Goal: Task Accomplishment & Management: Manage account settings

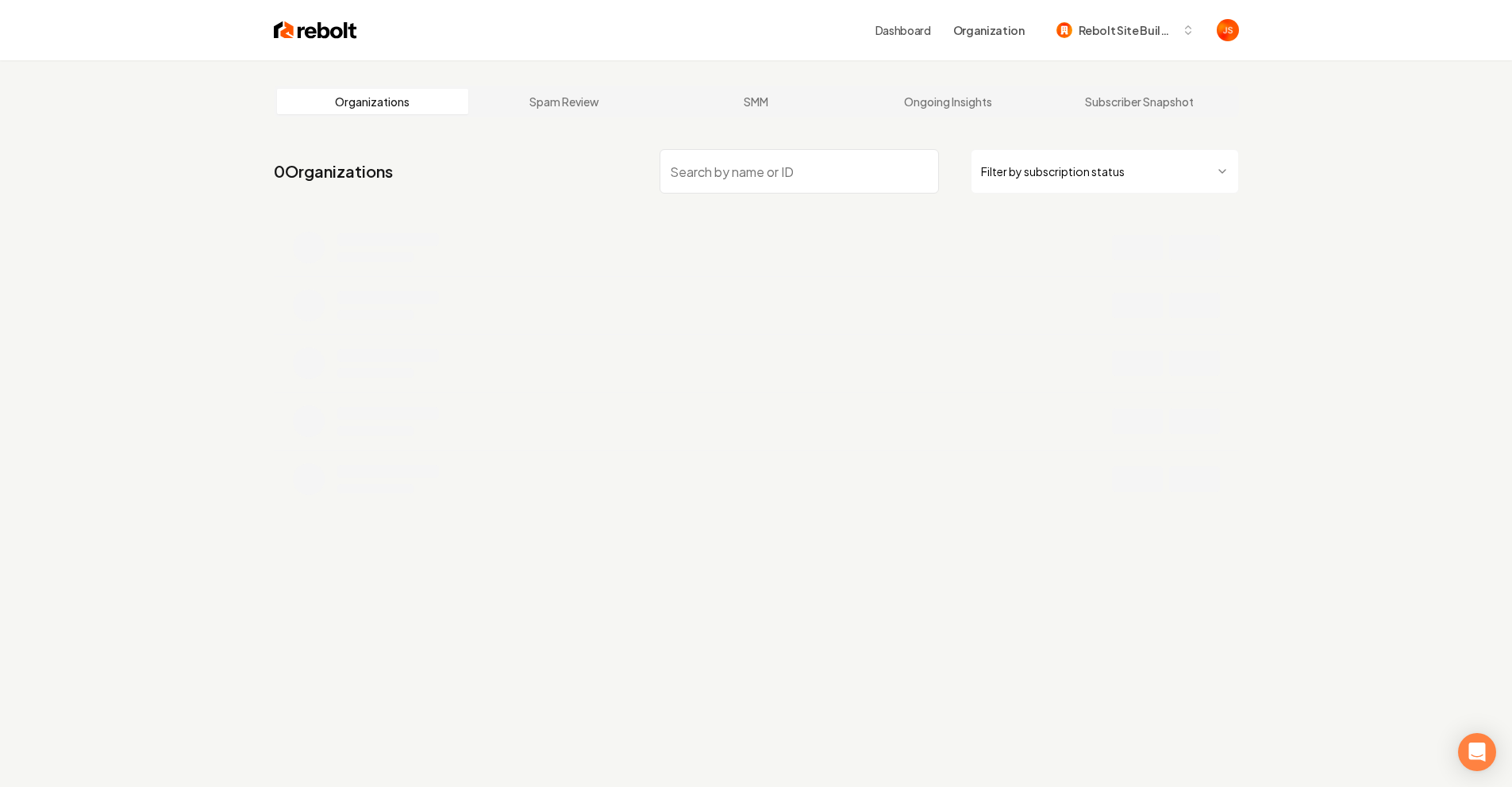
click at [1001, 160] on html "Dashboard Organization Rebolt Site Builder Organizations Spam Review SMM Ongoin…" at bounding box center [756, 394] width 1512 height 787
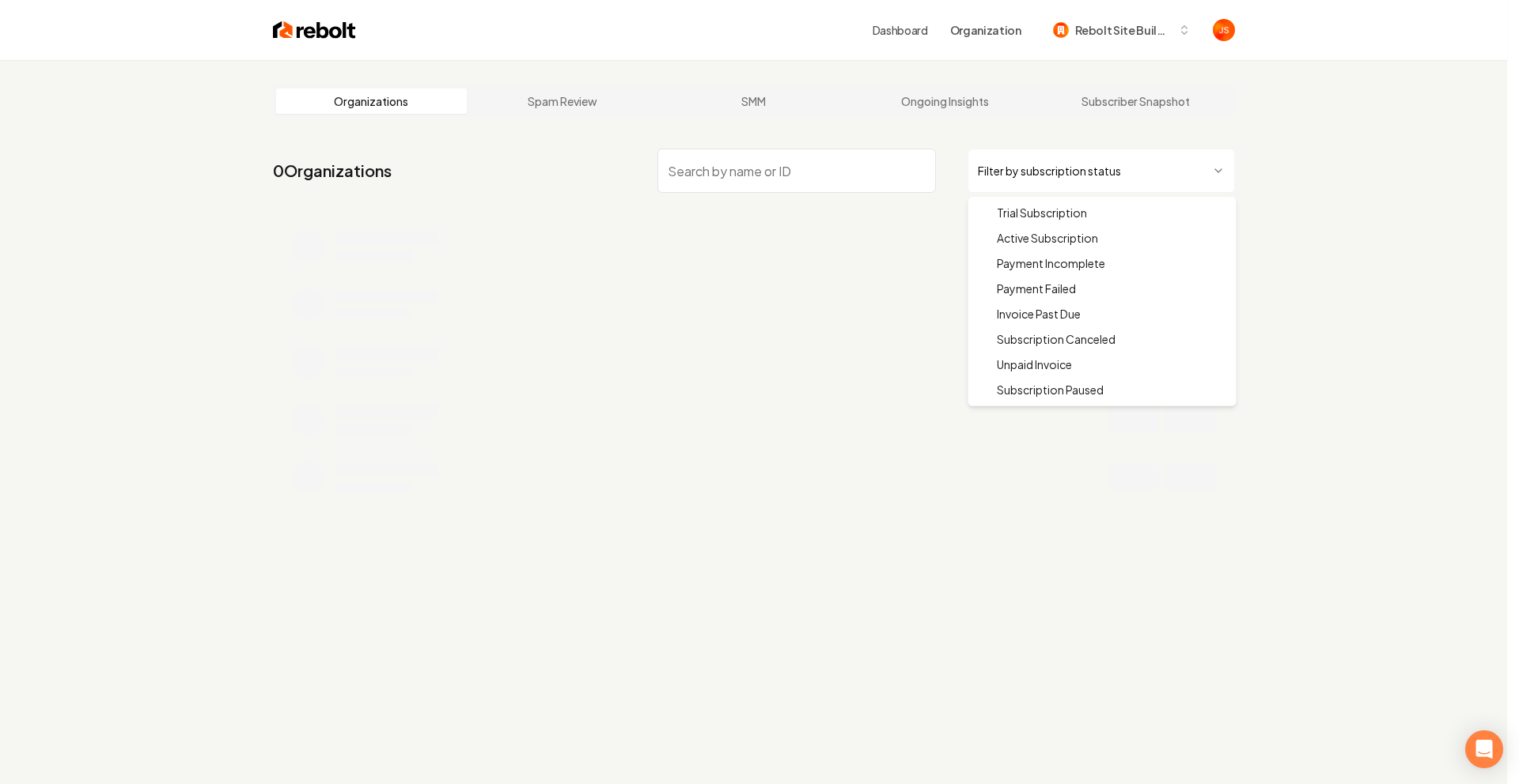
drag, startPoint x: 1004, startPoint y: 235, endPoint x: 888, endPoint y: 198, distance: 121.8
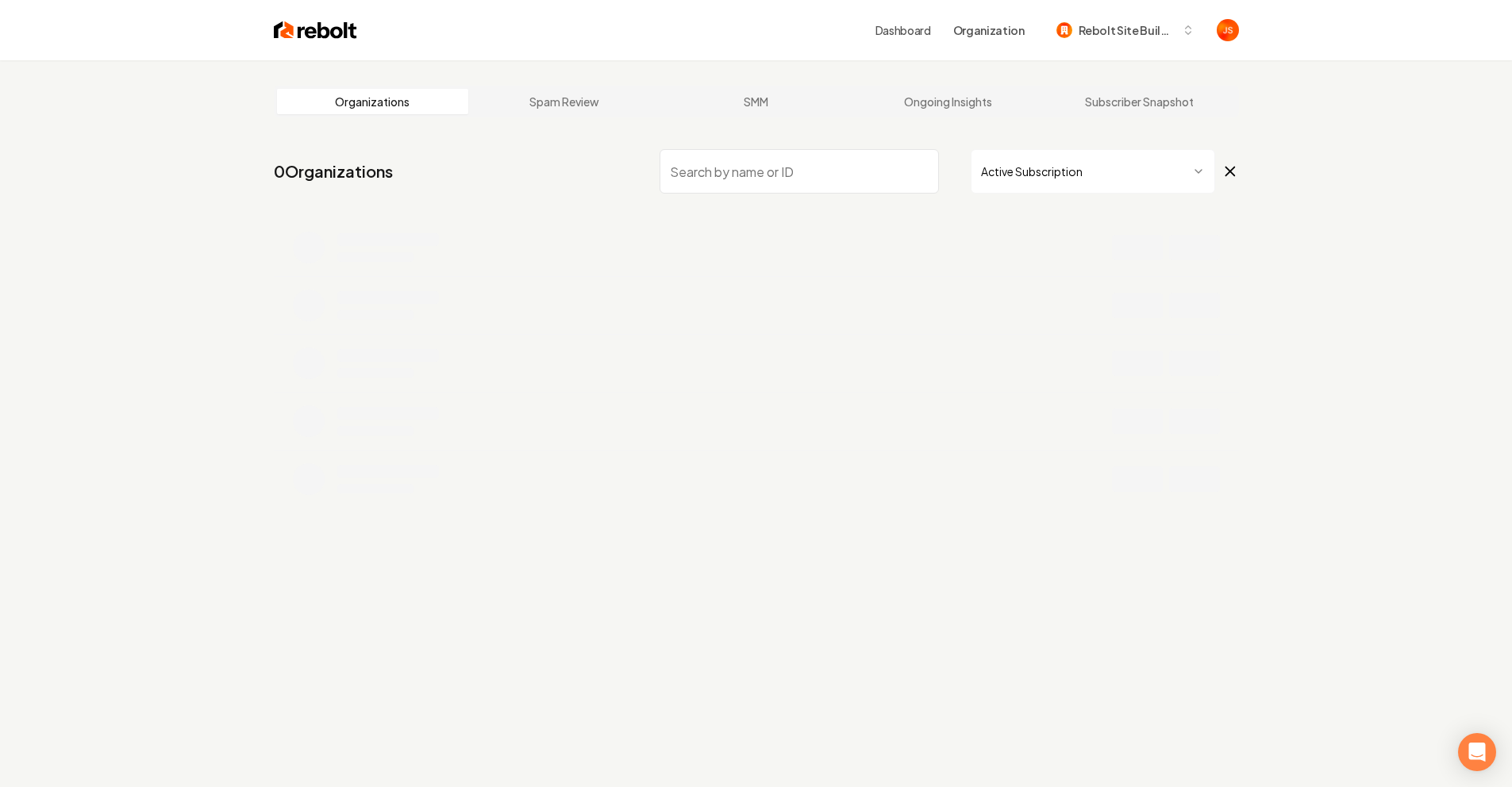
click at [884, 197] on nav "0 Organizations Active Subscription" at bounding box center [756, 178] width 965 height 70
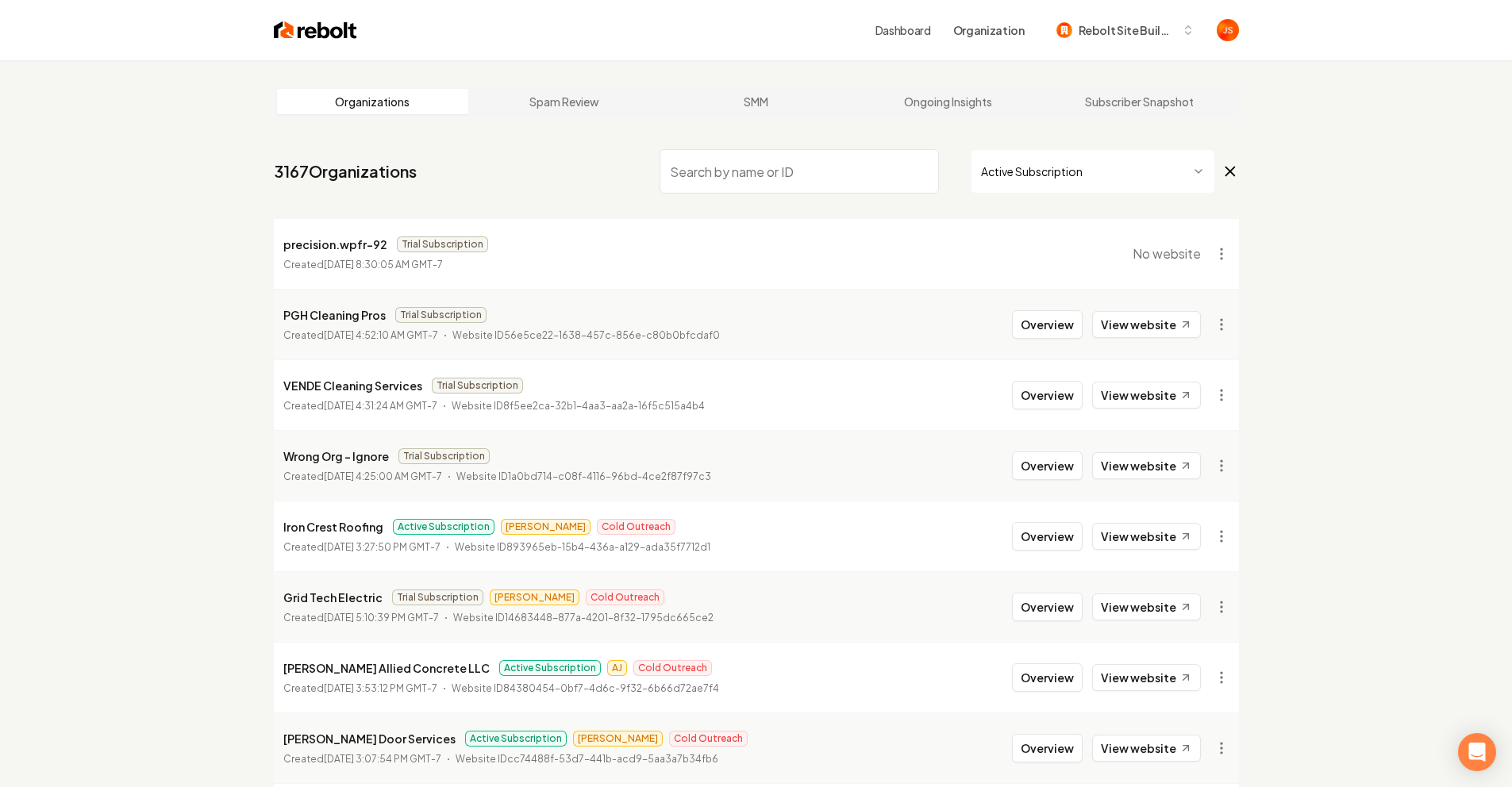
click at [844, 179] on input "search" at bounding box center [800, 172] width 280 height 45
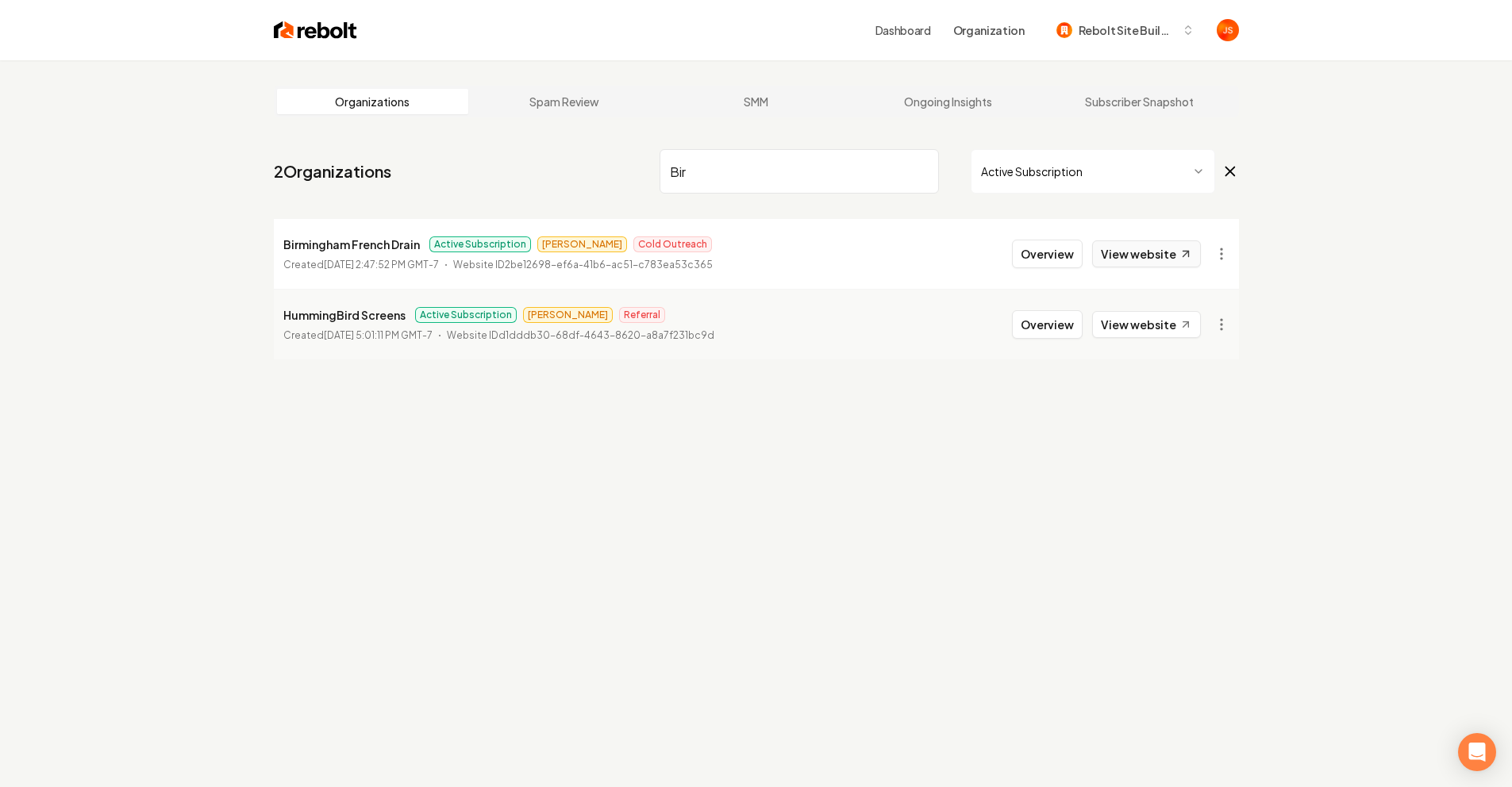
type input "Bir"
click at [1125, 255] on link "View website" at bounding box center [1147, 255] width 109 height 27
click at [1065, 257] on button "Overview" at bounding box center [1048, 254] width 71 height 28
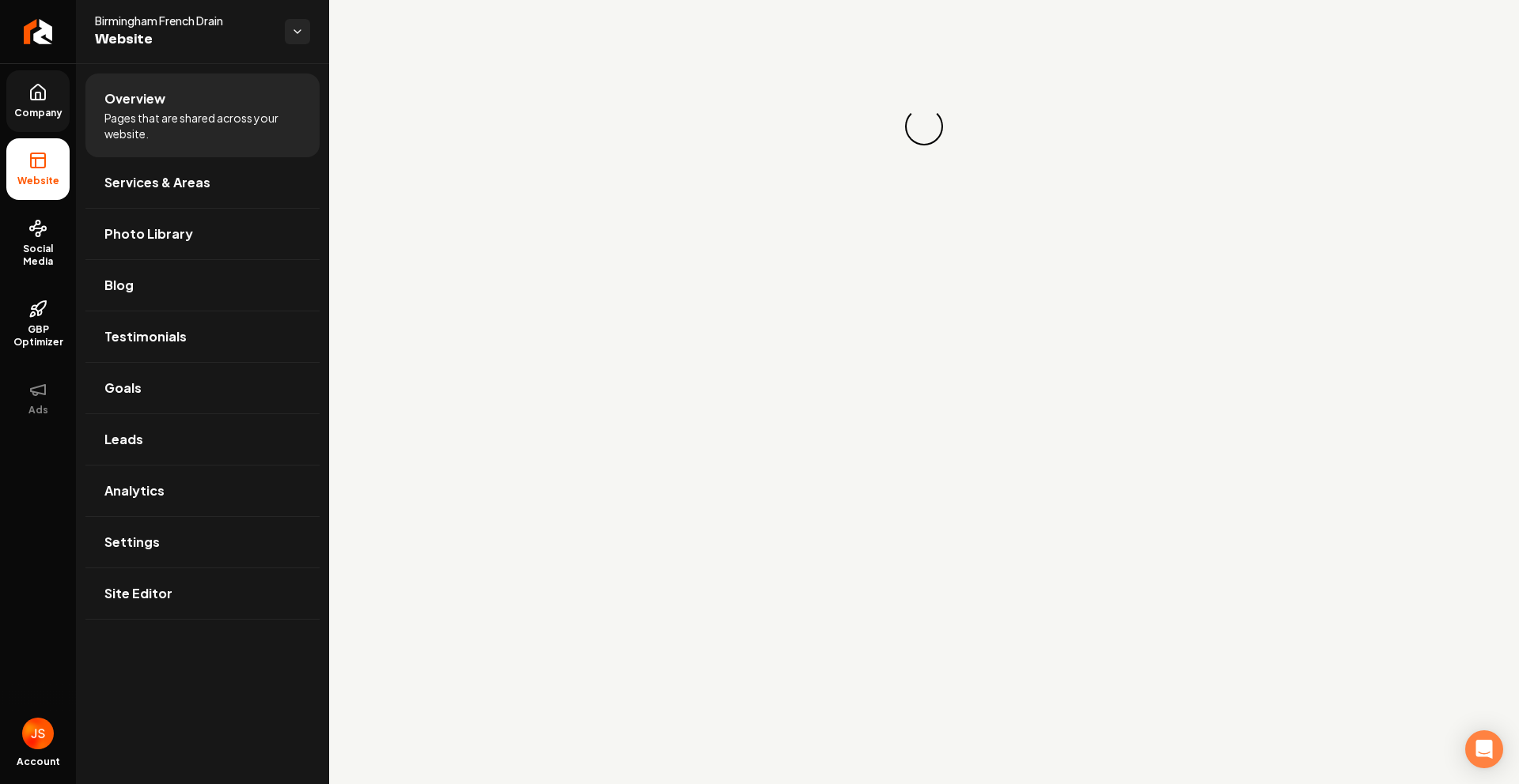
click at [52, 88] on link "Company" at bounding box center [38, 102] width 63 height 62
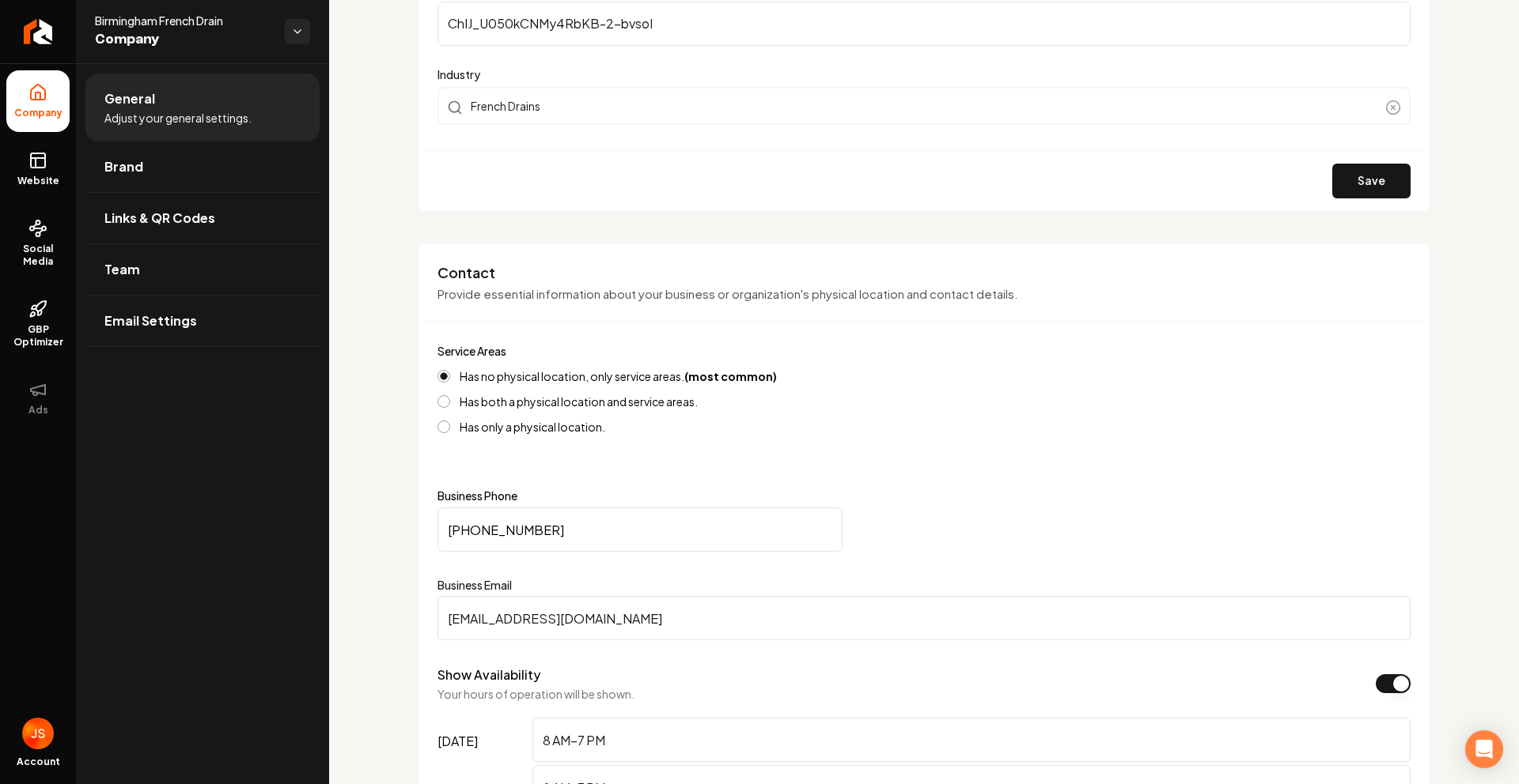
scroll to position [498, 0]
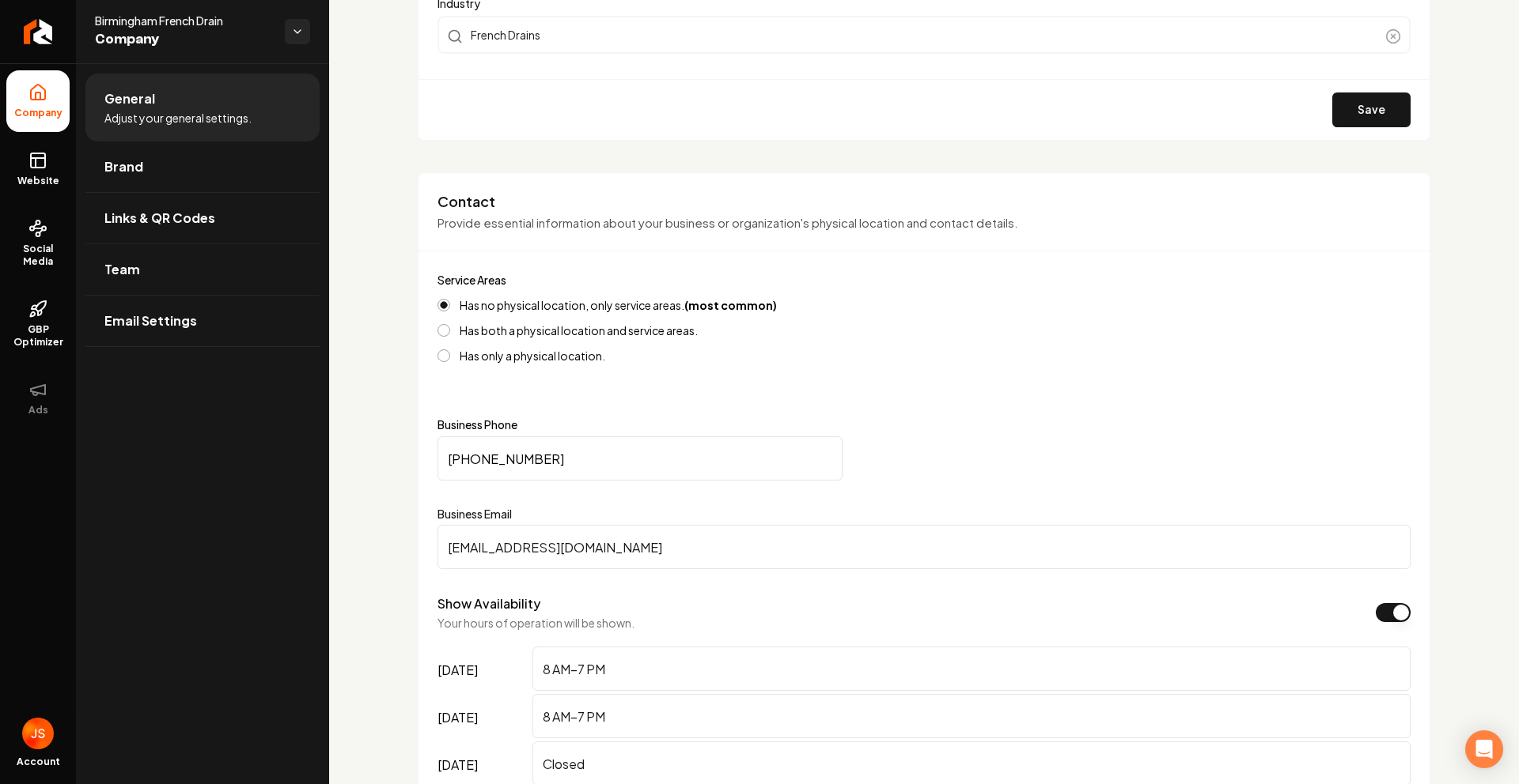
click at [550, 542] on input "unknown@unknown.com" at bounding box center [924, 547] width 973 height 45
paste input "thomas@effectlocal.io"
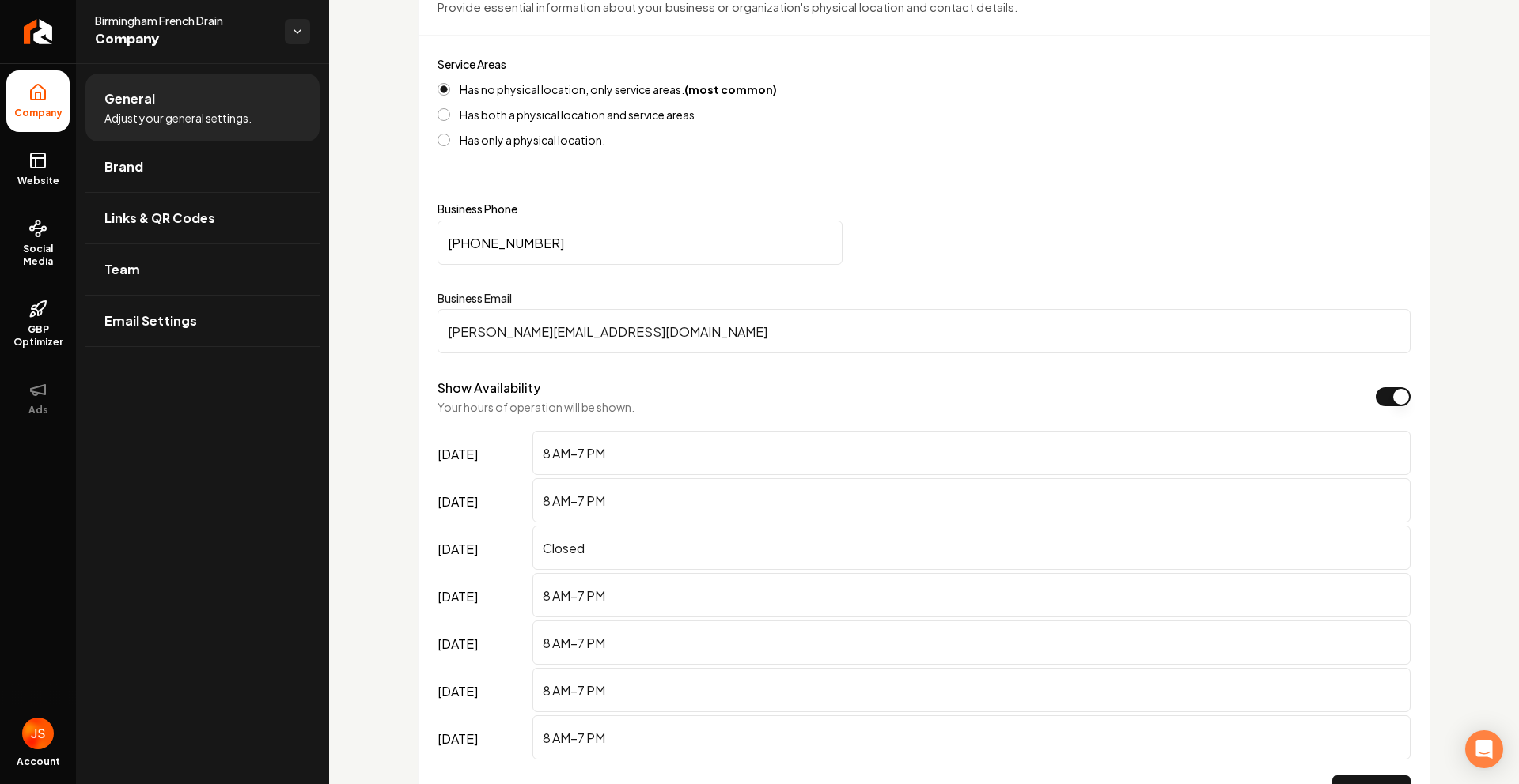
scroll to position [792, 0]
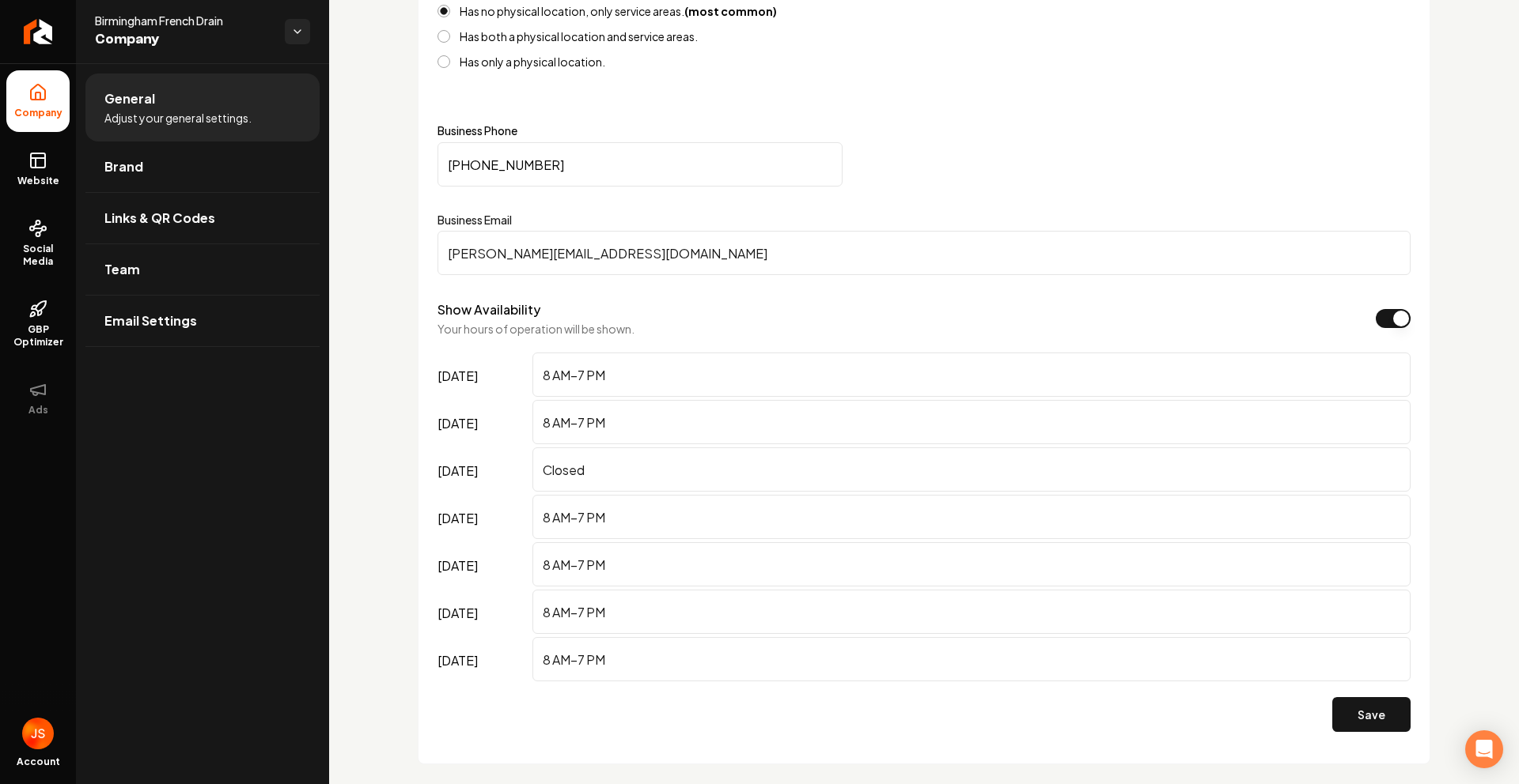
type input "thomas@effectlocal.io"
click at [1372, 694] on div "Save" at bounding box center [924, 715] width 973 height 60
click at [1373, 698] on button "Save" at bounding box center [1371, 715] width 78 height 35
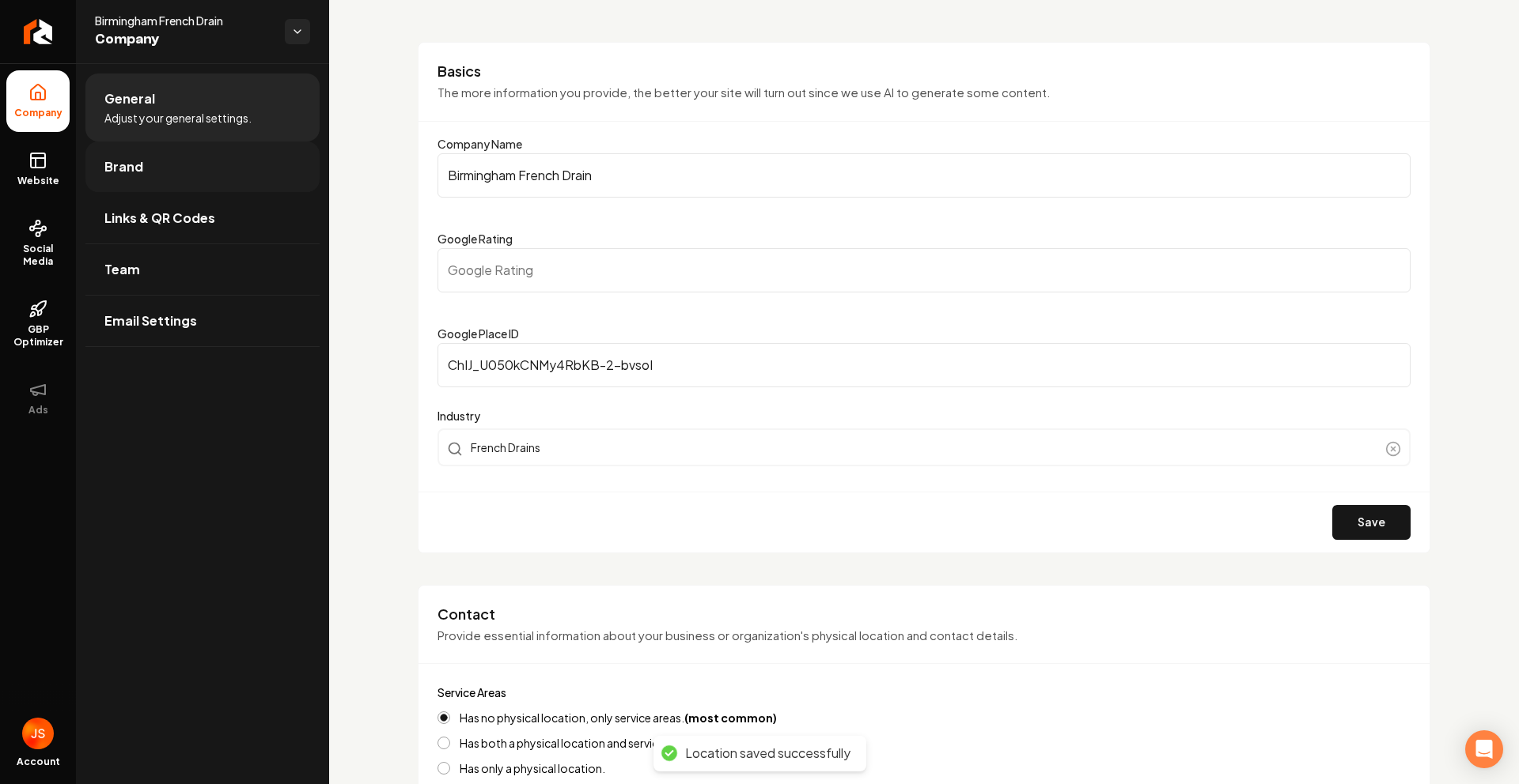
scroll to position [0, 0]
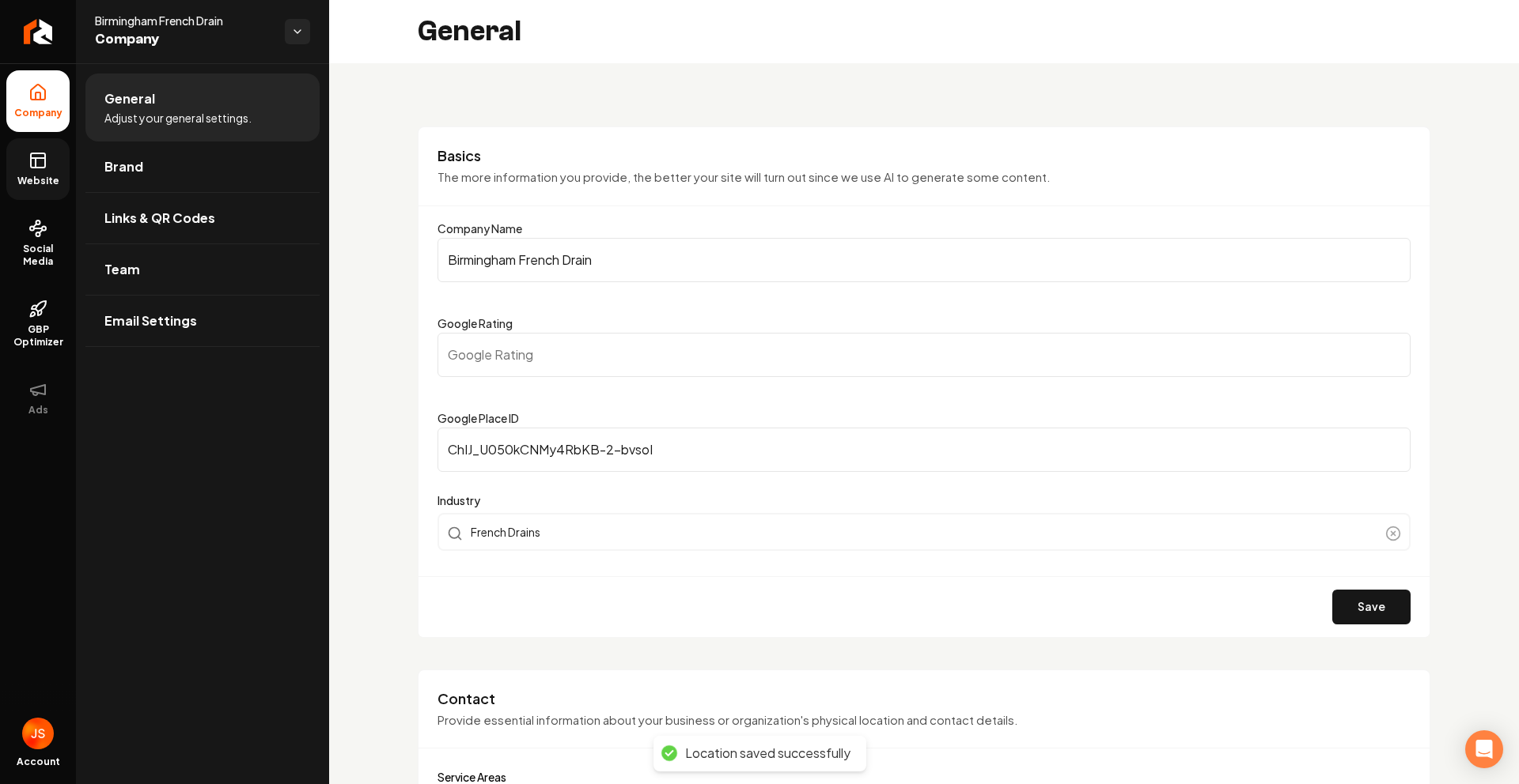
click at [36, 156] on icon at bounding box center [38, 161] width 19 height 19
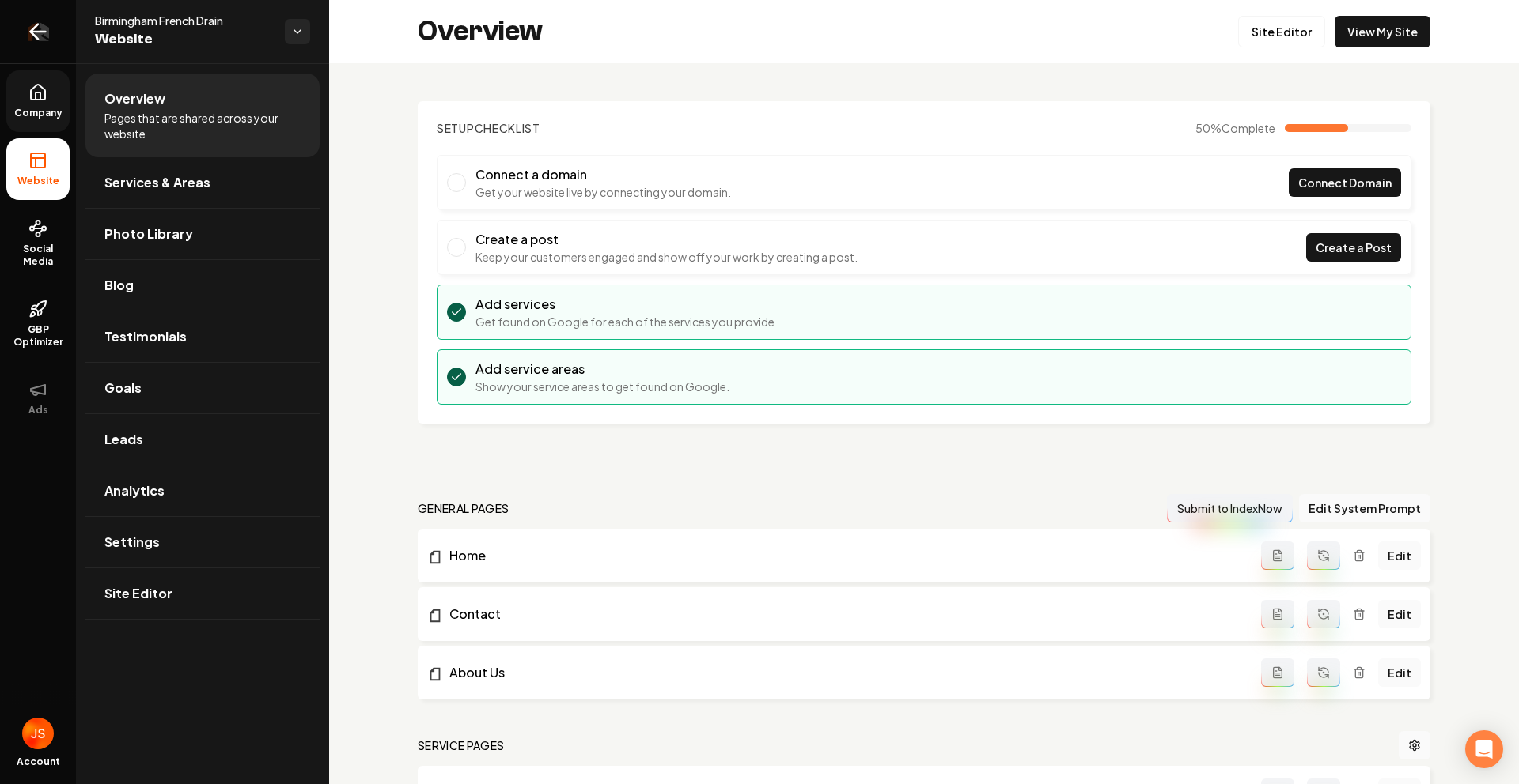
click at [36, 42] on icon "Return to dashboard" at bounding box center [38, 32] width 25 height 25
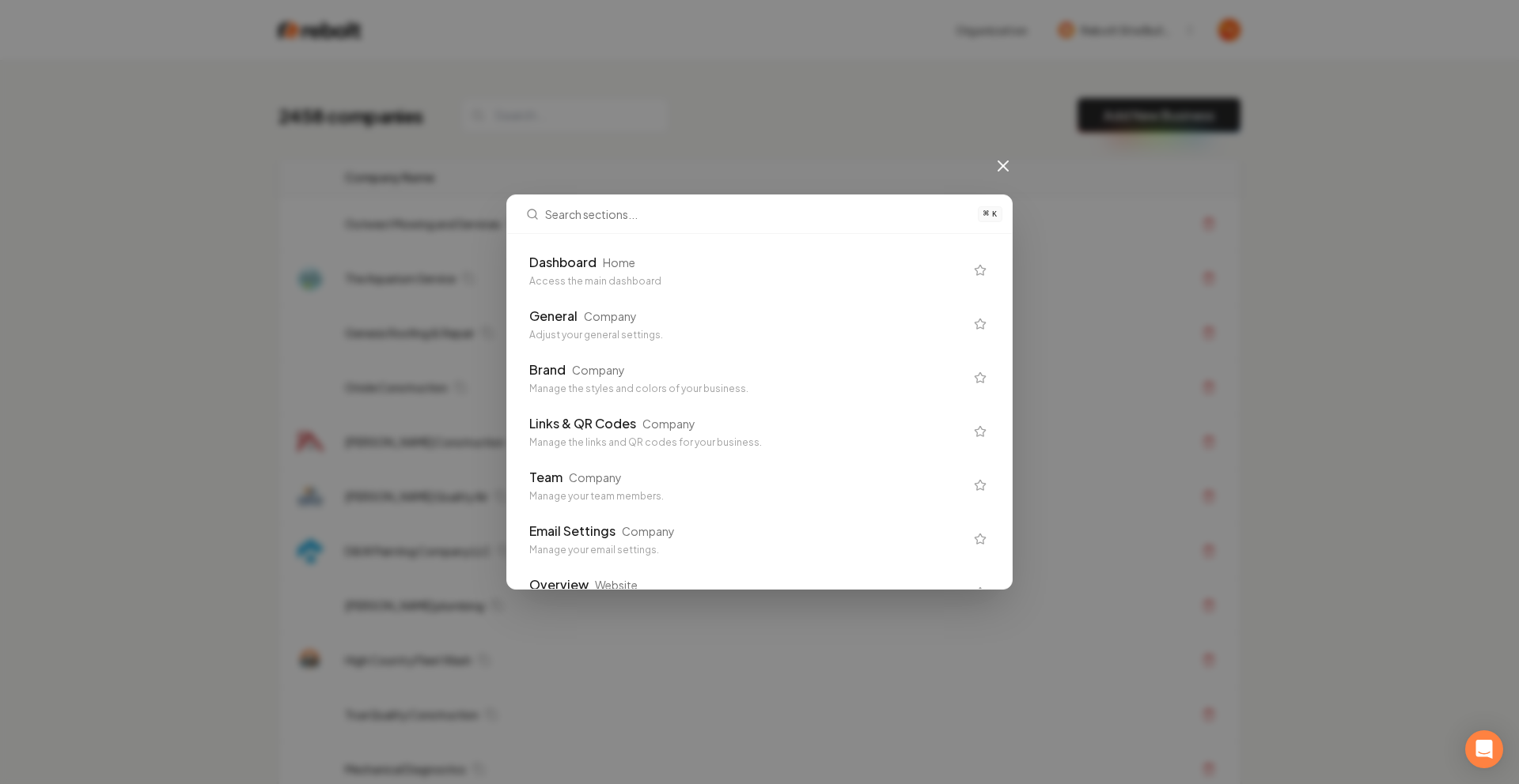
click at [772, 265] on div "Dashboard Home" at bounding box center [746, 262] width 435 height 19
click at [723, 144] on div "⌘ K Dashboard Home Access the main dashboard General Company Adjust your genera…" at bounding box center [759, 392] width 1519 height 784
click at [1002, 166] on icon at bounding box center [1003, 166] width 10 height 10
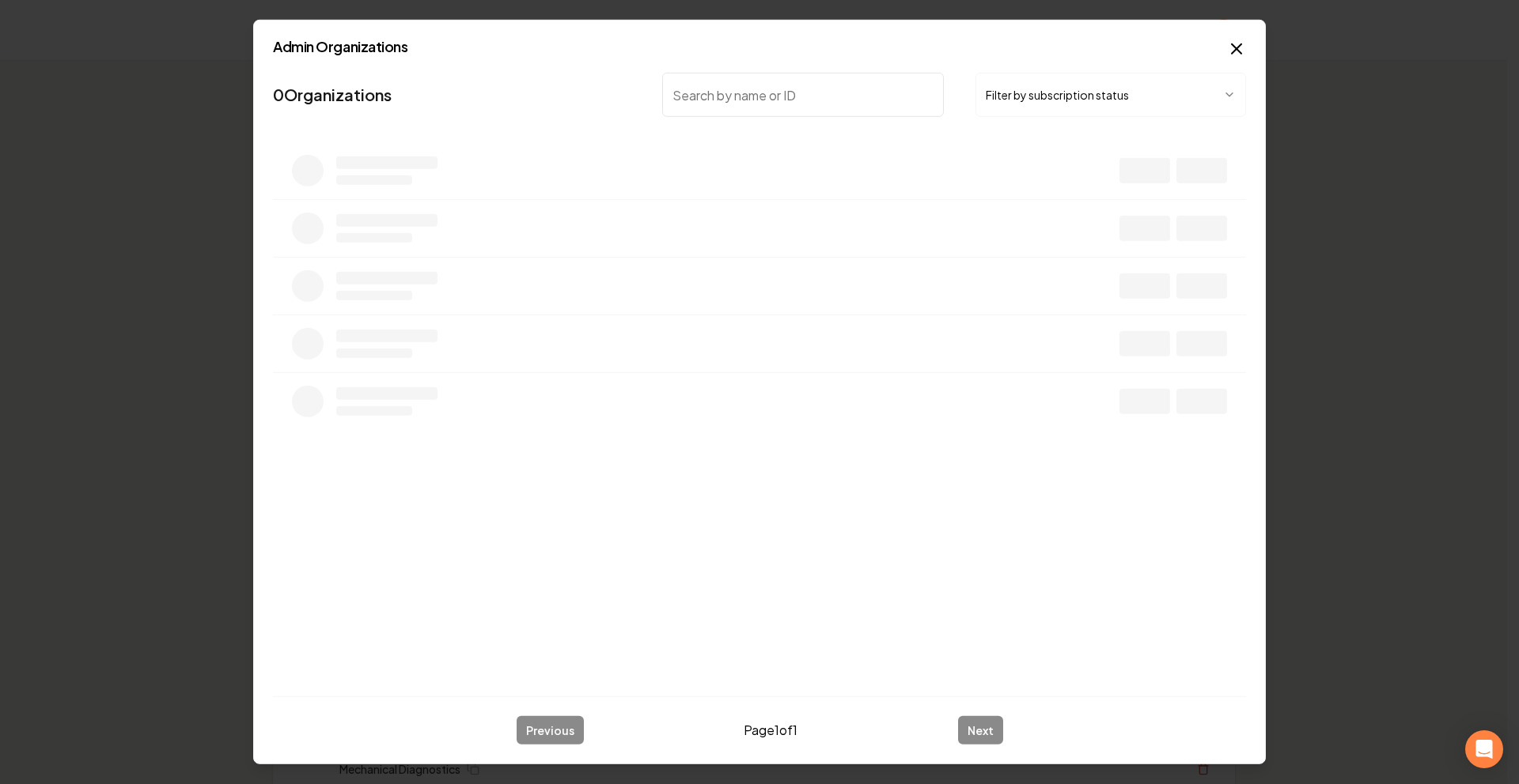
click at [992, 113] on button "Filter by subscription status" at bounding box center [1109, 95] width 270 height 45
click at [817, 93] on input "search" at bounding box center [803, 95] width 282 height 45
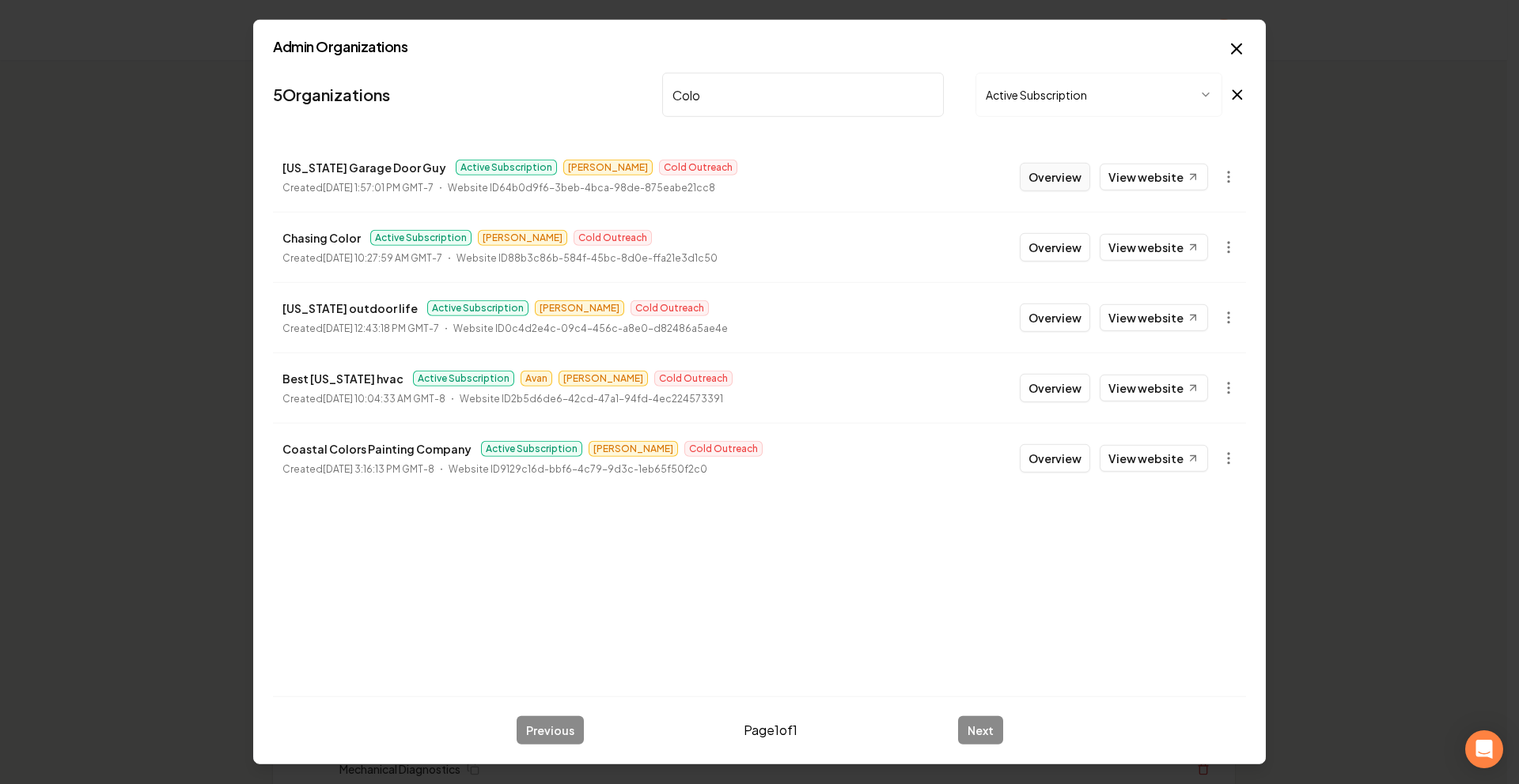
type input "Colo"
click at [1047, 190] on button "Overview" at bounding box center [1054, 176] width 71 height 28
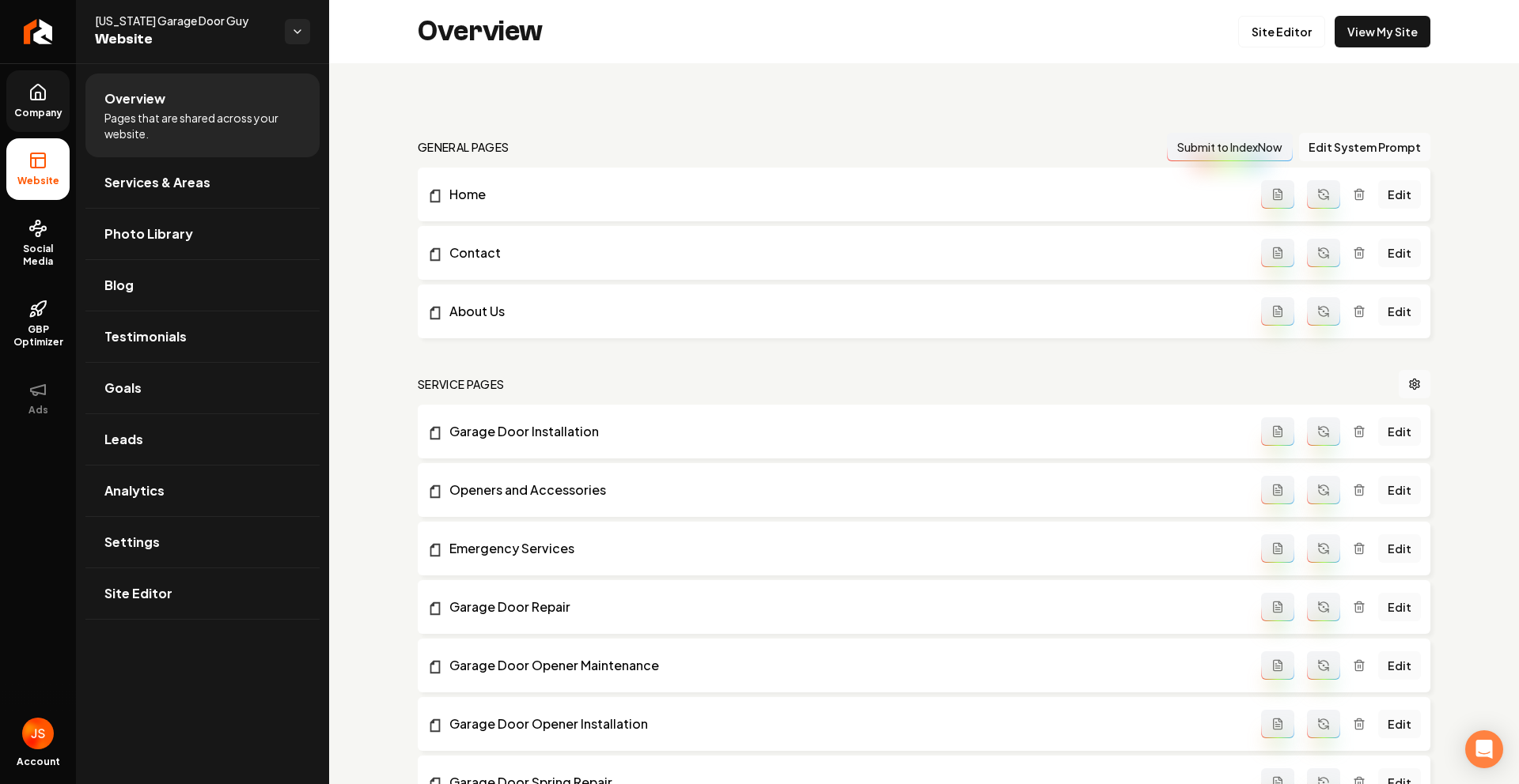
click at [34, 106] on link "Company" at bounding box center [38, 102] width 63 height 62
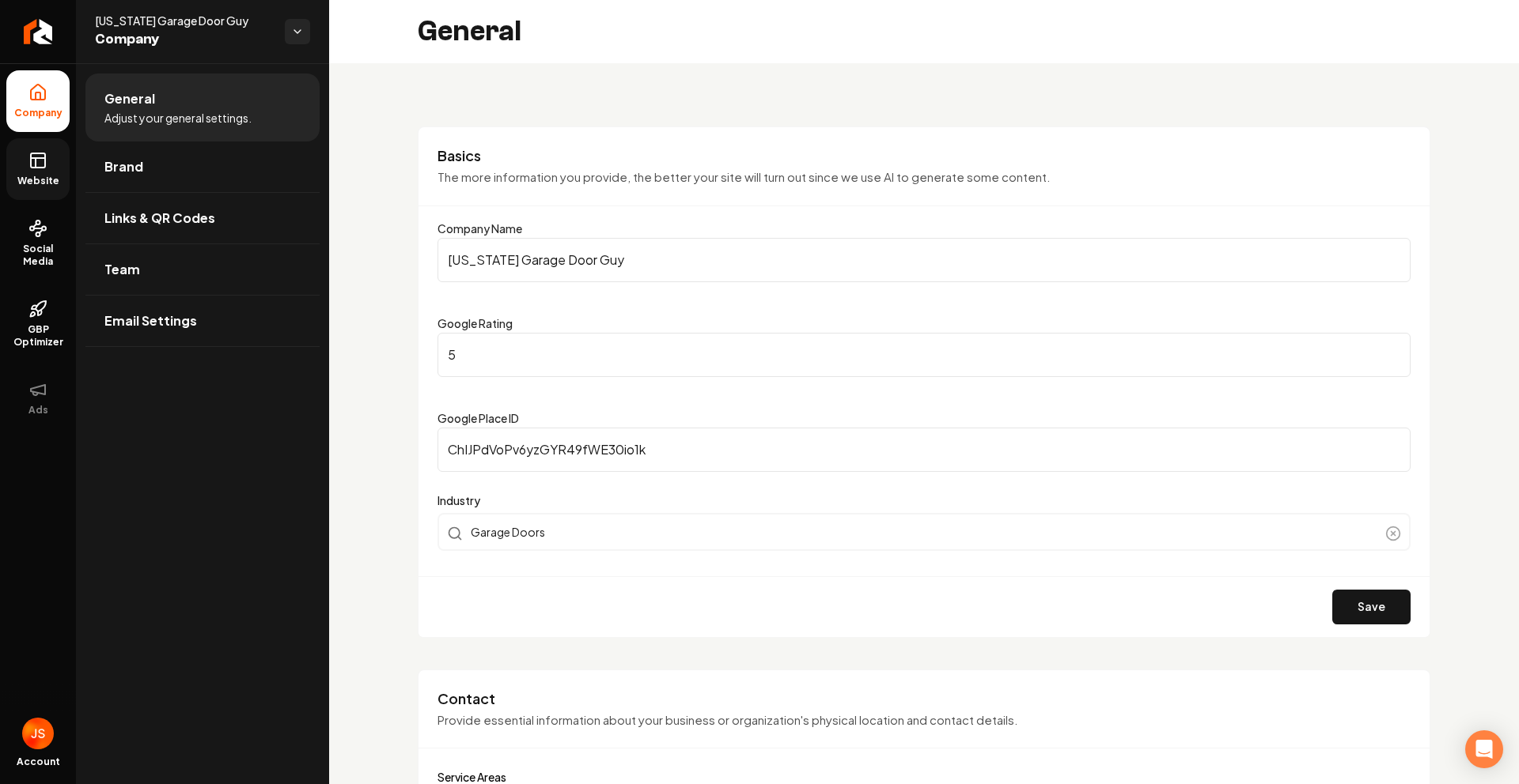
click at [36, 166] on icon at bounding box center [36, 163] width 0 height 10
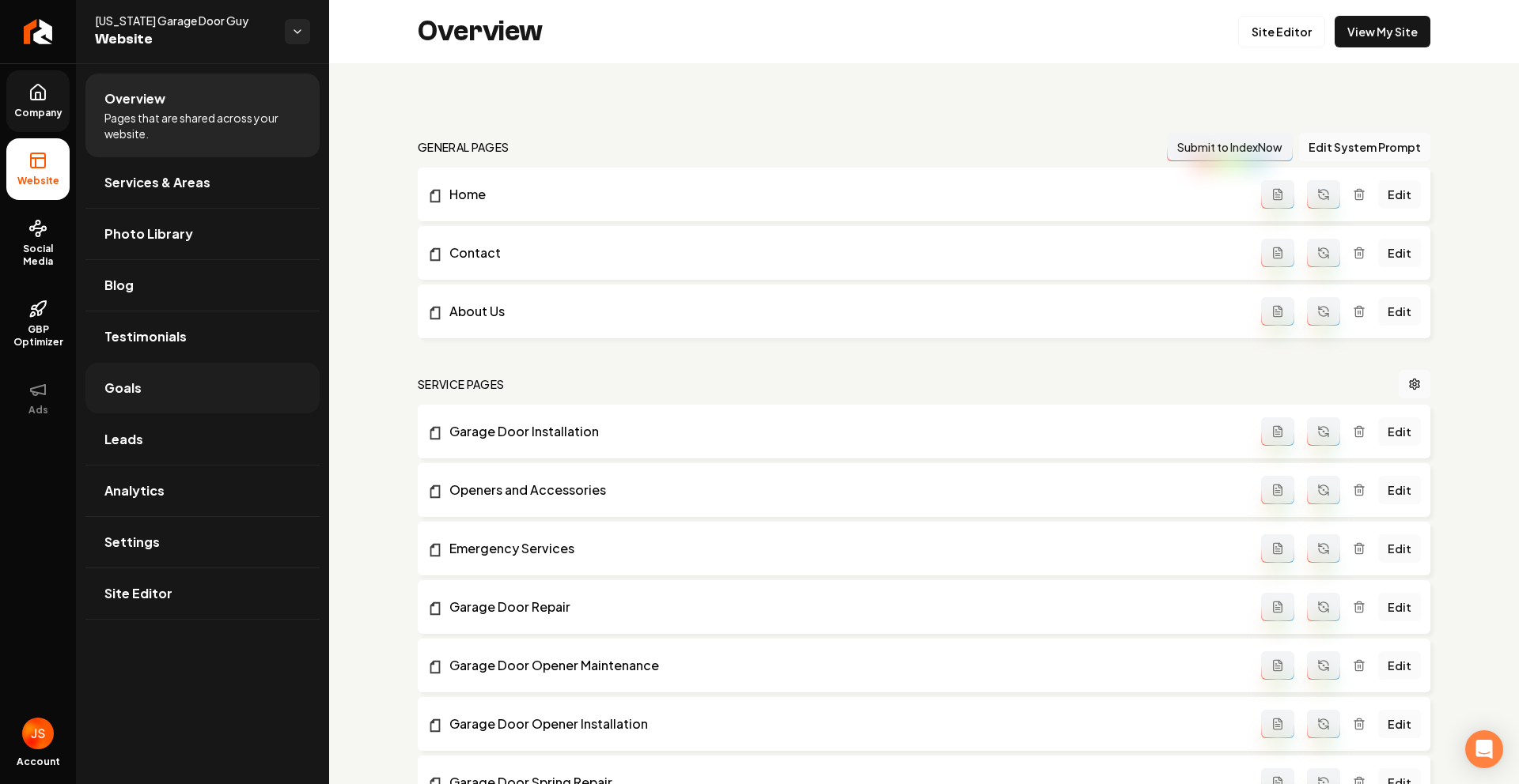
click at [123, 406] on link "Goals" at bounding box center [202, 388] width 234 height 50
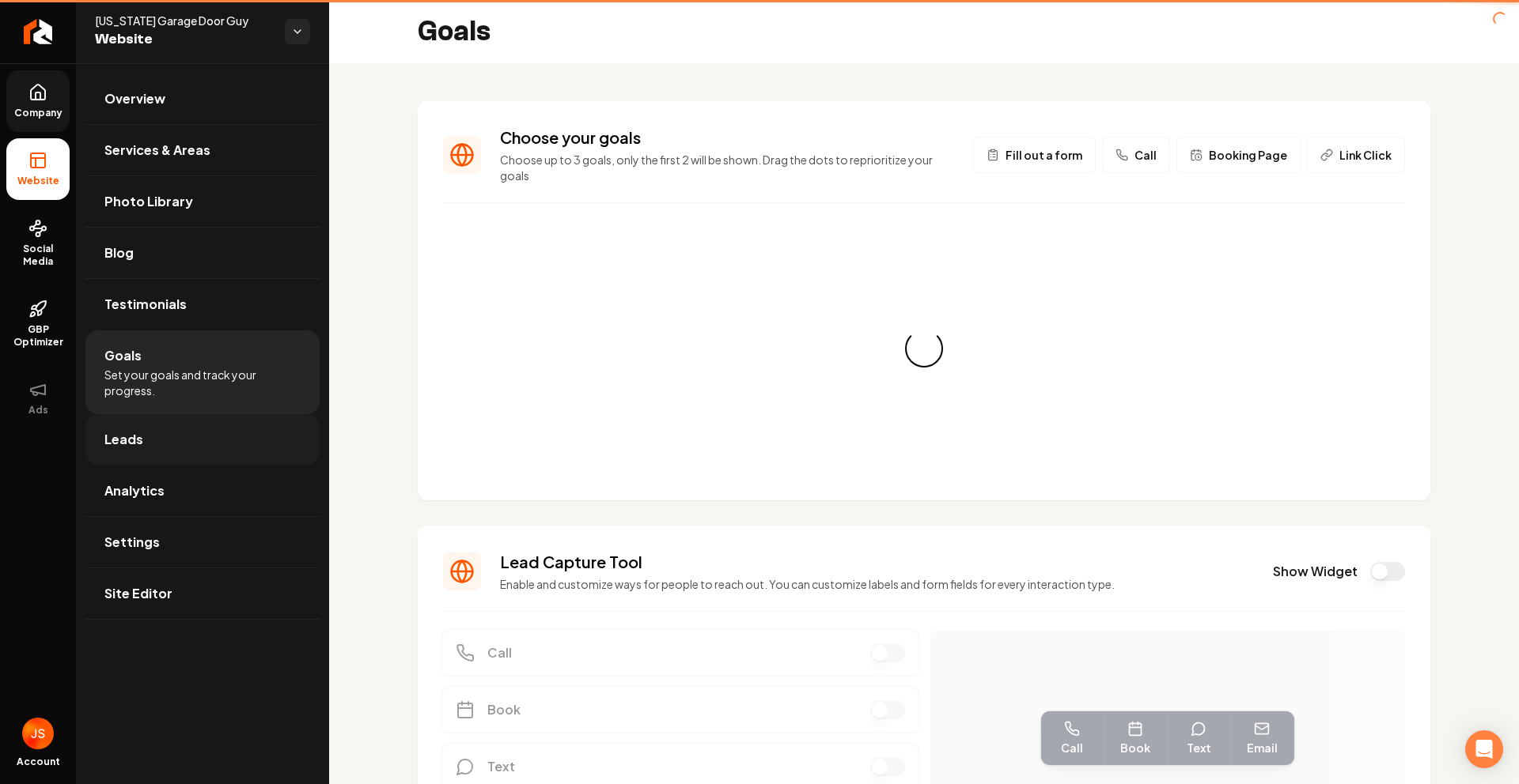
click at [128, 437] on span "Leads" at bounding box center [124, 439] width 39 height 19
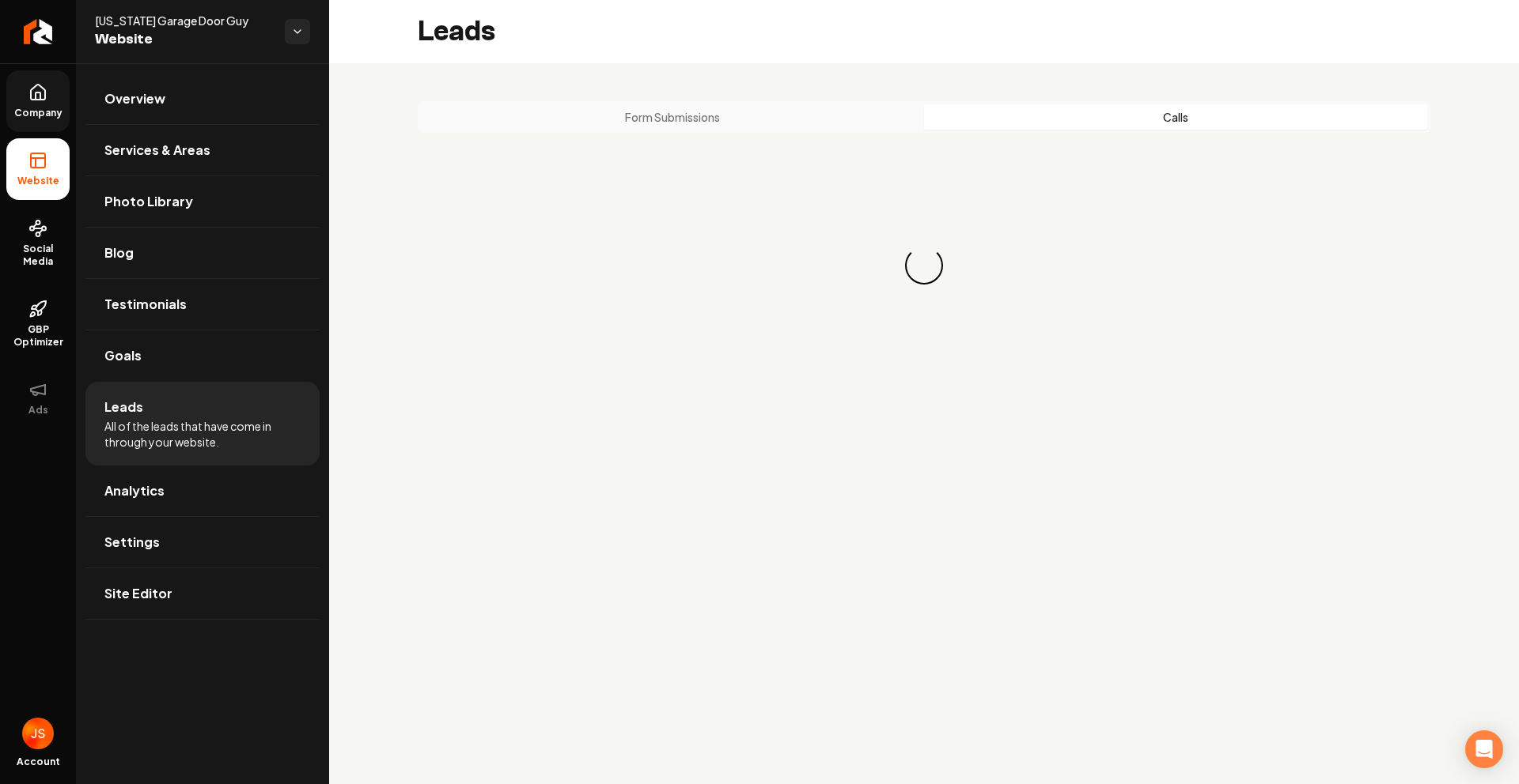
click at [1056, 122] on button "Calls" at bounding box center [1175, 117] width 503 height 25
click at [746, 100] on div "Form Submissions Calls Loading... Loading..." at bounding box center [924, 246] width 1190 height 367
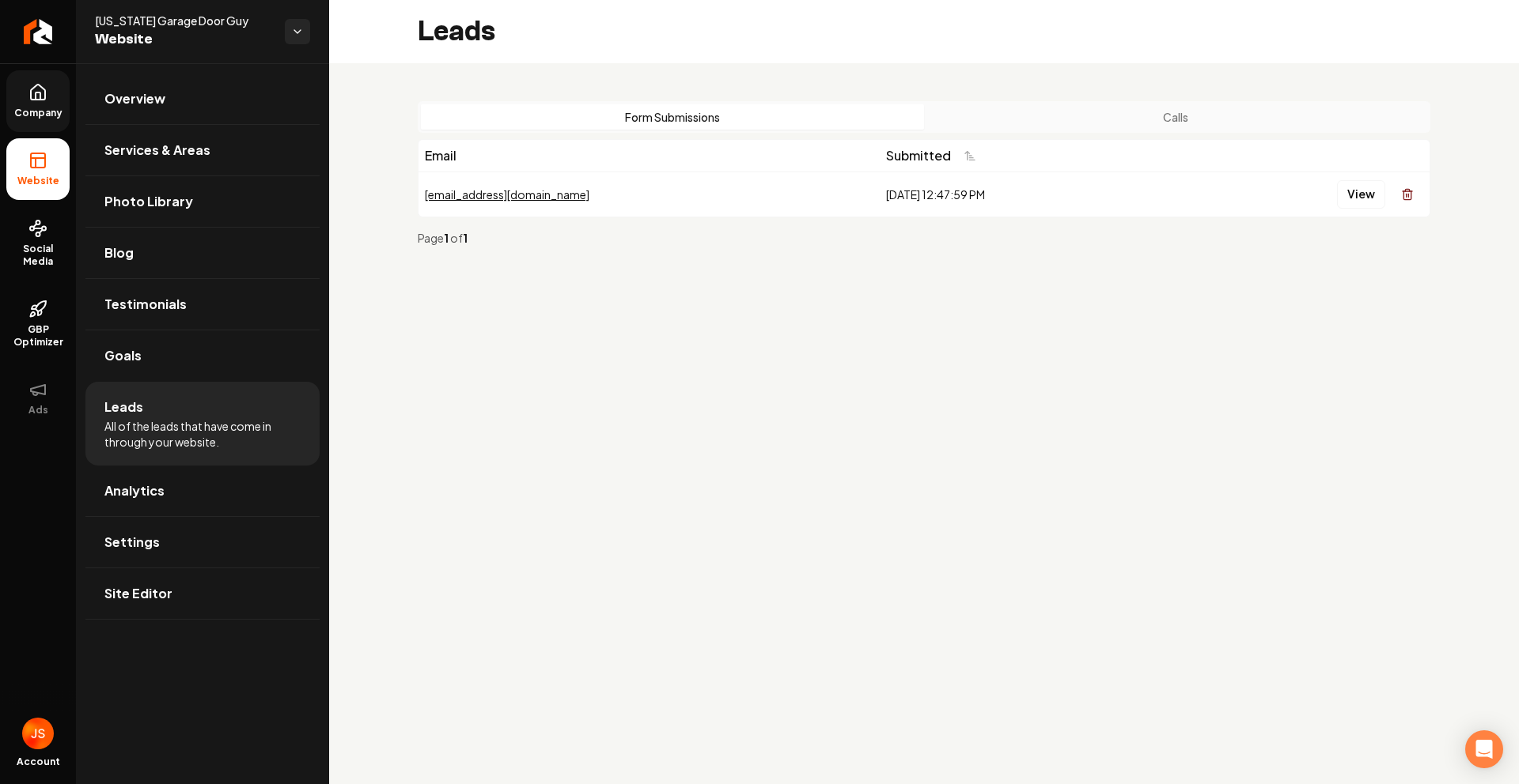
click at [1027, 140] on th "Submitted" at bounding box center [1026, 156] width 292 height 32
click at [1057, 130] on div "Form Submissions Calls" at bounding box center [924, 117] width 1013 height 32
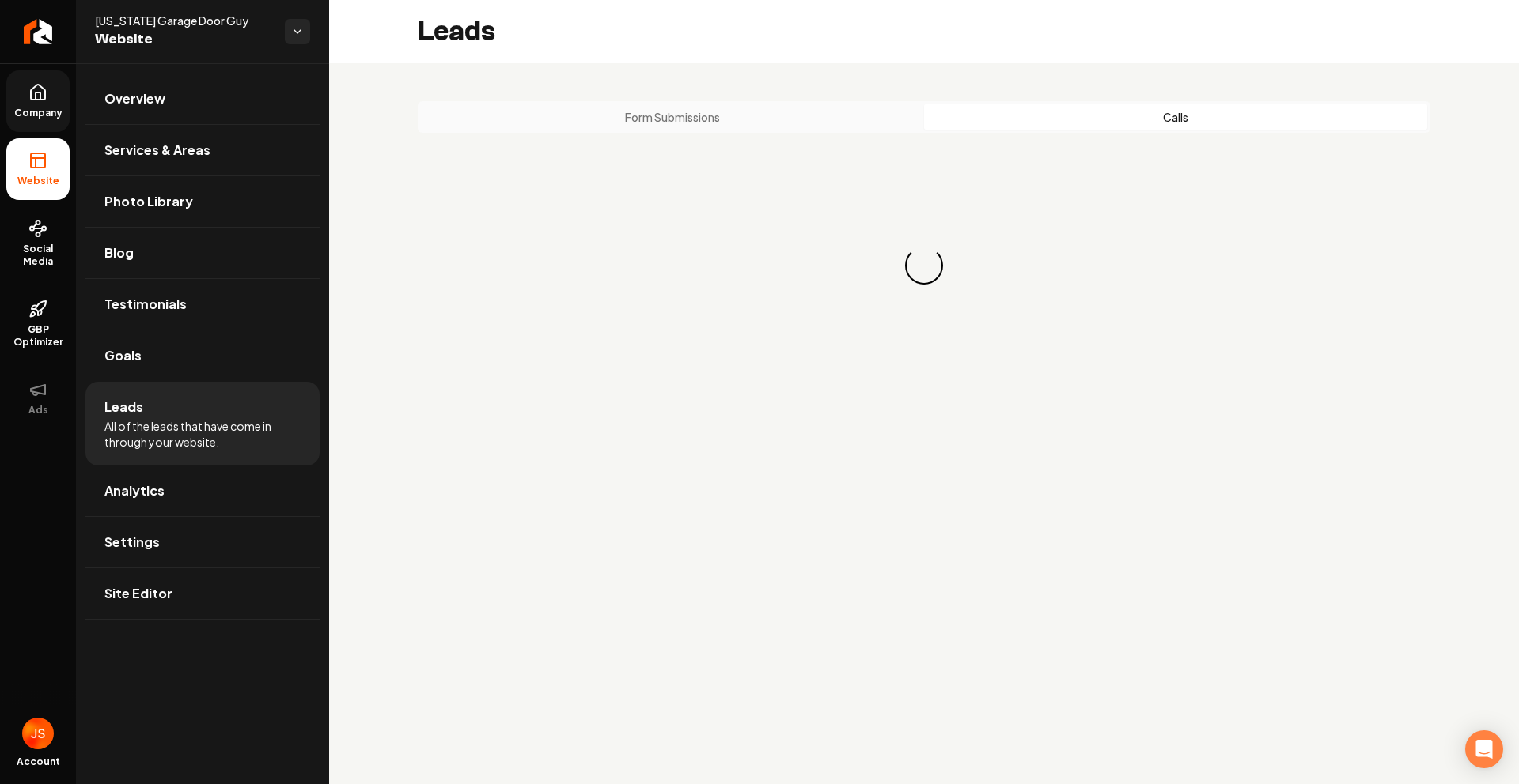
click at [1075, 113] on button "Calls" at bounding box center [1175, 117] width 503 height 25
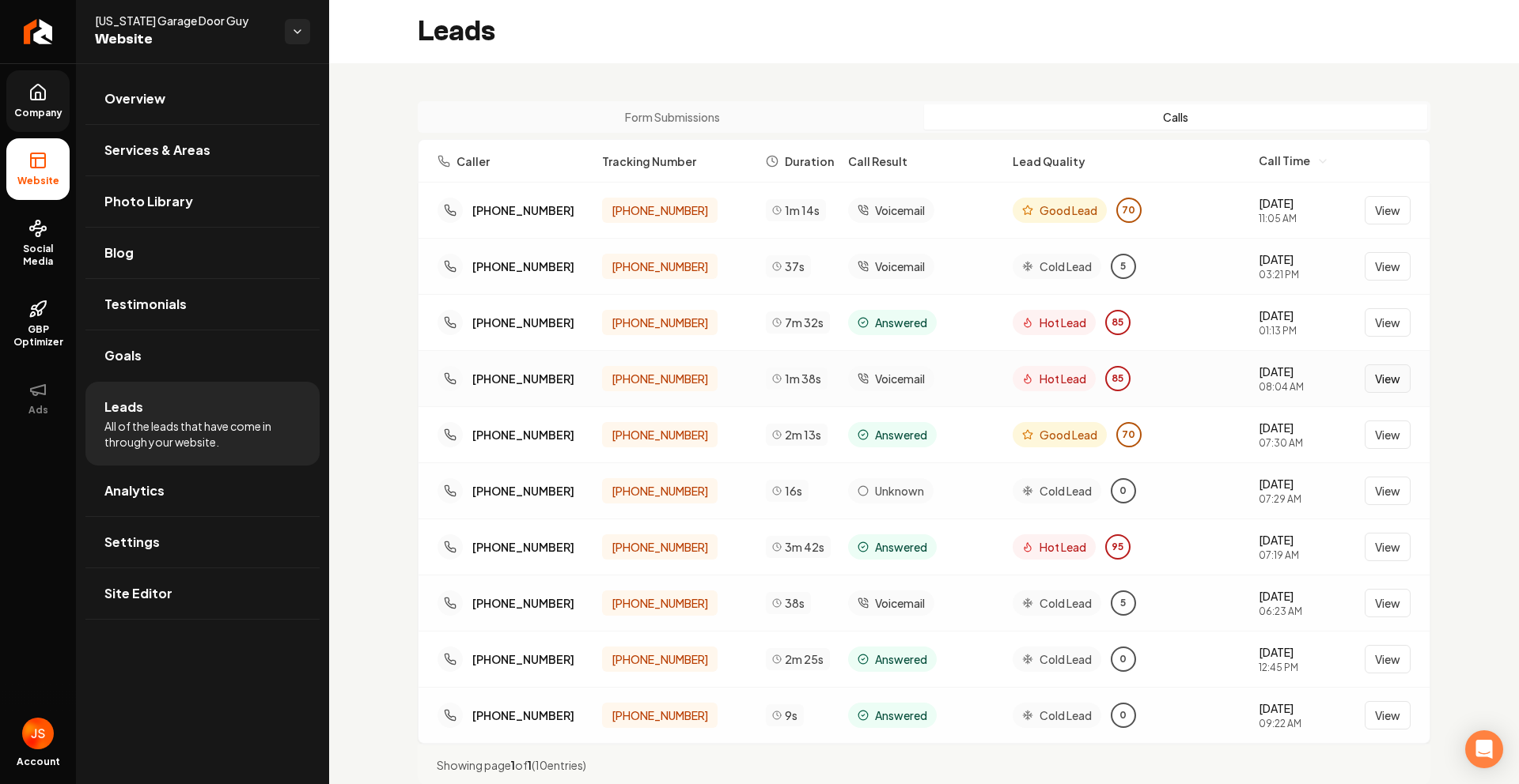
click at [1365, 369] on button "View" at bounding box center [1386, 378] width 46 height 28
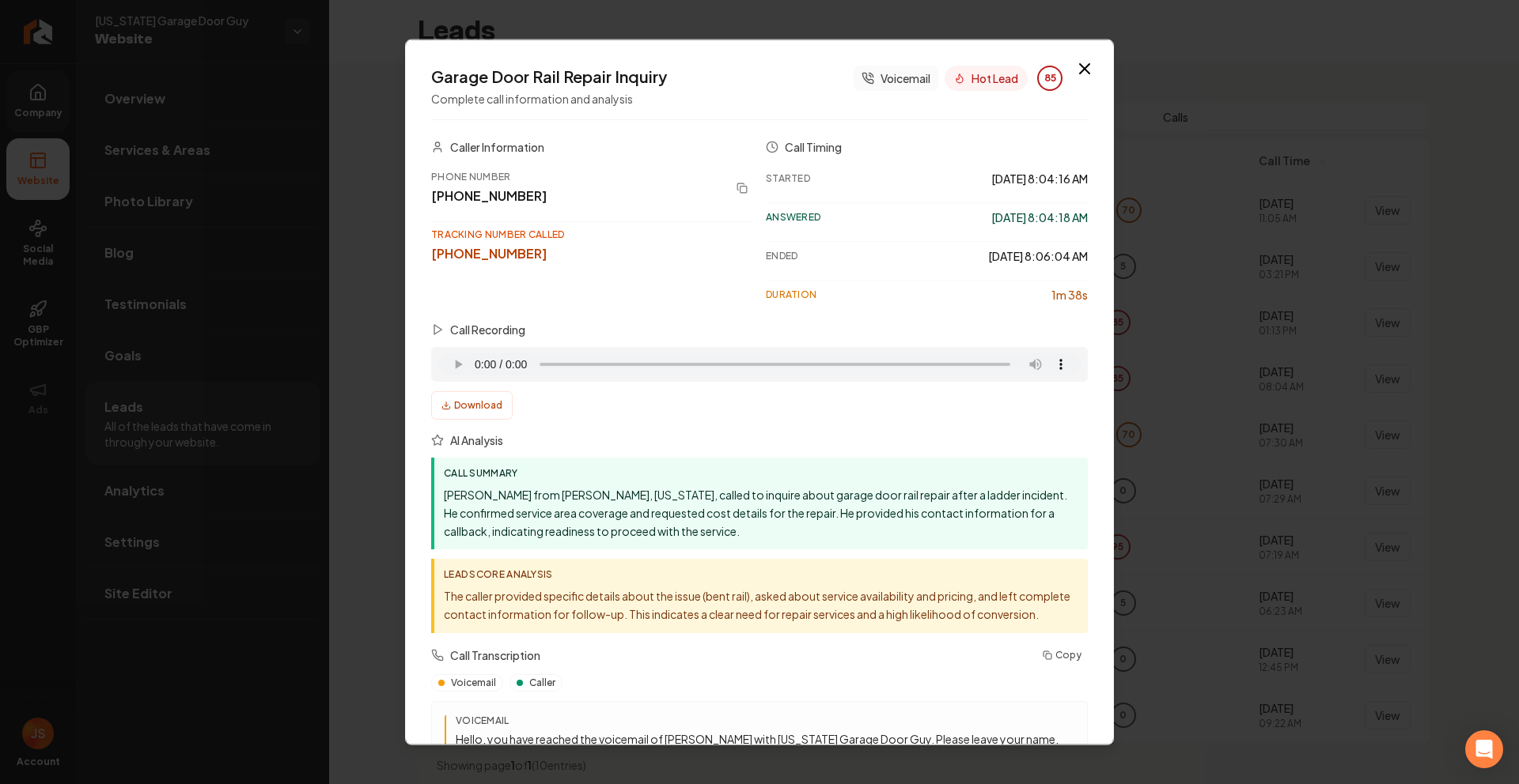
click at [1078, 69] on icon "button" at bounding box center [1084, 69] width 19 height 19
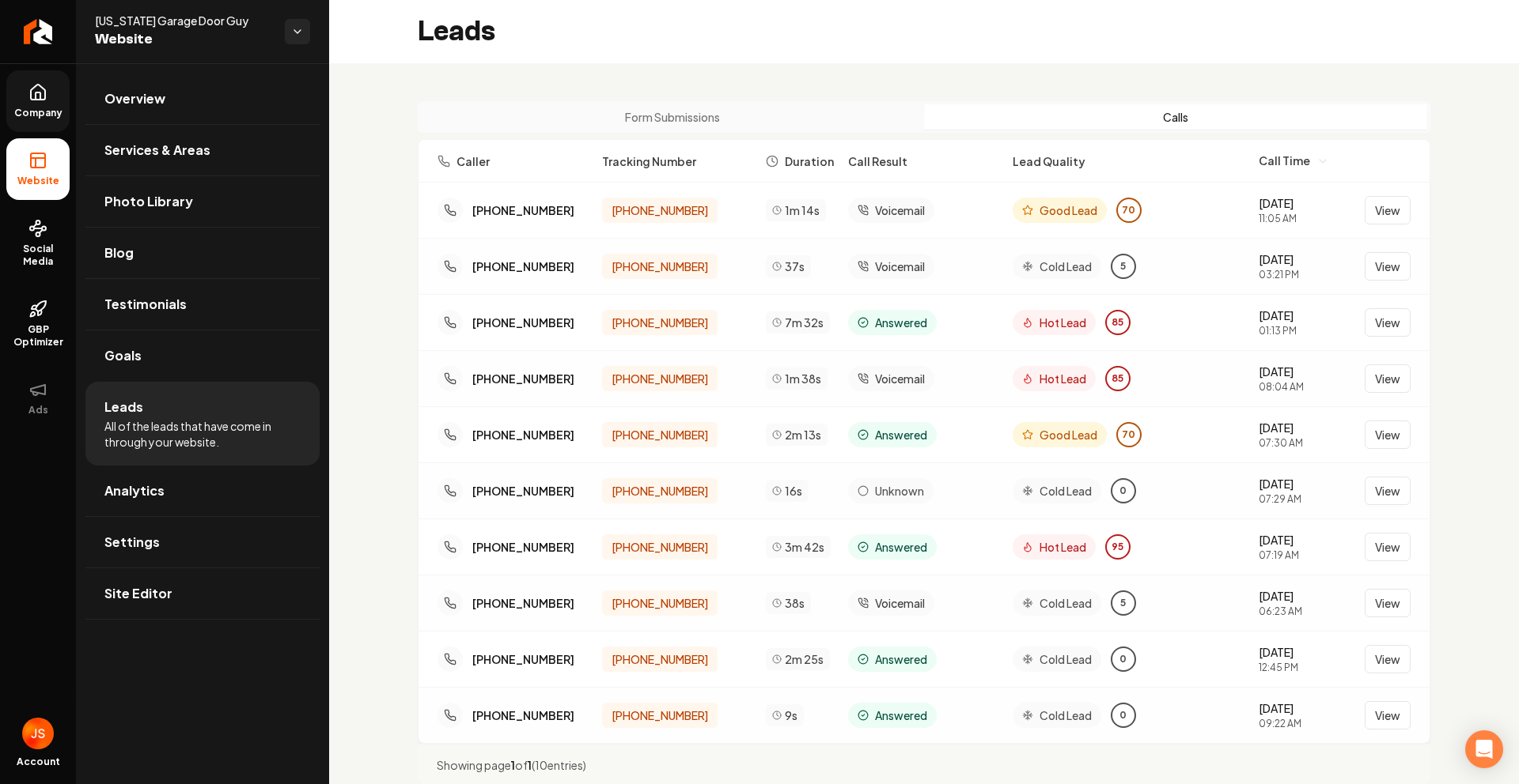
click at [647, 121] on button "Form Submissions" at bounding box center [673, 117] width 503 height 25
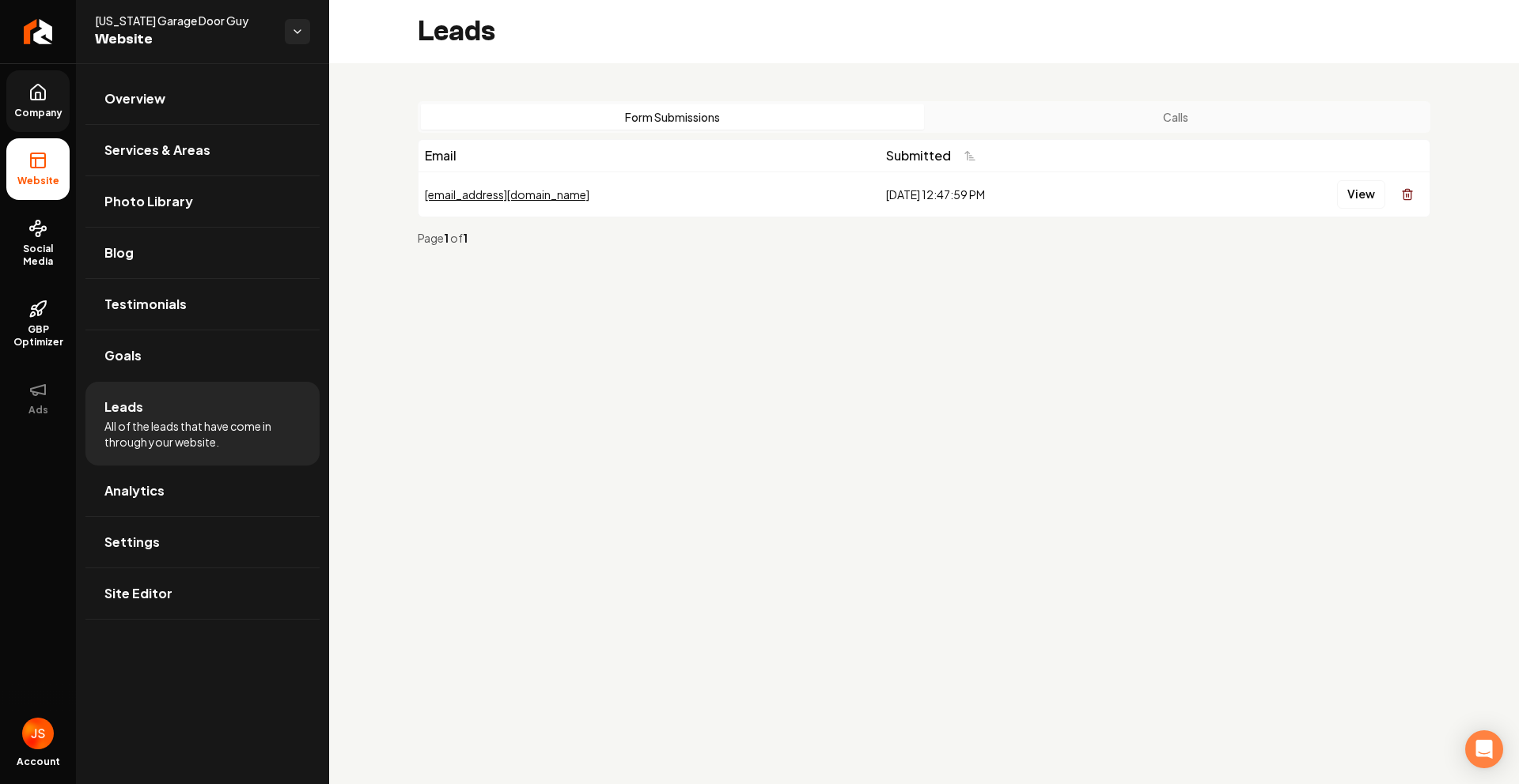
click at [14, 75] on link "Company" at bounding box center [38, 102] width 63 height 62
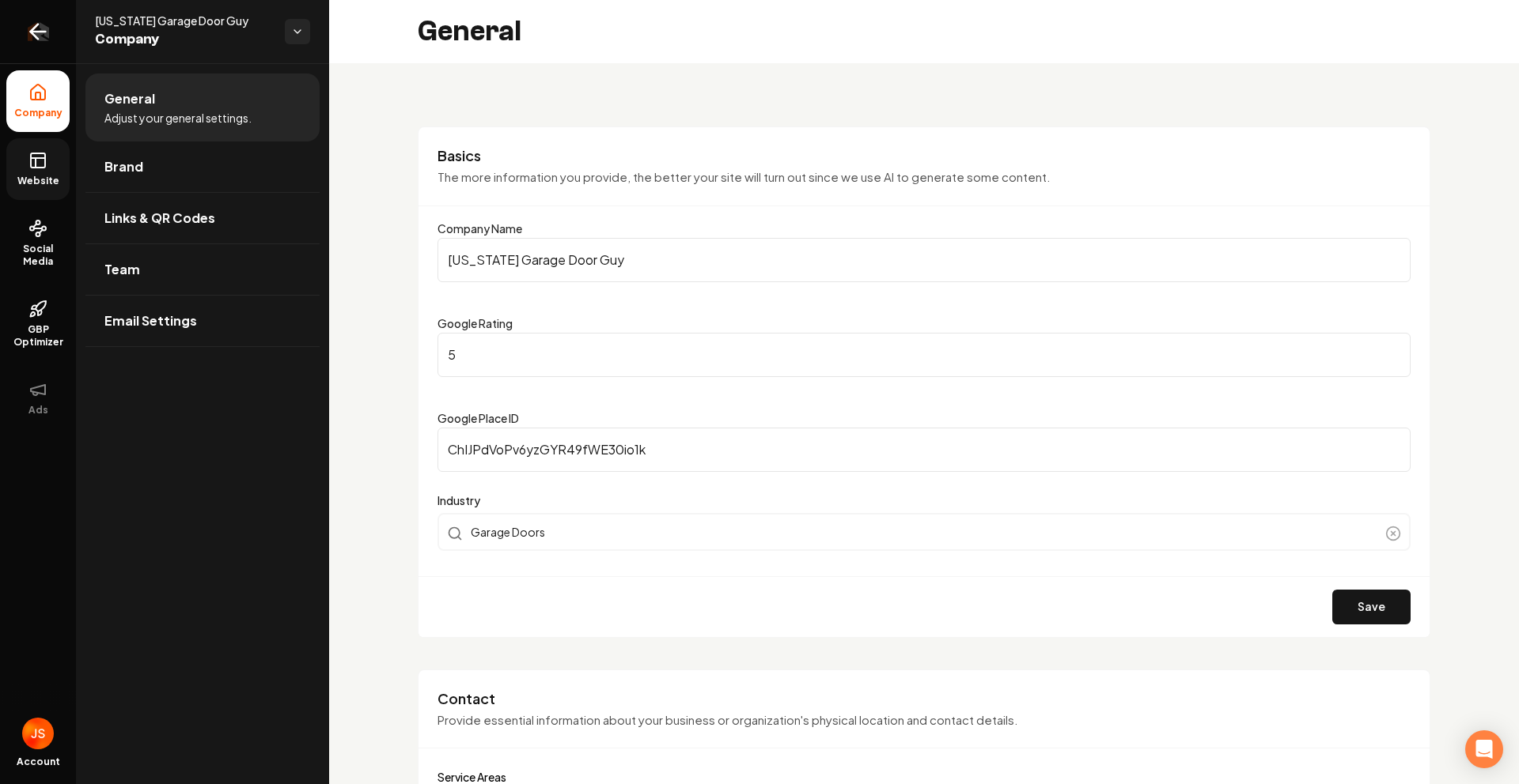
click at [34, 32] on icon "Return to dashboard" at bounding box center [38, 32] width 25 height 25
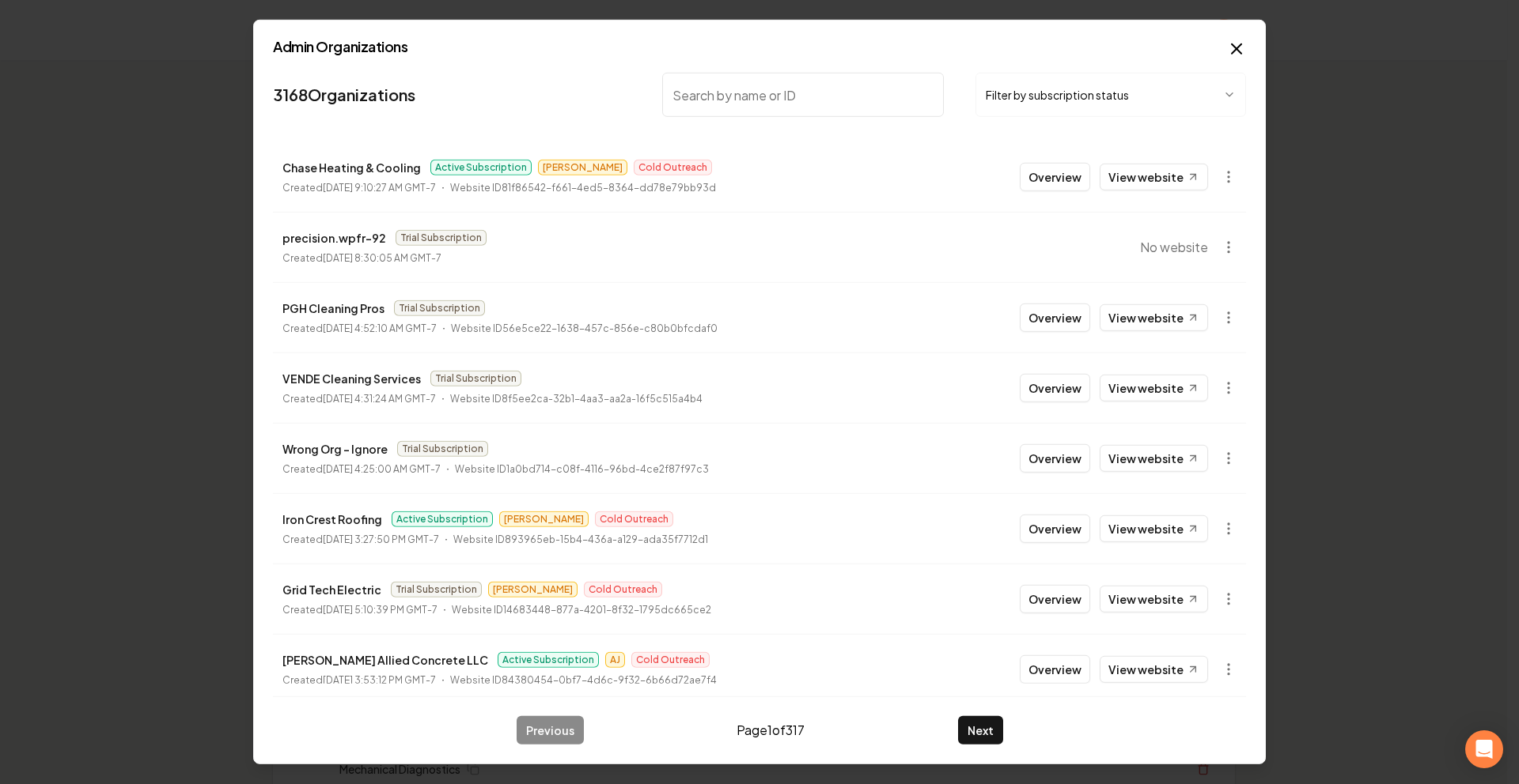
click at [1044, 102] on button "Filter by subscription status" at bounding box center [1109, 95] width 270 height 45
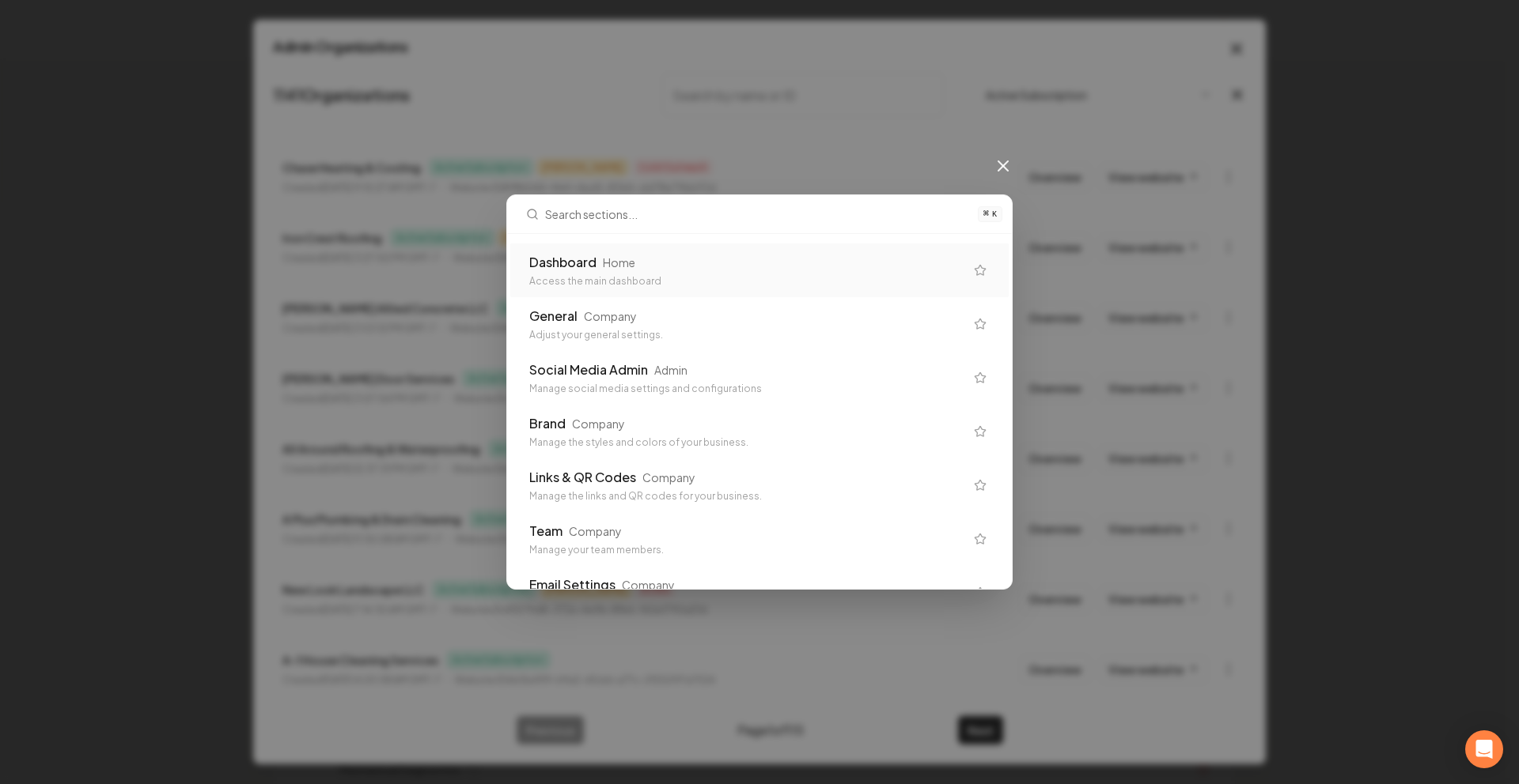
click at [1004, 164] on icon at bounding box center [1003, 166] width 10 height 10
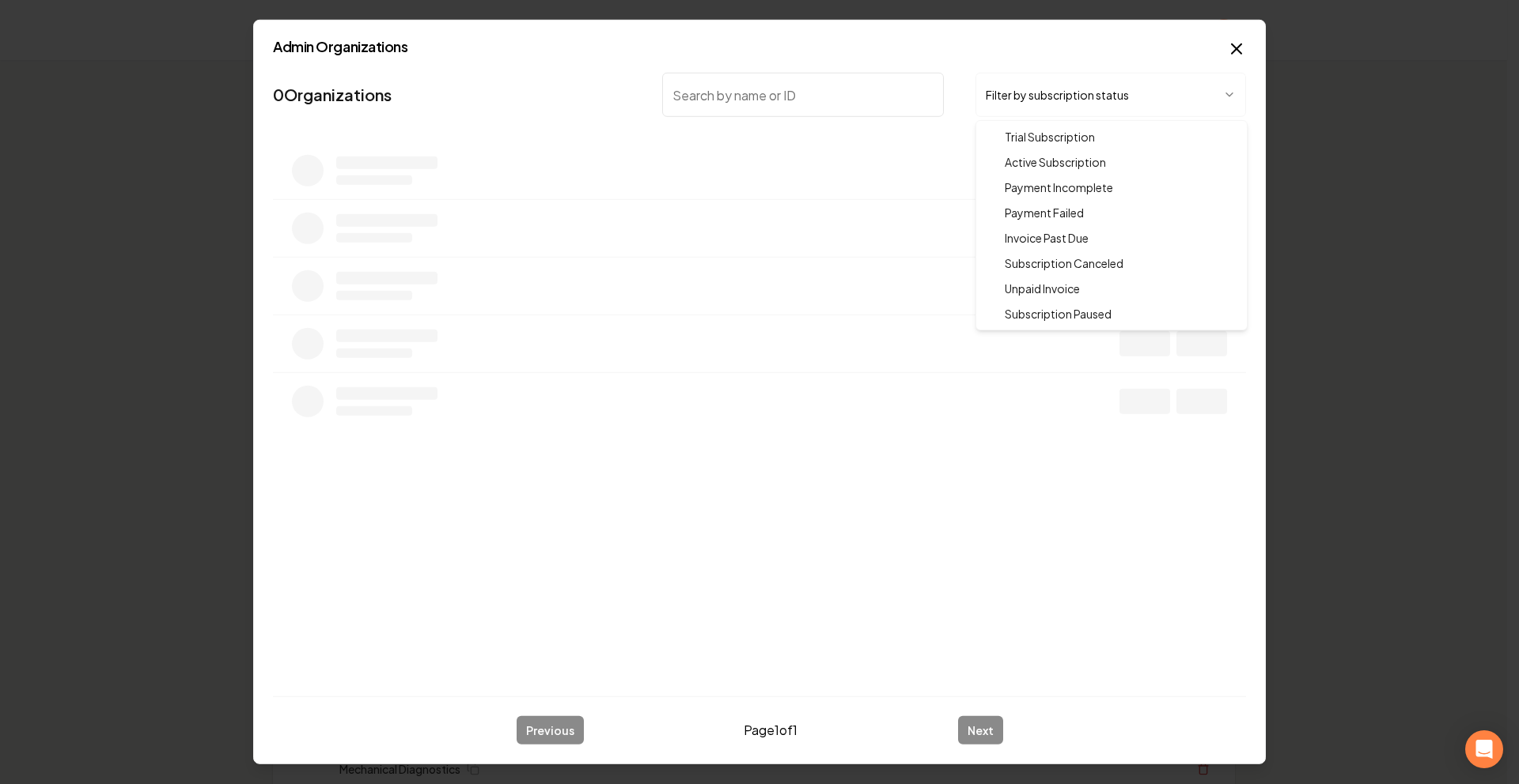
click at [1043, 104] on body "Organization Rebolt Site Builder 2458 companies Add New Business Logo Company N…" at bounding box center [753, 392] width 1506 height 784
drag, startPoint x: 1004, startPoint y: 168, endPoint x: 896, endPoint y: 139, distance: 111.8
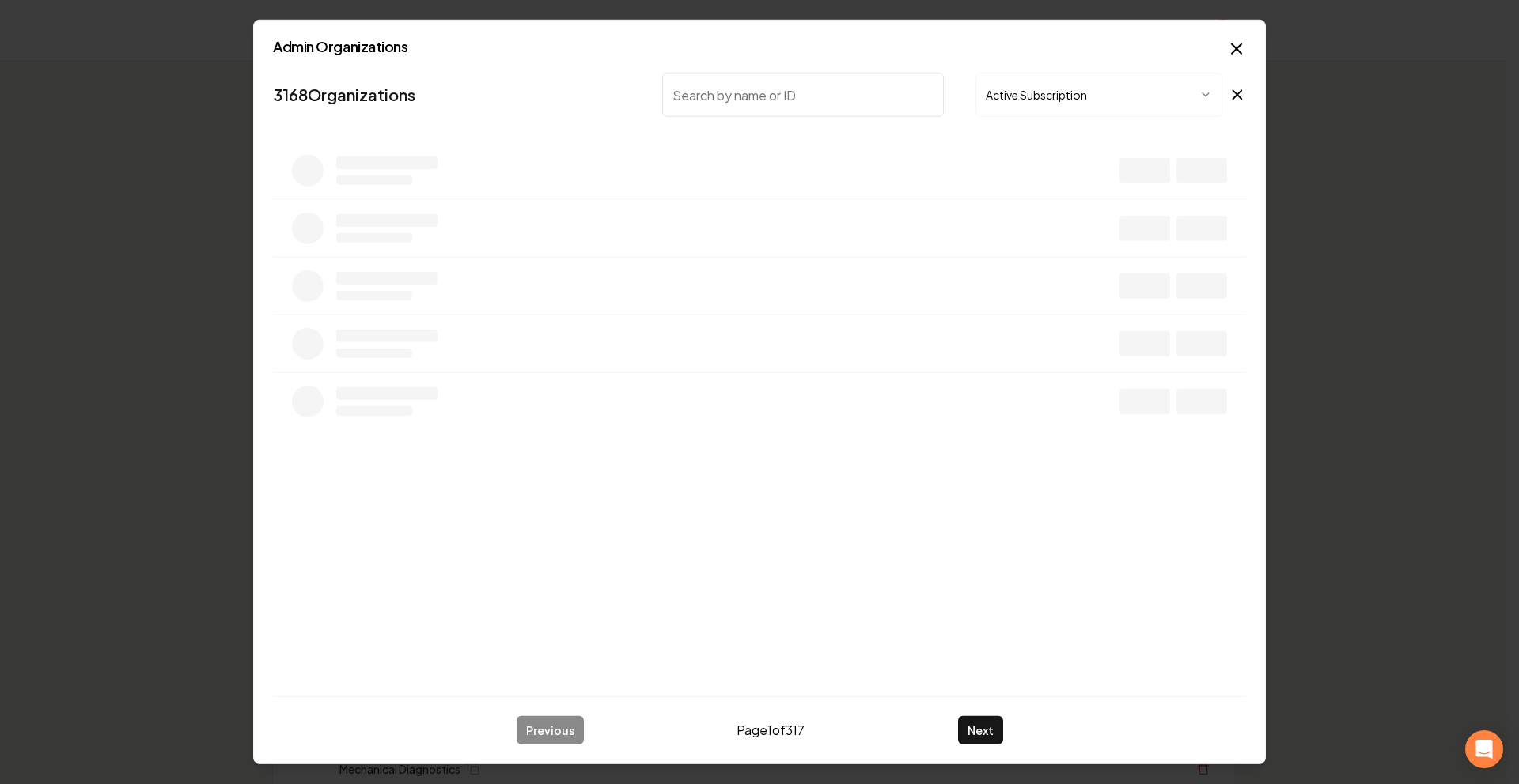
click at [813, 108] on input "search" at bounding box center [803, 95] width 282 height 45
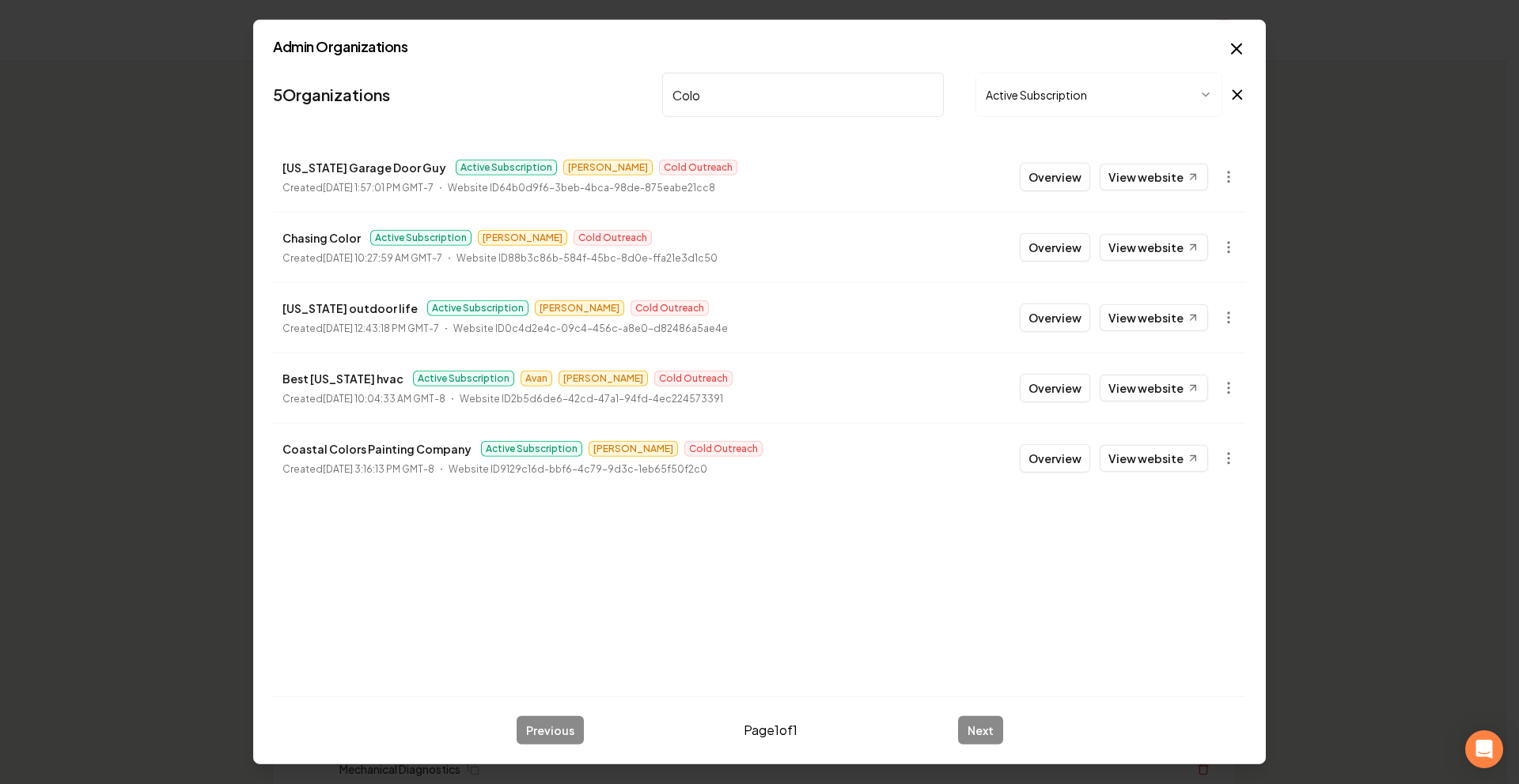
type input "Colo"
click at [1078, 173] on button "Overview" at bounding box center [1054, 176] width 71 height 28
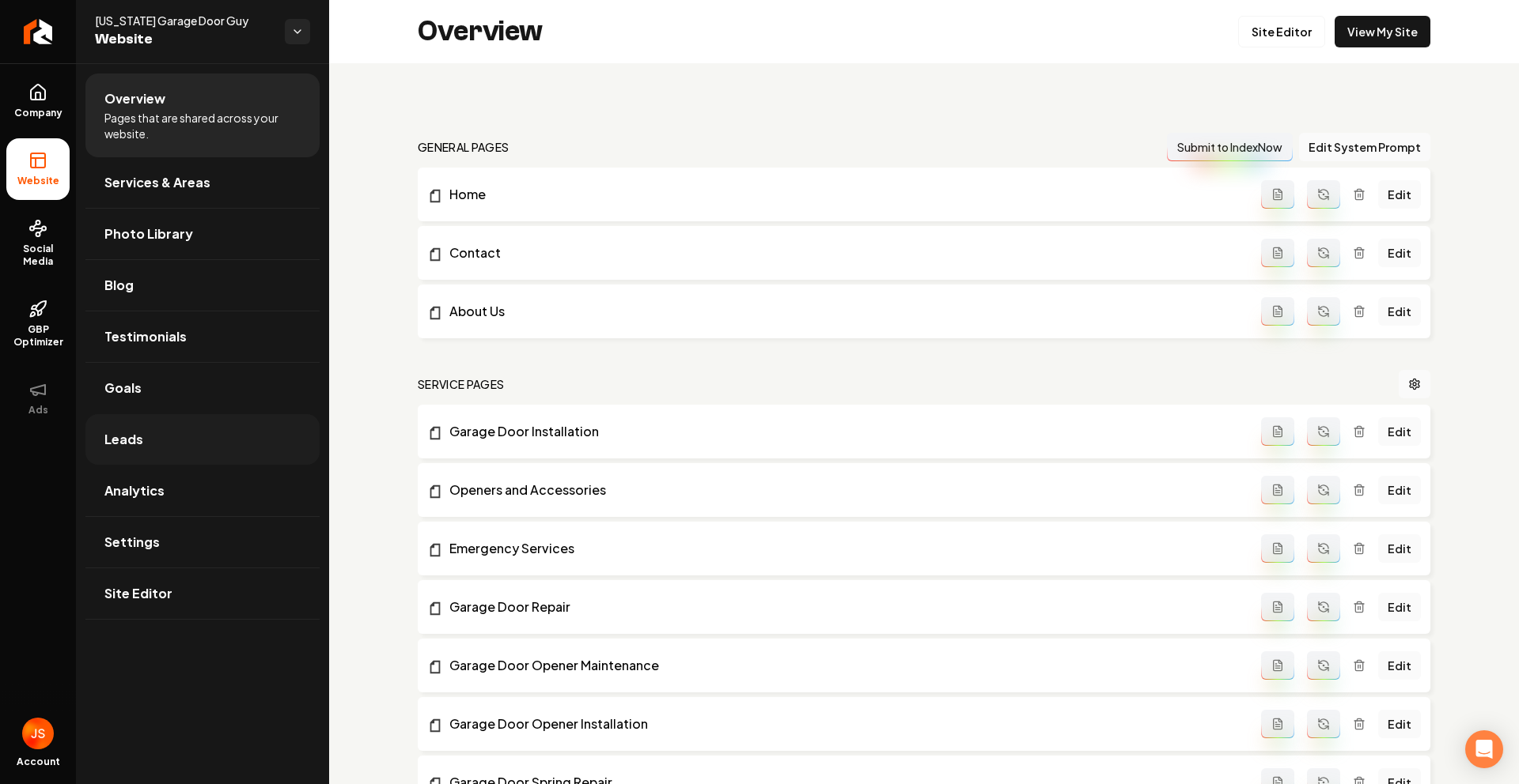
click at [176, 447] on link "Leads" at bounding box center [202, 439] width 234 height 50
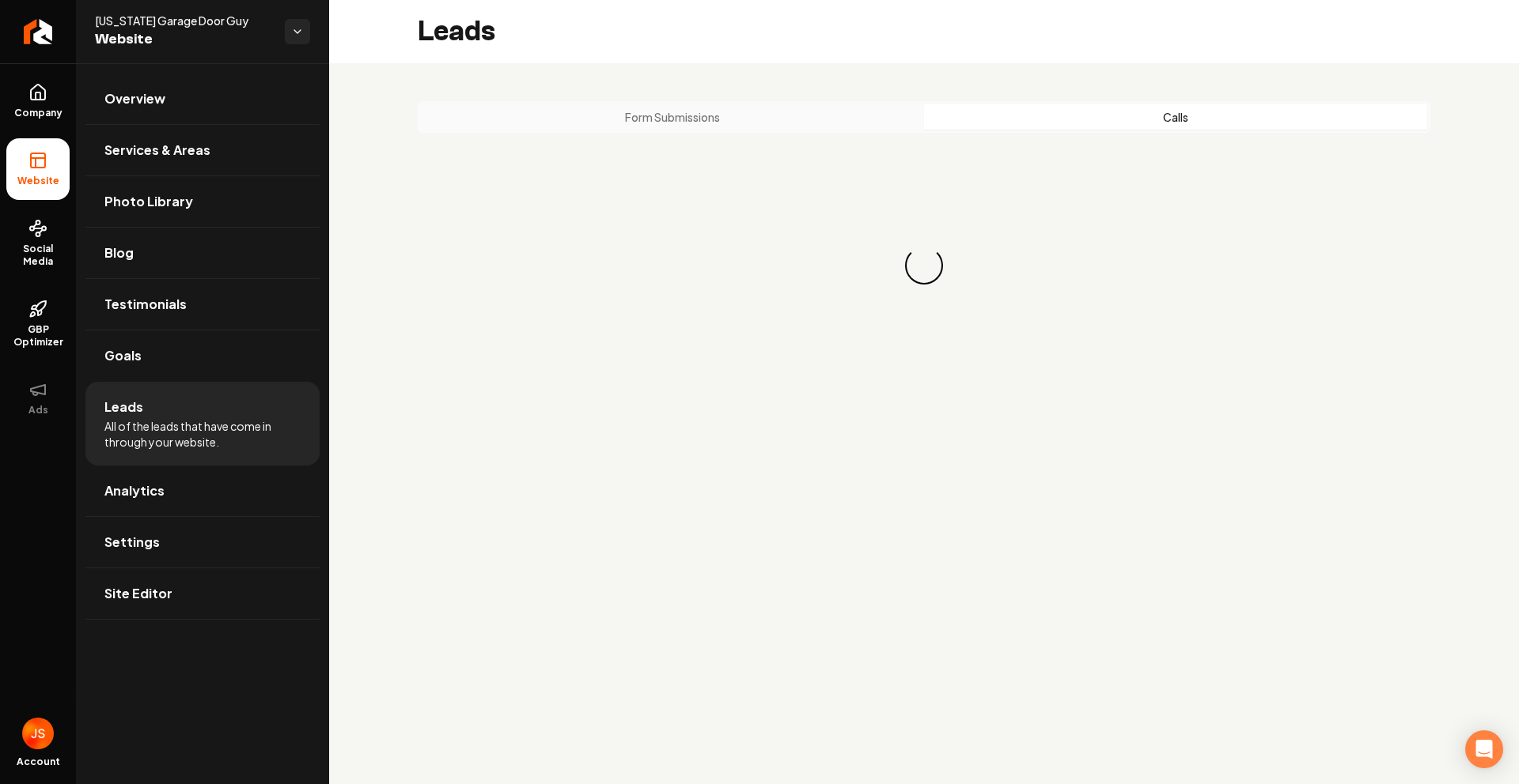
click at [1200, 120] on button "Calls" at bounding box center [1175, 117] width 503 height 25
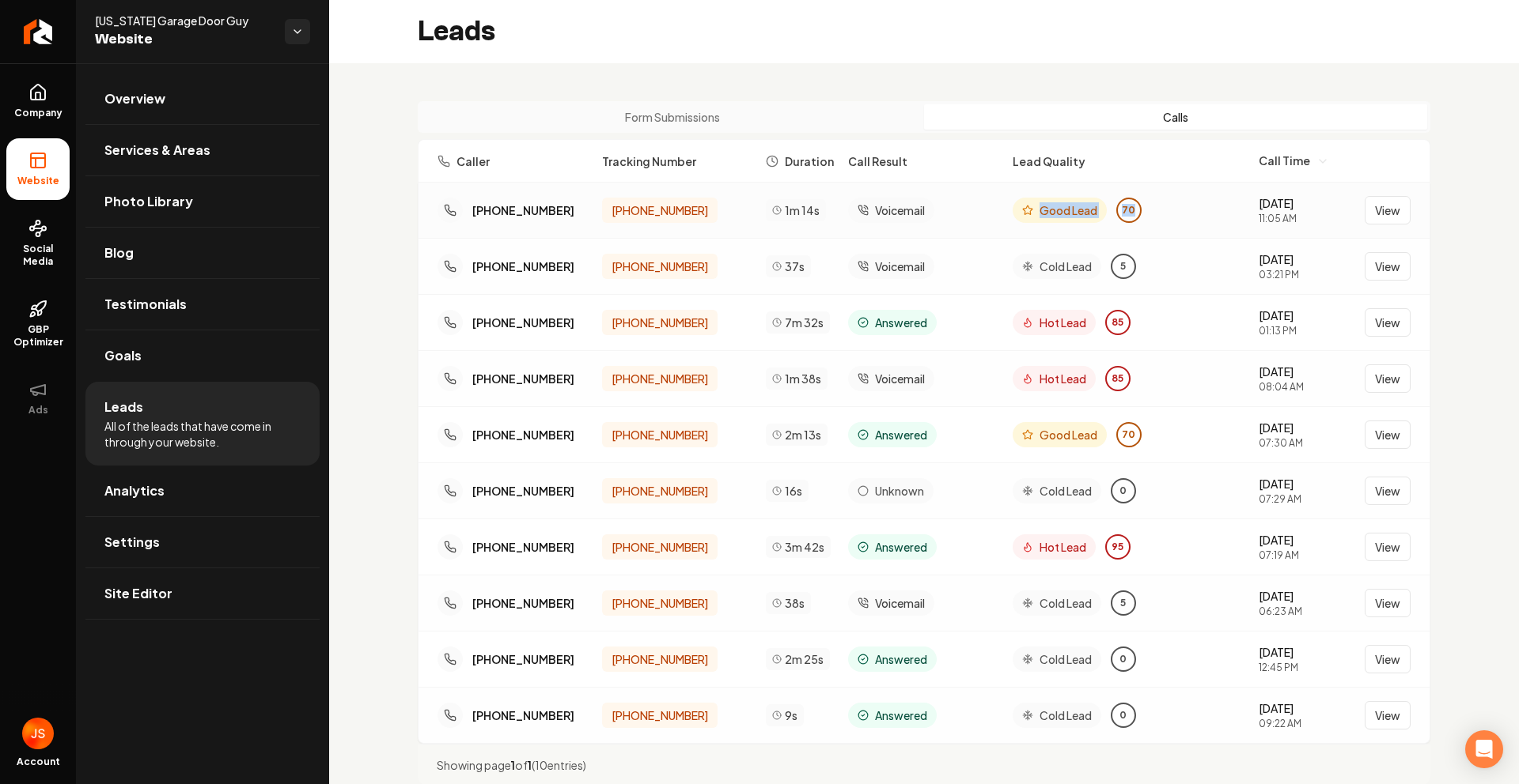
drag, startPoint x: 1014, startPoint y: 206, endPoint x: 1137, endPoint y: 221, distance: 123.9
click at [1127, 220] on div "Good Lead 70" at bounding box center [1130, 210] width 234 height 25
click at [1167, 219] on div "Good Lead 70" at bounding box center [1130, 210] width 234 height 25
drag, startPoint x: 1146, startPoint y: 273, endPoint x: 1058, endPoint y: 279, distance: 88.2
click at [1063, 272] on div "Cold Lead 5" at bounding box center [1130, 266] width 234 height 25
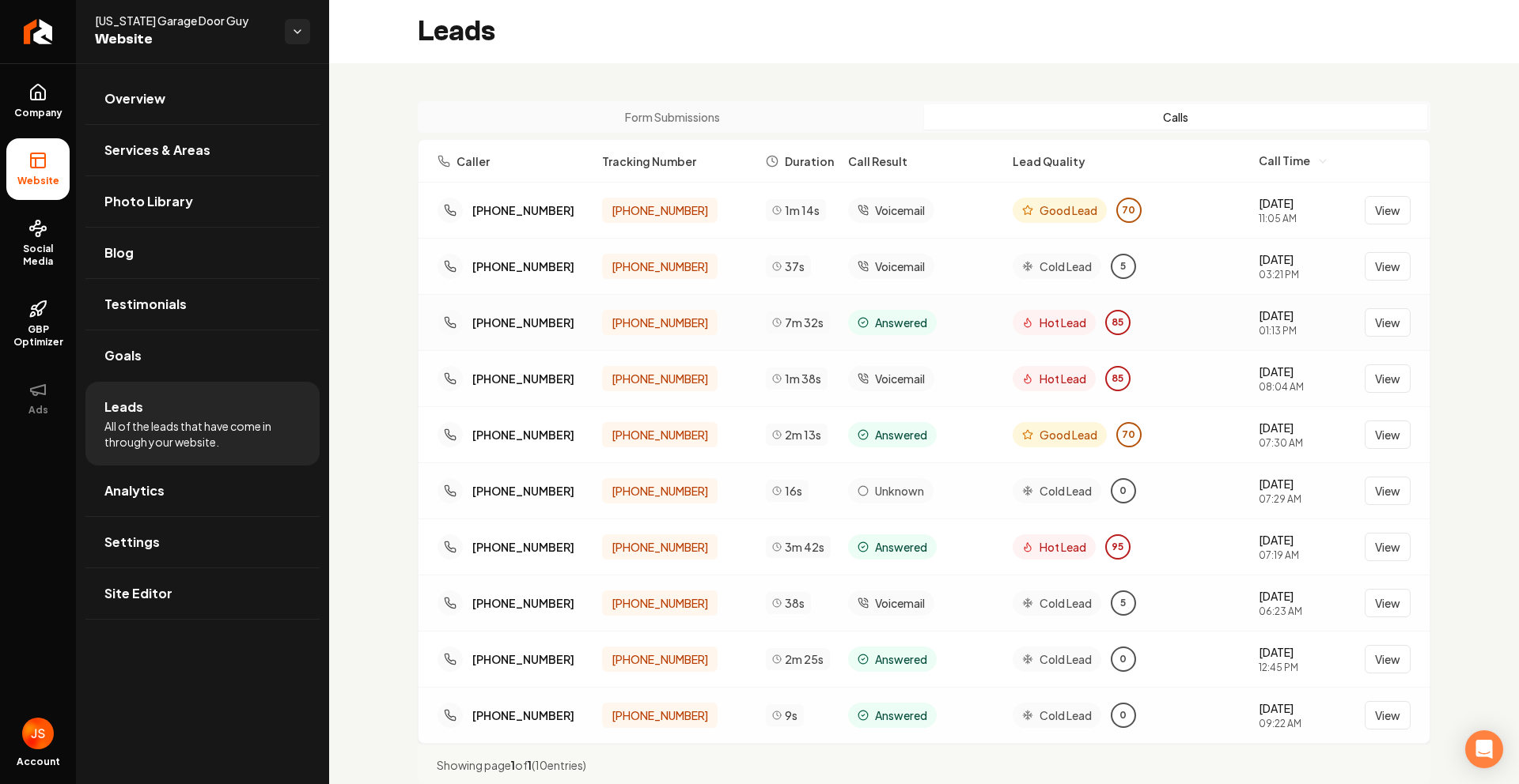
drag, startPoint x: 1173, startPoint y: 306, endPoint x: 1169, endPoint y: 341, distance: 35.2
click at [1173, 308] on div "(303) 627-6272 (720) 676-1315 7m 32s Answered Hot Lead 85 9/16/2025 01:13 PM Vi…" at bounding box center [924, 322] width 1011 height 55
drag, startPoint x: 1167, startPoint y: 341, endPoint x: 969, endPoint y: 331, distance: 198.3
click at [987, 334] on div "(303) 627-6272 (720) 676-1315 7m 32s Answered Hot Lead 85 9/16/2025 01:13 PM Vi…" at bounding box center [924, 322] width 1011 height 55
drag, startPoint x: 970, startPoint y: 329, endPoint x: 849, endPoint y: 235, distance: 153.2
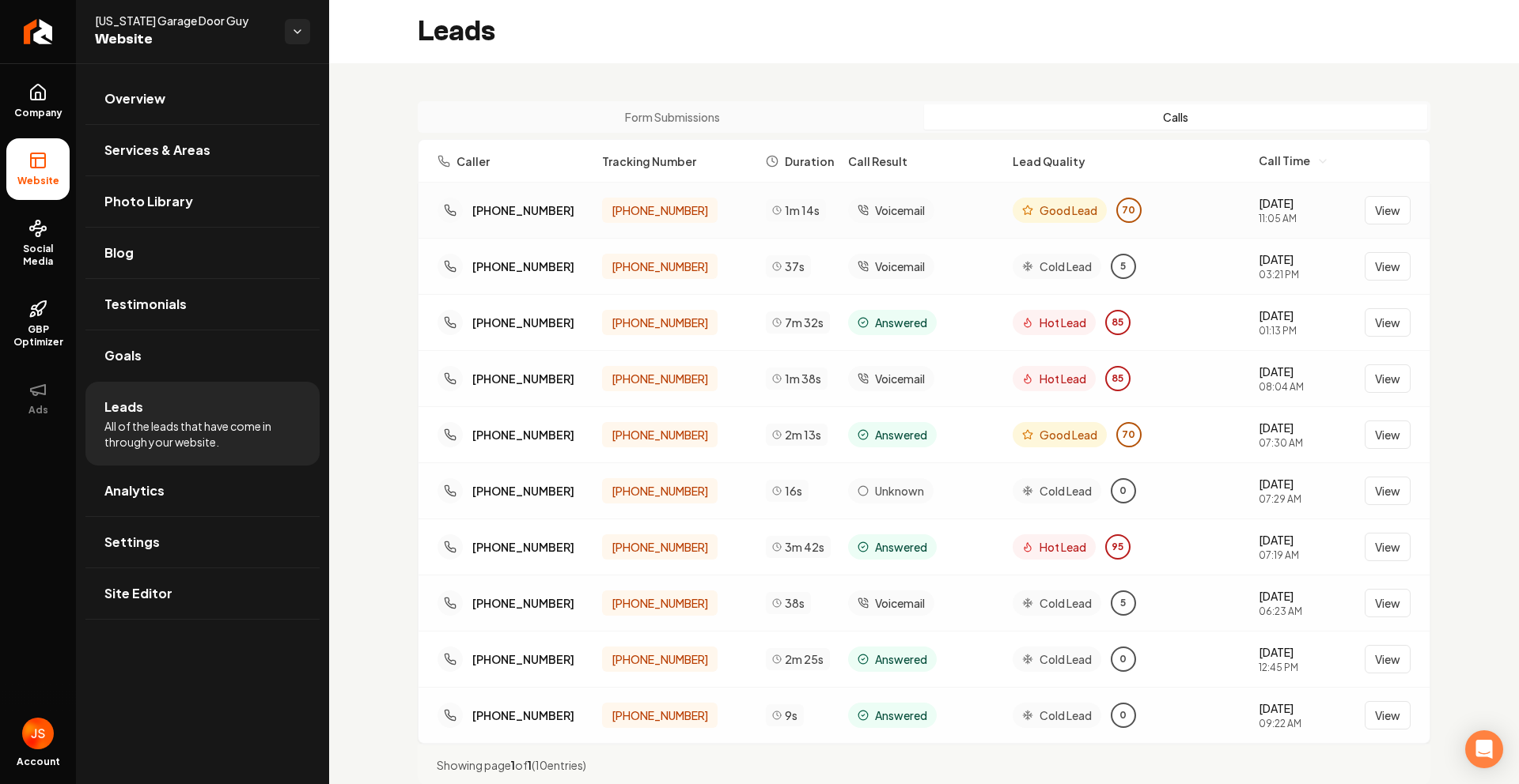
click at [970, 329] on div "Answered" at bounding box center [924, 322] width 152 height 25
click at [704, 121] on button "Form Submissions" at bounding box center [673, 117] width 503 height 25
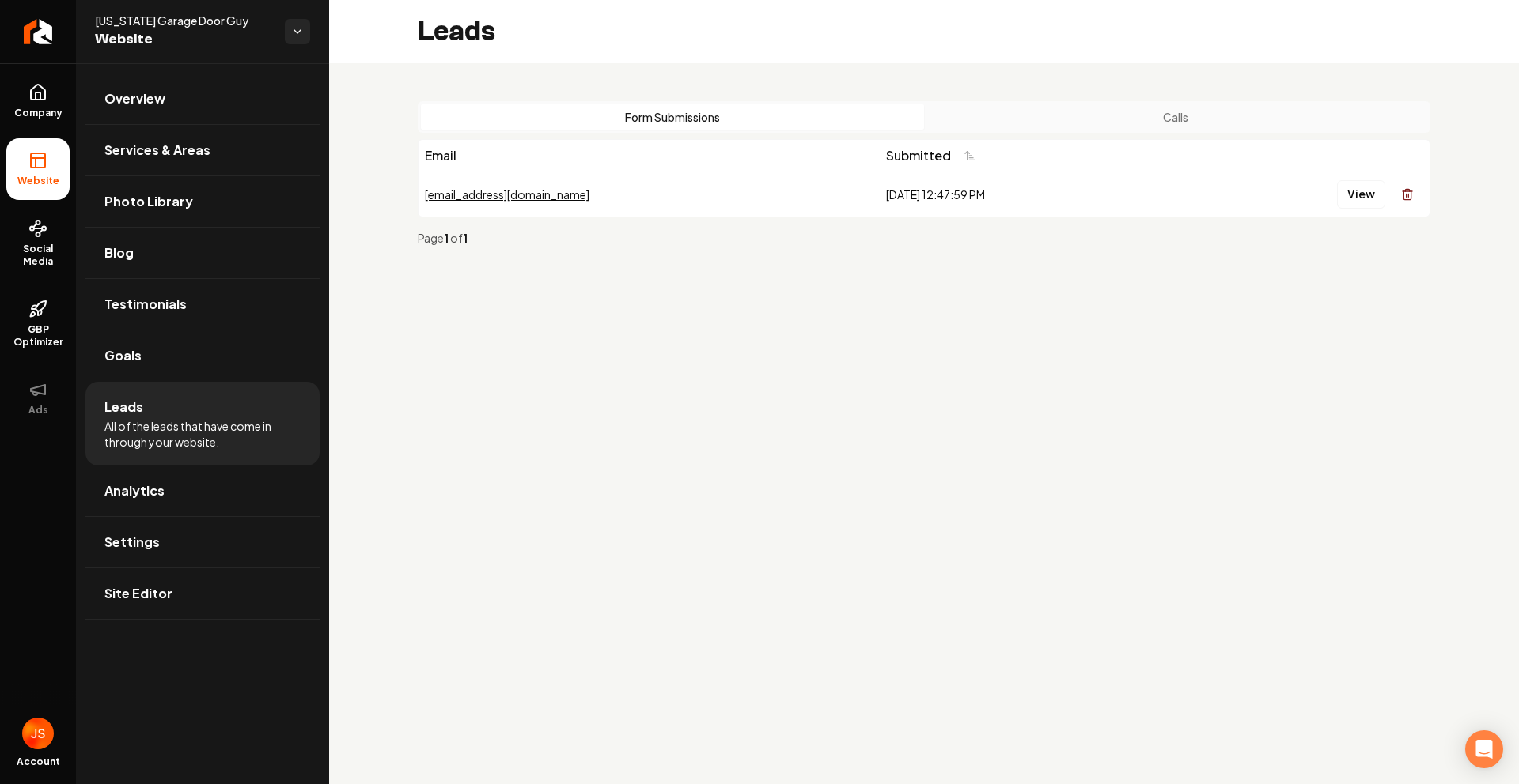
click at [1109, 132] on div "Form Submissions Calls" at bounding box center [924, 117] width 1013 height 32
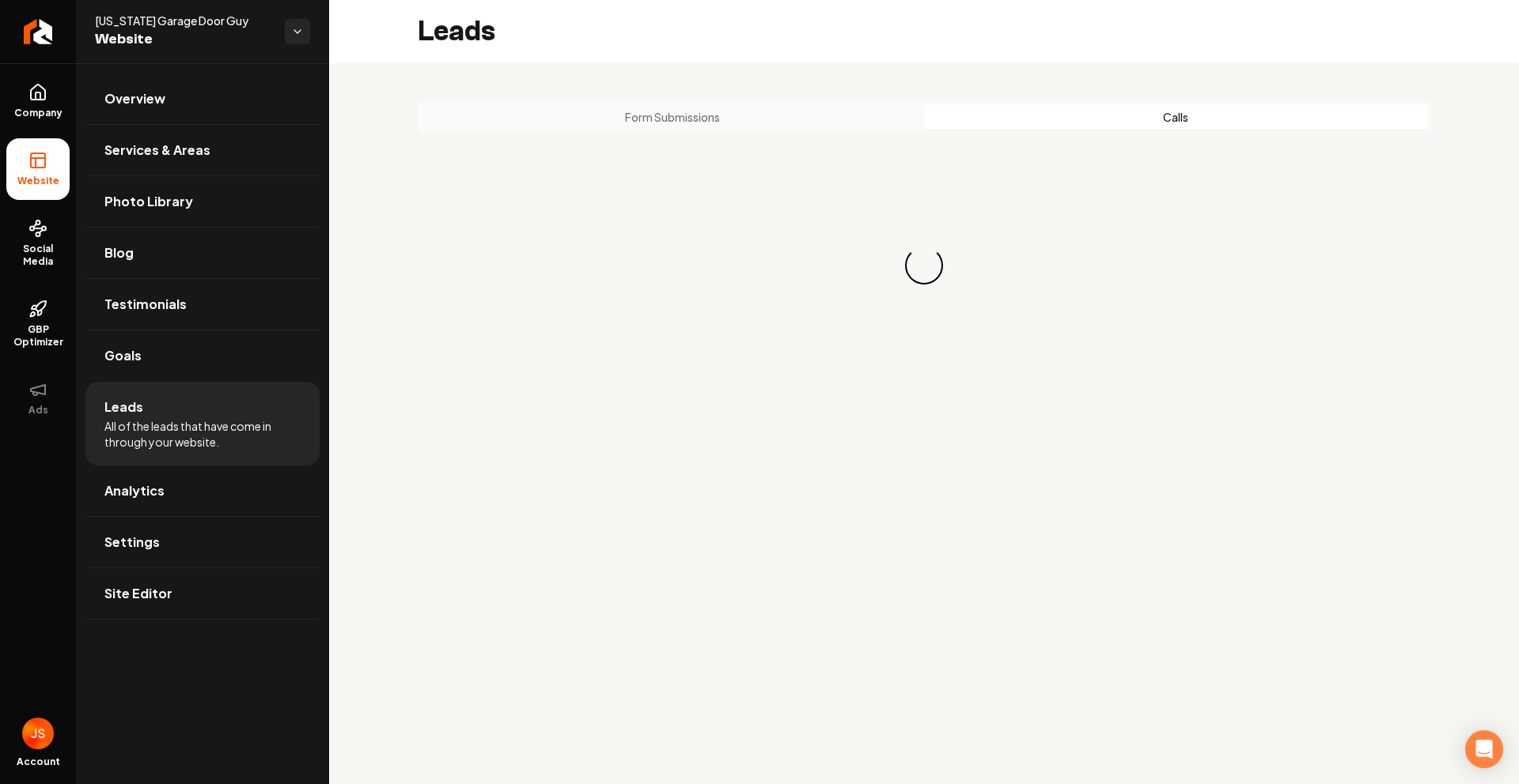
click at [1113, 116] on button "Calls" at bounding box center [1175, 117] width 503 height 25
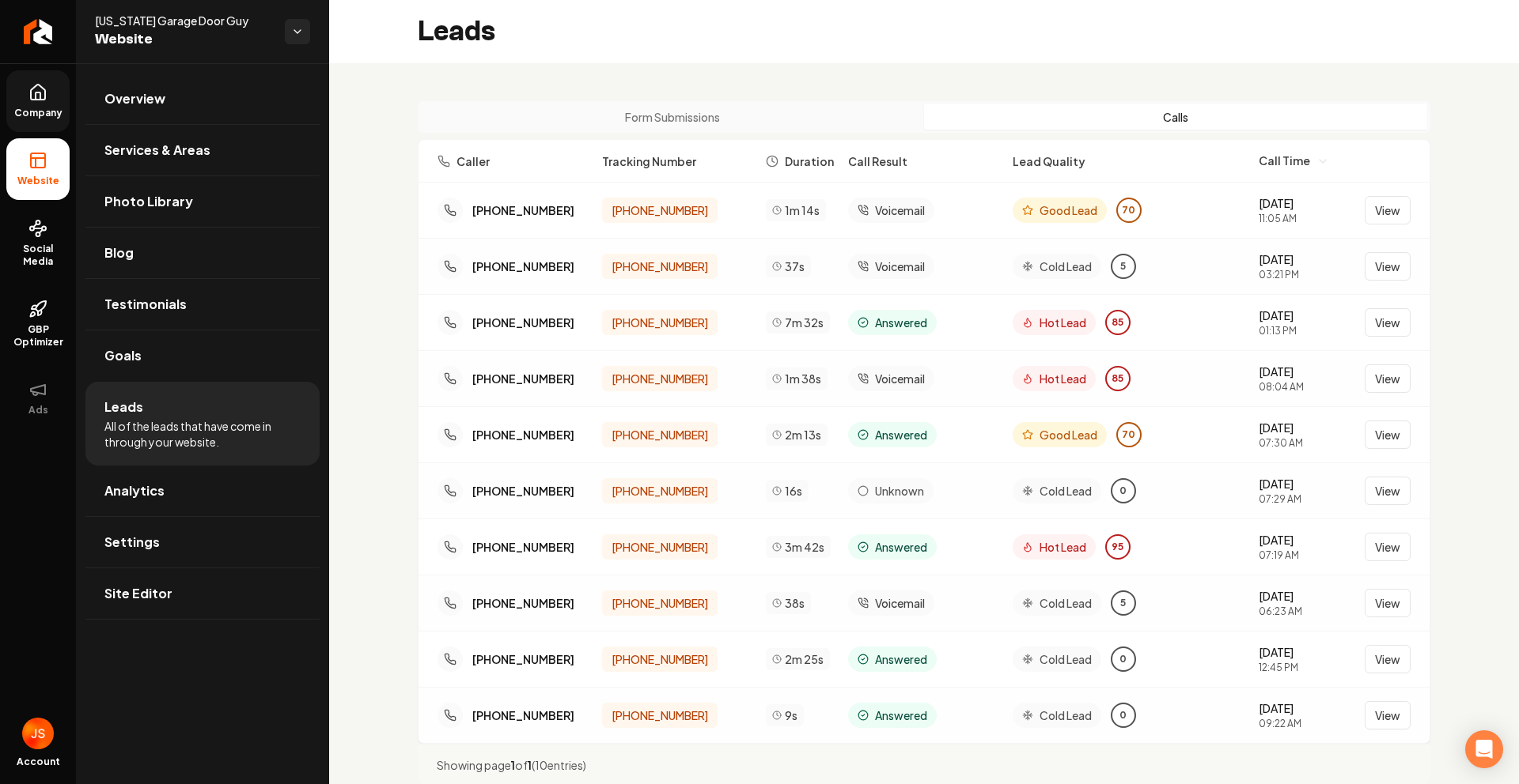
click at [16, 105] on link "Company" at bounding box center [38, 102] width 63 height 62
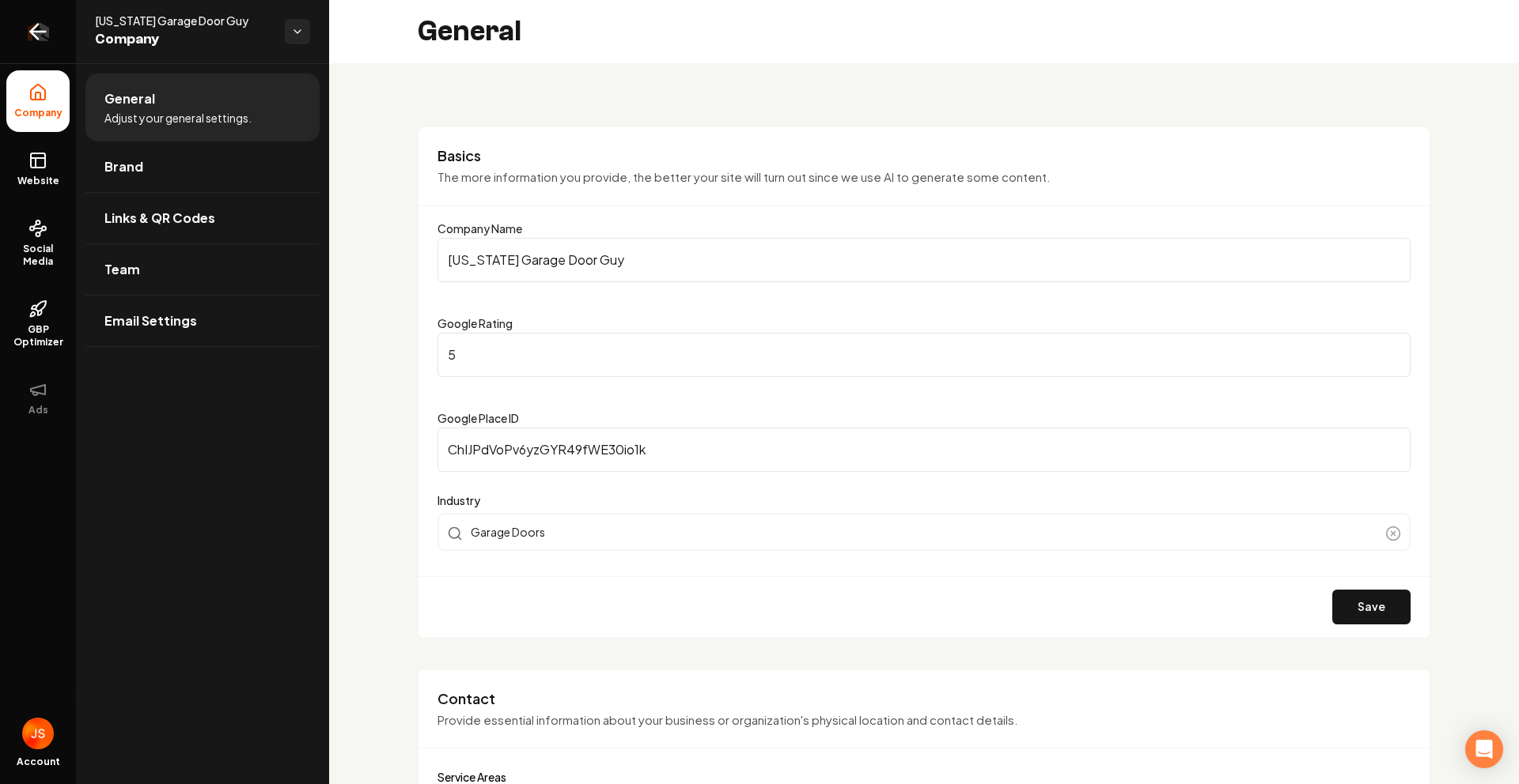
click at [55, 36] on link "Return to dashboard" at bounding box center [38, 31] width 76 height 63
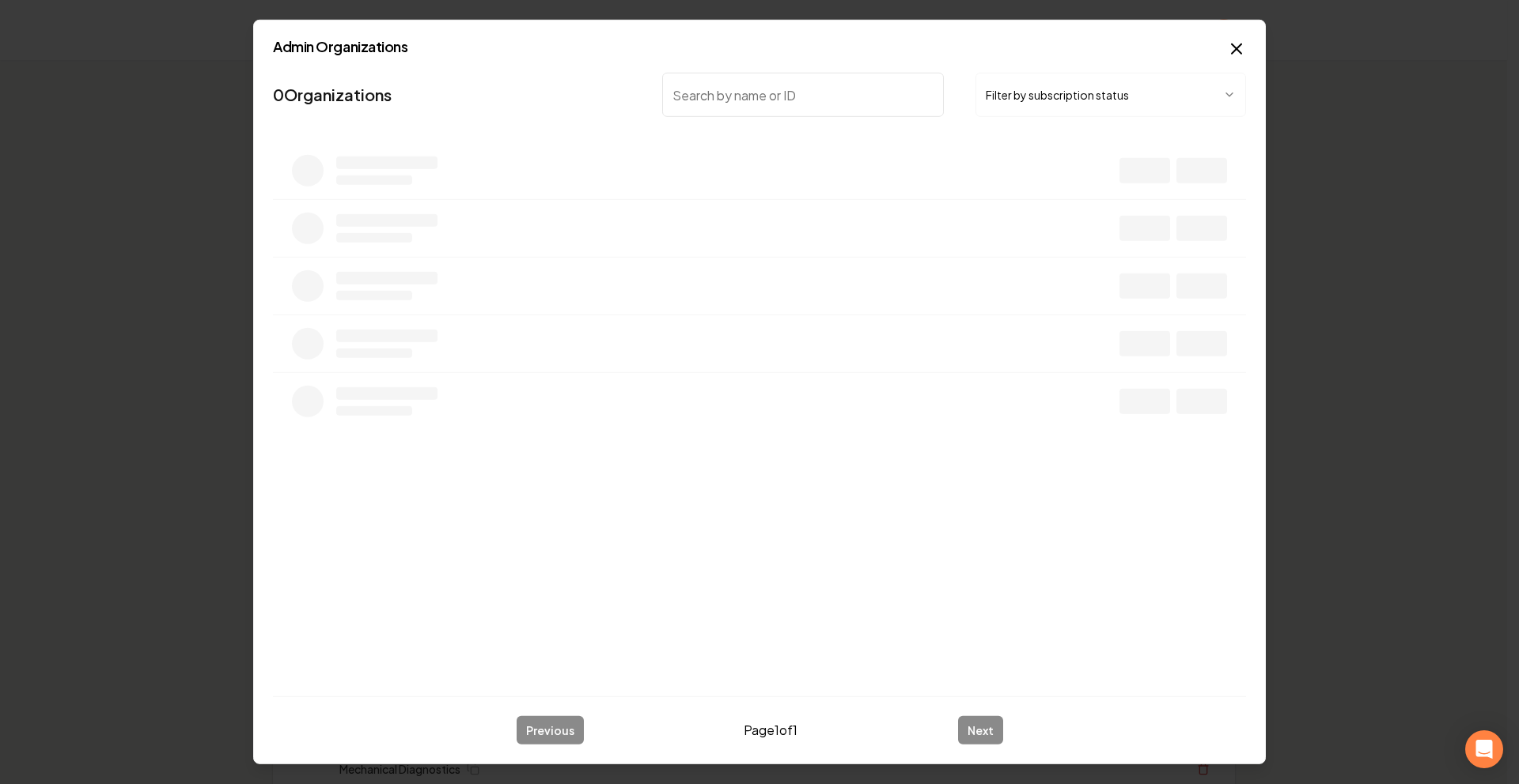
click at [723, 106] on input "search" at bounding box center [803, 95] width 282 height 45
click at [988, 102] on button "Filter by subscription status" at bounding box center [1109, 95] width 270 height 45
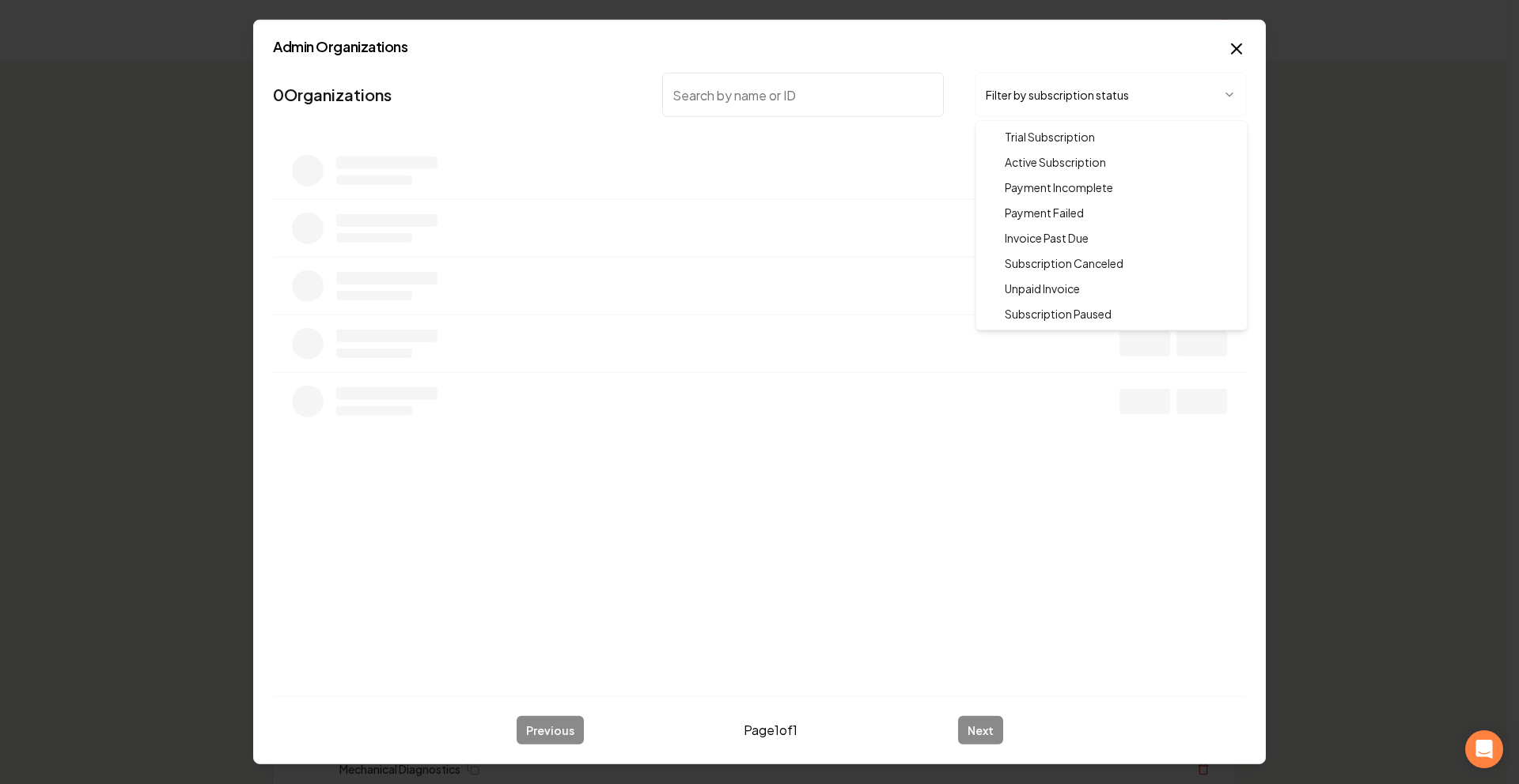
drag, startPoint x: 1010, startPoint y: 158, endPoint x: 873, endPoint y: 106, distance: 146.5
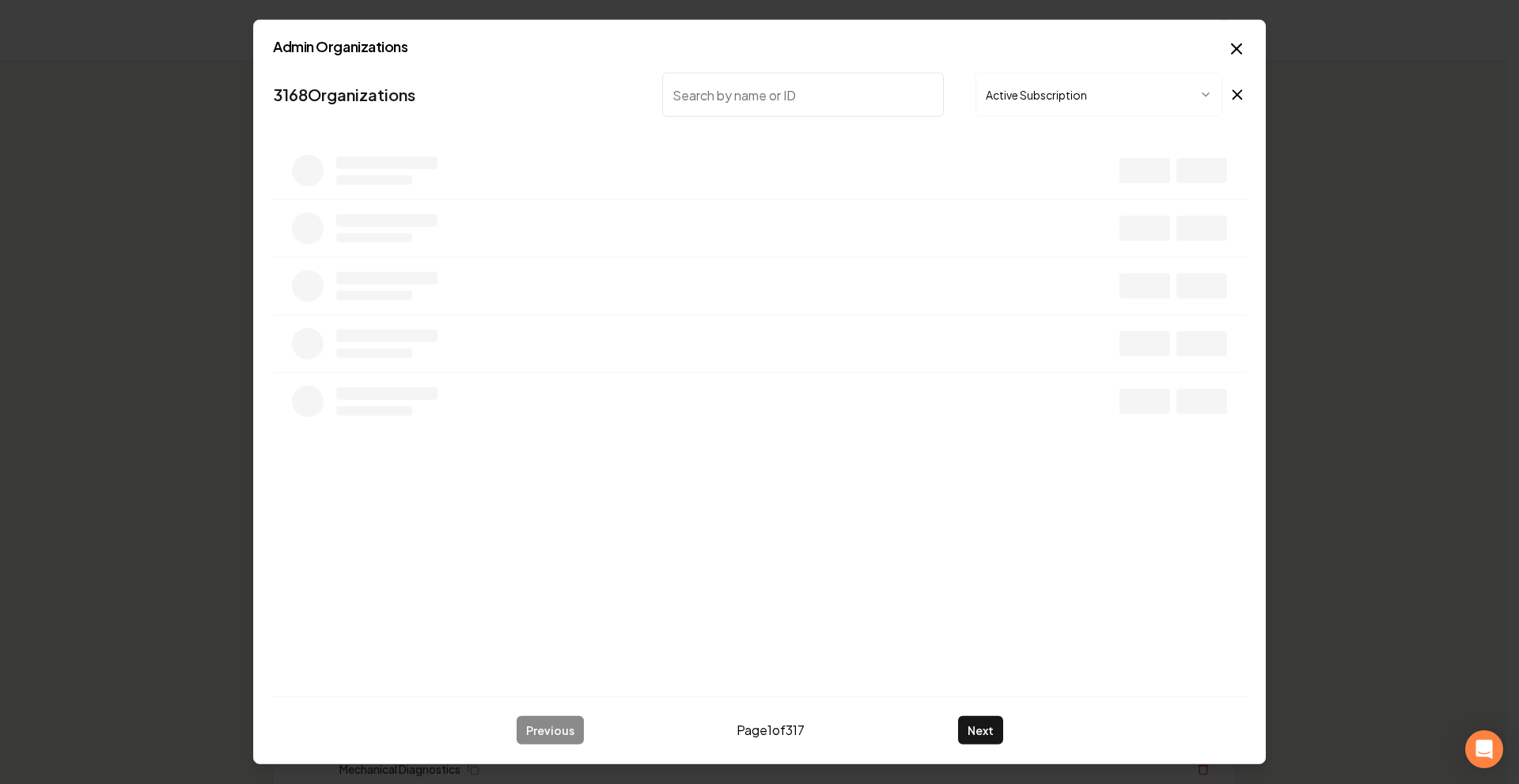
click at [867, 105] on input "search" at bounding box center [803, 95] width 282 height 45
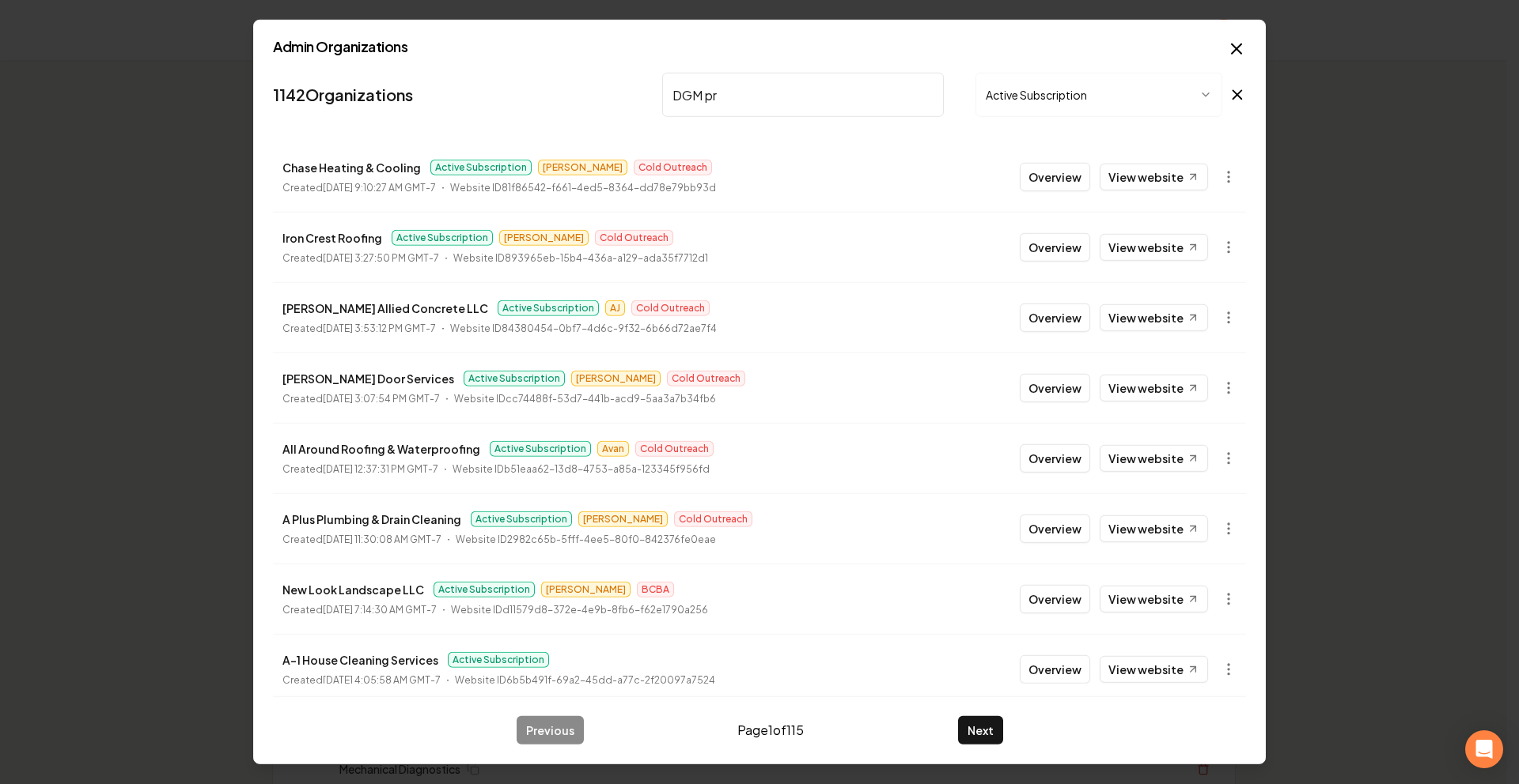
type input "DGM pro"
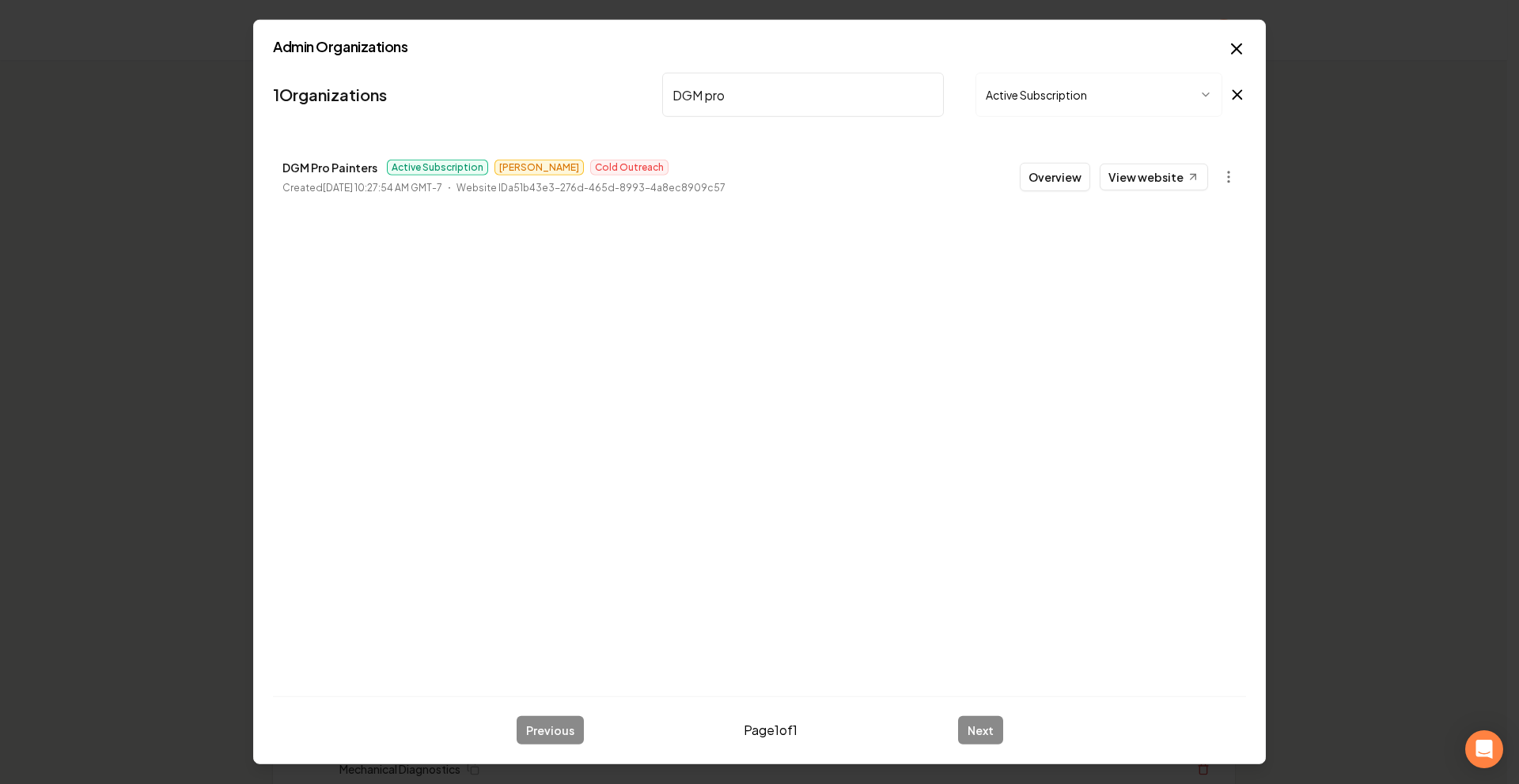
click at [1065, 171] on button "Overview" at bounding box center [1054, 176] width 71 height 28
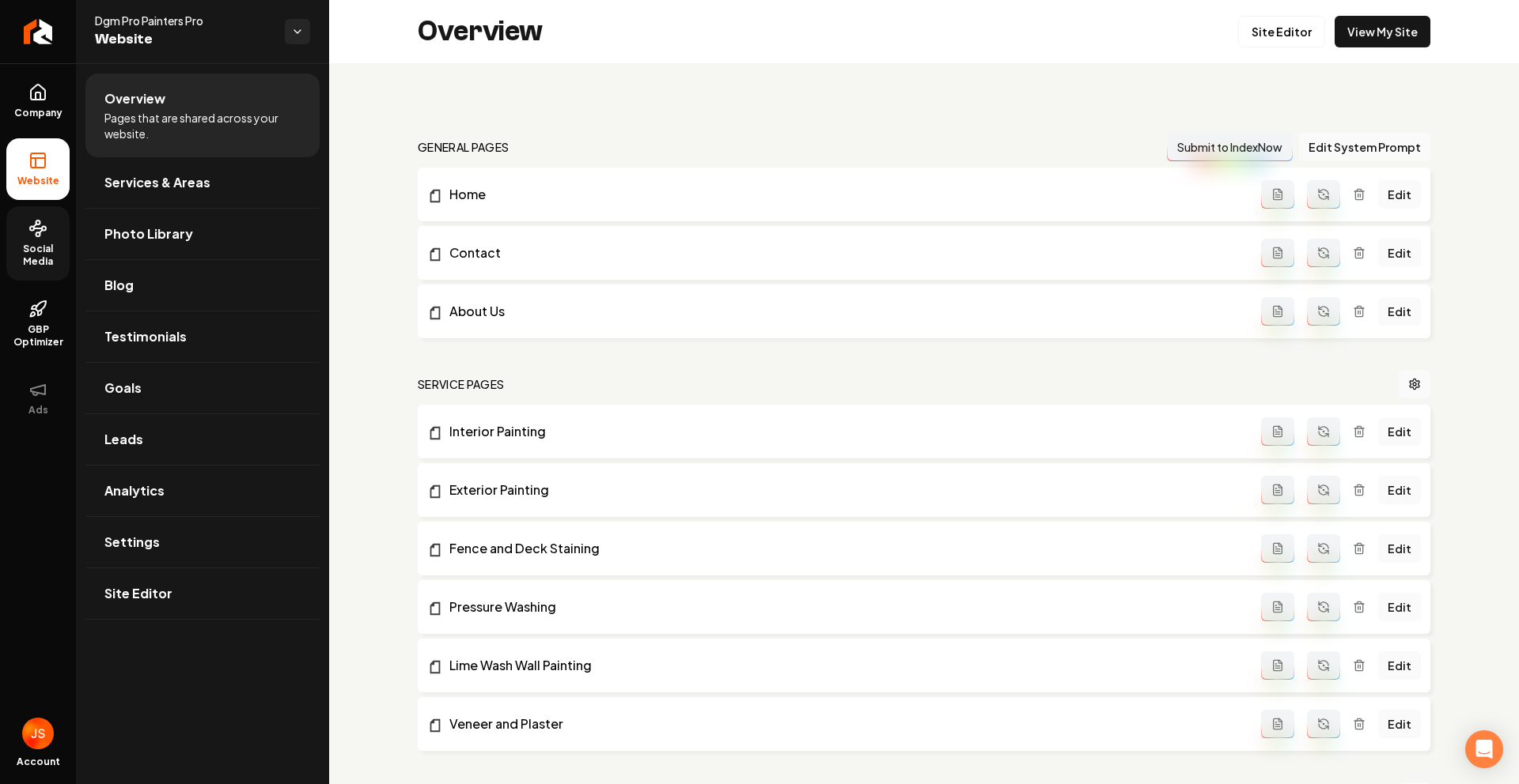
click at [56, 231] on link "Social Media" at bounding box center [38, 243] width 63 height 75
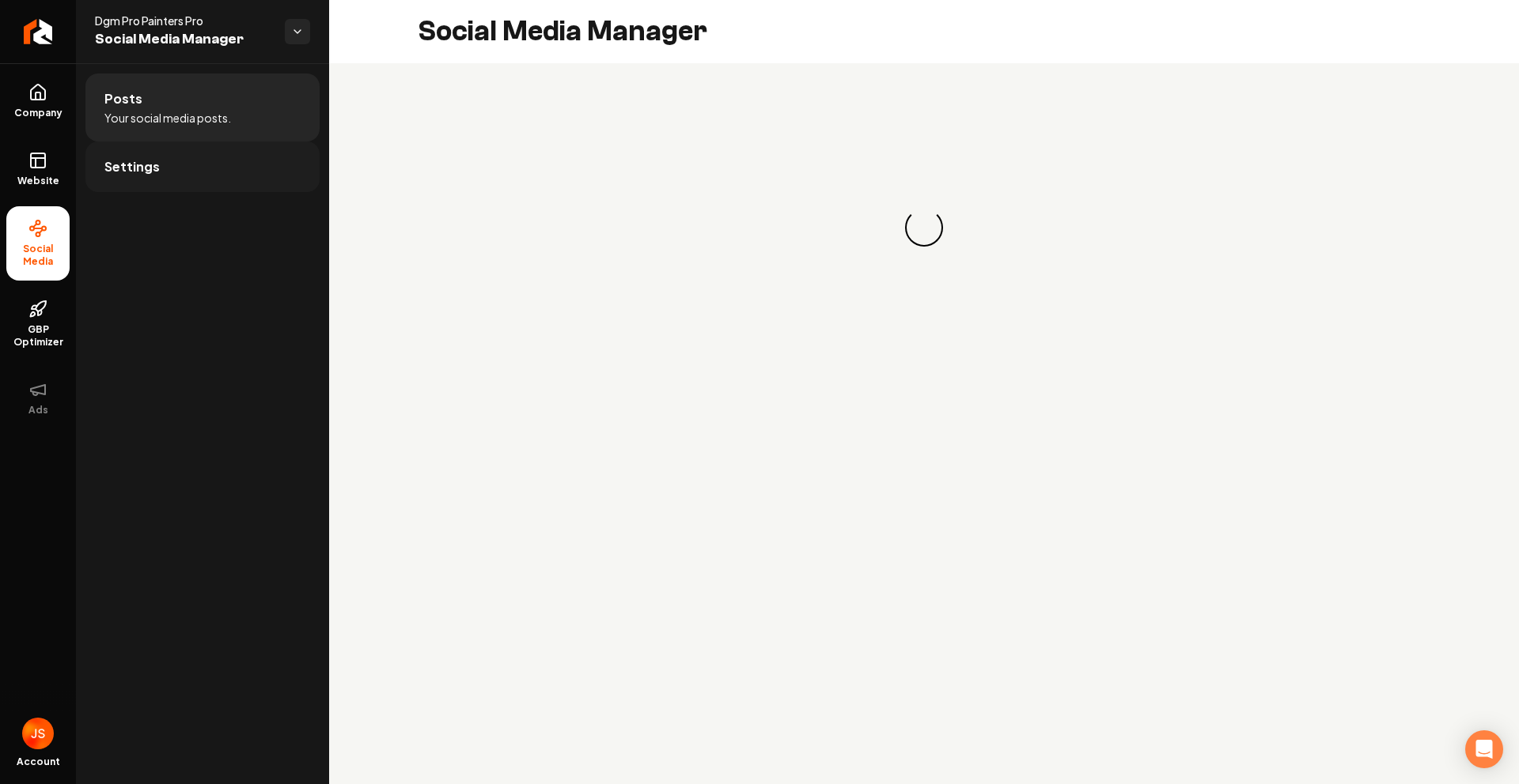
click at [134, 183] on link "Settings" at bounding box center [202, 166] width 234 height 50
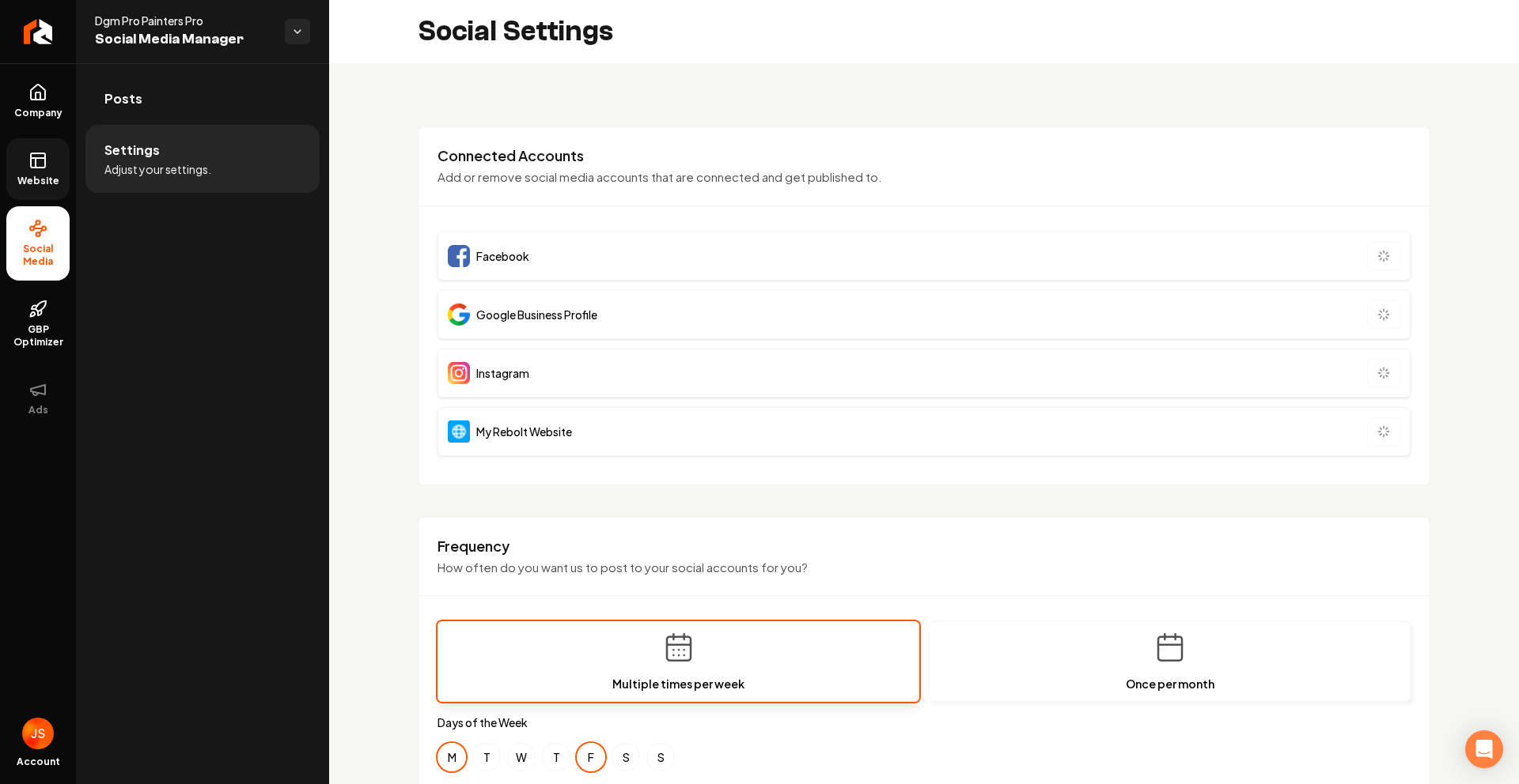
drag, startPoint x: 36, startPoint y: 191, endPoint x: 65, endPoint y: 191, distance: 29.0
click at [37, 191] on link "Website" at bounding box center [38, 169] width 63 height 62
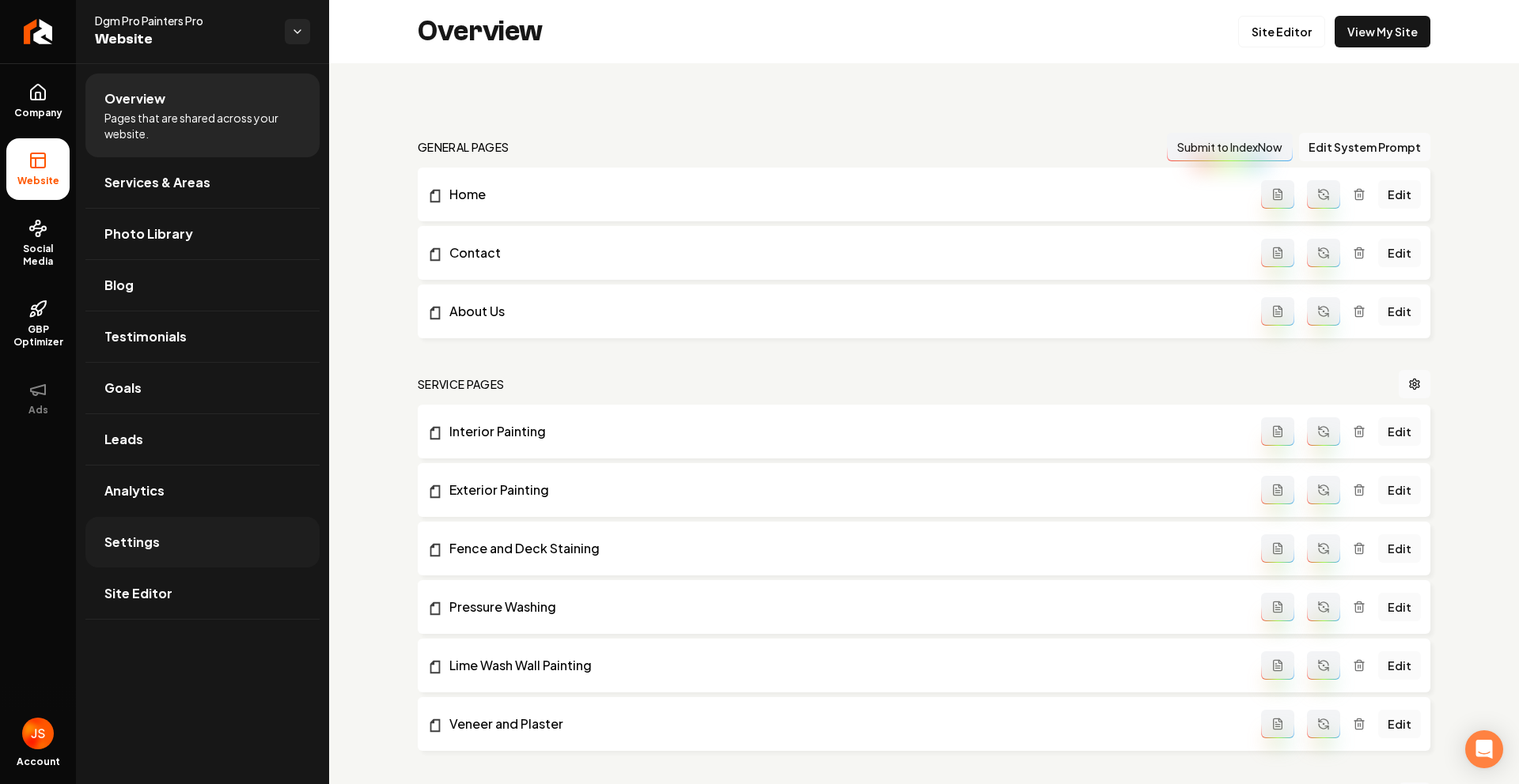
click at [140, 549] on span "Settings" at bounding box center [132, 543] width 55 height 19
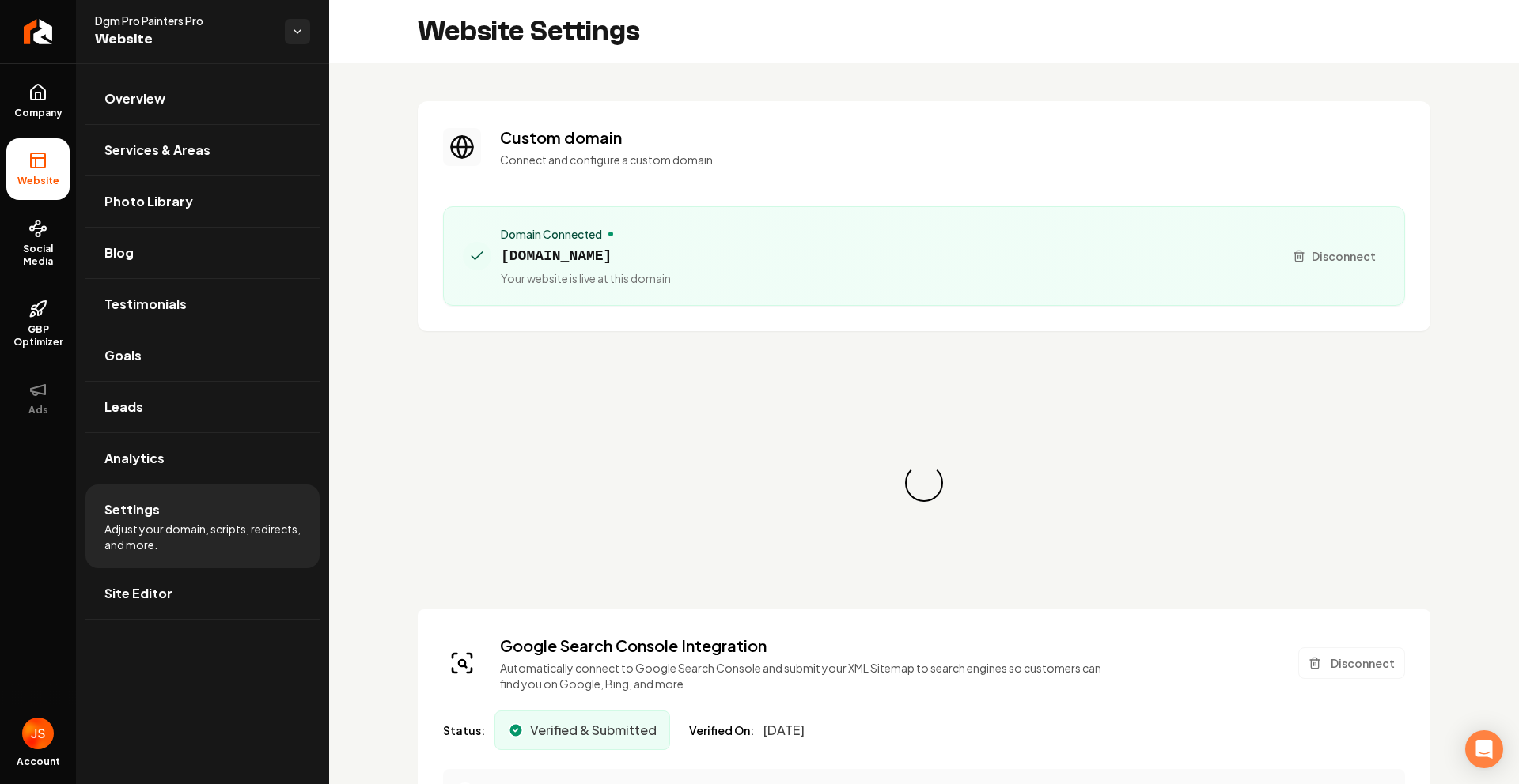
scroll to position [28, 0]
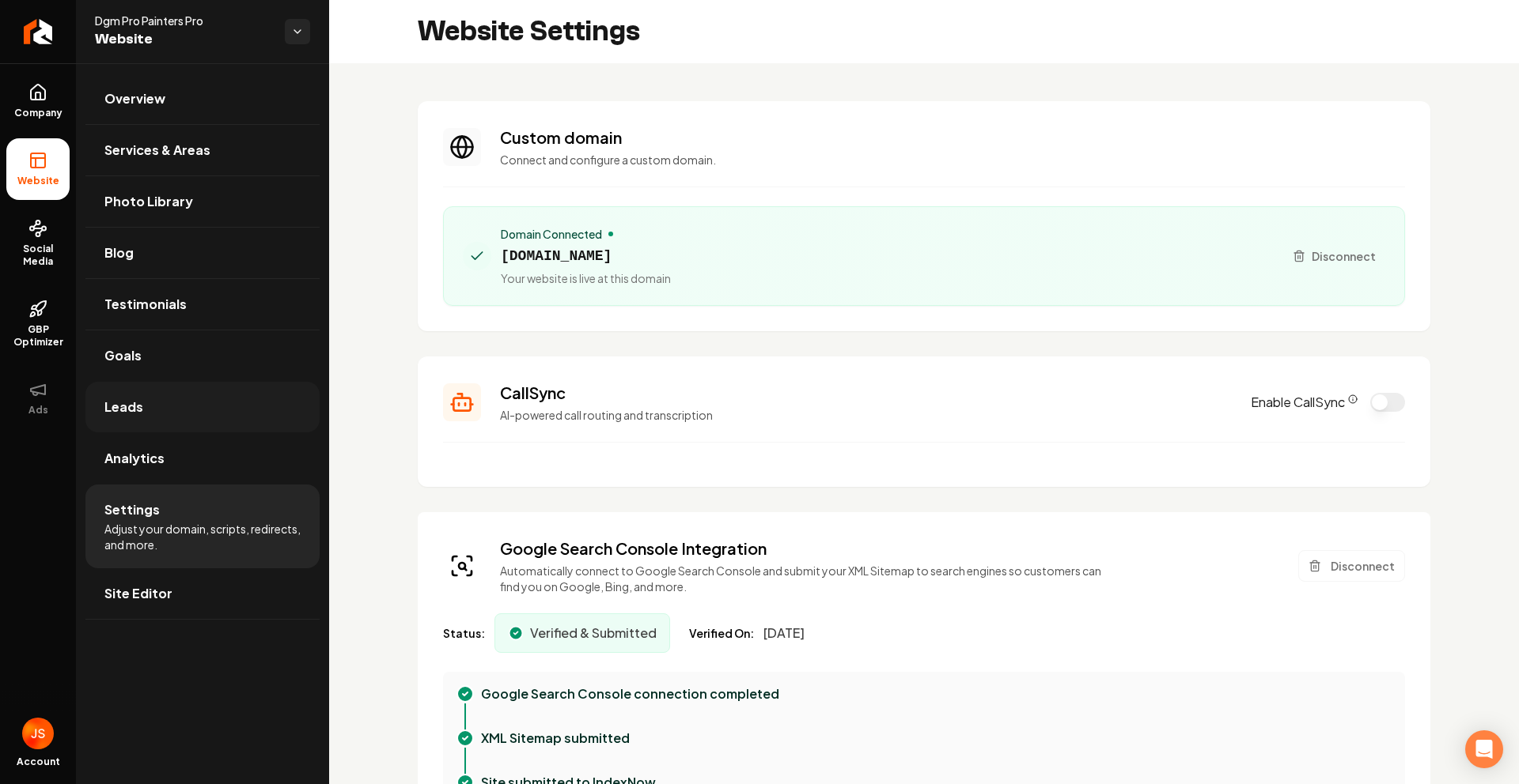
click at [160, 404] on link "Leads" at bounding box center [202, 407] width 234 height 50
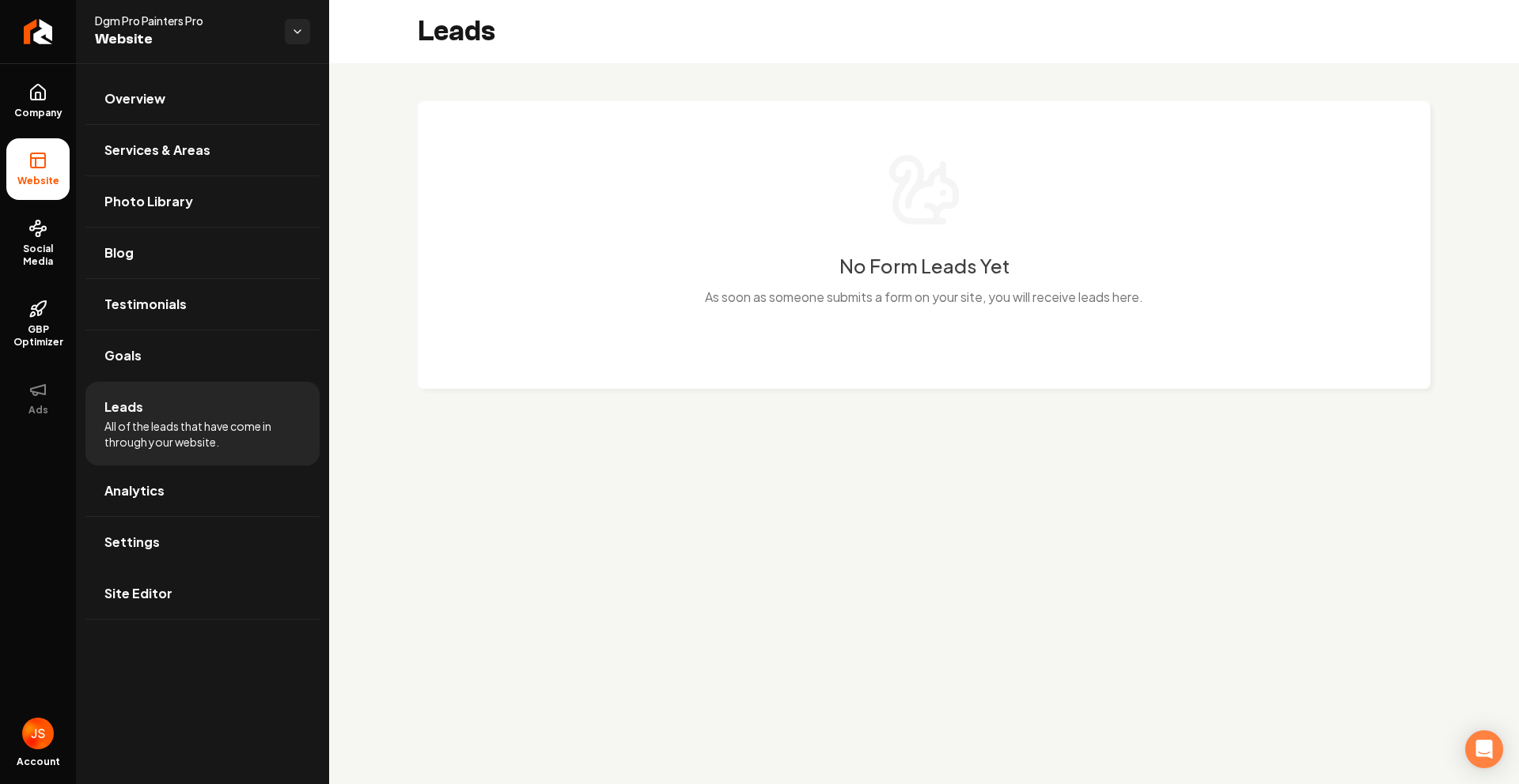
click at [852, 197] on div "No Form Leads Yet As soon as someone submits a form on your site, you will rece…" at bounding box center [924, 239] width 949 height 174
click at [721, 232] on div "No Form Leads Yet As soon as someone submits a form on your site, you will rece…" at bounding box center [924, 239] width 949 height 174
click at [20, 102] on link "Company" at bounding box center [38, 102] width 63 height 62
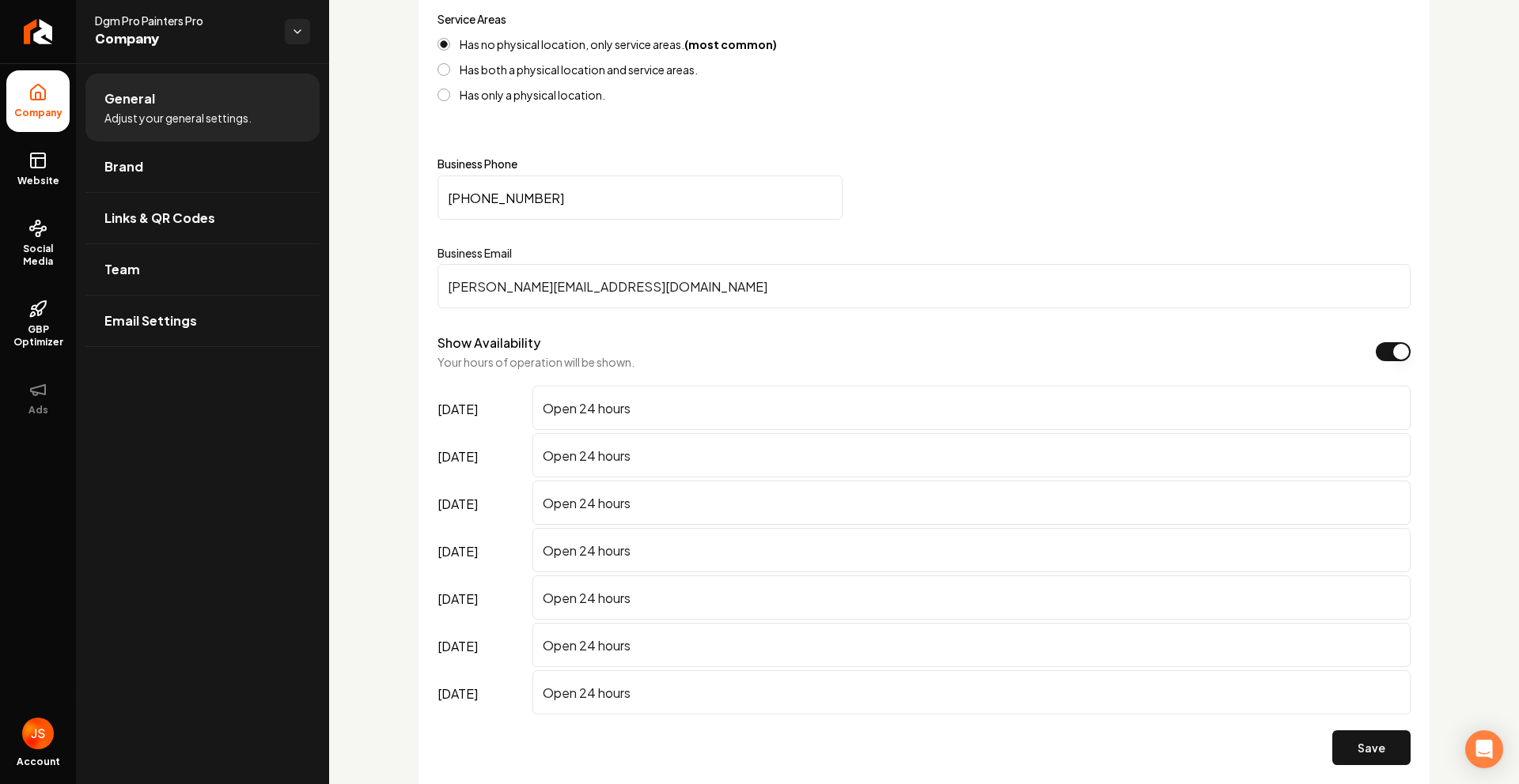
scroll to position [1010, 0]
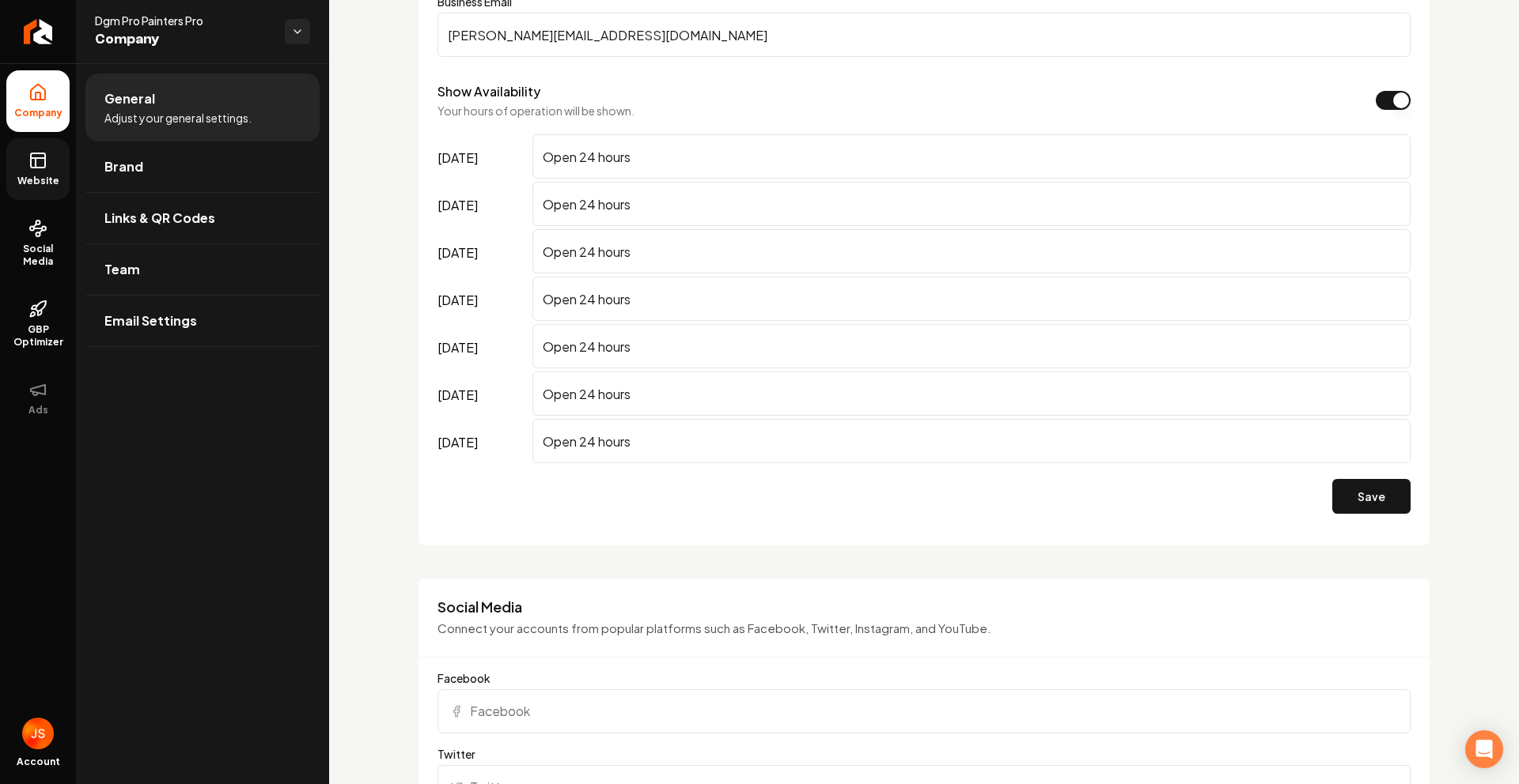
click at [26, 185] on span "Website" at bounding box center [38, 181] width 54 height 13
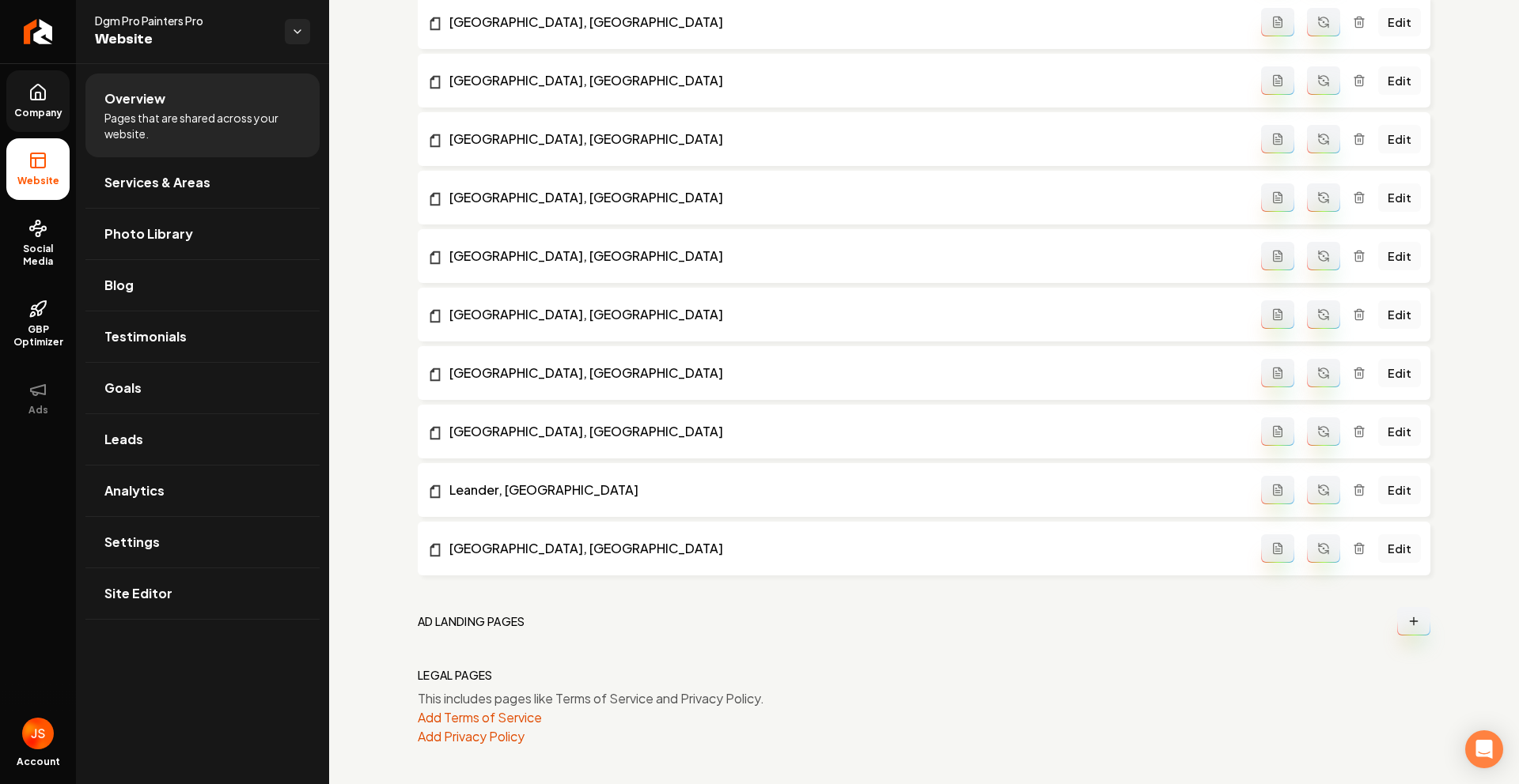
click at [42, 106] on span "Company" at bounding box center [38, 112] width 61 height 13
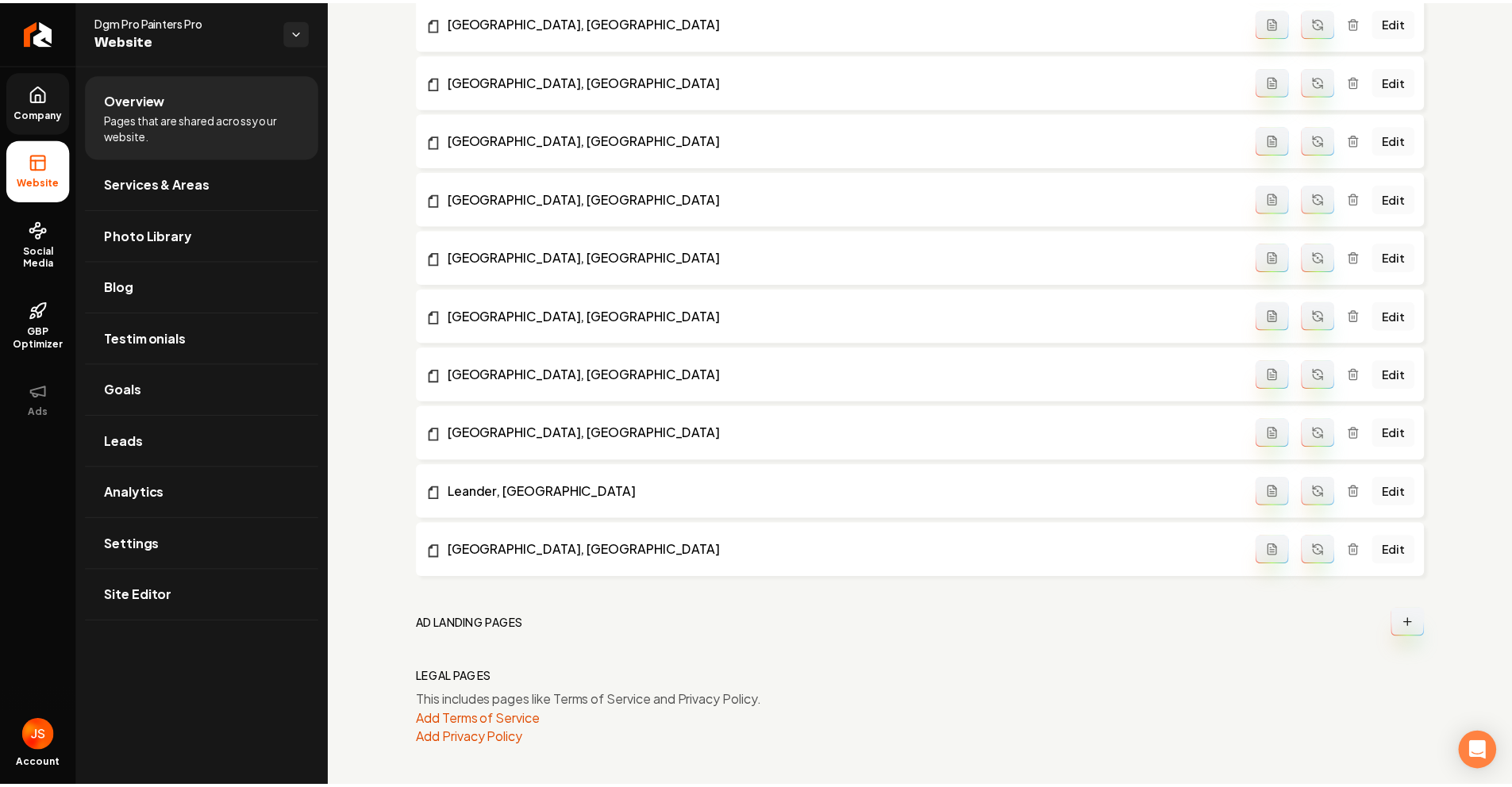
scroll to position [1013, 0]
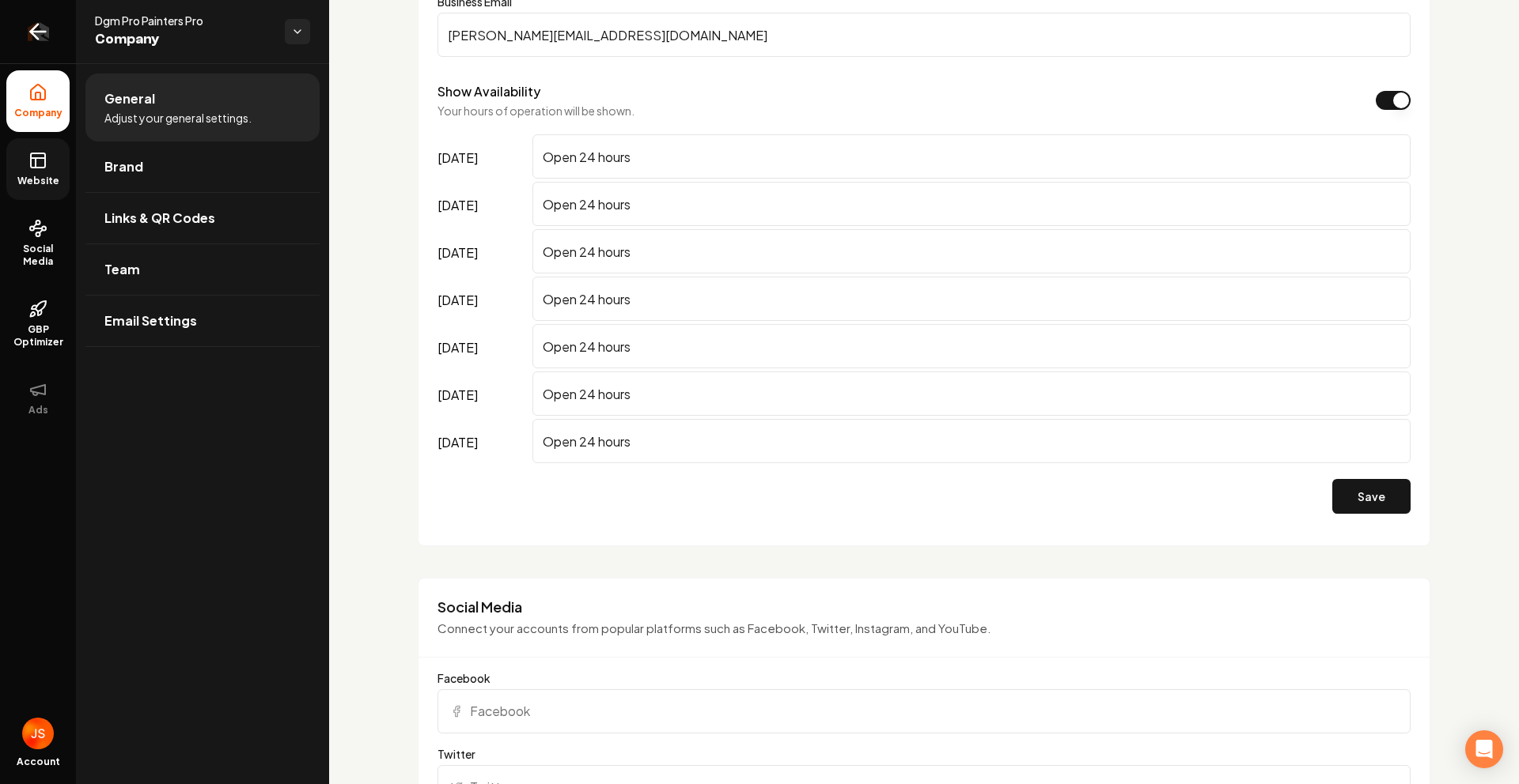
click at [50, 45] on link "Return to dashboard" at bounding box center [38, 31] width 76 height 63
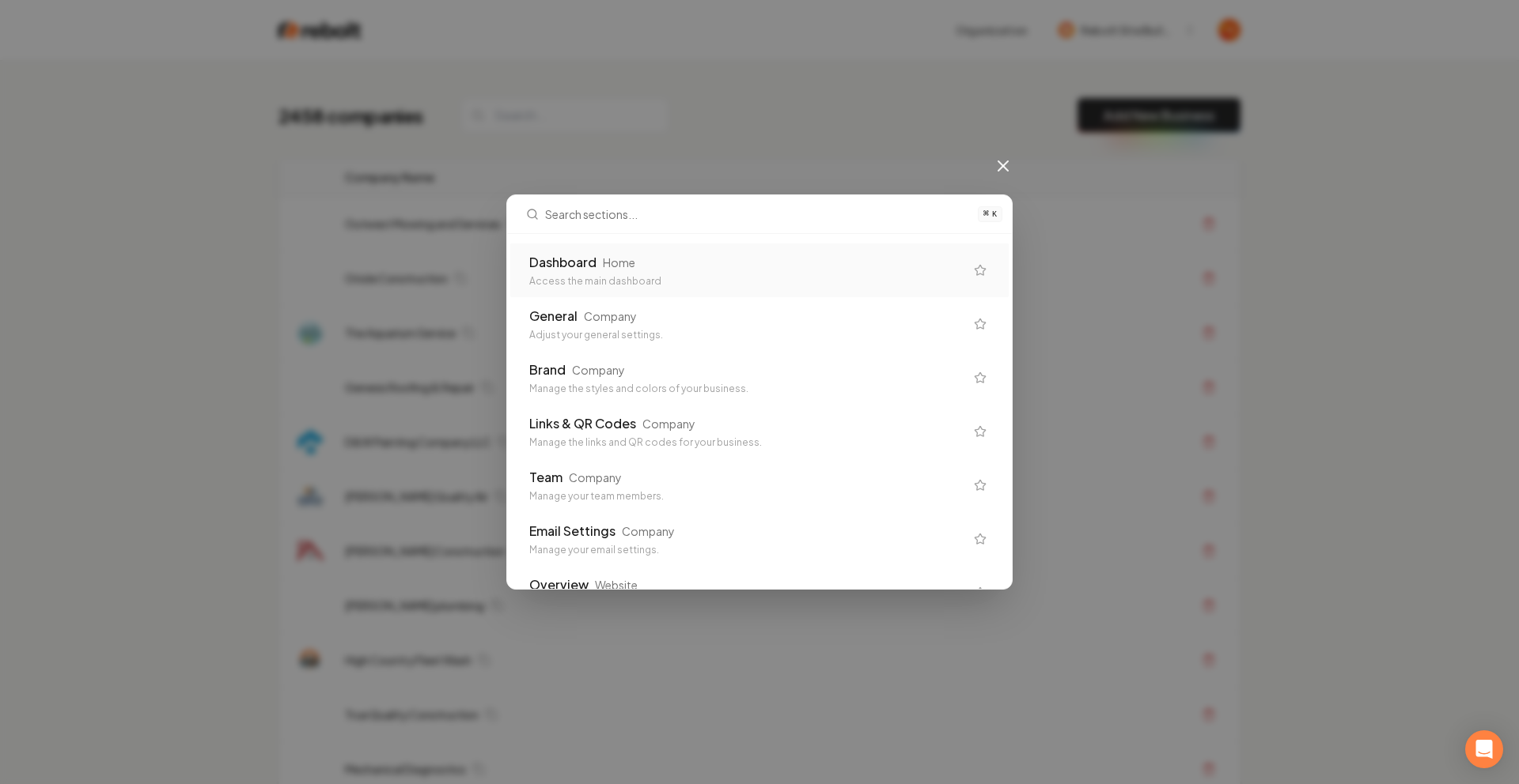
click at [654, 265] on div "Dashboard Home" at bounding box center [746, 262] width 435 height 19
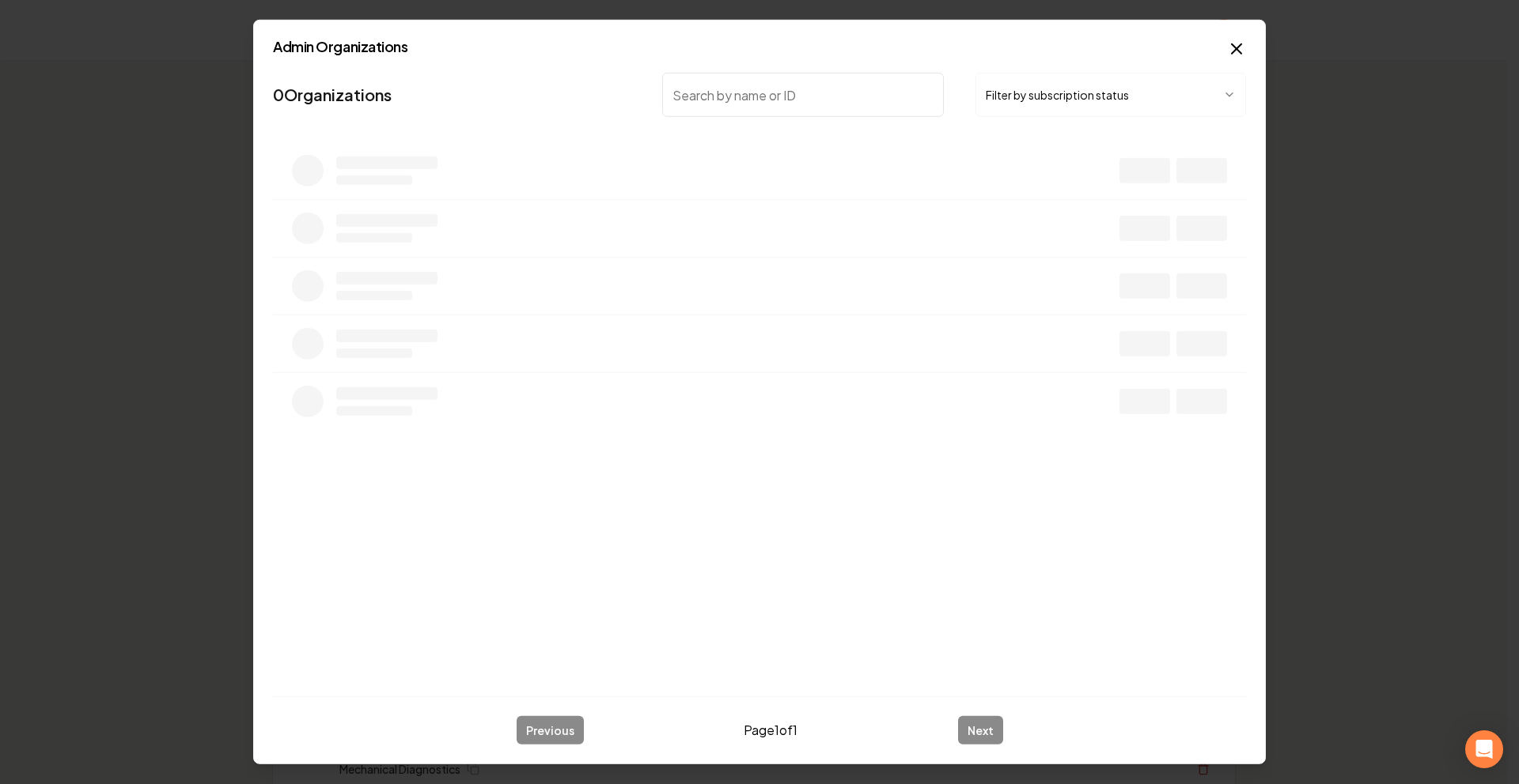
click at [984, 108] on body "Organization Rebolt Site Builder 2458 companies Add New Business Logo Company N…" at bounding box center [753, 392] width 1506 height 784
click at [888, 119] on nav "3168 Organizations Active Subscription" at bounding box center [759, 102] width 973 height 70
click at [879, 110] on input "search" at bounding box center [803, 95] width 282 height 45
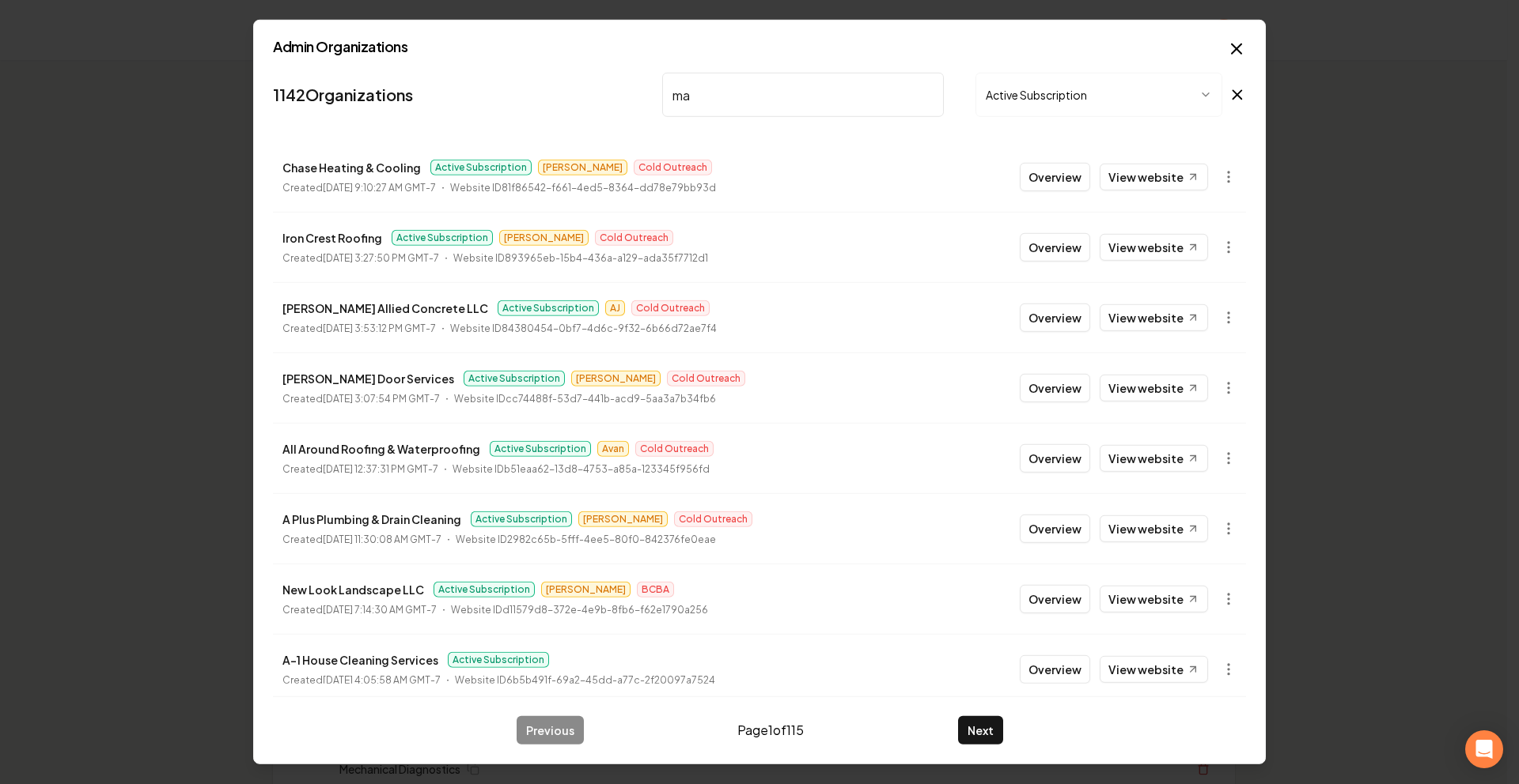
type input "m"
click at [1074, 106] on button "Active Subscription" at bounding box center [1098, 95] width 247 height 45
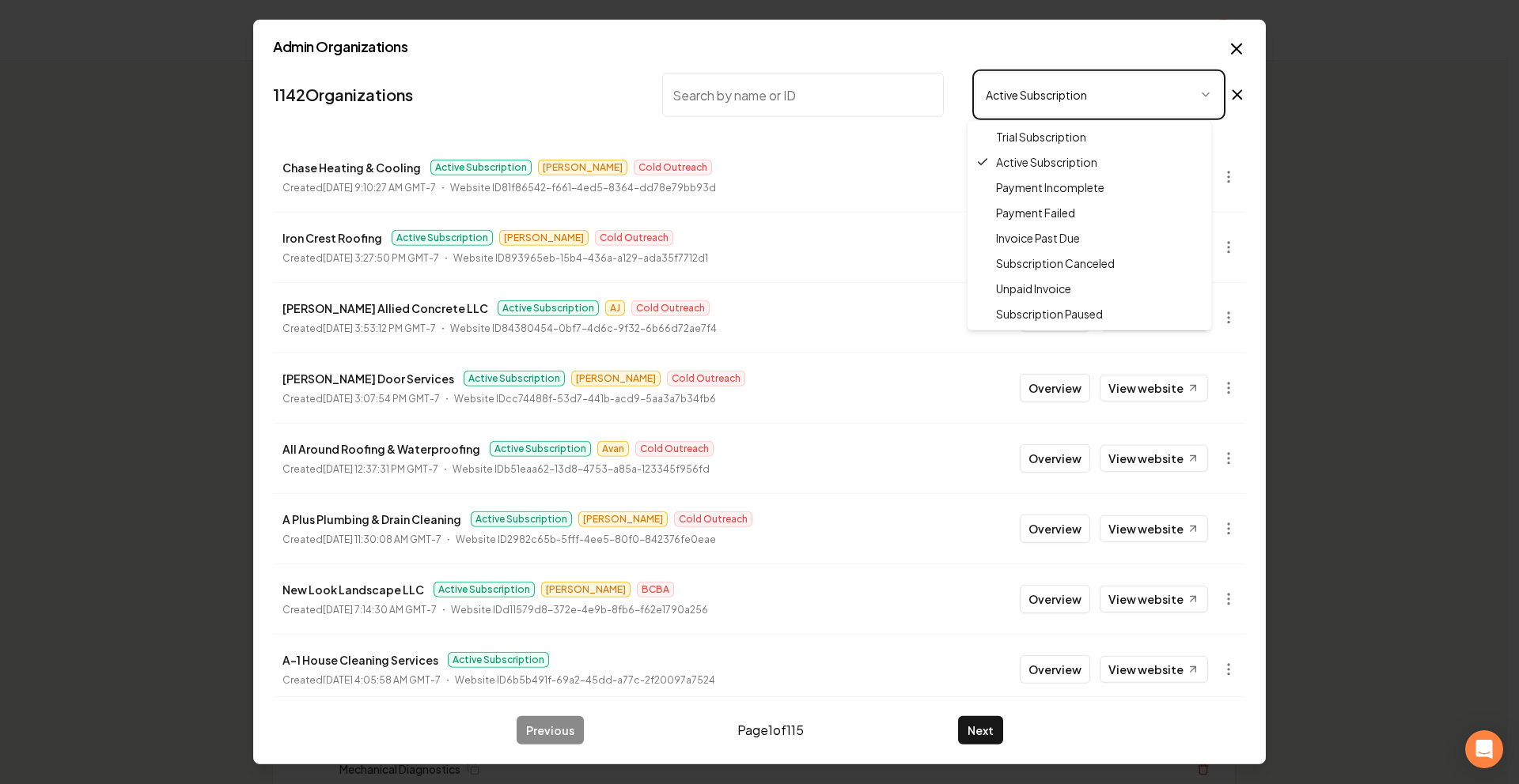
drag, startPoint x: 1026, startPoint y: 151, endPoint x: 1029, endPoint y: 136, distance: 15.3
click at [1029, 140] on body "Organization Rebolt Site Builder 2458 companies Add New Business Logo Company N…" at bounding box center [753, 392] width 1506 height 784
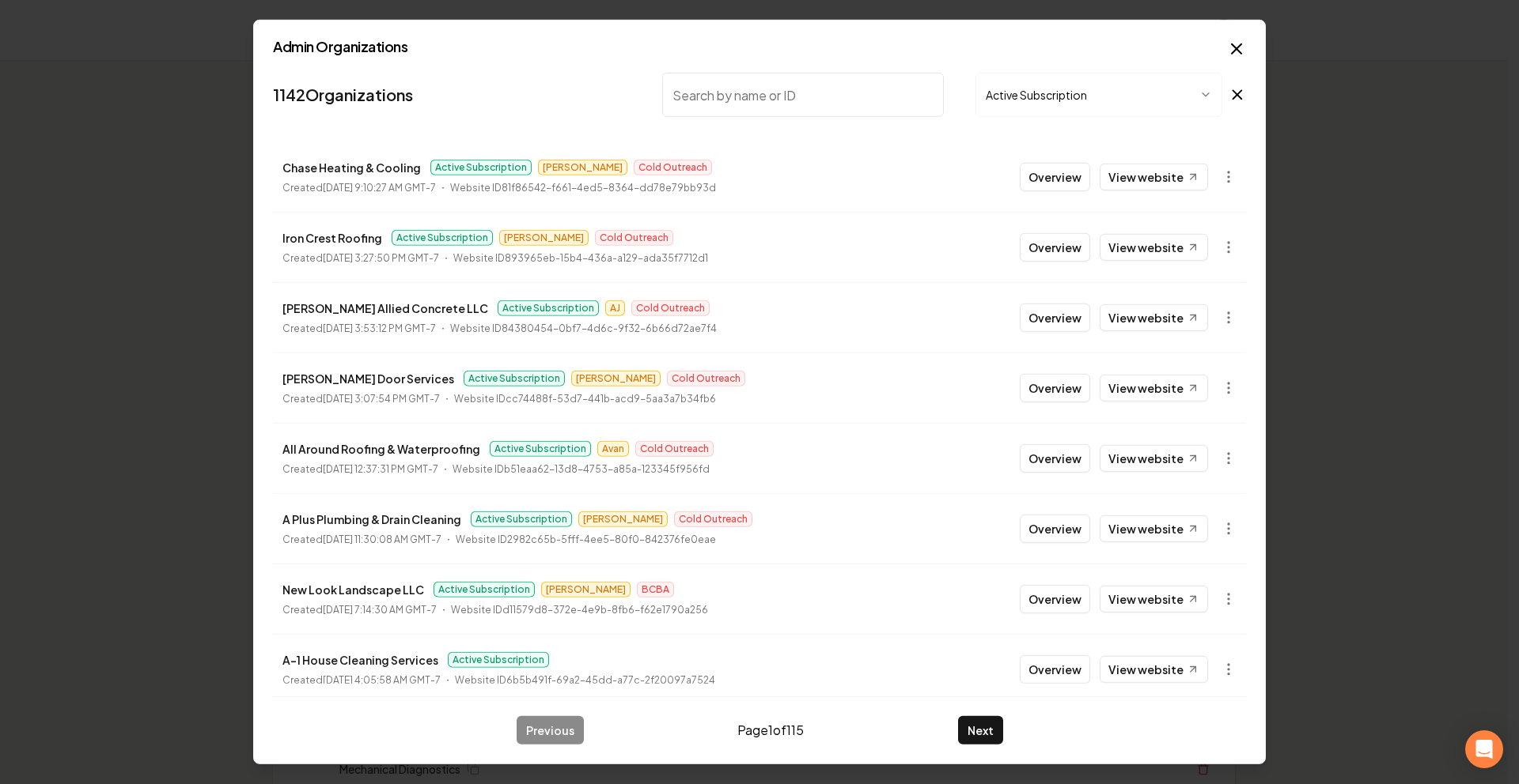
click at [1022, 110] on button "Active Subscription" at bounding box center [1098, 95] width 247 height 45
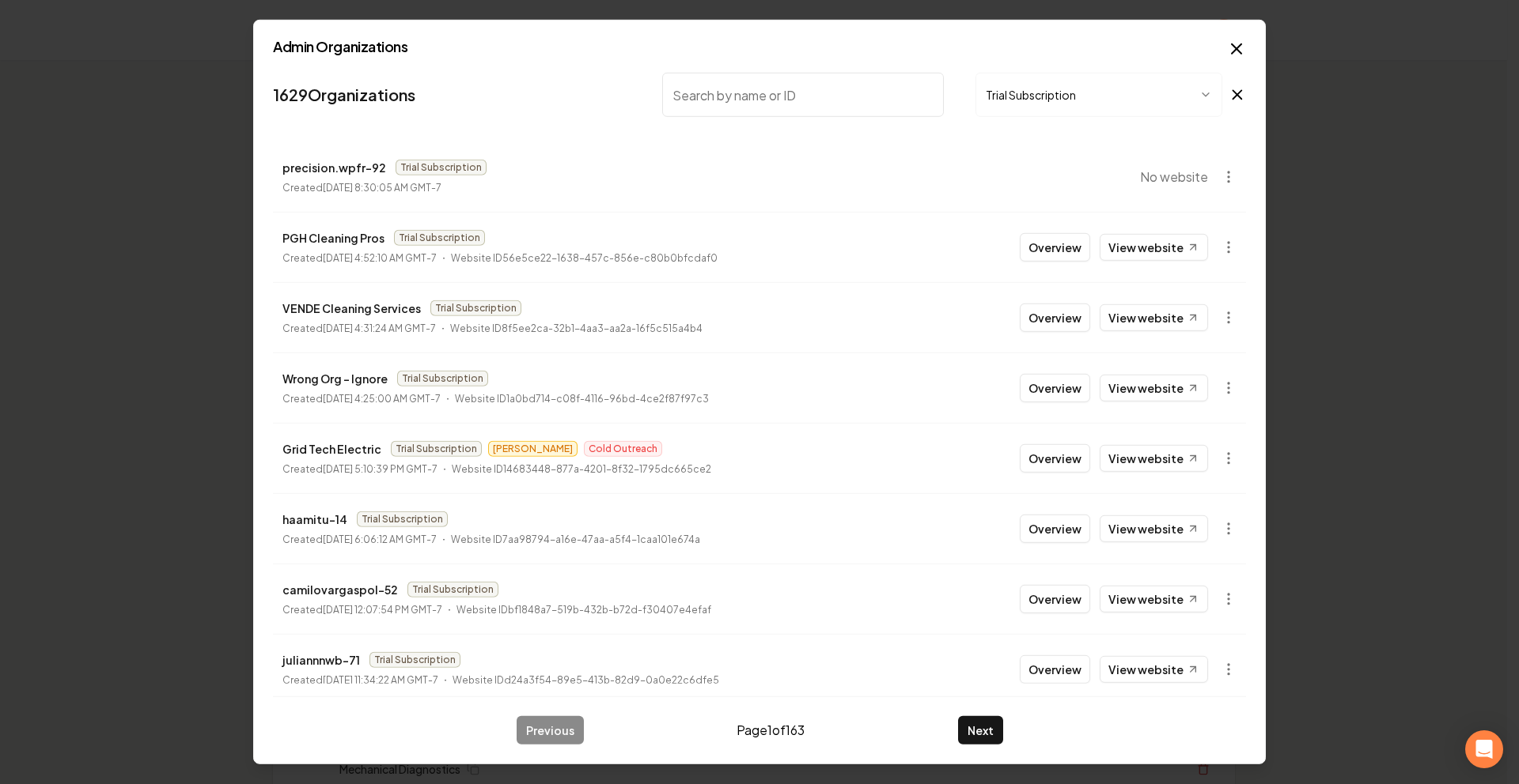
click at [766, 75] on input "search" at bounding box center [803, 95] width 282 height 45
type input "a"
type input "macomb"
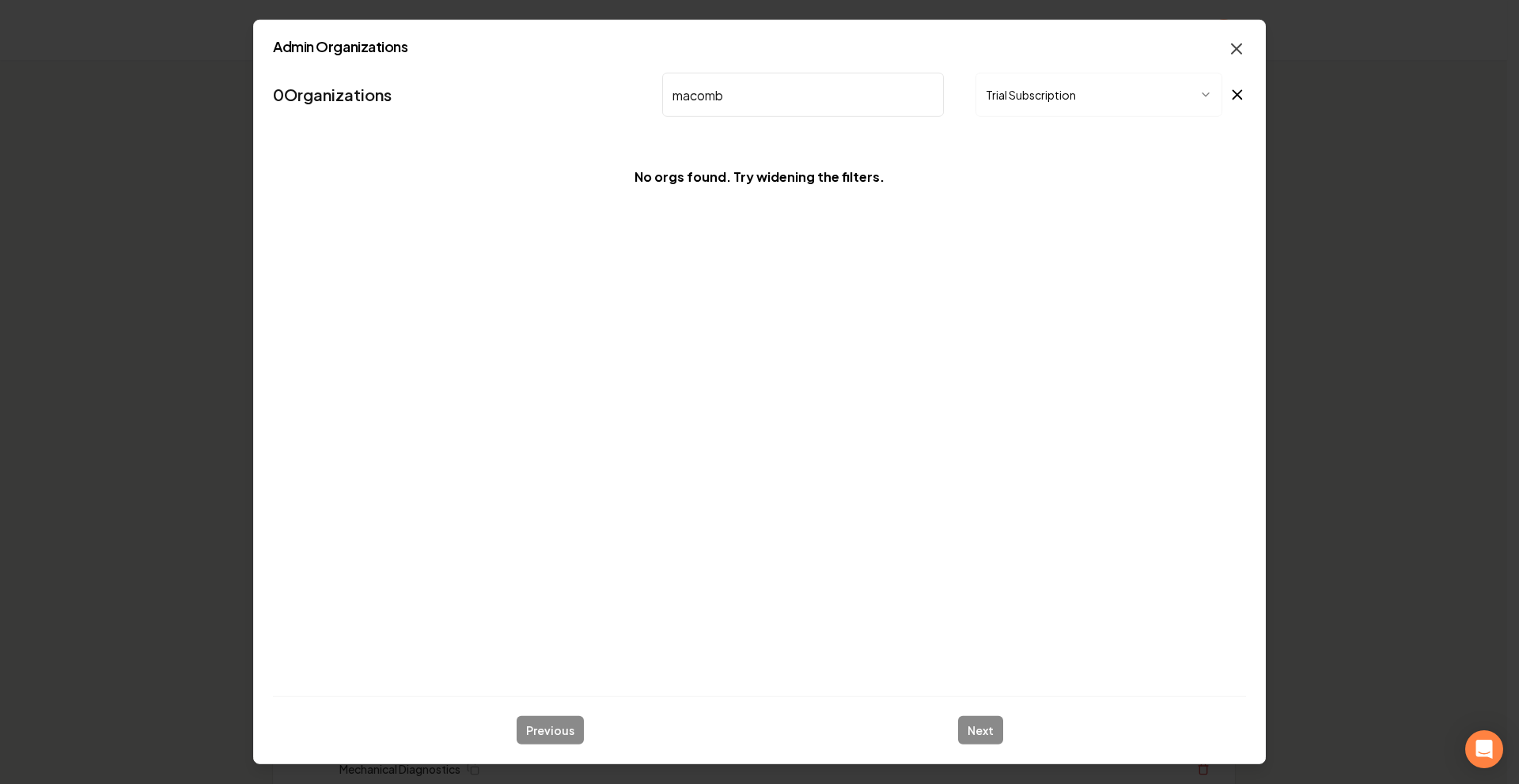
click at [1237, 54] on icon "button" at bounding box center [1236, 49] width 19 height 19
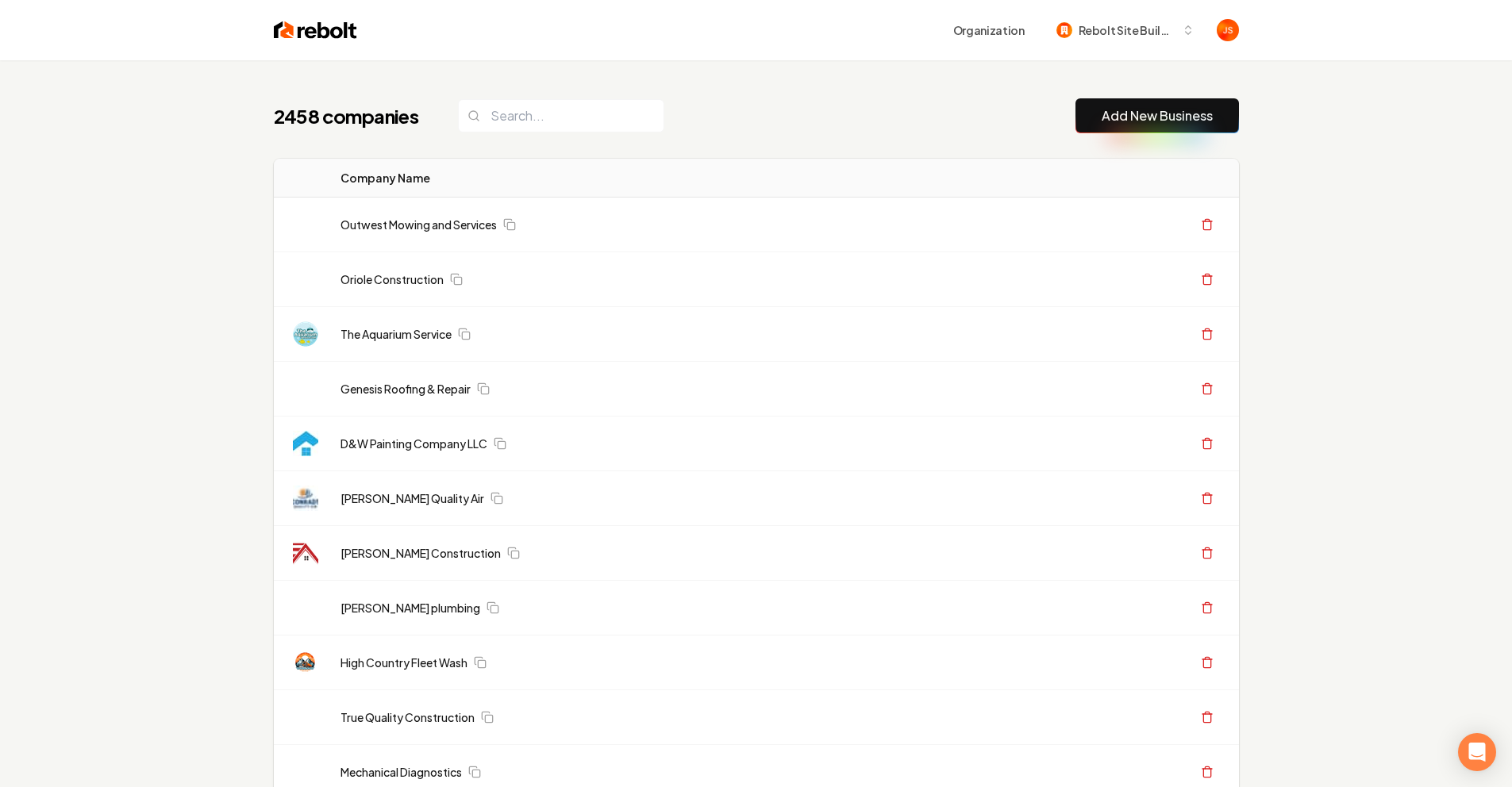
click at [1243, 51] on div "Organization Rebolt Site Builder" at bounding box center [757, 30] width 1016 height 60
click at [618, 115] on input "search" at bounding box center [561, 116] width 206 height 33
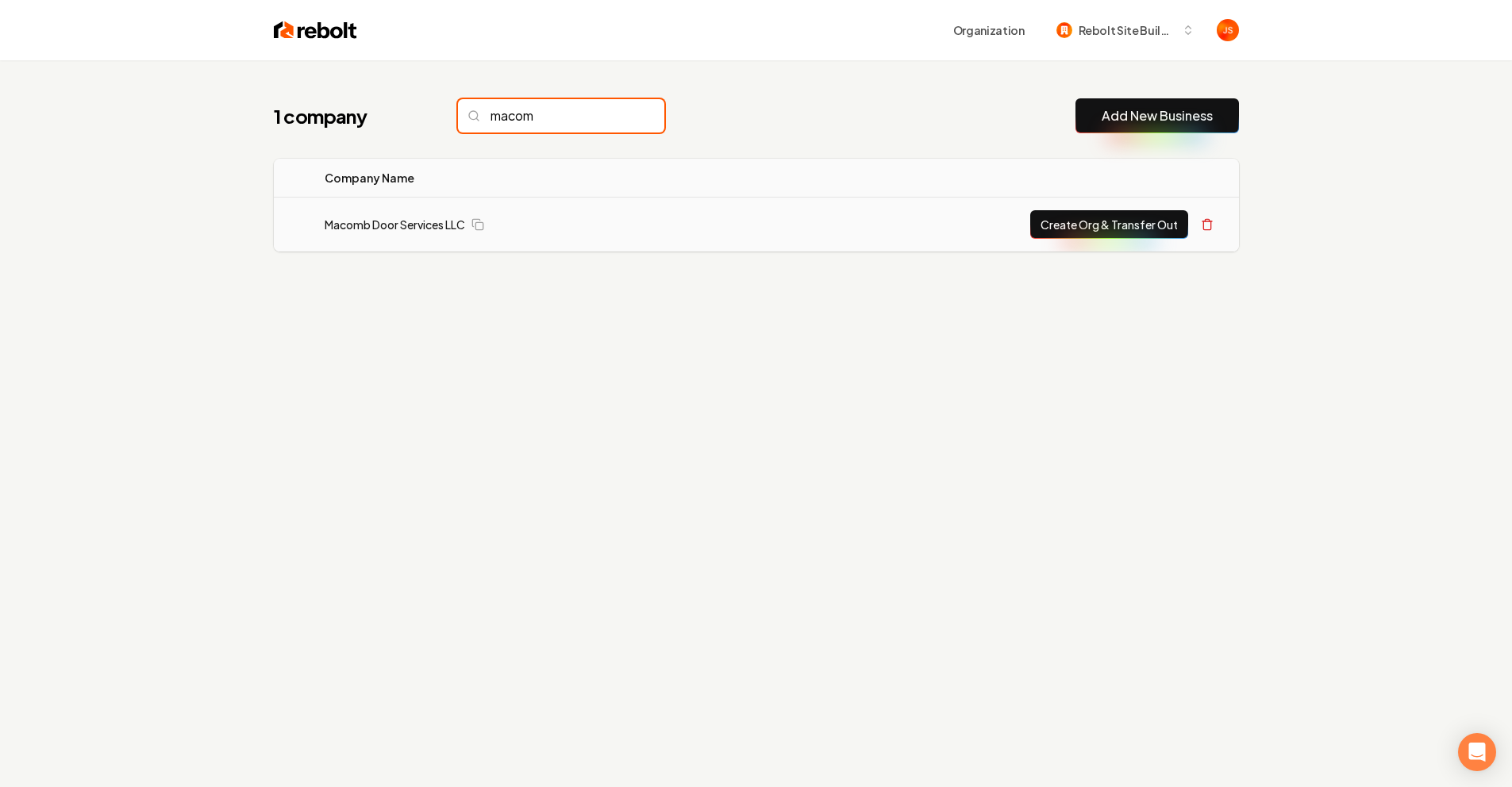
type input "macom"
click at [1069, 222] on button "Create Org & Transfer Out" at bounding box center [1109, 224] width 158 height 28
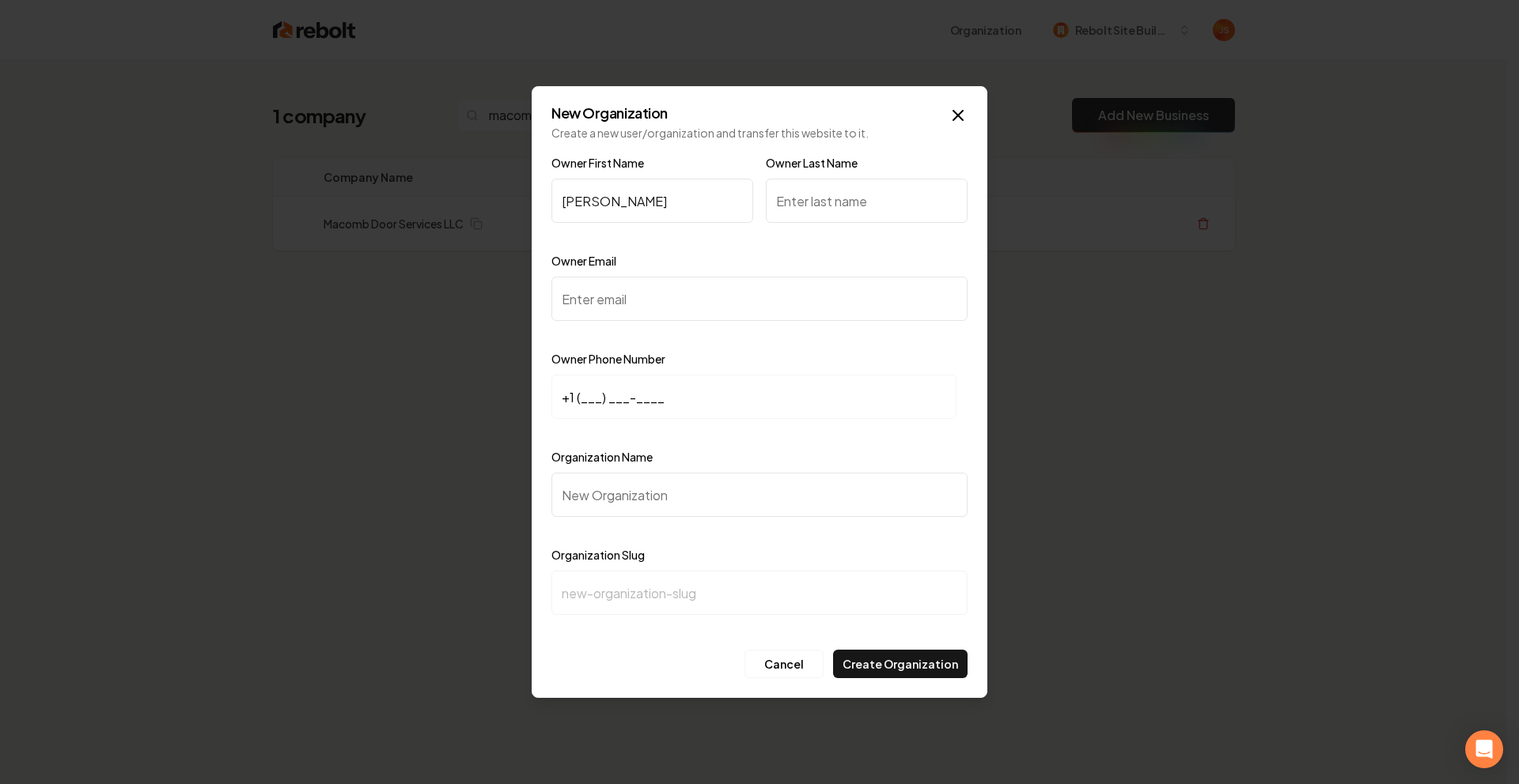
type input "Michael"
click at [868, 179] on input "Owner Last Name" at bounding box center [866, 201] width 201 height 45
type input "m"
click at [626, 317] on input "Owner Email" at bounding box center [759, 299] width 416 height 45
paste input "sales@gdsmichigan.com"
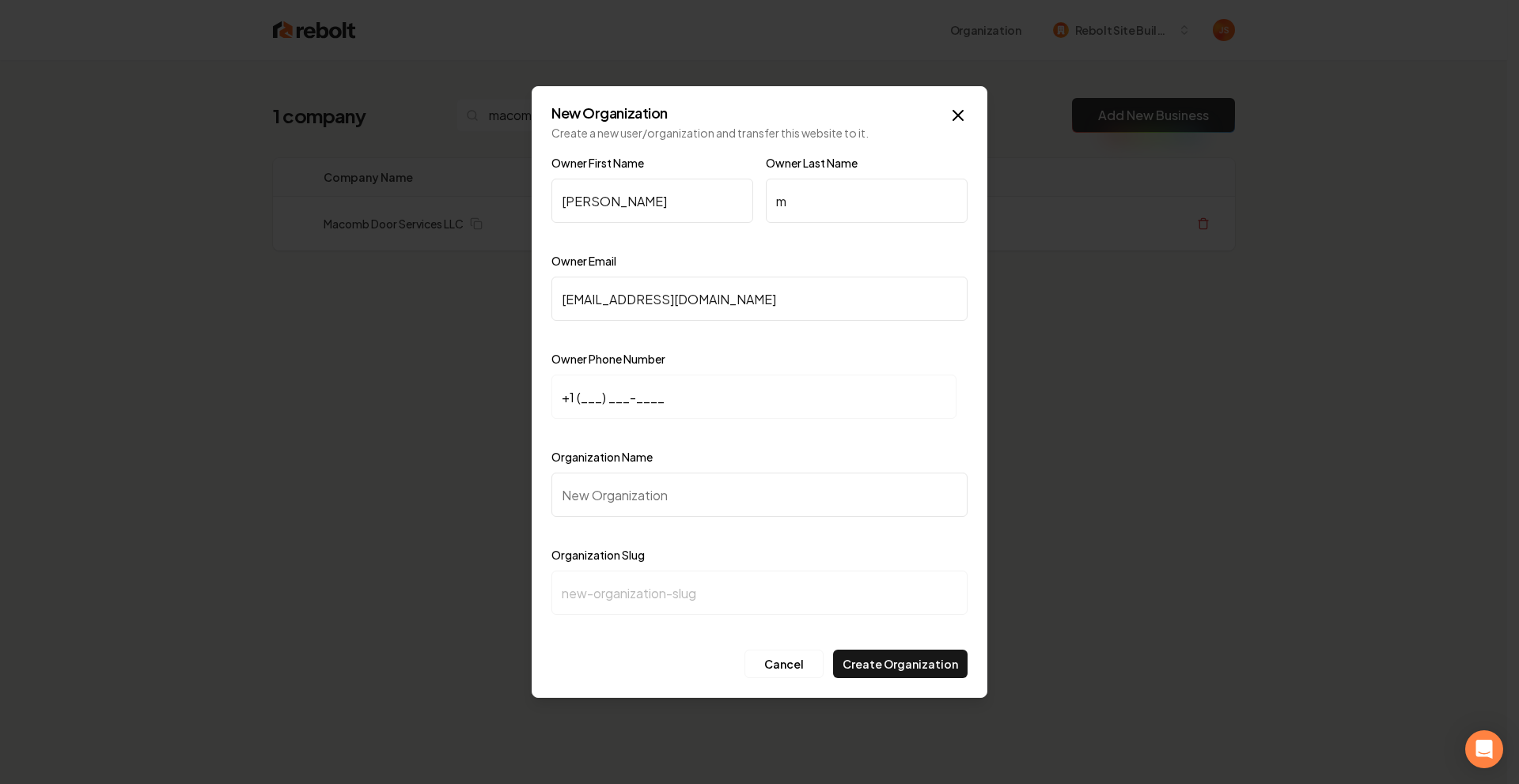
type input "sales@gdsmichigan.com"
click at [585, 399] on input "+1 (___) ___-____" at bounding box center [753, 397] width 405 height 45
paste input "586) 522-6233"
type input "+1 (586) 522-6233"
click at [585, 505] on input "Organization Name" at bounding box center [759, 496] width 416 height 45
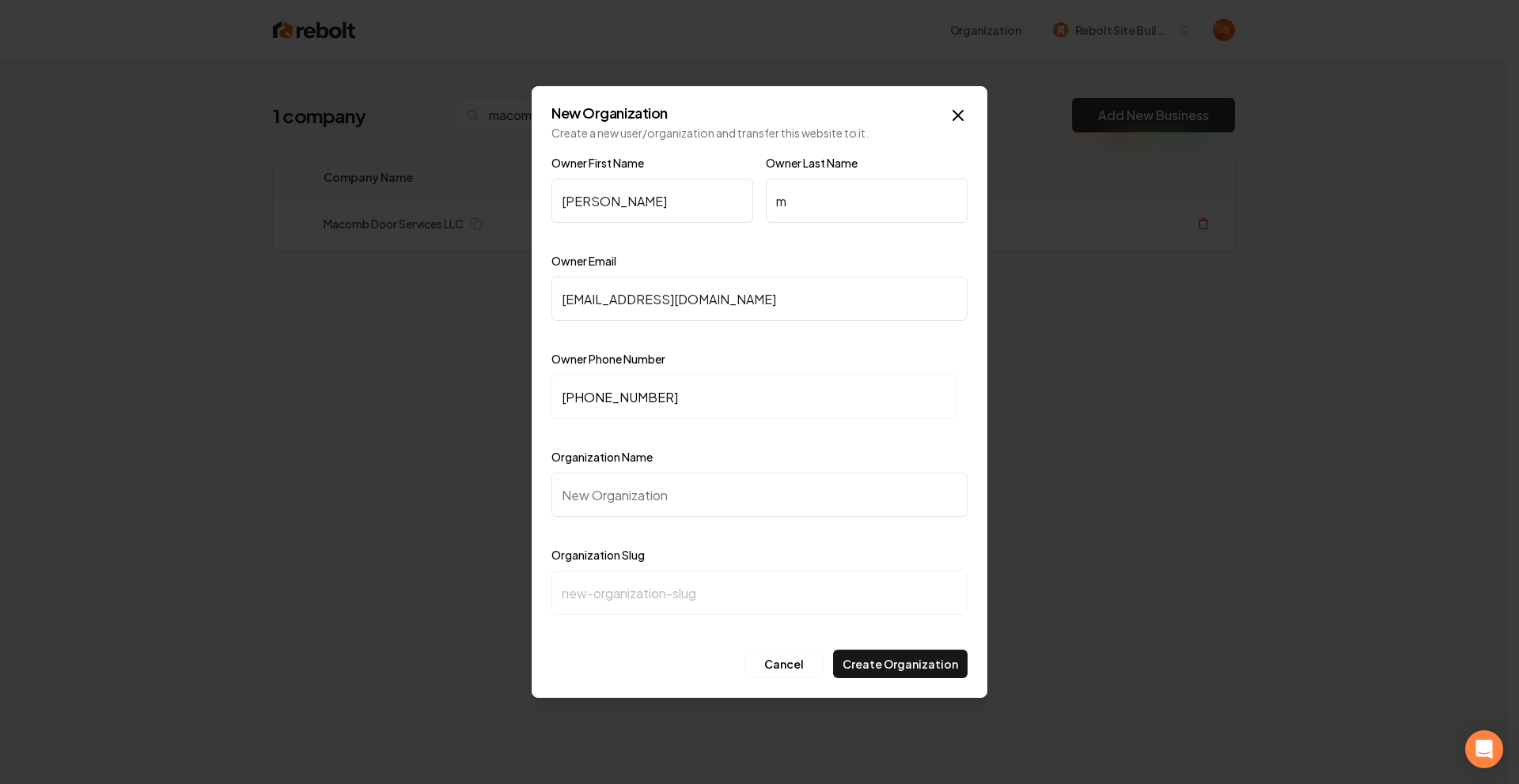
type input "M"
type input "m"
type input "Ma"
type input "ma"
type input "Mac"
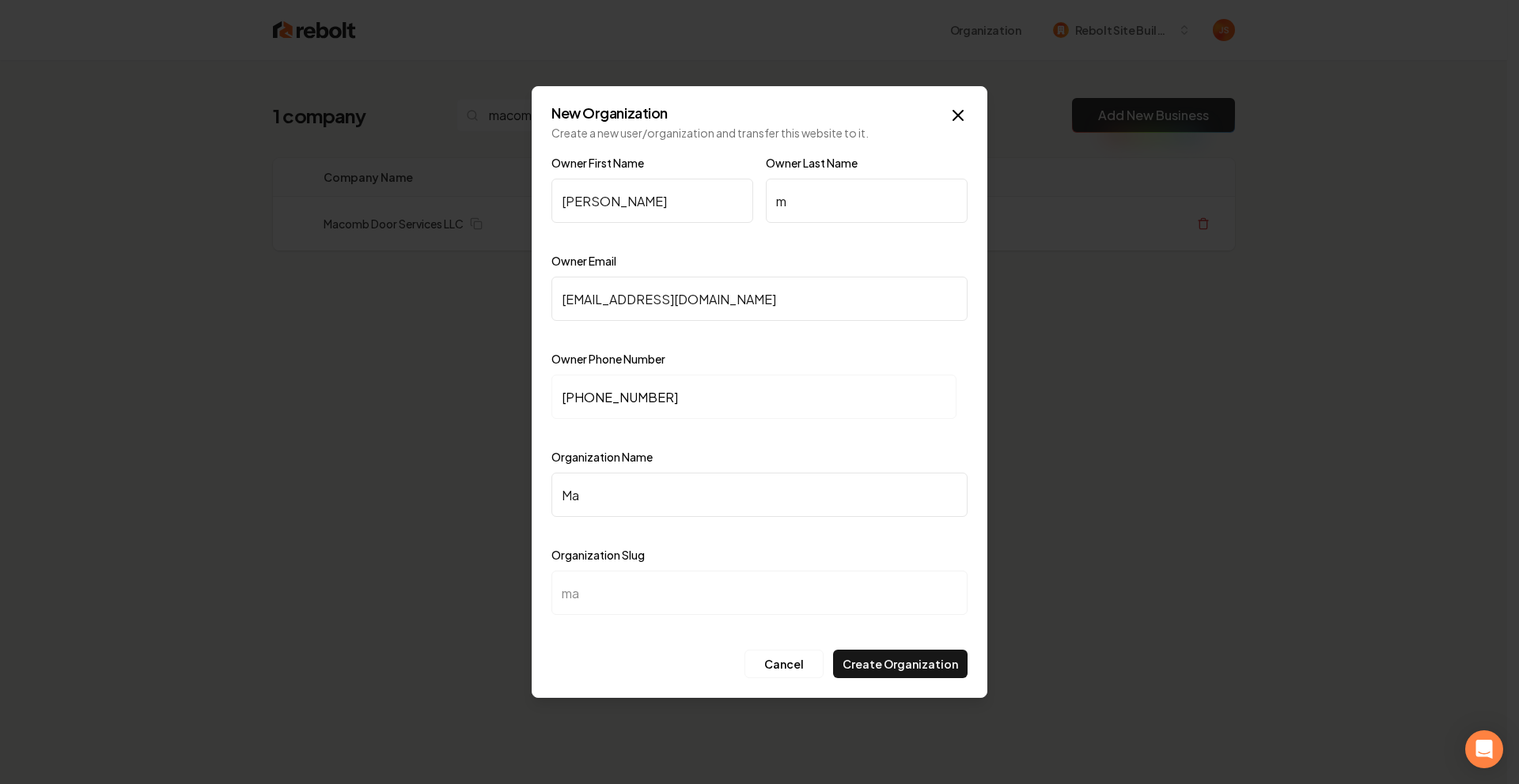
type input "mac"
type input "Maco"
type input "maco"
type input "Macom"
type input "macom"
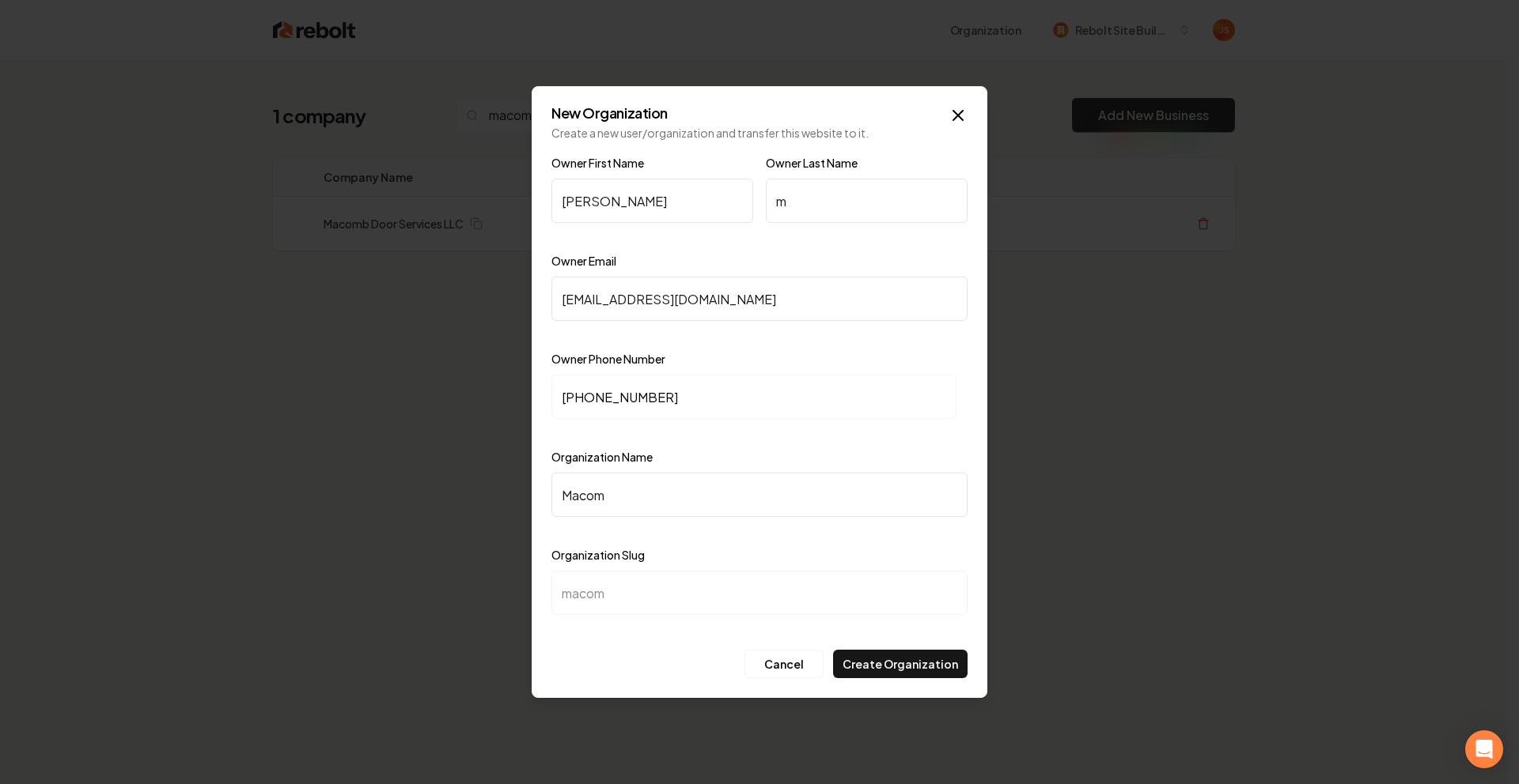
type input "Macomb"
type input "macomb"
type input "Macomb D"
type input "macomb-d"
type input "Macomb Do"
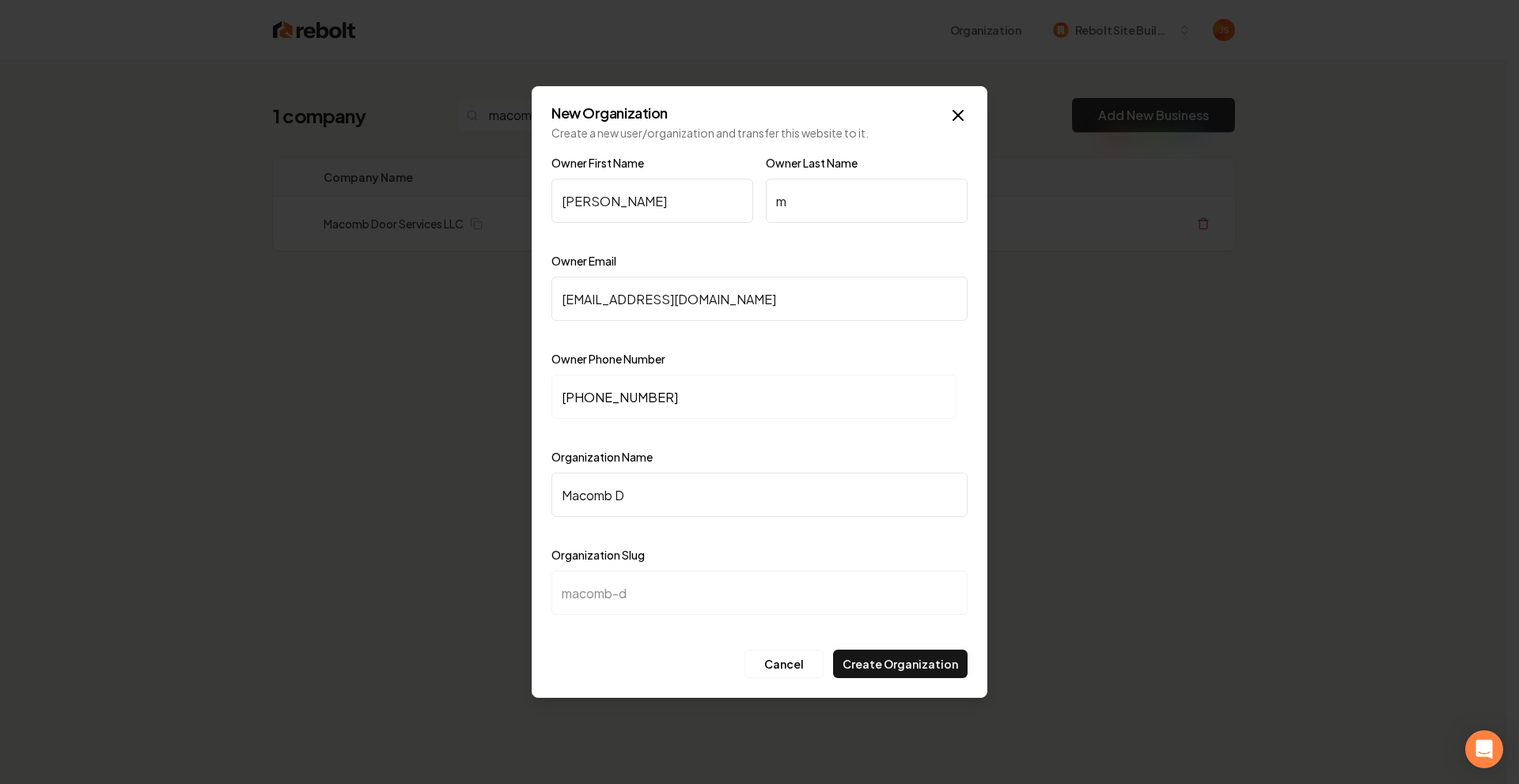
type input "macomb-do"
type input "Macomb Dop"
type input "macomb-dop"
type input "Macomb Dopo"
type input "macomb-dopo"
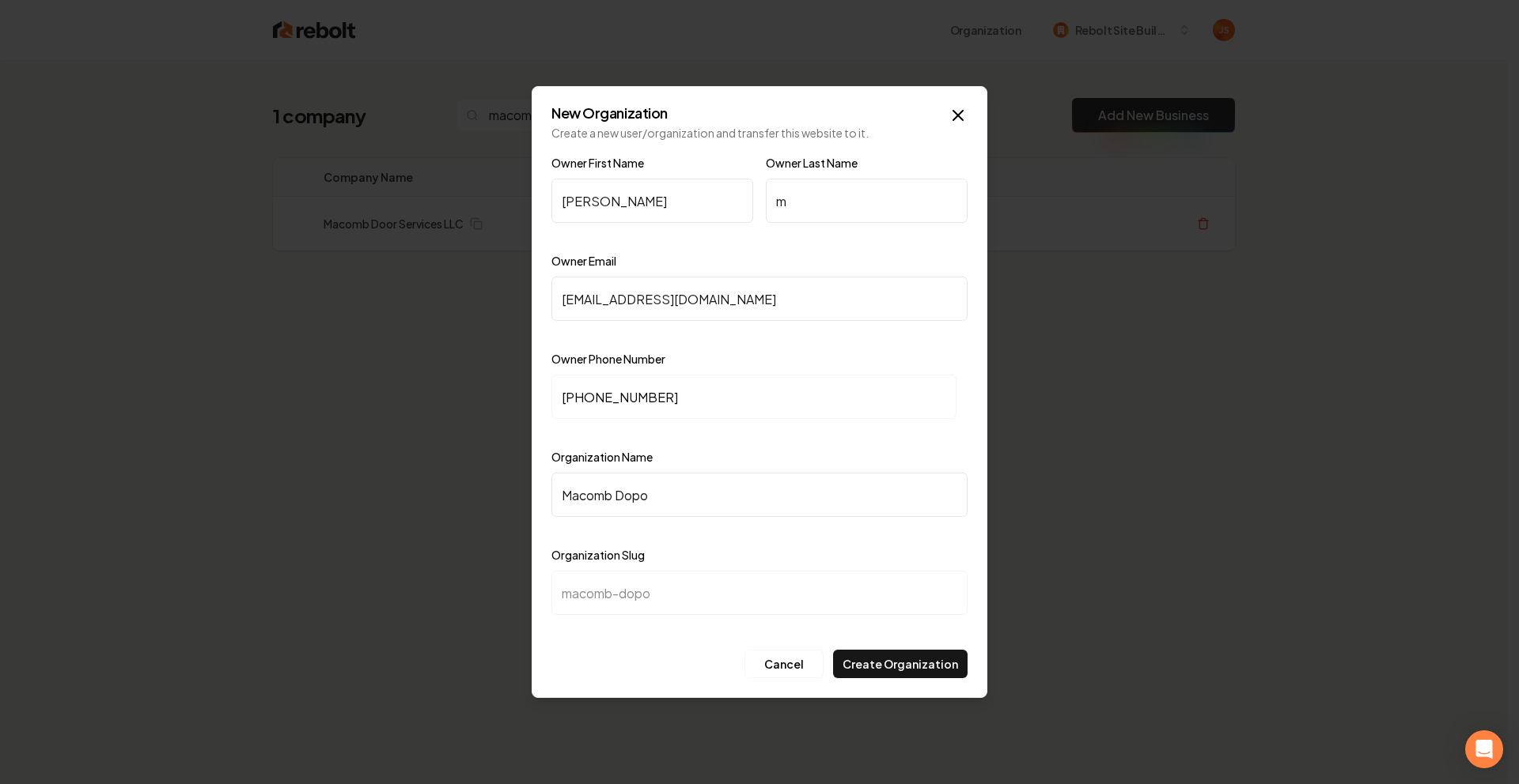
type input "Macomb Dopor"
type input "macomb-dopor"
type input "Macomb Dopo"
type input "macomb-dopo"
type input "Macomb Dop"
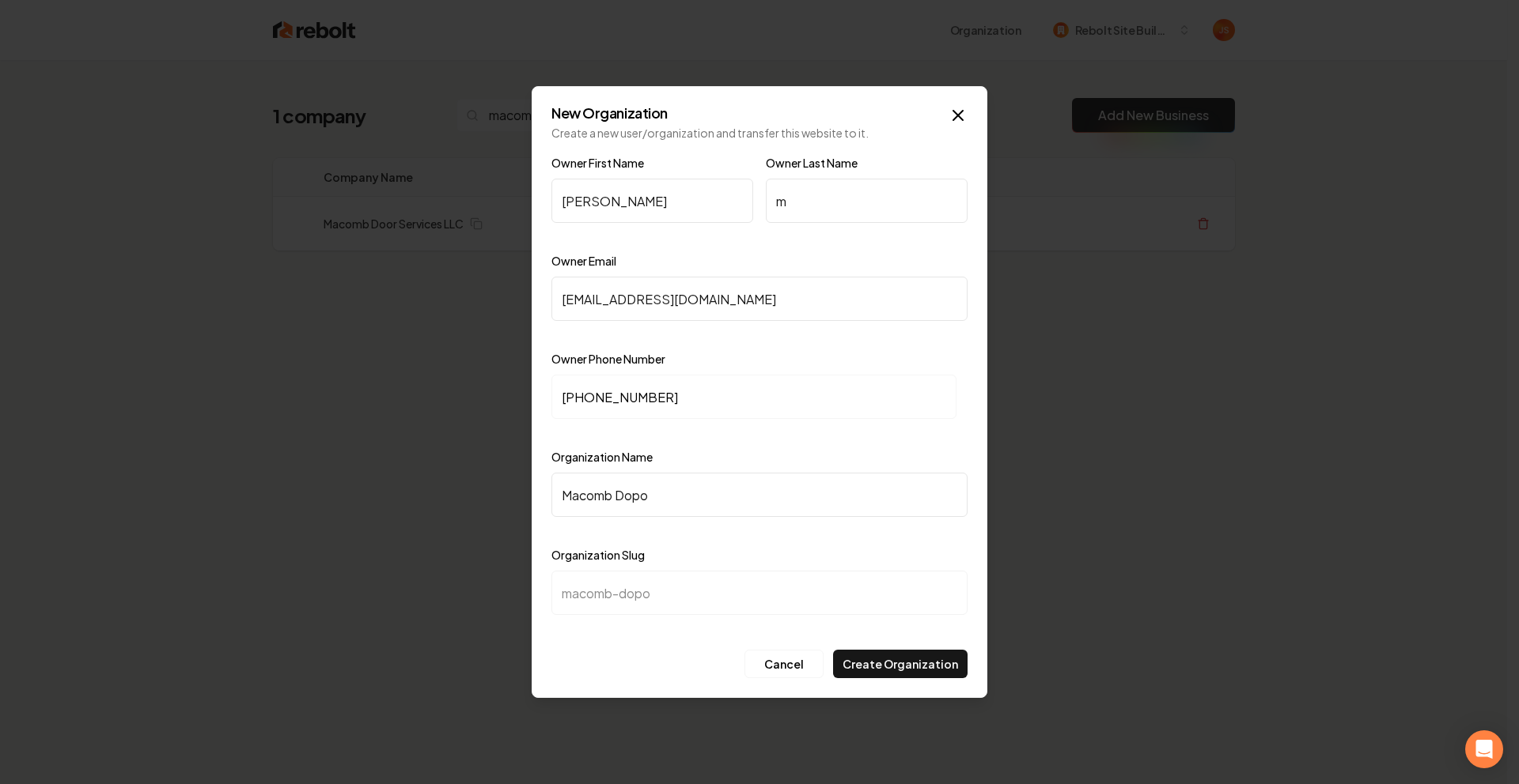
type input "macomb-dop"
type input "Macomb Do"
type input "macomb-do"
type input "Macomb Doo"
type input "macomb-doo"
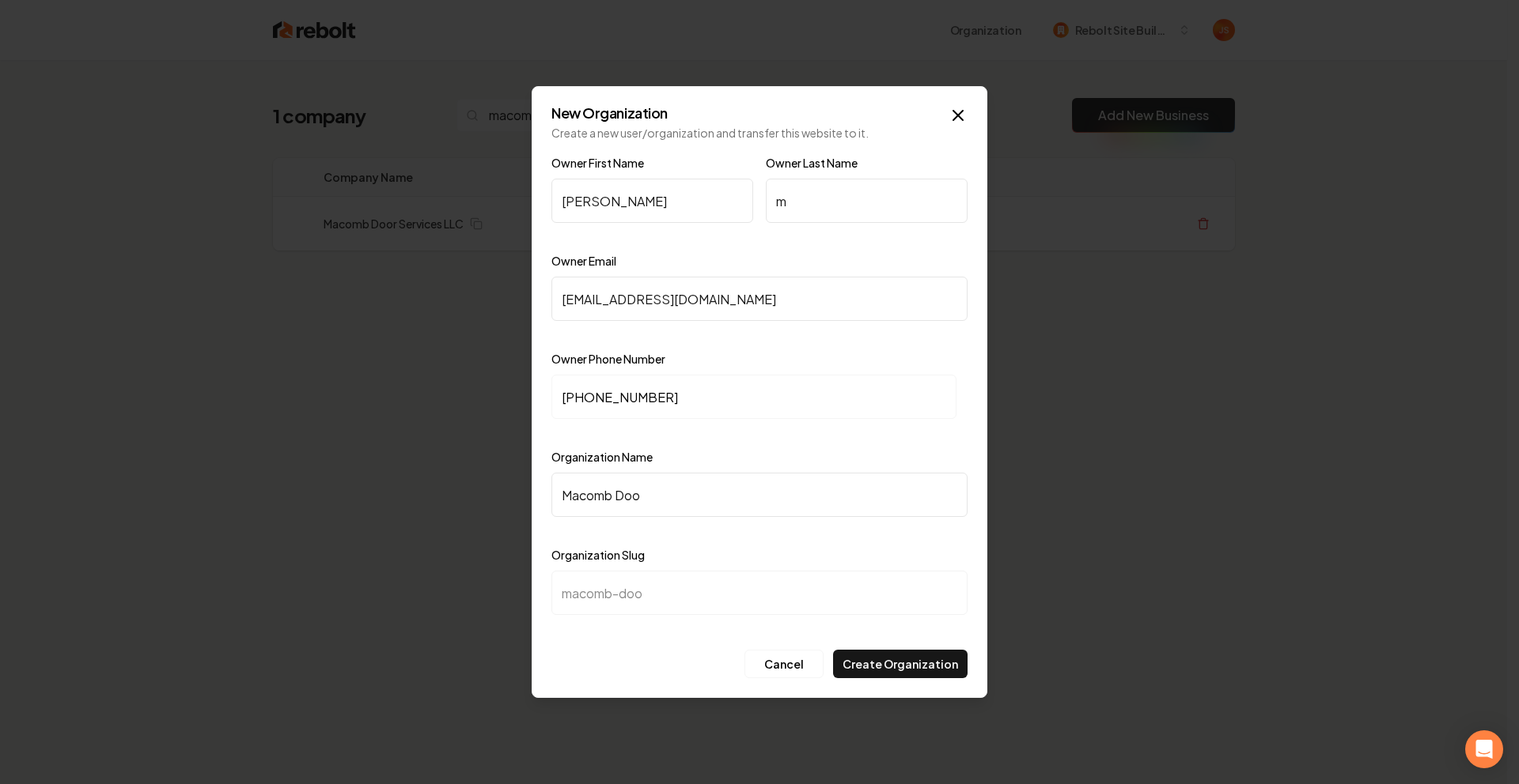
type input "Macomb Door"
type input "macomb-door"
type input "Macomb Door S"
type input "macomb-door-s"
type input "Macomb Door Se"
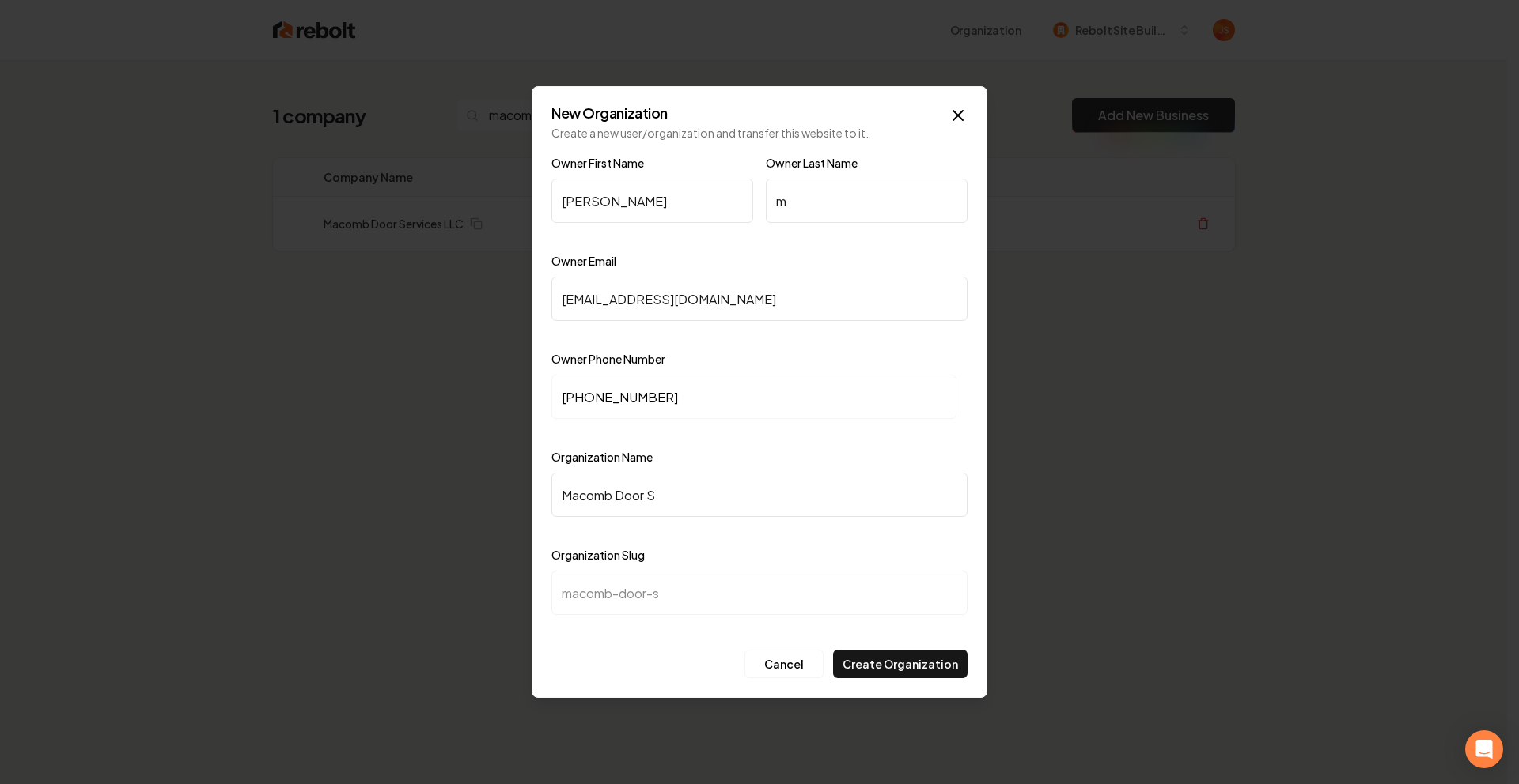
type input "macomb-door-se"
type input "Macomb Door Ser"
type input "macomb-door-ser"
type input "Macomb Door Seri"
type input "macomb-door-seri"
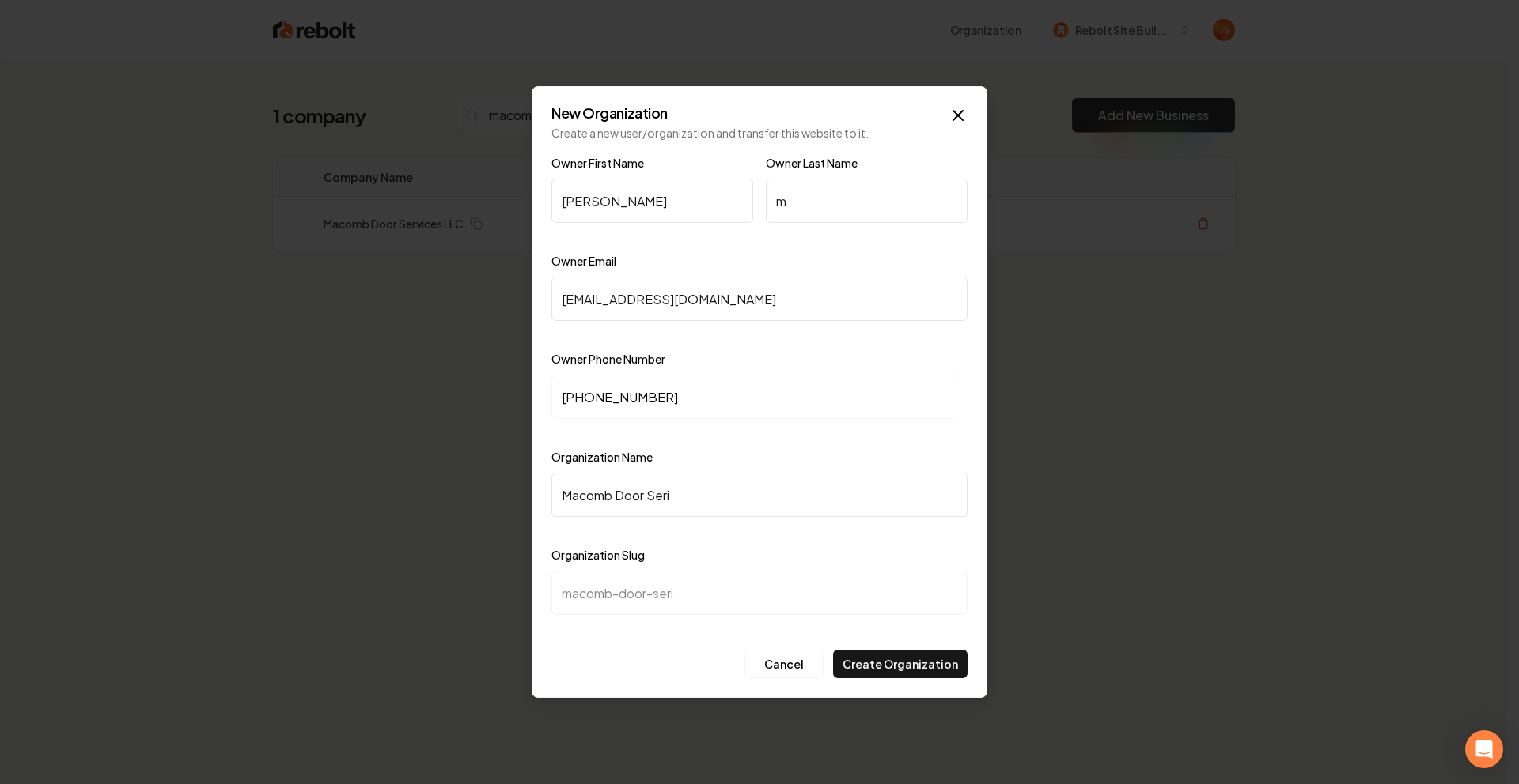
type input "Macomb Door Seric"
type input "macomb-door-seric"
type input "Macomb Door Seri"
type input "macomb-door-seri"
type input "Macomb Door Ser"
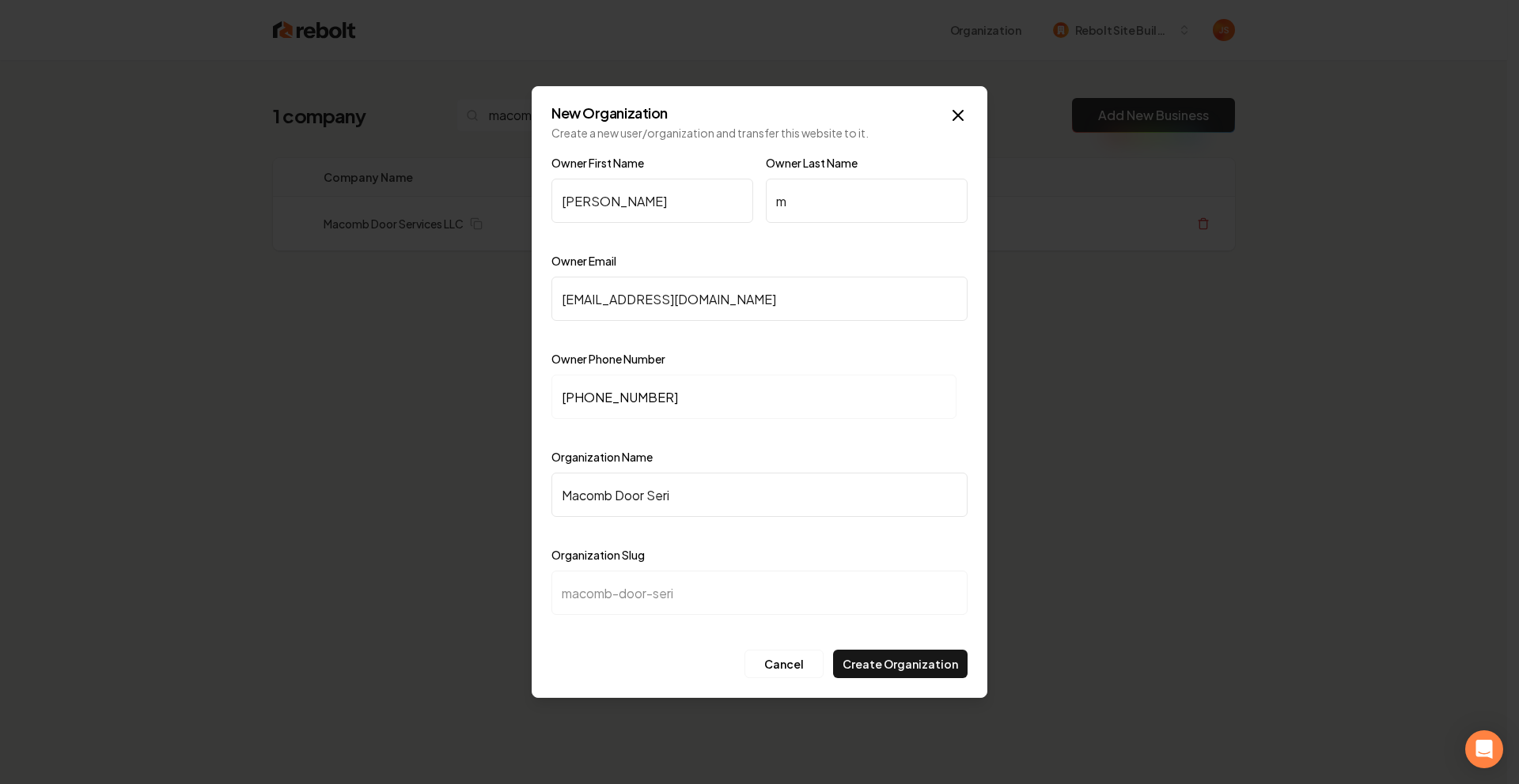
type input "macomb-door-ser"
type input "Macomb Door Serv"
type input "macomb-door-serv"
type input "Macomb Door Servi"
type input "macomb-door-servi"
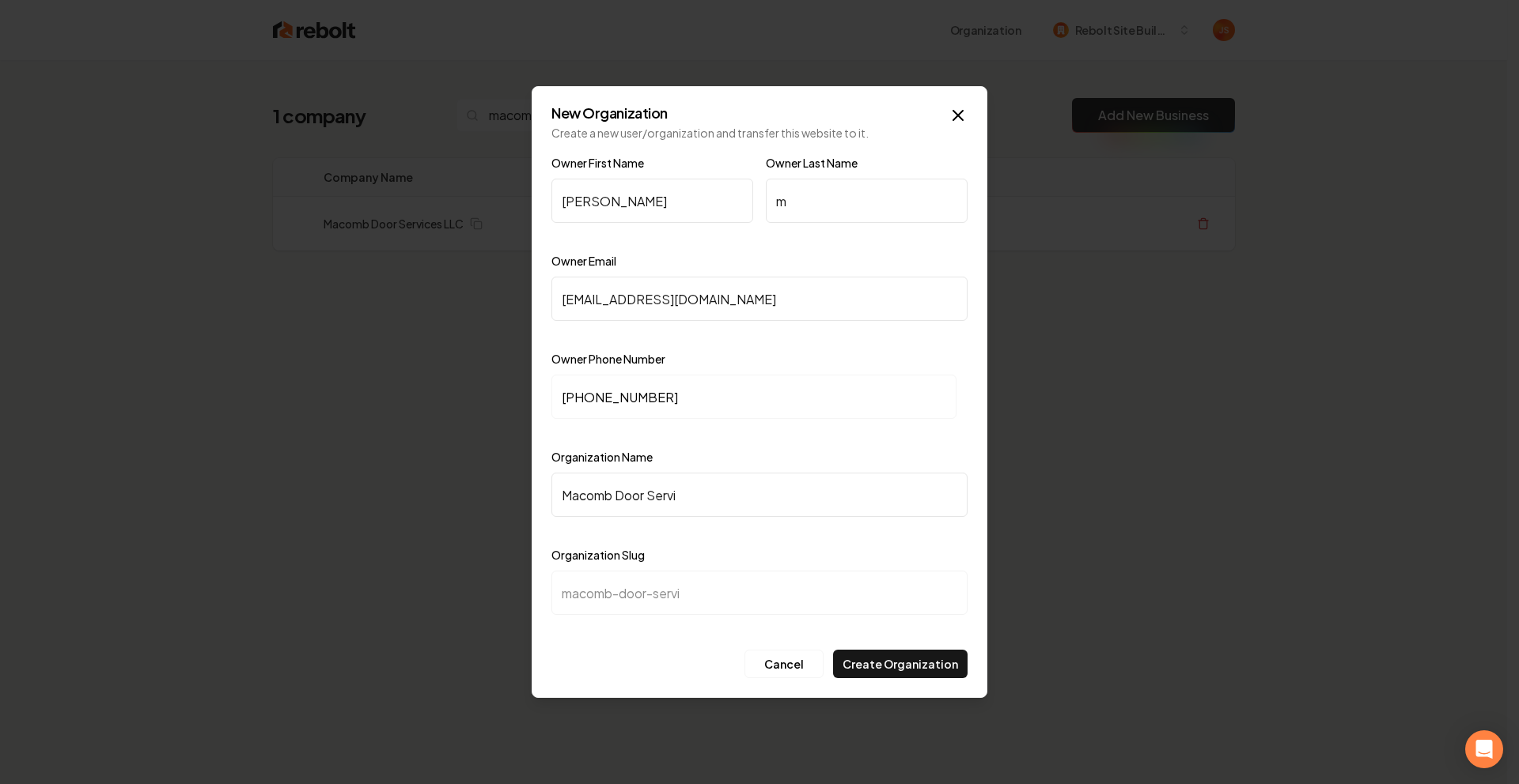
type input "Macomb Door Servic"
type input "macomb-door-servic"
type input "Macomb Door Service"
type input "macomb-door-service"
type input "Macomb Door Services"
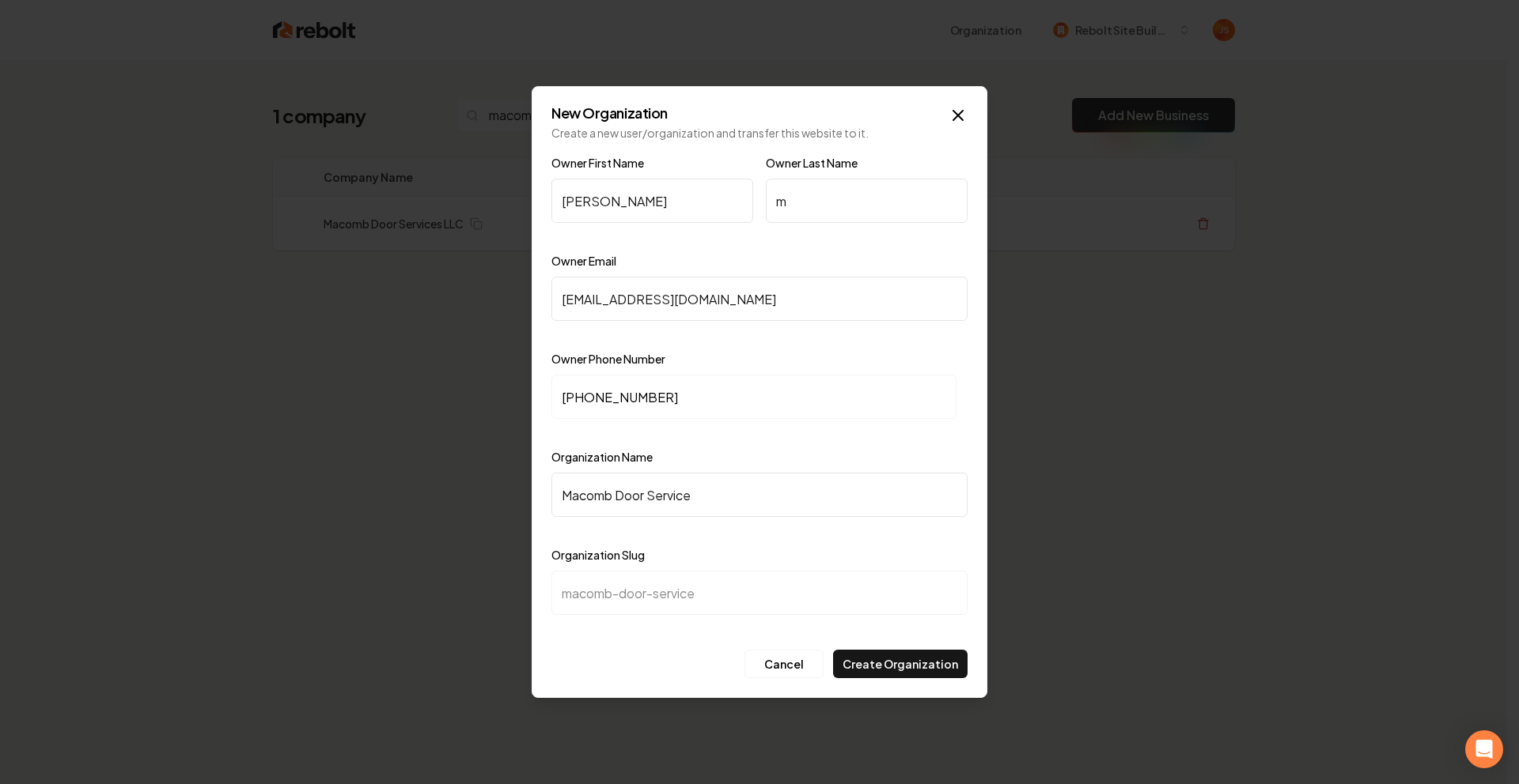
type input "macomb-door-services"
type input "Macomb Door Services L"
type input "macomb-door-services-l"
type input "Macomb Door Services LL"
type input "macomb-door-services-ll"
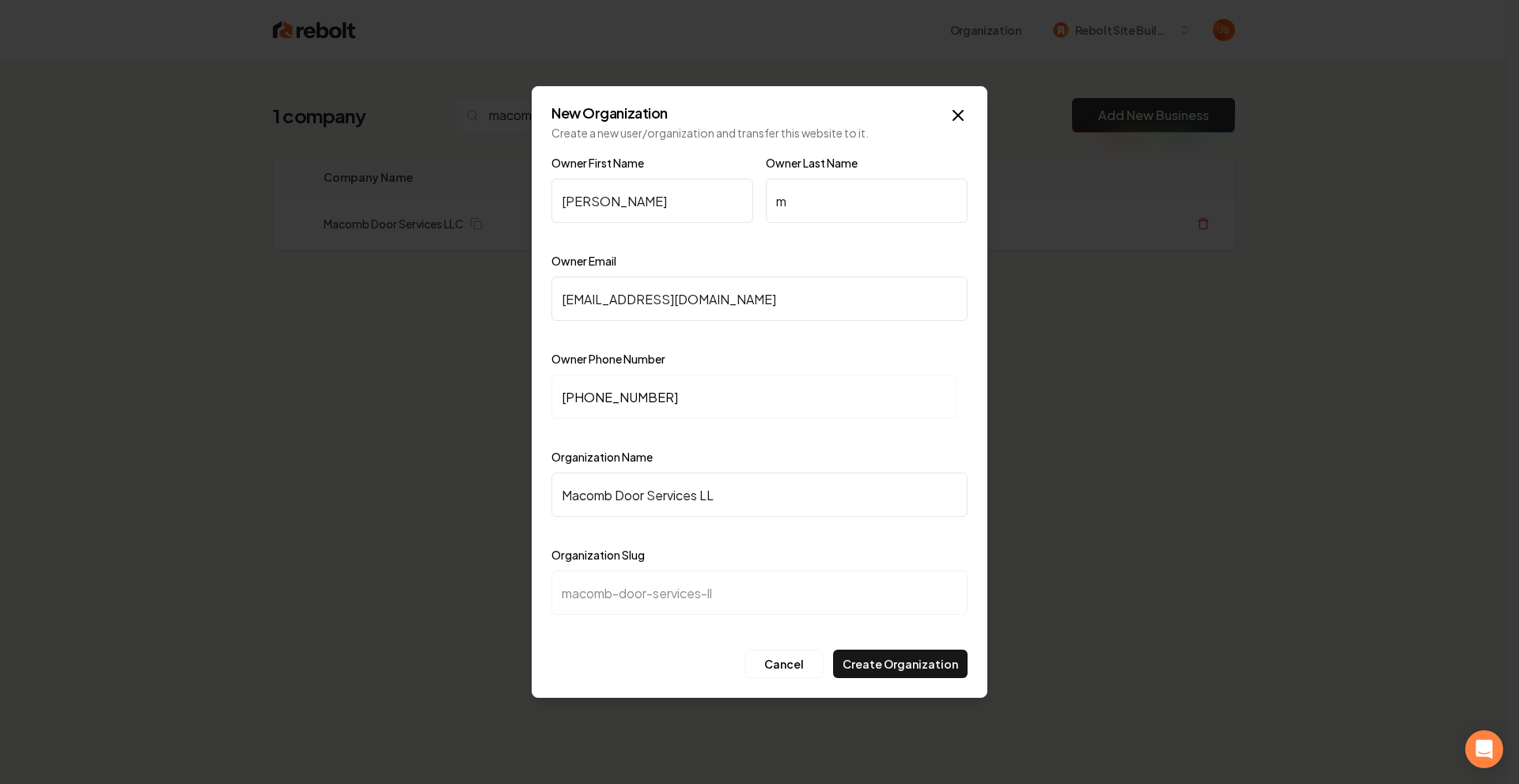
type input "Macomb Door Services LLC"
type input "macomb-door-services-llc"
type input "Macomb Door Services LLC"
click at [921, 652] on button "Create Organization" at bounding box center [899, 664] width 135 height 28
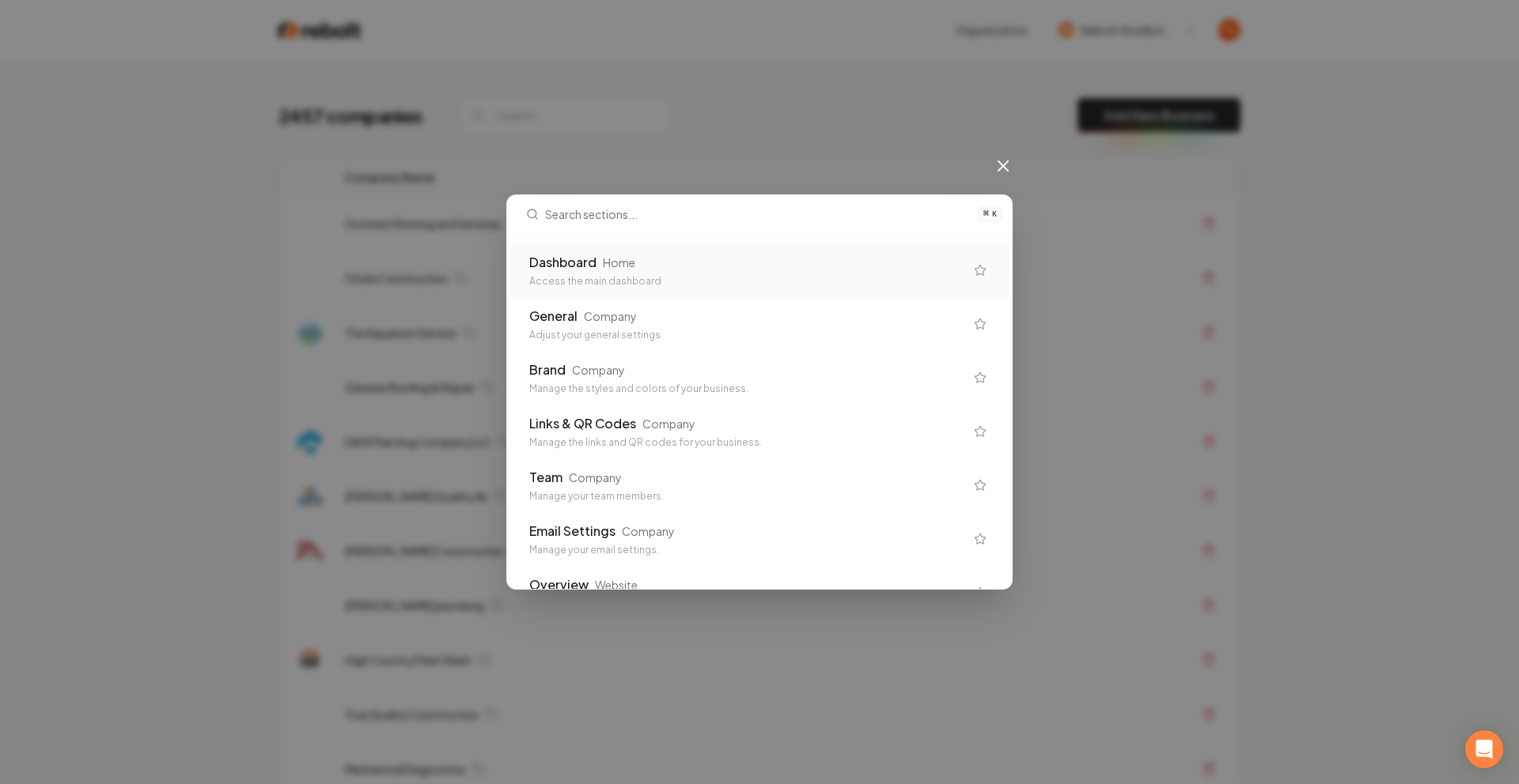
click at [1025, 195] on div "⌘ K Dashboard Home Access the main dashboard General Company Adjust your genera…" at bounding box center [759, 392] width 1519 height 784
click at [996, 170] on icon at bounding box center [1003, 166] width 19 height 19
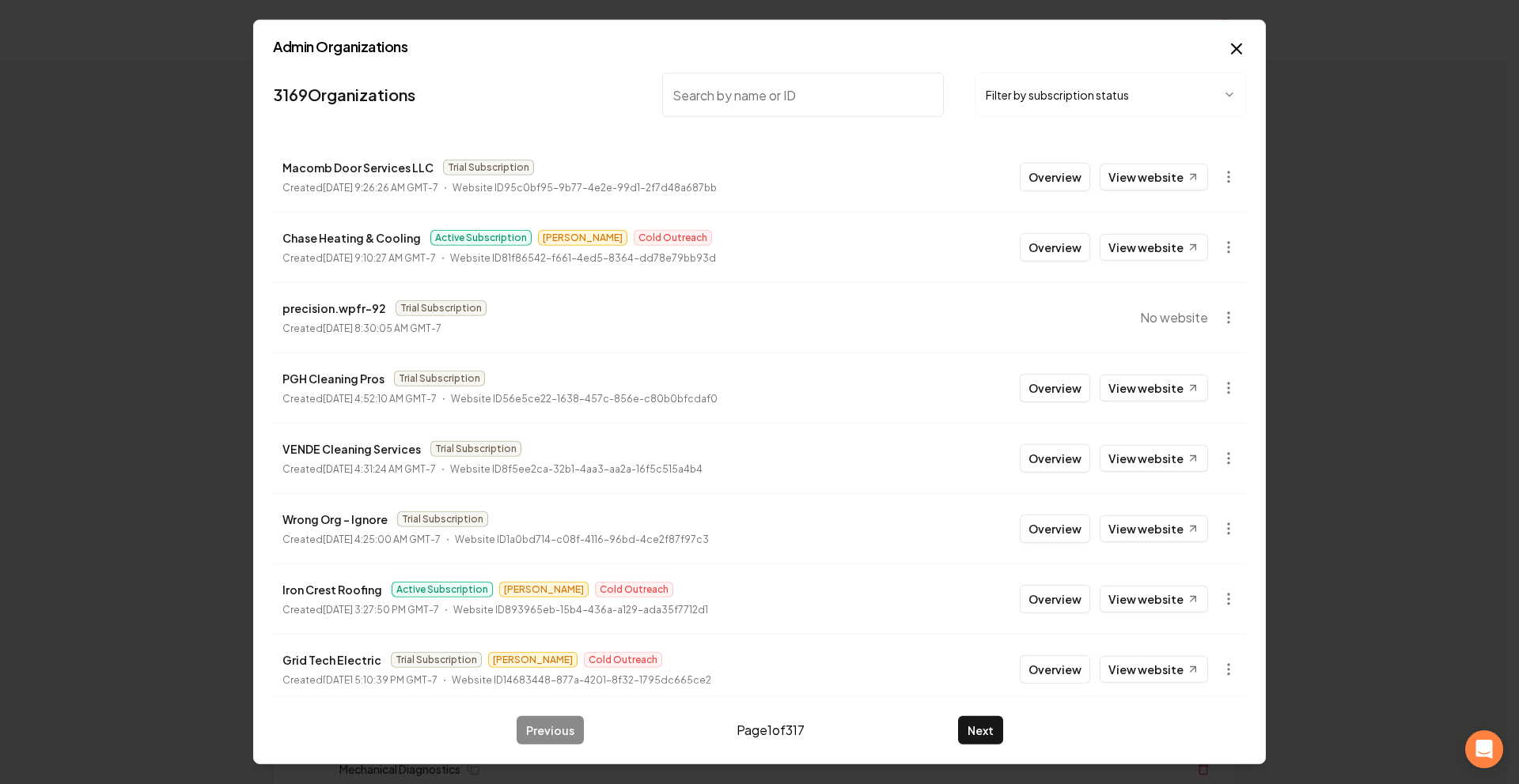
click at [1205, 175] on body "Organization Rebolt Site Builder 2457 companies Add New Business Logo Company N…" at bounding box center [753, 392] width 1506 height 784
click at [1190, 231] on div "Get Payment Link" at bounding box center [1178, 238] width 101 height 25
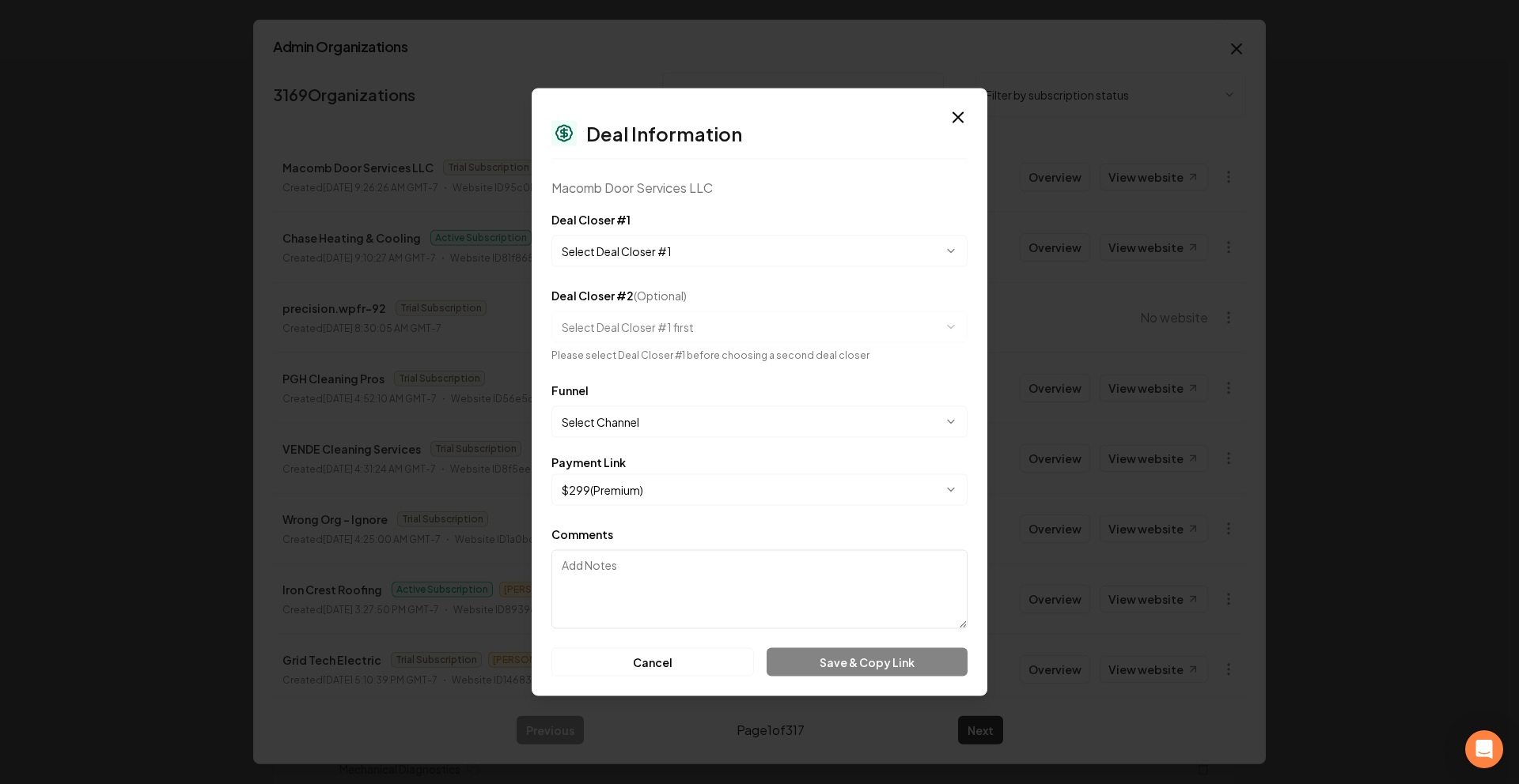
click at [714, 260] on button "Select Deal Closer #1" at bounding box center [759, 251] width 416 height 32
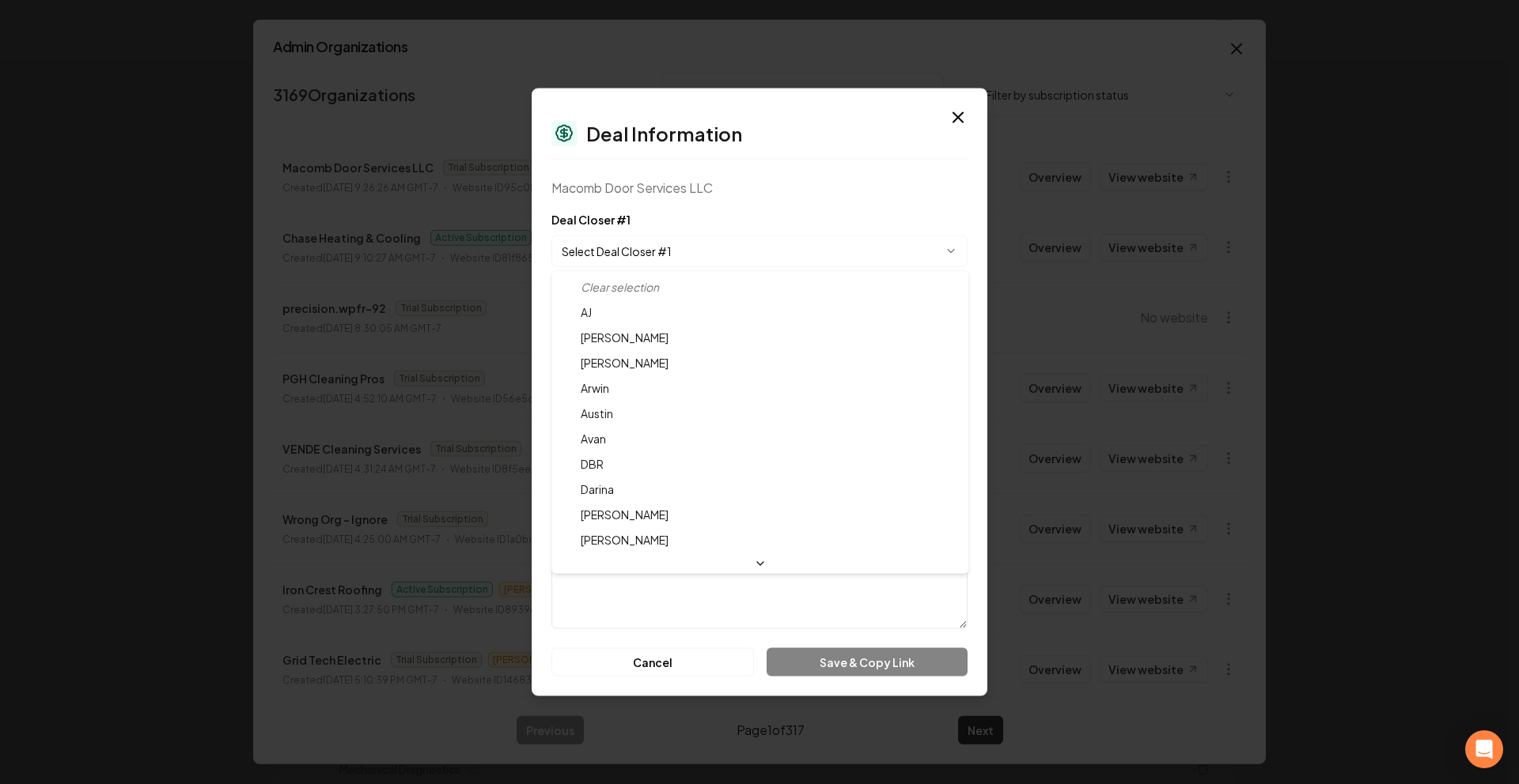
select select "**********"
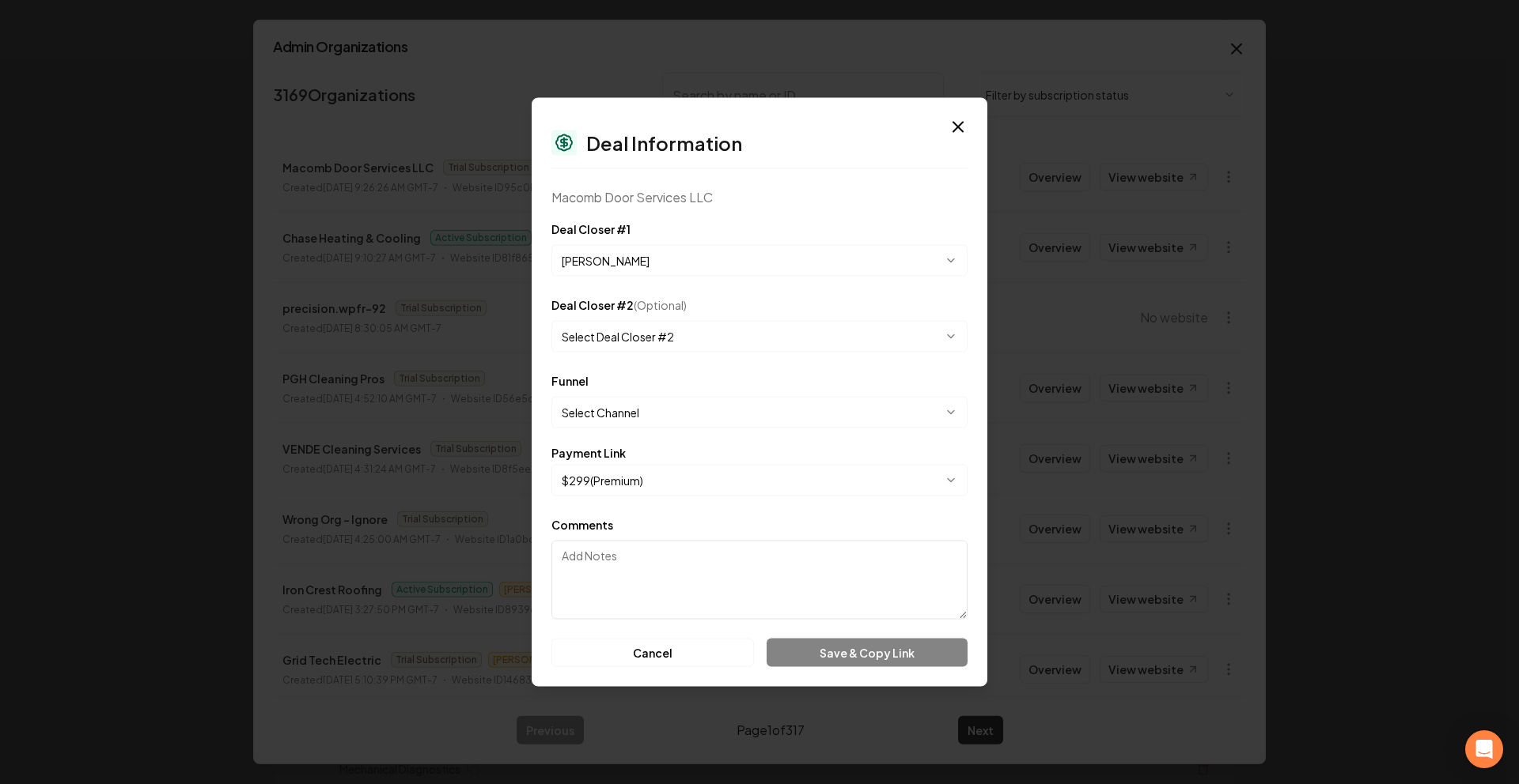
click at [658, 414] on button "Select Channel" at bounding box center [759, 412] width 416 height 32
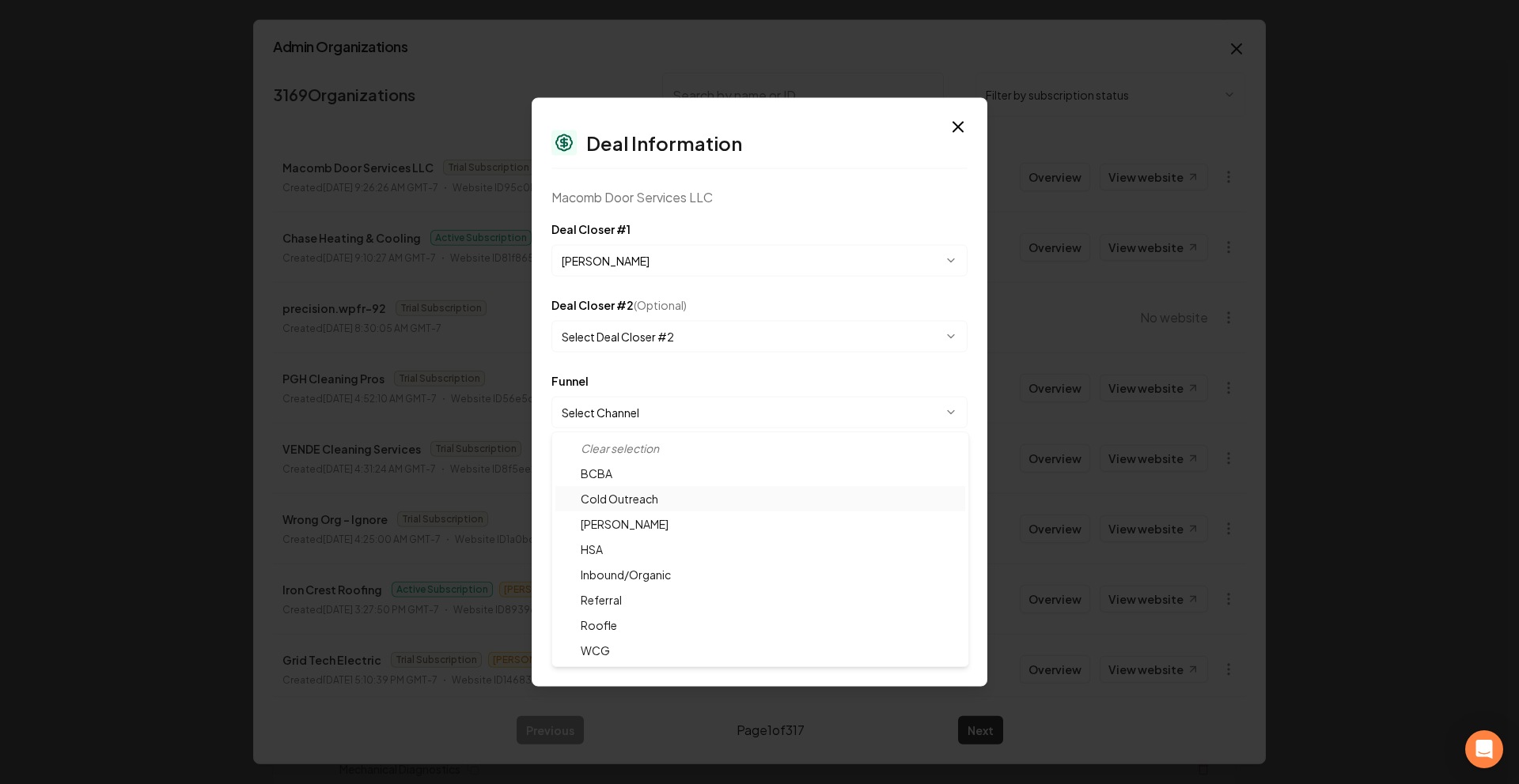
select select "**********"
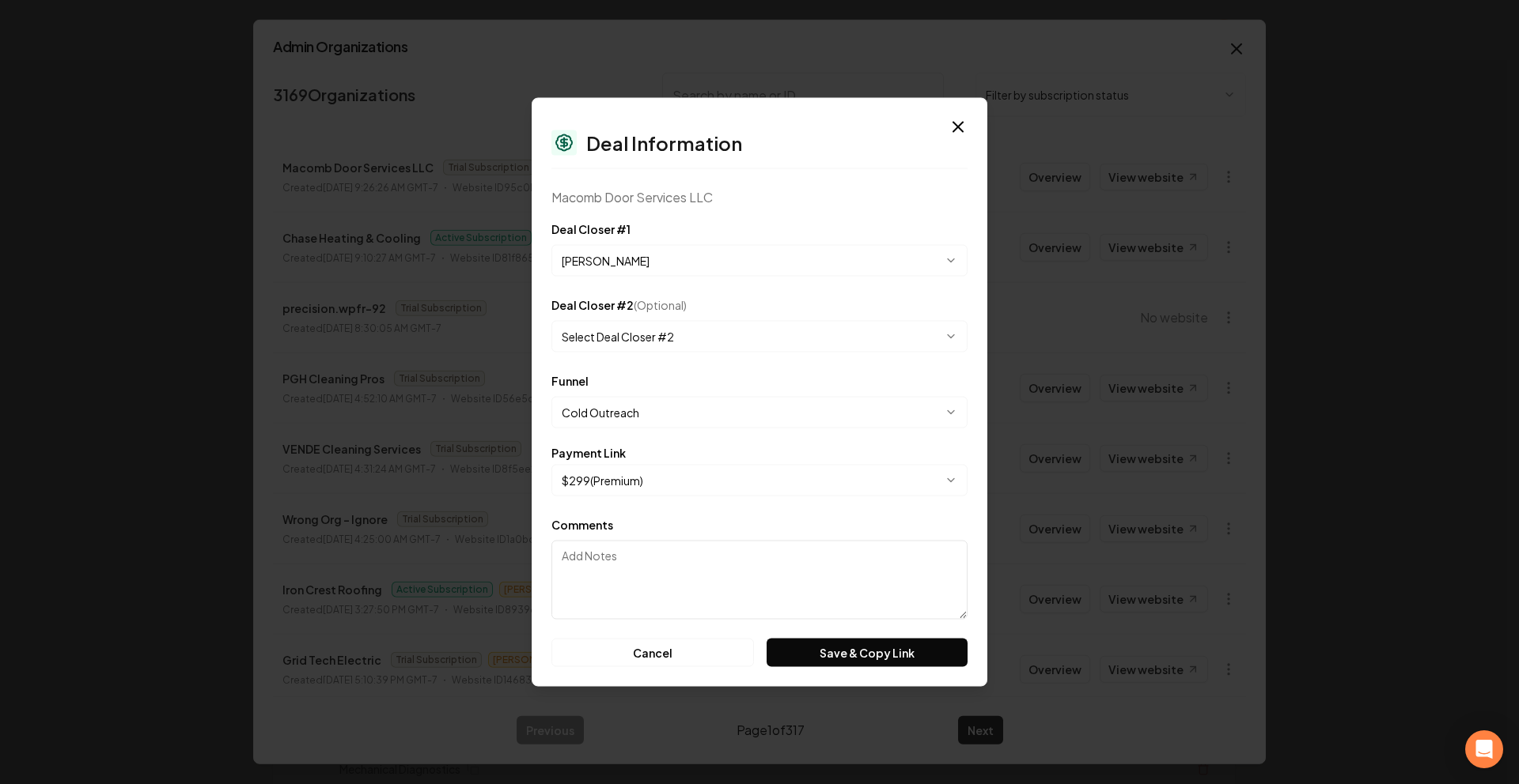
click at [639, 484] on button "$ 299 ( Premium )" at bounding box center [759, 480] width 416 height 32
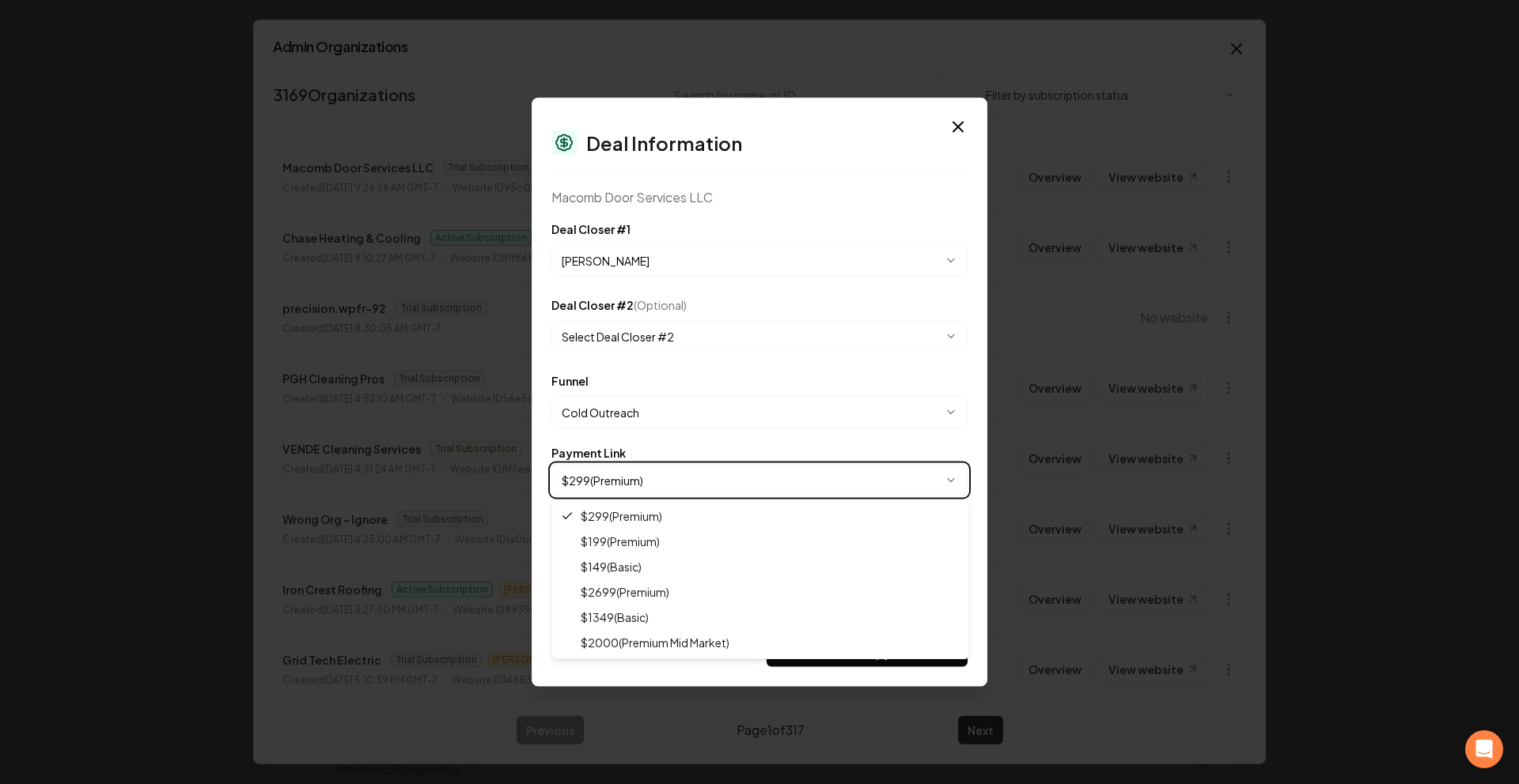
click at [696, 347] on body "Organization Rebolt Site Builder 2457 companies Add New Business Logo Company N…" at bounding box center [753, 392] width 1506 height 784
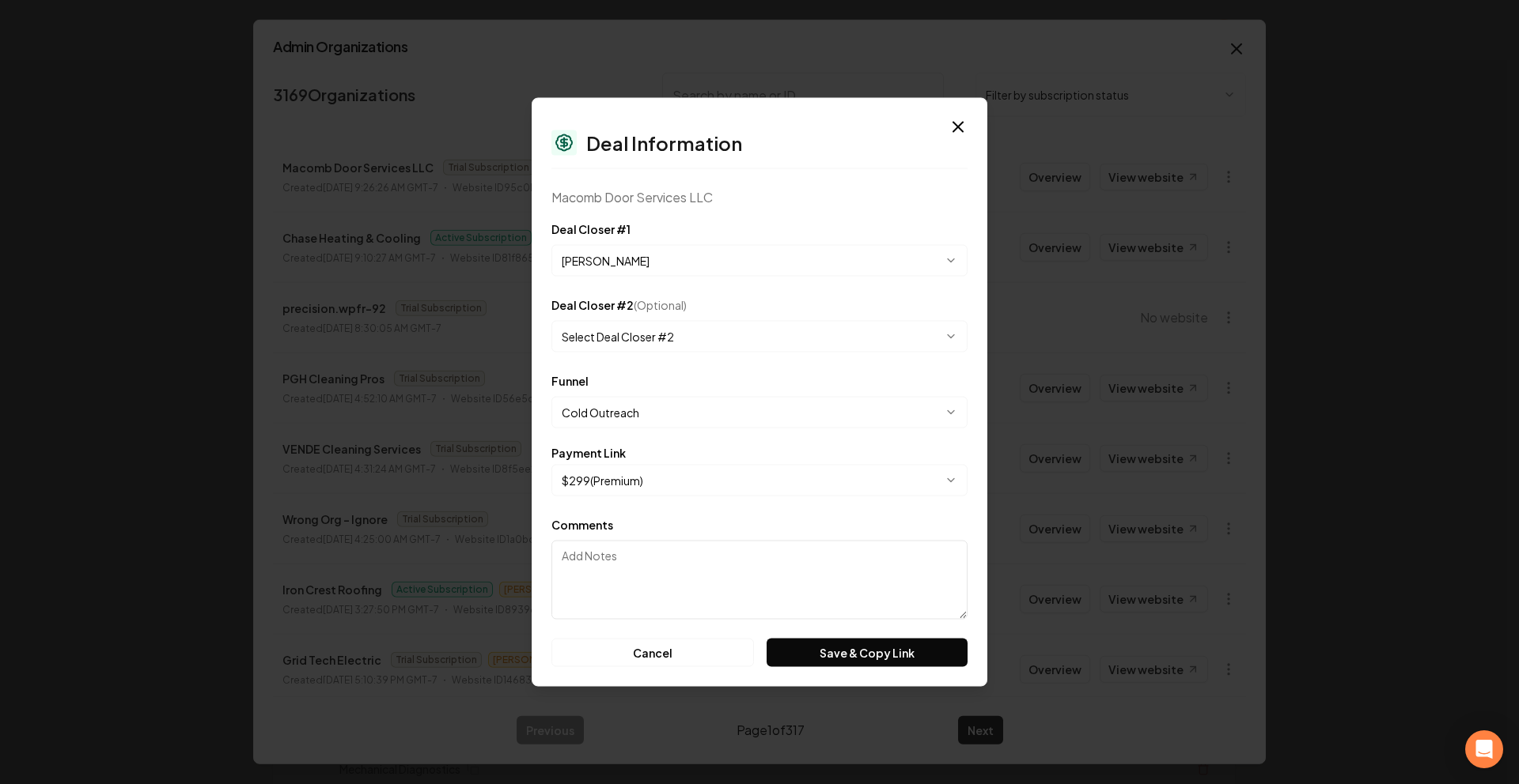
click at [626, 511] on form "**********" at bounding box center [759, 443] width 416 height 447
click at [639, 490] on body "Organization Rebolt Site Builder 2457 companies Add New Business Logo Company N…" at bounding box center [753, 392] width 1506 height 784
click at [817, 658] on button "Save & Copy Link" at bounding box center [867, 652] width 201 height 28
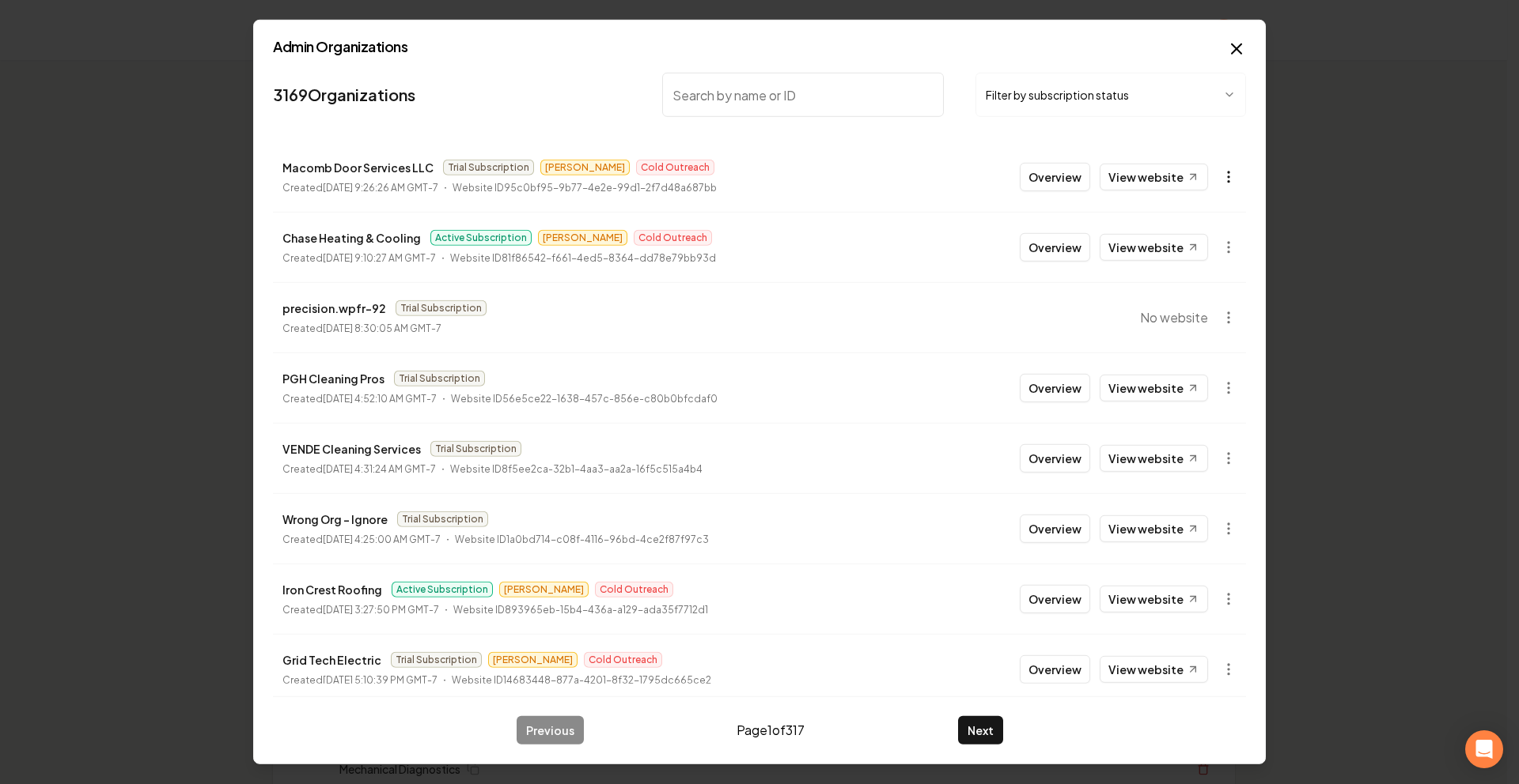
click at [1213, 175] on body "Organization Rebolt Site Builder 2457 companies Add New Business Logo Company N…" at bounding box center [753, 392] width 1506 height 784
click at [1256, 47] on div at bounding box center [759, 392] width 1519 height 784
click at [1229, 41] on icon "button" at bounding box center [1236, 49] width 19 height 19
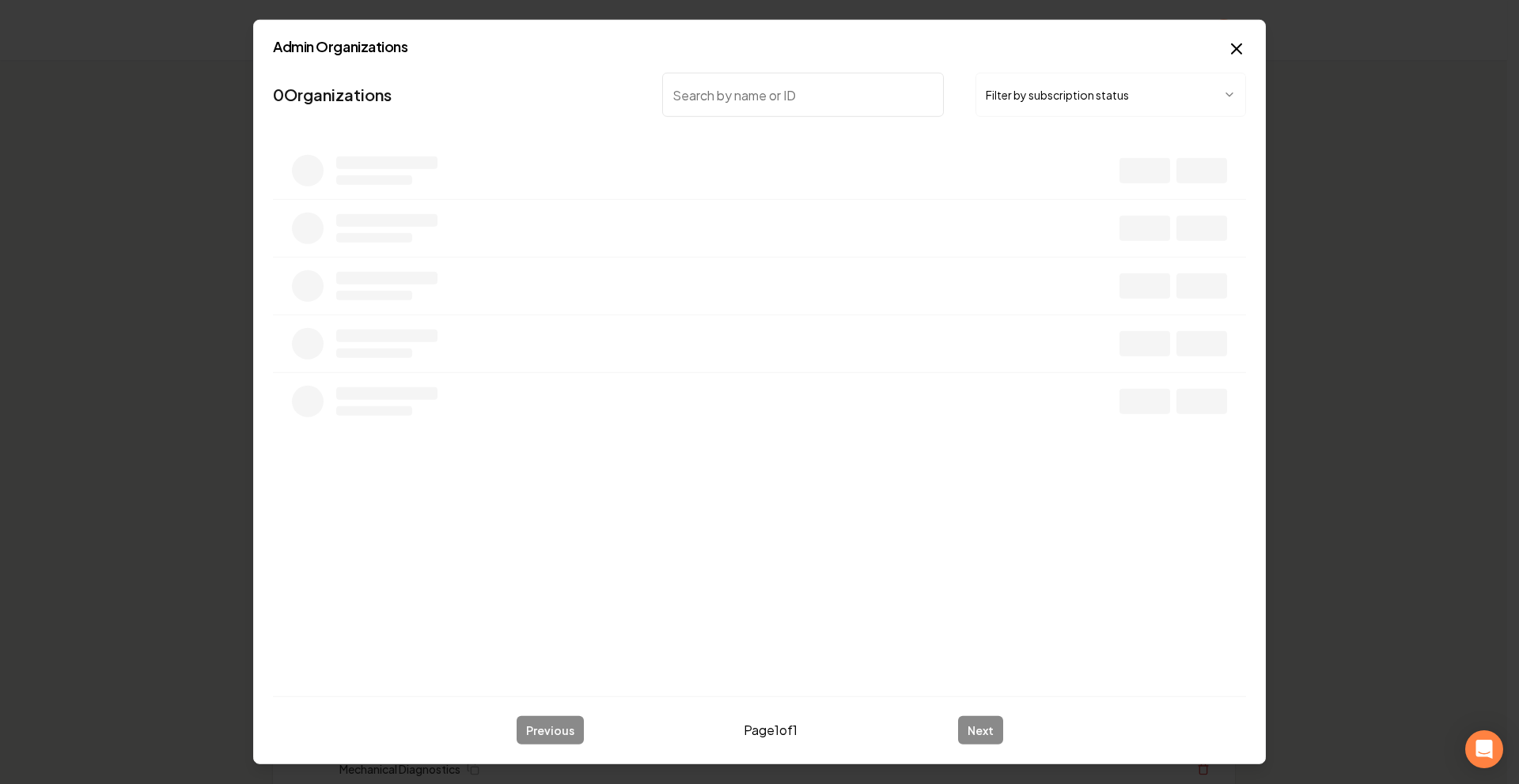
click at [1010, 99] on button "Filter by subscription status" at bounding box center [1109, 95] width 270 height 45
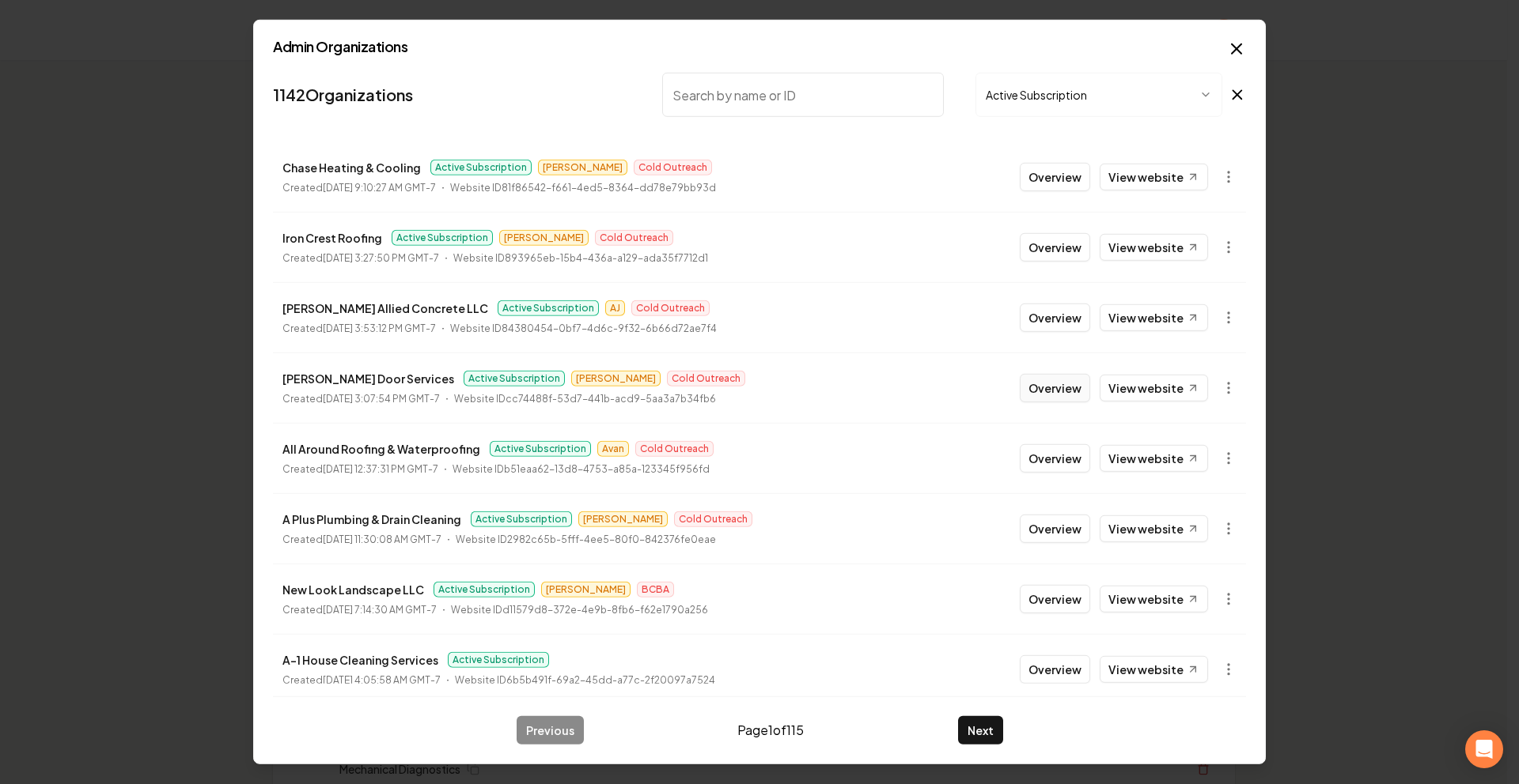
click at [1043, 387] on button "Overview" at bounding box center [1054, 387] width 71 height 28
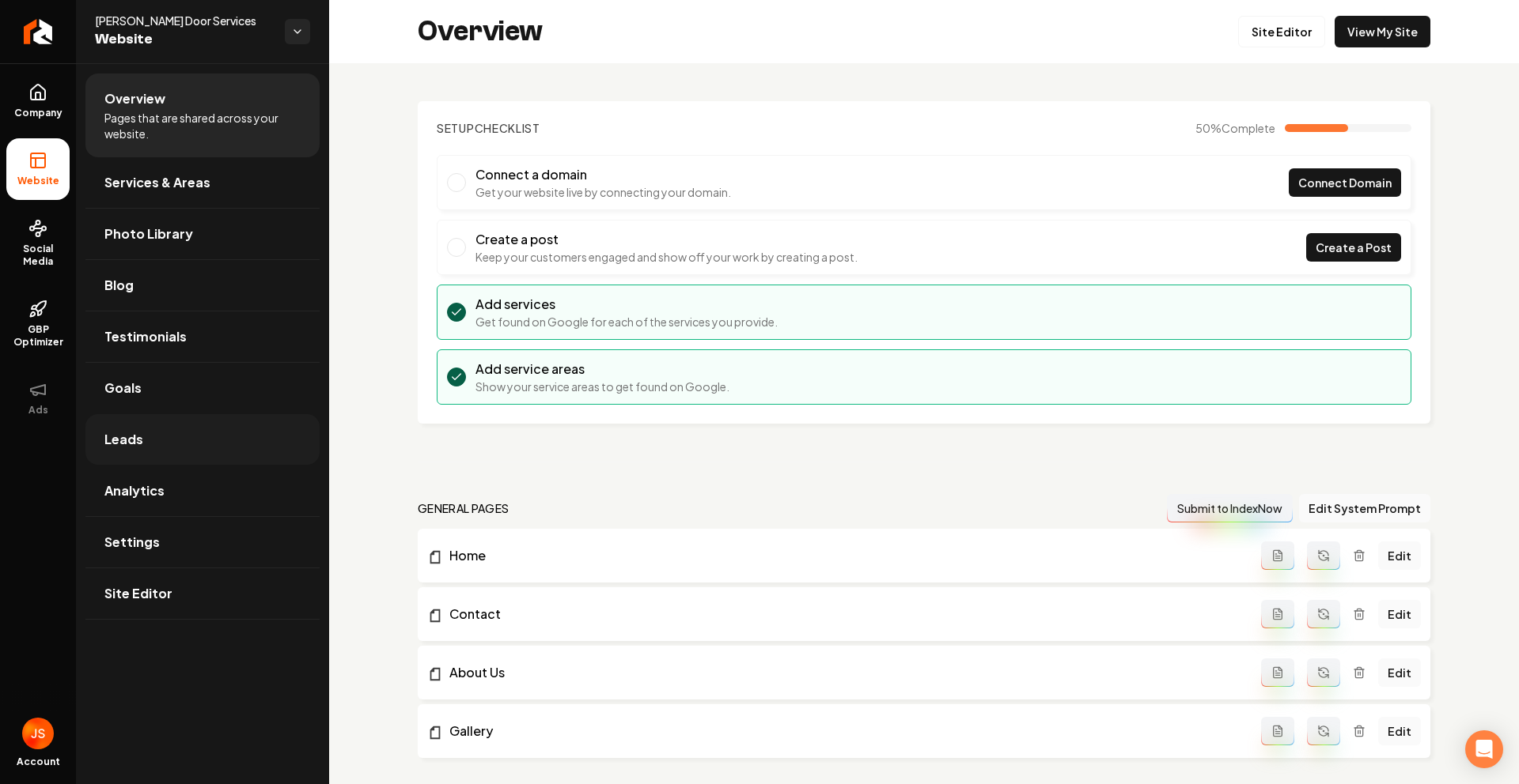
click at [137, 436] on span "Leads" at bounding box center [124, 439] width 39 height 19
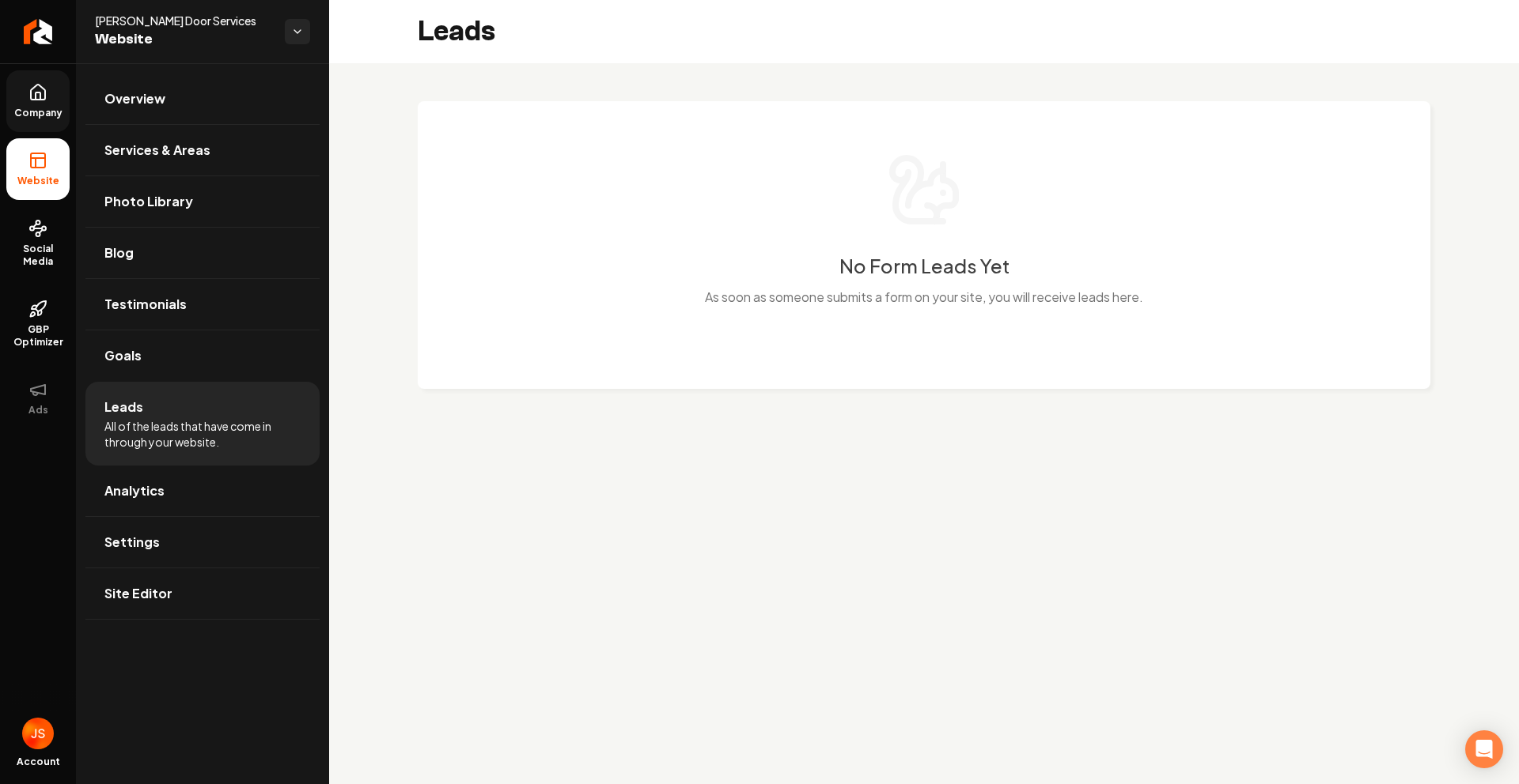
click at [42, 110] on span "Company" at bounding box center [38, 112] width 61 height 13
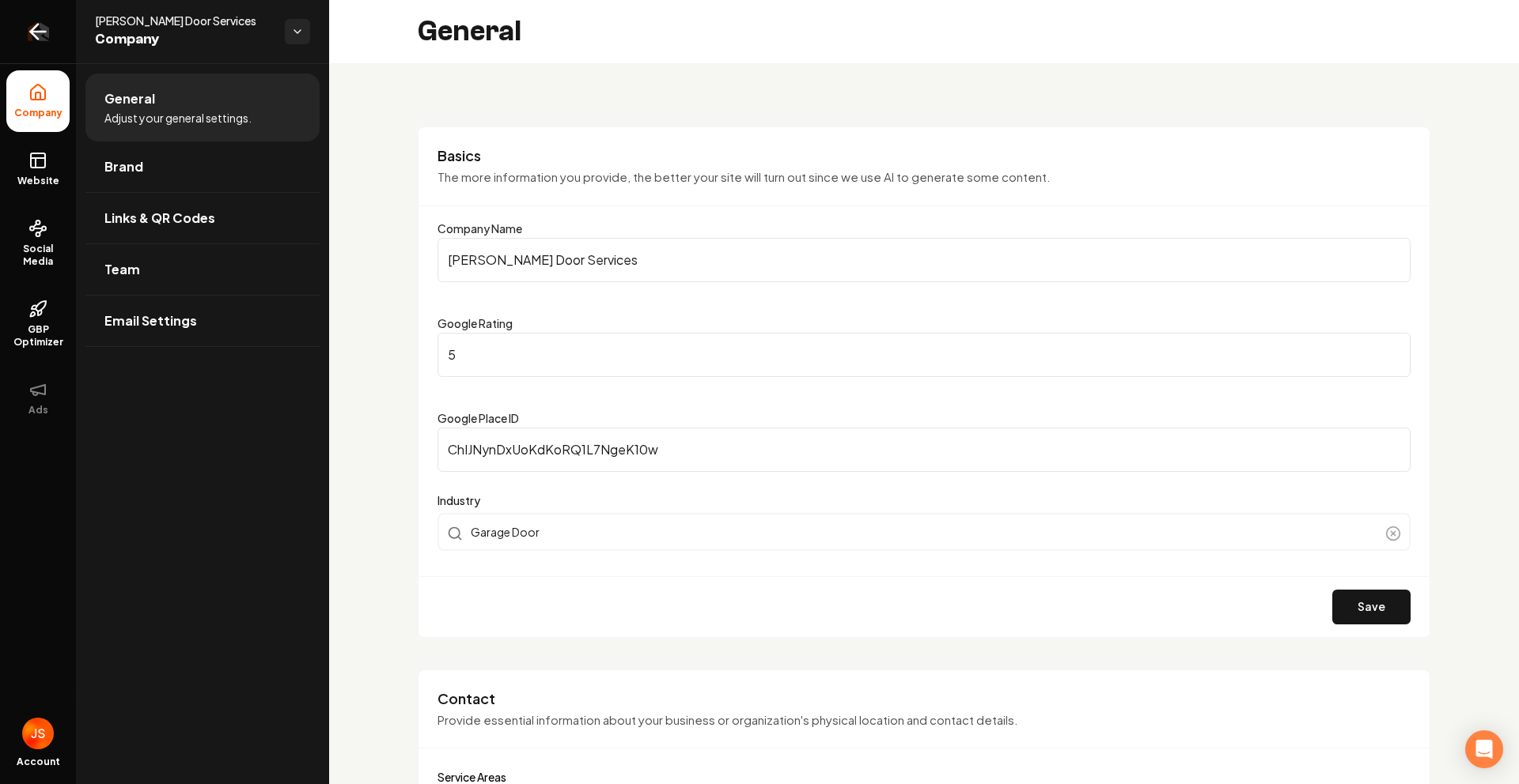
click at [26, 32] on icon "Return to dashboard" at bounding box center [38, 32] width 25 height 25
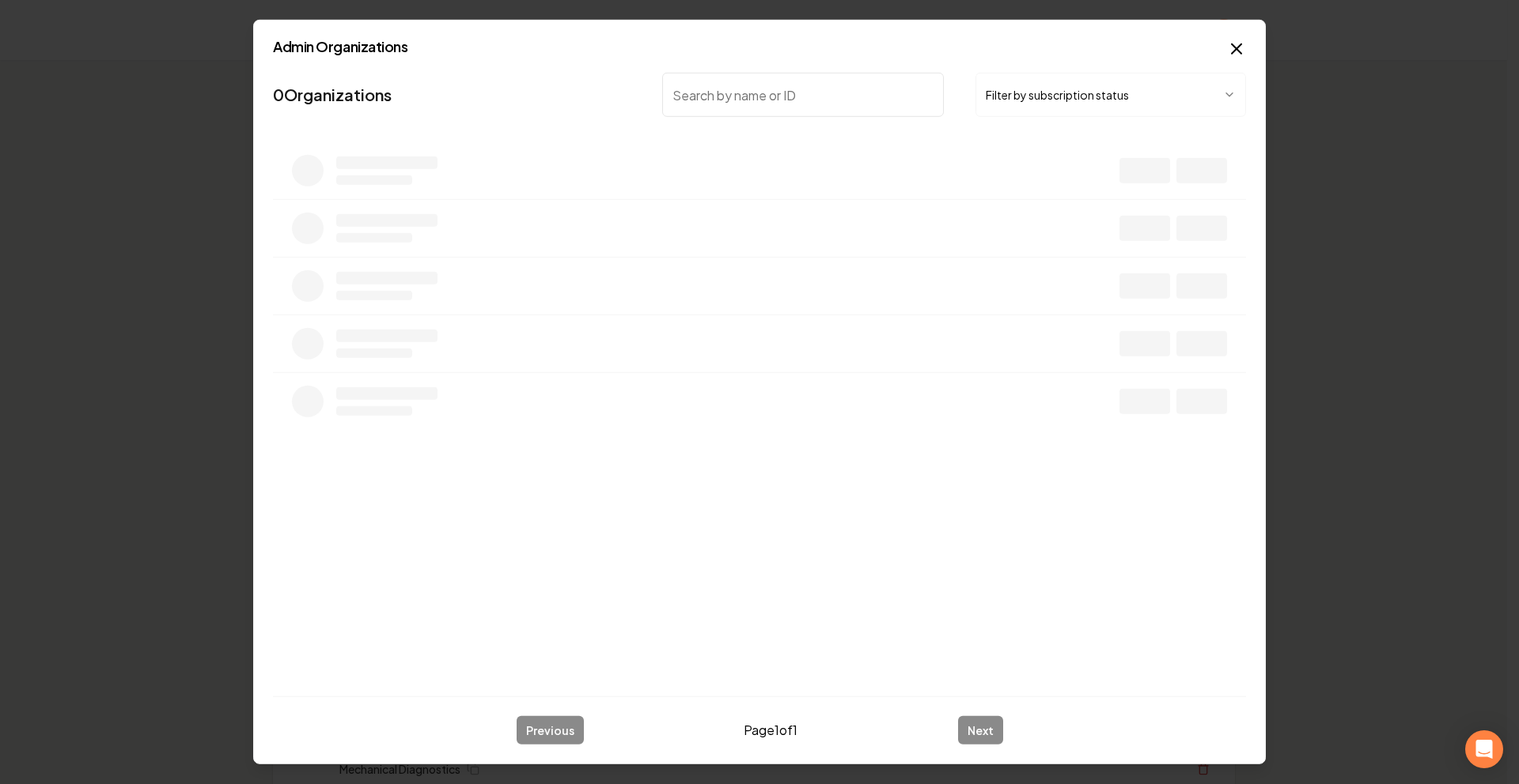
click at [1065, 105] on body "Organization Rebolt Site Builder 2458 companies Add New Business Logo Company N…" at bounding box center [753, 392] width 1506 height 784
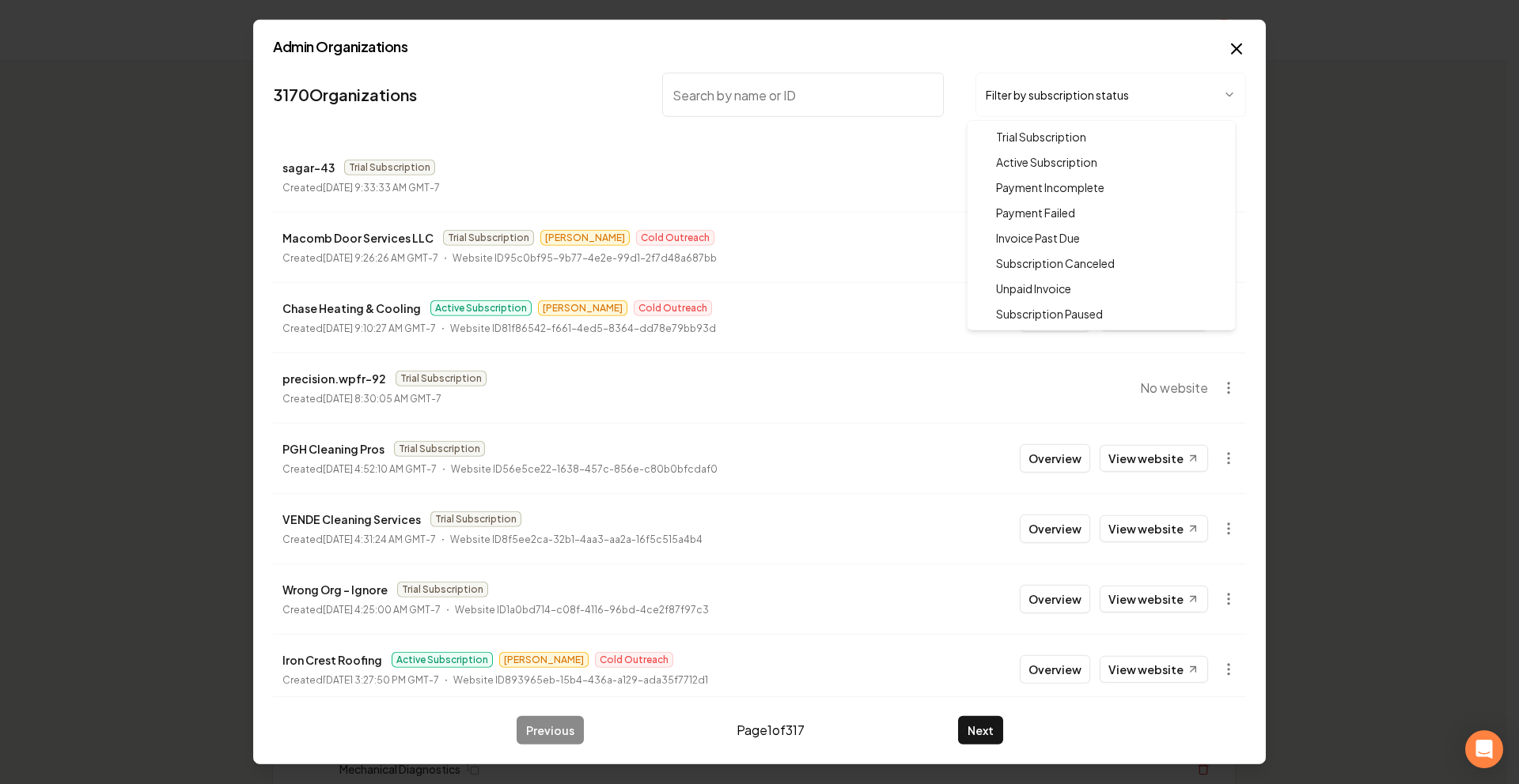
click at [1230, 44] on div at bounding box center [759, 392] width 1519 height 784
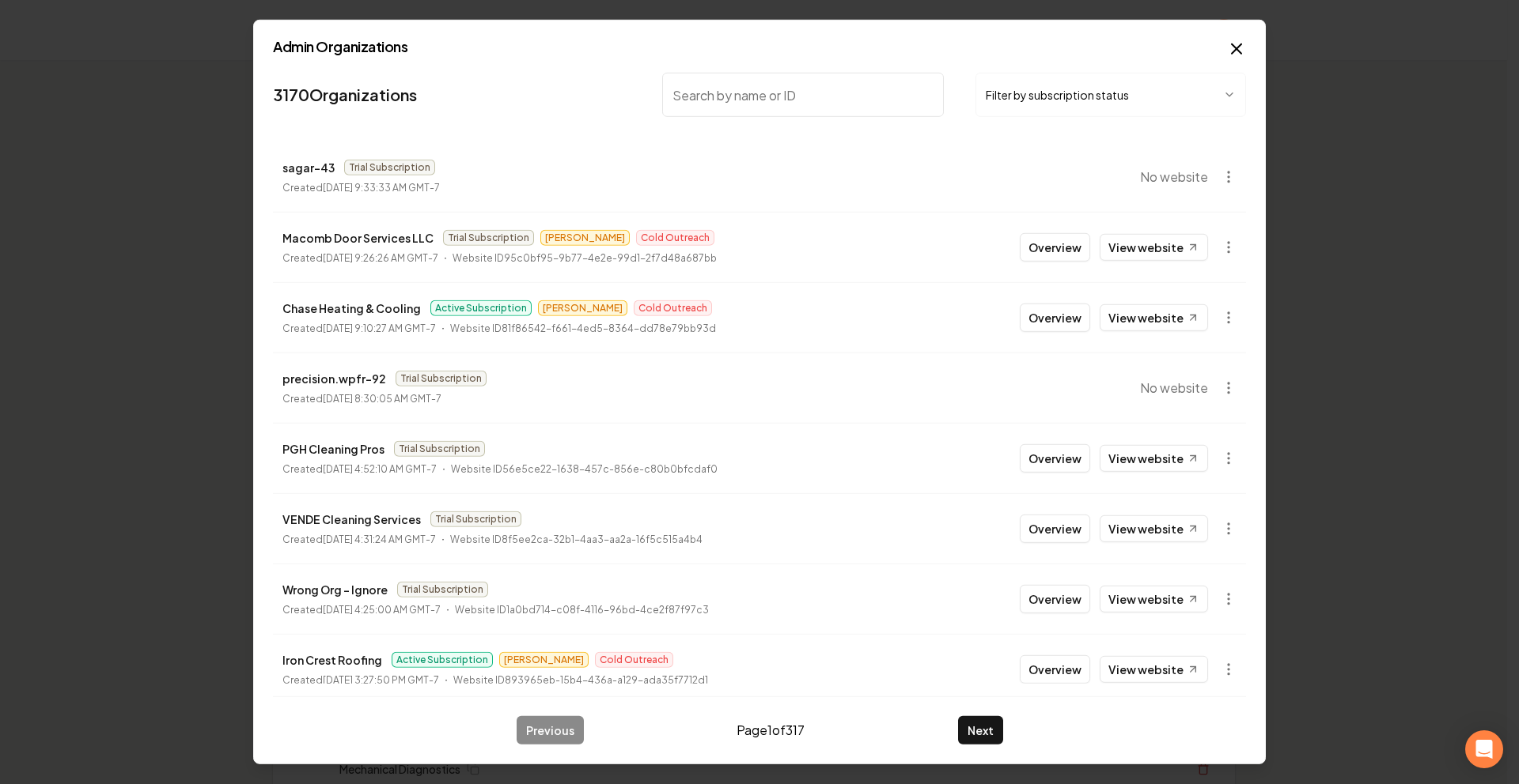
click at [1232, 45] on icon "button" at bounding box center [1236, 49] width 19 height 19
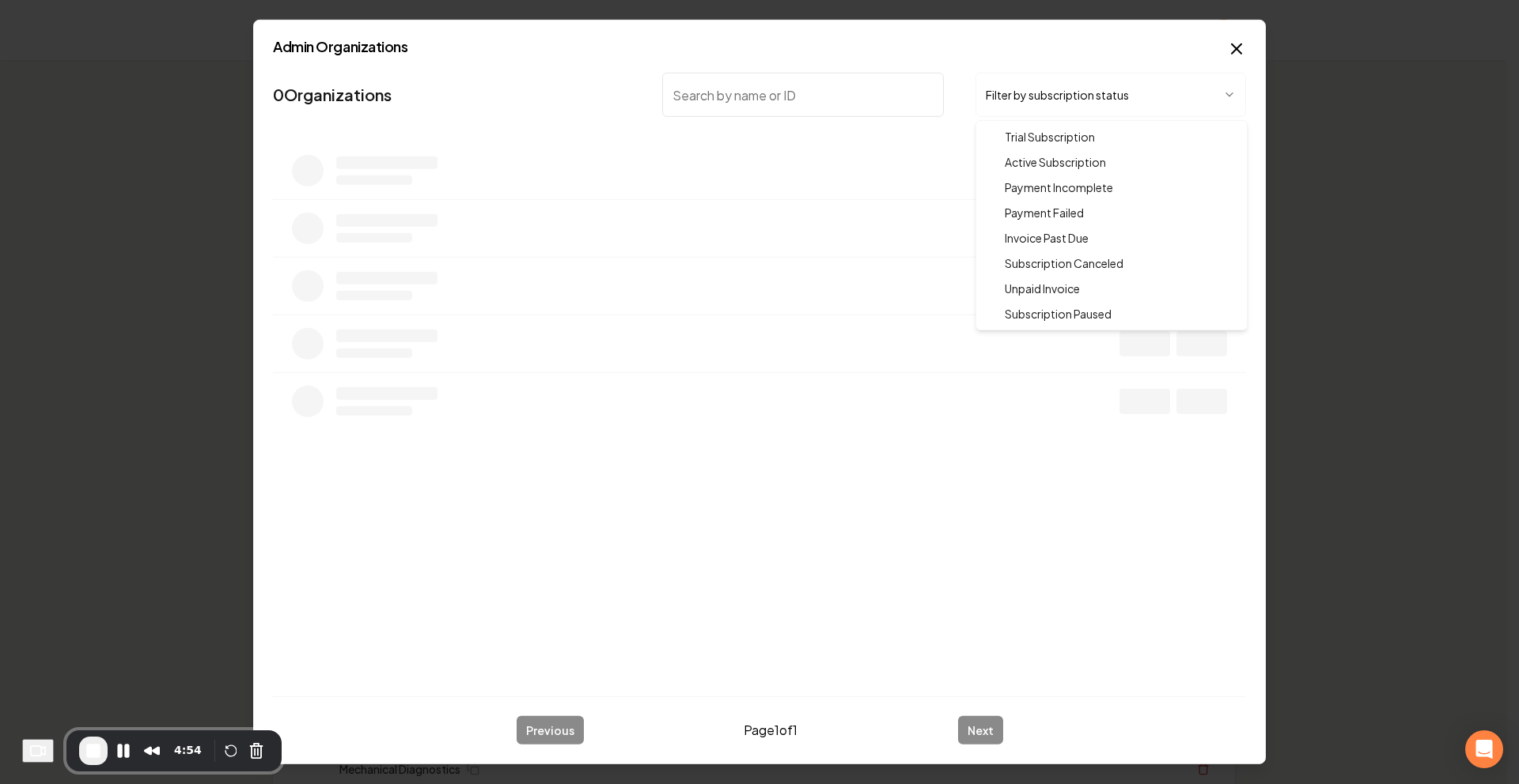
click at [1024, 106] on body "Organization Rebolt Site Builder 2458 companies Add New Business Logo Company N…" at bounding box center [753, 392] width 1506 height 784
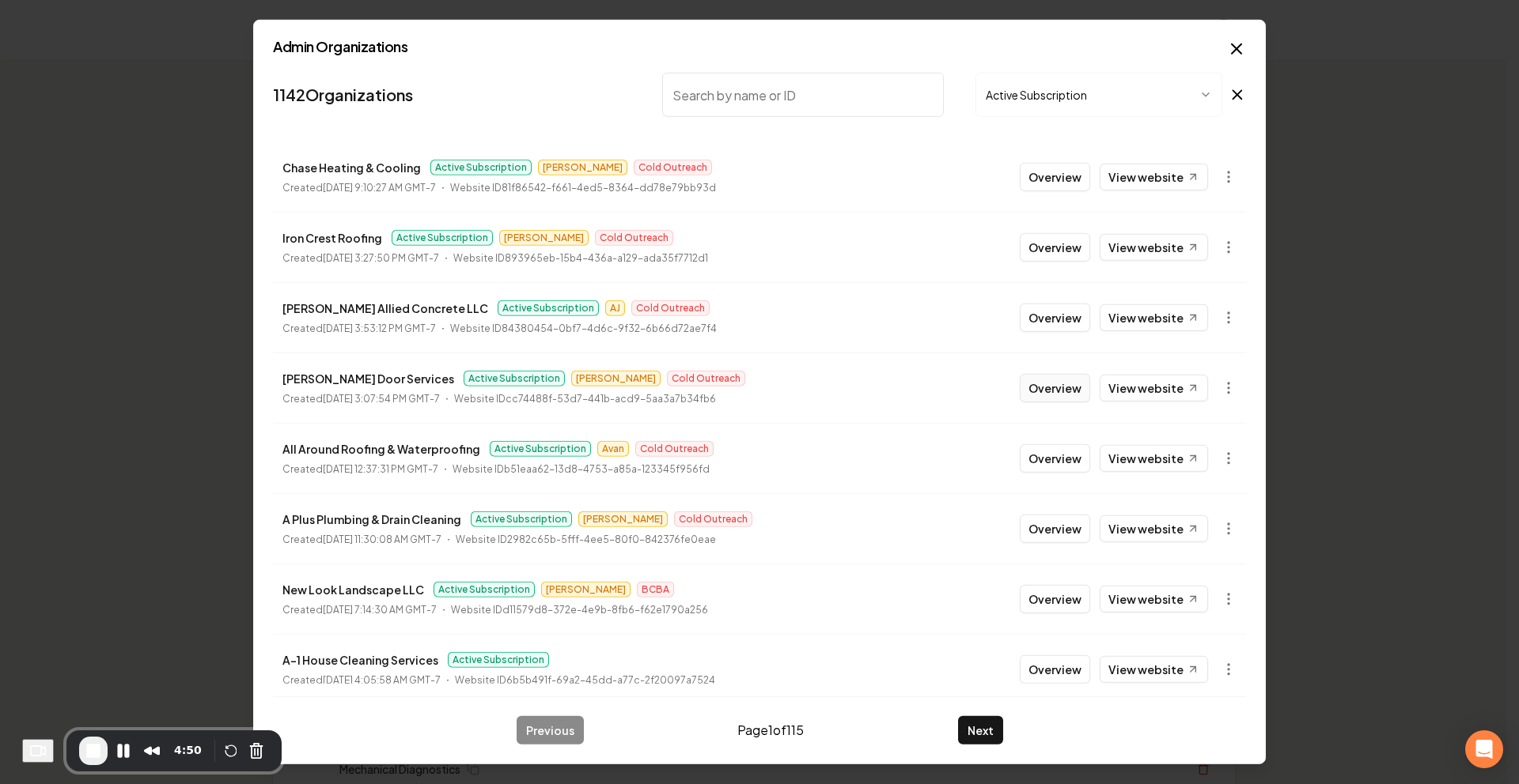
click at [1025, 391] on button "Overview" at bounding box center [1054, 387] width 71 height 28
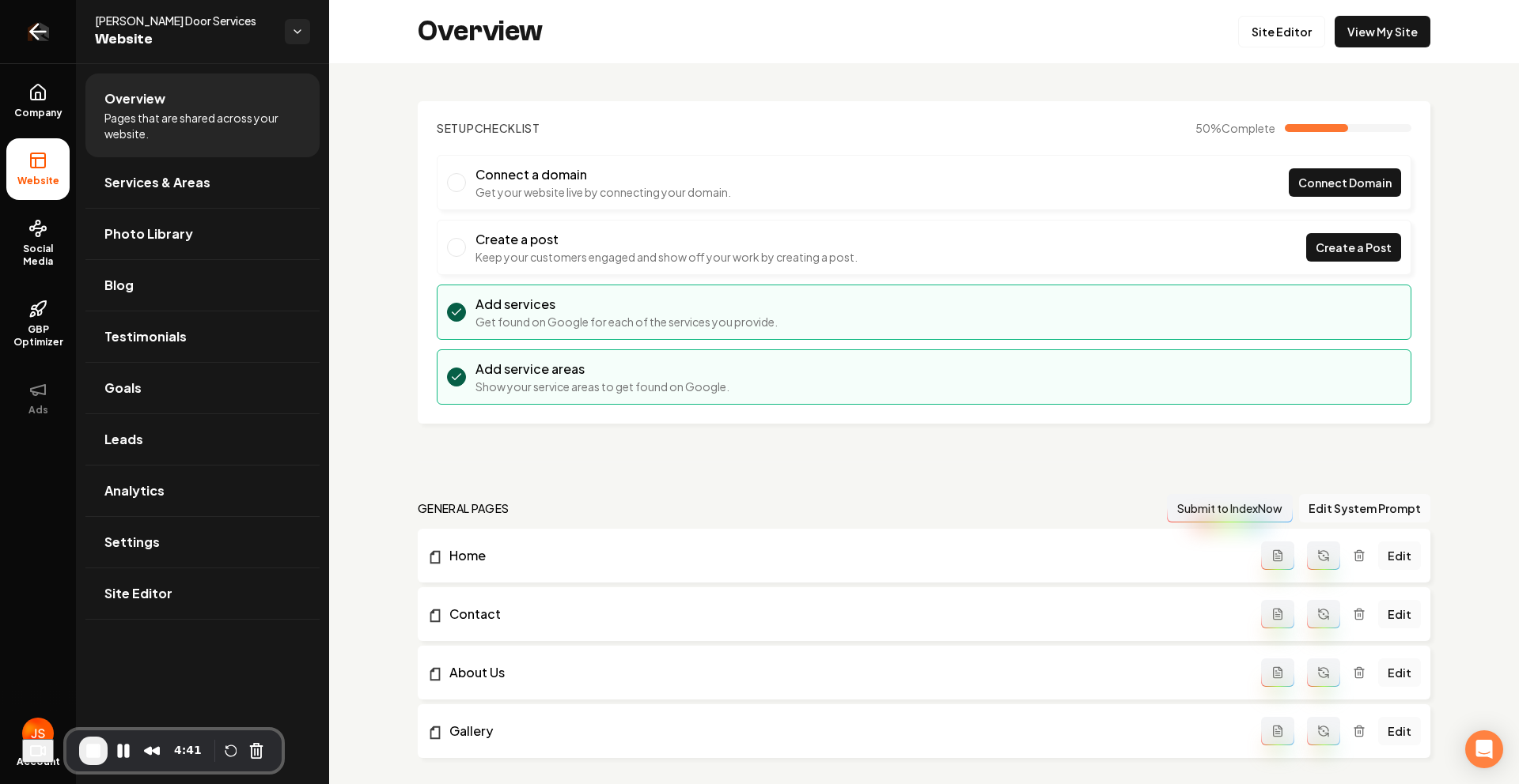
click at [36, 26] on icon "Return to dashboard" at bounding box center [34, 32] width 7 height 15
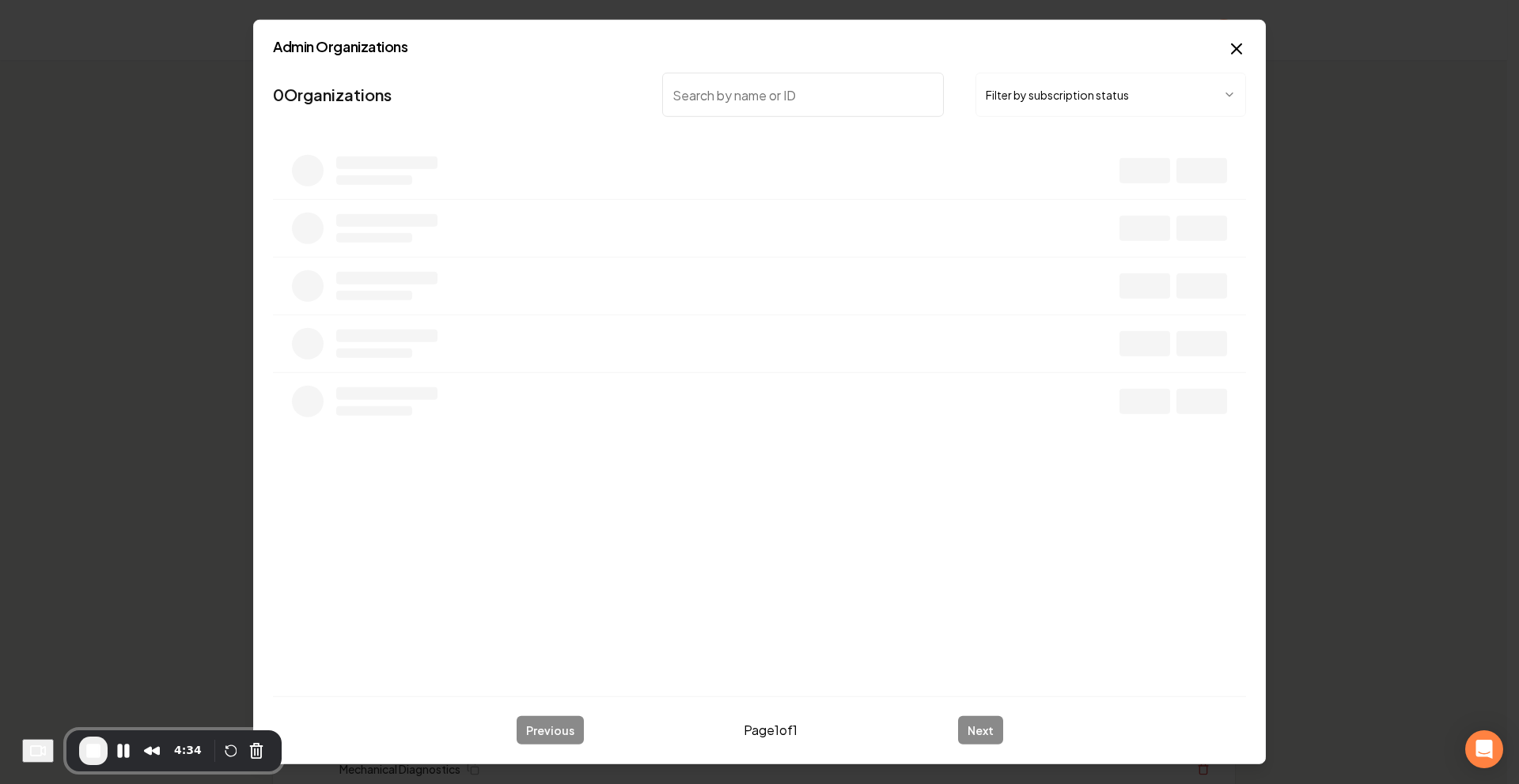
click at [1048, 91] on button "Filter by subscription status" at bounding box center [1109, 95] width 270 height 45
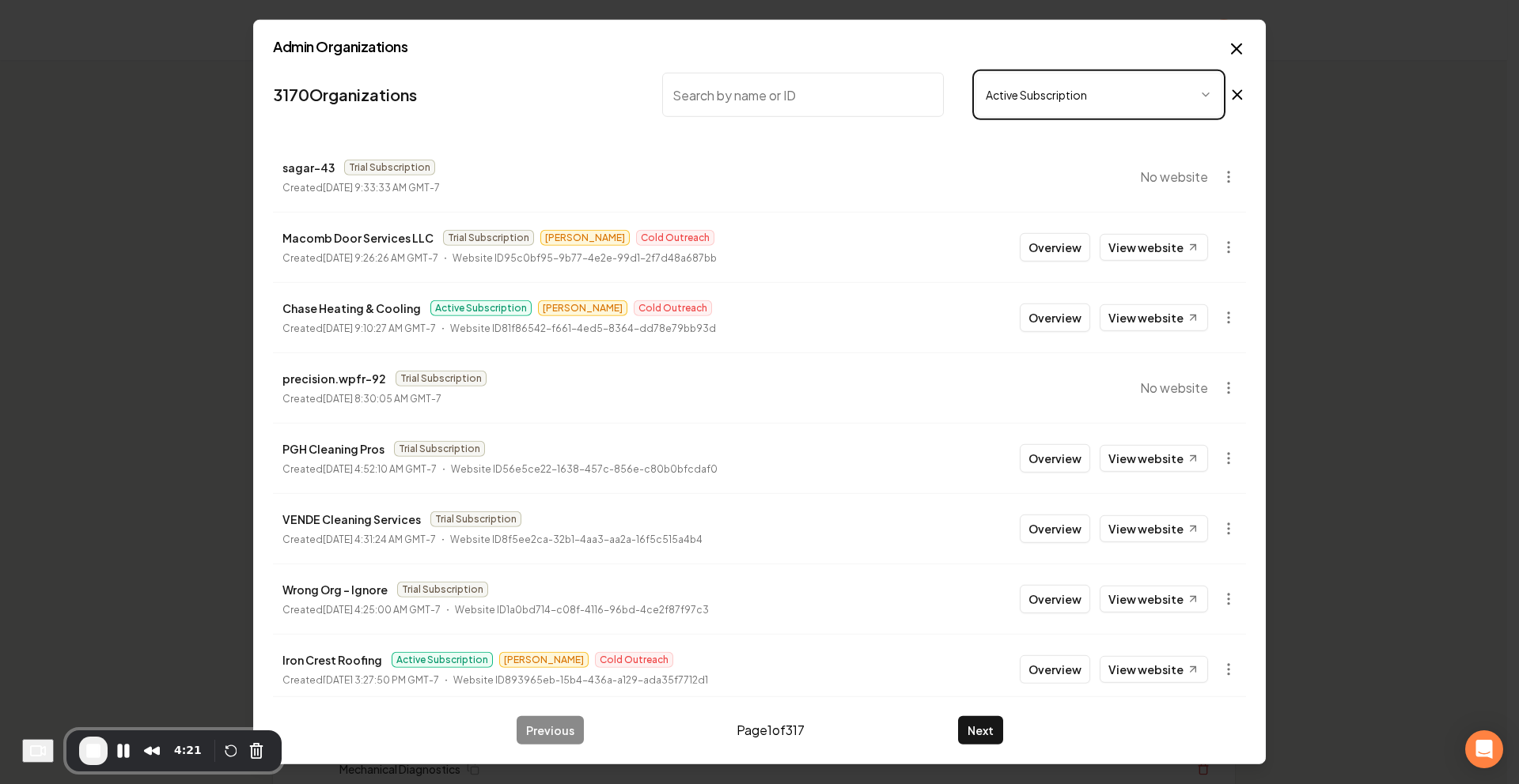
scroll to position [162, 0]
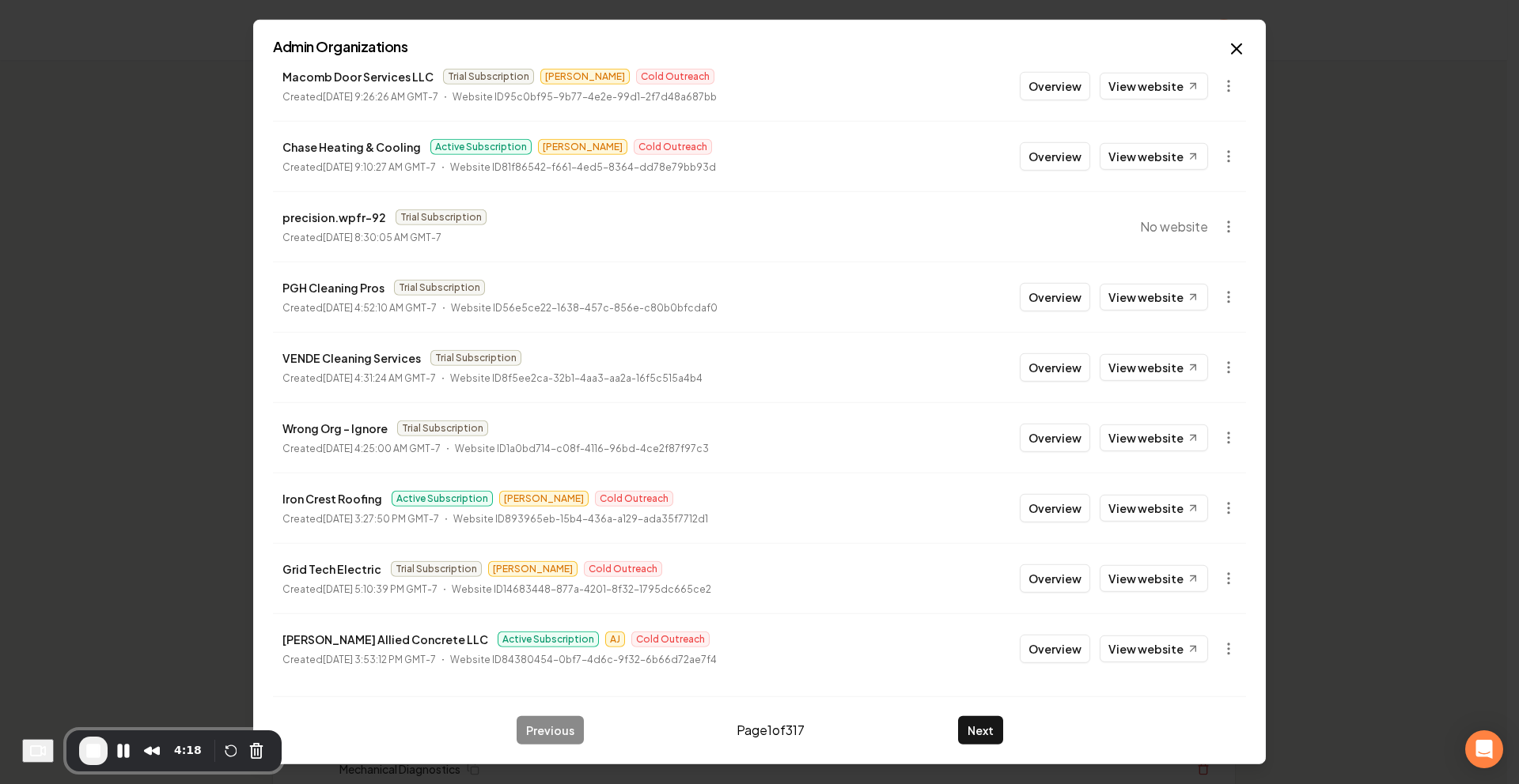
click at [89, 745] on button "End Recording" at bounding box center [93, 750] width 28 height 28
click at [93, 748] on span "End Recording" at bounding box center [94, 751] width 19 height 19
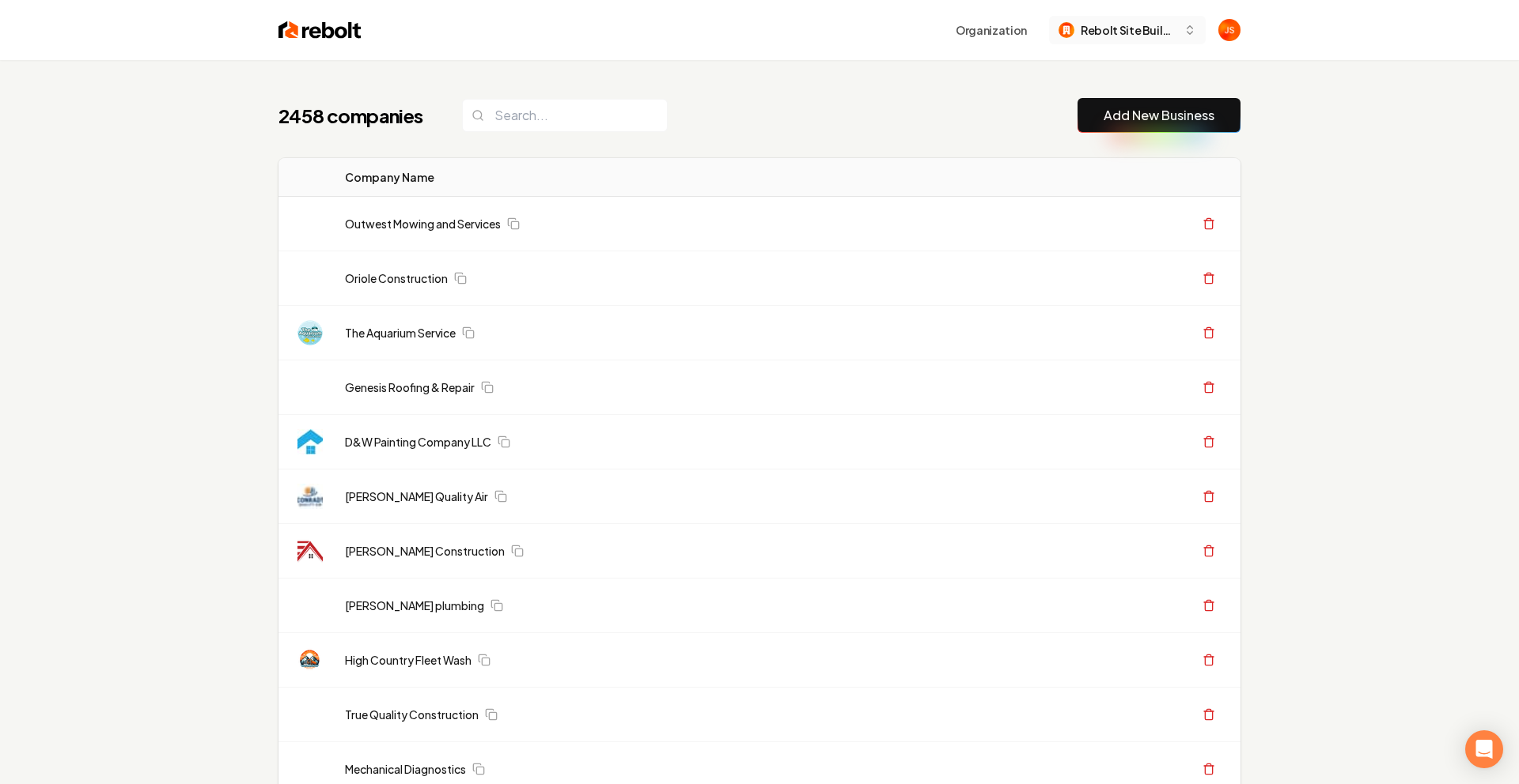
click at [1115, 27] on span "Rebolt Site Builder" at bounding box center [1129, 30] width 97 height 16
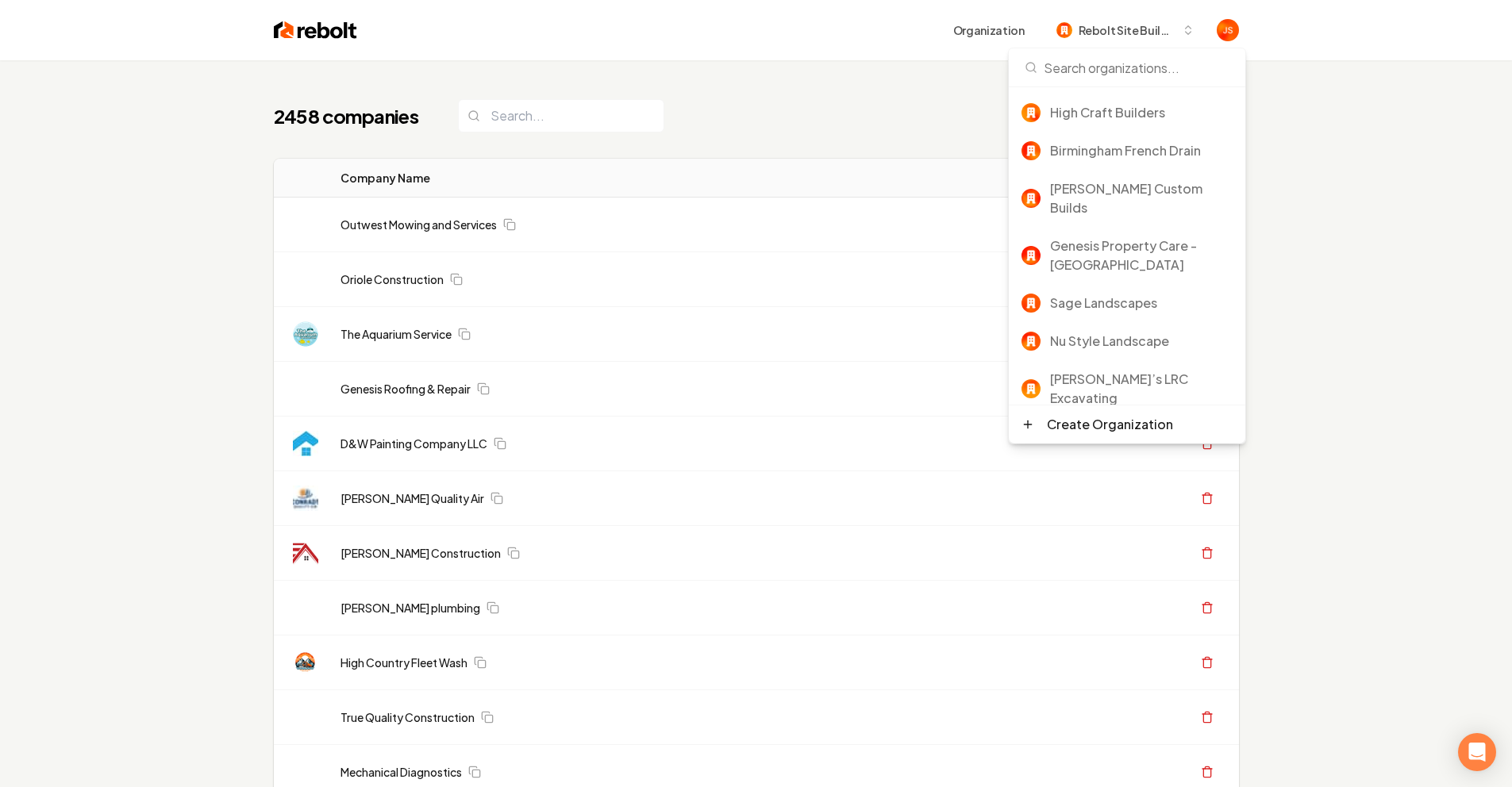
click at [902, 115] on div "2458 companies Add New Business" at bounding box center [756, 116] width 965 height 35
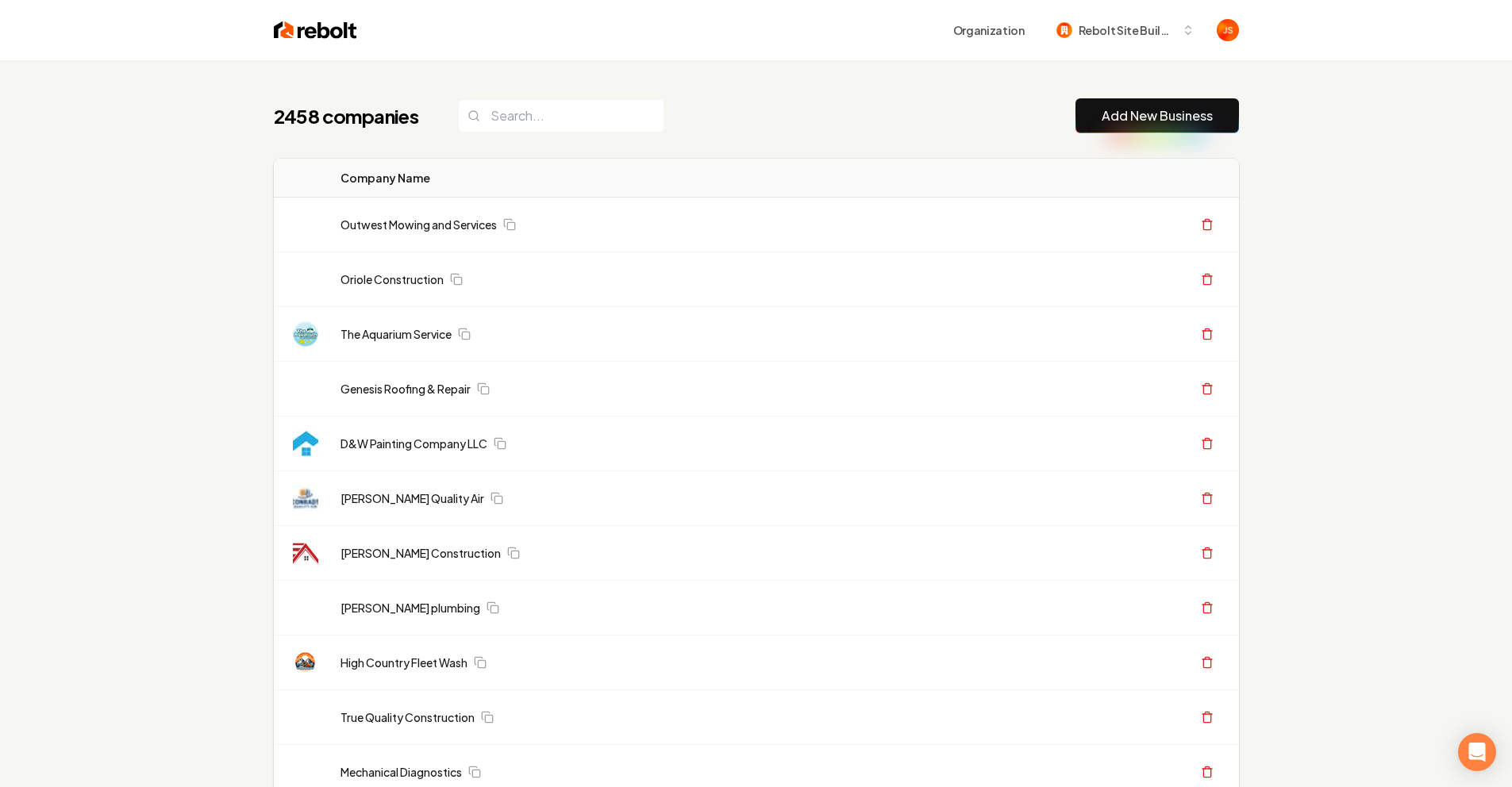
click at [1060, 54] on div "Organization Rebolt Site Builder" at bounding box center [757, 30] width 1016 height 60
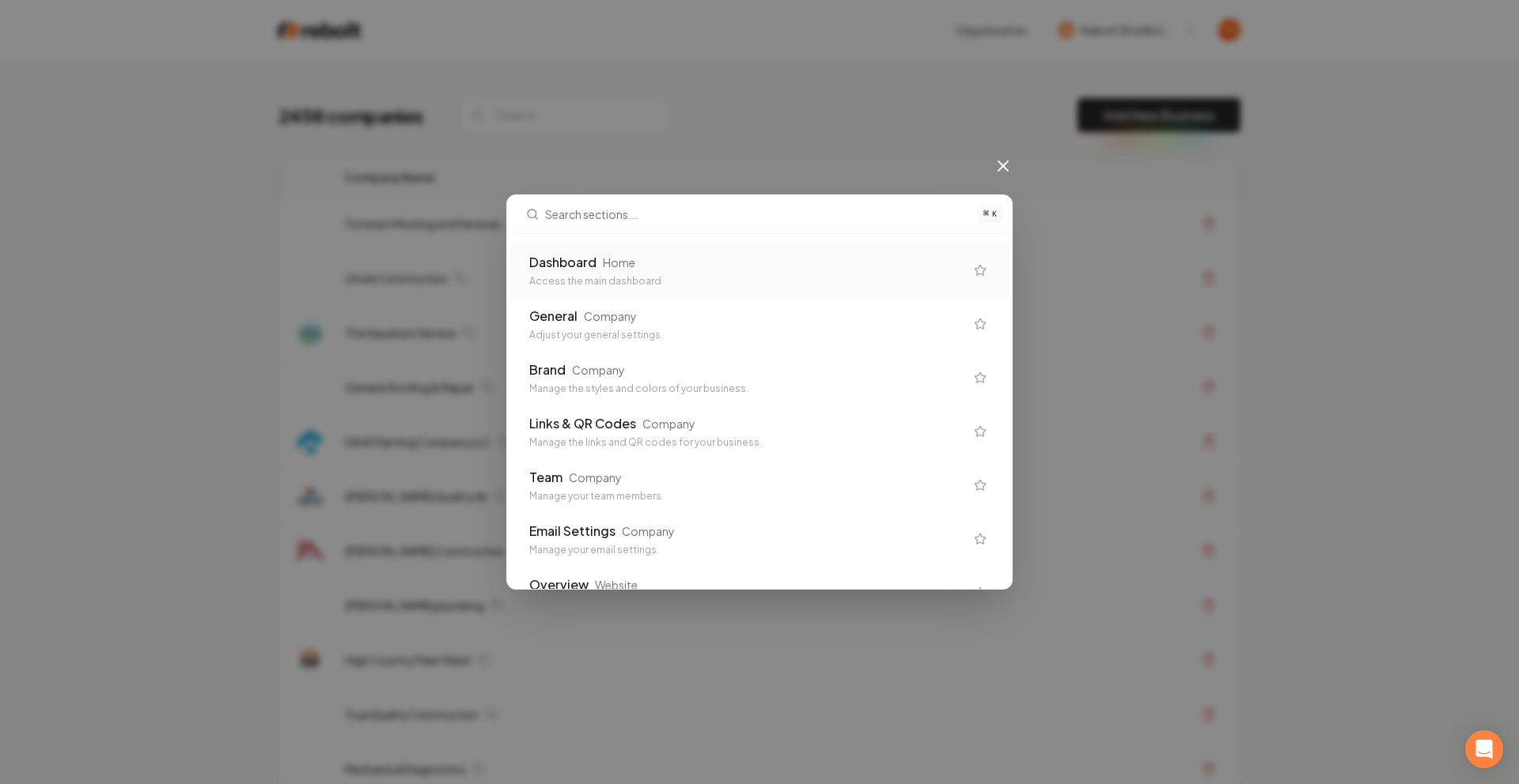
click at [1005, 162] on icon at bounding box center [1003, 166] width 19 height 19
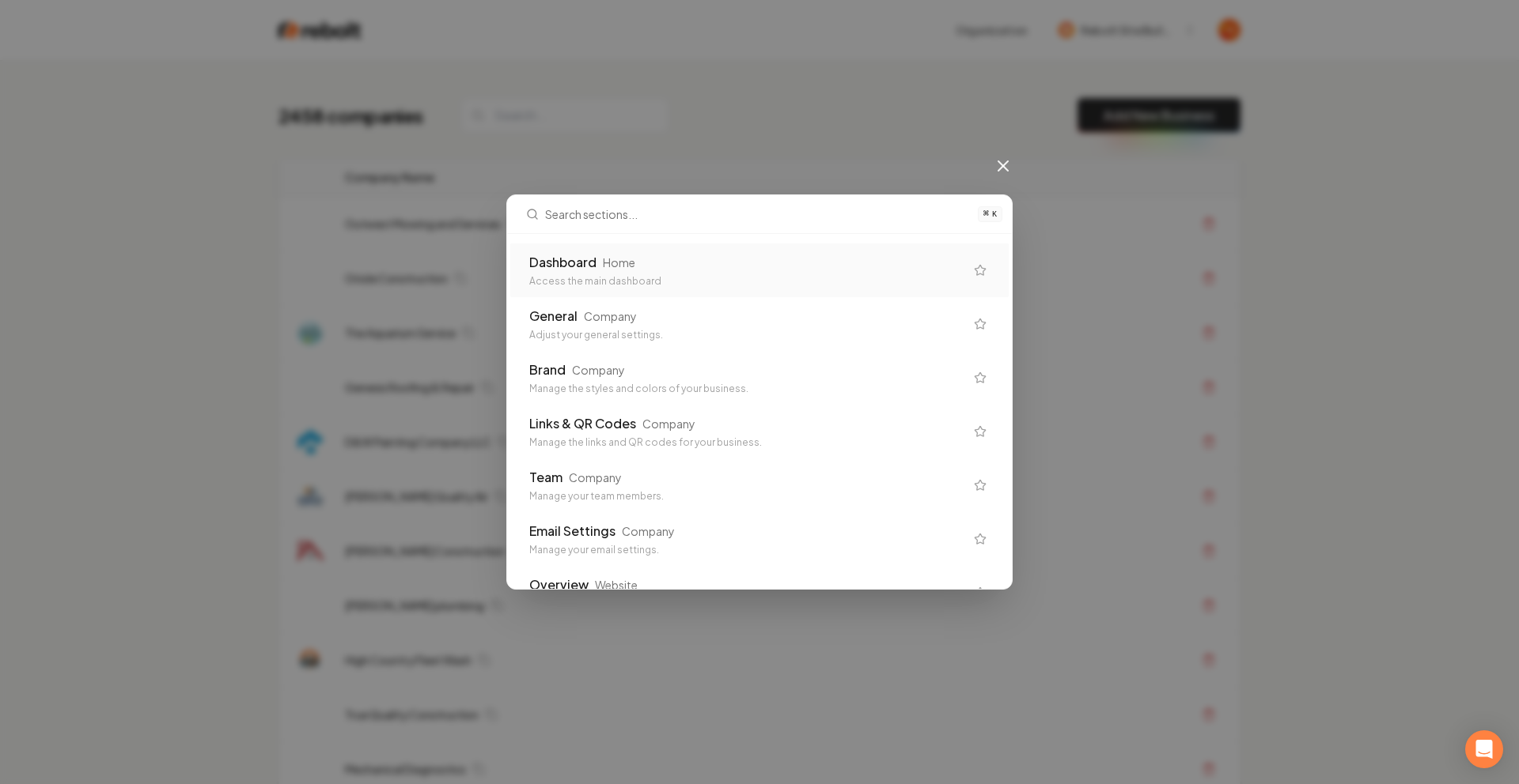
click at [747, 147] on div "⌘ K Dashboard Home Access the main dashboard General Company Adjust your genera…" at bounding box center [759, 392] width 1519 height 784
click at [1006, 162] on icon at bounding box center [1003, 166] width 19 height 19
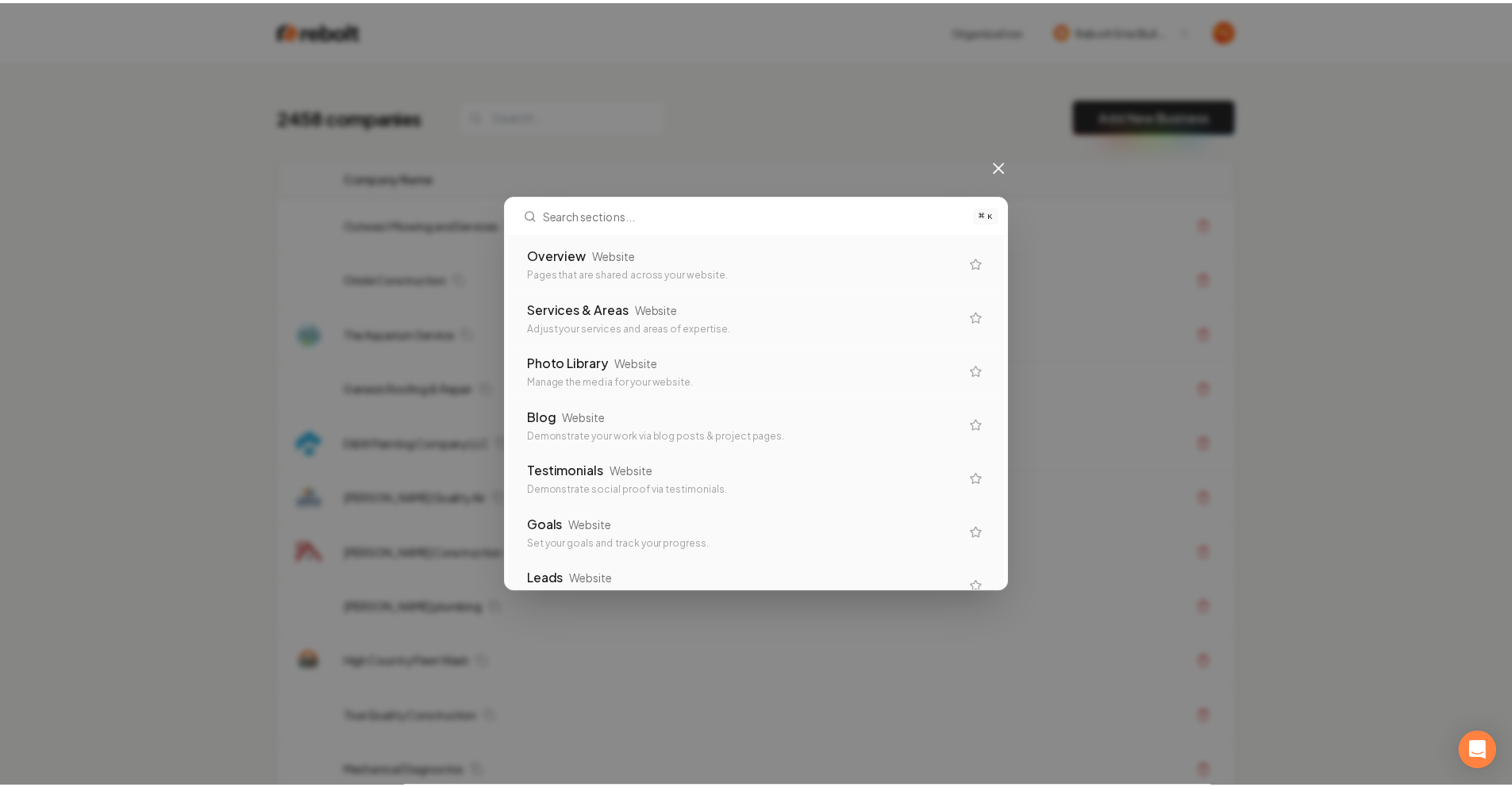
scroll to position [0, 0]
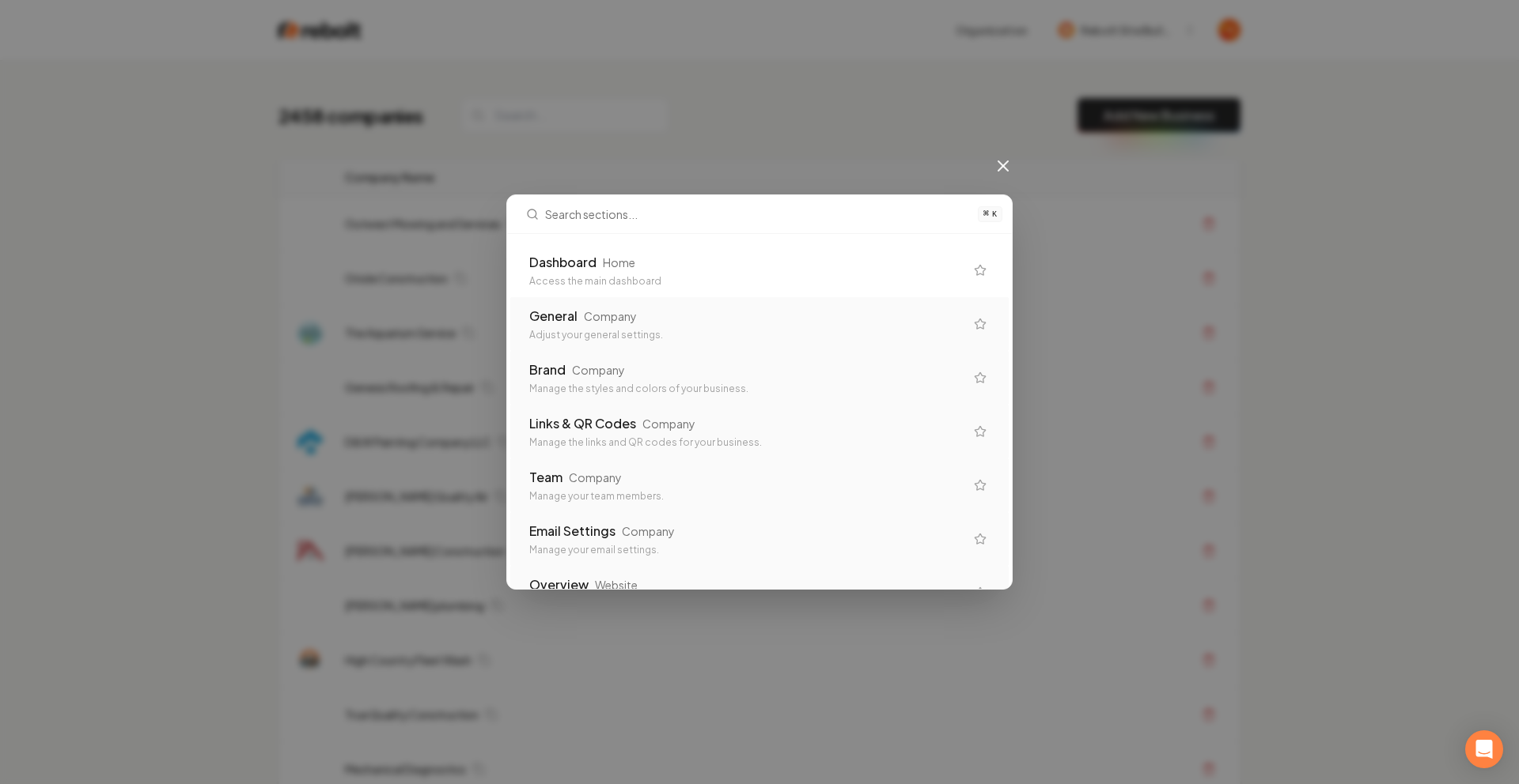
click at [1009, 169] on icon at bounding box center [1003, 166] width 19 height 19
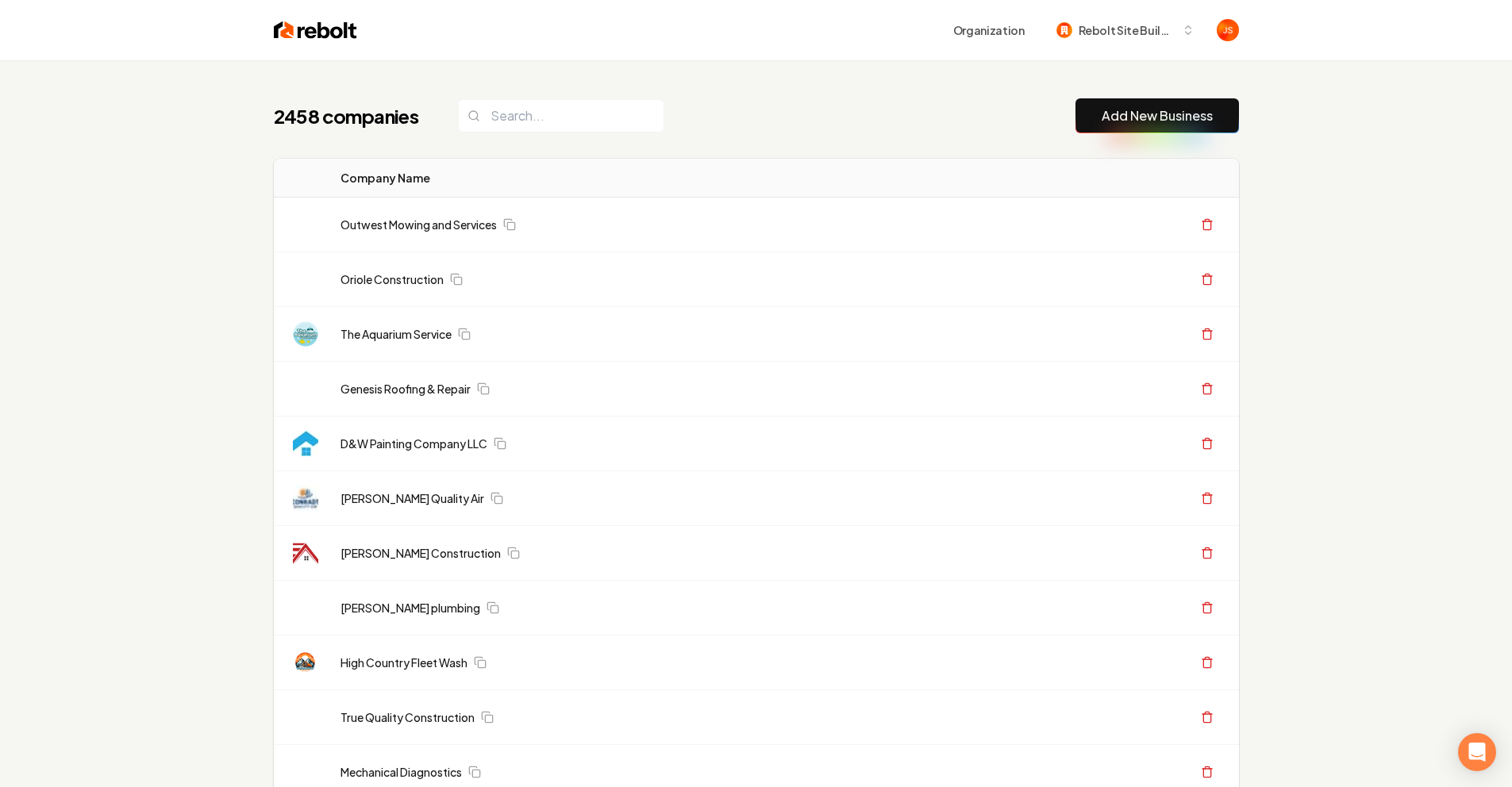
click at [1004, 119] on div "2458 companies Add New Business" at bounding box center [756, 116] width 965 height 35
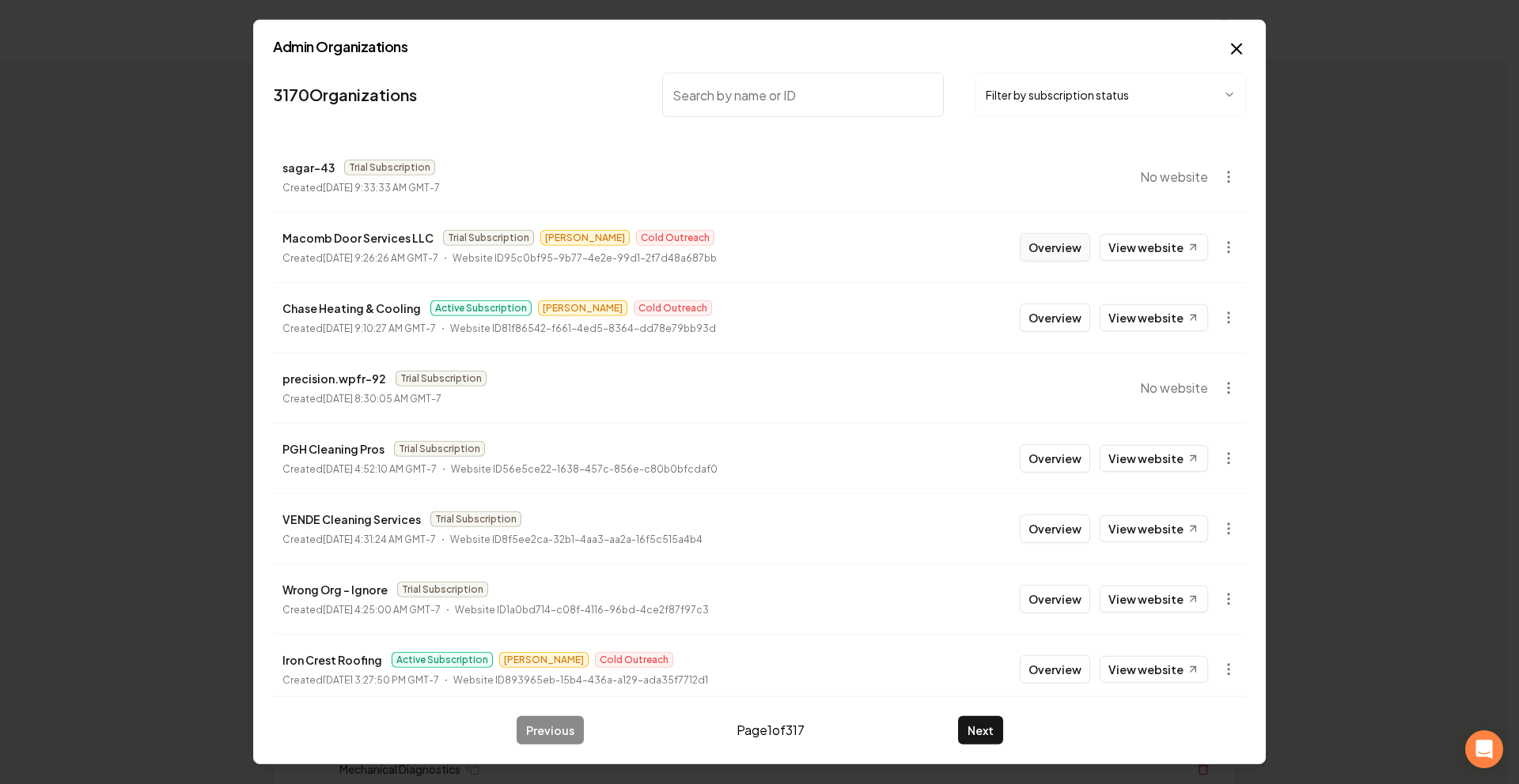
click at [1022, 249] on button "Overview" at bounding box center [1054, 247] width 71 height 28
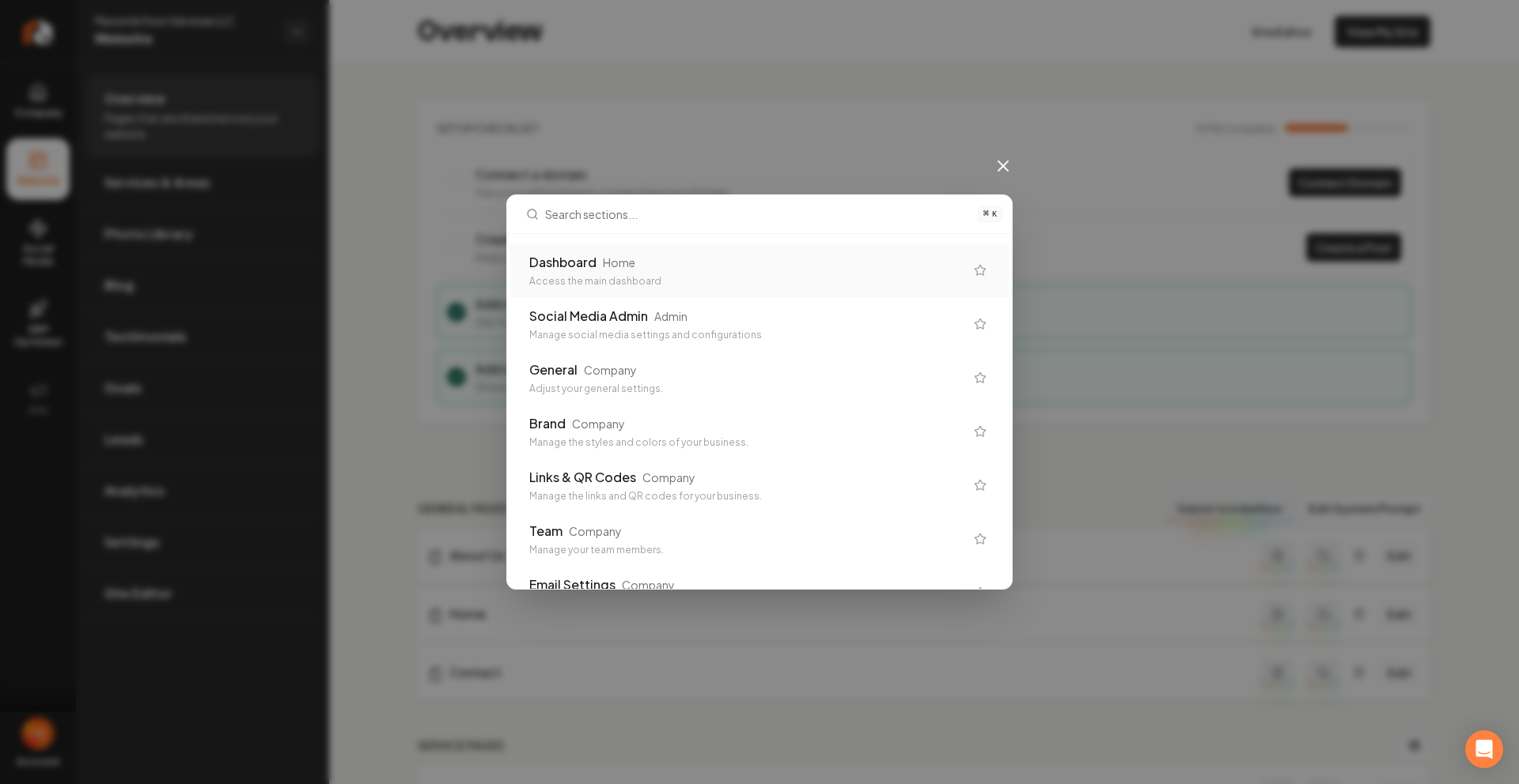
click at [566, 270] on div "Dashboard" at bounding box center [562, 262] width 67 height 19
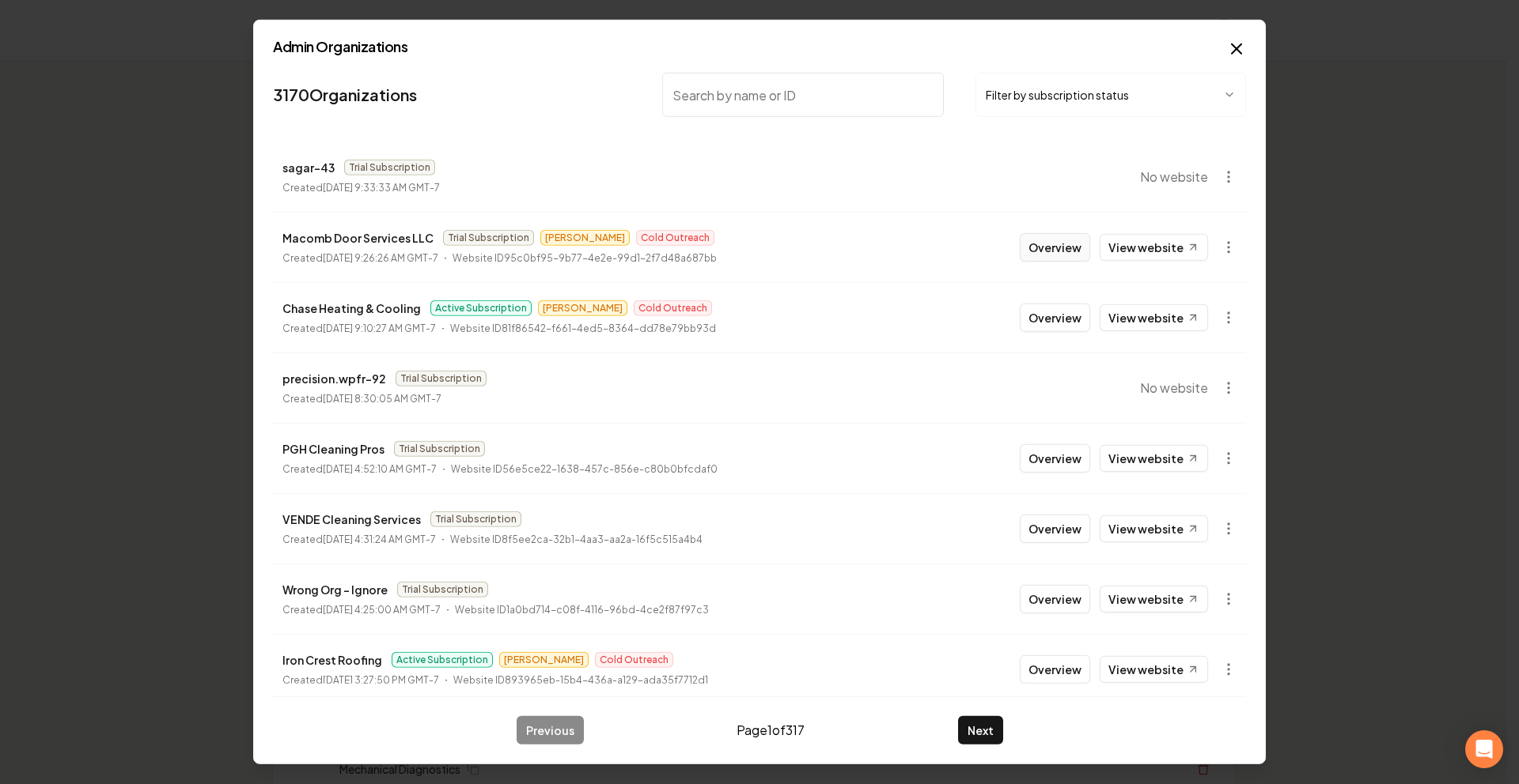
click at [1025, 249] on button "Overview" at bounding box center [1054, 247] width 71 height 28
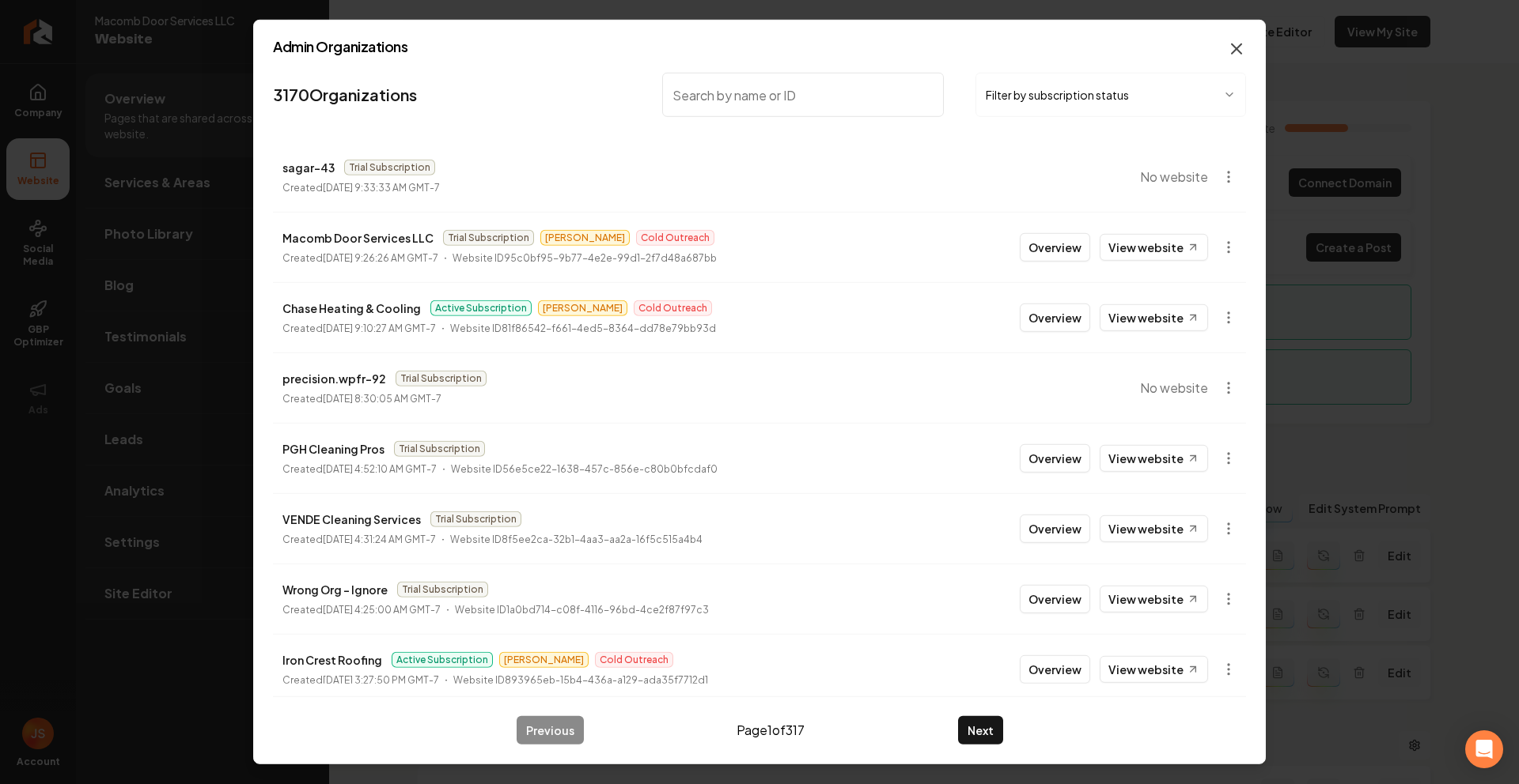
click at [1231, 54] on icon "button" at bounding box center [1236, 49] width 10 height 10
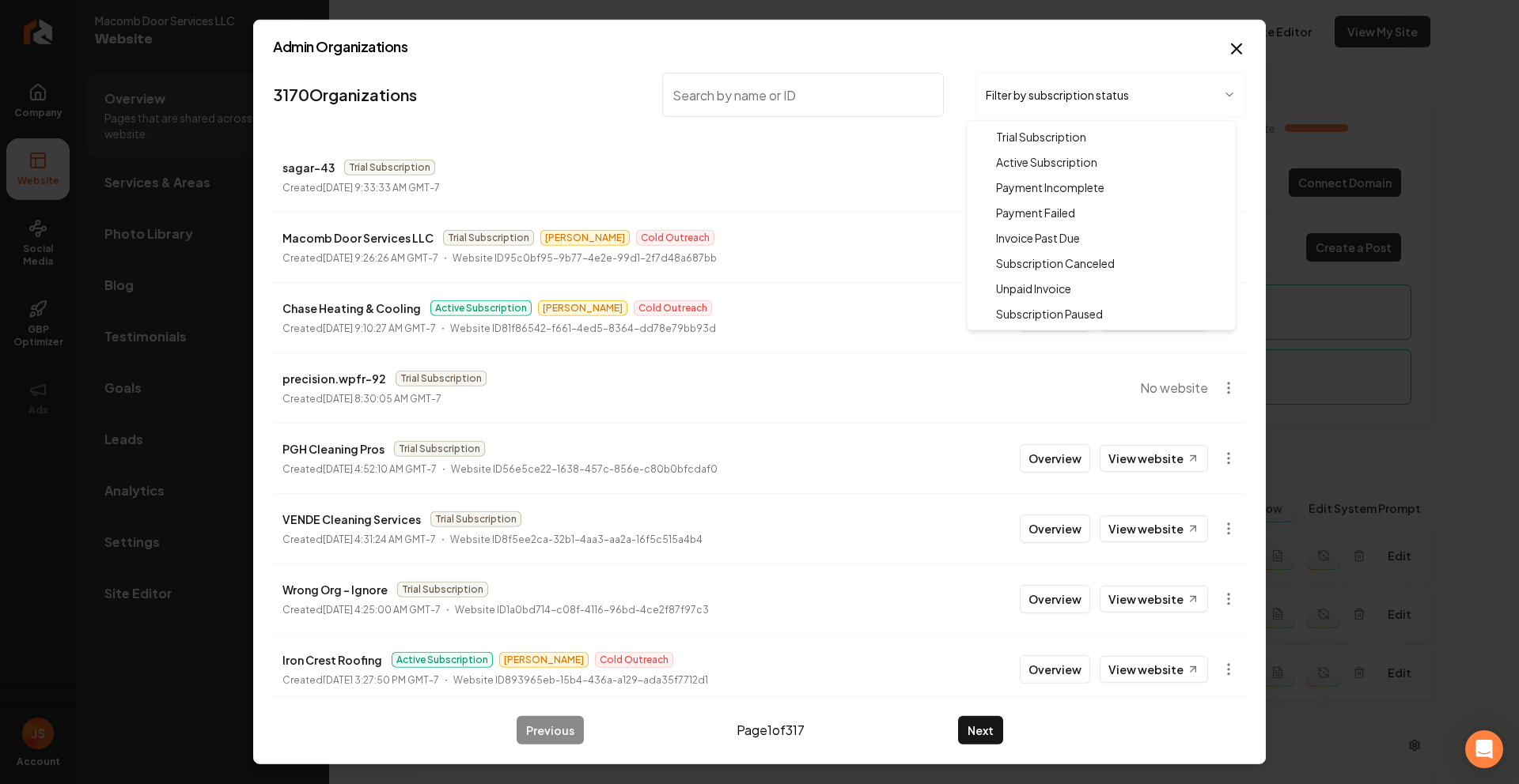
click at [1024, 96] on body "Company Website Social Media GBP Optimizer Ads Account Macomb Door Services LLC…" at bounding box center [759, 392] width 1519 height 784
click at [1237, 55] on body "Company Website Social Media GBP Optimizer Ads Account Macomb Door Services LLC…" at bounding box center [759, 392] width 1519 height 784
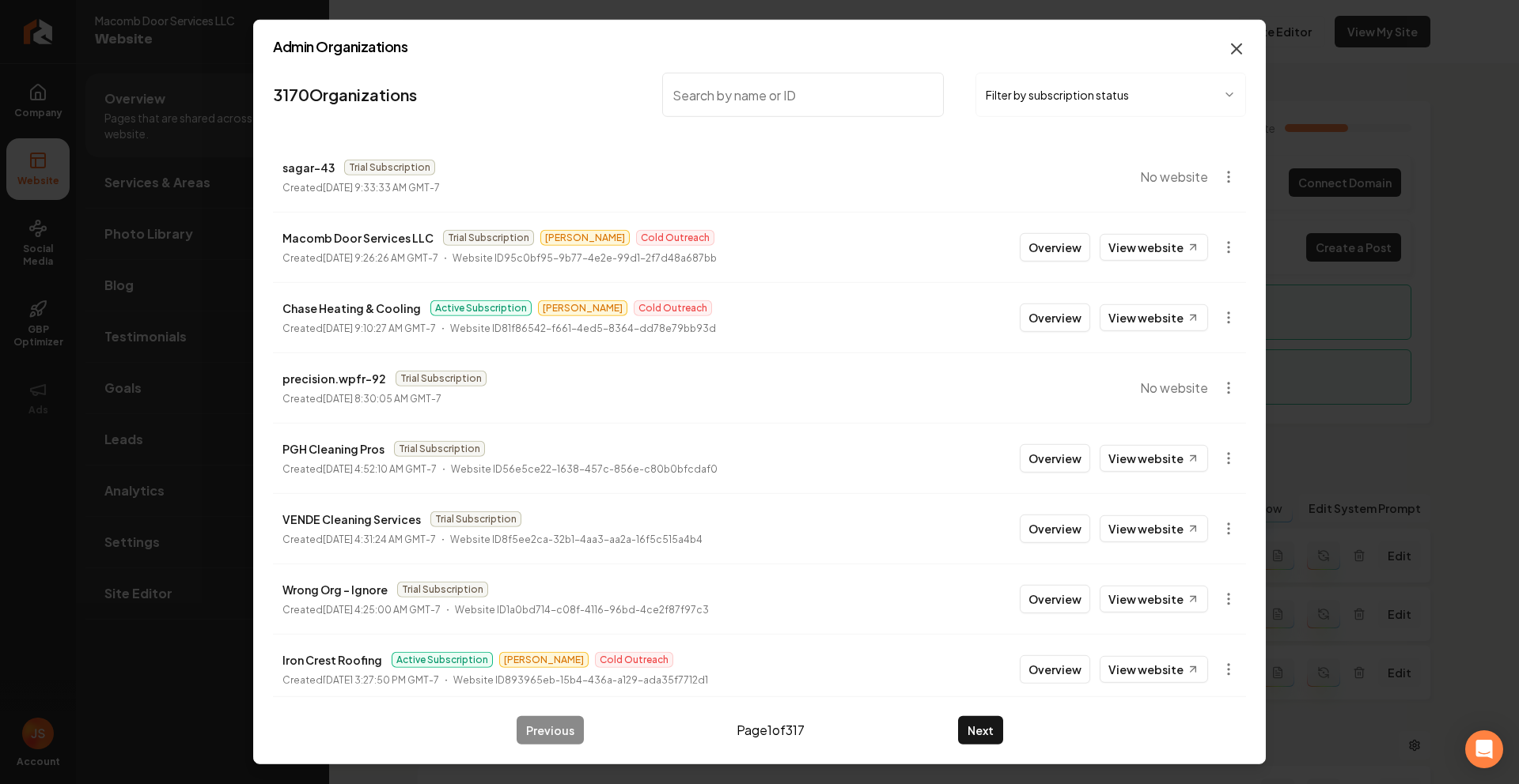
click at [1238, 52] on icon "button" at bounding box center [1236, 49] width 19 height 19
click at [1012, 95] on body "Company Website Social Media GBP Optimizer Ads Account Macomb Door Services LLC…" at bounding box center [759, 392] width 1519 height 784
click at [1045, 110] on body "Company Website Social Media GBP Optimizer Ads Account Macomb Door Services LLC…" at bounding box center [759, 392] width 1519 height 784
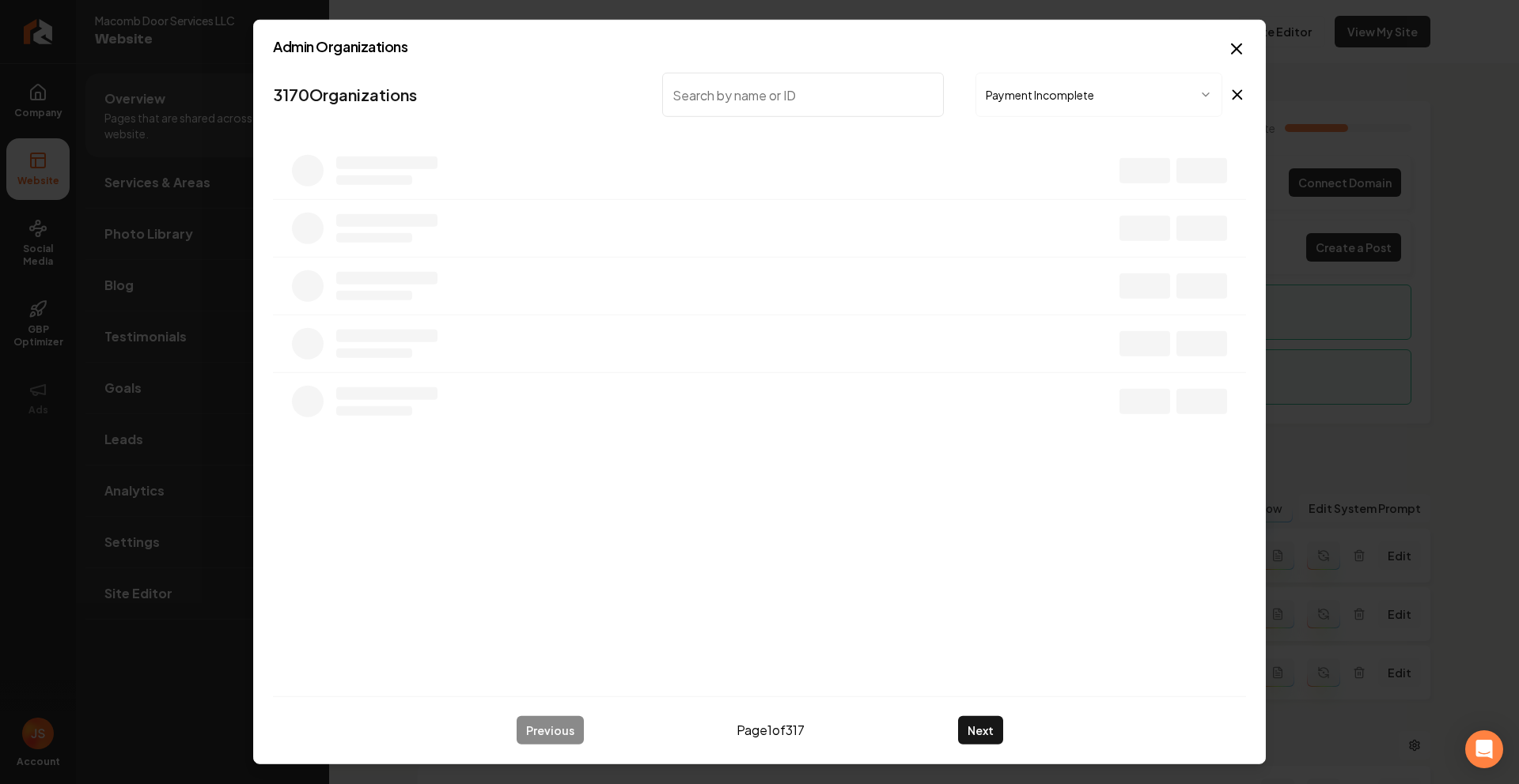
click at [1046, 92] on body "Company Website Social Media GBP Optimizer Ads Account Macomb Door Services LLC…" at bounding box center [759, 392] width 1519 height 784
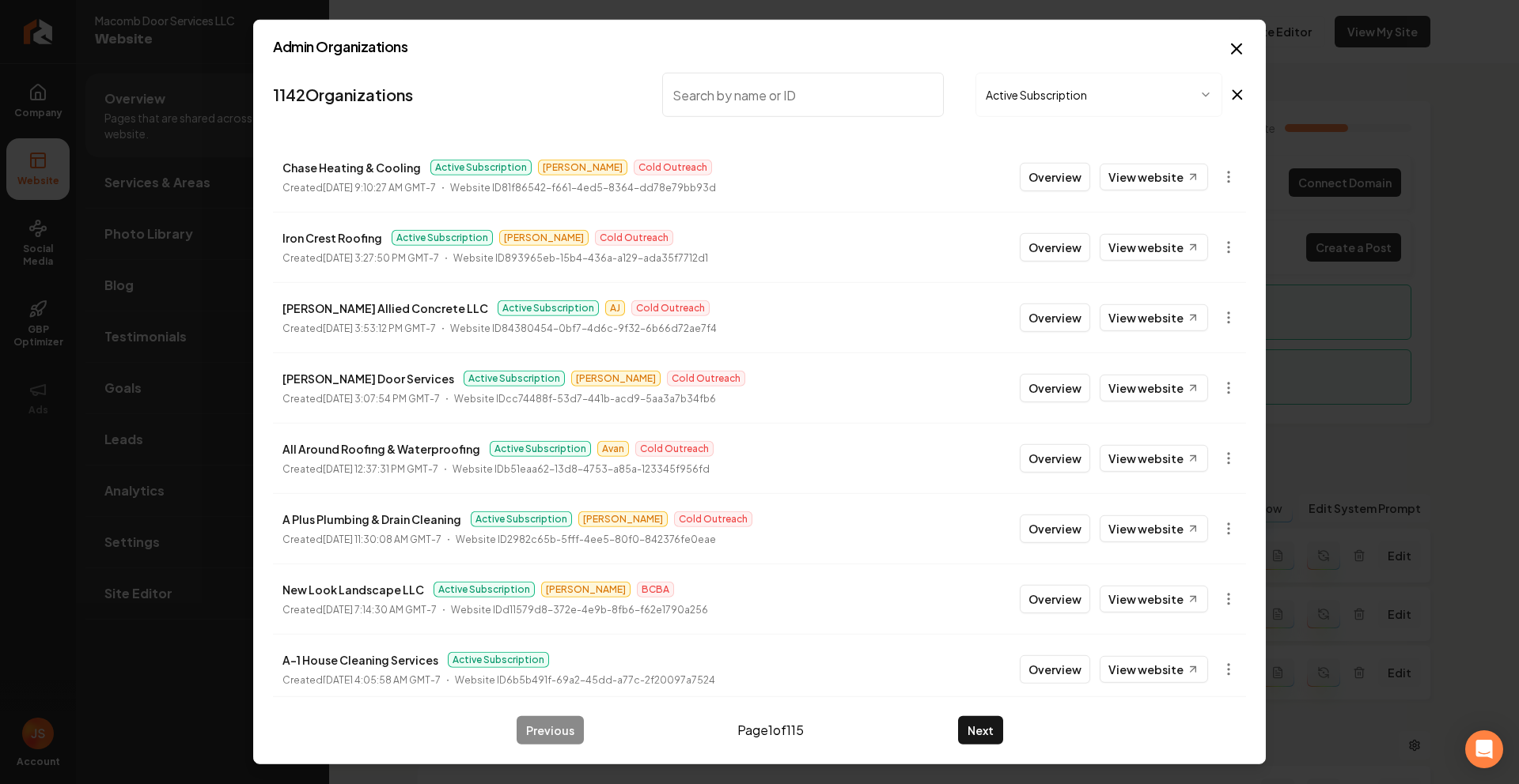
click at [1231, 48] on icon "button" at bounding box center [1236, 49] width 19 height 19
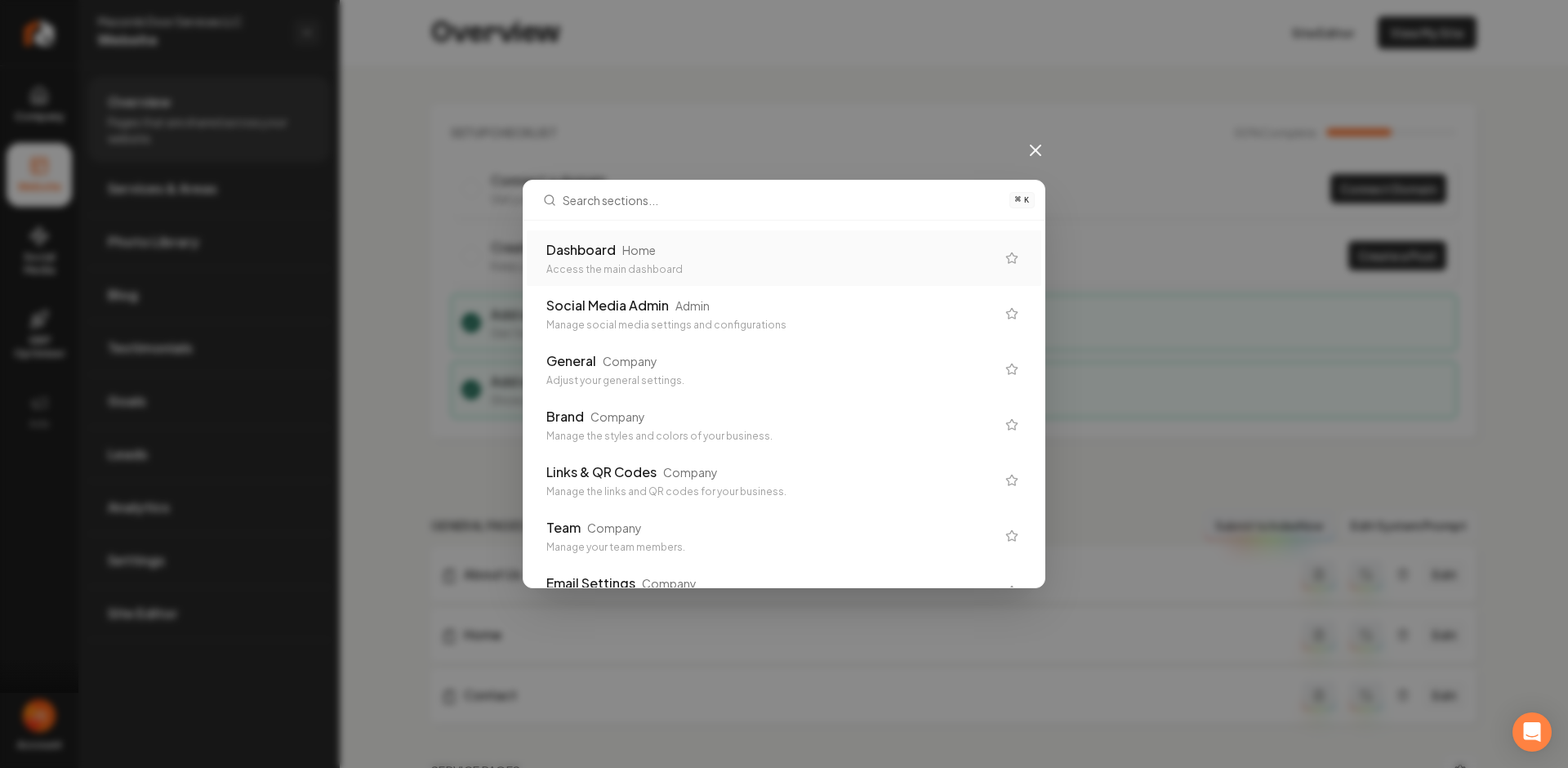
click at [979, 130] on div "⌘ K Dashboard Home Access the main dashboard Social Media Admin Admin Manage so…" at bounding box center [784, 384] width 1568 height 768
click at [1038, 150] on icon at bounding box center [1035, 151] width 20 height 20
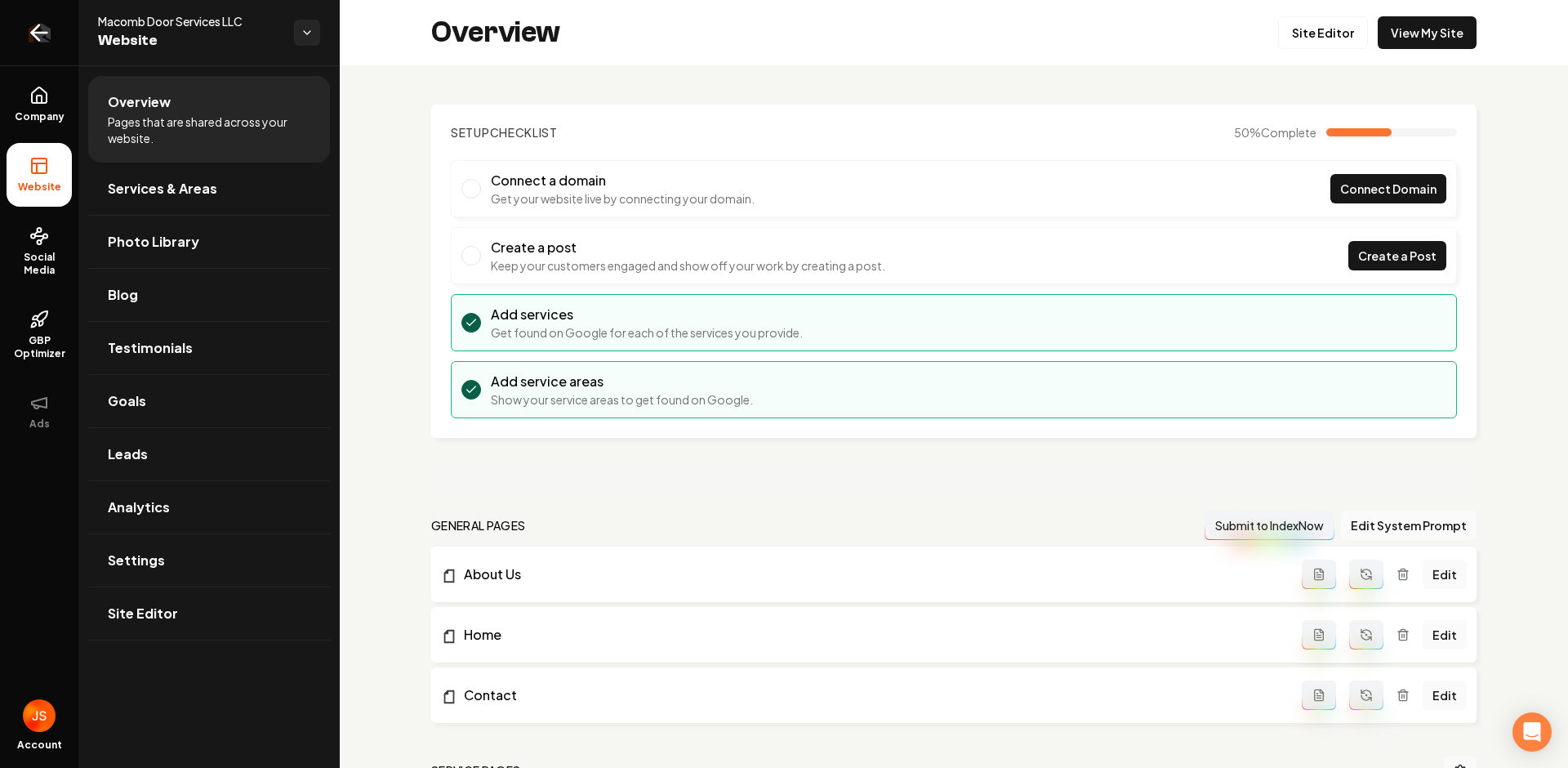
click at [47, 28] on icon "Return to dashboard" at bounding box center [39, 33] width 26 height 26
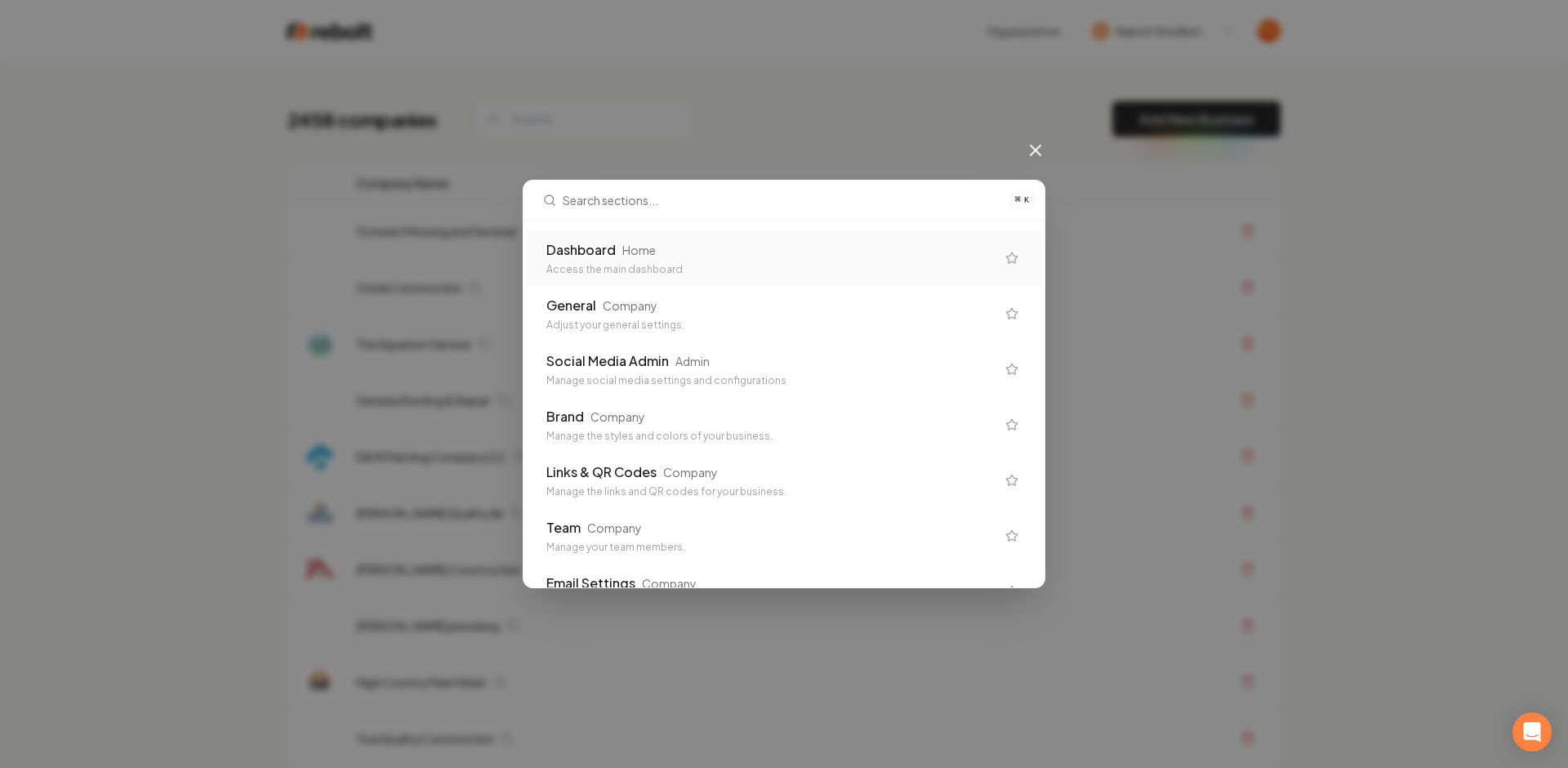
click at [1037, 147] on icon at bounding box center [1035, 150] width 10 height 10
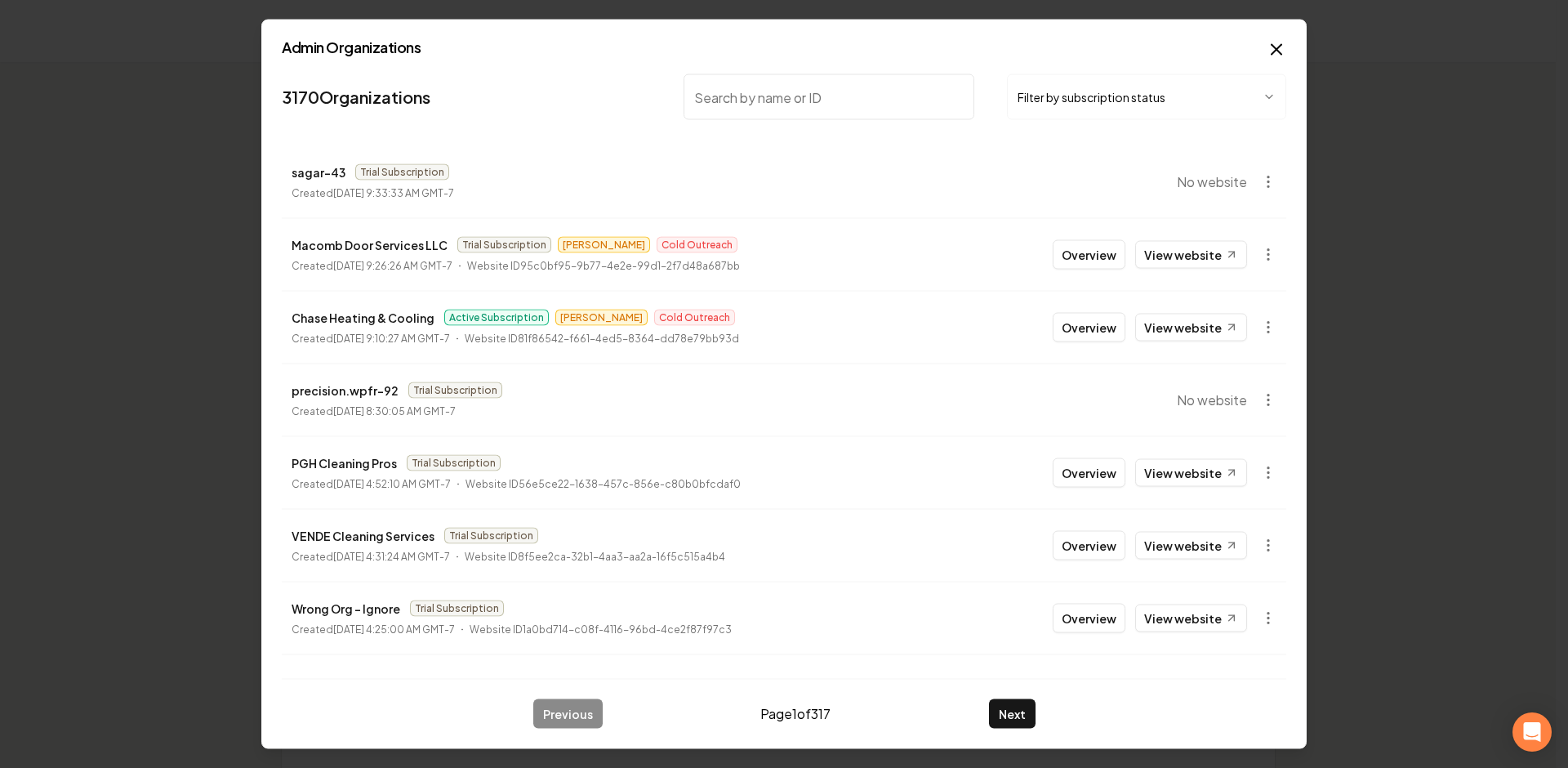
click at [1044, 96] on button "Filter by subscription status" at bounding box center [1145, 97] width 279 height 46
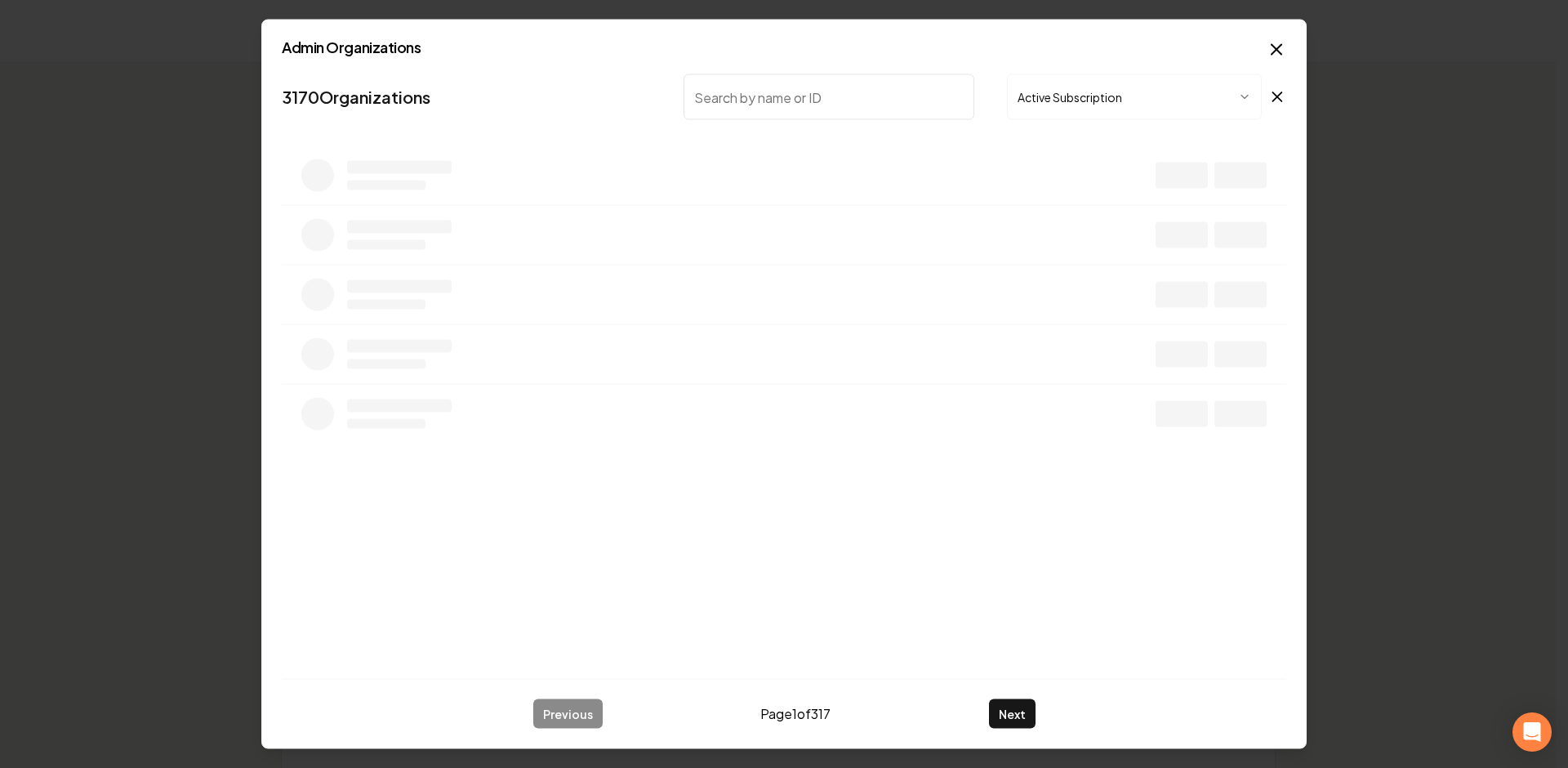
click at [873, 105] on input "search" at bounding box center [828, 97] width 291 height 46
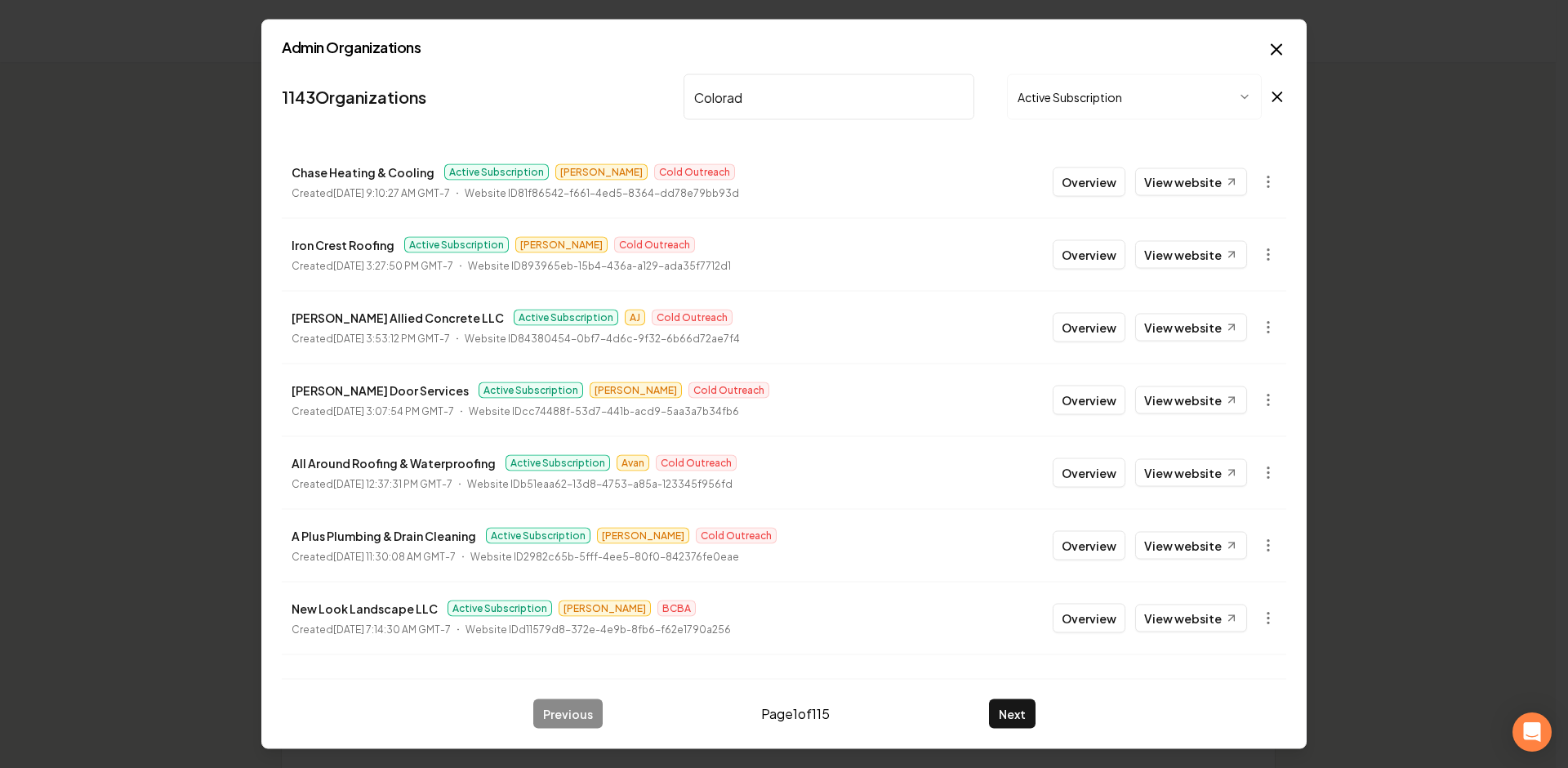
type input "Colorado"
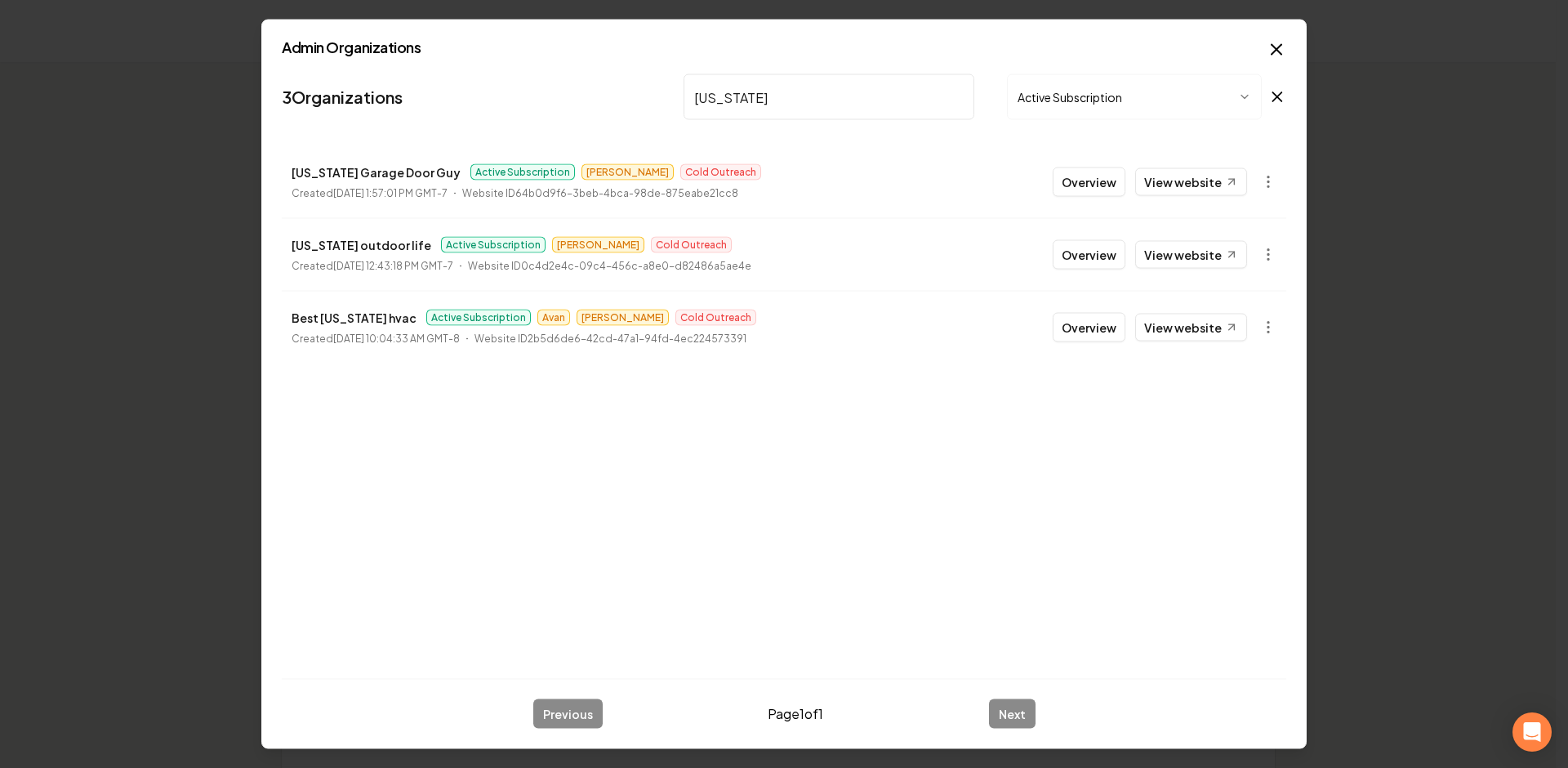
click at [1096, 181] on button "Overview" at bounding box center [1088, 181] width 73 height 29
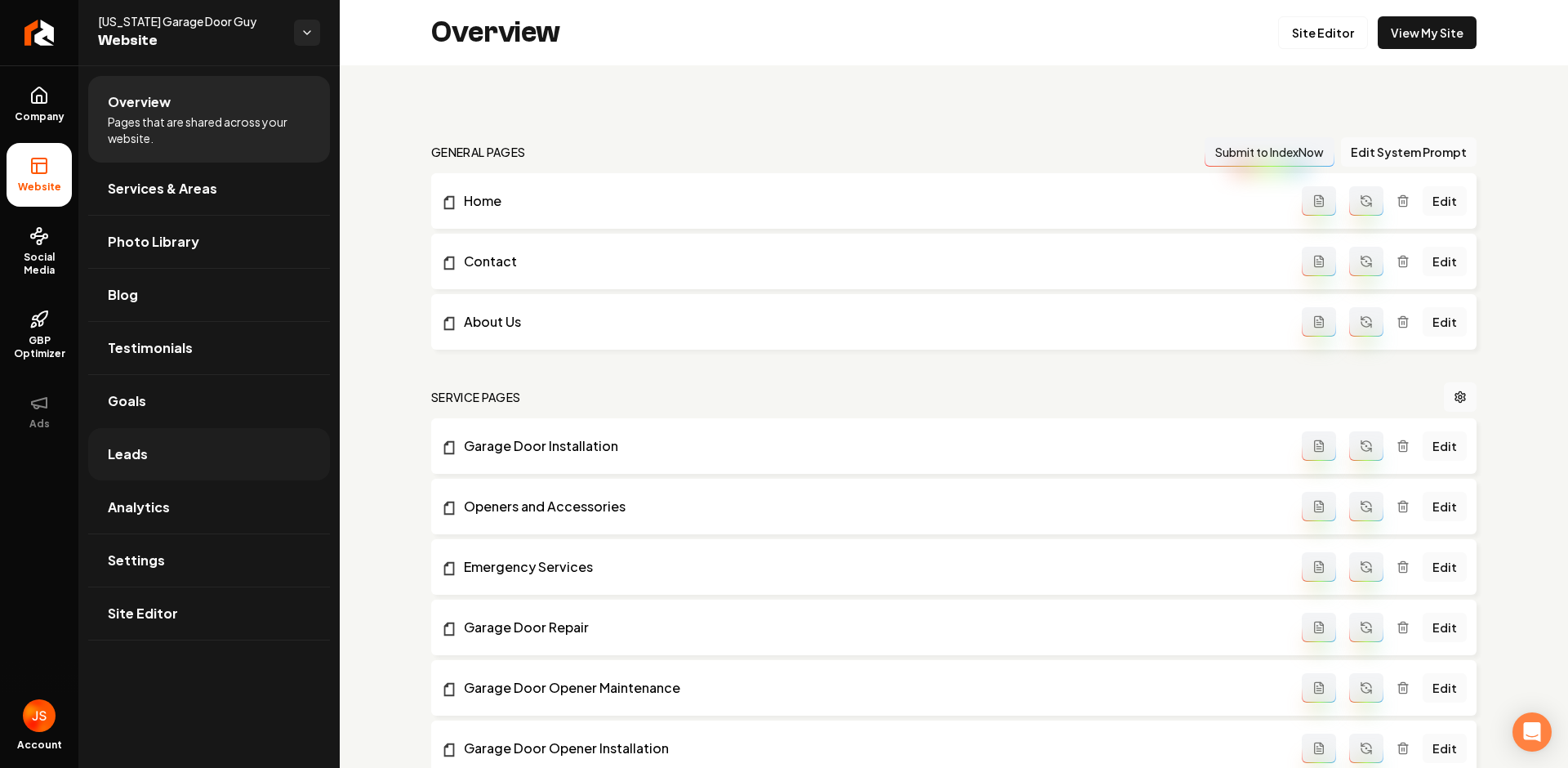
click at [144, 438] on link "Leads" at bounding box center [209, 454] width 242 height 52
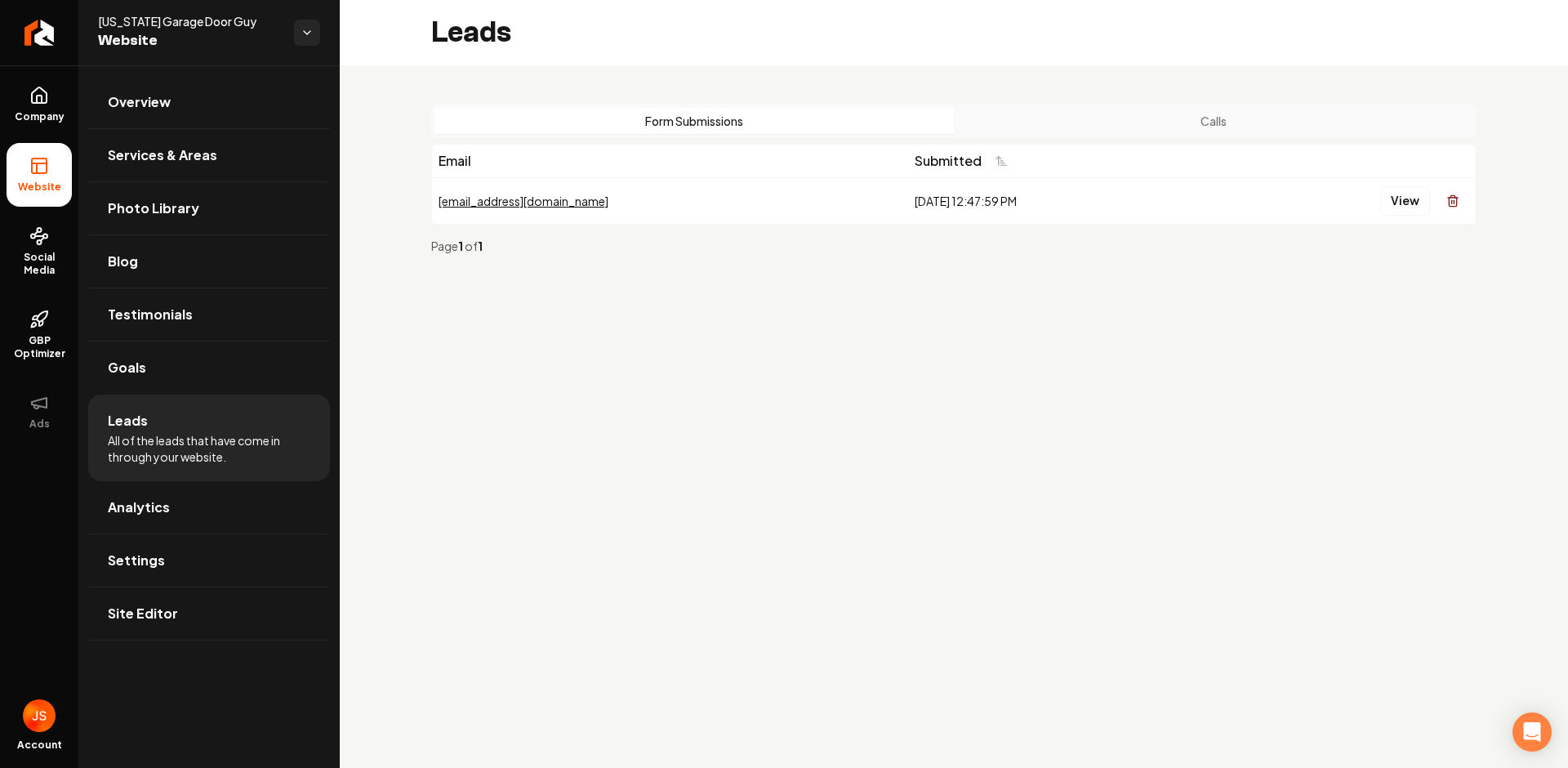
click at [1166, 131] on button "Calls" at bounding box center [1213, 121] width 520 height 26
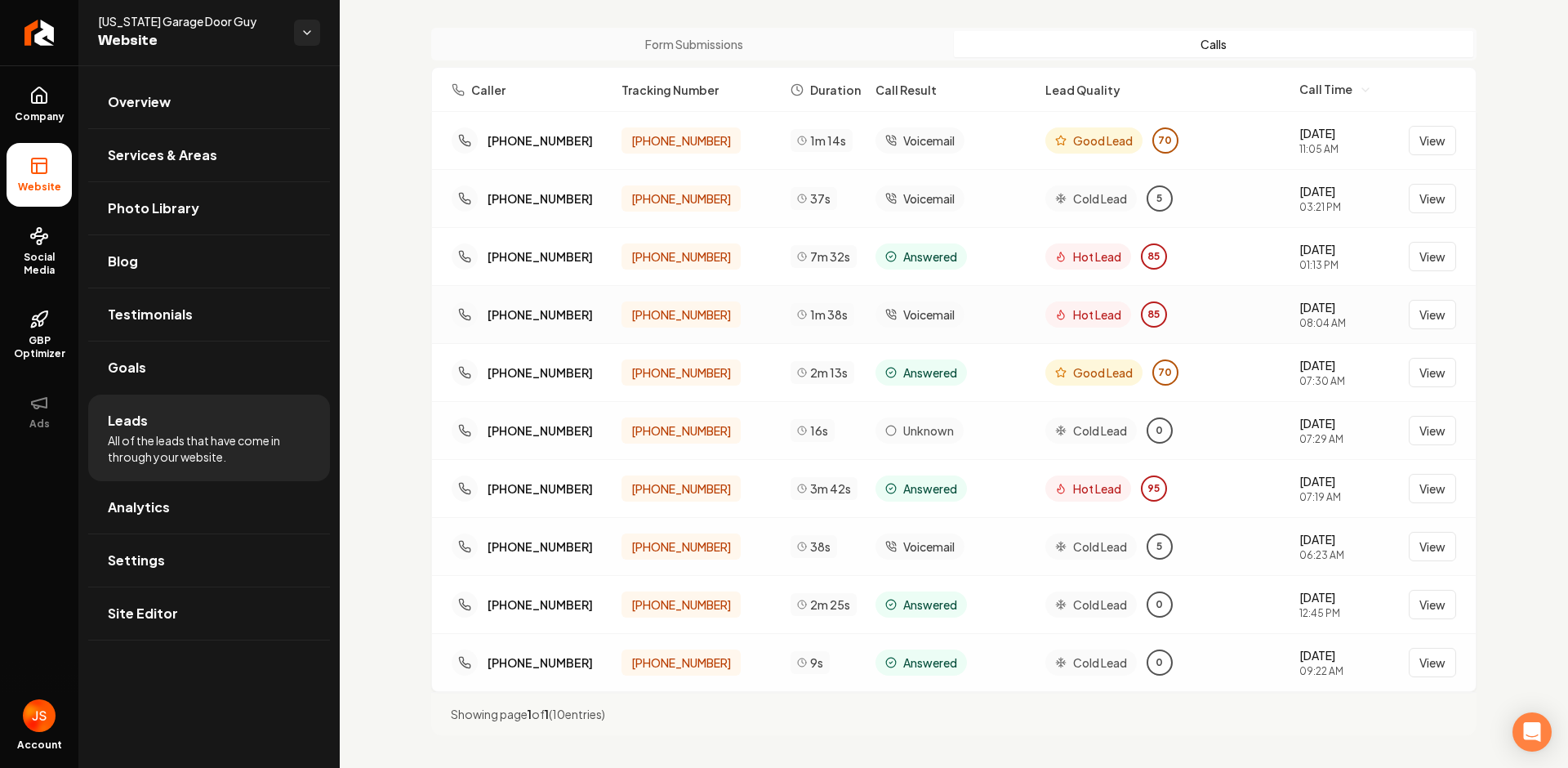
scroll to position [83, 0]
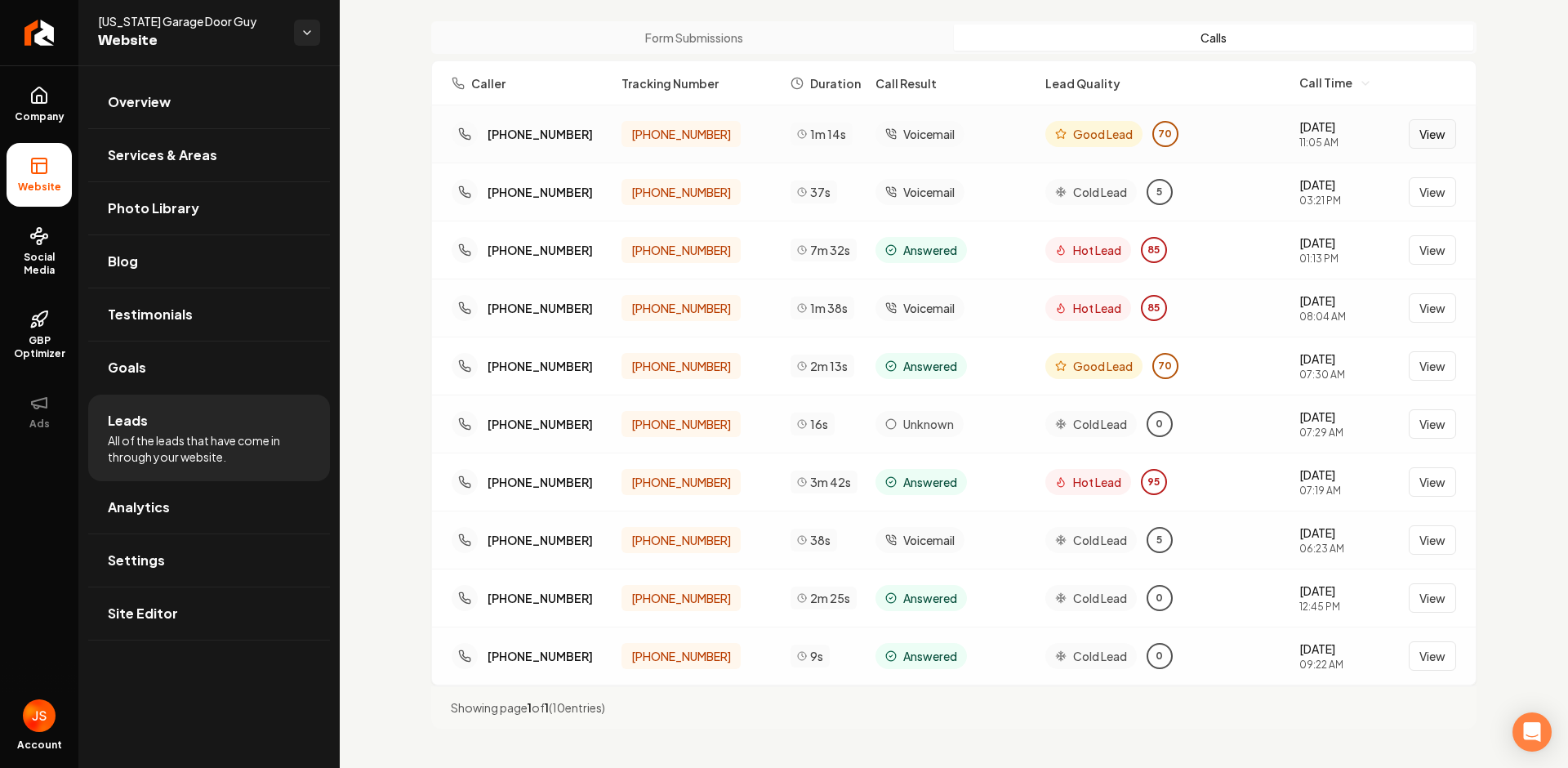
click at [1414, 132] on button "View" at bounding box center [1431, 133] width 47 height 29
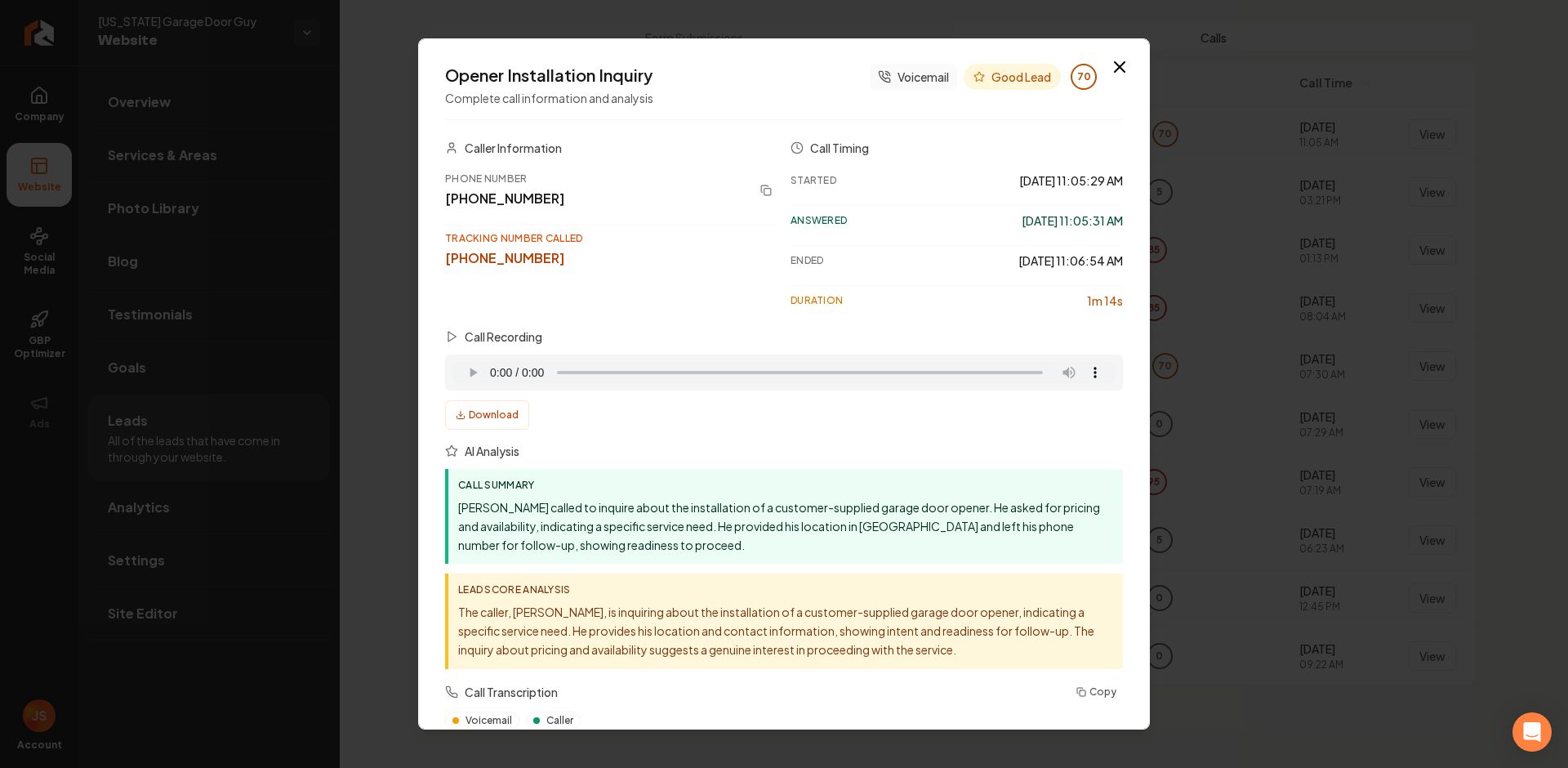
scroll to position [0, 0]
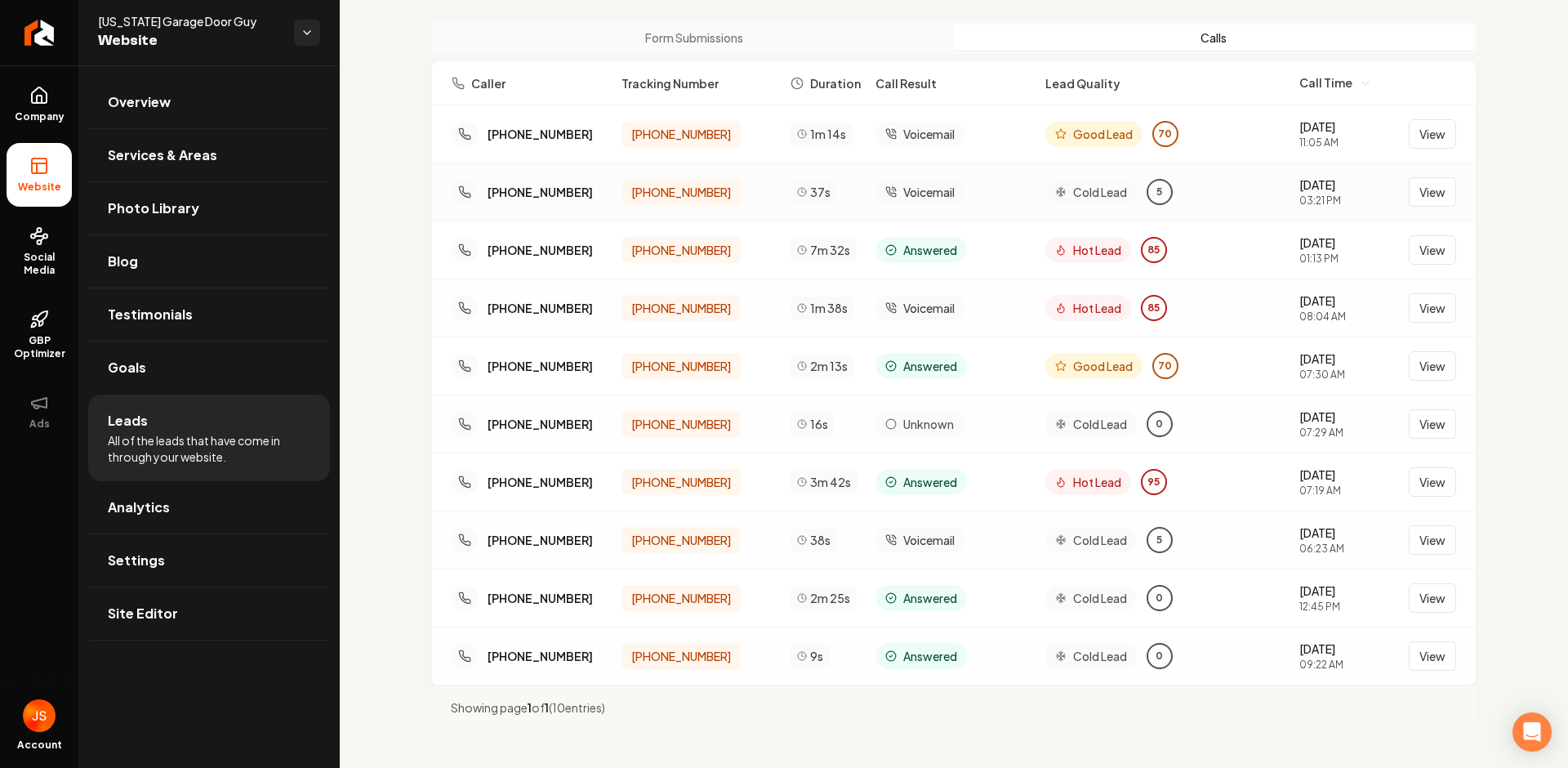
drag, startPoint x: 1221, startPoint y: 186, endPoint x: 1213, endPoint y: 174, distance: 14.4
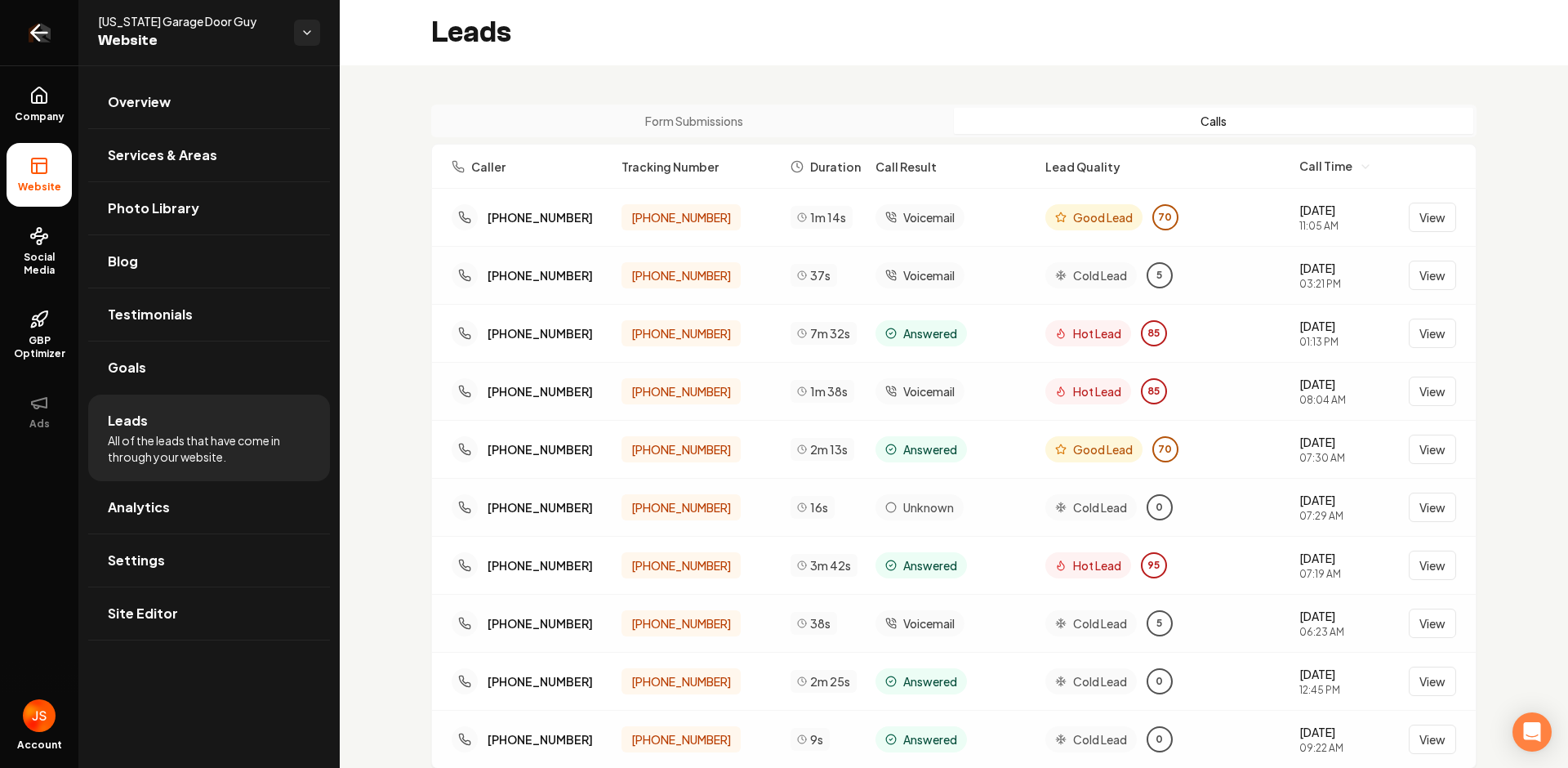
click at [38, 45] on link "Return to dashboard" at bounding box center [39, 32] width 78 height 65
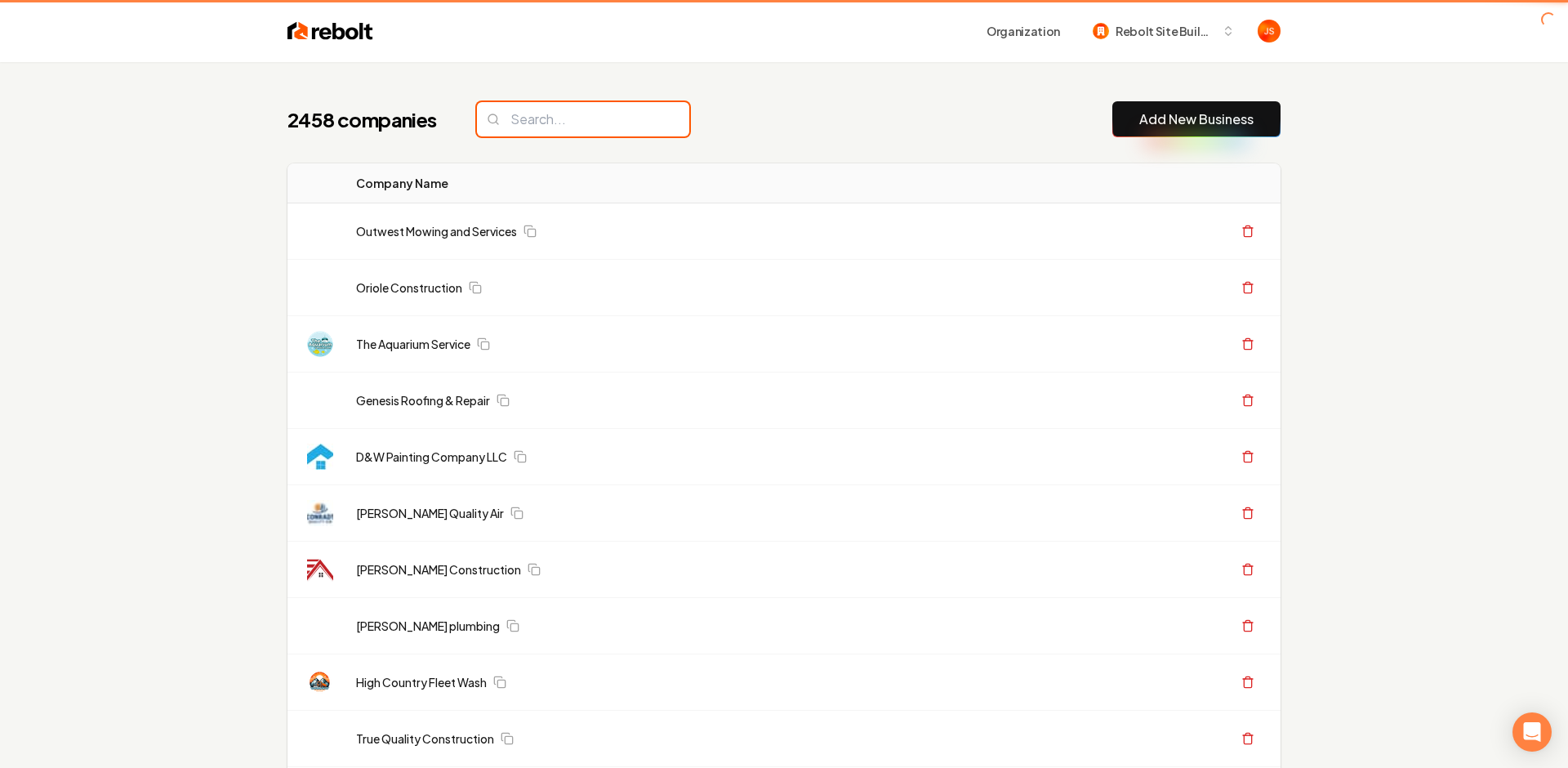
click at [549, 114] on input "search" at bounding box center [583, 119] width 212 height 34
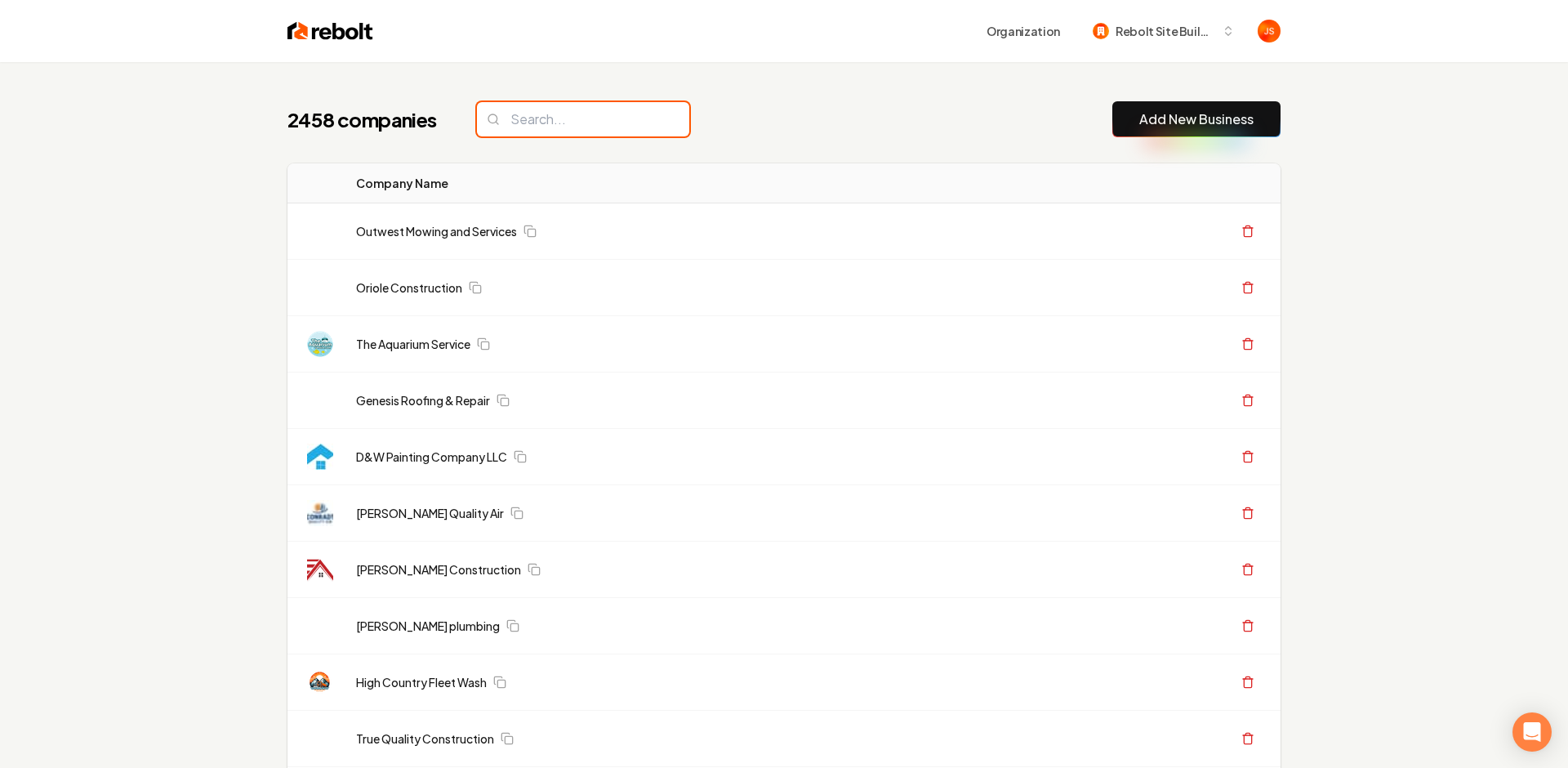
click at [549, 114] on input "search" at bounding box center [583, 119] width 212 height 34
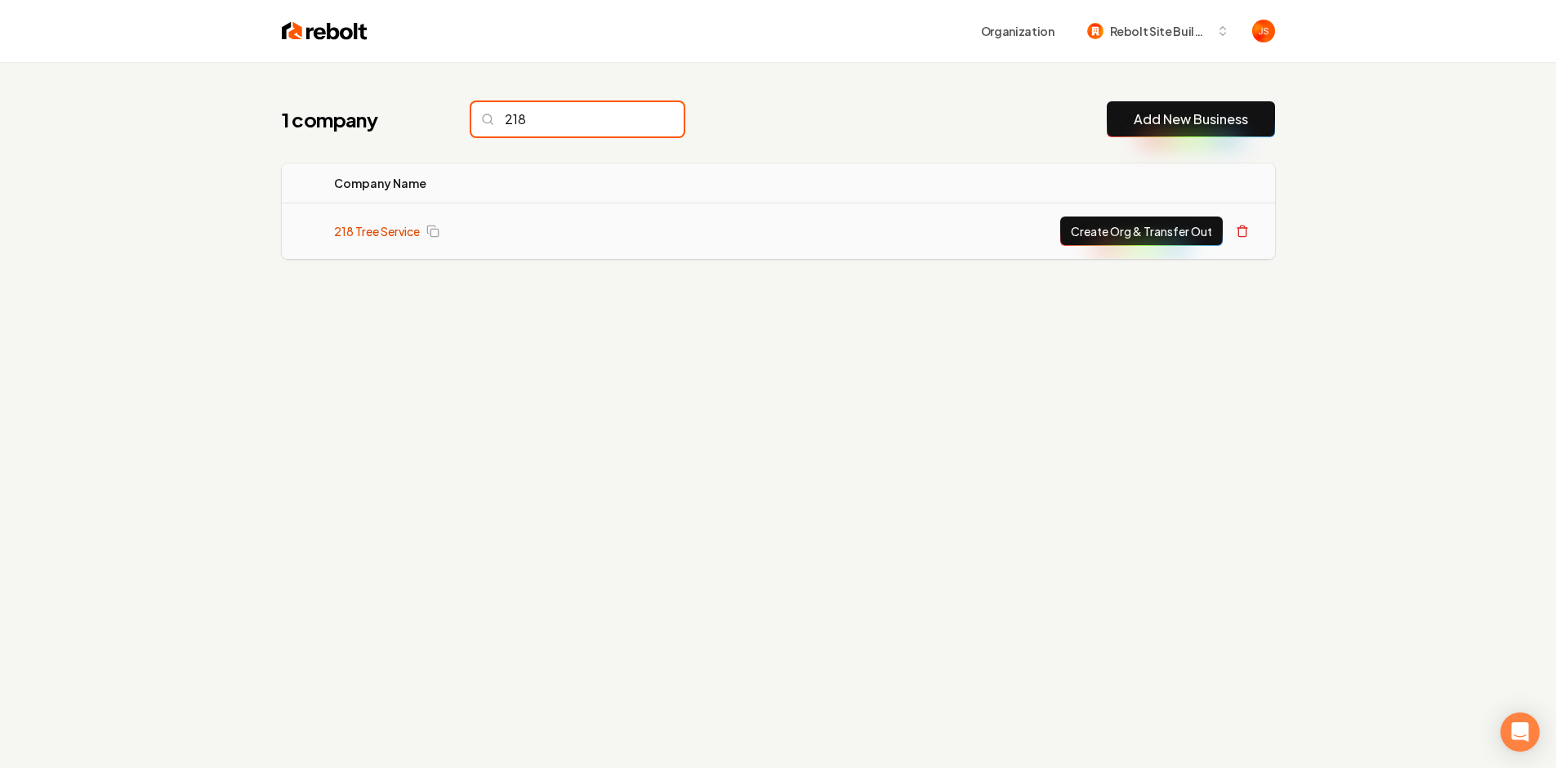
type input "218"
click at [382, 234] on link "218 Tree Service" at bounding box center [377, 231] width 86 height 16
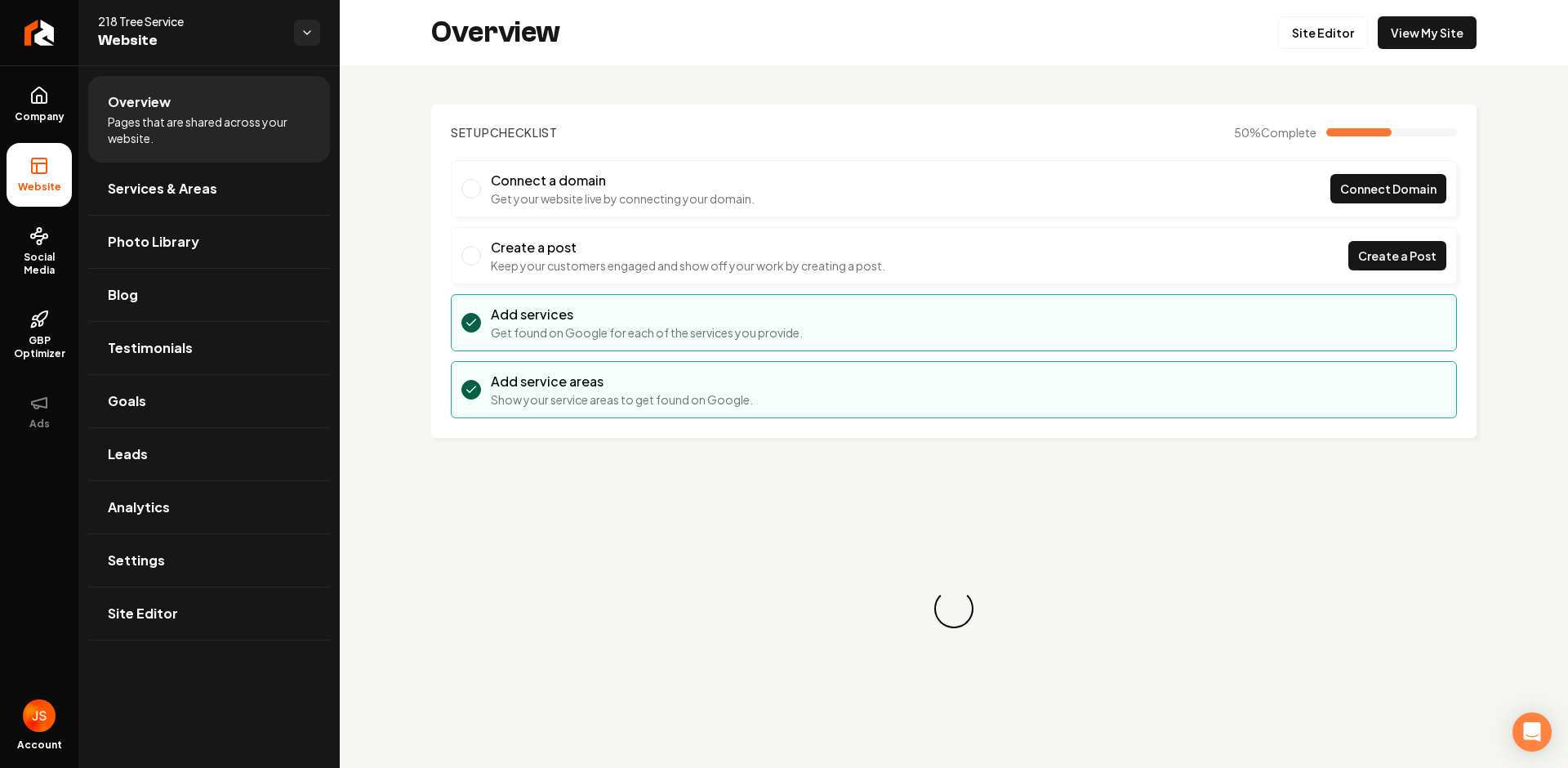
click at [1179, 93] on div "Setup Checklist 50 % Complete Connect a domain Get your website live by connect…" at bounding box center [953, 421] width 1228 height 713
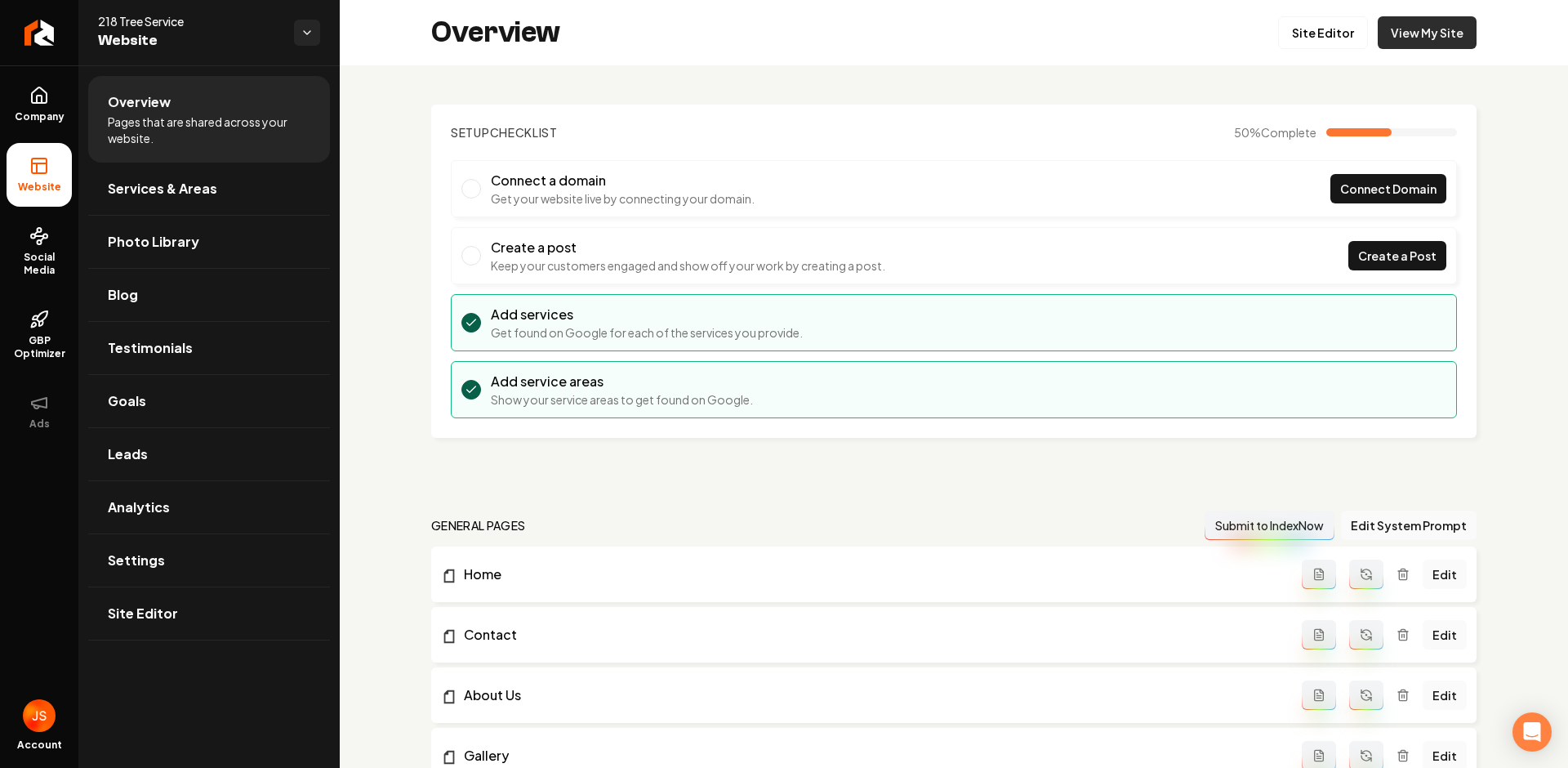
click at [1451, 33] on link "View My Site" at bounding box center [1426, 32] width 99 height 33
click at [1309, 41] on link "Site Editor" at bounding box center [1323, 32] width 90 height 33
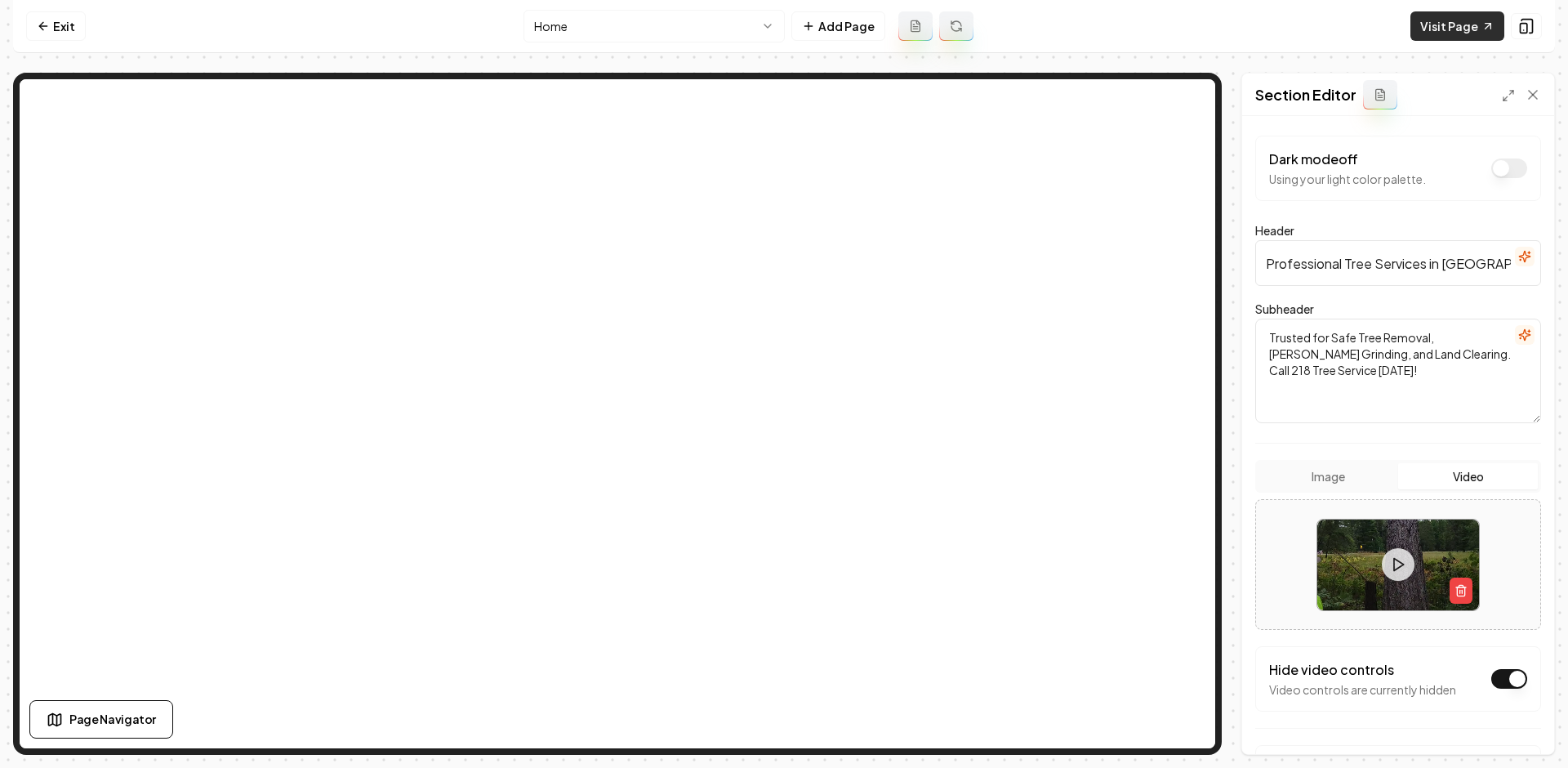
click at [1424, 27] on link "Visit Page" at bounding box center [1457, 25] width 94 height 29
click at [59, 25] on link "Exit" at bounding box center [56, 25] width 60 height 29
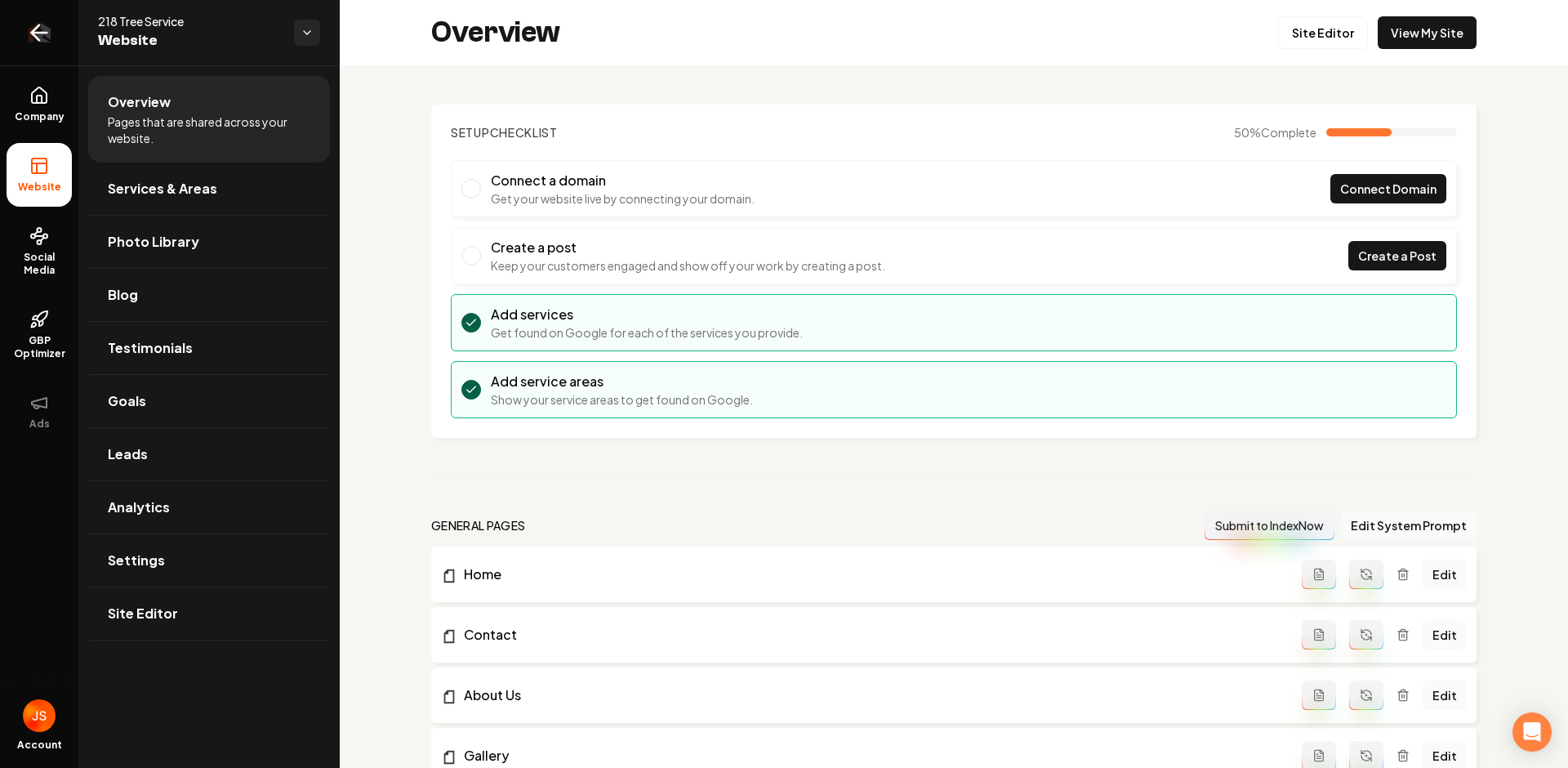
click at [54, 28] on link "Return to dashboard" at bounding box center [39, 32] width 78 height 65
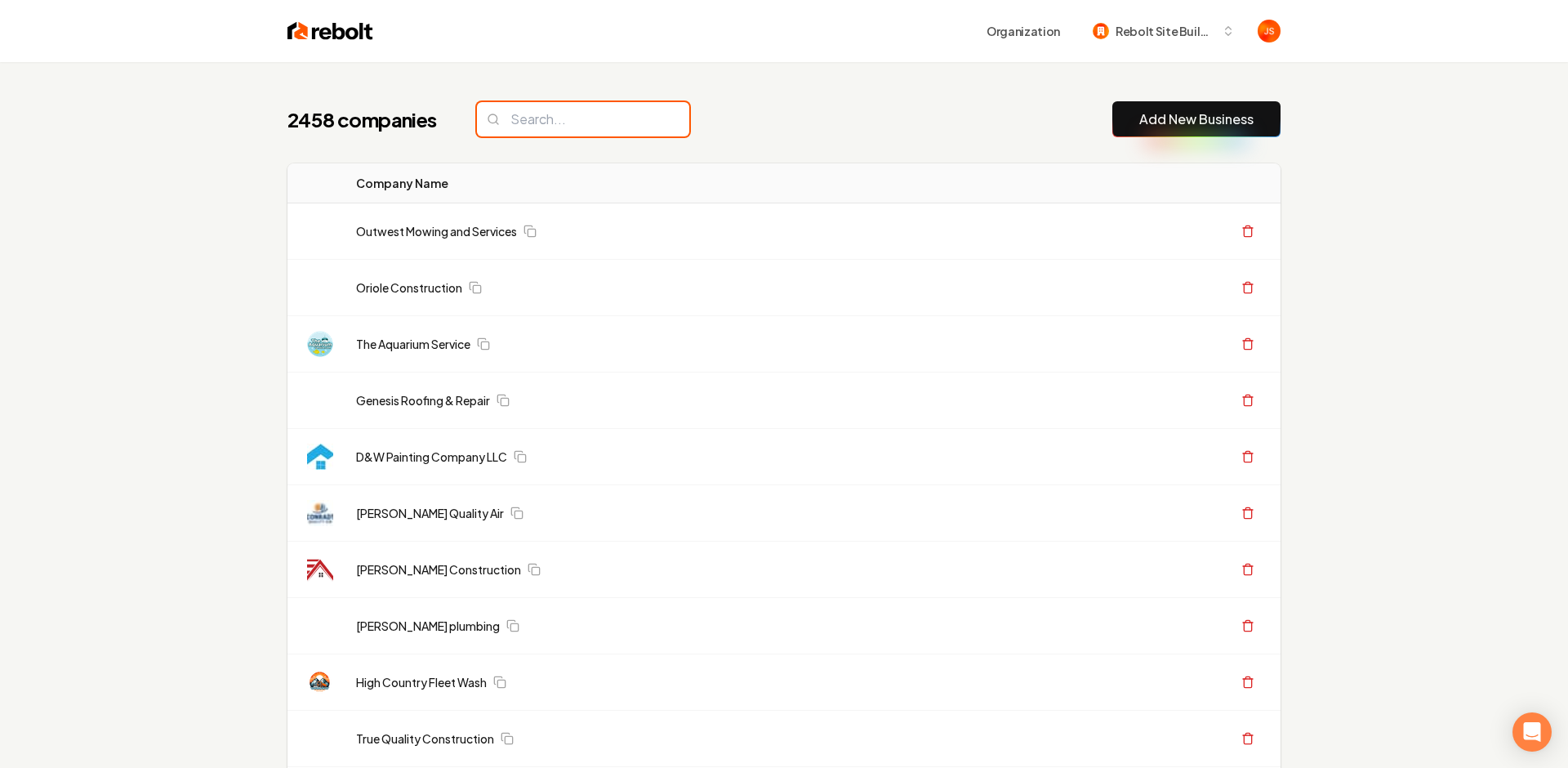
click at [516, 105] on input "search" at bounding box center [583, 119] width 212 height 34
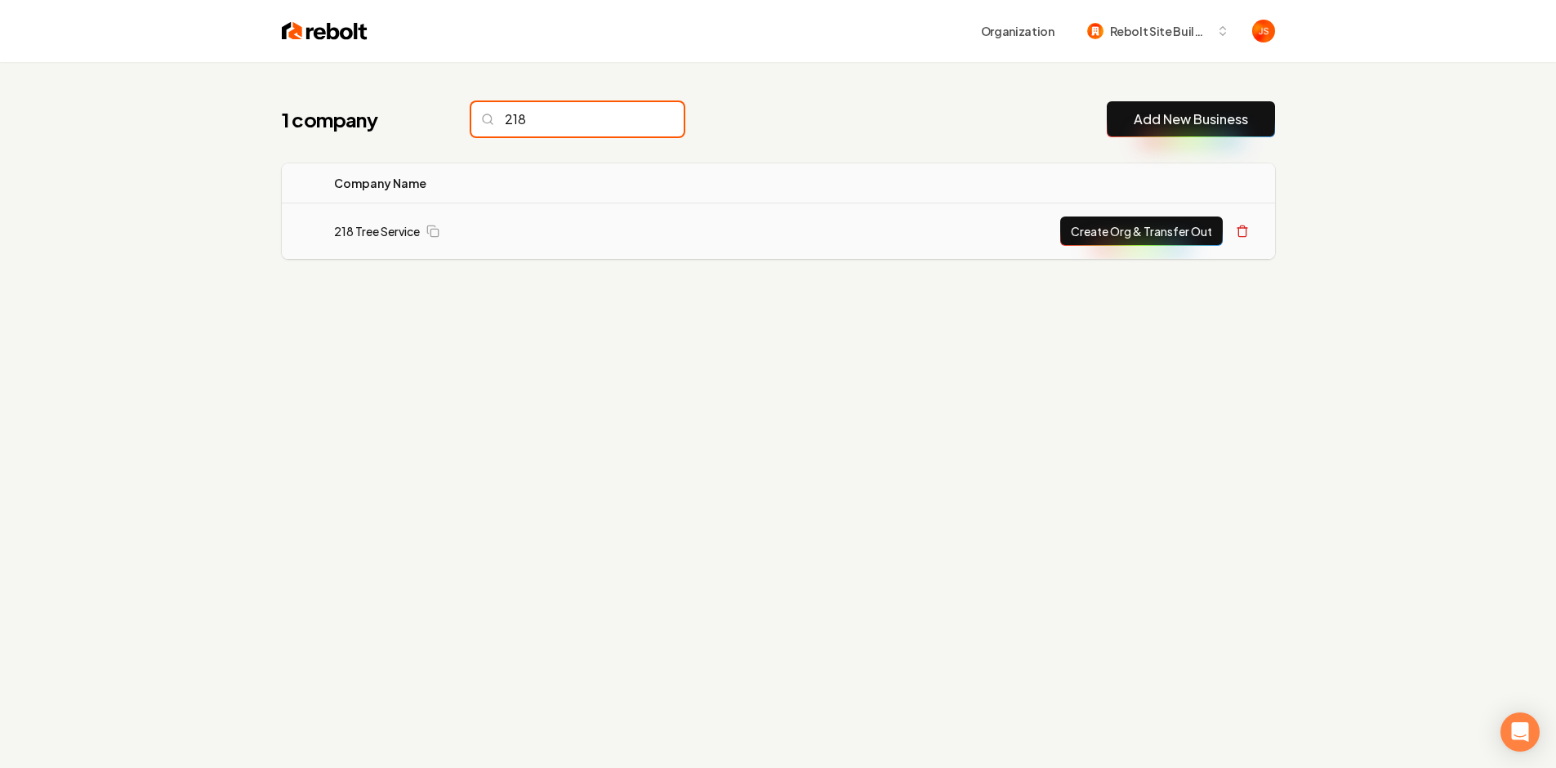
type input "218"
click at [1095, 233] on button "Create Org & Transfer Out" at bounding box center [1141, 231] width 163 height 29
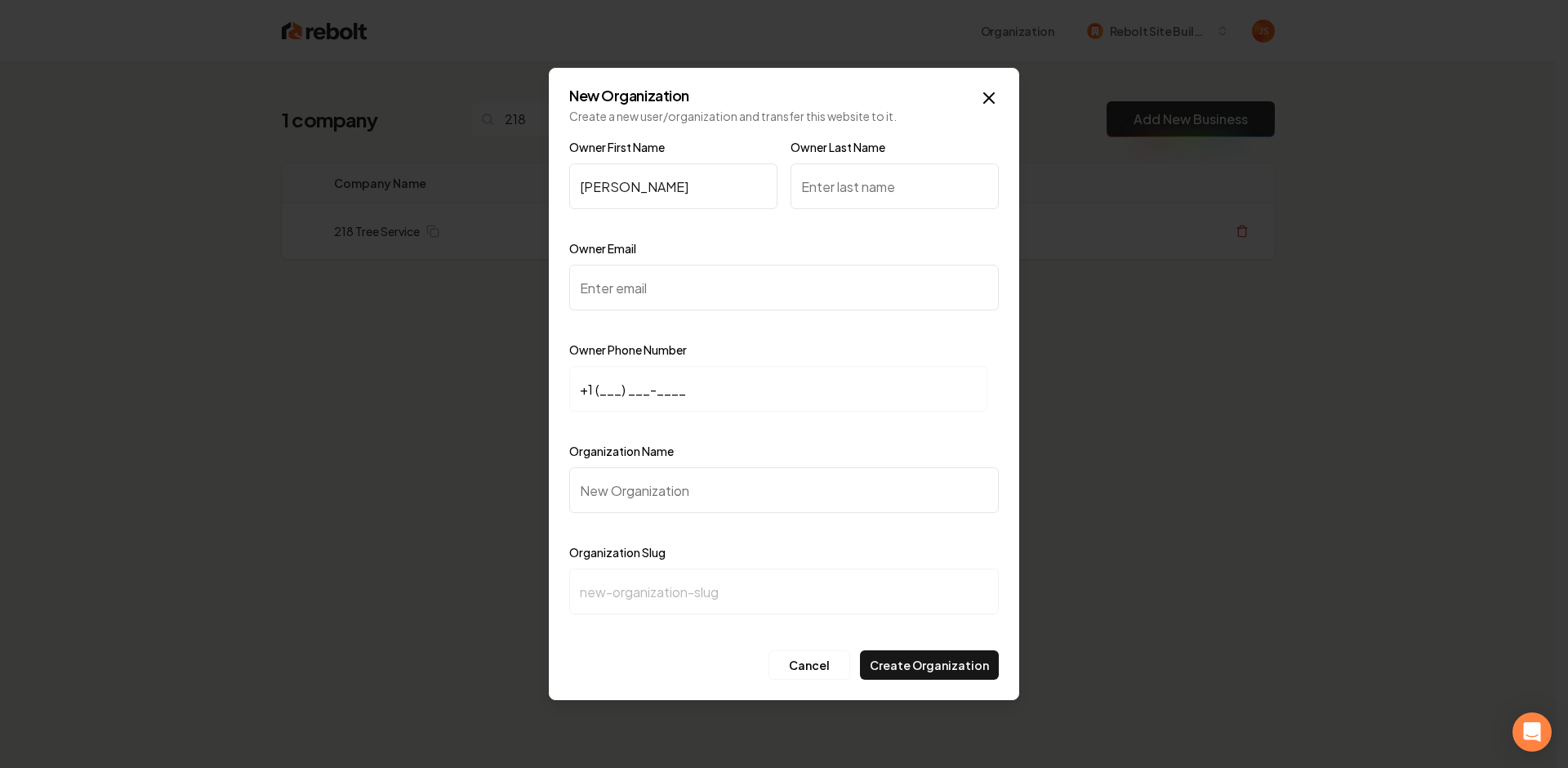
type input "Kevin"
click at [933, 195] on input "Owner Last Name" at bounding box center [894, 186] width 208 height 46
paste input "Kubeczko"
type input "Kubeczko"
click at [757, 297] on input "Owner Email" at bounding box center [784, 288] width 430 height 46
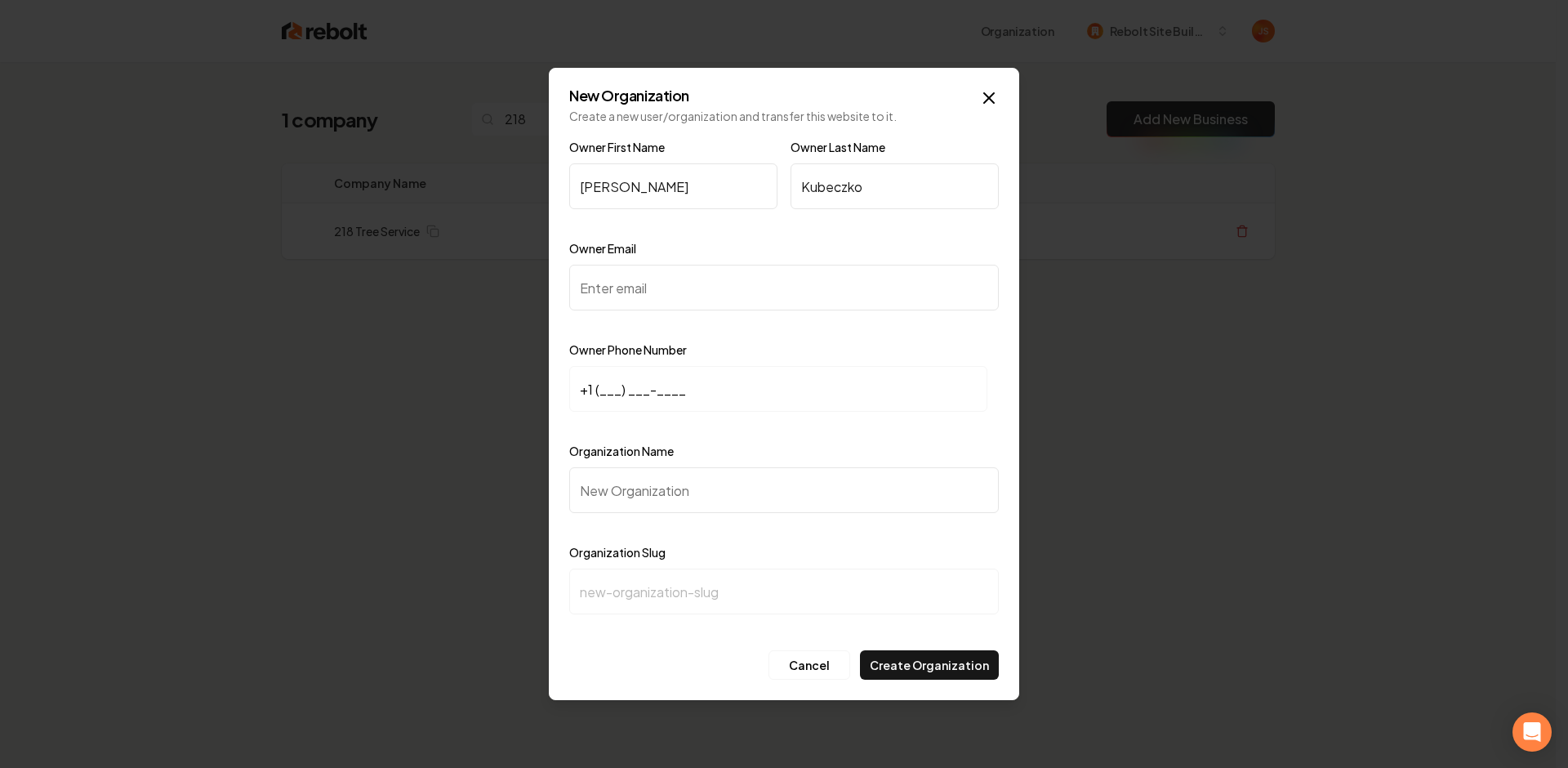
click at [744, 299] on input "Owner Email" at bounding box center [784, 288] width 430 height 46
click at [743, 299] on input "Owner Email" at bounding box center [784, 288] width 430 height 46
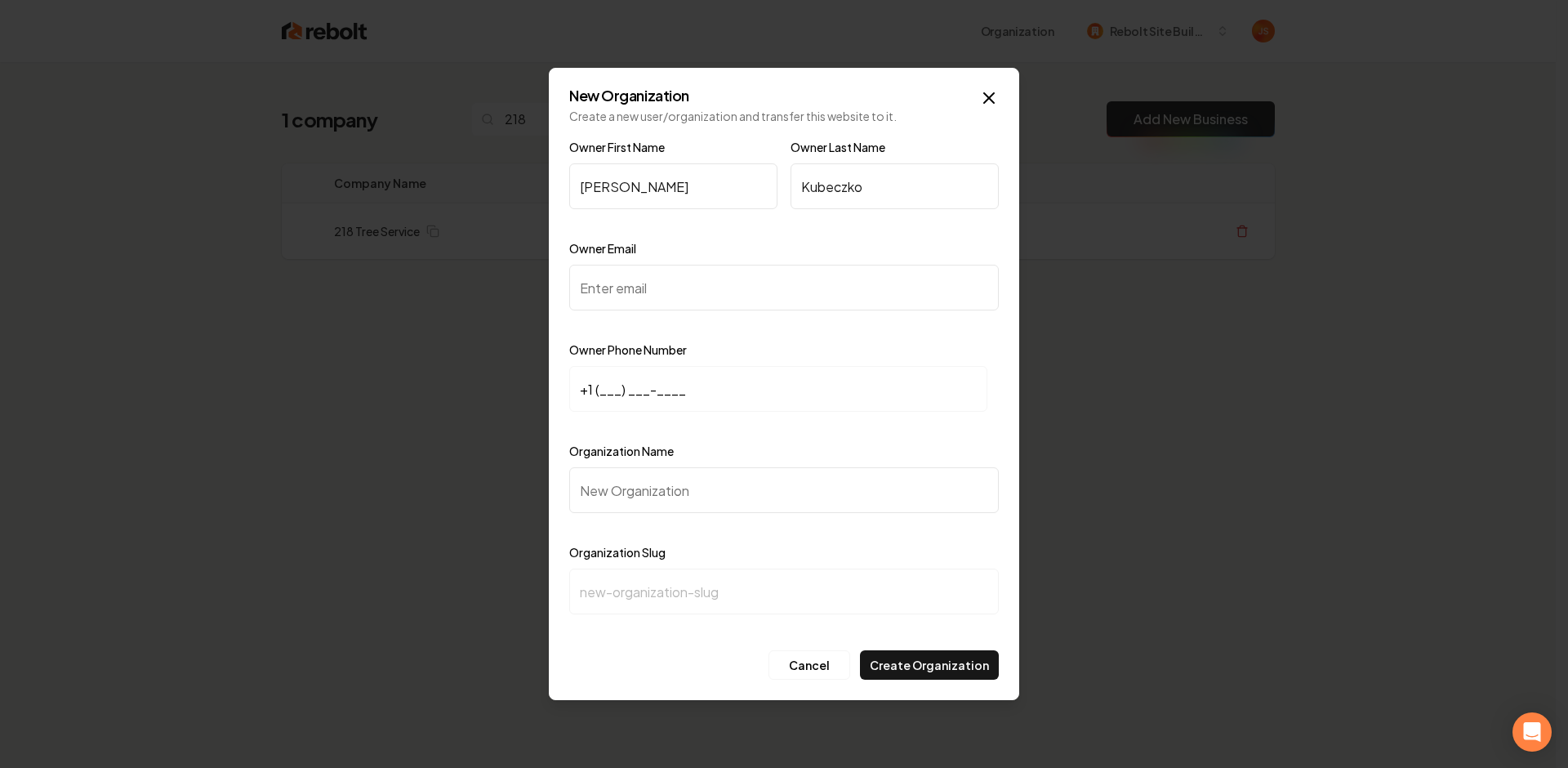
click at [743, 299] on input "Owner Email" at bounding box center [784, 288] width 430 height 46
click at [742, 300] on input "Owner Email" at bounding box center [784, 288] width 430 height 46
paste input "218treeservice@gmail.com"
type input "218treeservice@gmail.com"
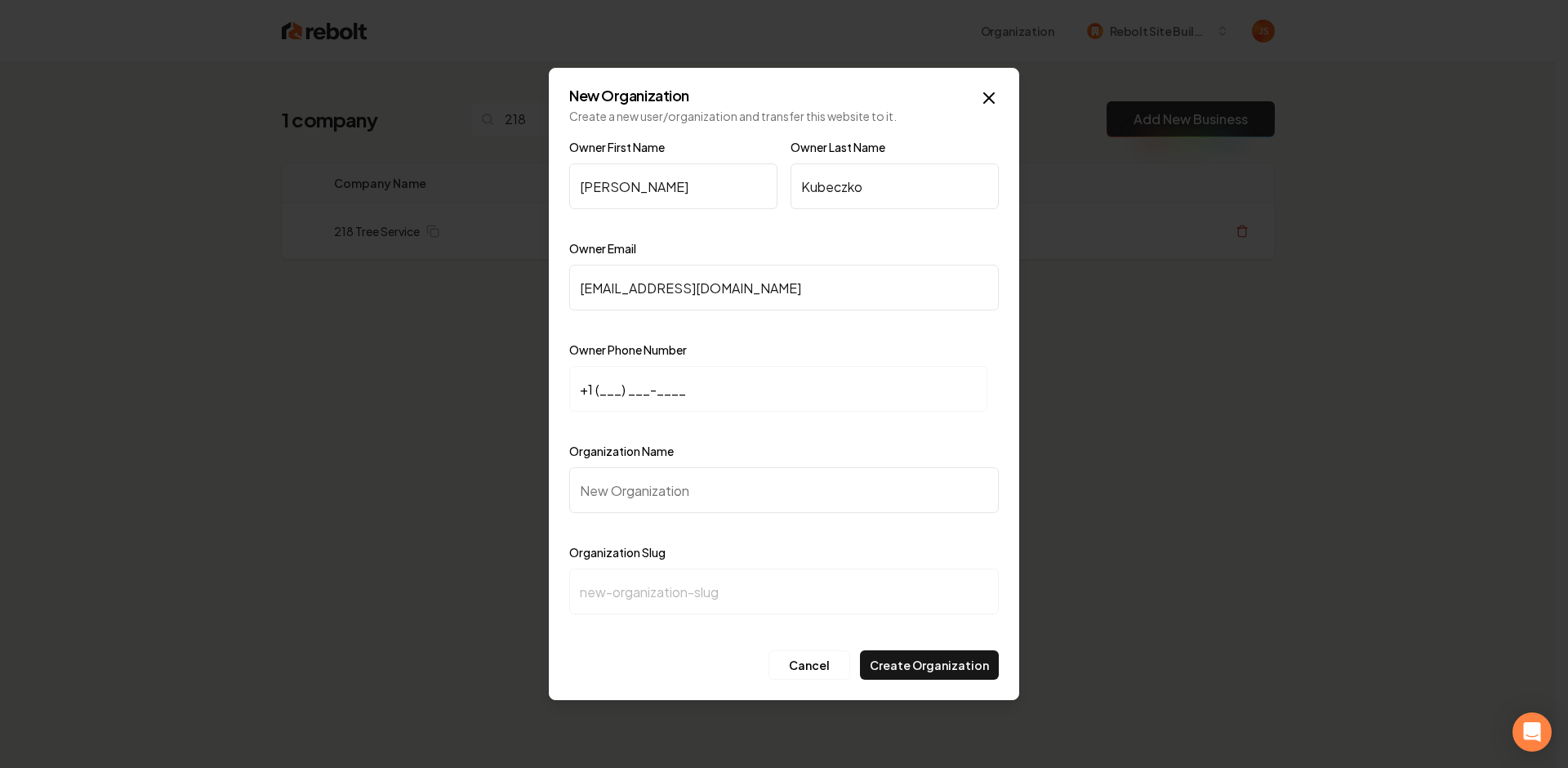
click at [574, 381] on input "+1 (___) ___-____" at bounding box center [778, 389] width 418 height 46
paste input "218) 259-0037"
type input "+1 (218) 259-0037"
click at [614, 480] on input "Organization Name" at bounding box center [784, 490] width 430 height 46
type input "2"
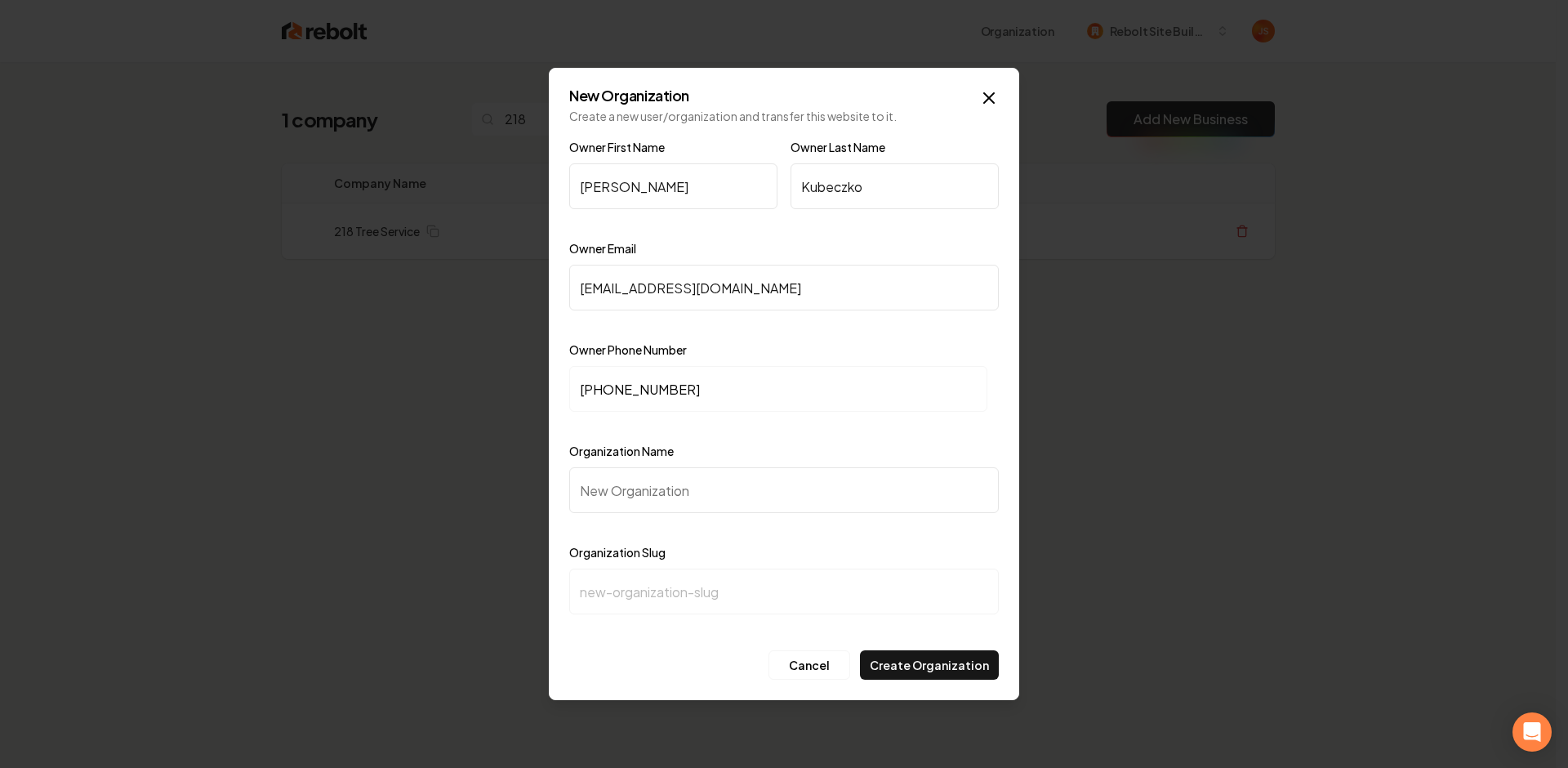
type input "2"
type input "21"
type input "218"
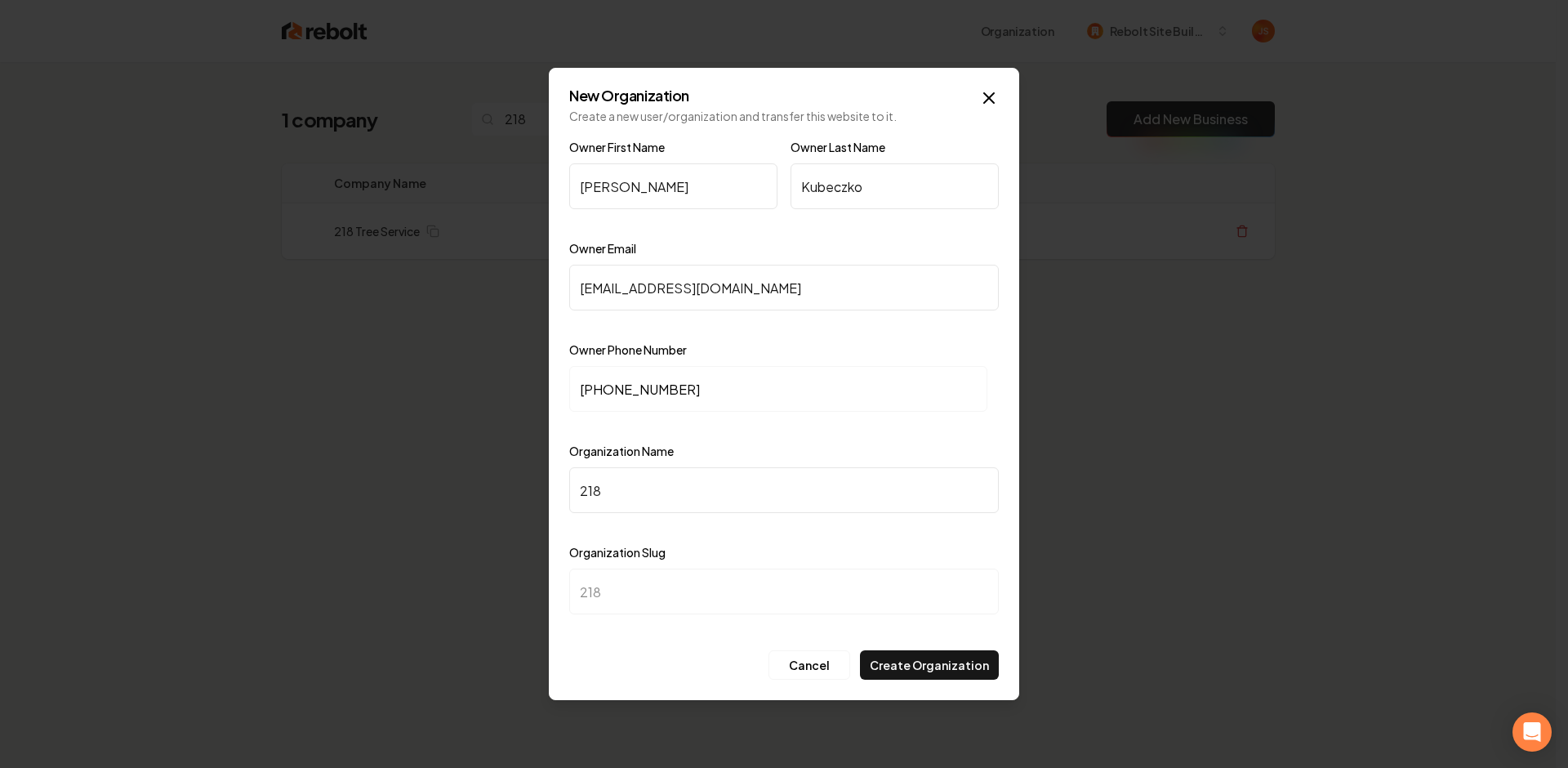
type input "218 T"
type input "218-t"
type input "218 Tr"
type input "218-tr"
type input "218 Tre"
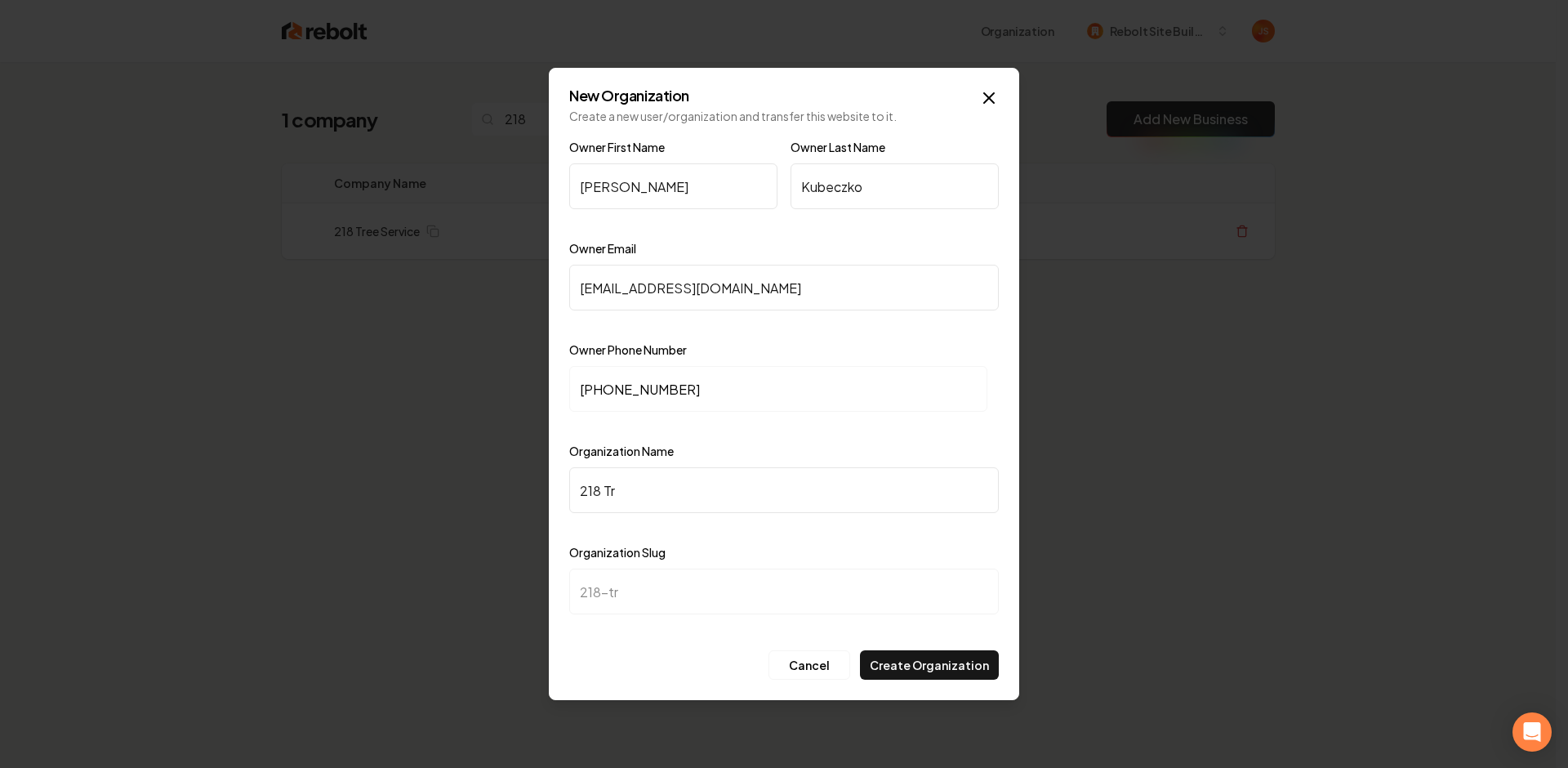
type input "218-tre"
type input "218 Tree"
type input "218-tree"
type input "218 Tree S"
type input "218-tree-s"
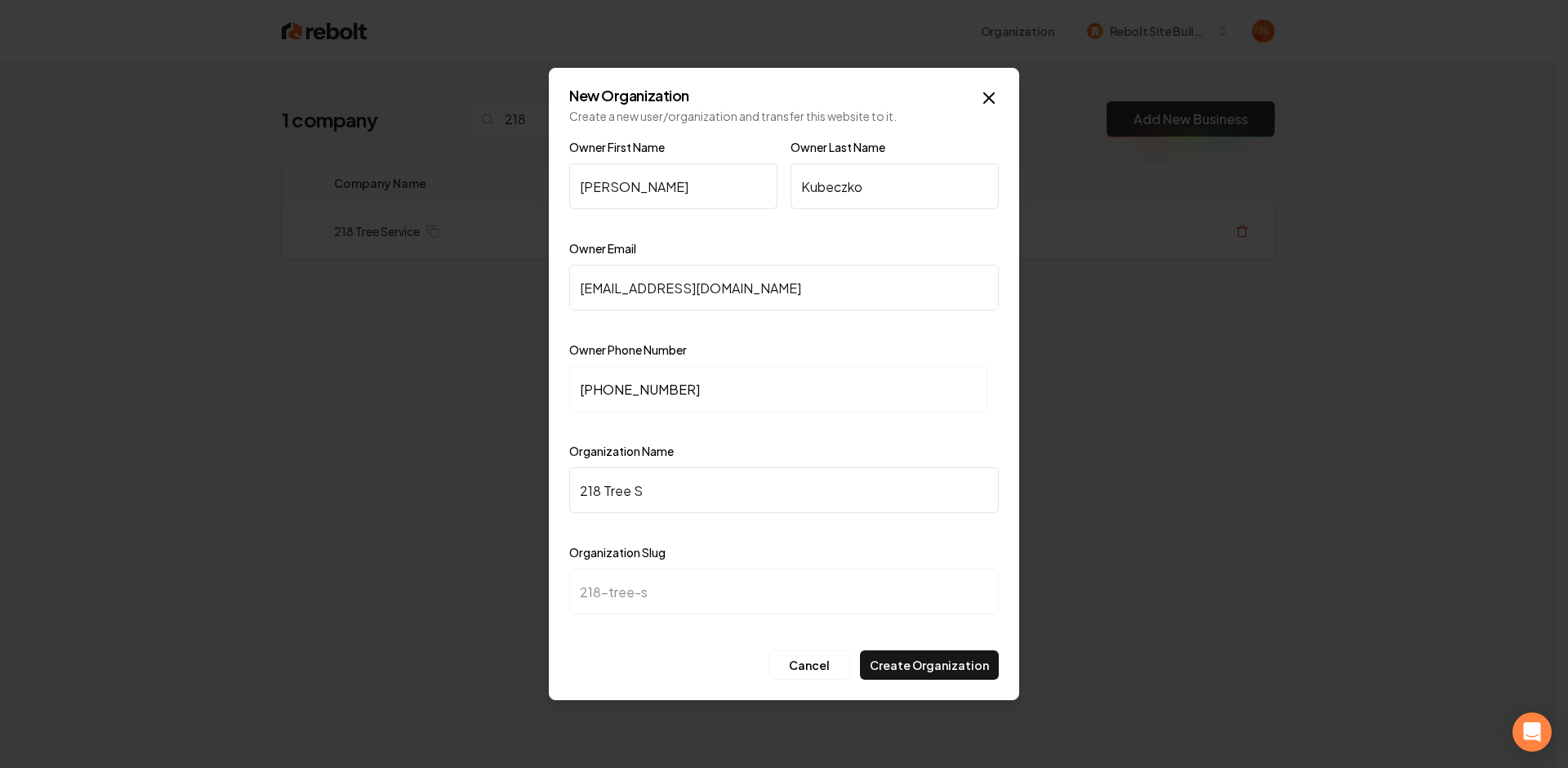
type input "218 Tree Se"
type input "218-tree-se"
type input "218 Tree Ser"
type input "218-tree-ser"
type input "218 Tree Serv"
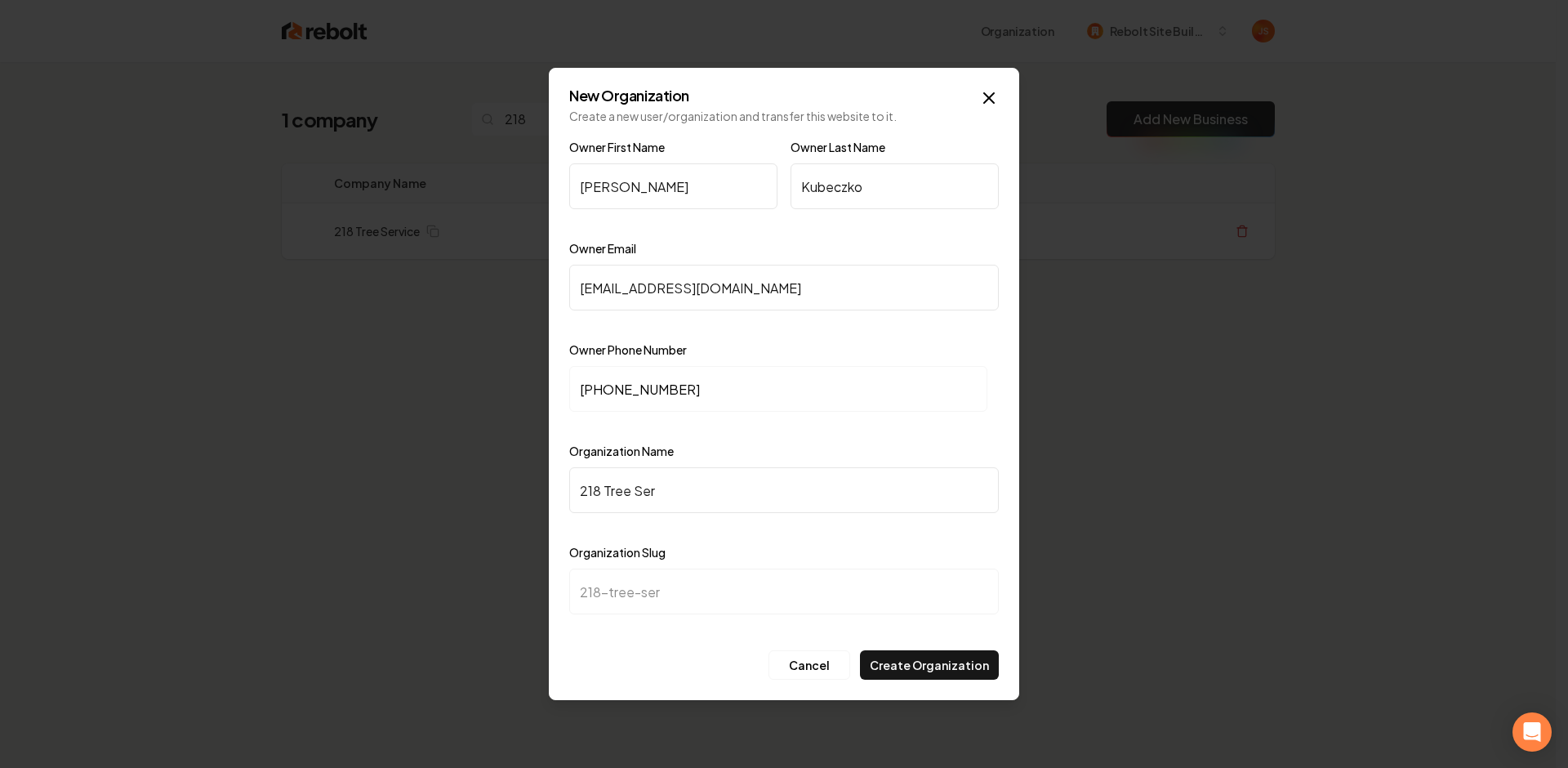
type input "218-tree-serv"
type input "218 Tree Servi"
type input "218-tree-servi"
type input "218 Tree Servic"
type input "218-tree-servic"
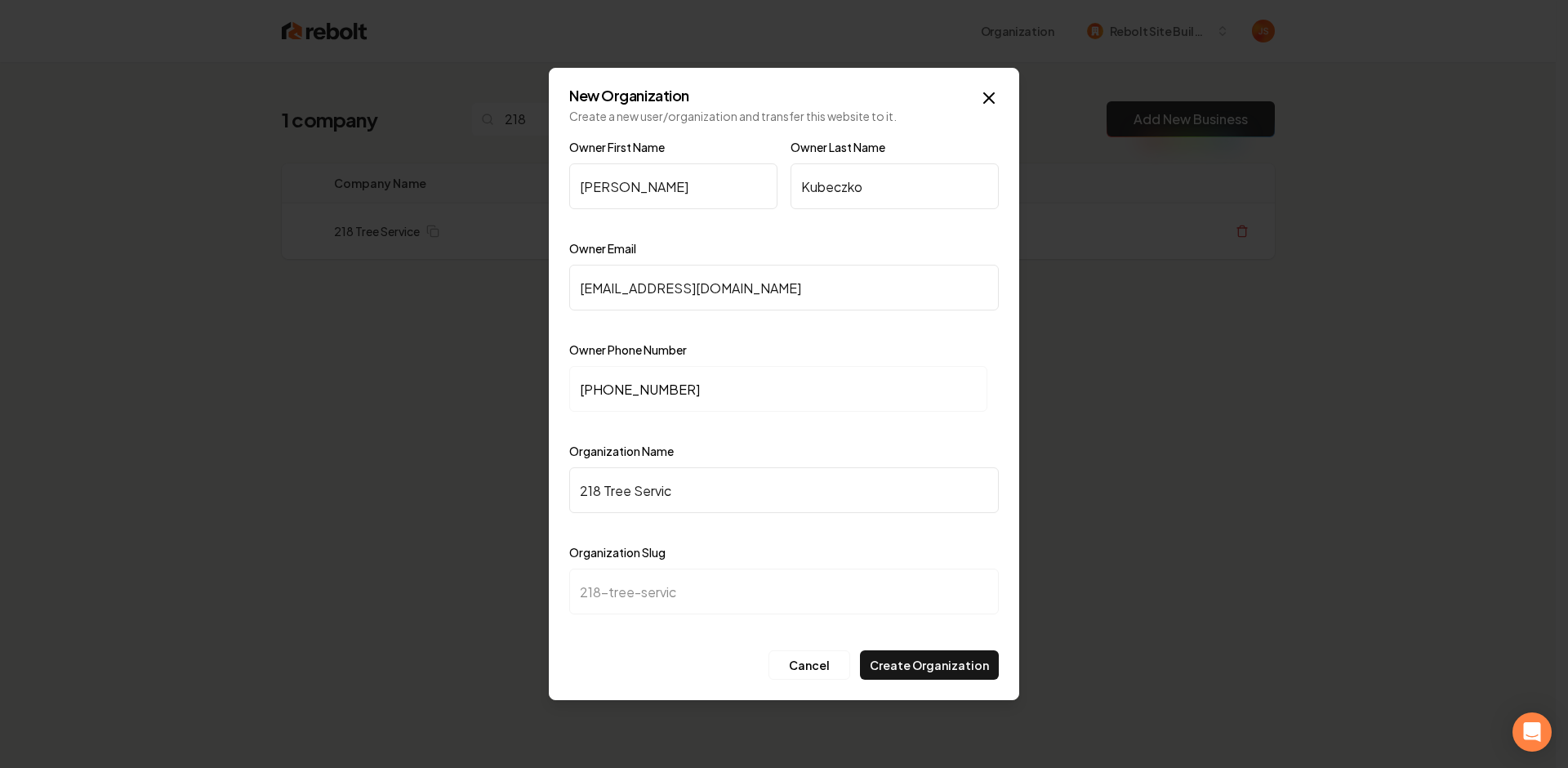
type input "218 Tree Servicv"
type input "218-tree-servicv"
type input "218 Tree Servic"
type input "218-tree-servic"
type input "218 Tree Service"
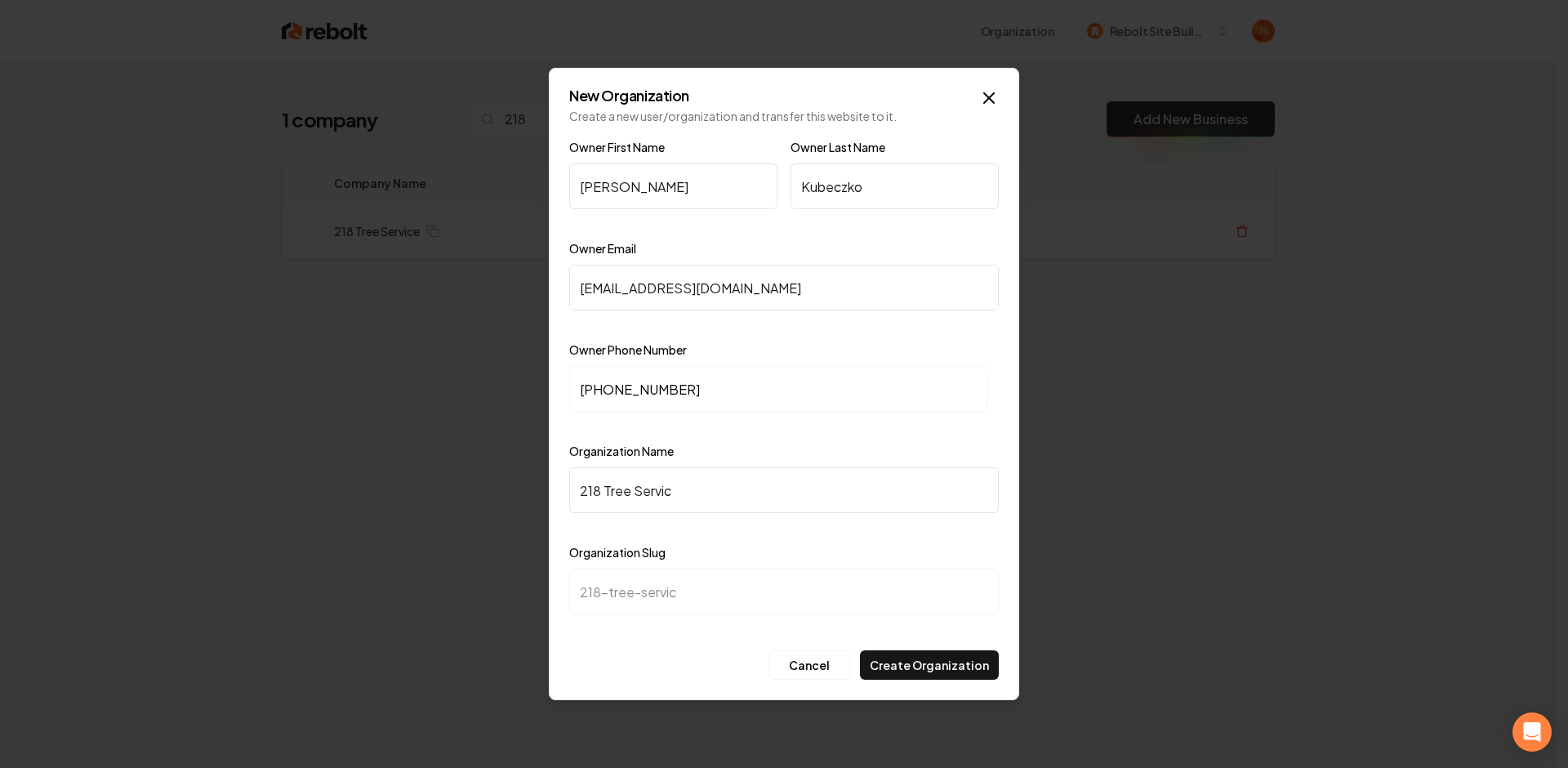
type input "218-tree-service"
type input "218 Tree Service"
click at [891, 661] on button "Create Organization" at bounding box center [928, 664] width 139 height 29
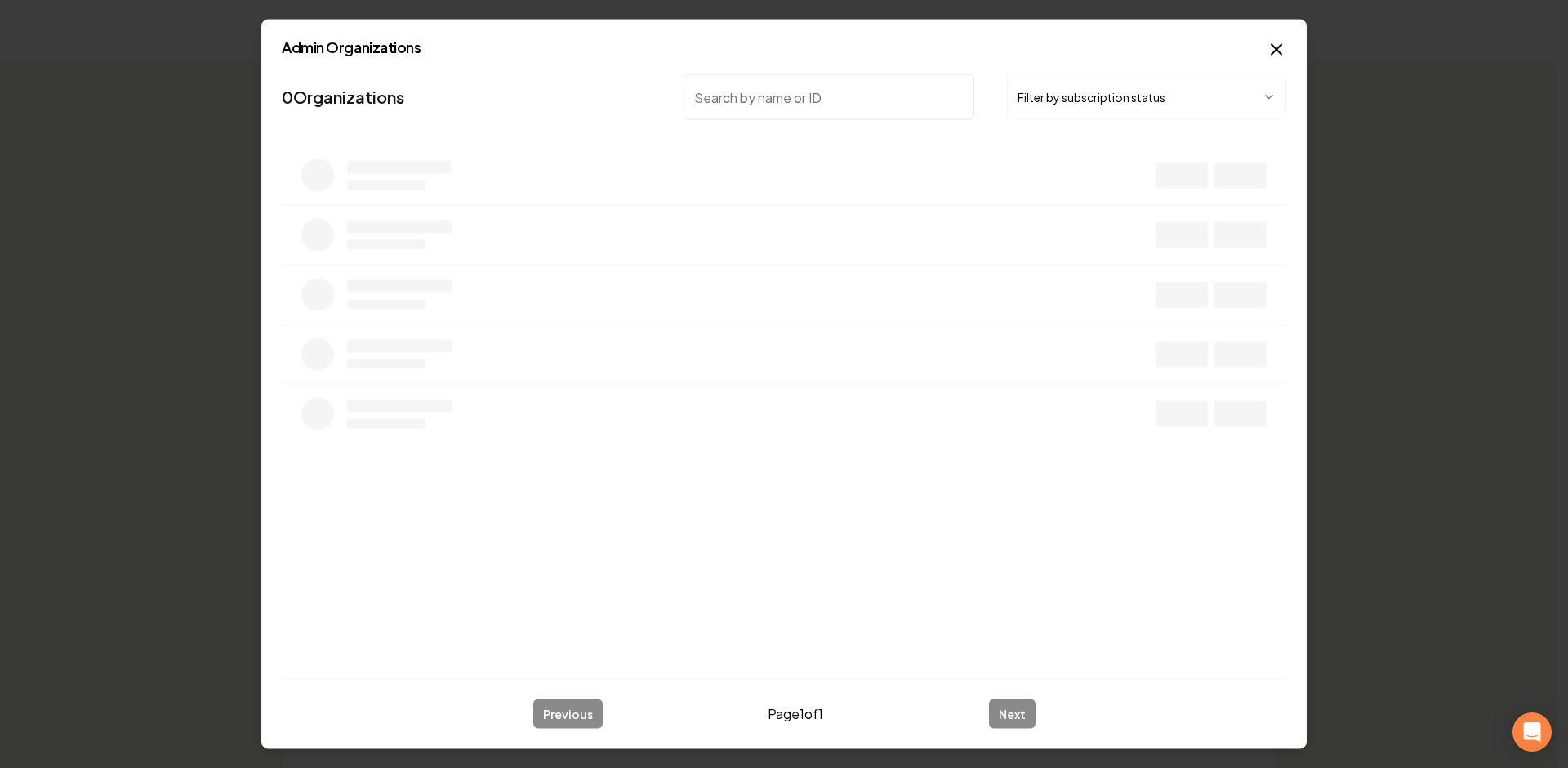
click at [1170, 87] on button "Filter by subscription status" at bounding box center [1145, 97] width 279 height 46
click at [1065, 120] on nav "3171 Organizations Active Subscription" at bounding box center [784, 104] width 1004 height 72
click at [1066, 109] on button "Active Subscription" at bounding box center [1133, 97] width 255 height 46
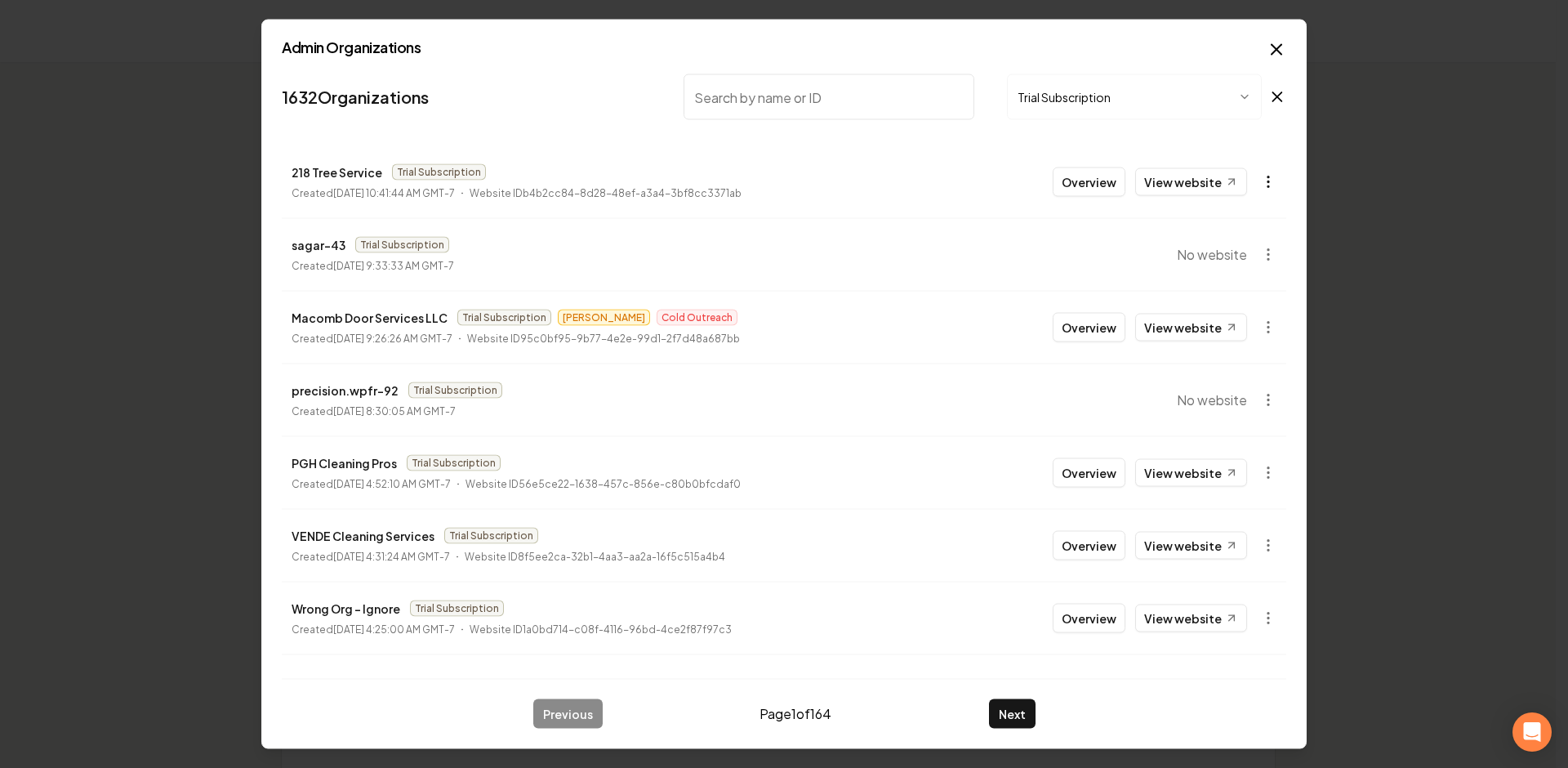
click at [1258, 183] on body "Organization Rebolt Site Builder 2457 companies Add New Business Logo Company N…" at bounding box center [778, 384] width 1555 height 768
click at [1202, 240] on div "Get Payment Link" at bounding box center [1216, 245] width 104 height 26
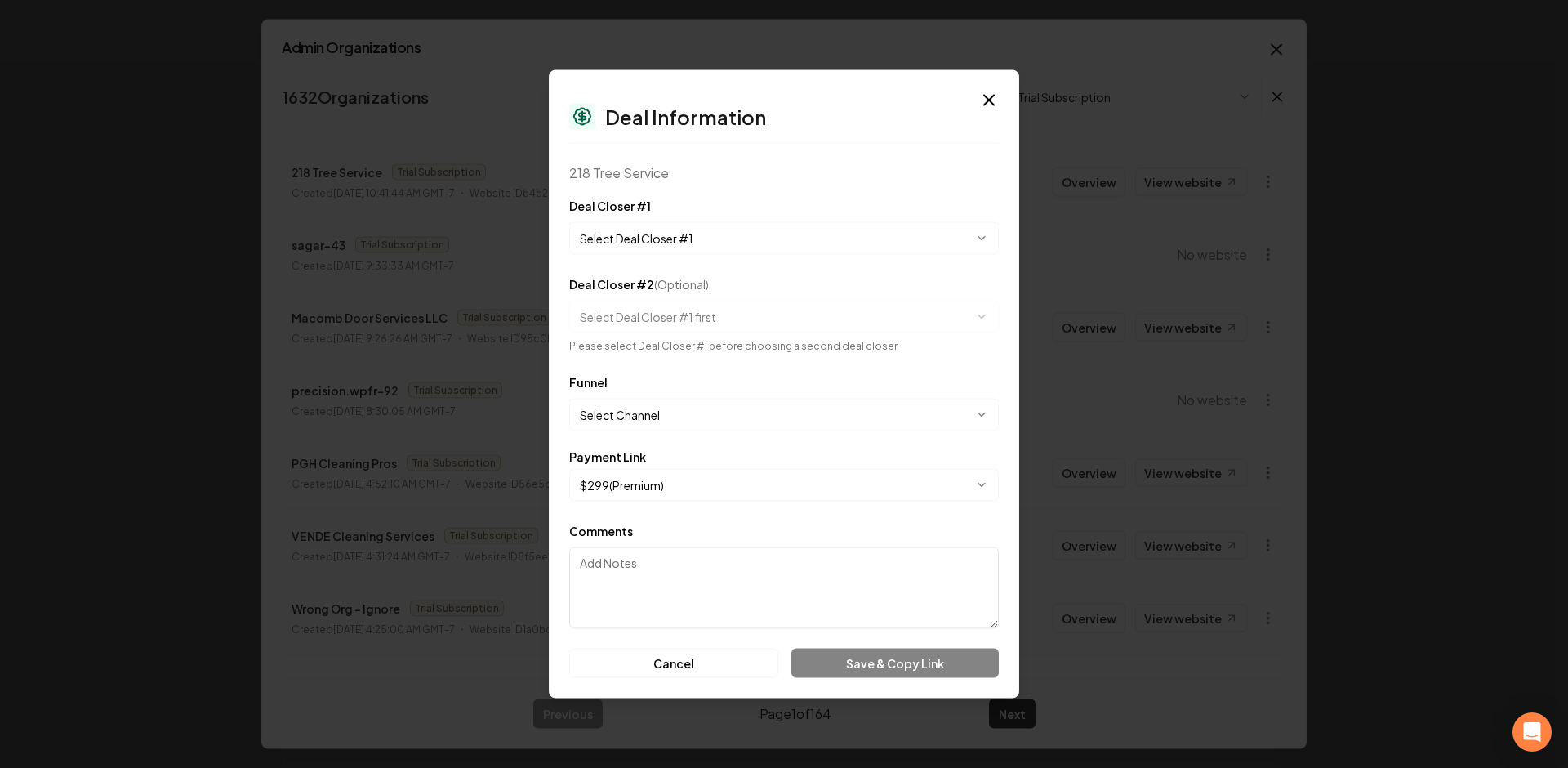
click at [686, 238] on button "Select Deal Closer #1" at bounding box center [784, 238] width 430 height 33
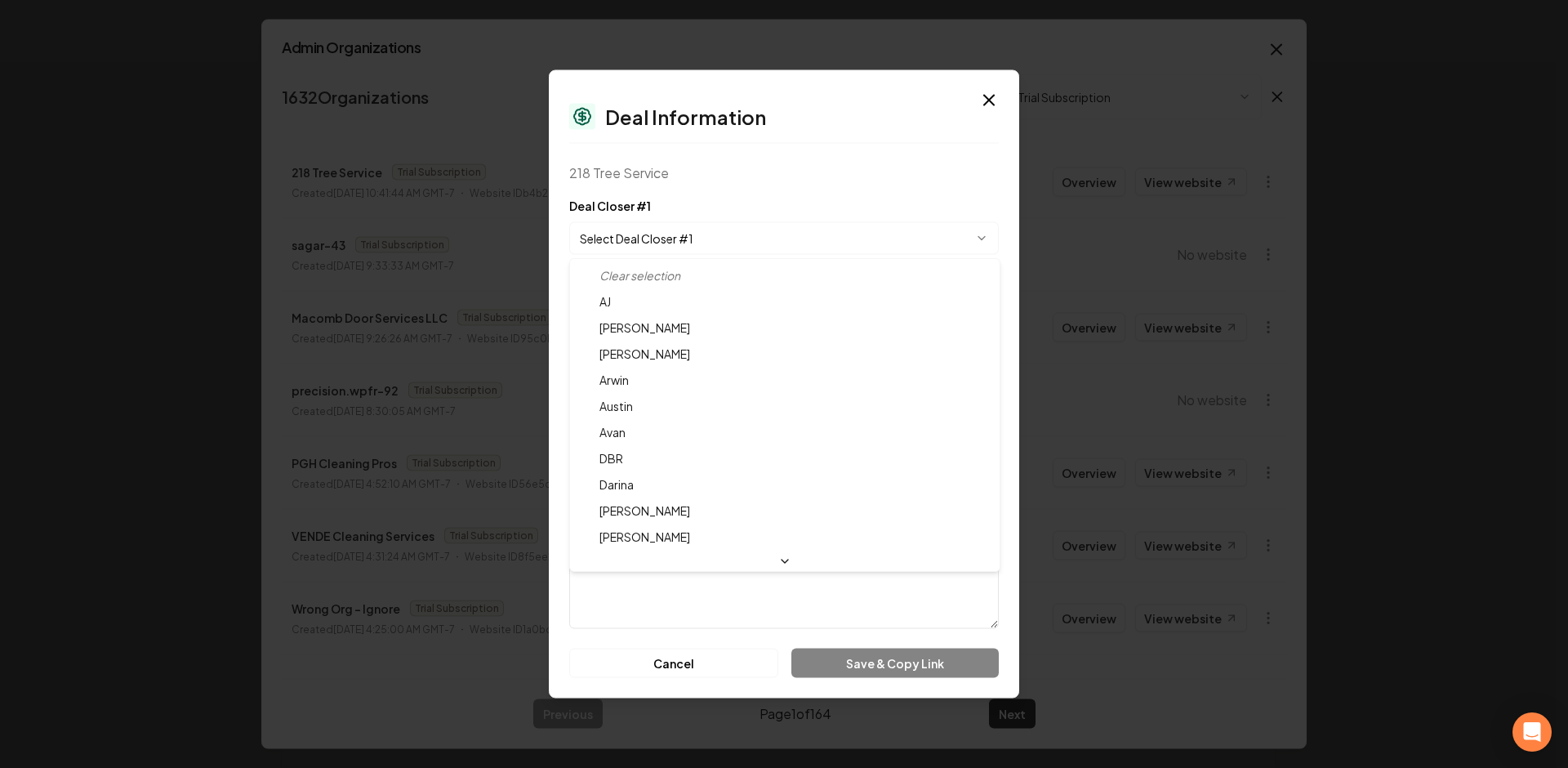
select select "**********"
drag, startPoint x: 623, startPoint y: 538, endPoint x: 627, endPoint y: 519, distance: 19.4
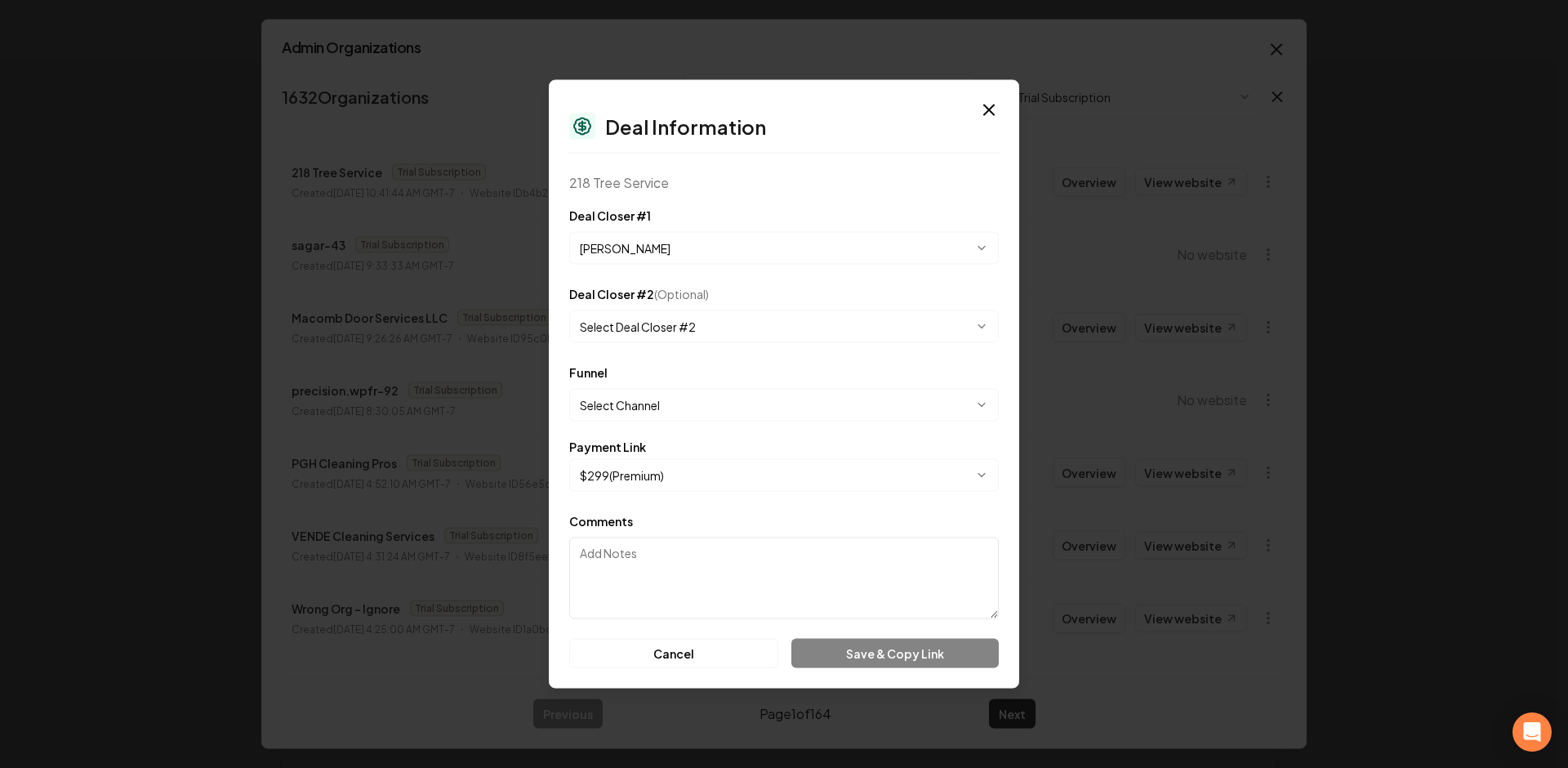
click at [628, 413] on button "Select Channel" at bounding box center [784, 405] width 430 height 33
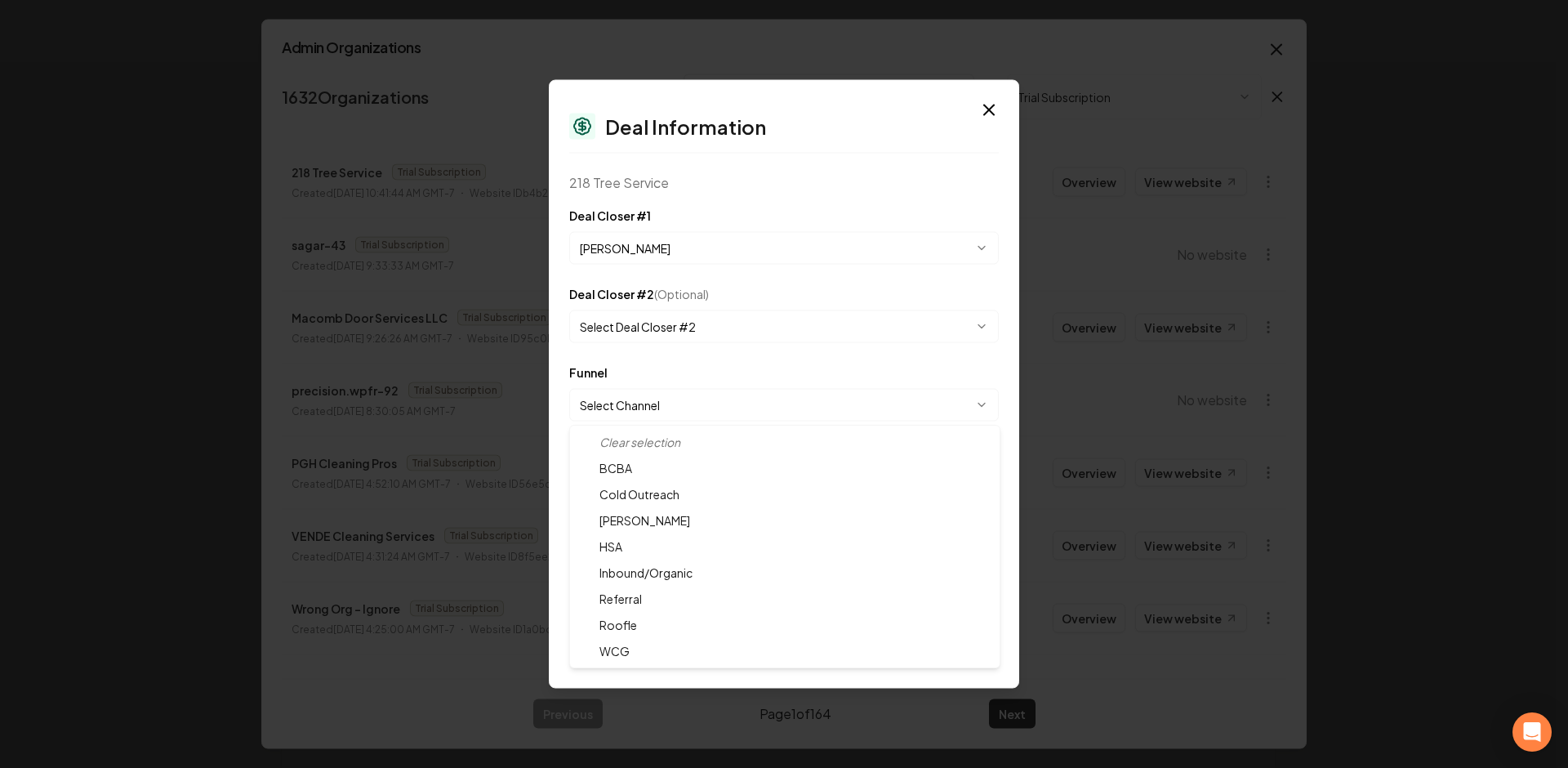
click at [663, 373] on div at bounding box center [784, 384] width 1568 height 768
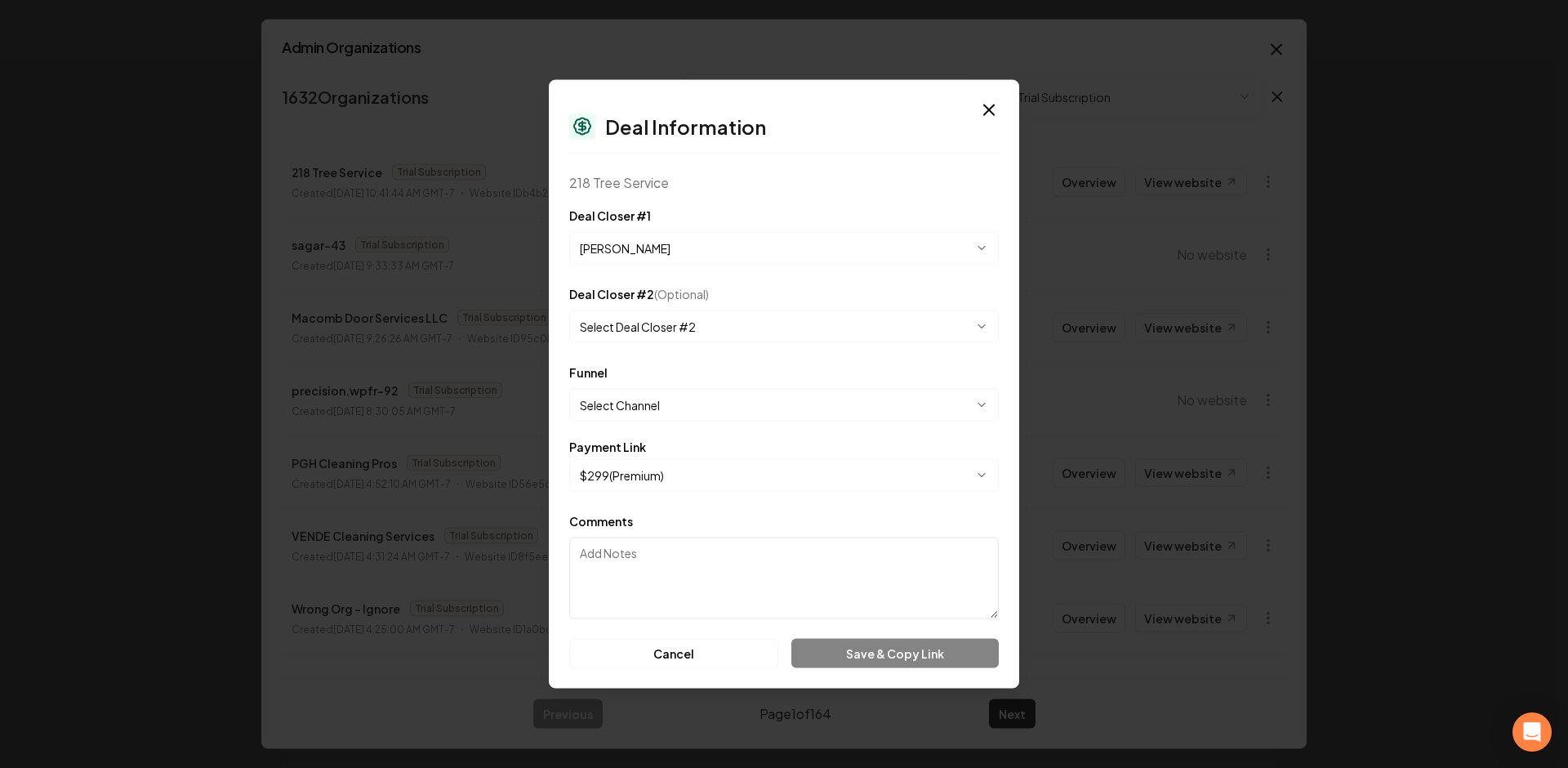
click at [651, 410] on button "Select Channel" at bounding box center [784, 405] width 430 height 33
click at [649, 405] on button "Cold Outreach" at bounding box center [784, 405] width 430 height 33
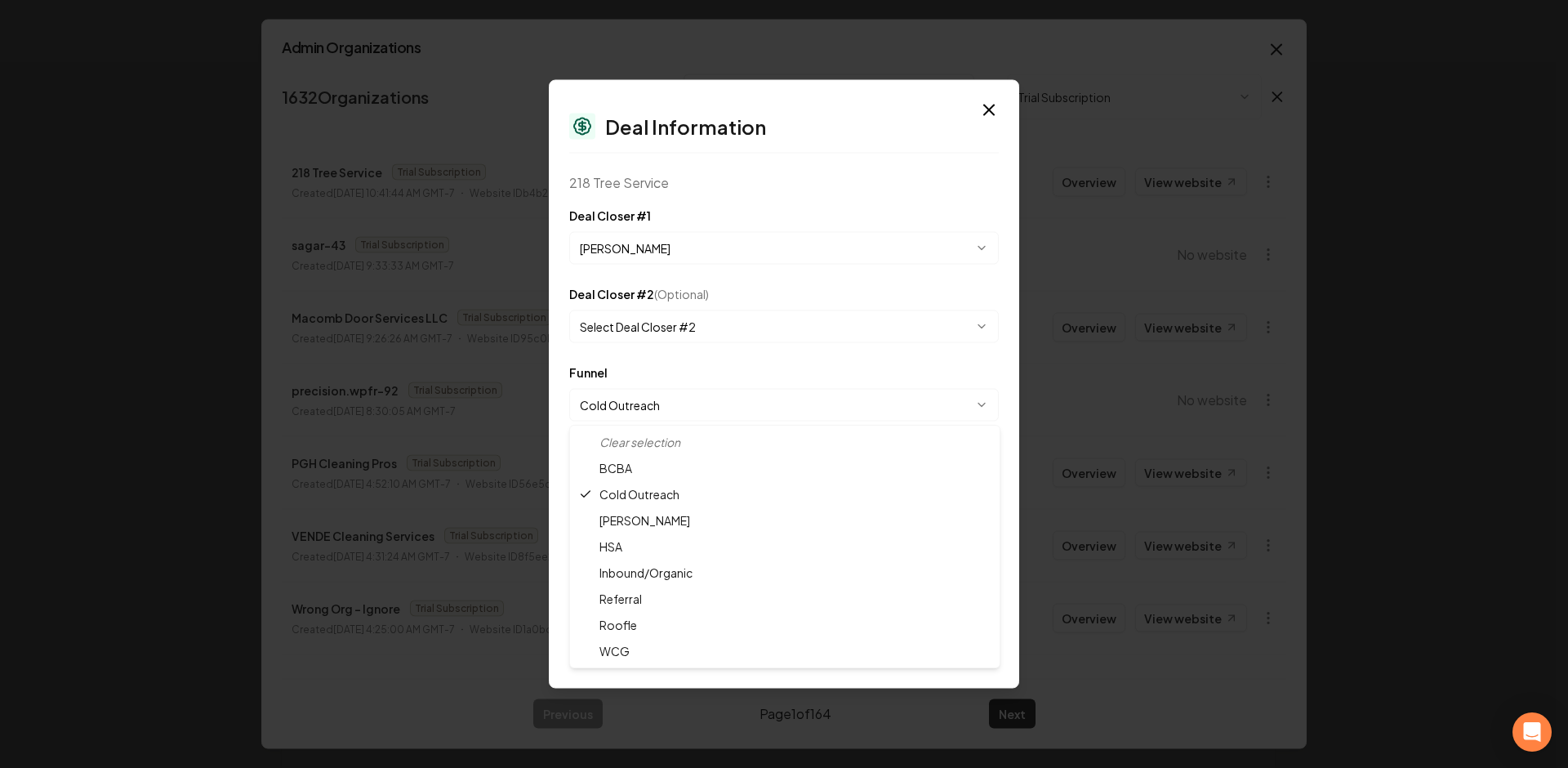
click at [676, 373] on div at bounding box center [784, 384] width 1568 height 768
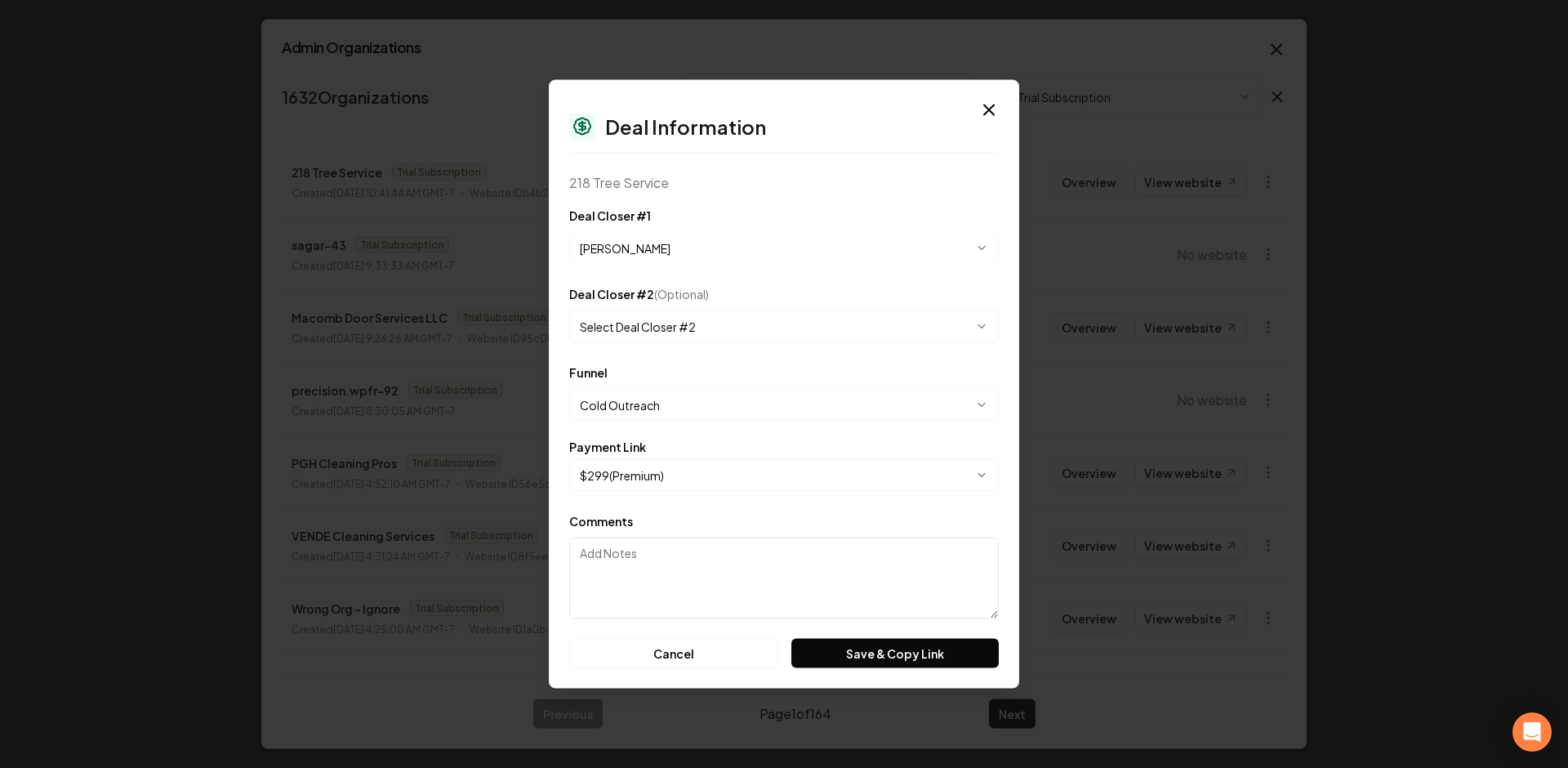
click at [667, 397] on button "Cold Outreach" at bounding box center [784, 405] width 430 height 33
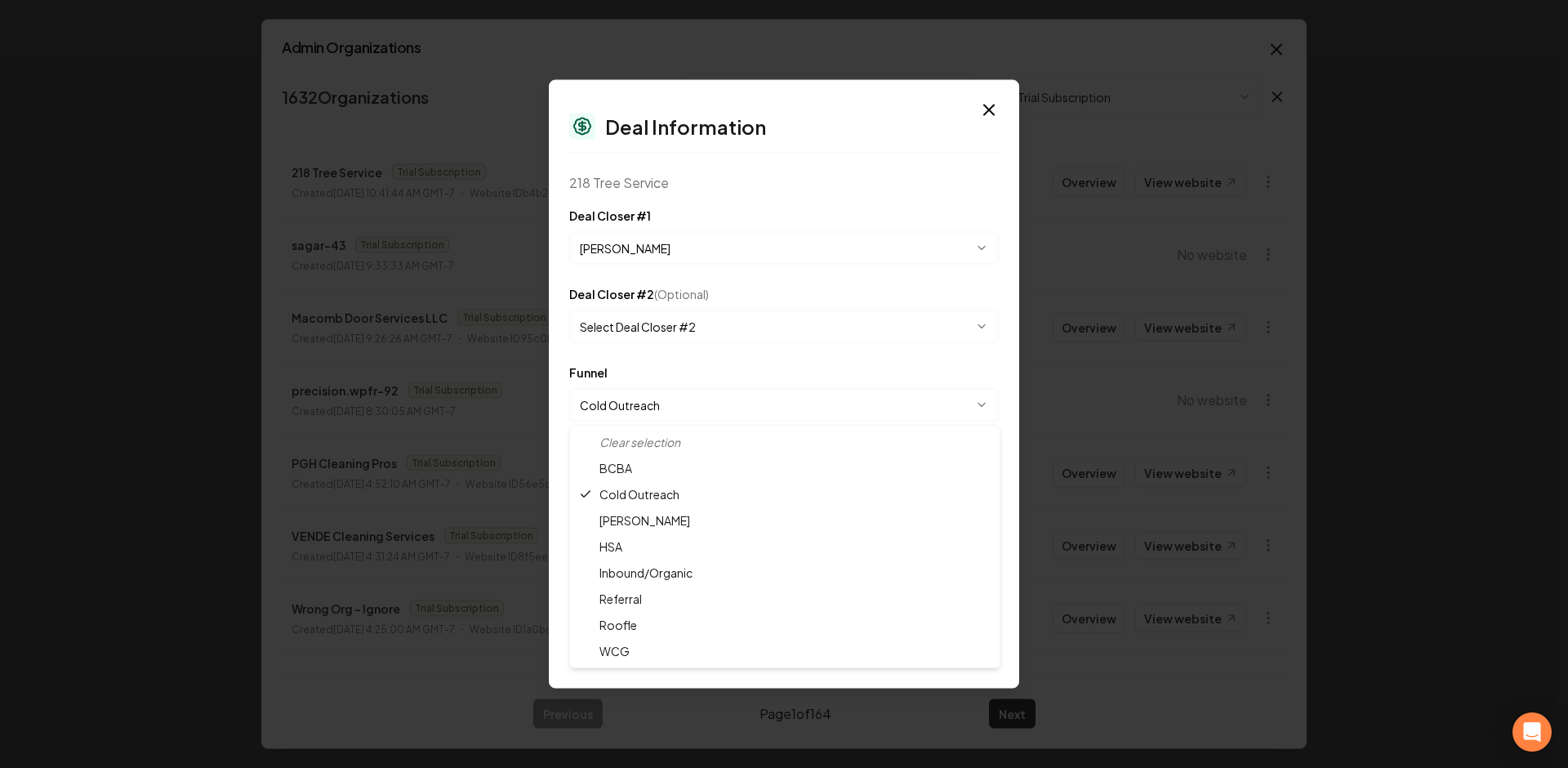
select select "**********"
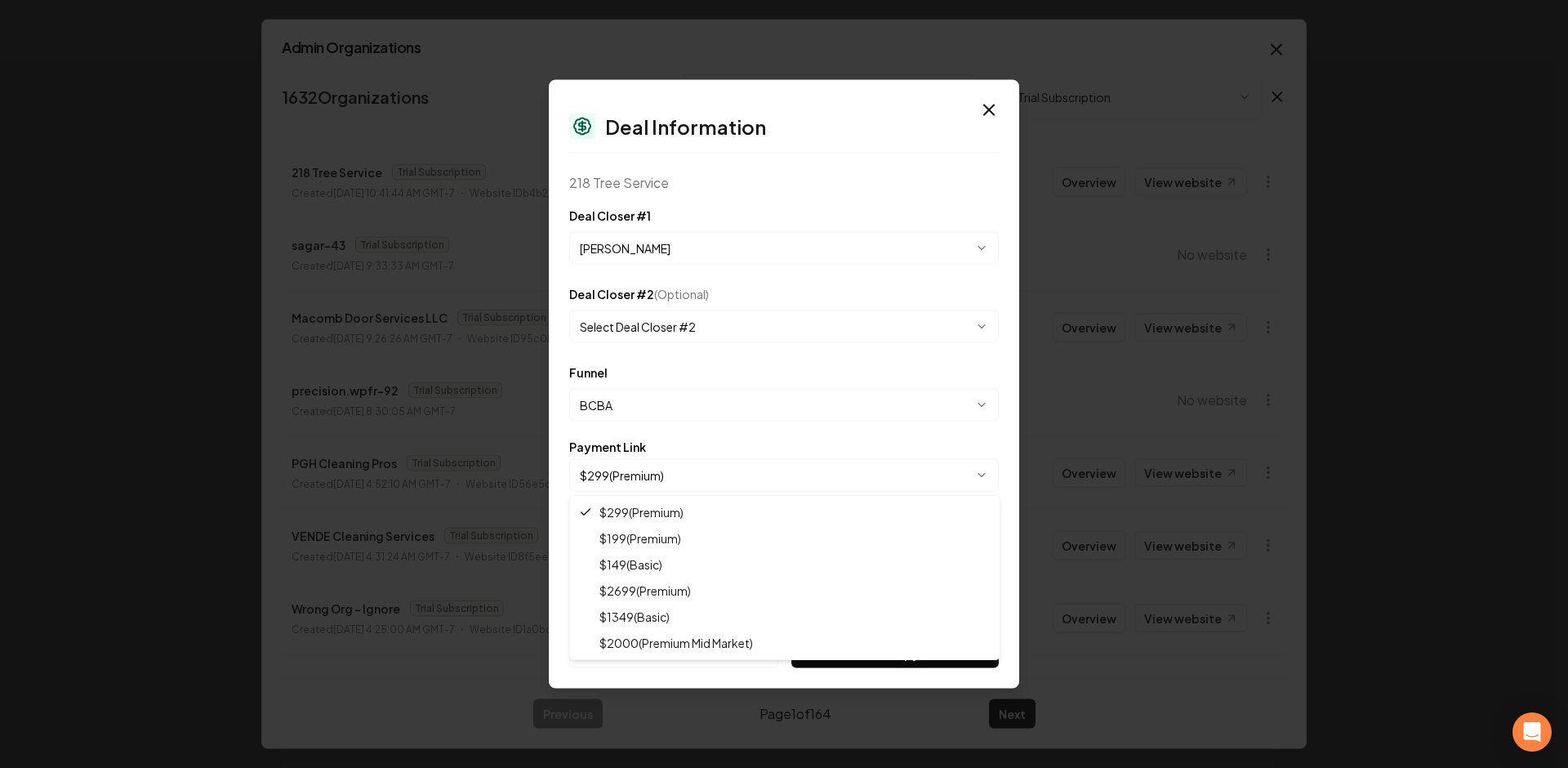
click at [635, 489] on body "Organization Rebolt Site Builder 2457 companies Add New Business Logo Company N…" at bounding box center [778, 384] width 1555 height 768
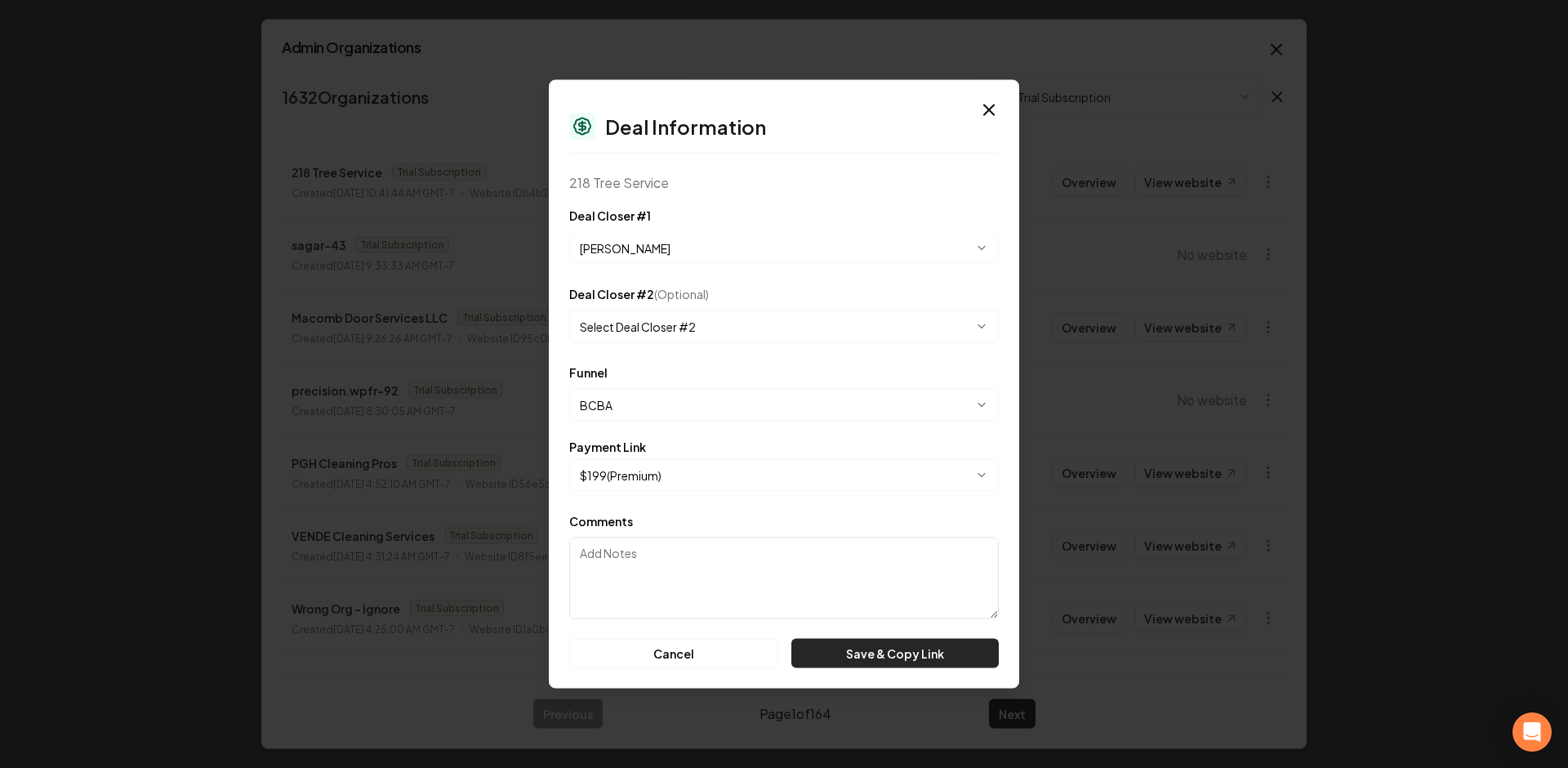
click at [854, 650] on button "Save & Copy Link" at bounding box center [895, 653] width 208 height 29
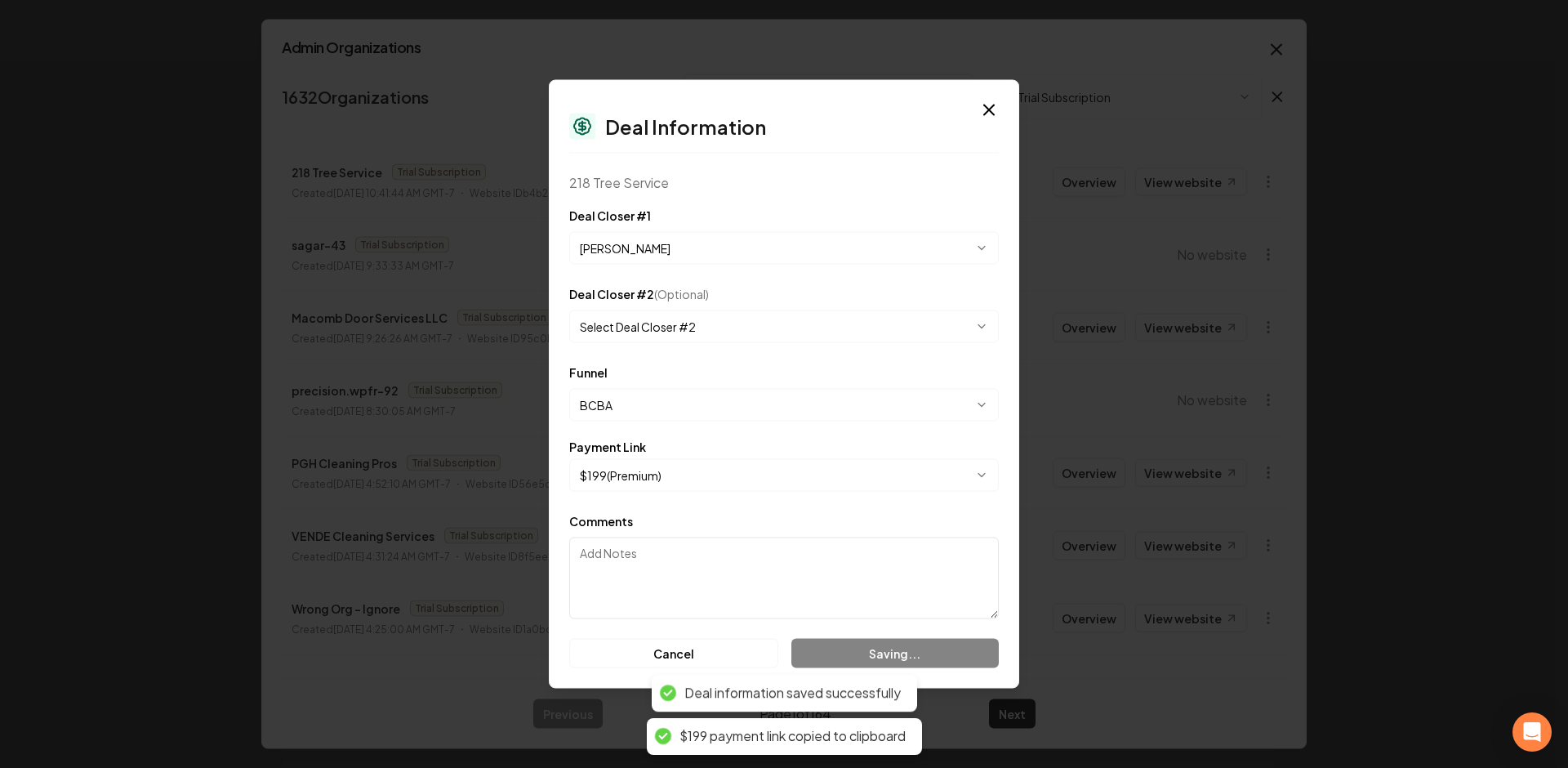
select select "**********"
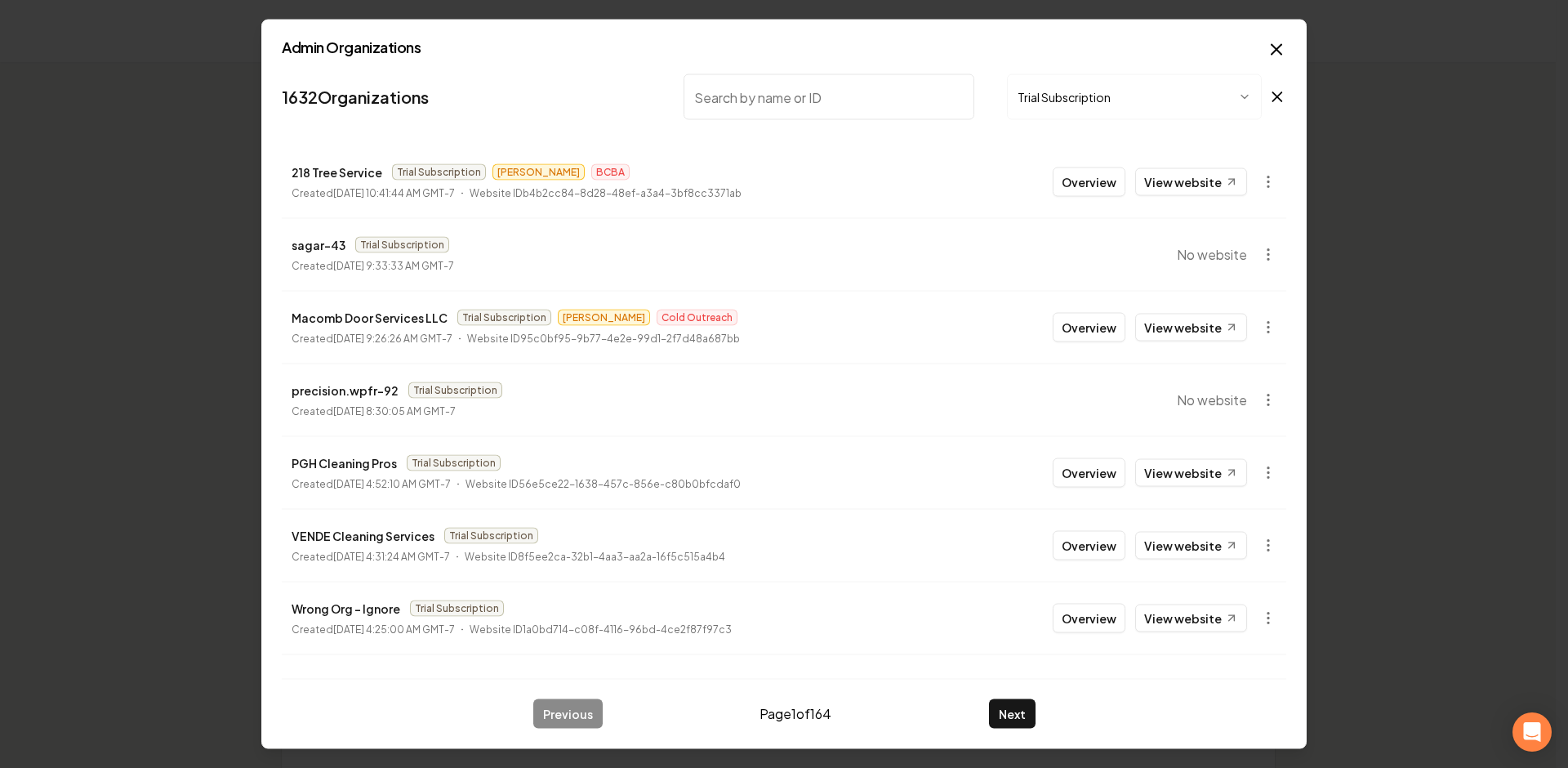
click at [1272, 174] on li "218 Tree Service Trial Subscription James BCBA Created September 22, 2025, 10:4…" at bounding box center [784, 182] width 1004 height 72
click at [1263, 176] on icon "button" at bounding box center [1268, 182] width 16 height 16
click at [1193, 244] on div "Get Payment Link" at bounding box center [1216, 245] width 104 height 26
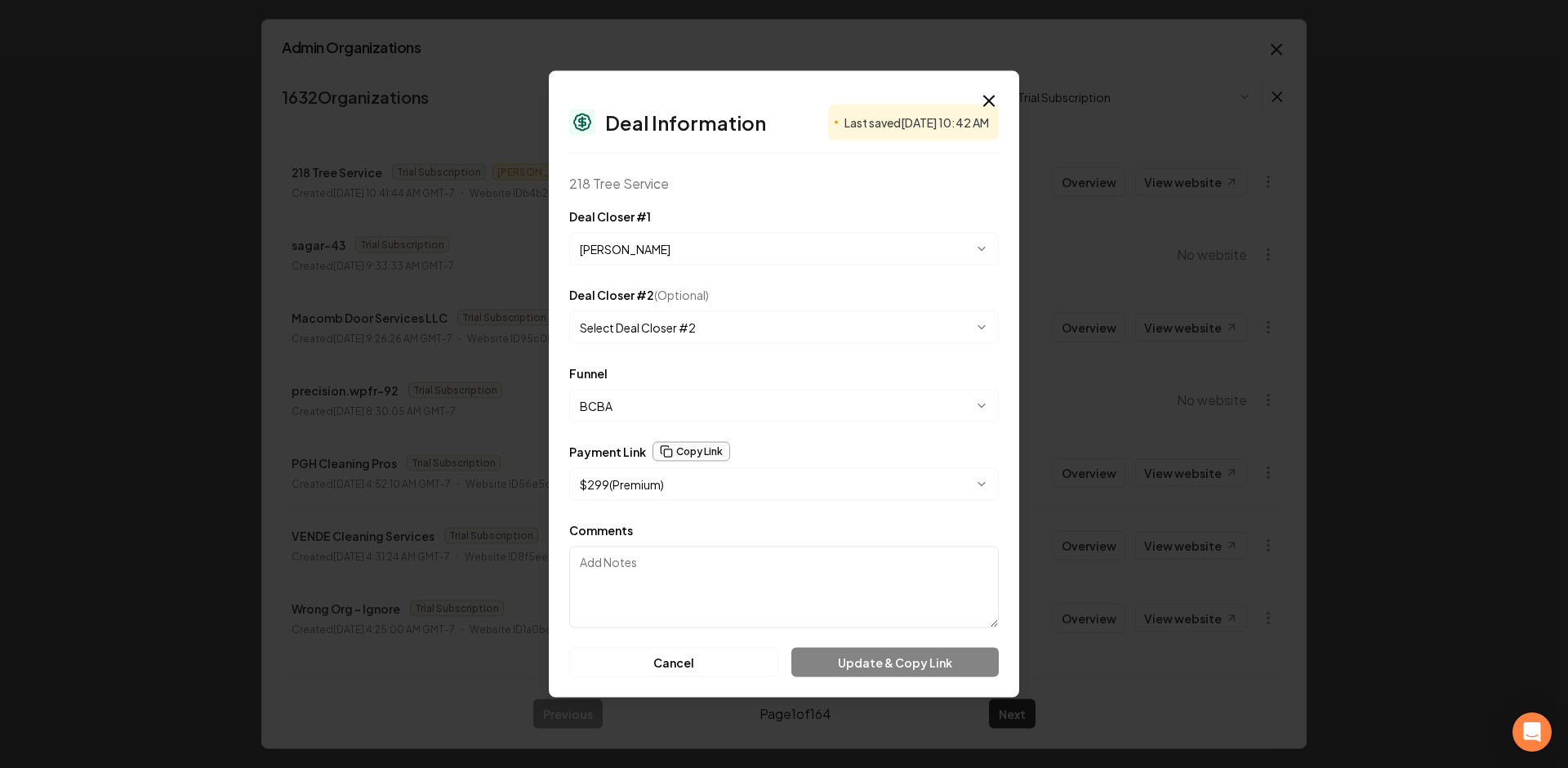
click at [683, 442] on button "Copy Link" at bounding box center [692, 452] width 78 height 20
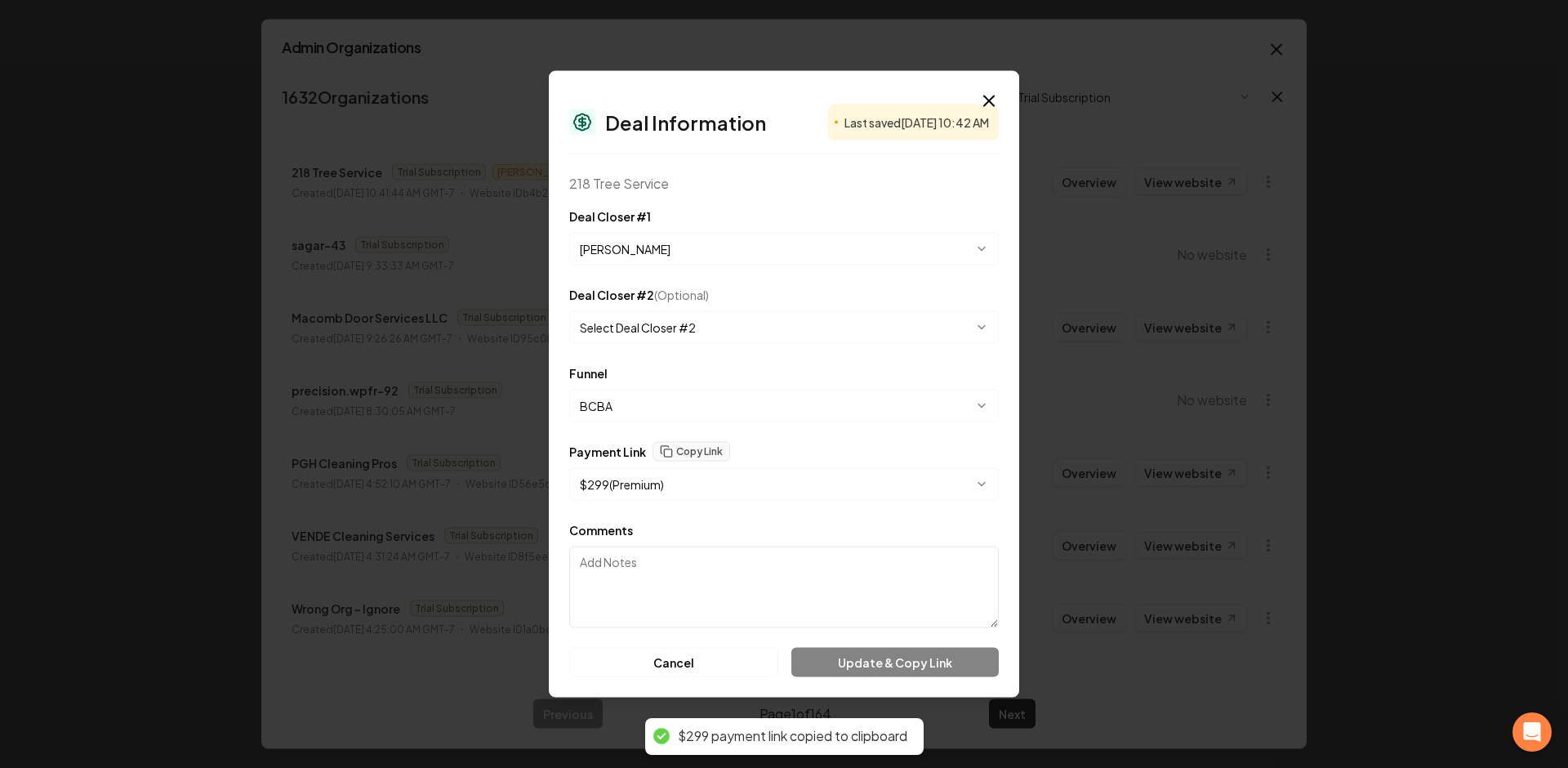
click at [708, 497] on button "$ 299 ( Premium )" at bounding box center [784, 484] width 430 height 33
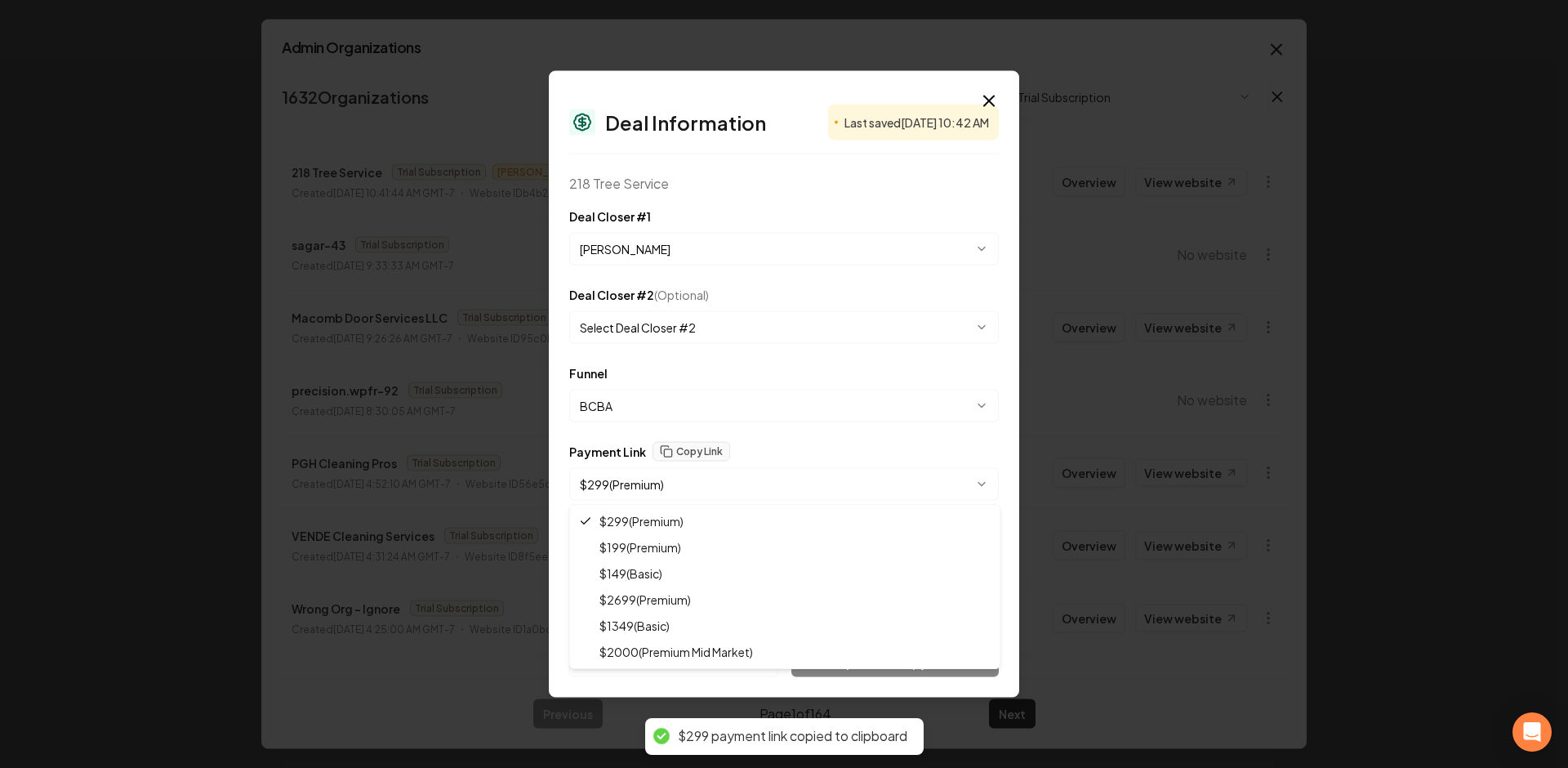
select select "**********"
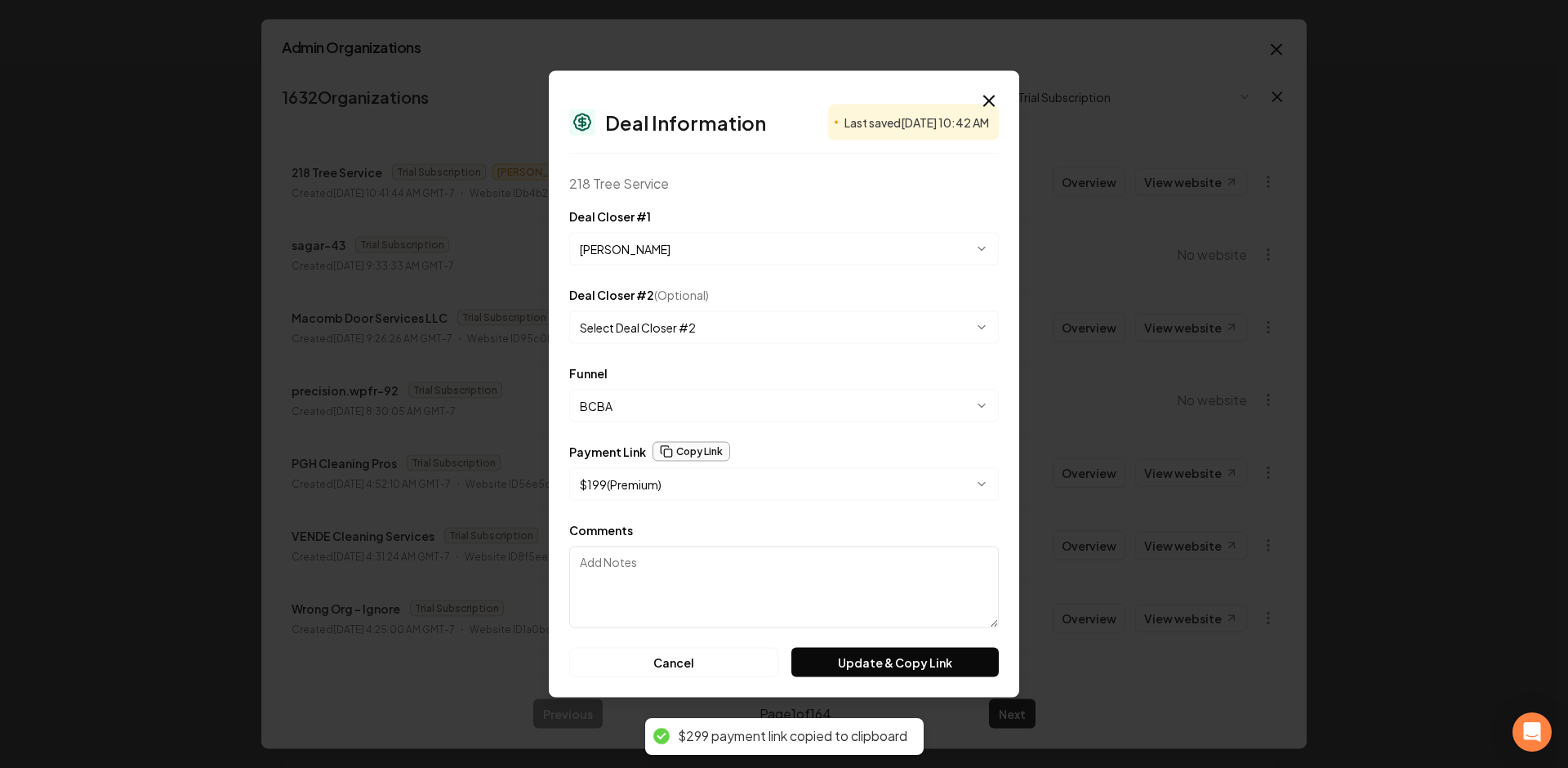
click at [711, 446] on button "Copy Link" at bounding box center [692, 452] width 78 height 20
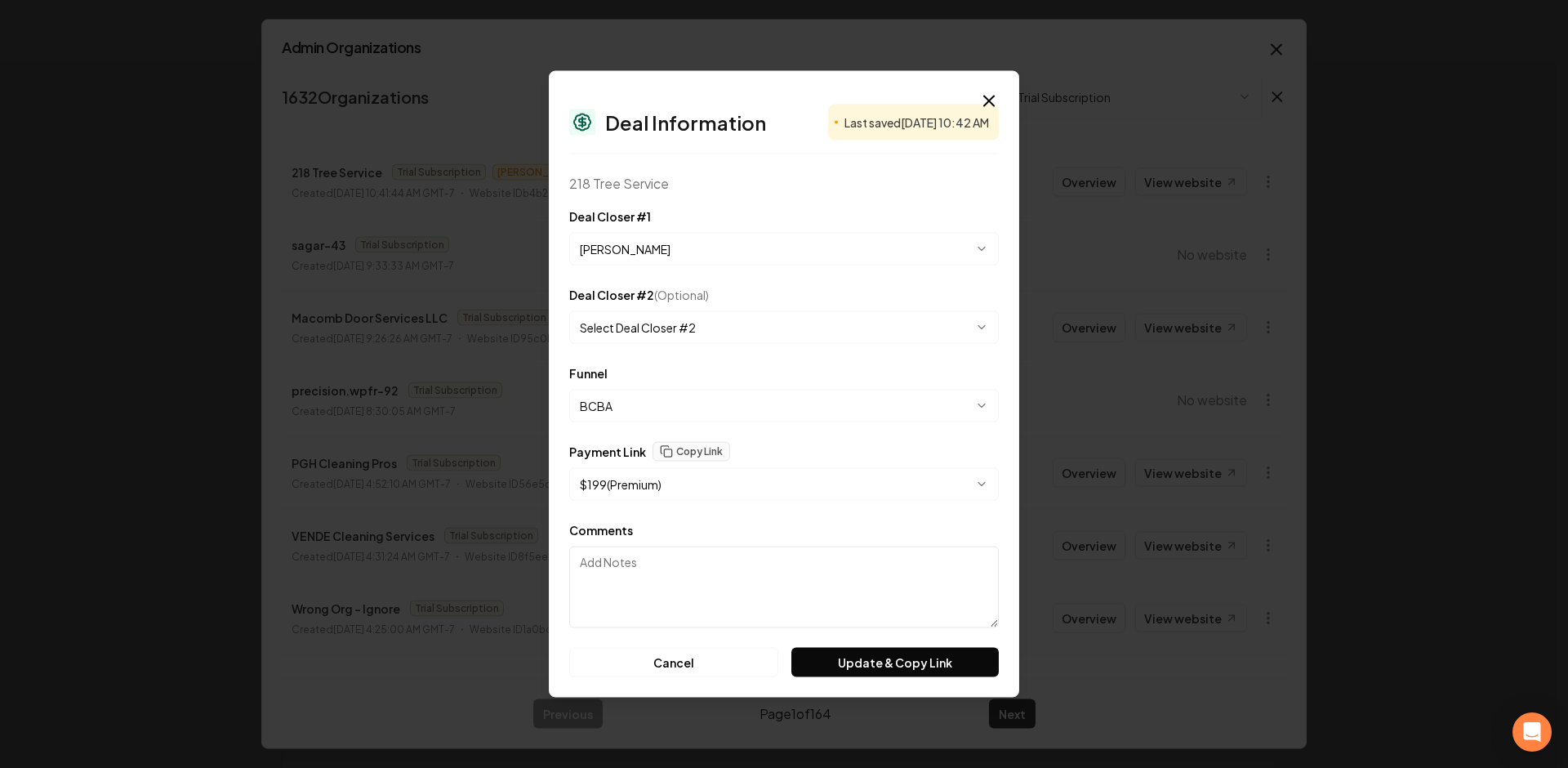
click at [975, 94] on div "**********" at bounding box center [784, 384] width 471 height 627
click at [983, 97] on icon "button" at bounding box center [989, 102] width 20 height 20
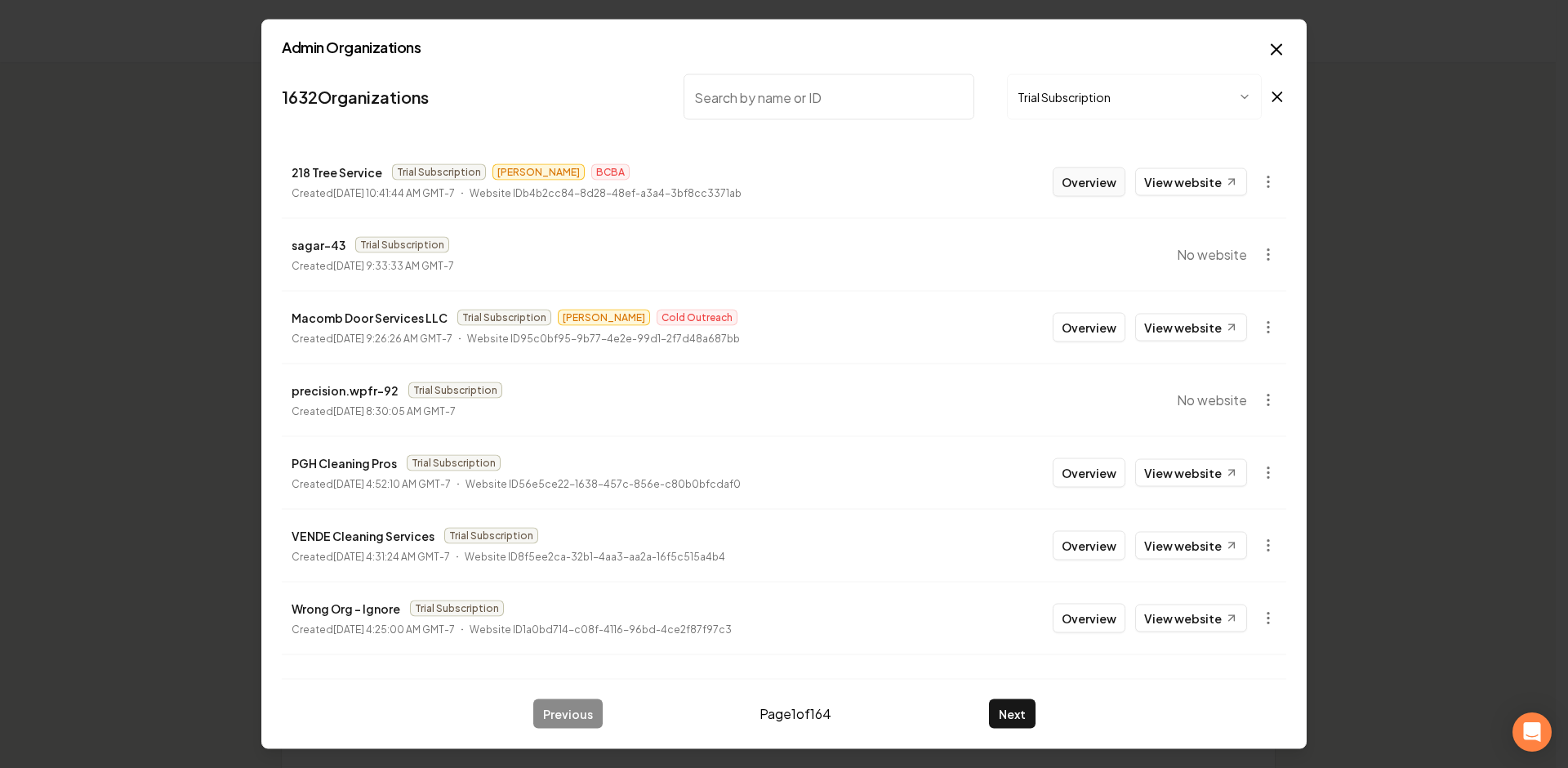
click at [1090, 173] on button "Overview" at bounding box center [1088, 181] width 73 height 29
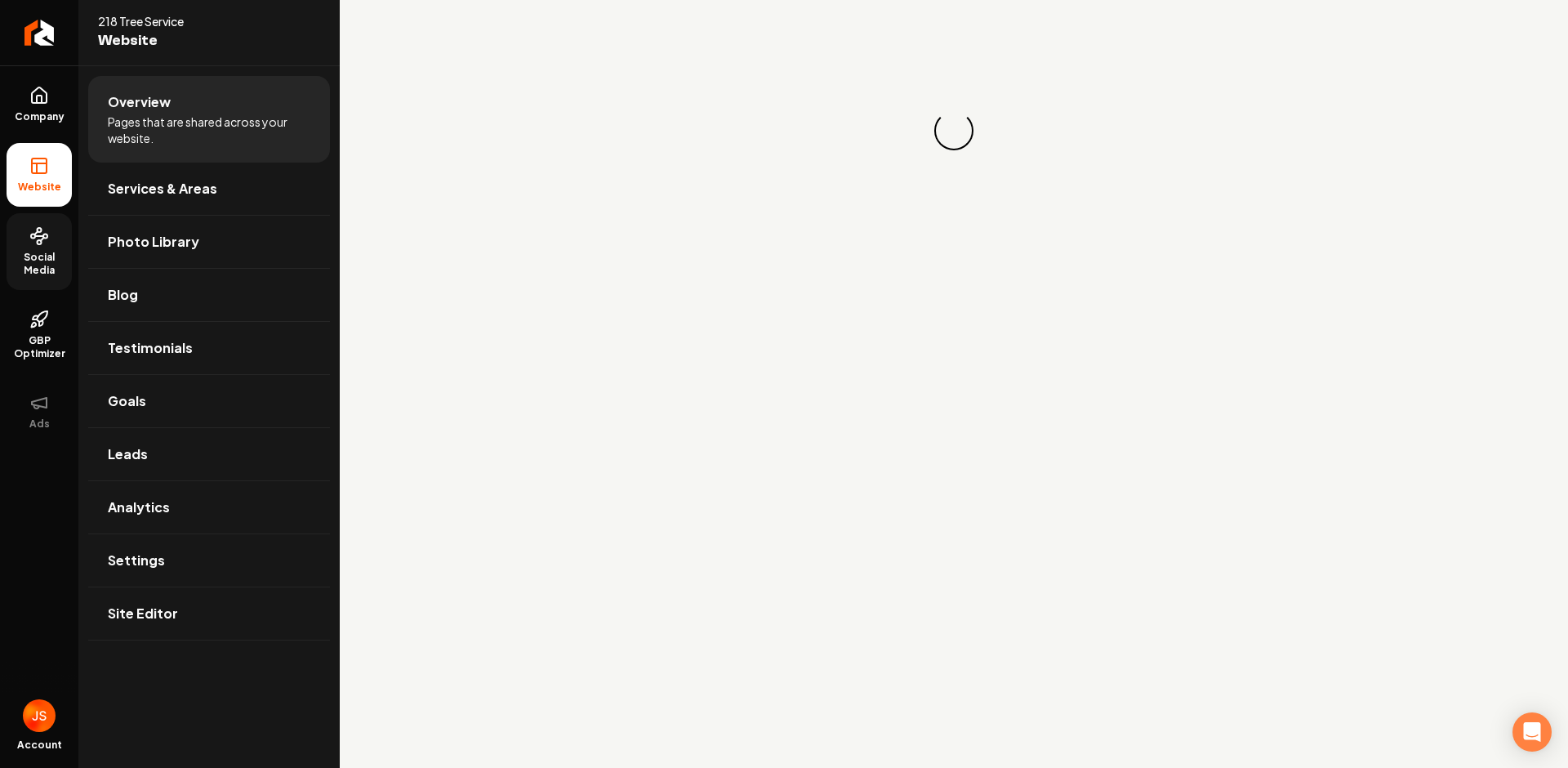
click at [43, 257] on span "Social Media" at bounding box center [39, 264] width 65 height 26
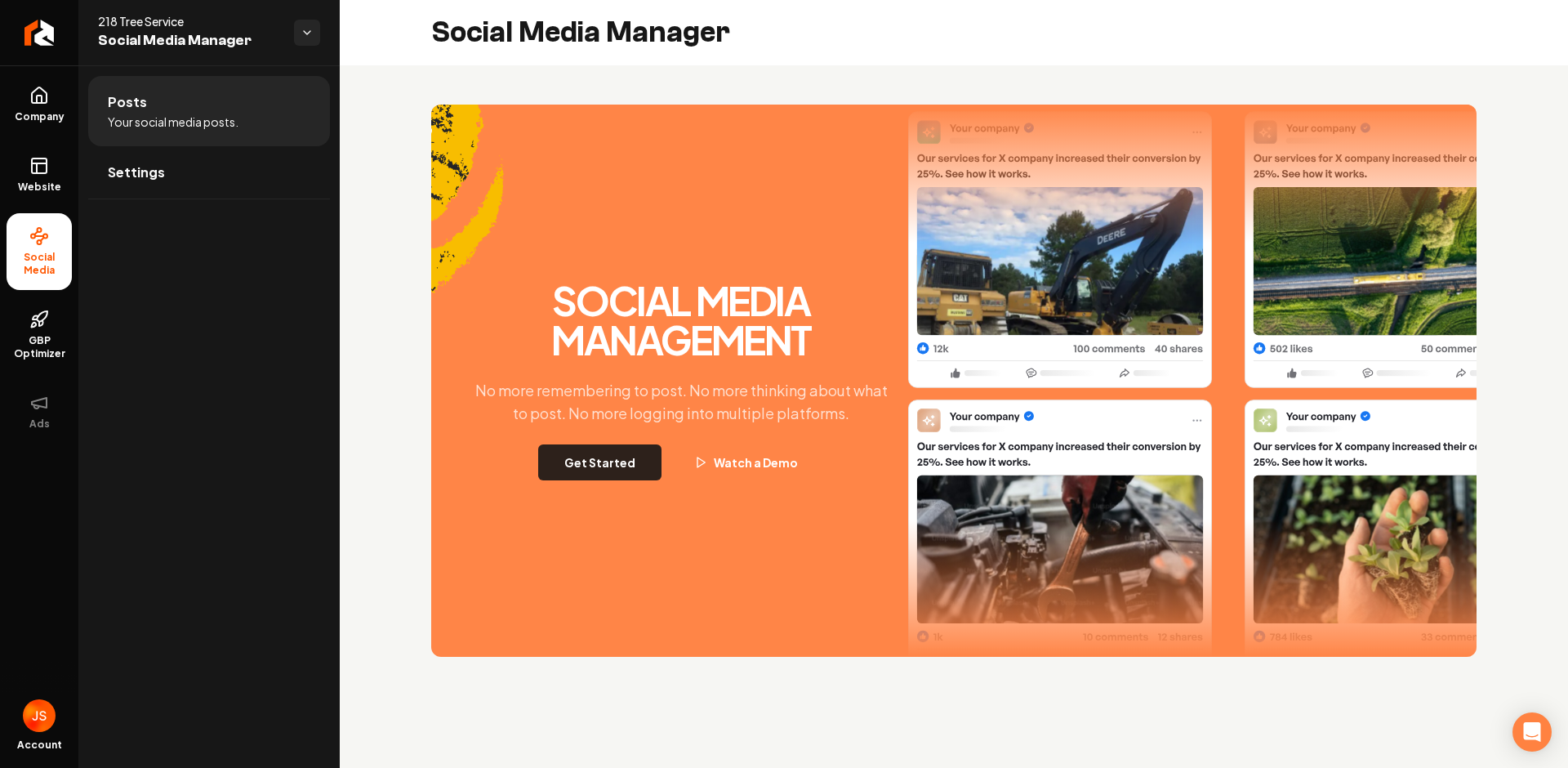
click at [623, 457] on button "Get Started" at bounding box center [599, 462] width 123 height 36
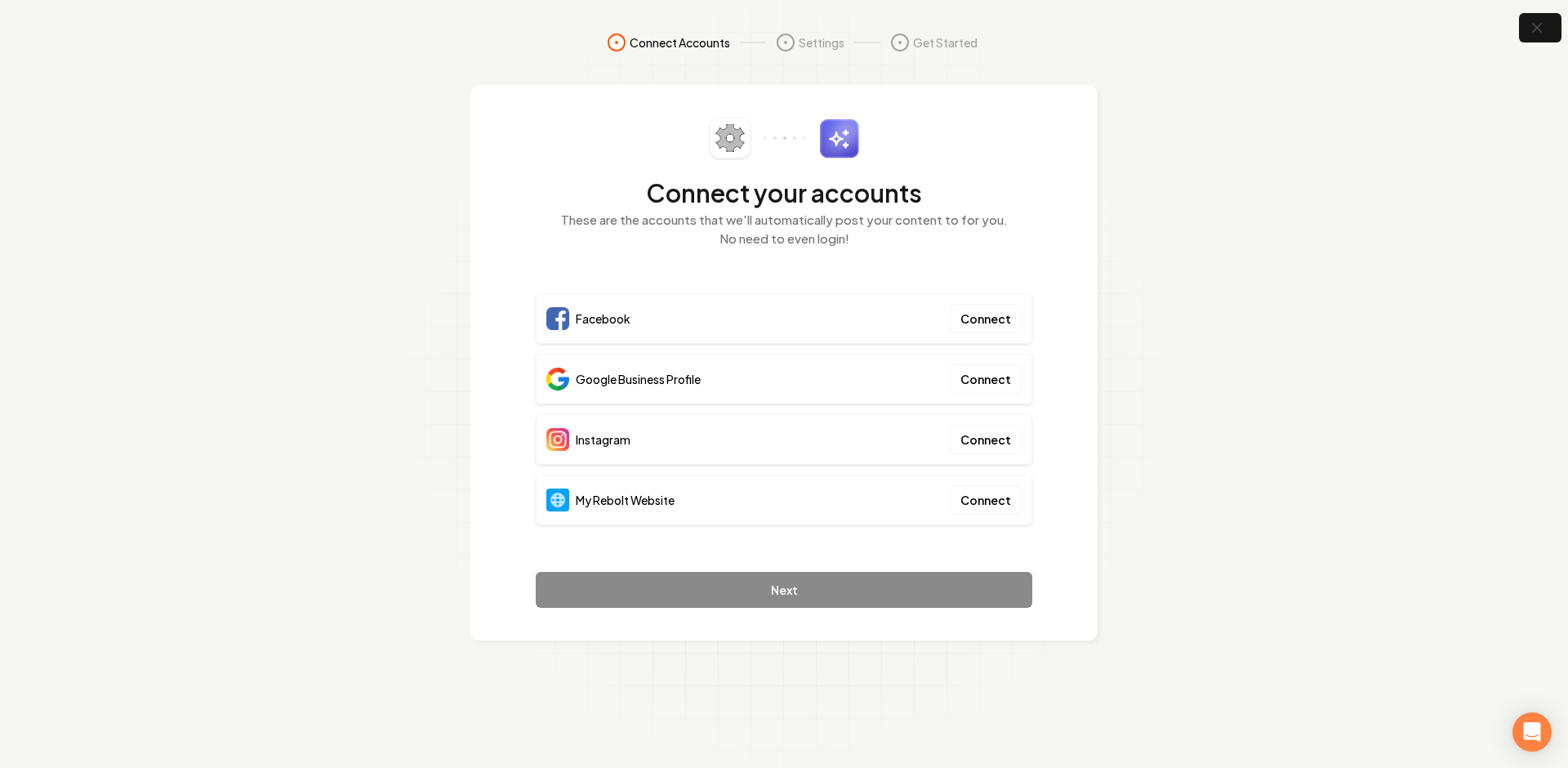
click at [967, 480] on div "My Rebolt Website Connect" at bounding box center [784, 500] width 497 height 51
click at [970, 493] on button "Connect" at bounding box center [985, 499] width 72 height 29
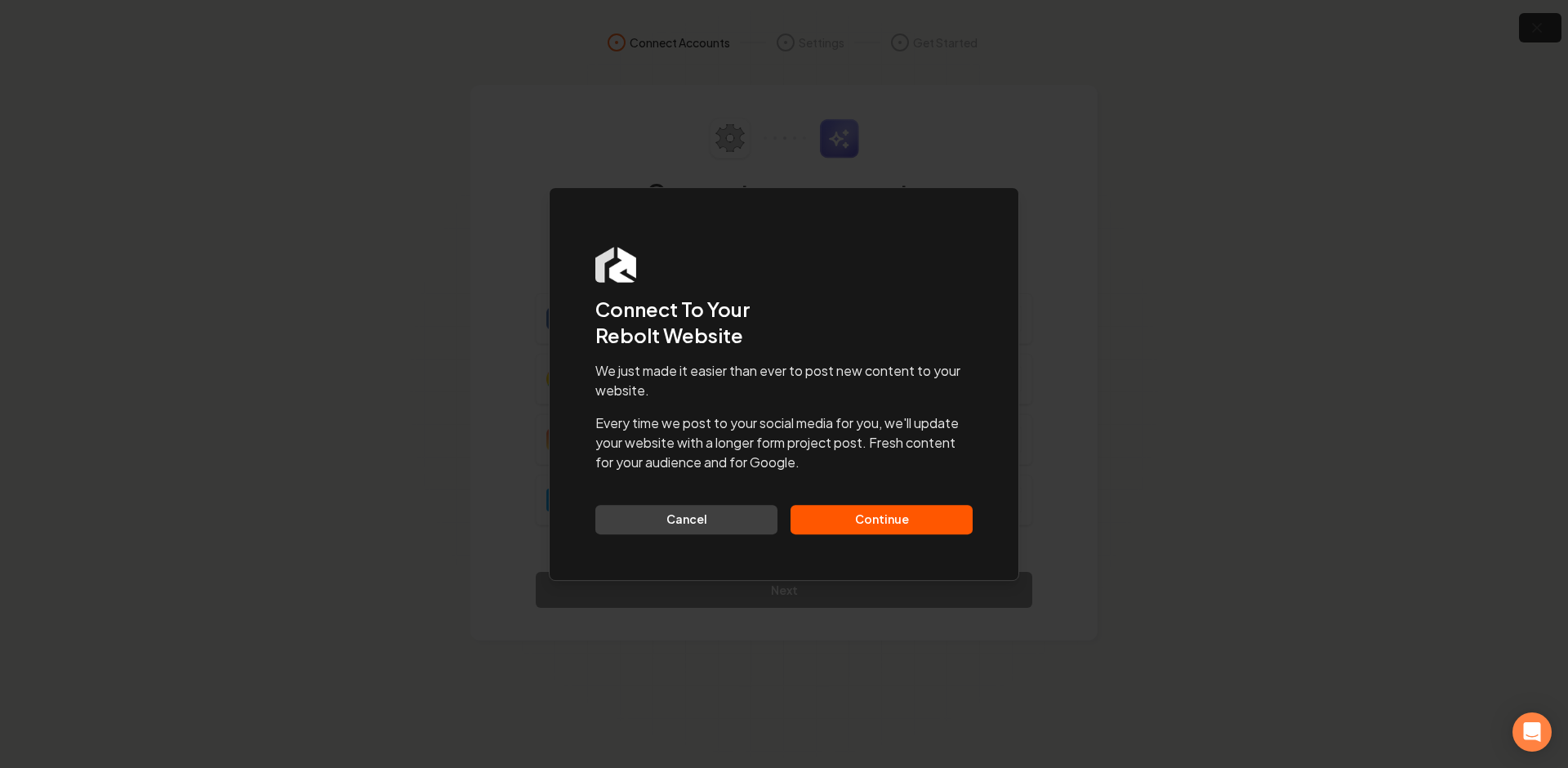
drag, startPoint x: 885, startPoint y: 481, endPoint x: 873, endPoint y: 507, distance: 28.6
click at [884, 484] on div "We just made it easier than ever to post new content to your website. Every tim…" at bounding box center [784, 447] width 377 height 173
click at [872, 508] on button "Continue" at bounding box center [881, 519] width 182 height 29
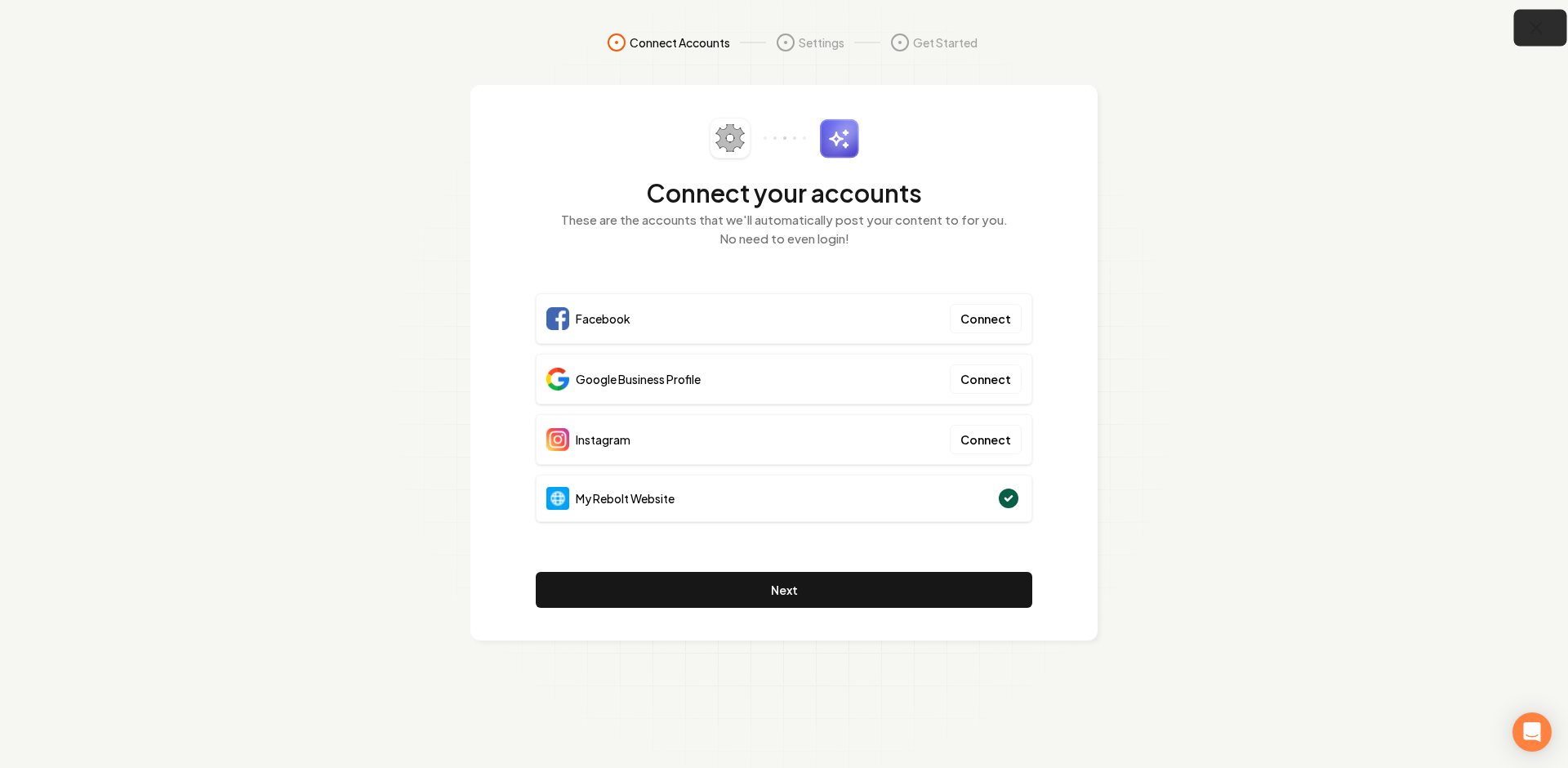
click at [1536, 33] on icon "button" at bounding box center [1536, 28] width 20 height 20
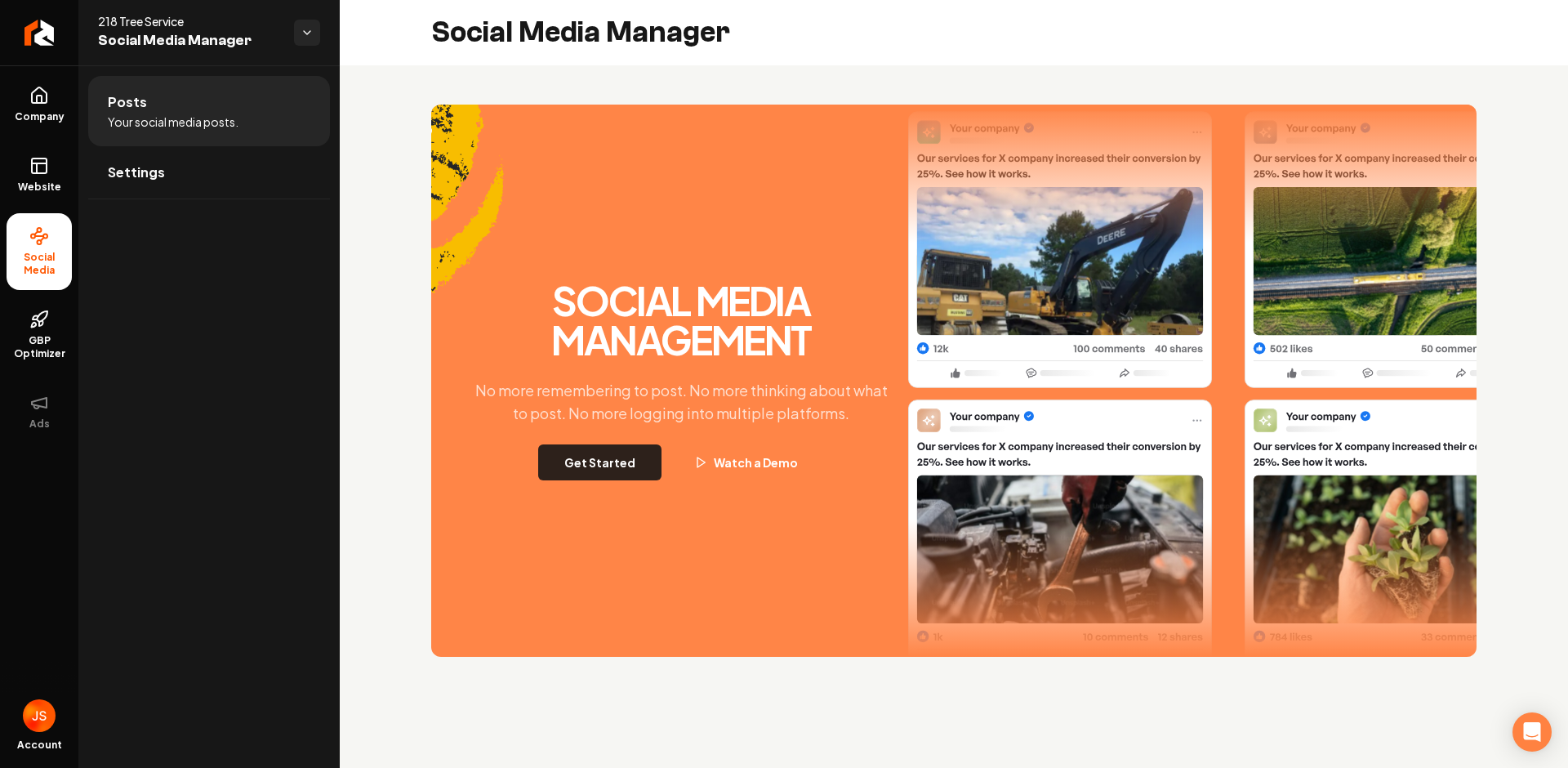
click at [583, 478] on button "Get Started" at bounding box center [599, 462] width 123 height 36
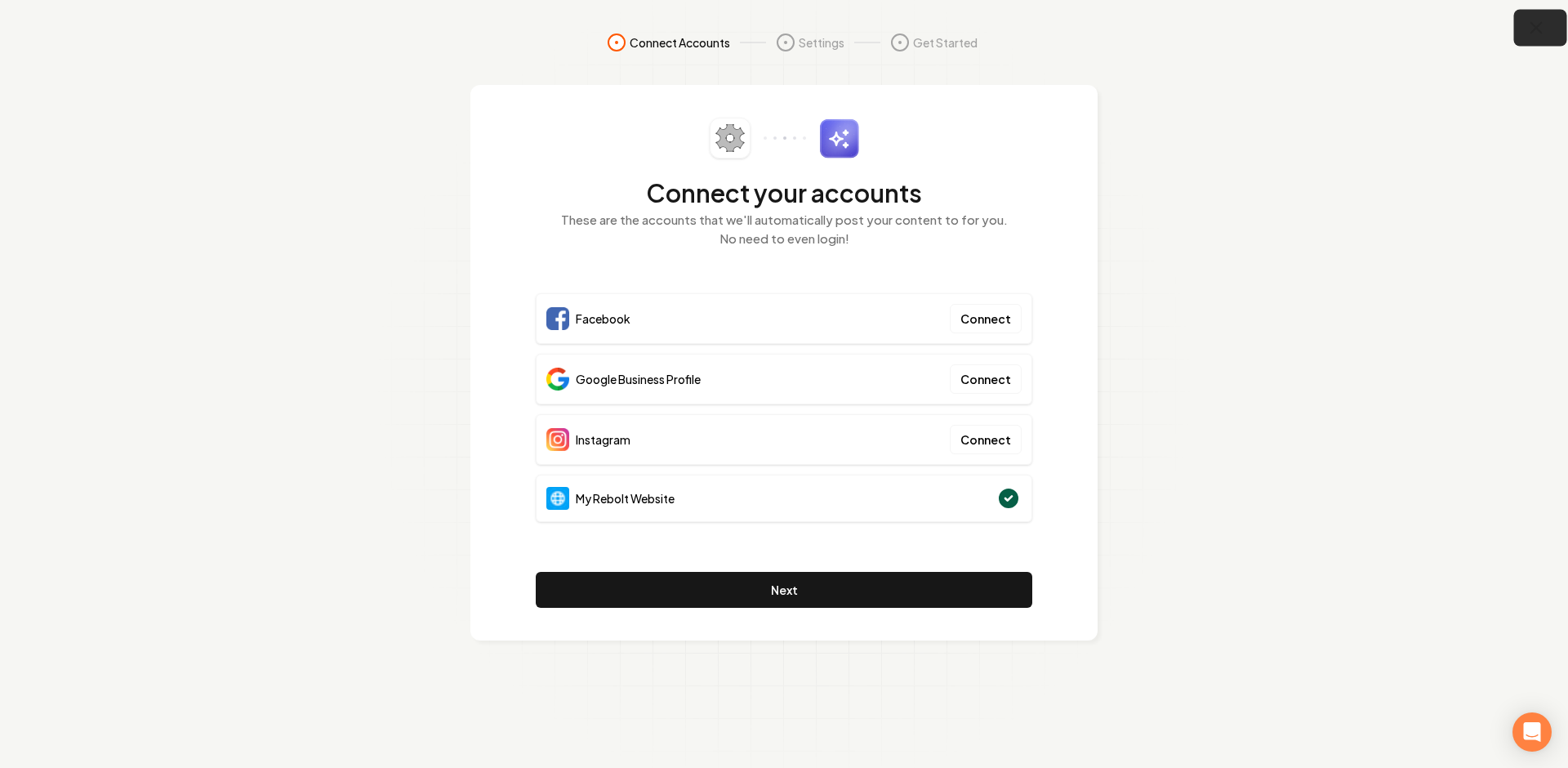
click at [1551, 37] on button "button" at bounding box center [1540, 28] width 53 height 37
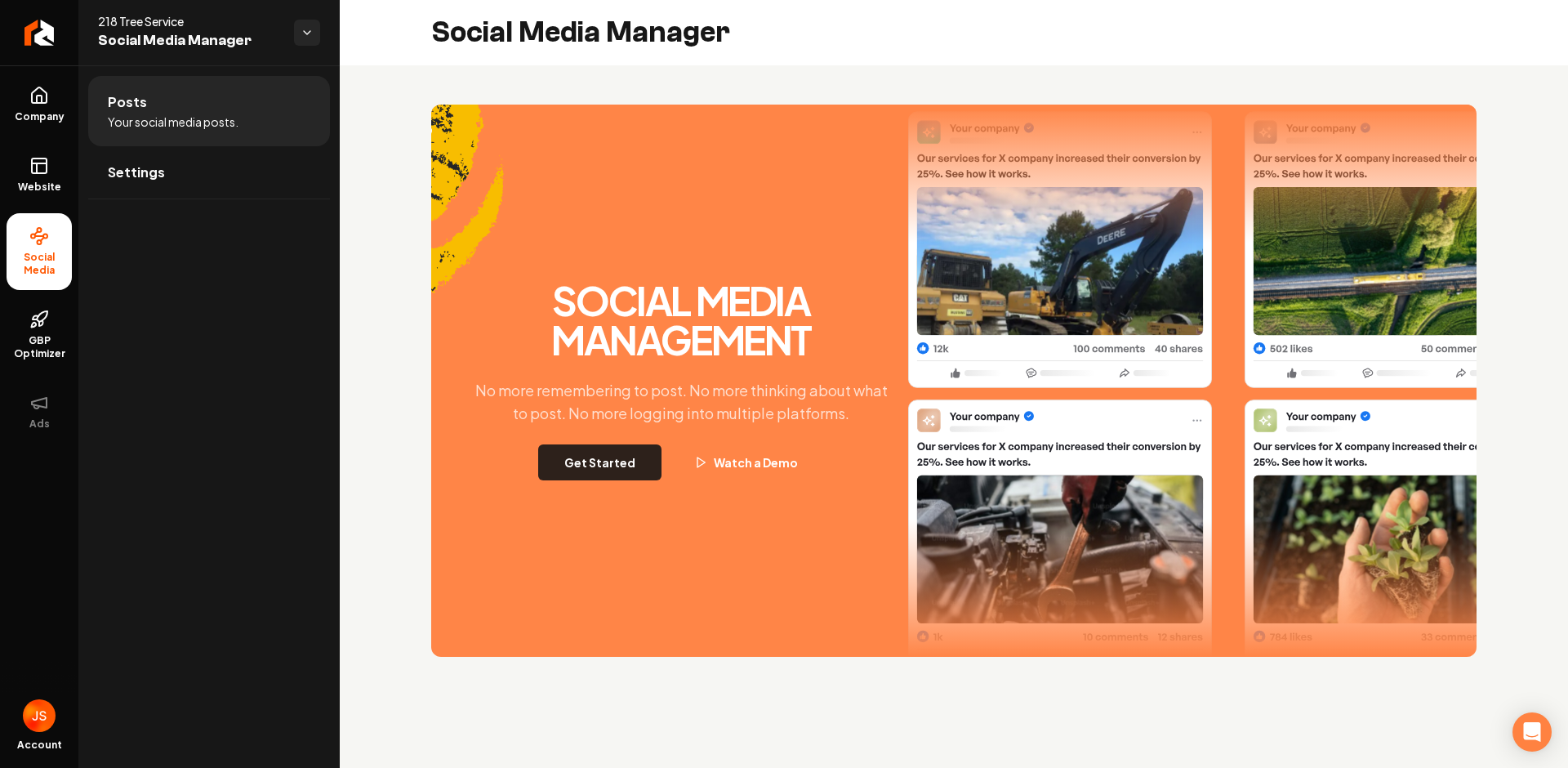
click at [602, 475] on button "Get Started" at bounding box center [599, 462] width 123 height 36
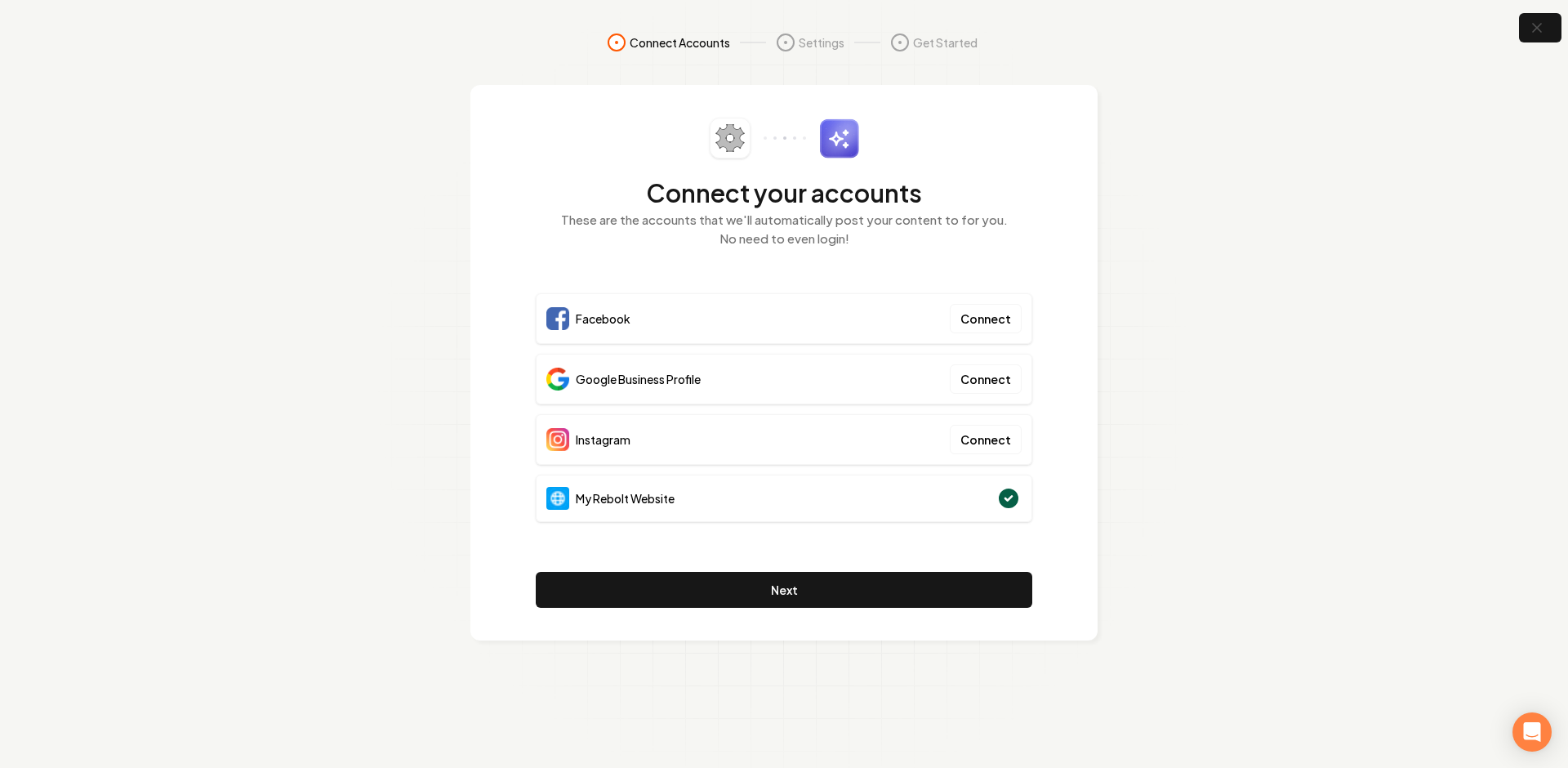
click at [1542, 50] on section "Connect Accounts Settings Get Started Connect your accounts These are the accou…" at bounding box center [784, 384] width 1568 height 768
click at [1543, 33] on icon "button" at bounding box center [1536, 28] width 20 height 20
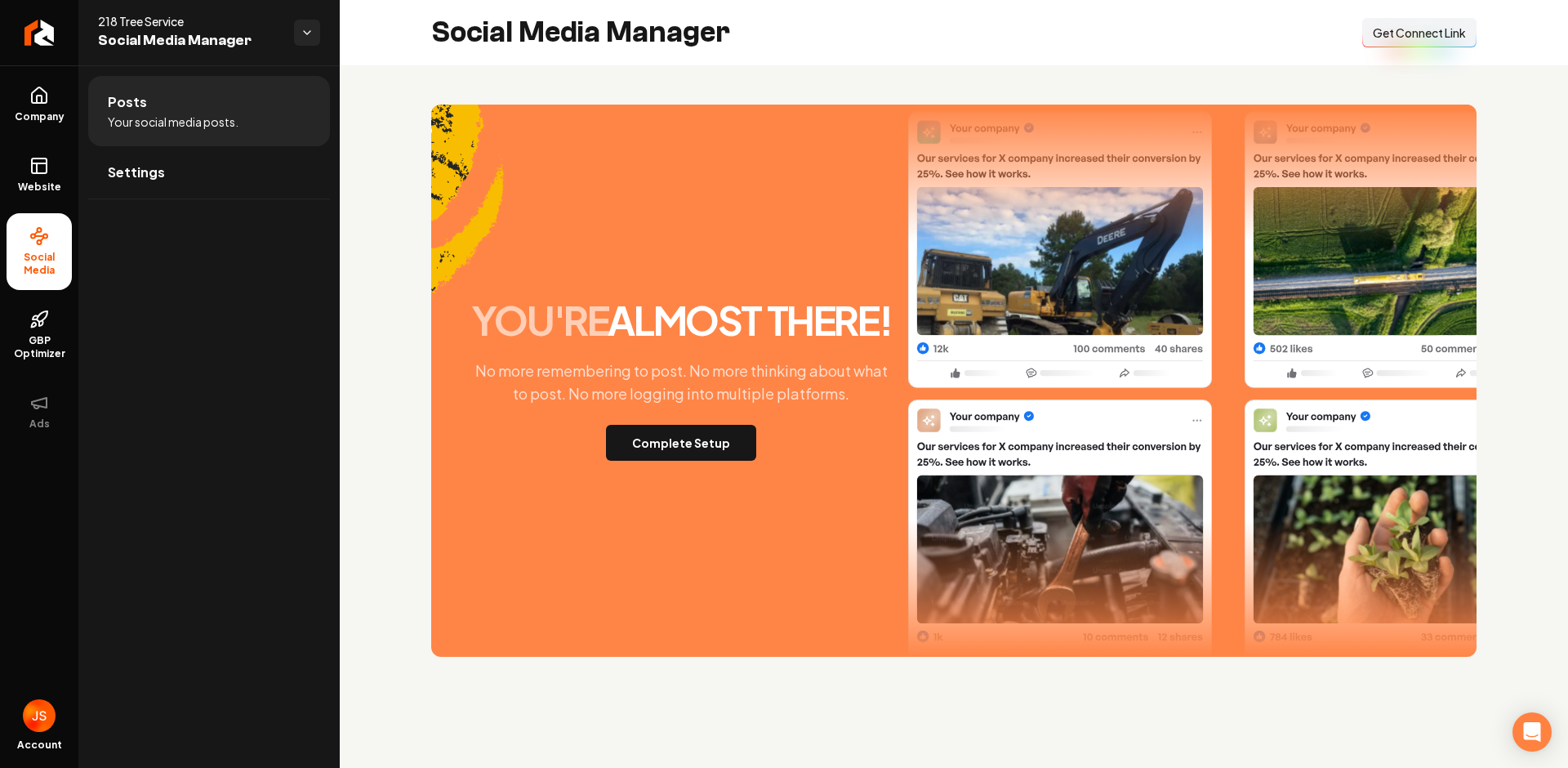
click at [1426, 31] on span "Get Connect Link" at bounding box center [1418, 33] width 93 height 16
click at [162, 187] on link "Settings" at bounding box center [209, 172] width 242 height 52
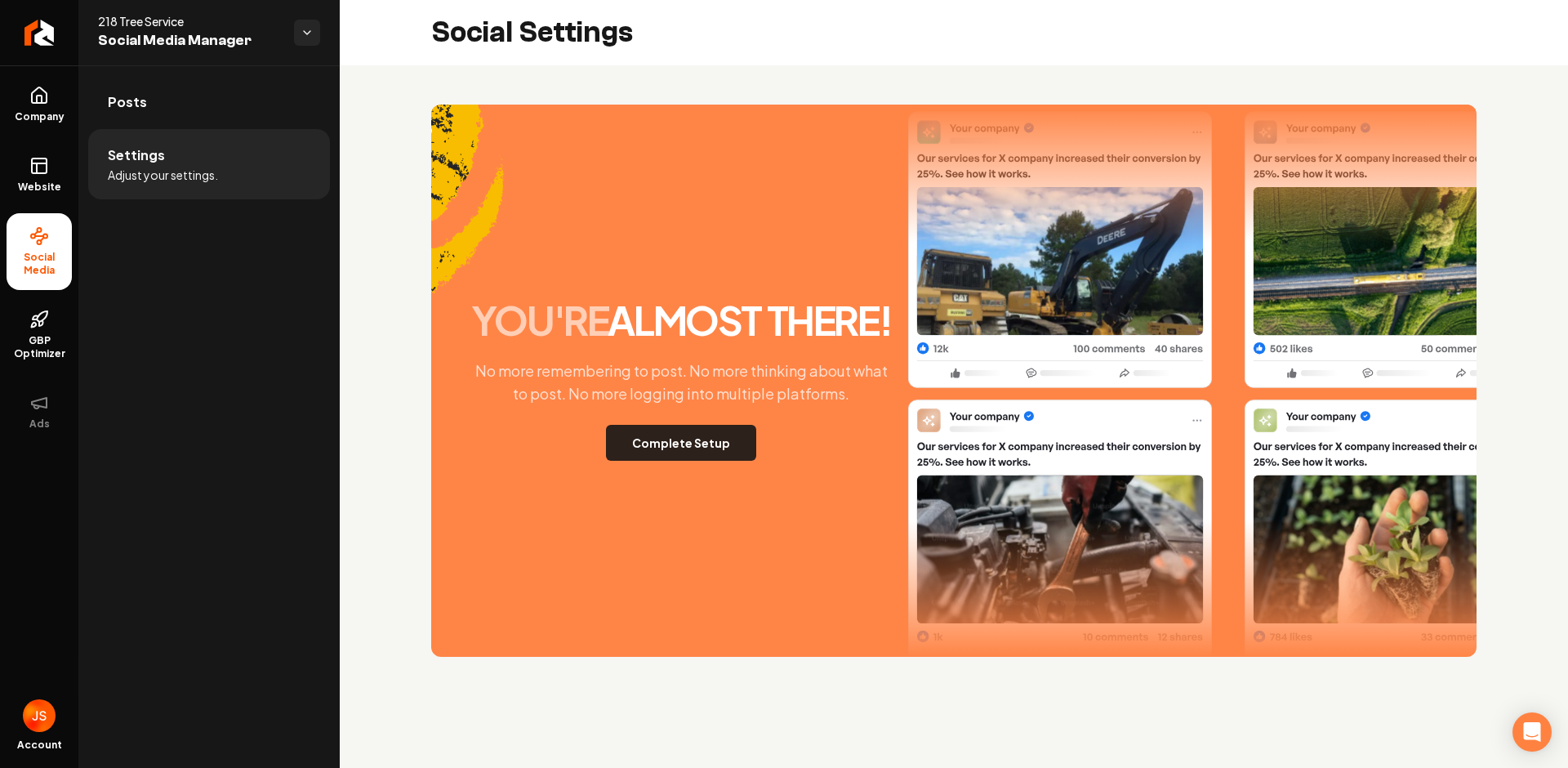
click at [698, 453] on button "Complete Setup" at bounding box center [681, 443] width 150 height 36
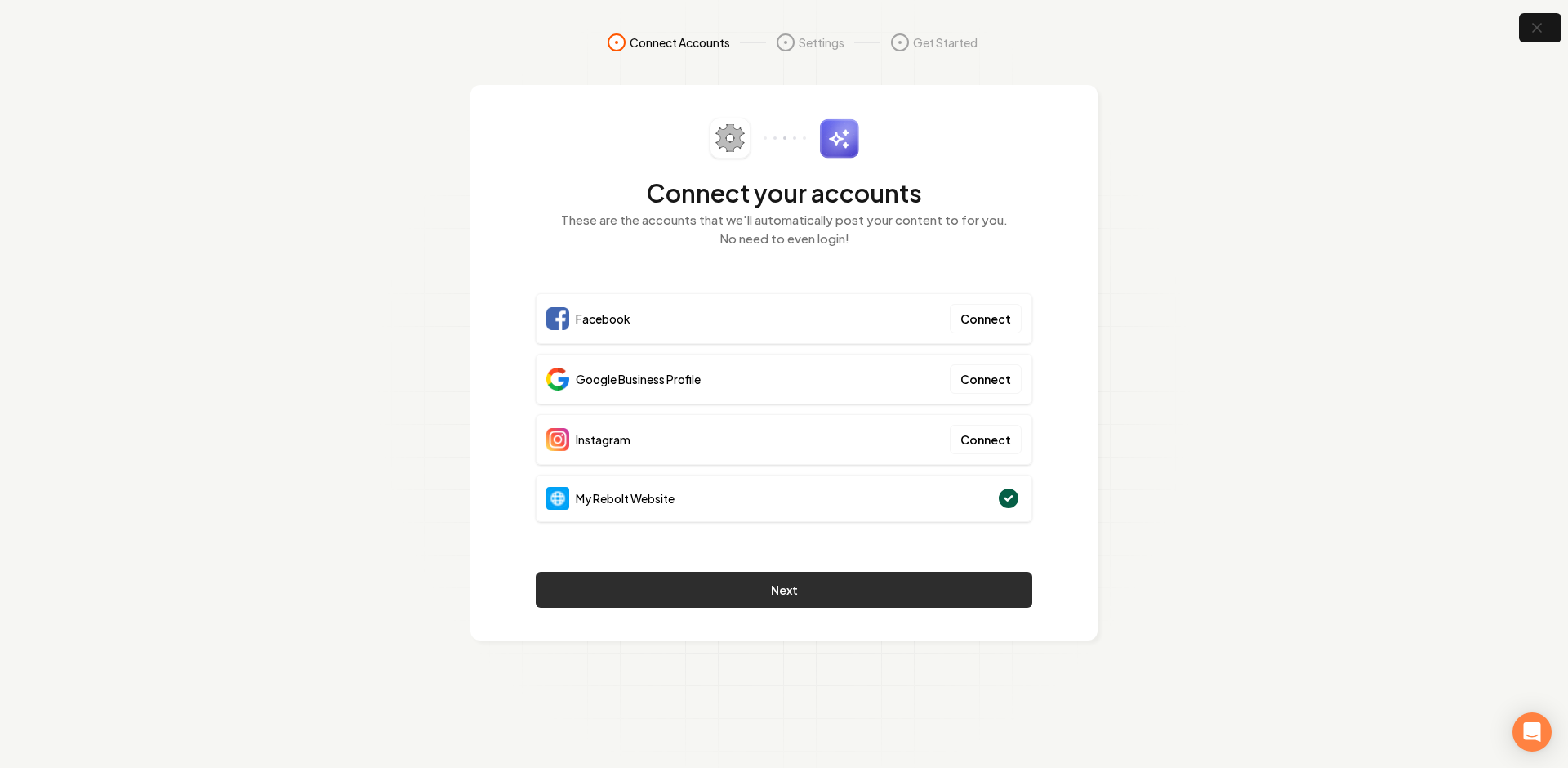
click at [761, 580] on button "Next" at bounding box center [784, 590] width 497 height 36
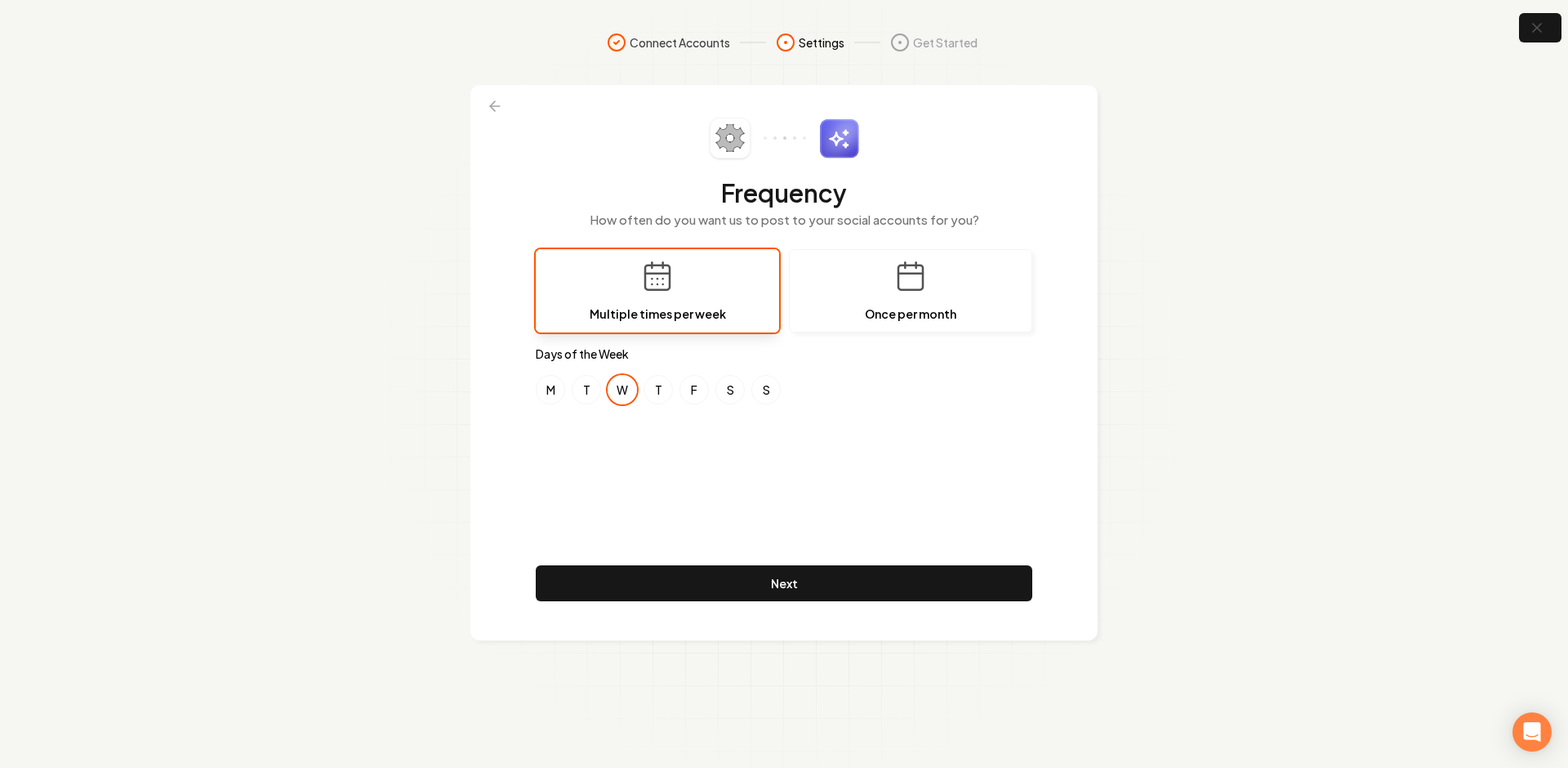
click at [906, 480] on div "Frequency How often do you want us to post to your social accounts for you? Mul…" at bounding box center [784, 363] width 497 height 490
click at [903, 477] on div "Frequency How often do you want us to post to your social accounts for you? Mul…" at bounding box center [784, 363] width 497 height 490
click at [688, 394] on button "F" at bounding box center [694, 389] width 29 height 29
drag, startPoint x: 578, startPoint y: 397, endPoint x: 592, endPoint y: 395, distance: 14.1
click at [584, 396] on button "T" at bounding box center [586, 389] width 29 height 29
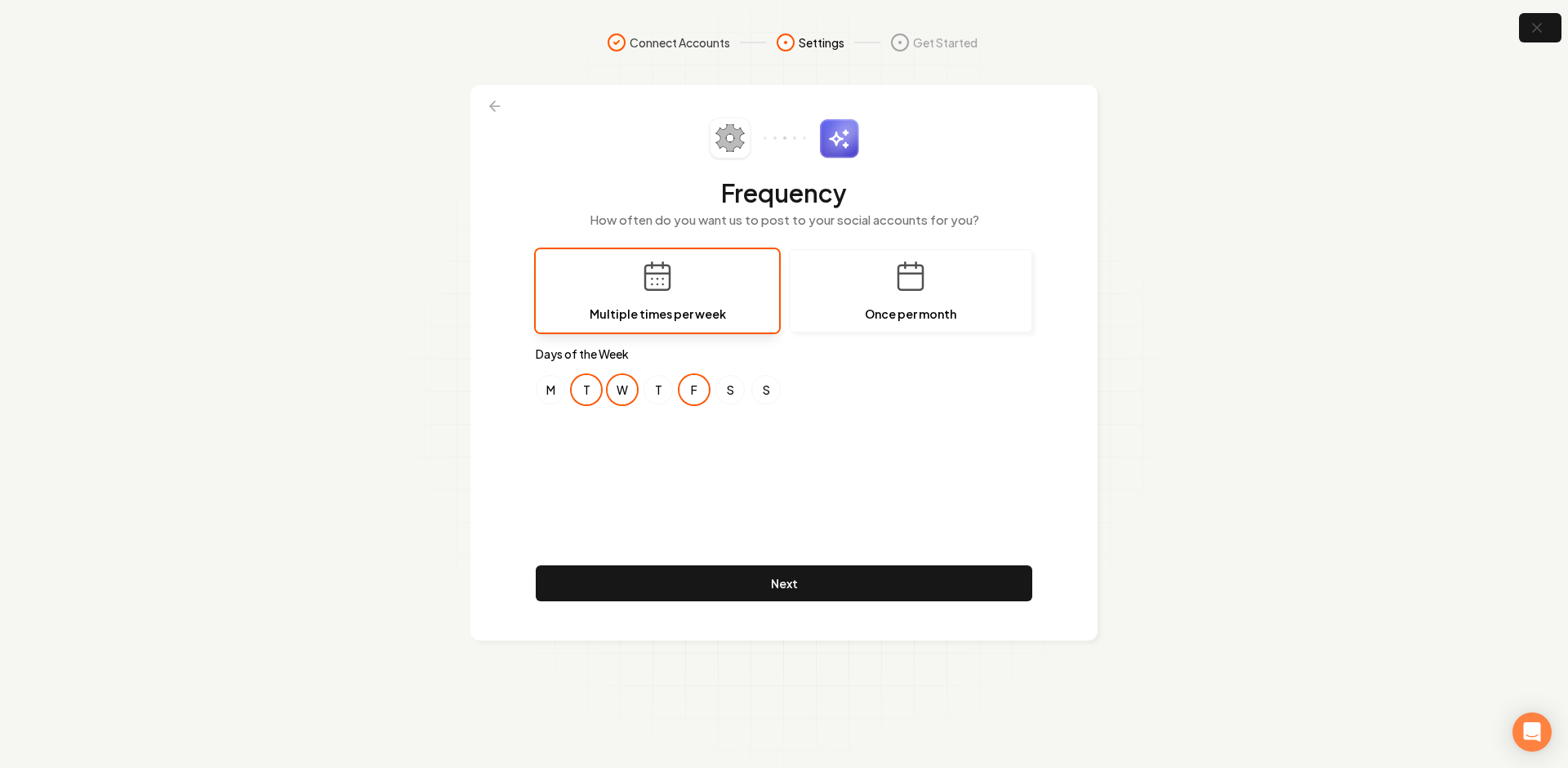
click at [641, 396] on div "M T W T F S S" at bounding box center [784, 389] width 497 height 29
drag, startPoint x: 658, startPoint y: 396, endPoint x: 680, endPoint y: 393, distance: 22.2
click at [658, 396] on button "T" at bounding box center [658, 389] width 29 height 29
drag, startPoint x: 689, startPoint y: 391, endPoint x: 629, endPoint y: 394, distance: 60.1
click at [684, 392] on button "F" at bounding box center [694, 389] width 29 height 29
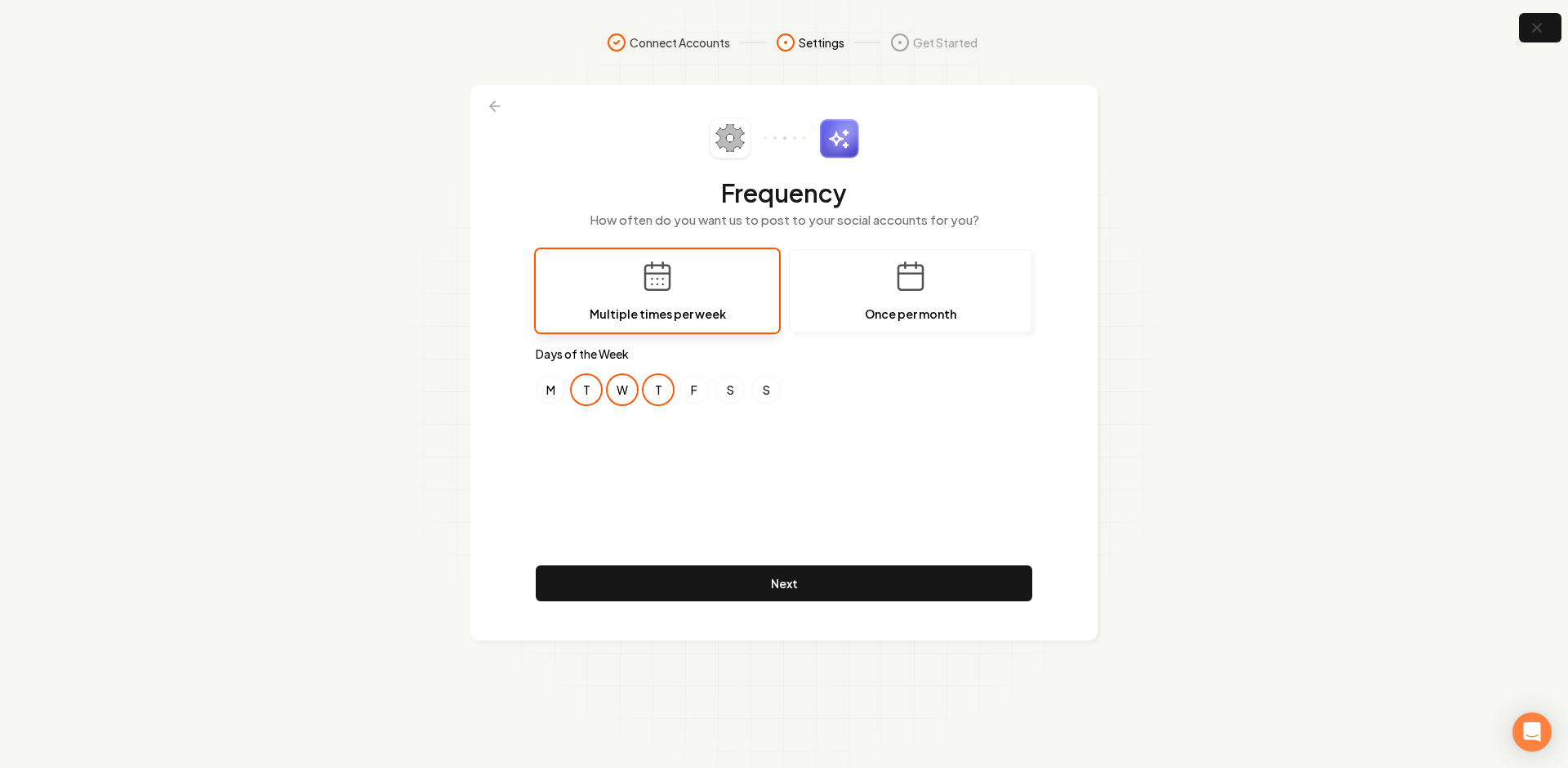
click at [618, 394] on button "W" at bounding box center [622, 389] width 29 height 29
drag, startPoint x: 641, startPoint y: 448, endPoint x: 594, endPoint y: 398, distance: 68.6
click at [640, 448] on div "Frequency How often do you want us to post to your social accounts for you? Mul…" at bounding box center [784, 363] width 497 height 490
click at [586, 389] on button "T" at bounding box center [586, 389] width 29 height 29
drag, startPoint x: 627, startPoint y: 396, endPoint x: 641, endPoint y: 395, distance: 14.0
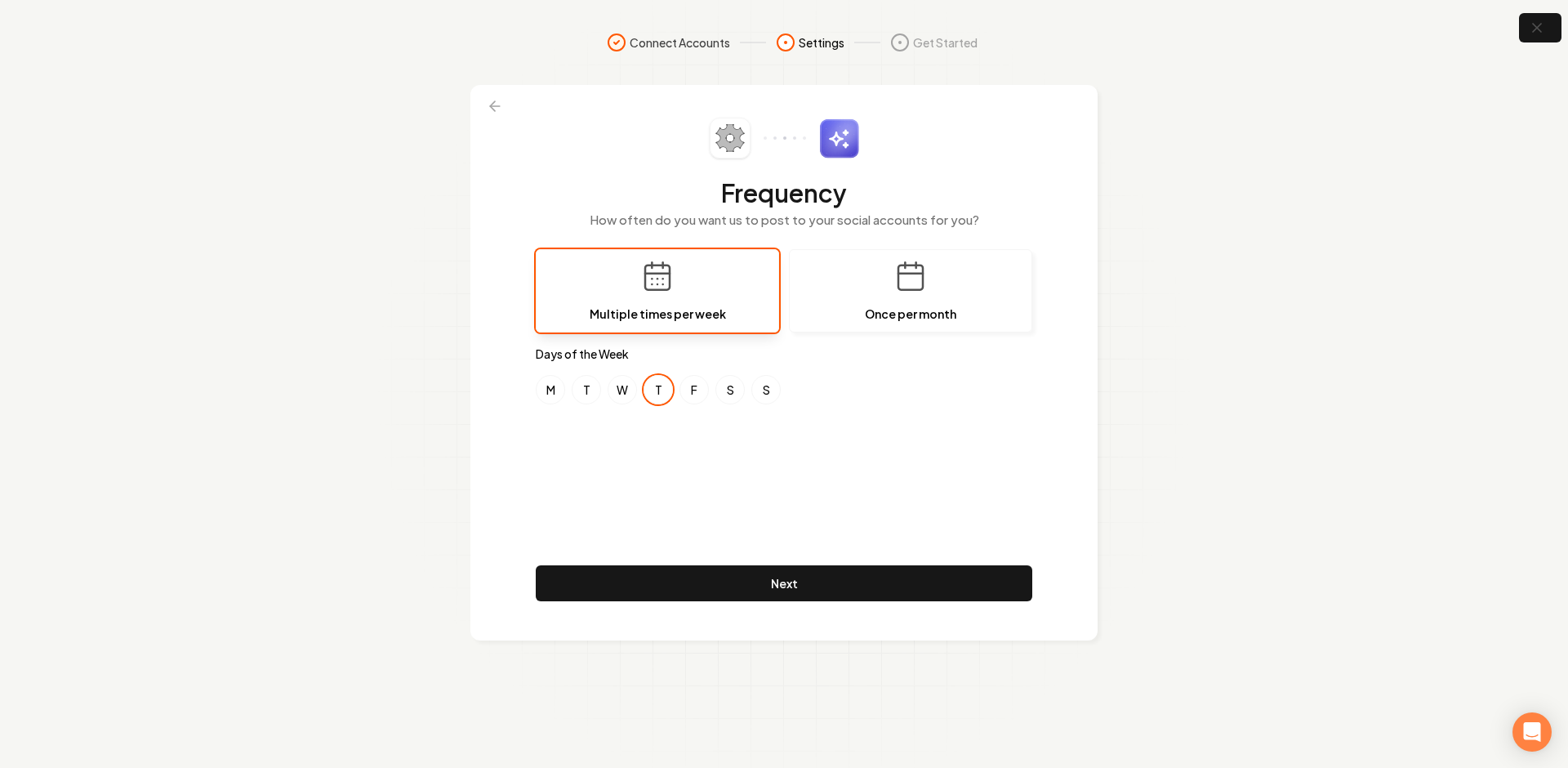
click at [628, 396] on button "W" at bounding box center [622, 389] width 29 height 29
drag, startPoint x: 658, startPoint y: 395, endPoint x: 667, endPoint y: 394, distance: 9.1
click at [659, 395] on button "T" at bounding box center [658, 389] width 29 height 29
drag, startPoint x: 704, startPoint y: 392, endPoint x: 742, endPoint y: 389, distance: 38.1
click at [704, 392] on button "F" at bounding box center [694, 389] width 29 height 29
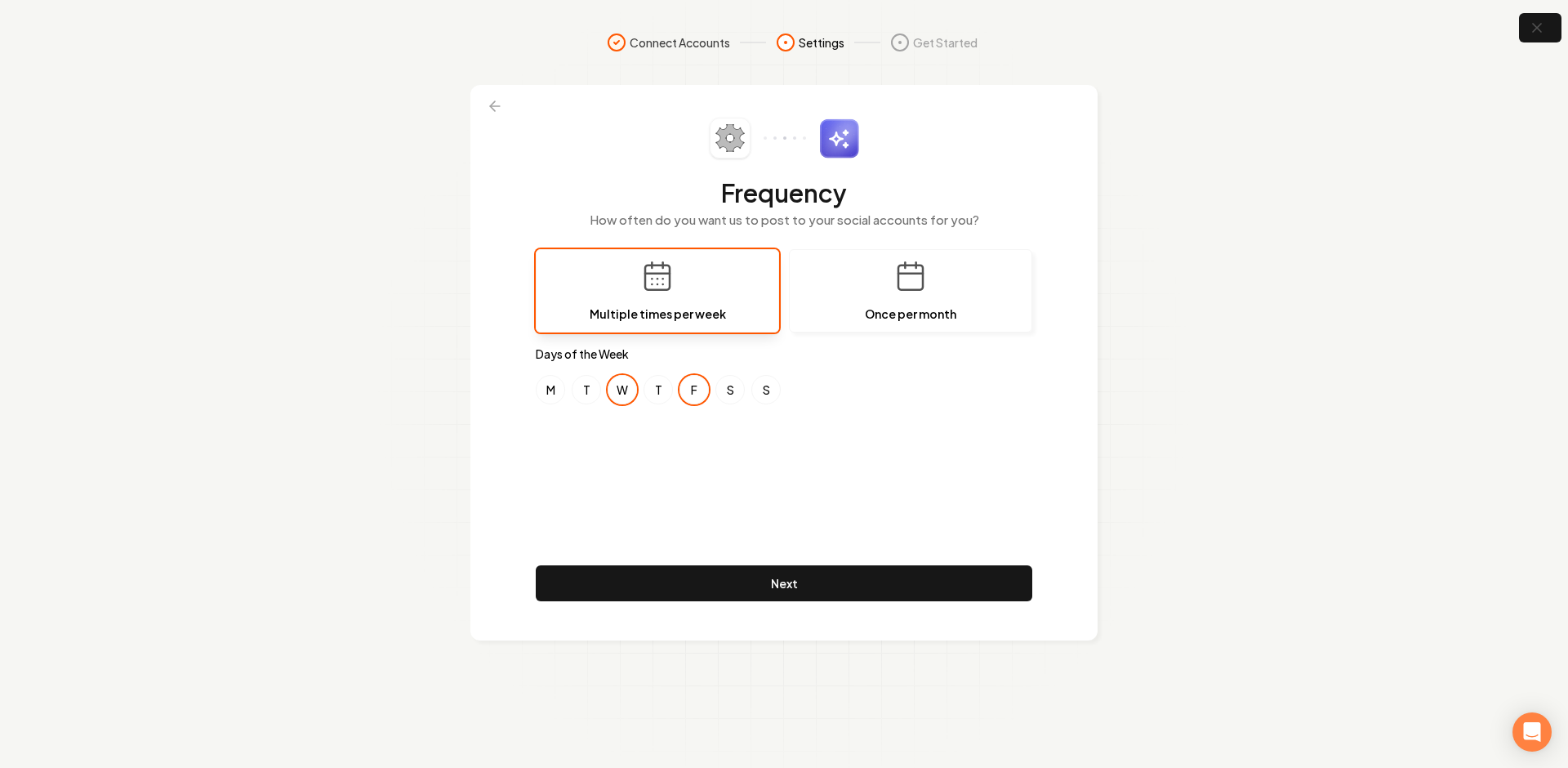
click at [785, 477] on div "Frequency How often do you want us to post to your social accounts for you? Mul…" at bounding box center [784, 363] width 497 height 490
click at [743, 490] on div "Frequency How often do you want us to post to your social accounts for you? Mul…" at bounding box center [784, 363] width 497 height 490
click at [697, 445] on div "Frequency How often do you want us to post to your social accounts for you? Mul…" at bounding box center [784, 363] width 497 height 490
click at [663, 435] on div "Frequency How often do you want us to post to your social accounts for you? Mul…" at bounding box center [784, 363] width 497 height 490
click at [654, 486] on div "Frequency How often do you want us to post to your social accounts for you? Mul…" at bounding box center [784, 363] width 497 height 490
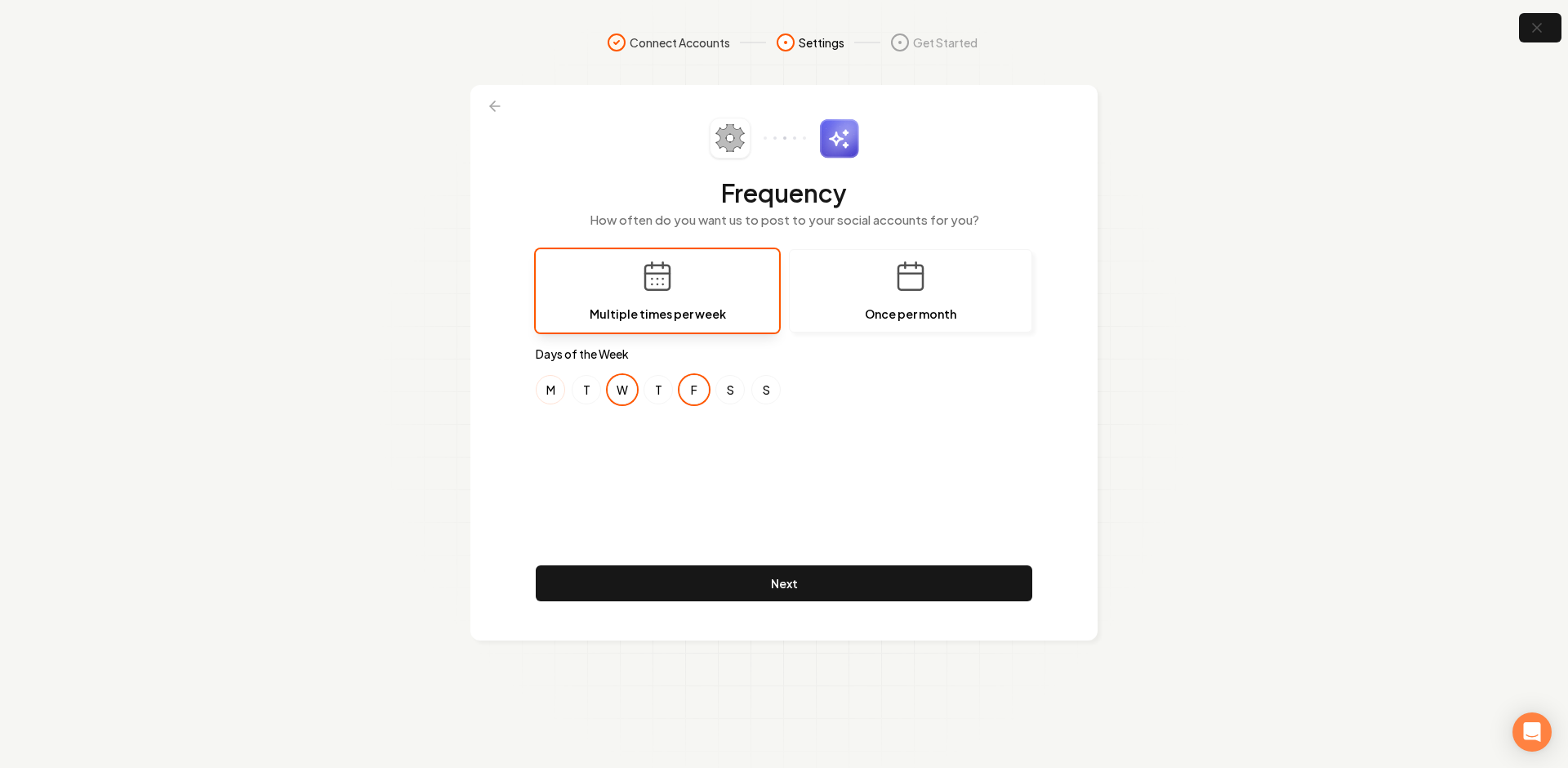
click at [555, 389] on button "M" at bounding box center [550, 389] width 29 height 29
click at [583, 388] on button "T" at bounding box center [586, 389] width 29 height 29
click at [565, 391] on button "M" at bounding box center [550, 389] width 29 height 29
drag, startPoint x: 593, startPoint y: 391, endPoint x: 619, endPoint y: 391, distance: 26.0
click at [593, 391] on button "T" at bounding box center [586, 389] width 29 height 29
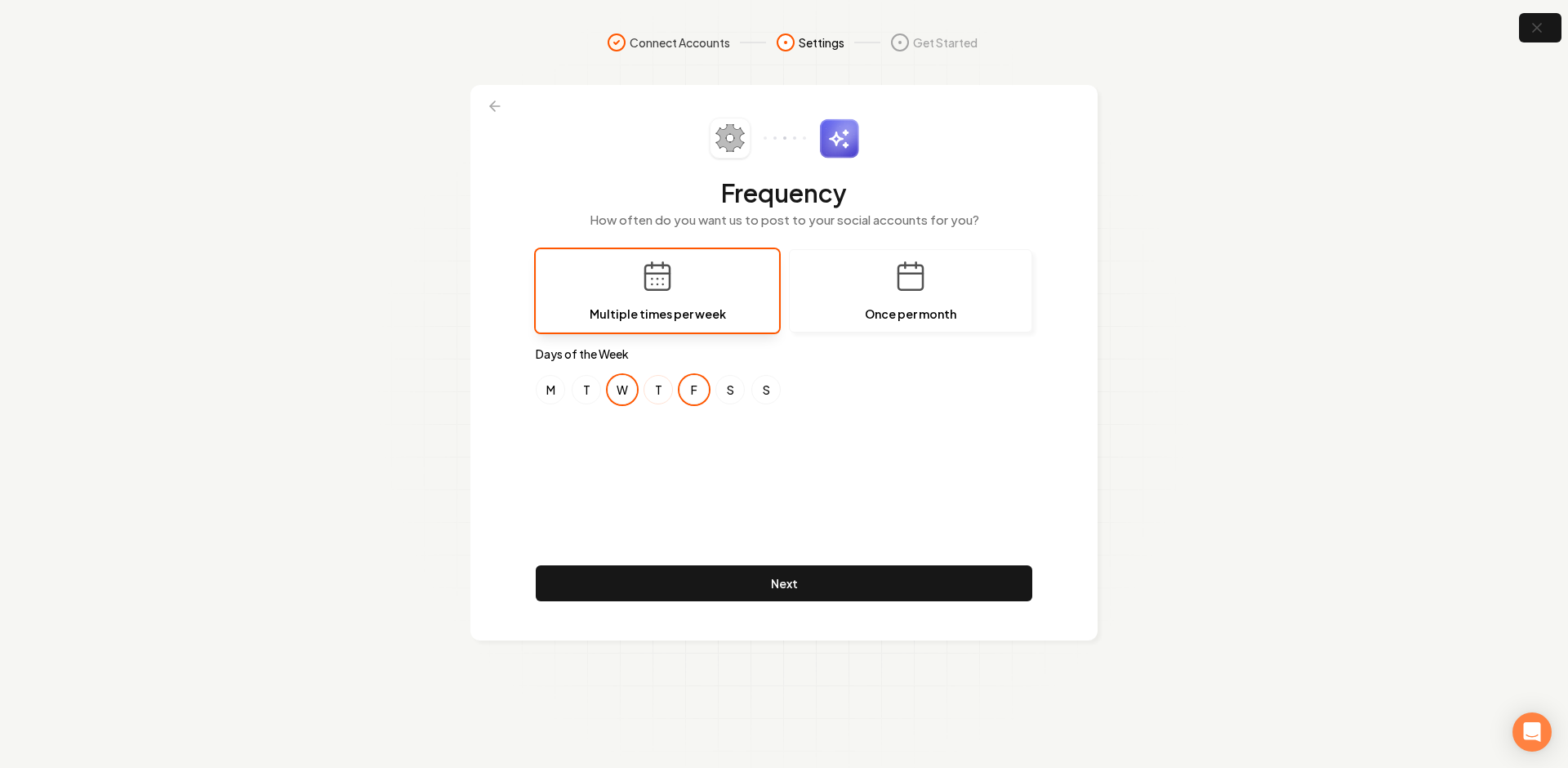
click at [667, 391] on button "T" at bounding box center [658, 389] width 29 height 29
click at [580, 388] on button "T" at bounding box center [586, 389] width 29 height 29
drag, startPoint x: 549, startPoint y: 388, endPoint x: 583, endPoint y: 389, distance: 34.0
click at [551, 388] on button "M" at bounding box center [550, 389] width 29 height 29
drag, startPoint x: 583, startPoint y: 389, endPoint x: 596, endPoint y: 389, distance: 13.0
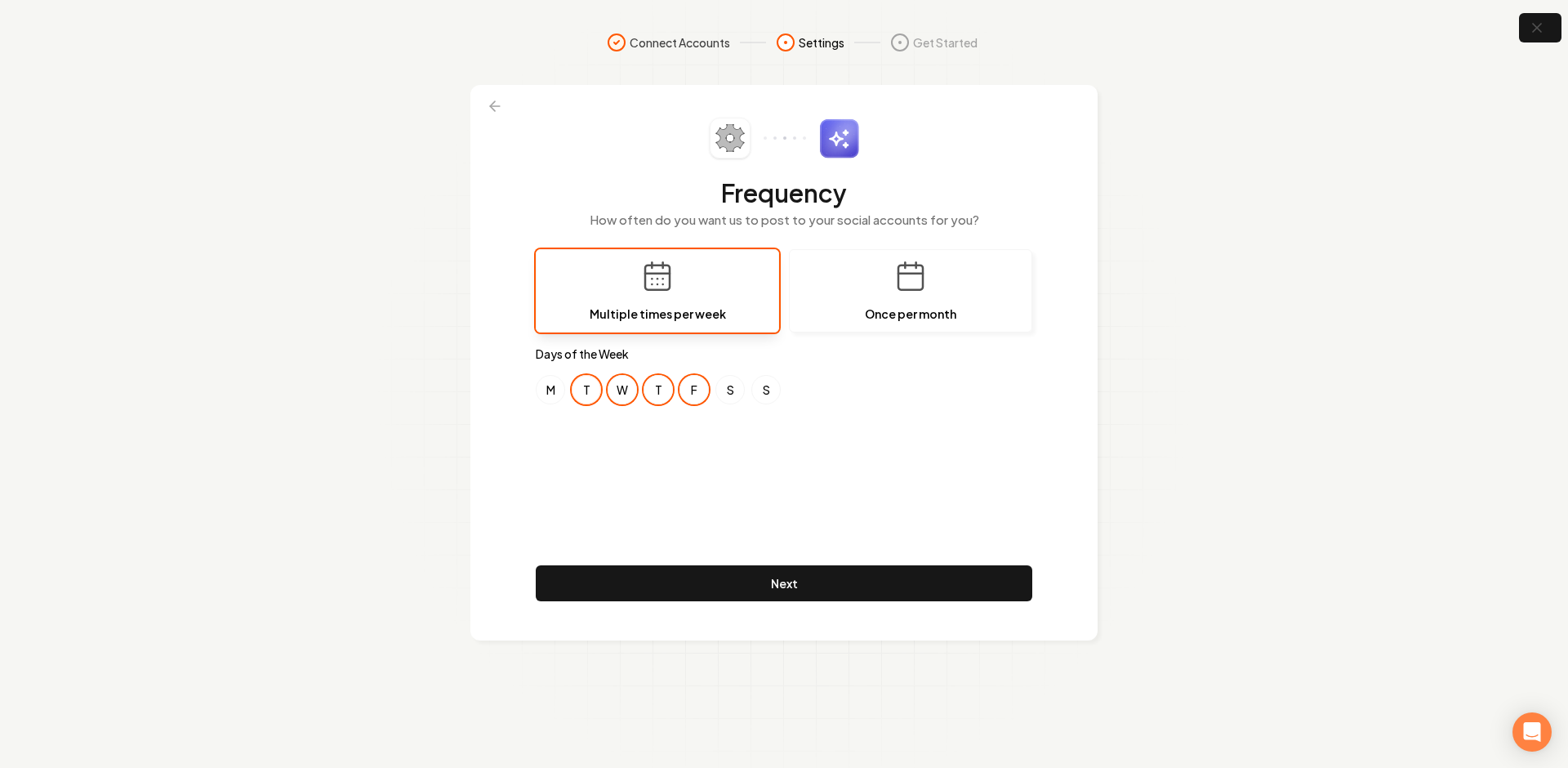
click at [587, 389] on button "T" at bounding box center [586, 389] width 29 height 29
click at [667, 390] on button "T" at bounding box center [658, 389] width 29 height 29
click at [551, 394] on button "M" at bounding box center [550, 389] width 29 height 29
click at [627, 487] on div "Frequency How often do you want us to post to your social accounts for you? Mul…" at bounding box center [784, 363] width 497 height 490
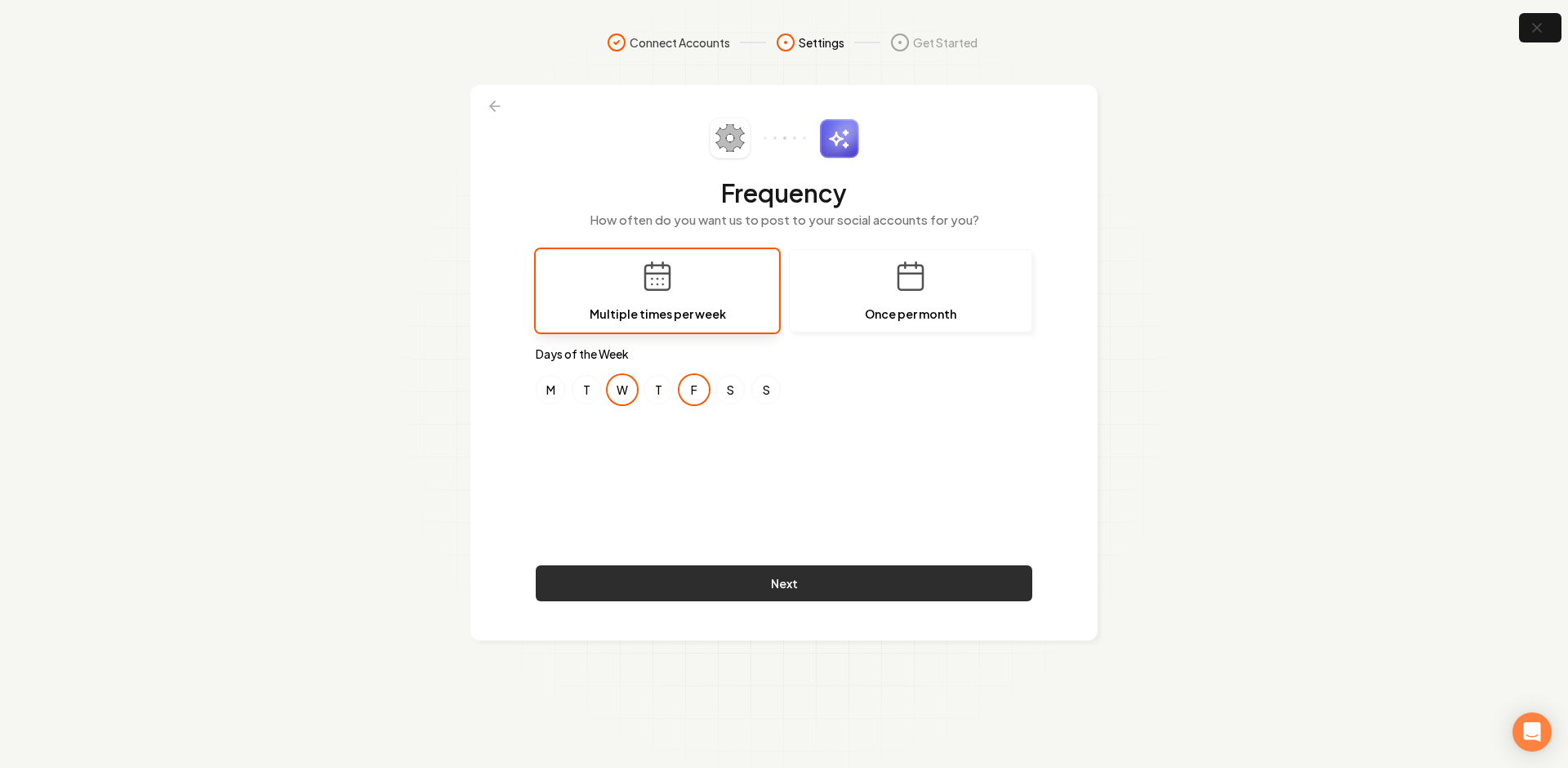
click at [772, 582] on button "Next" at bounding box center [784, 583] width 497 height 36
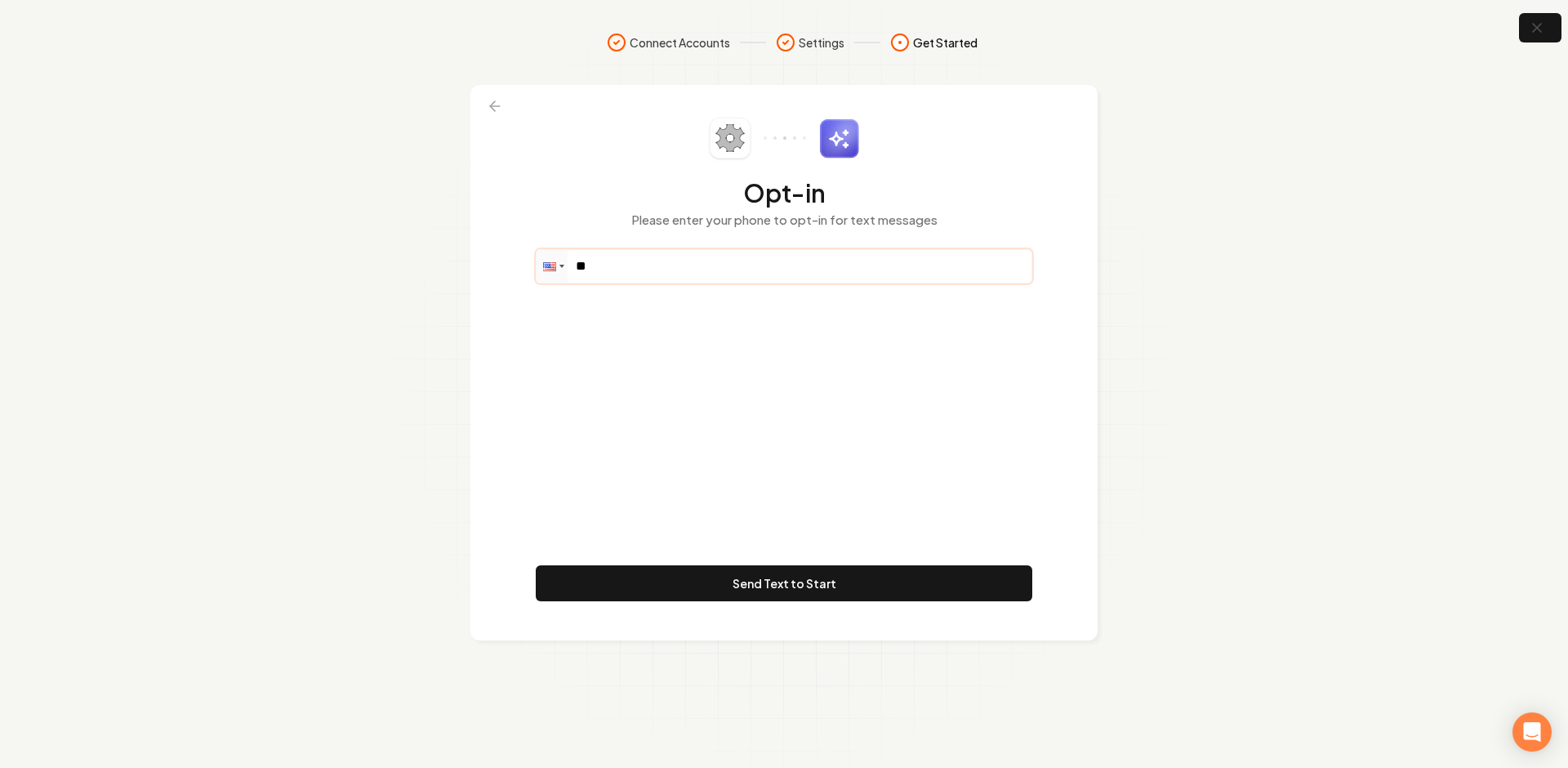
click at [749, 261] on input "**" at bounding box center [784, 266] width 495 height 33
click at [682, 320] on div "Opt-in Please enter your phone to opt-in for text messages Phone ** Send Text t…" at bounding box center [784, 363] width 497 height 490
click at [692, 264] on input "**" at bounding box center [784, 266] width 495 height 33
click at [672, 355] on div "Opt-in Please enter your phone to opt-in for text messages Phone ** Send Text t…" at bounding box center [784, 363] width 497 height 490
click at [676, 281] on input "**" at bounding box center [784, 266] width 495 height 33
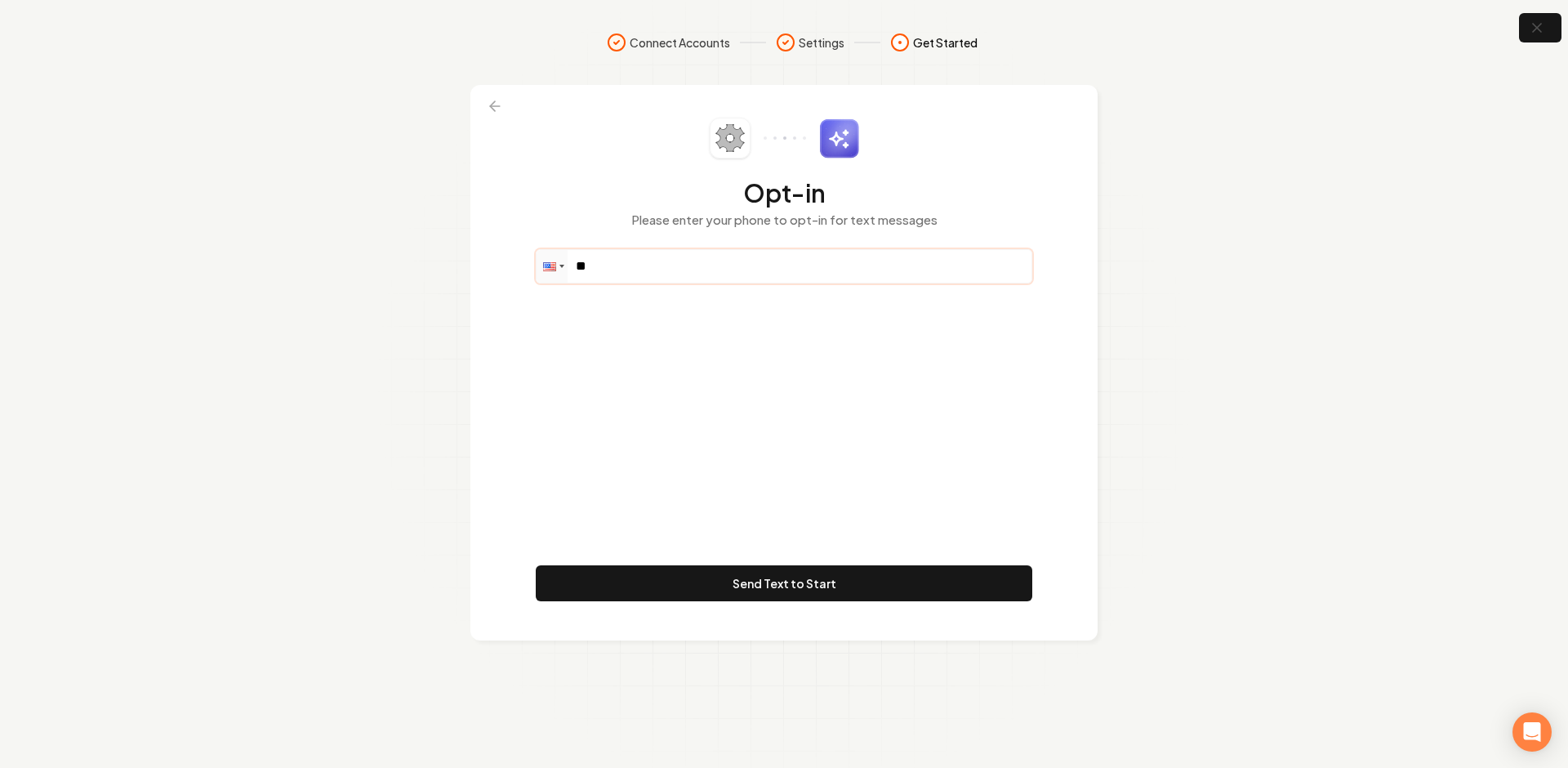
paste input "**********"
type input "**********"
click at [681, 341] on div "**********" at bounding box center [784, 363] width 497 height 490
drag, startPoint x: 663, startPoint y: 268, endPoint x: 586, endPoint y: 281, distance: 78.1
click at [586, 275] on input "**********" at bounding box center [784, 266] width 495 height 33
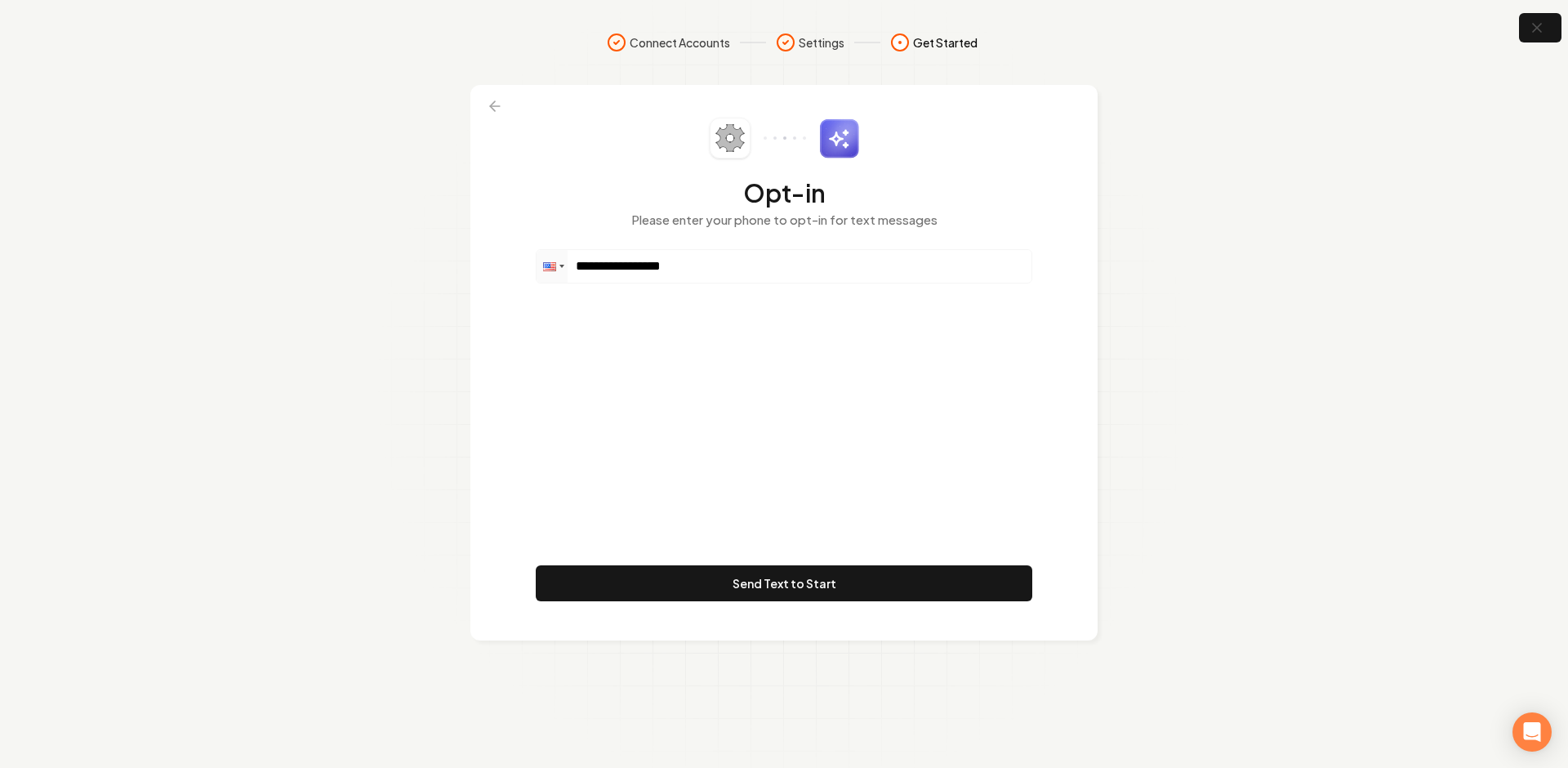
click at [618, 323] on div "**********" at bounding box center [784, 363] width 497 height 490
click at [754, 409] on div "**********" at bounding box center [784, 363] width 497 height 490
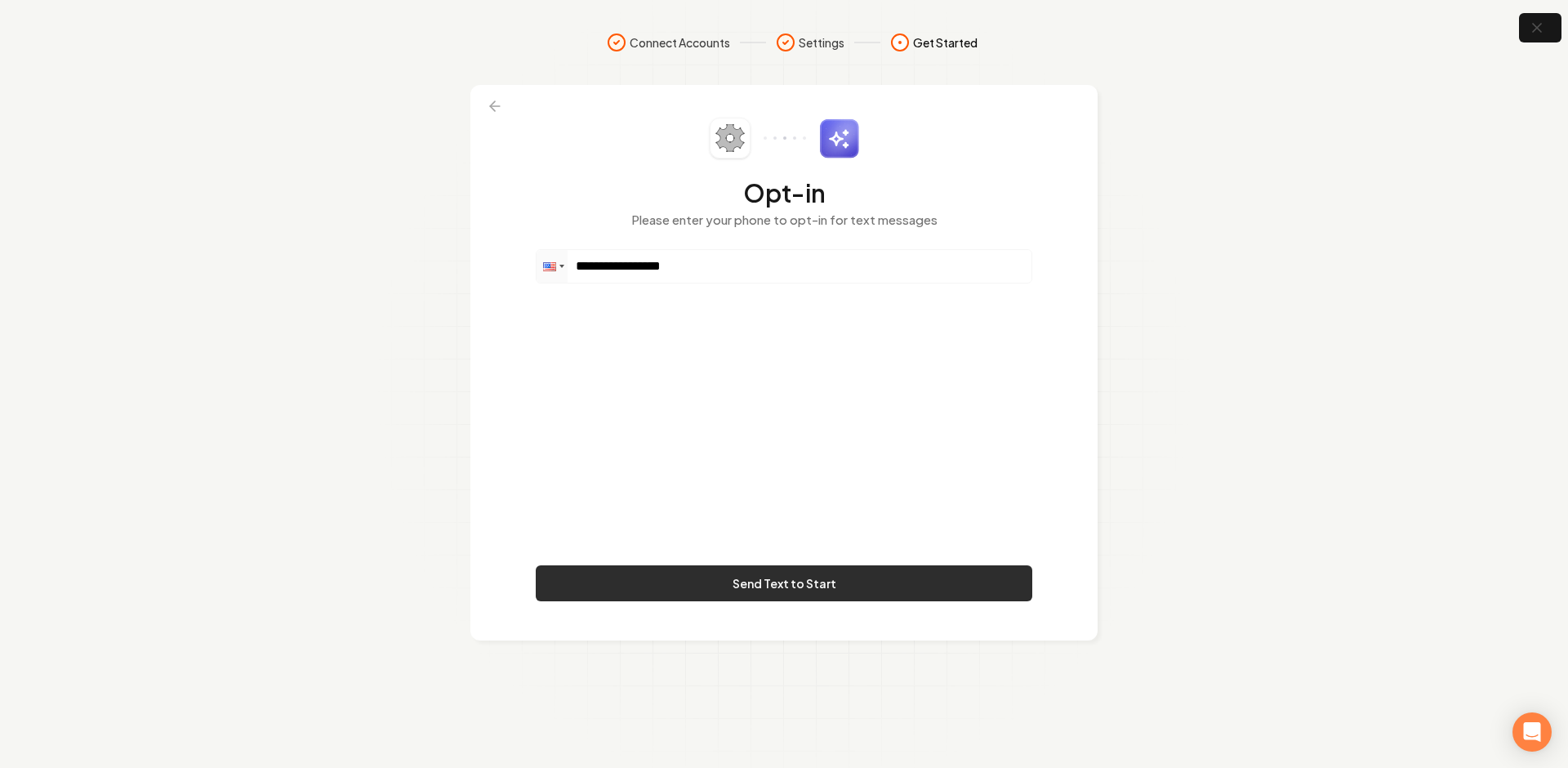
click at [749, 583] on button "Send Text to Start" at bounding box center [784, 583] width 497 height 36
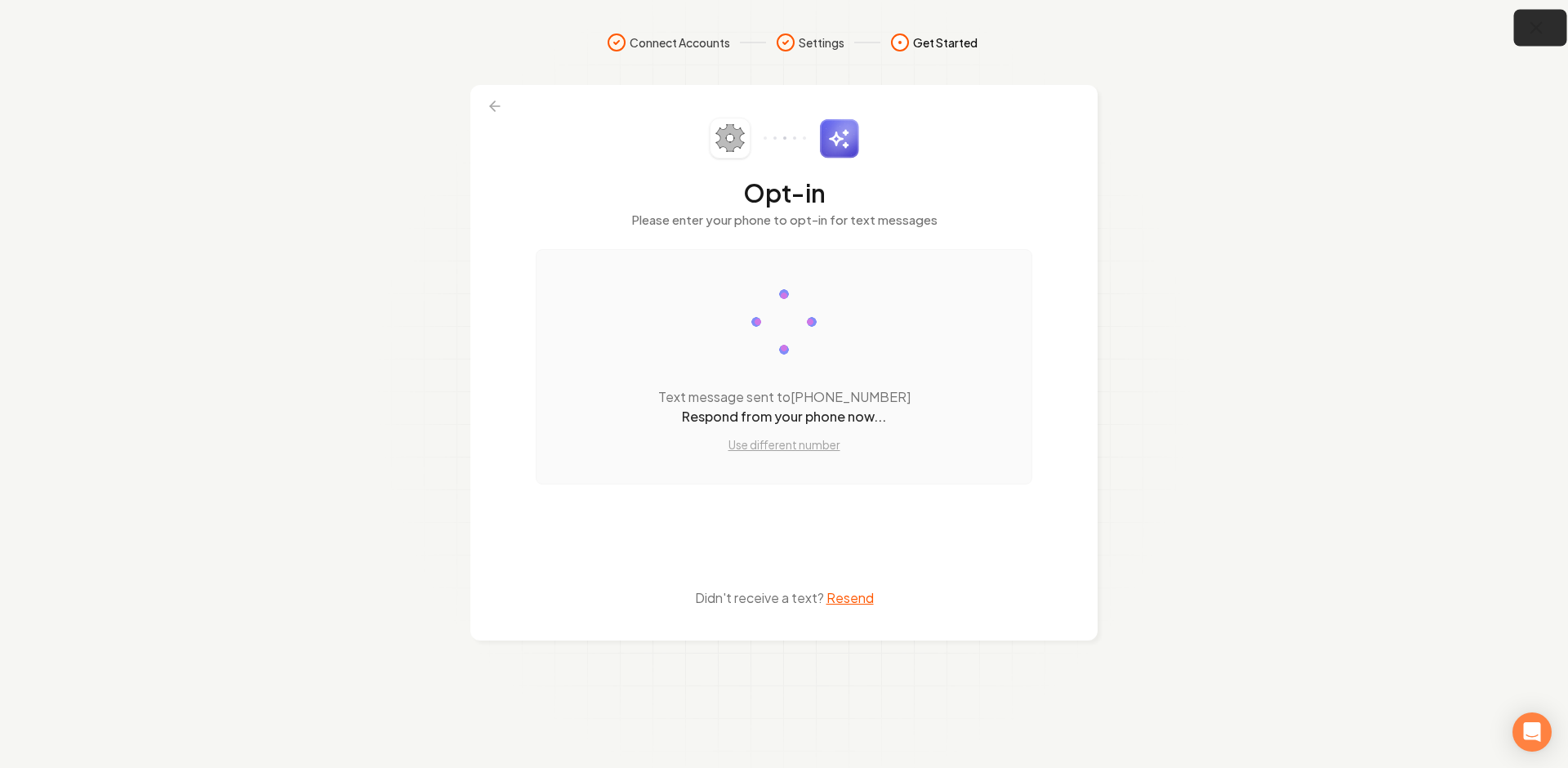
click at [1544, 29] on icon "button" at bounding box center [1536, 28] width 20 height 20
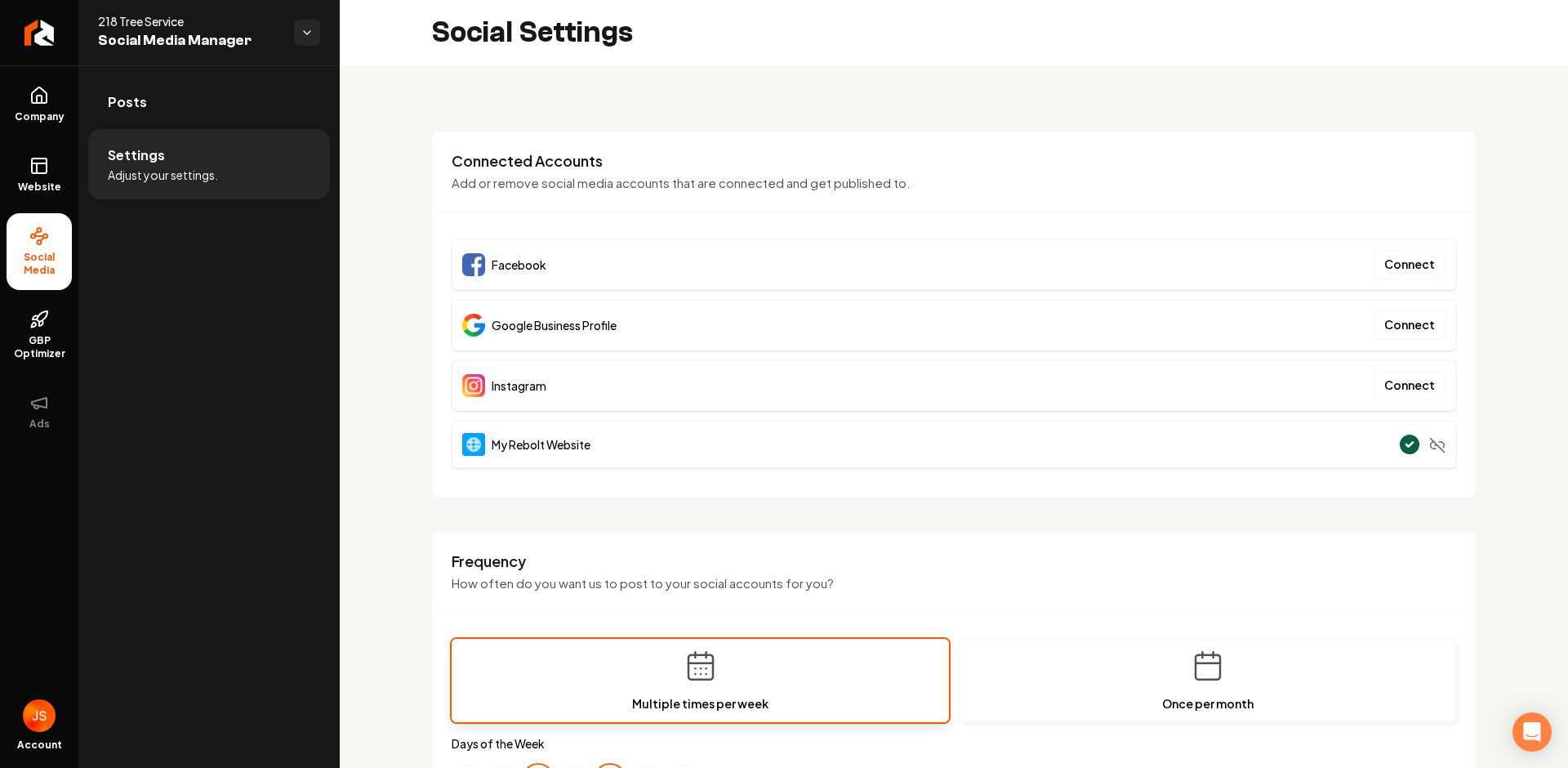
click at [737, 326] on div "Google Business Profile Connect" at bounding box center [953, 325] width 1004 height 51
drag, startPoint x: 493, startPoint y: 320, endPoint x: 472, endPoint y: 323, distance: 21.2
click at [472, 322] on div "Google Business Profile Connect" at bounding box center [953, 325] width 1004 height 51
click at [642, 348] on div "Google Business Profile Connect" at bounding box center [953, 325] width 1004 height 51
click at [607, 392] on div "Instagram Connect" at bounding box center [953, 385] width 1004 height 51
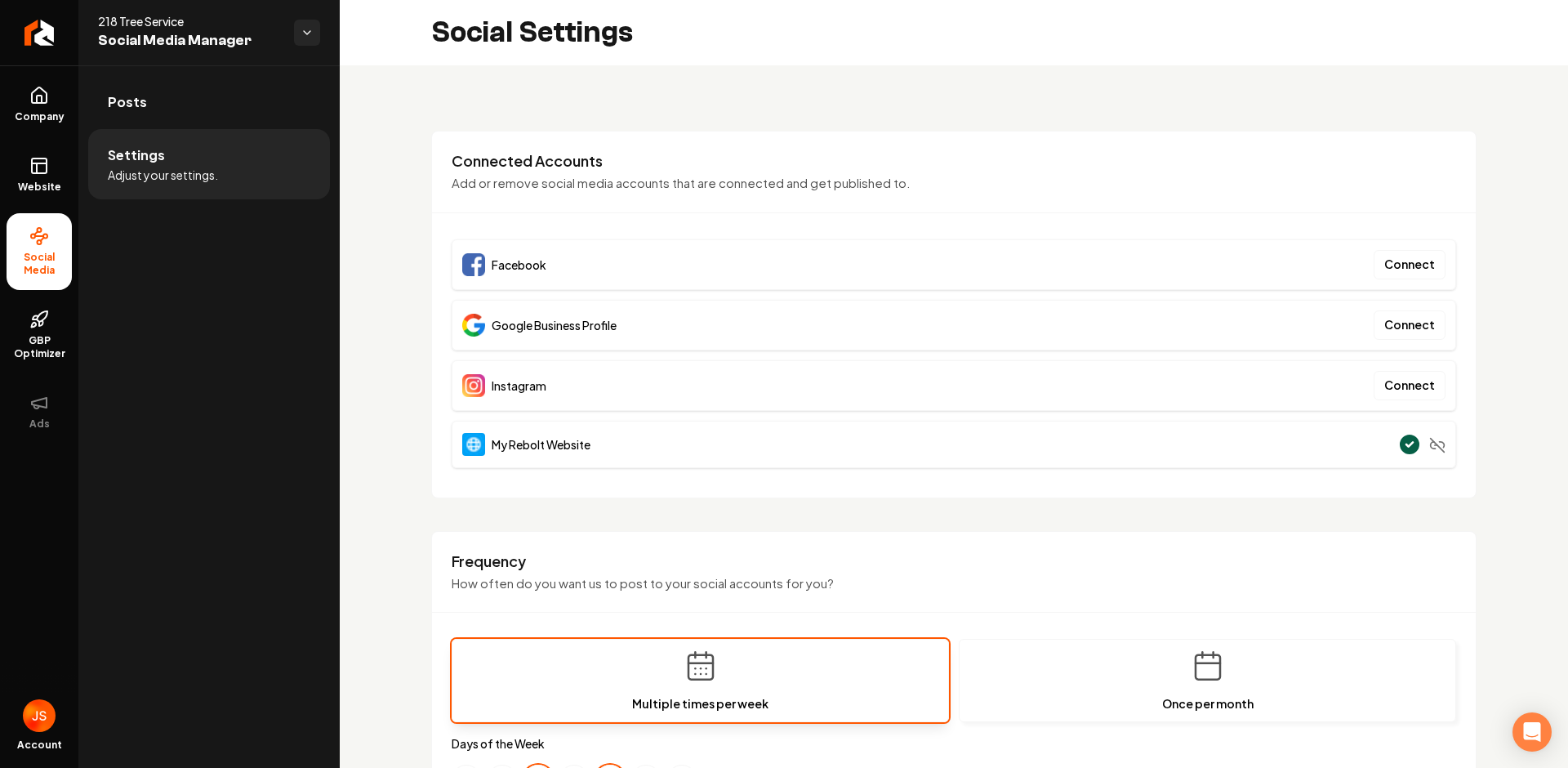
drag, startPoint x: 596, startPoint y: 393, endPoint x: 489, endPoint y: 342, distance: 118.5
click at [490, 374] on div "Instagram Connect" at bounding box center [953, 385] width 1004 height 51
drag, startPoint x: 583, startPoint y: 258, endPoint x: 503, endPoint y: 266, distance: 80.4
click at [506, 266] on div "Facebook Connect" at bounding box center [953, 264] width 1004 height 51
click at [568, 248] on div "Facebook Connect" at bounding box center [953, 264] width 1004 height 51
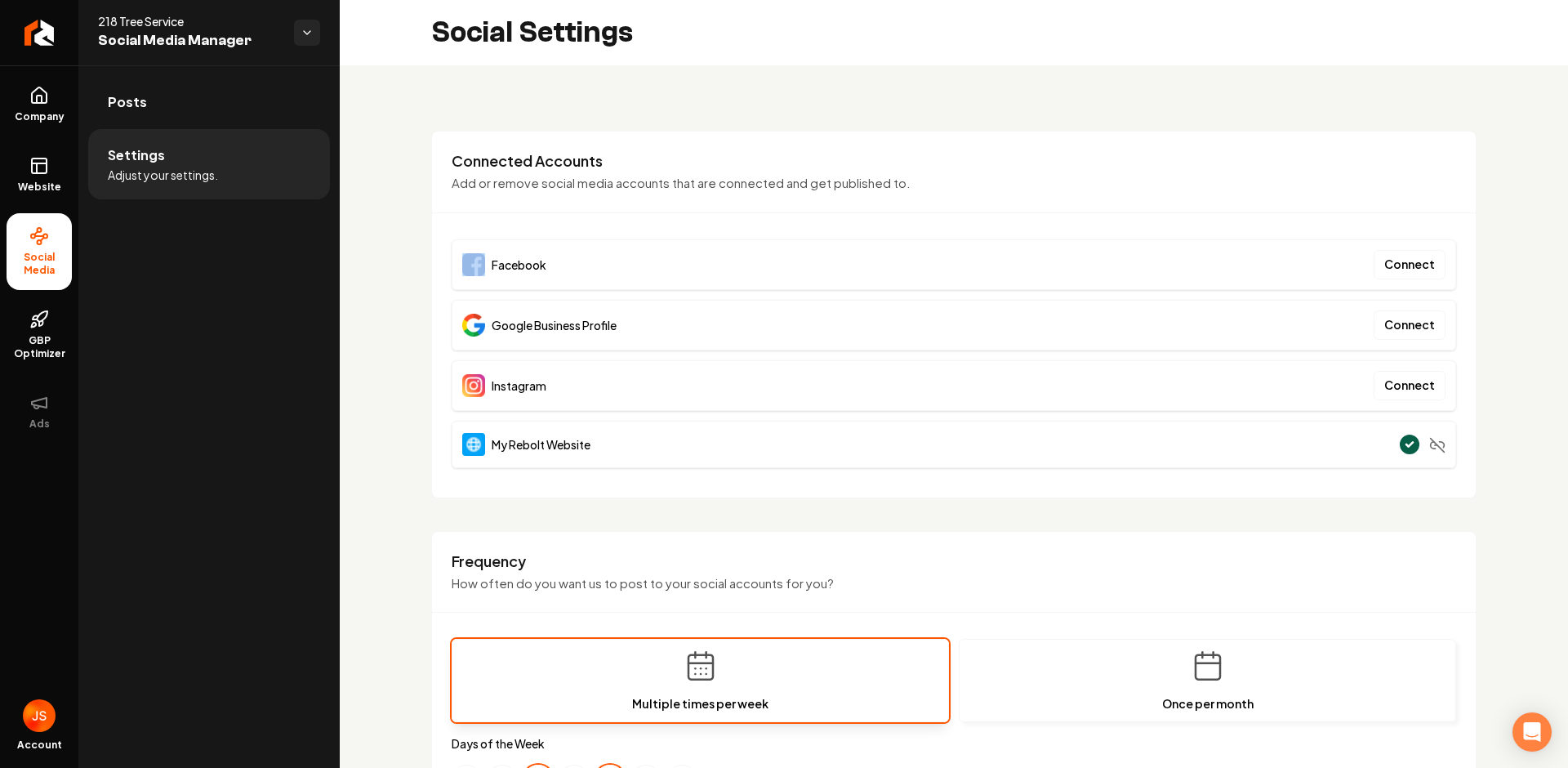
drag, startPoint x: 568, startPoint y: 248, endPoint x: 467, endPoint y: 254, distance: 101.2
click at [467, 254] on div "Facebook Connect" at bounding box center [953, 264] width 1004 height 51
click at [514, 267] on span "Facebook" at bounding box center [519, 265] width 55 height 16
click at [515, 267] on span "Facebook" at bounding box center [519, 265] width 55 height 16
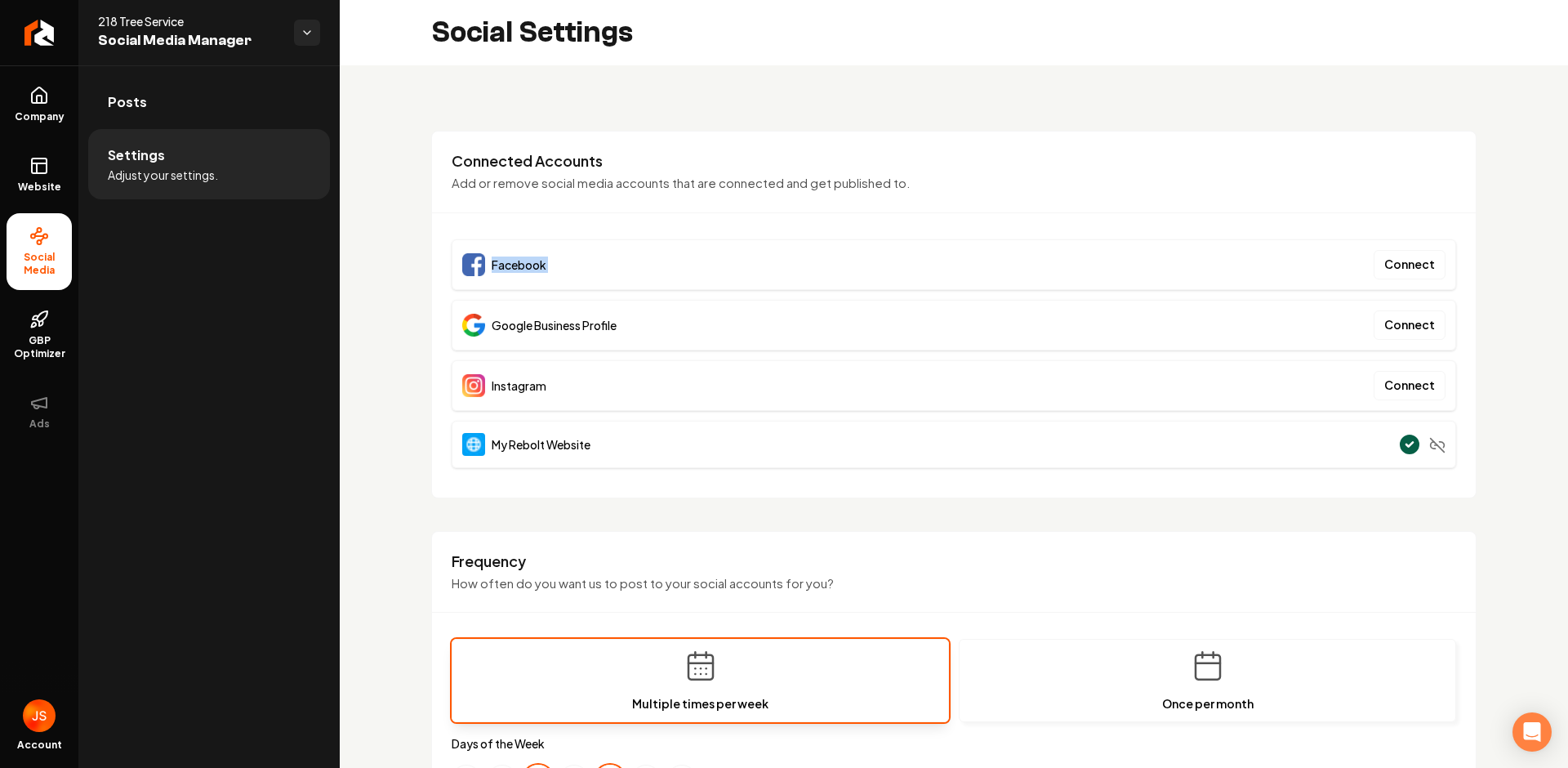
click at [515, 267] on span "Facebook" at bounding box center [519, 265] width 55 height 16
click at [1013, 77] on div "**********" at bounding box center [953, 768] width 1228 height 1407
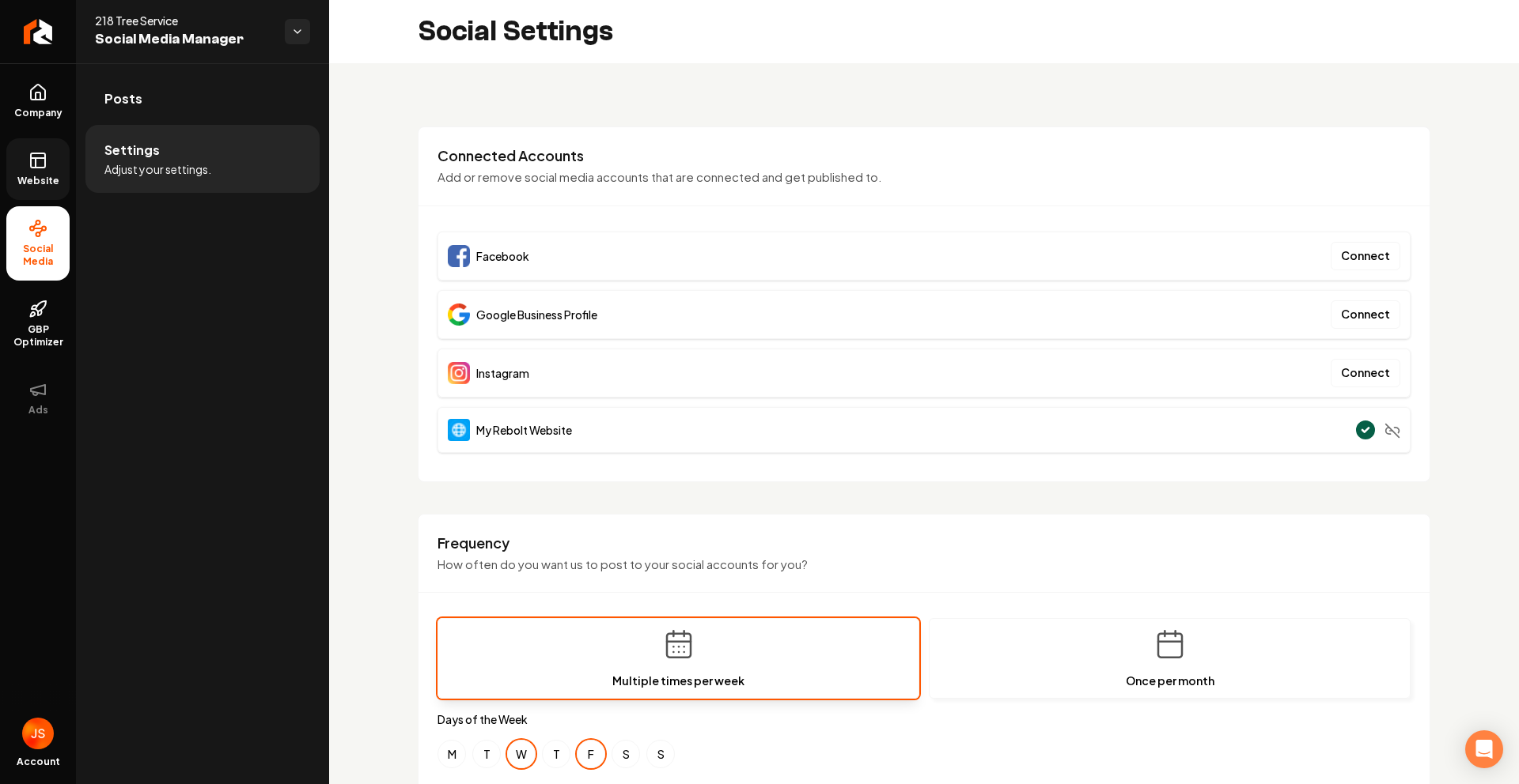
click at [27, 158] on link "Website" at bounding box center [38, 169] width 63 height 62
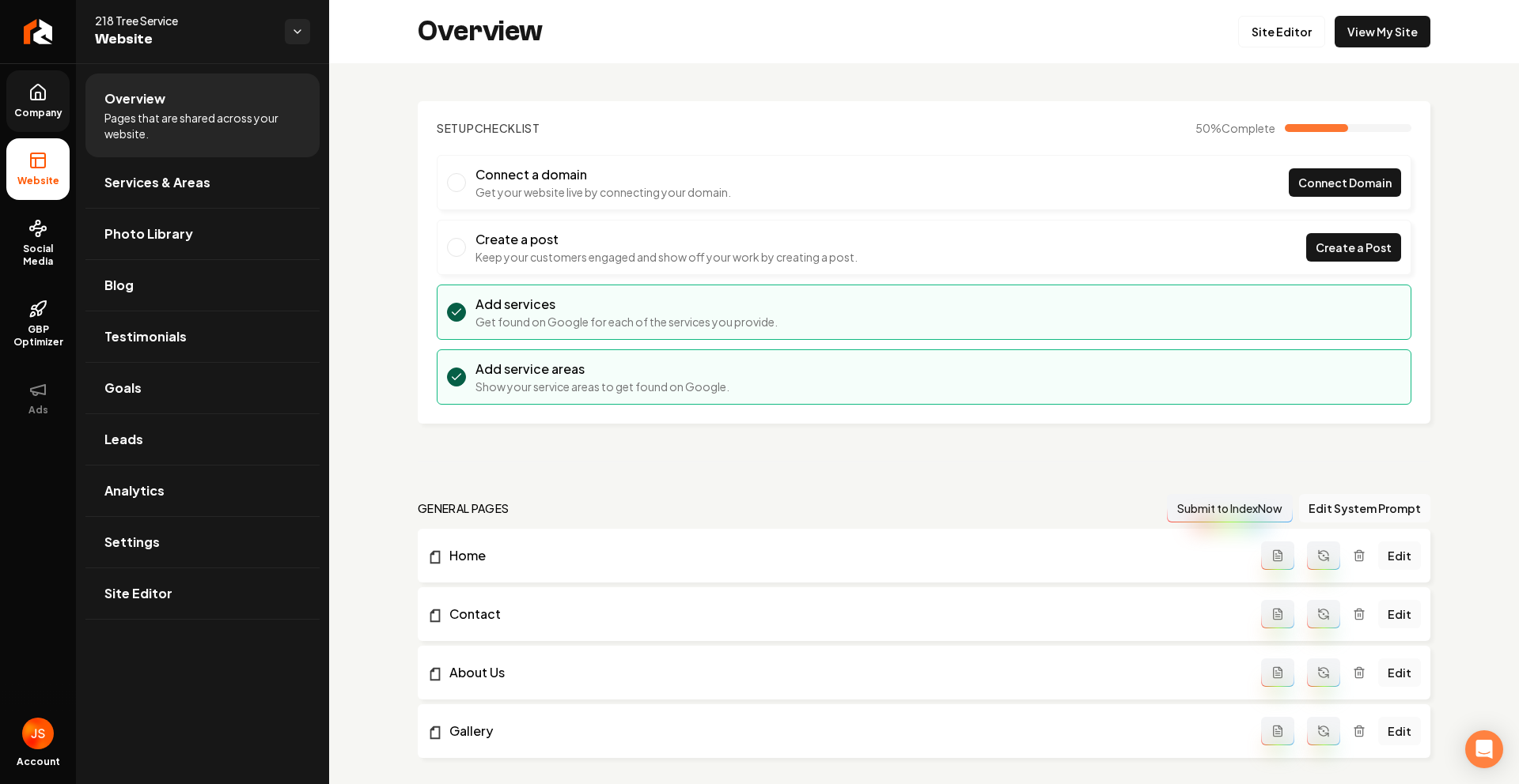
click at [36, 113] on span "Company" at bounding box center [38, 112] width 61 height 13
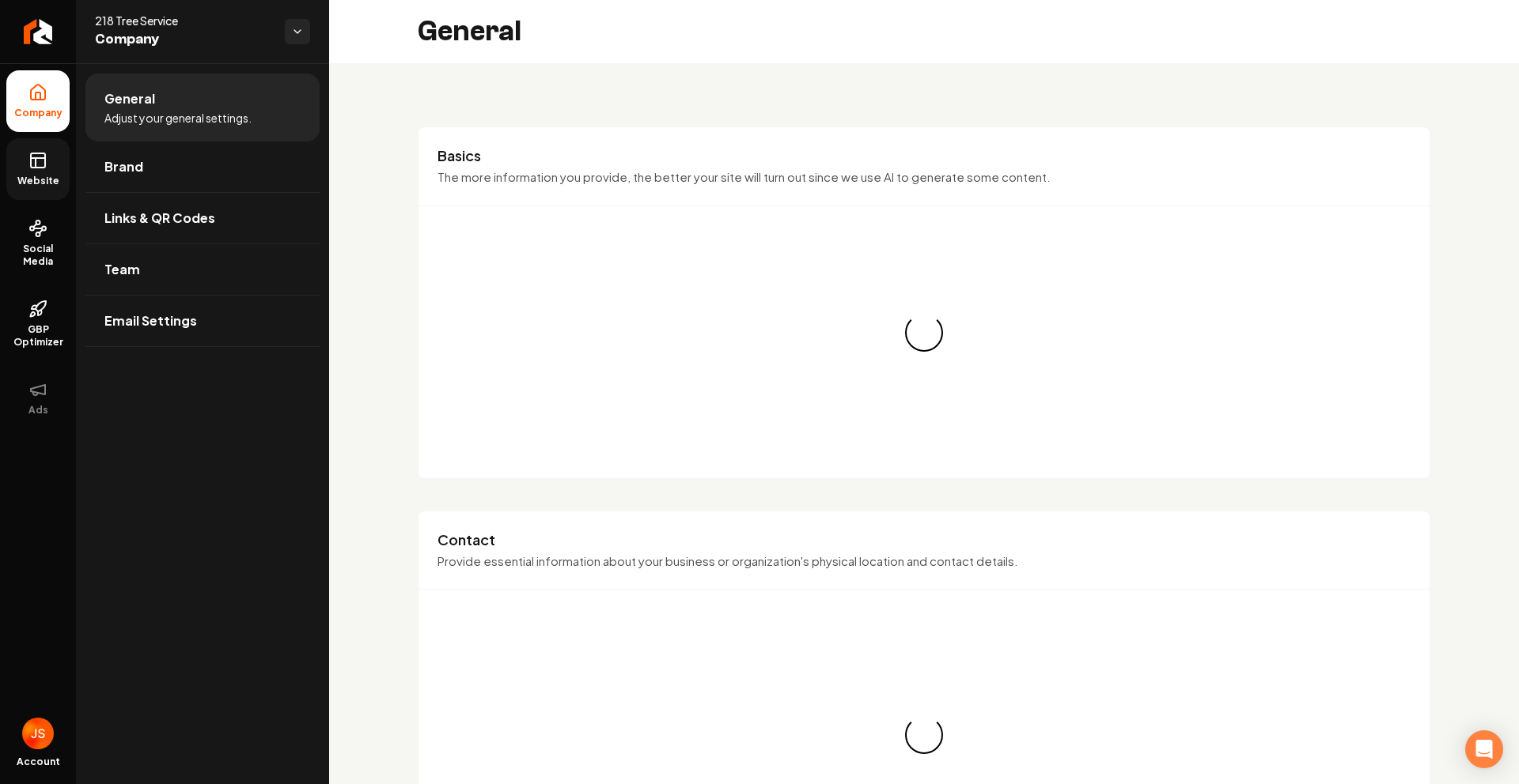
click at [40, 166] on rect at bounding box center [38, 160] width 15 height 15
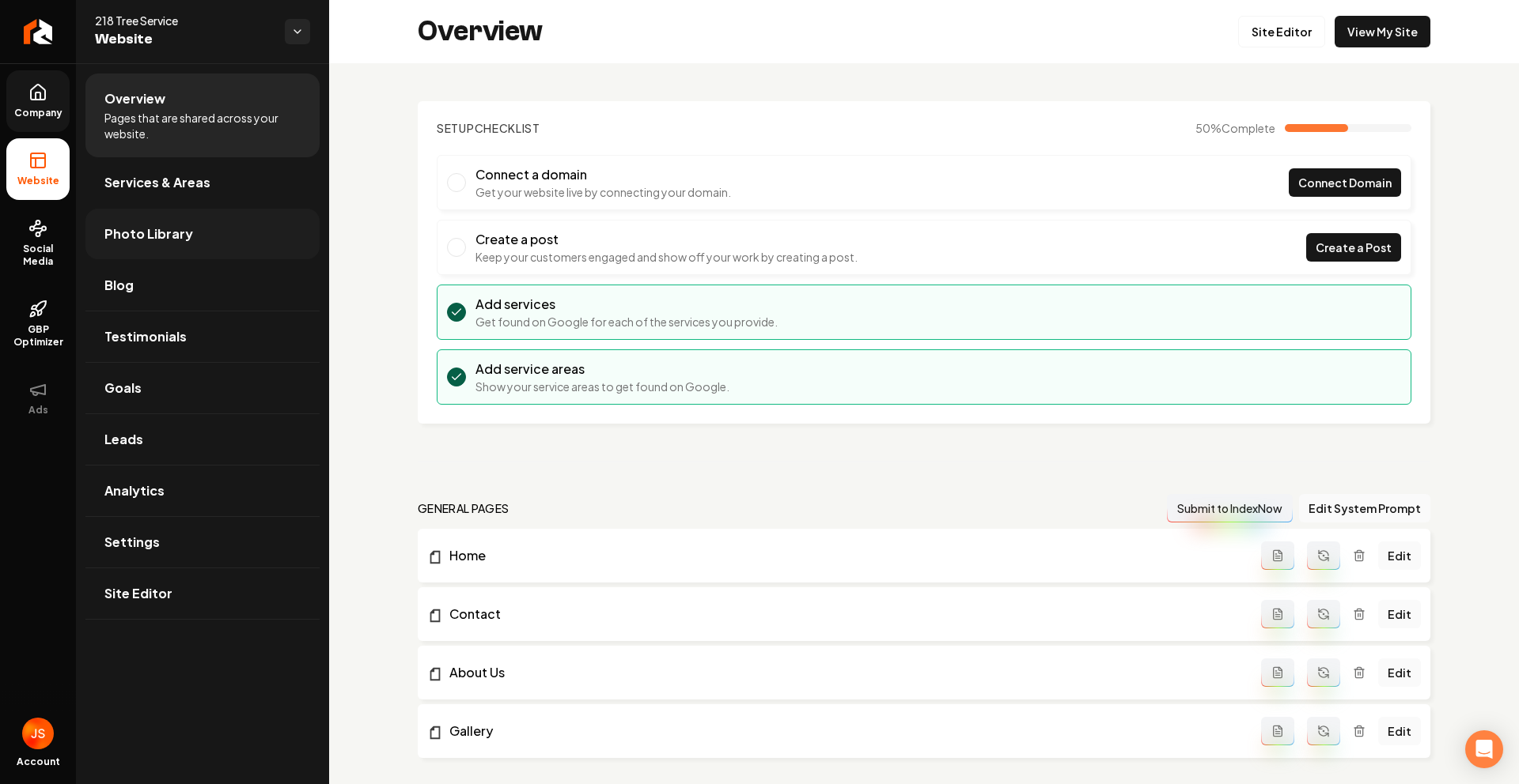
click at [154, 233] on span "Photo Library" at bounding box center [149, 234] width 89 height 19
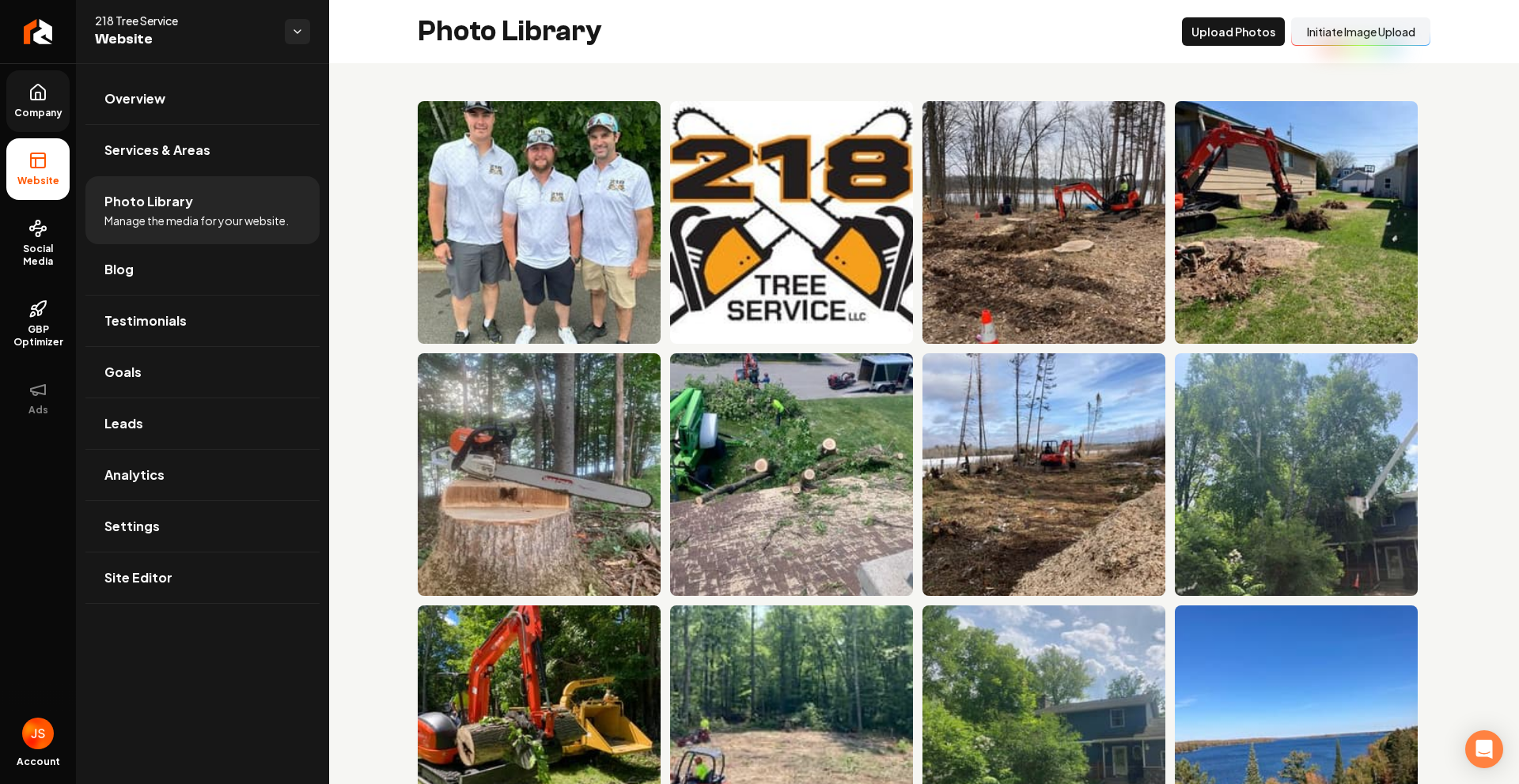
click at [1357, 32] on button "Initiate Image Upload" at bounding box center [1360, 31] width 139 height 28
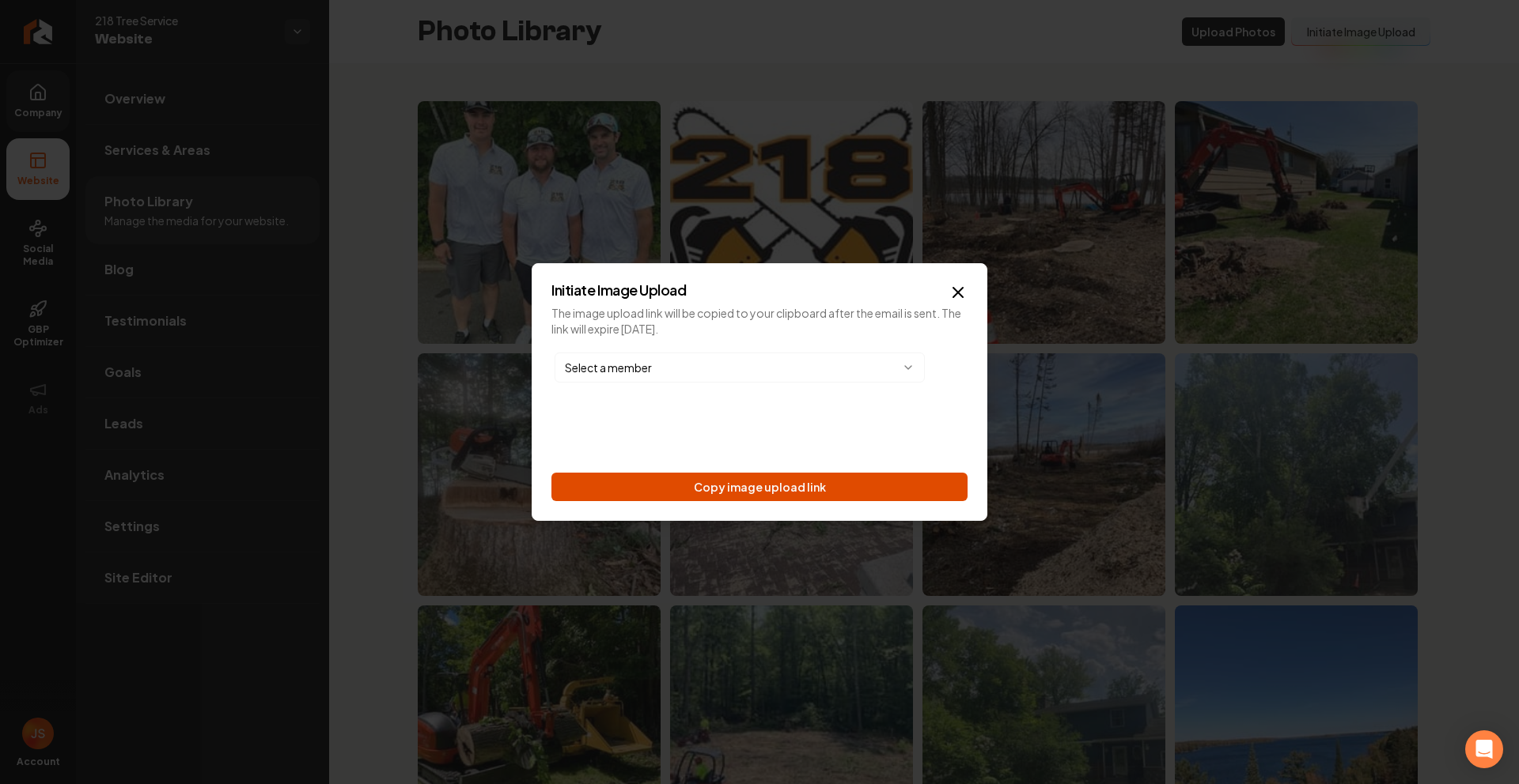
click at [723, 496] on button "Copy image upload link" at bounding box center [759, 487] width 416 height 28
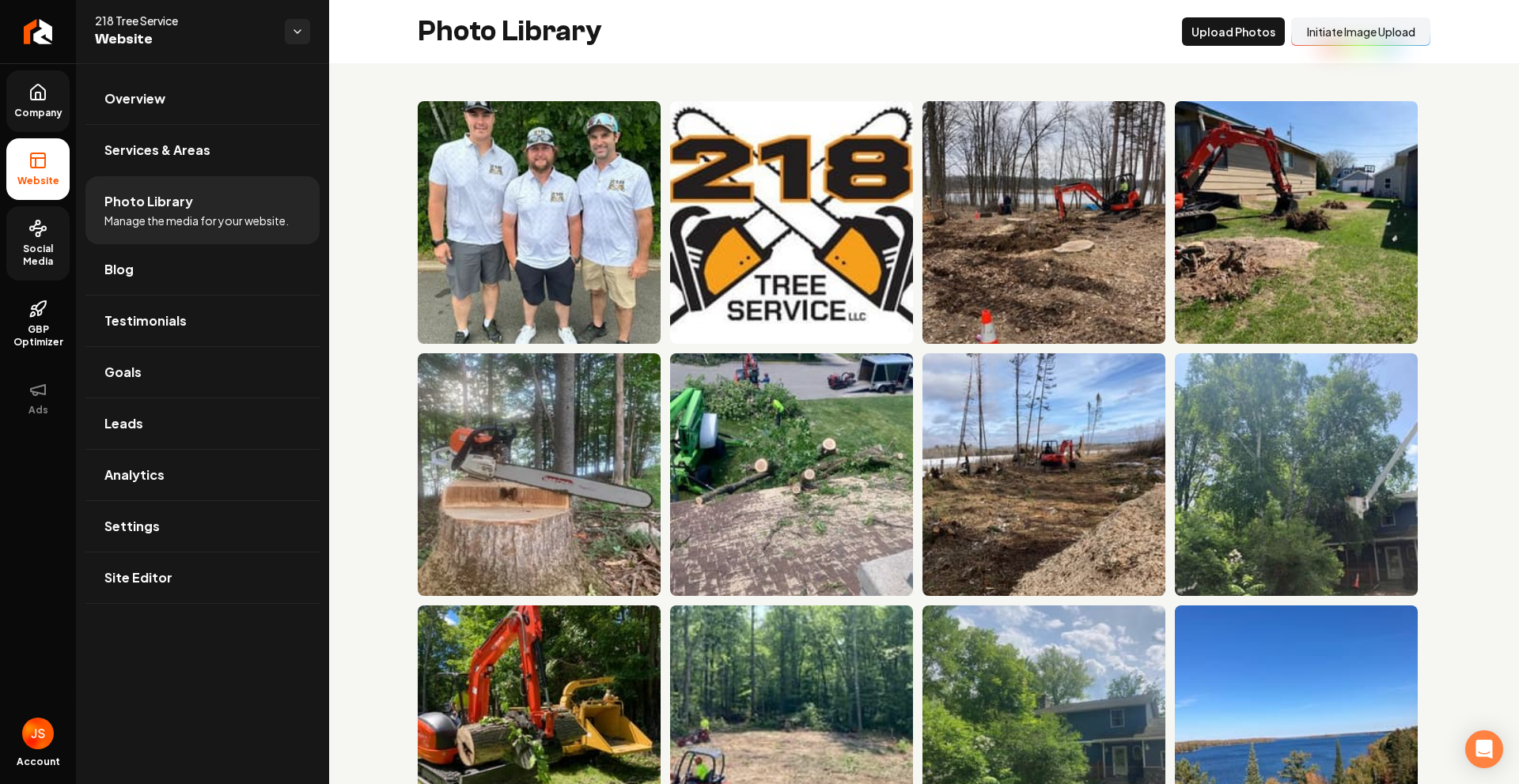
click at [30, 250] on span "Social Media" at bounding box center [38, 256] width 63 height 25
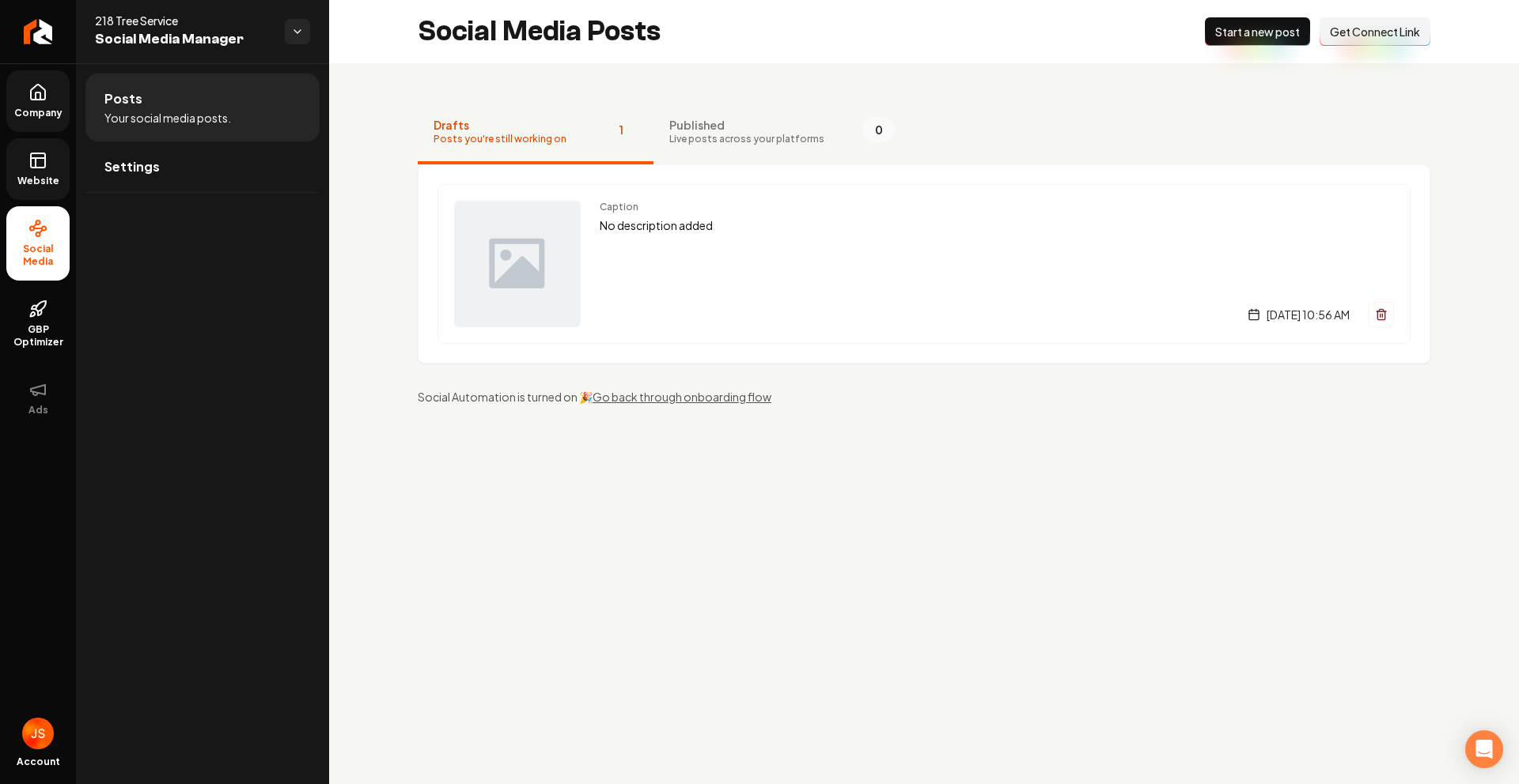
click at [1333, 32] on span "Get Connect Link" at bounding box center [1374, 32] width 90 height 15
click at [14, 146] on link "Website" at bounding box center [38, 169] width 63 height 62
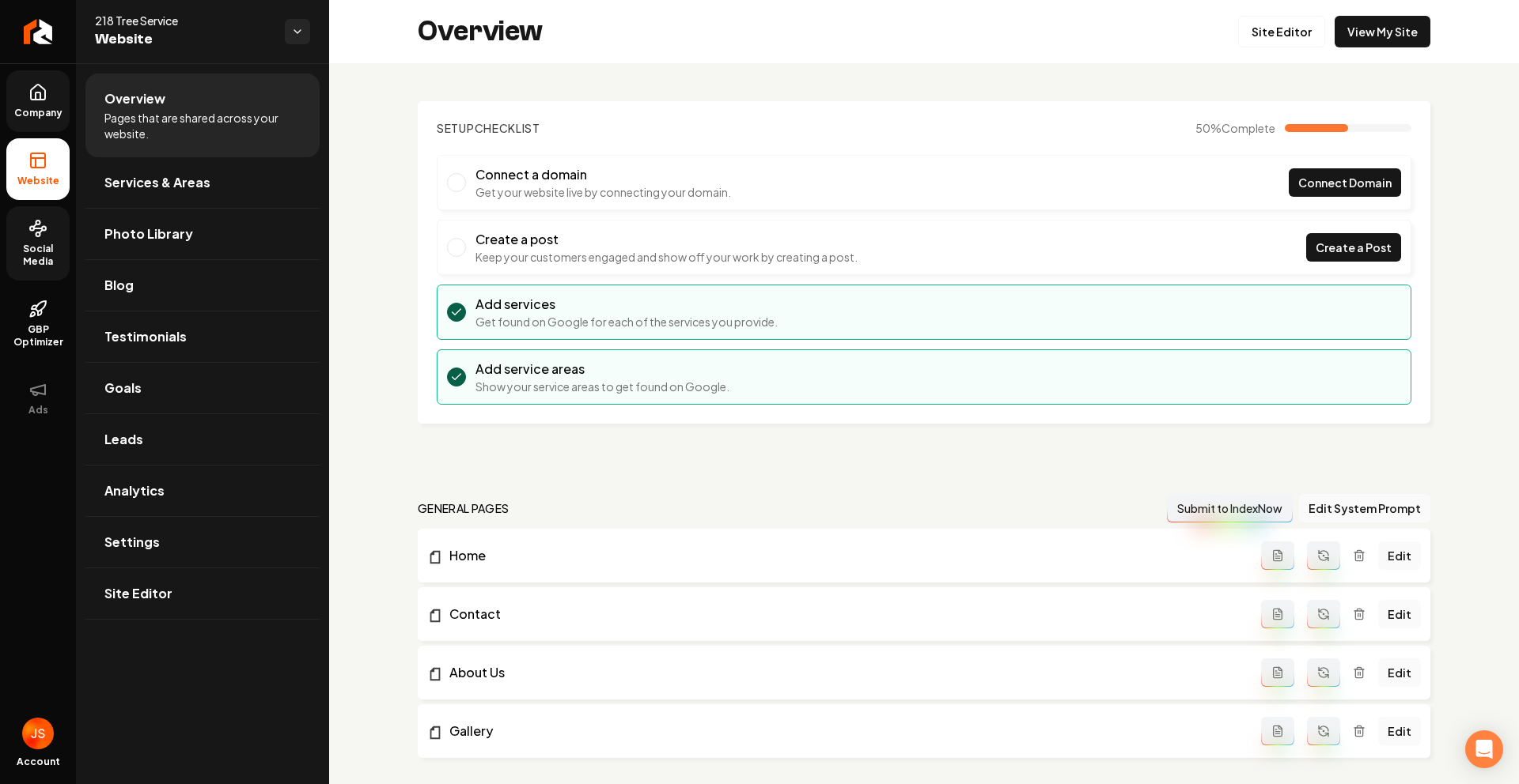
click at [25, 94] on link "Company" at bounding box center [38, 102] width 63 height 62
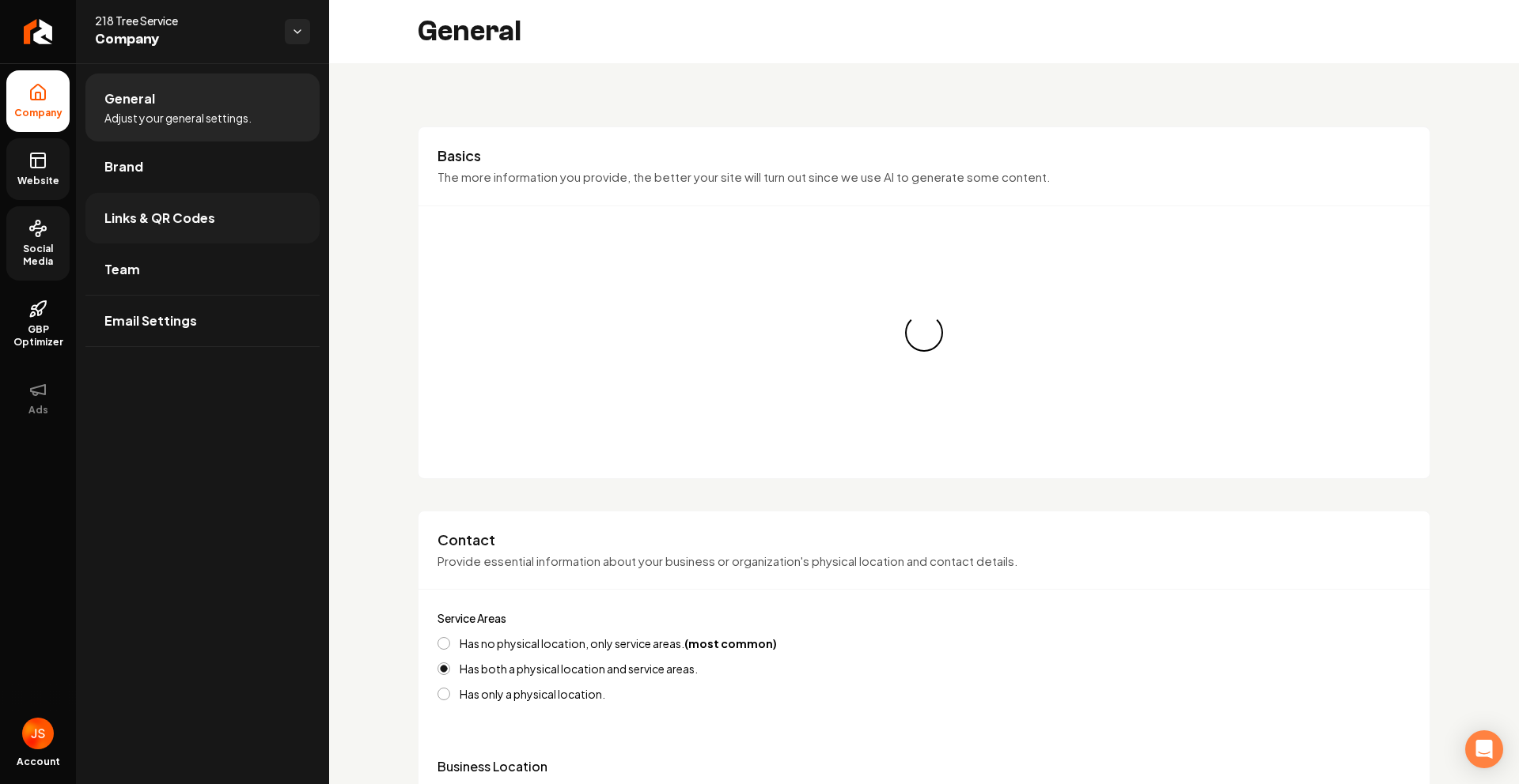
click at [127, 212] on span "Links & QR Codes" at bounding box center [160, 219] width 110 height 19
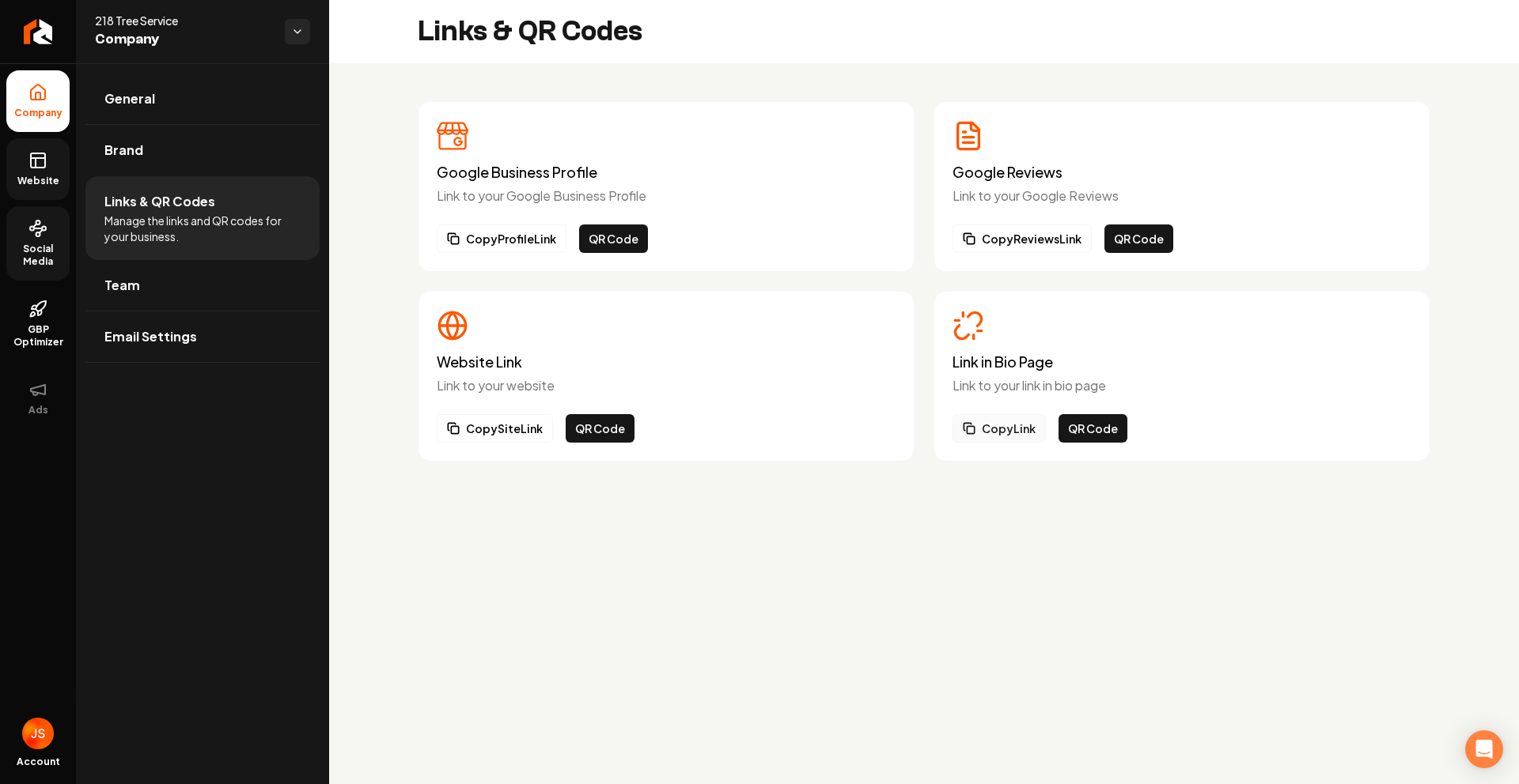
click at [1010, 428] on button "Copy Link" at bounding box center [999, 428] width 93 height 28
click at [28, 162] on icon at bounding box center [38, 161] width 19 height 19
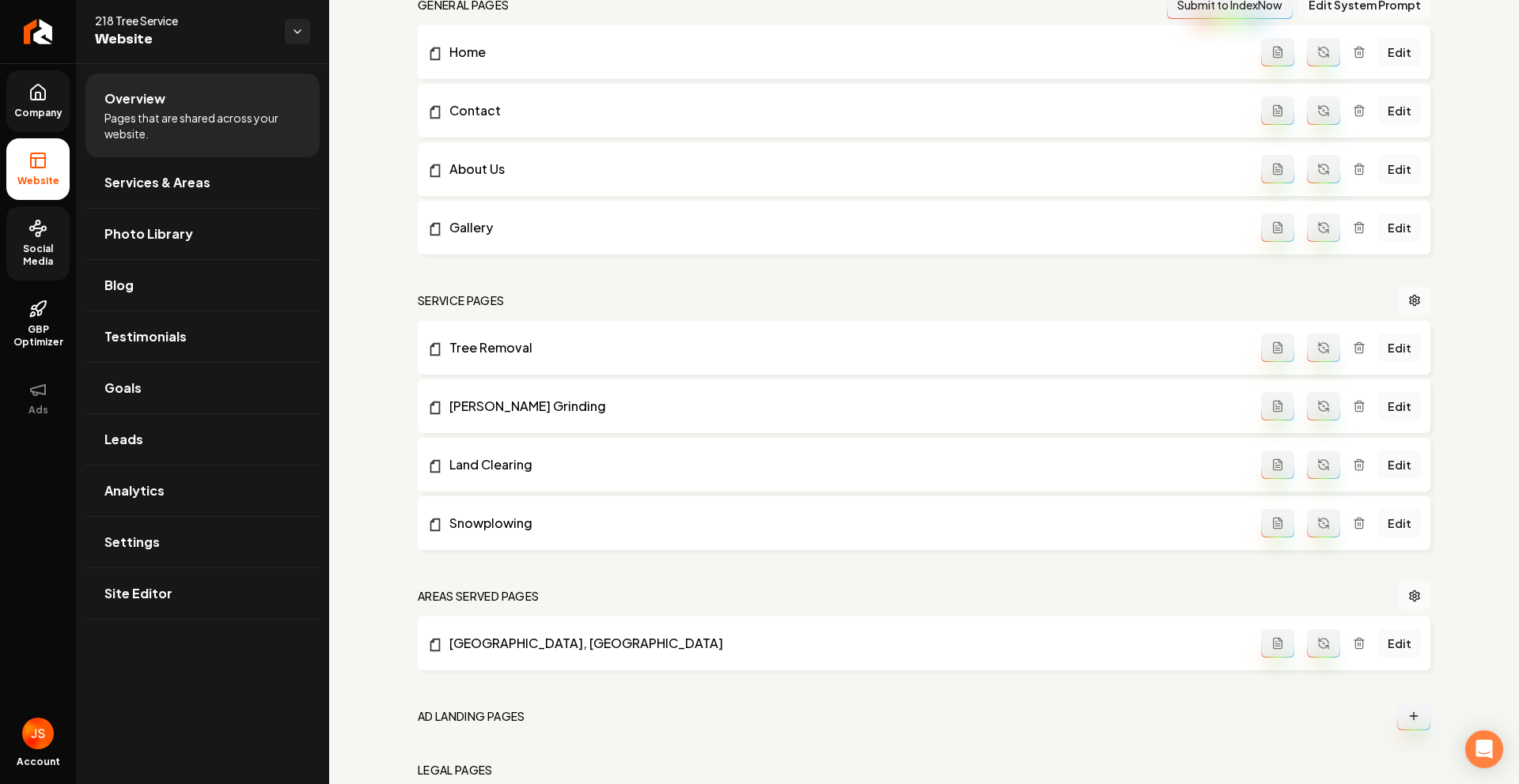
scroll to position [598, 0]
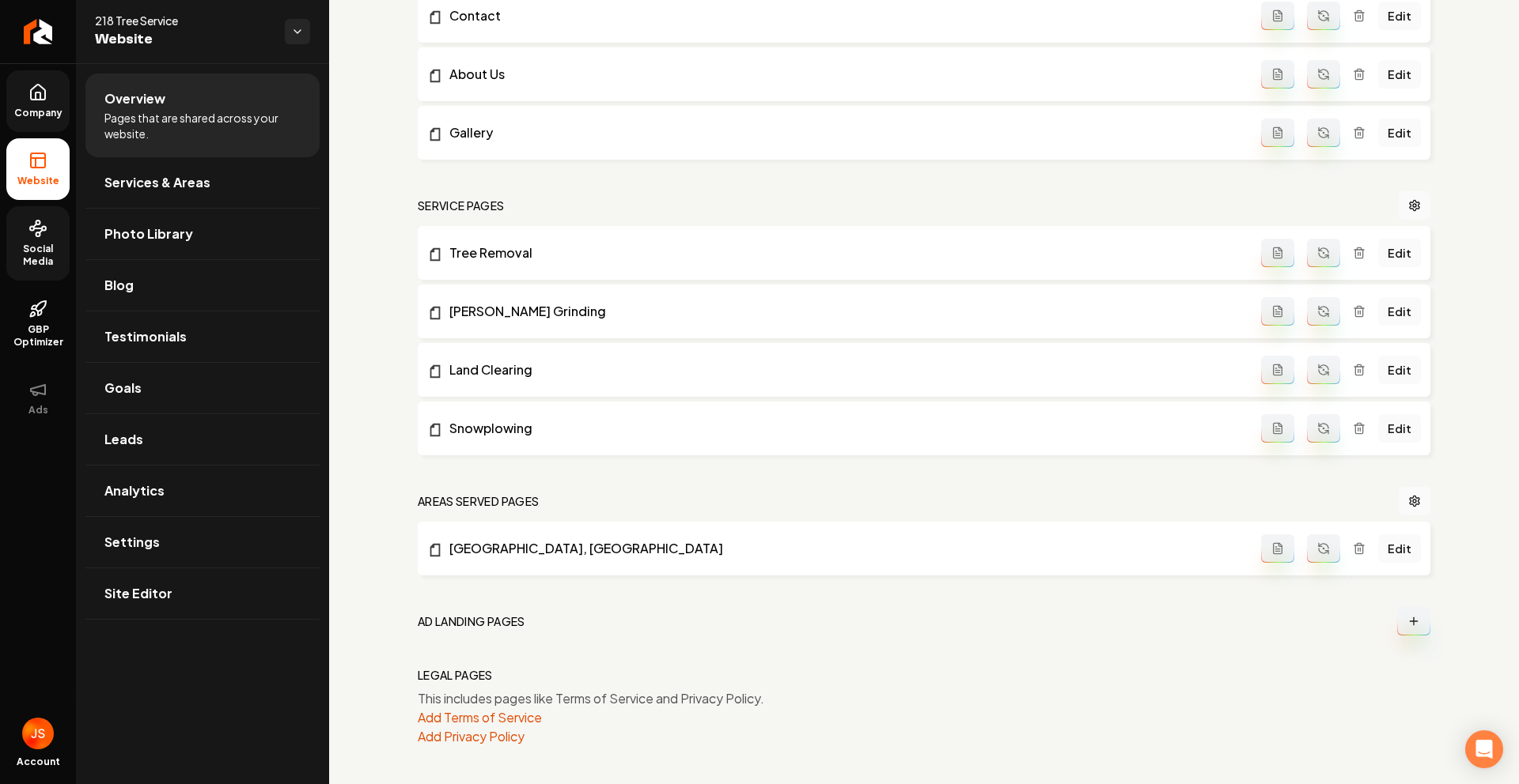
click at [32, 128] on link "Company" at bounding box center [38, 102] width 63 height 62
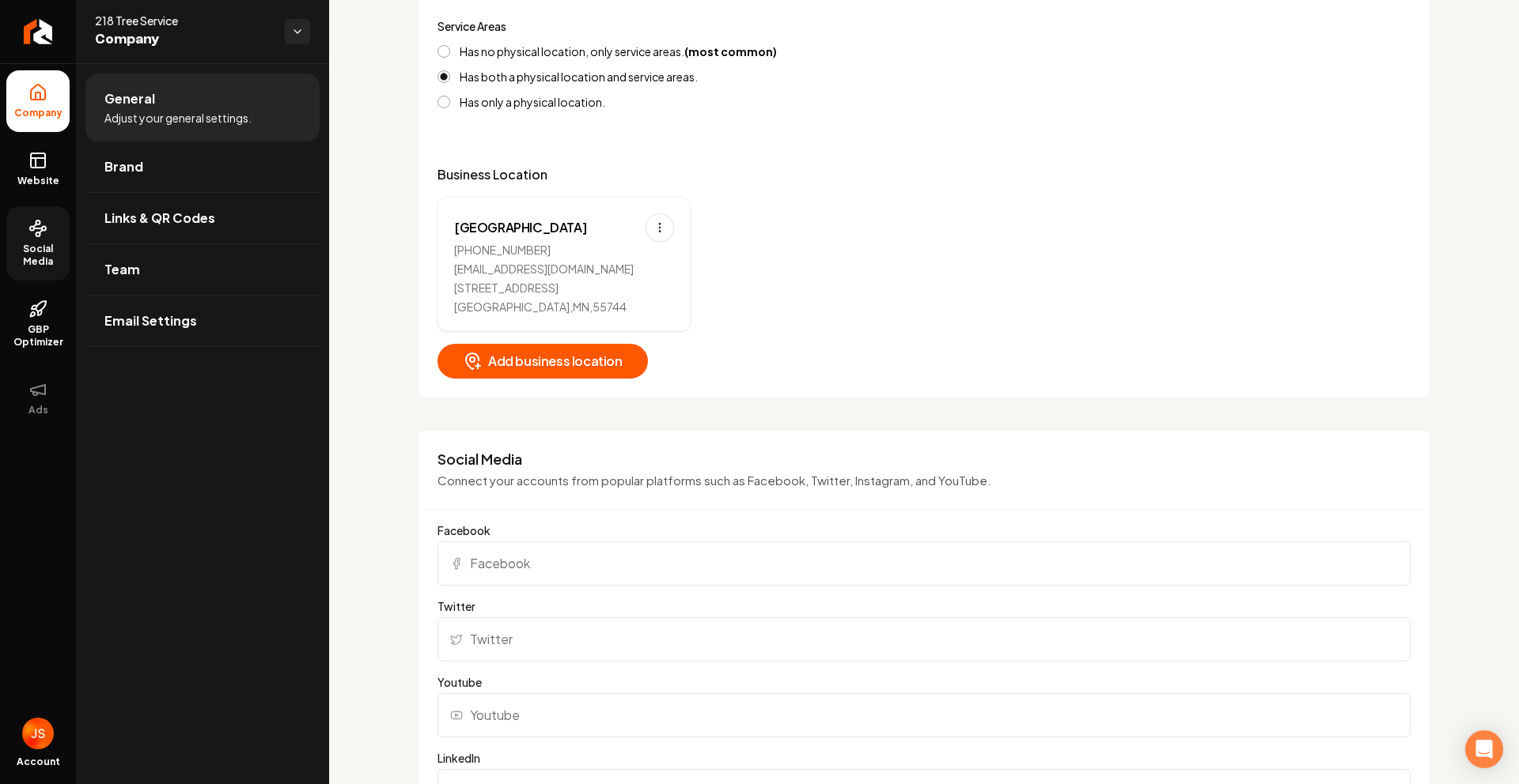
scroll to position [636, 0]
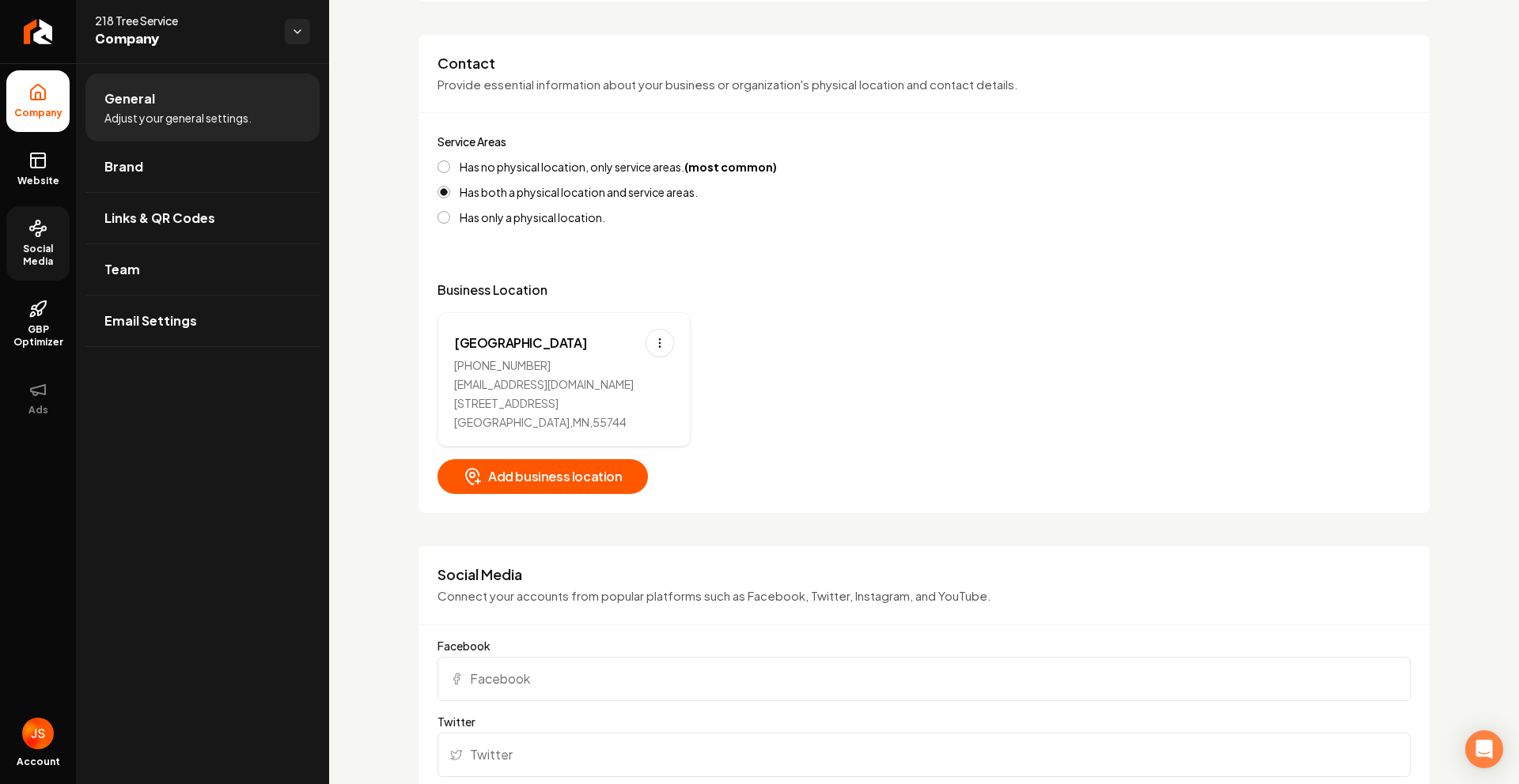
drag, startPoint x: 546, startPoint y: 663, endPoint x: 545, endPoint y: 672, distance: 9.1
click at [546, 664] on input "Facebook" at bounding box center [924, 679] width 973 height 45
paste input "[URL][DOMAIN_NAME]"
type input "[URL][DOMAIN_NAME]"
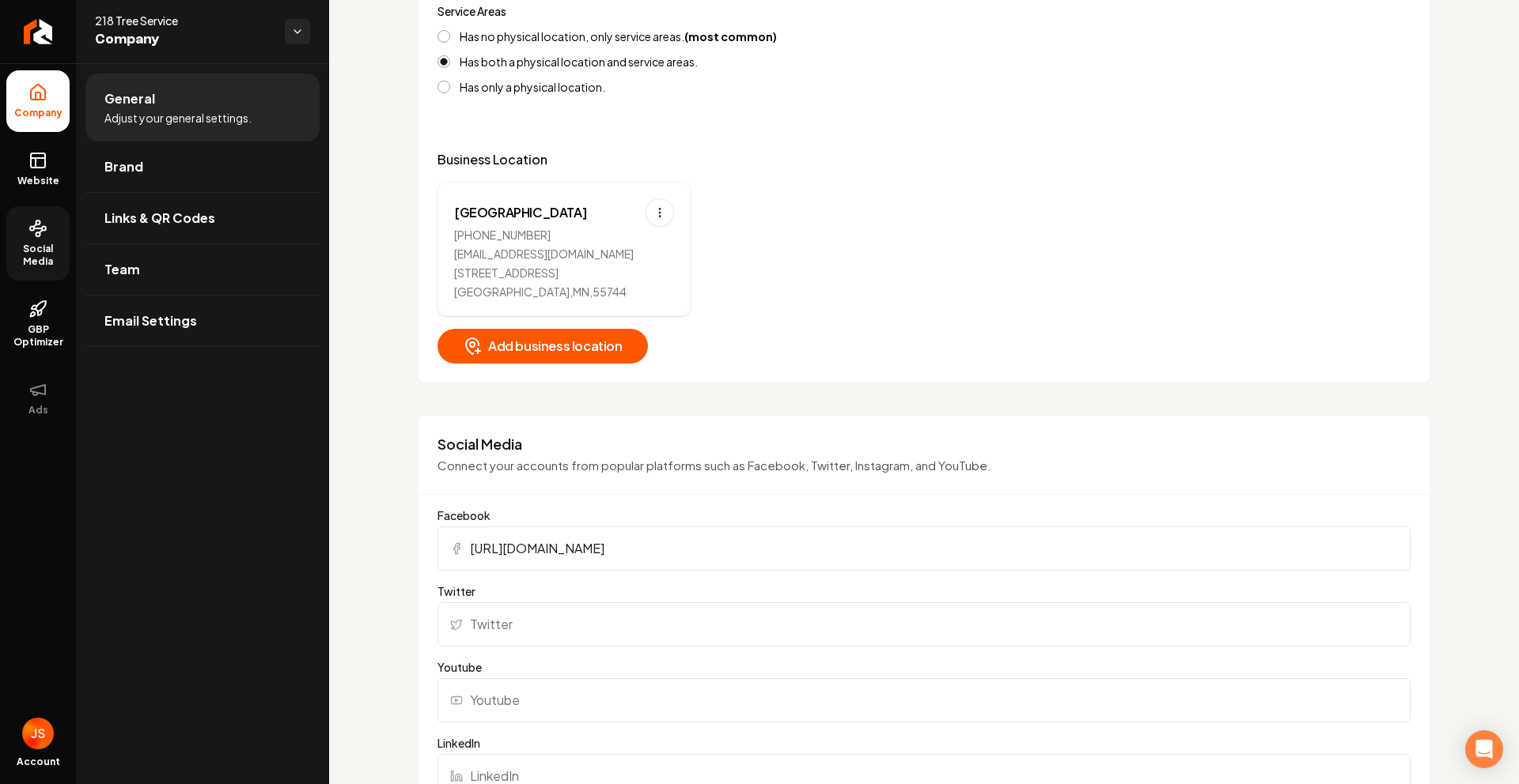
scroll to position [961, 0]
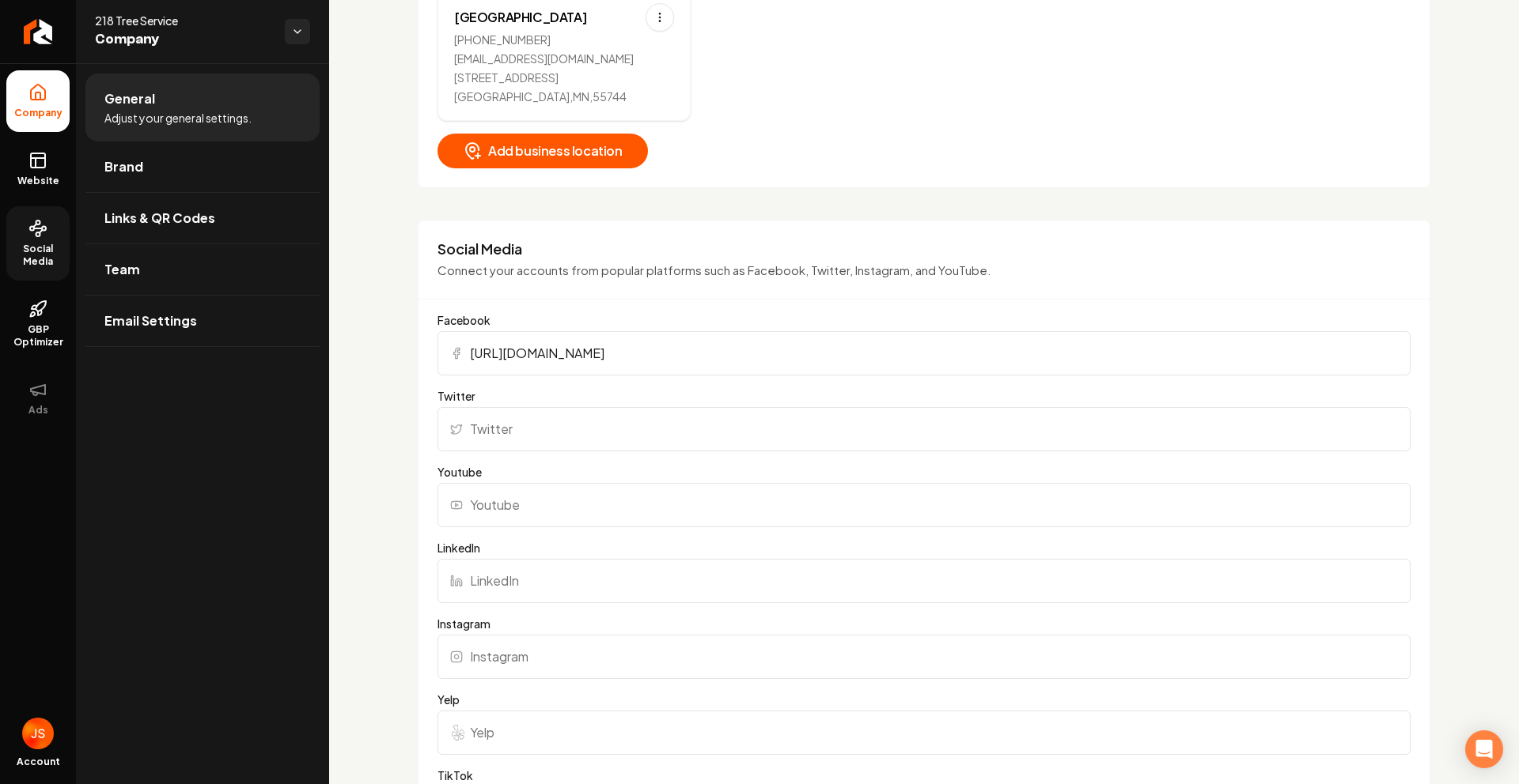
click at [477, 655] on input "Instagram" at bounding box center [924, 657] width 973 height 45
paste input "[URL][DOMAIN_NAME]"
type input "[URL][DOMAIN_NAME]"
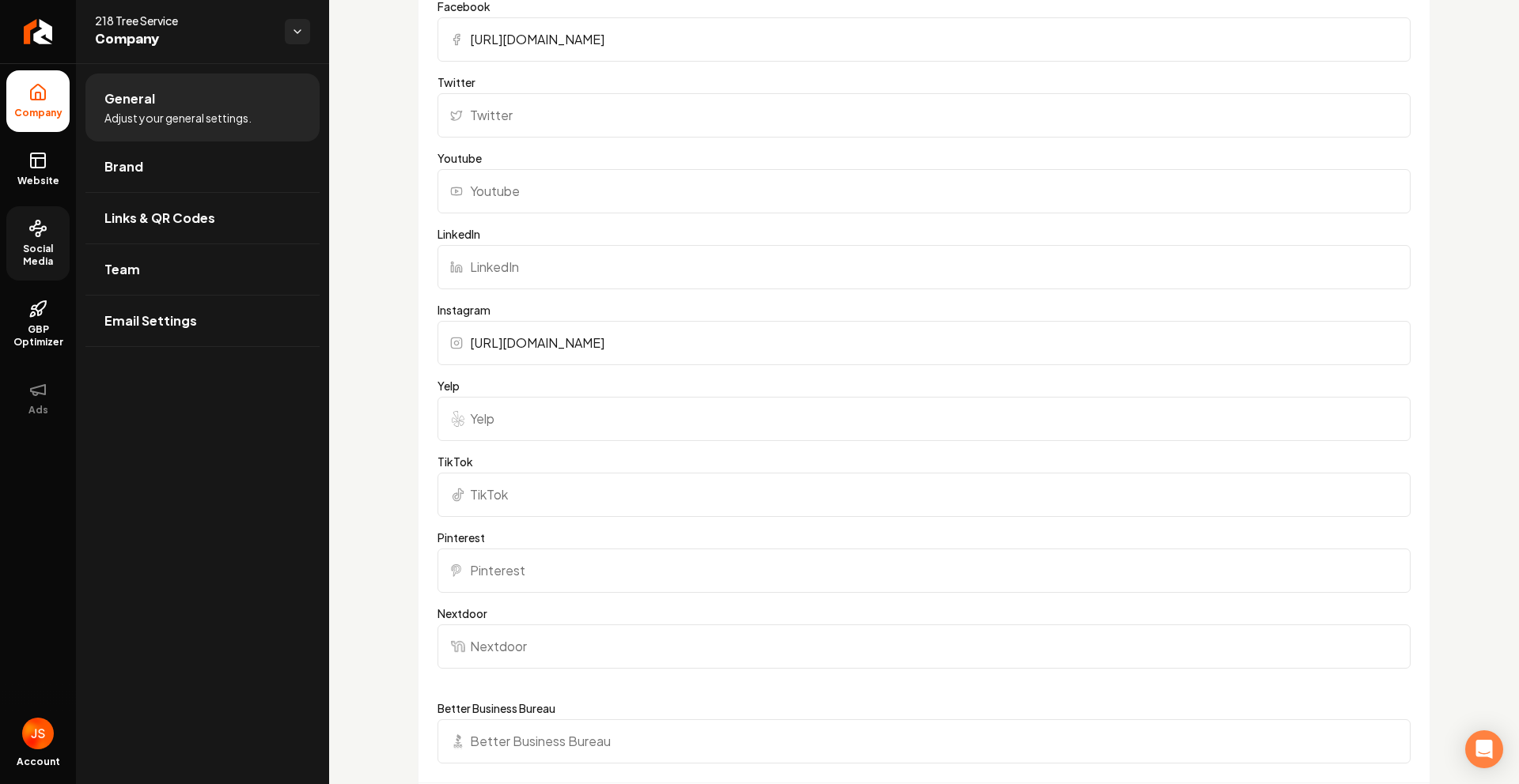
scroll to position [1289, 0]
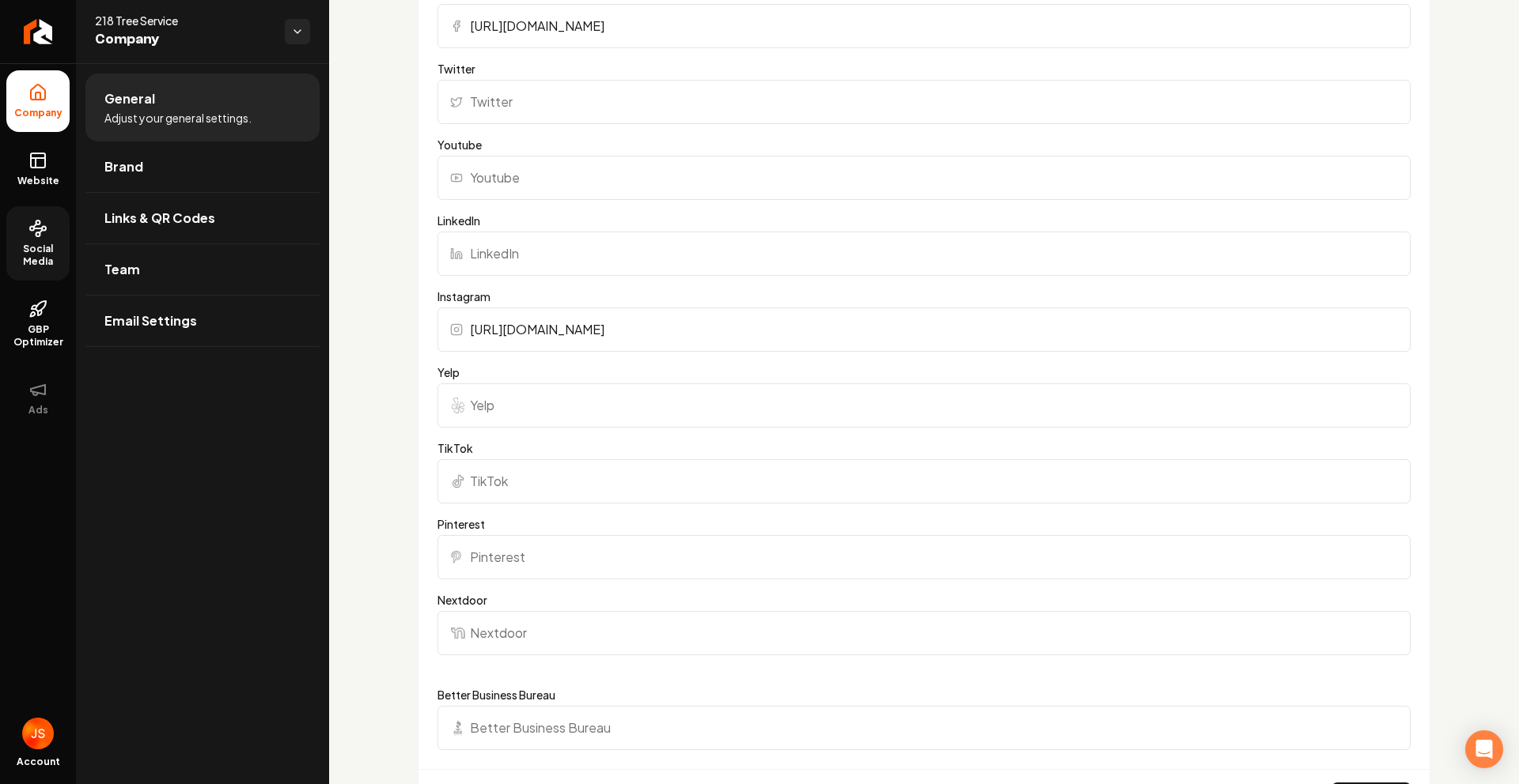
click at [489, 412] on input "Yelp" at bounding box center [924, 406] width 973 height 45
paste input "[URL][DOMAIN_NAME]"
type input "[URL][DOMAIN_NAME]"
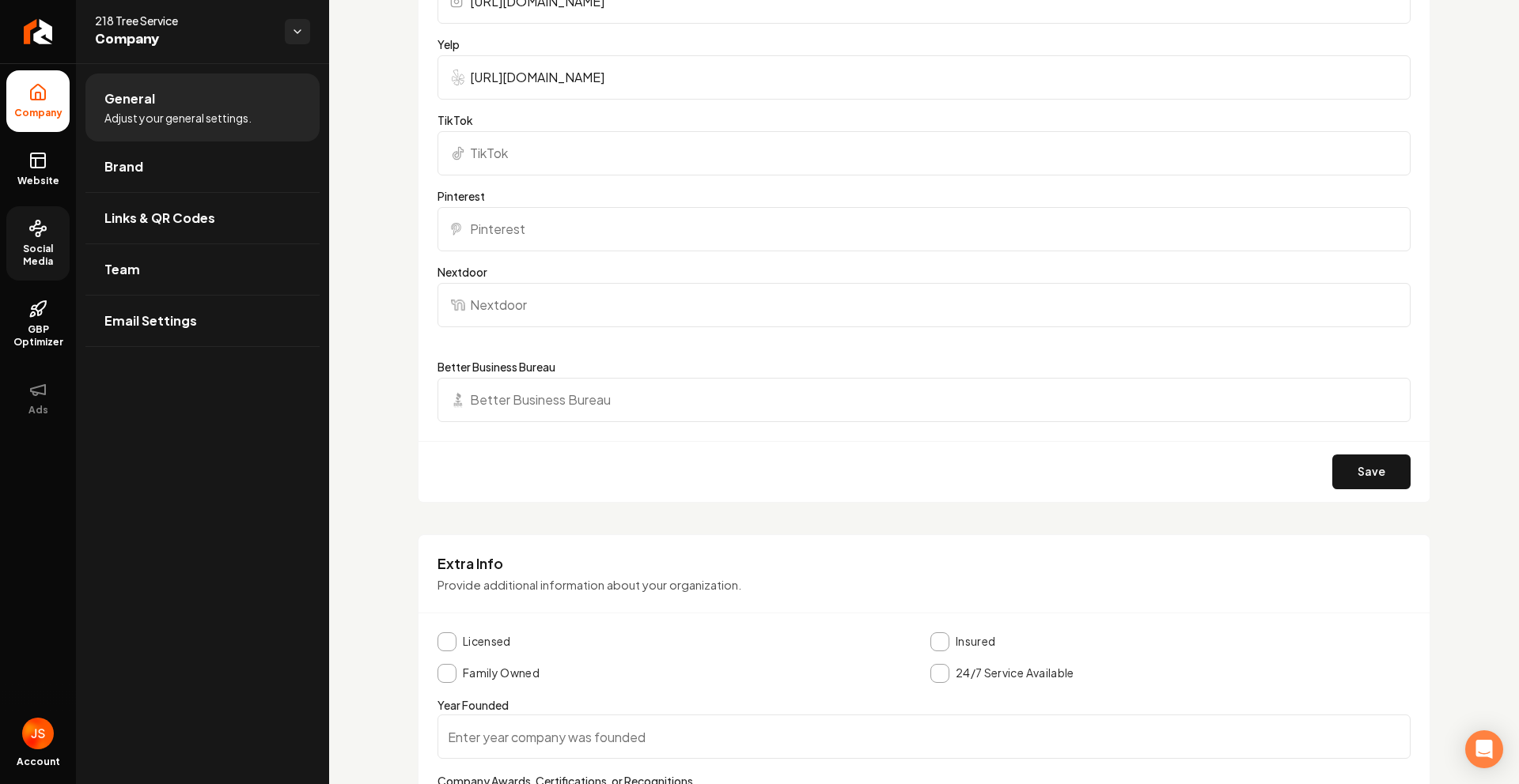
scroll to position [1620, 0]
click at [1332, 473] on button "Save" at bounding box center [1371, 469] width 78 height 35
click at [24, 65] on ul "Company Website Social Media GBP Optimizer Ads" at bounding box center [38, 249] width 76 height 373
click at [39, 46] on link "Return to dashboard" at bounding box center [38, 31] width 76 height 63
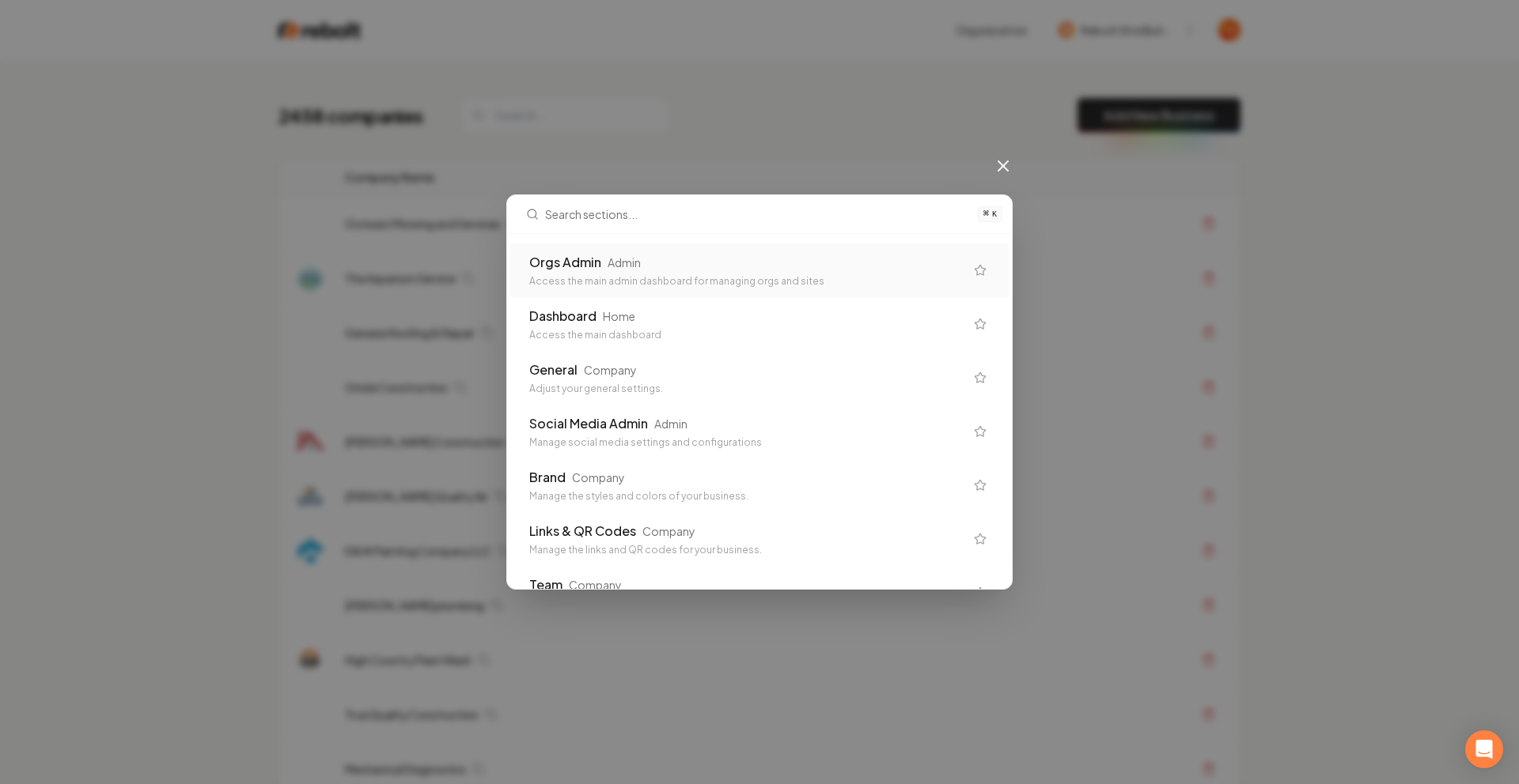
click at [821, 80] on div "⌘ K Orgs Admin Admin Access the main admin dashboard for managing orgs and site…" at bounding box center [759, 392] width 1519 height 784
click at [993, 159] on div "⌘ K Orgs Admin Admin Access the main admin dashboard for managing orgs and site…" at bounding box center [759, 392] width 1519 height 784
click at [997, 162] on icon at bounding box center [1003, 166] width 19 height 19
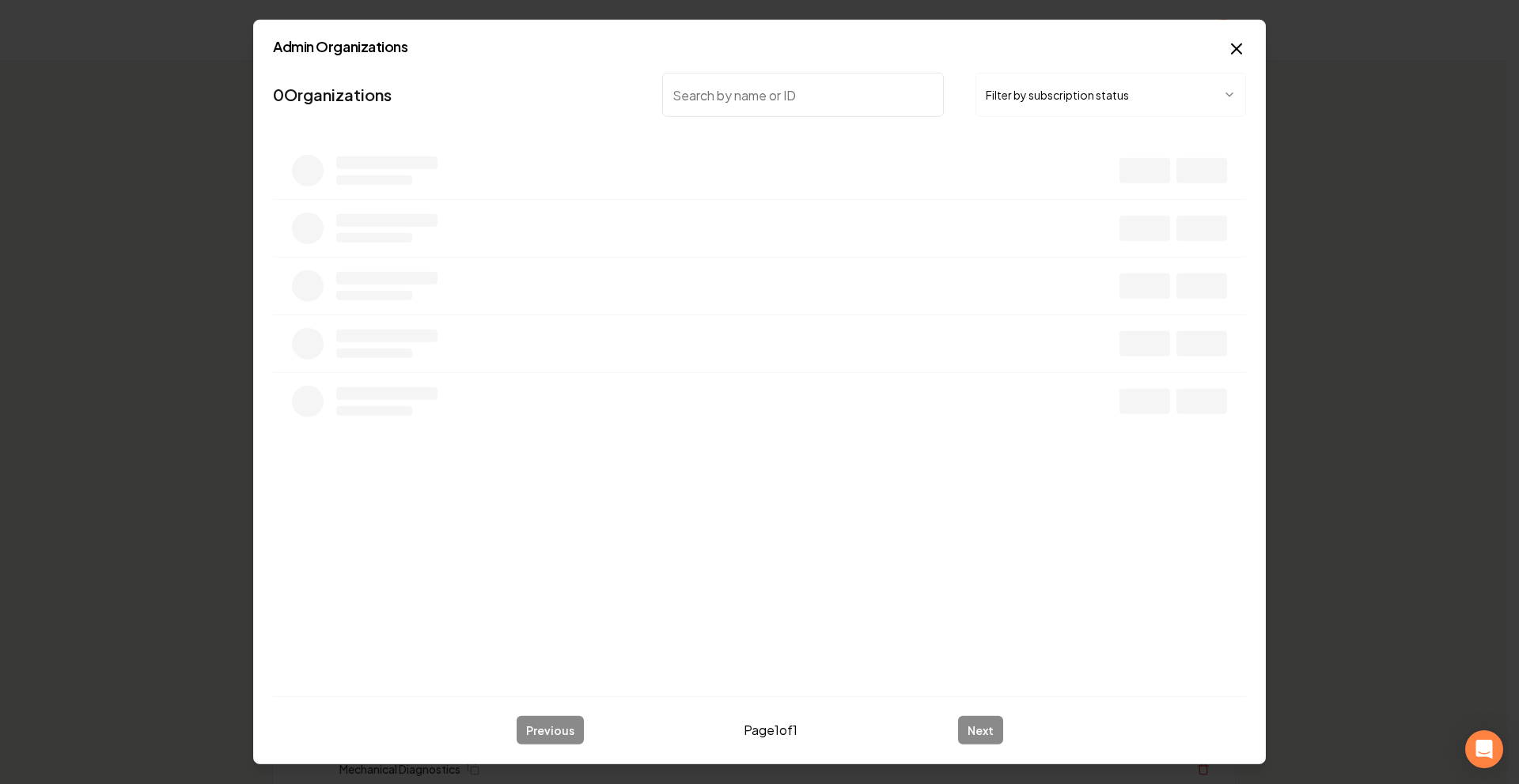
click at [1098, 108] on button "Filter by subscription status" at bounding box center [1109, 95] width 270 height 45
click at [1076, 114] on button "Trial Subscription" at bounding box center [1098, 95] width 247 height 45
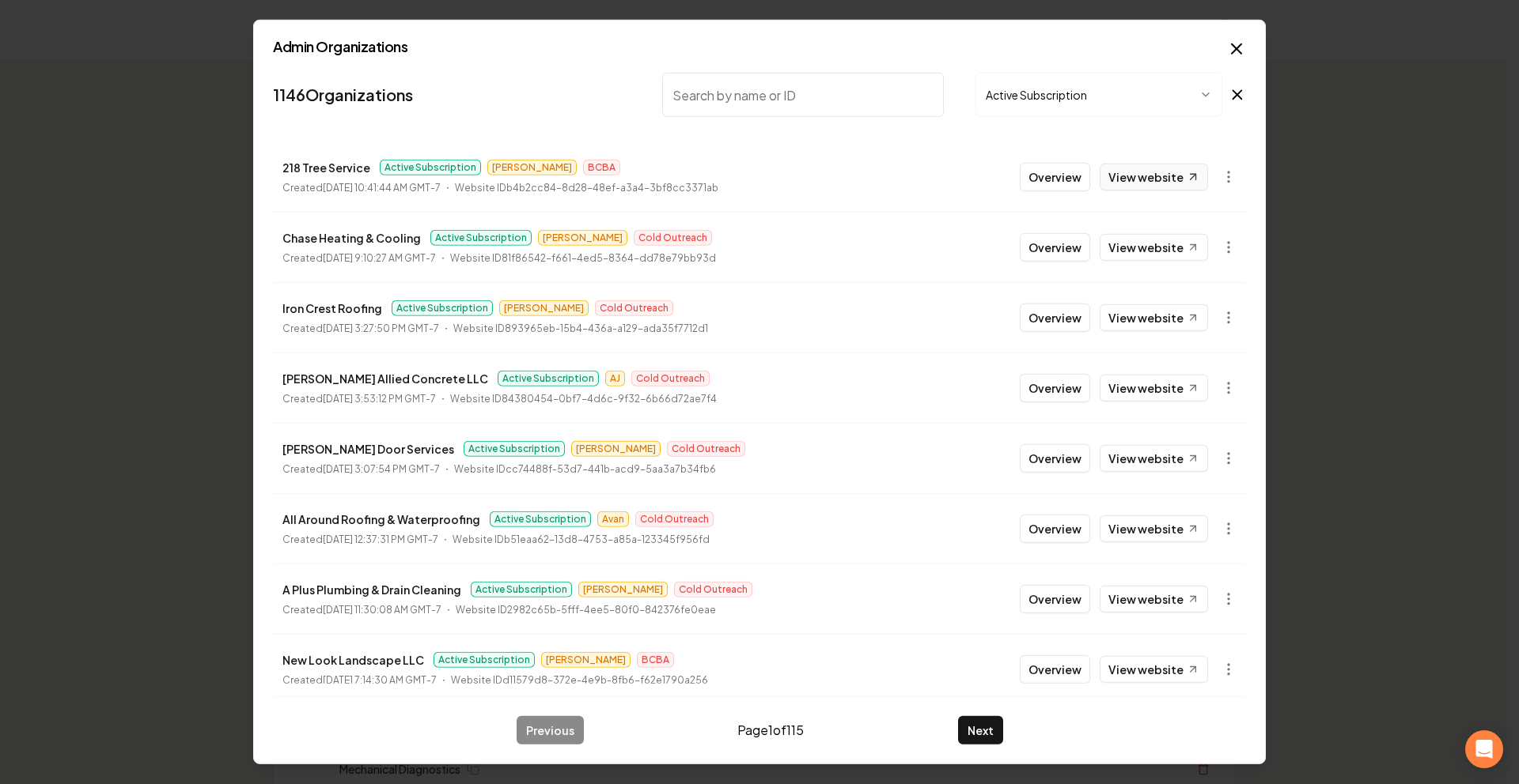
click at [1155, 172] on link "View website" at bounding box center [1154, 177] width 108 height 27
click at [754, 106] on input "search" at bounding box center [803, 95] width 282 height 45
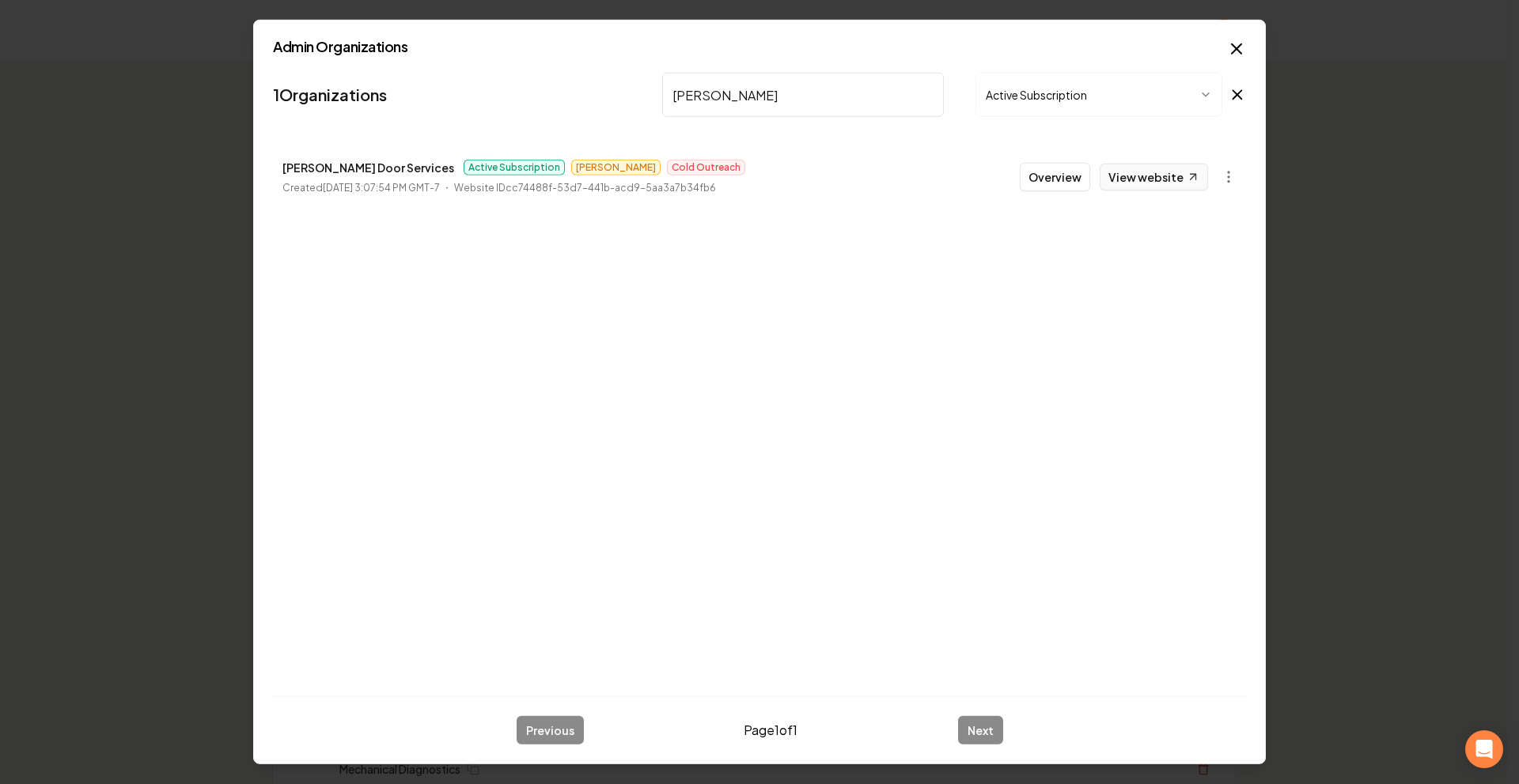
type input "[PERSON_NAME]"
click at [1109, 186] on link "View website" at bounding box center [1154, 177] width 108 height 27
click at [1044, 167] on button "Overview" at bounding box center [1054, 176] width 71 height 28
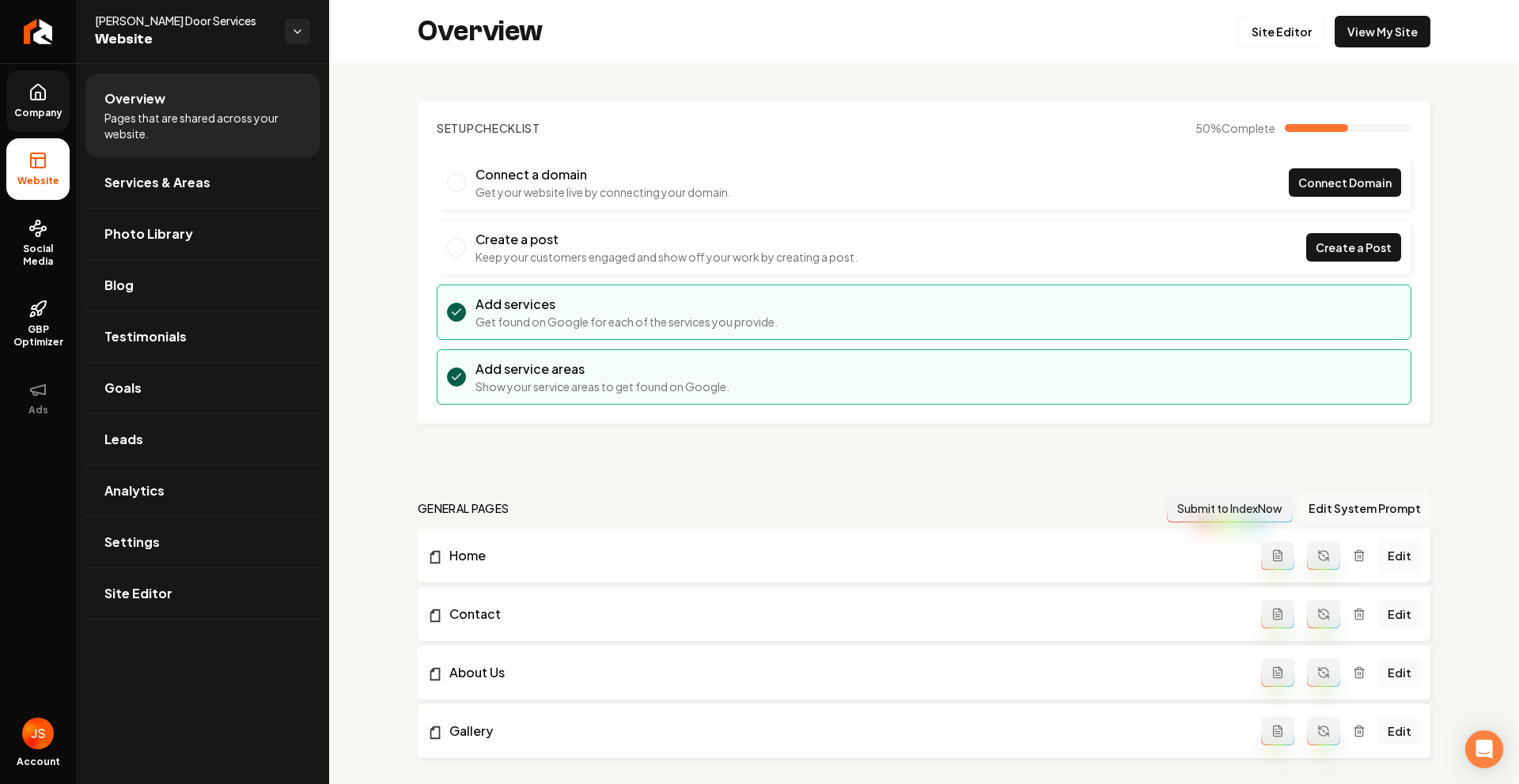
click at [52, 106] on link "Company" at bounding box center [38, 102] width 63 height 62
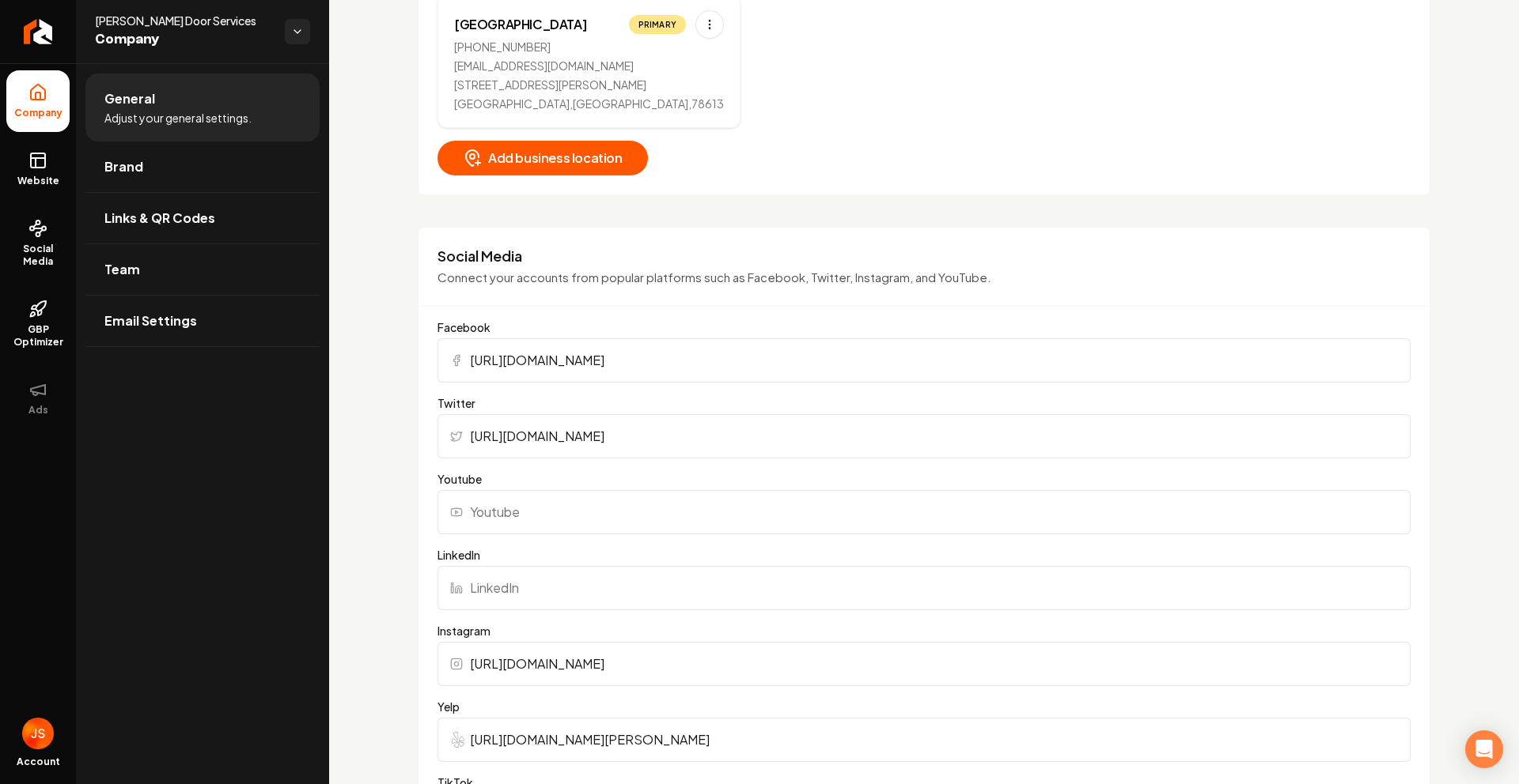
scroll to position [1107, 0]
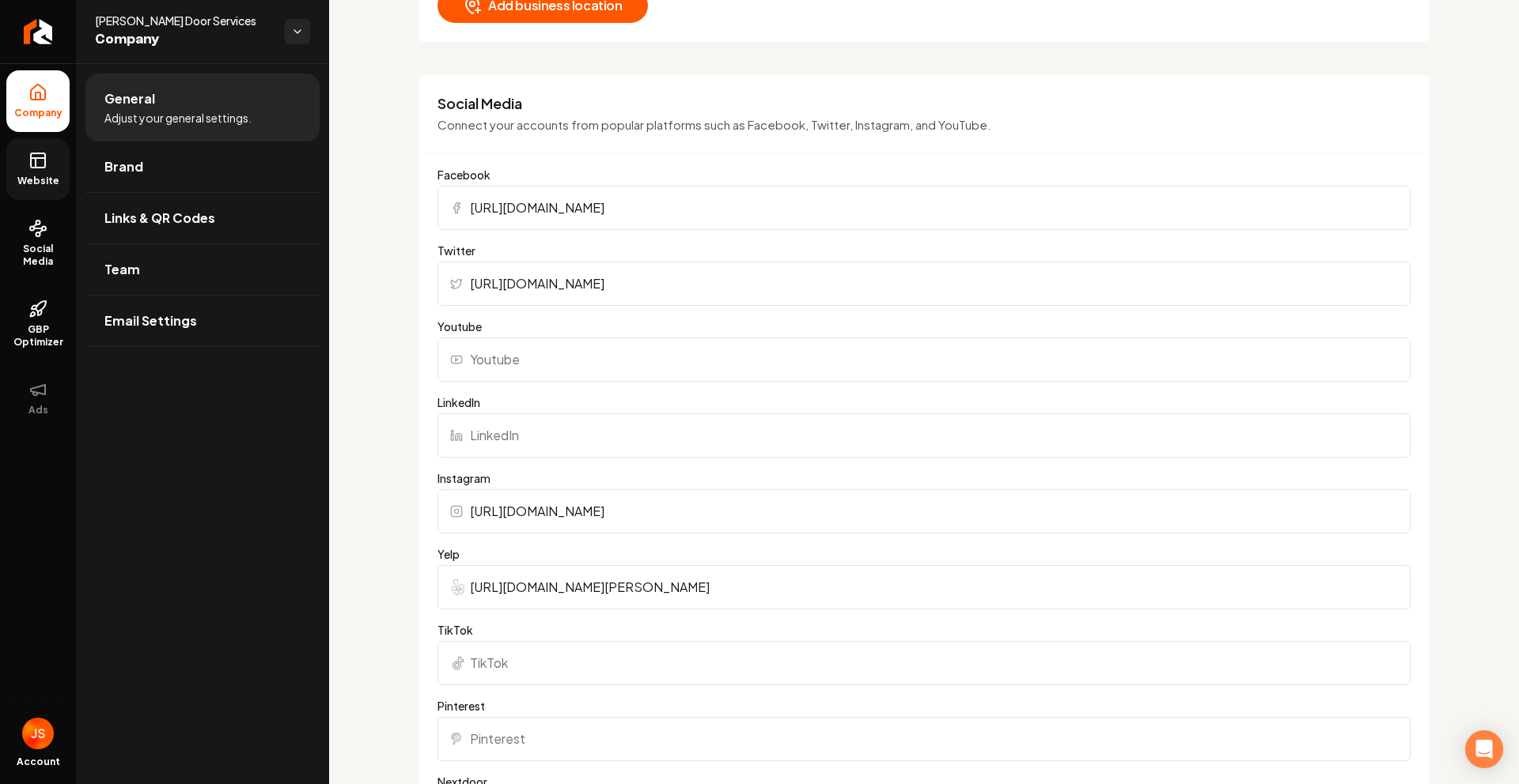
click at [7, 166] on link "Website" at bounding box center [38, 169] width 63 height 62
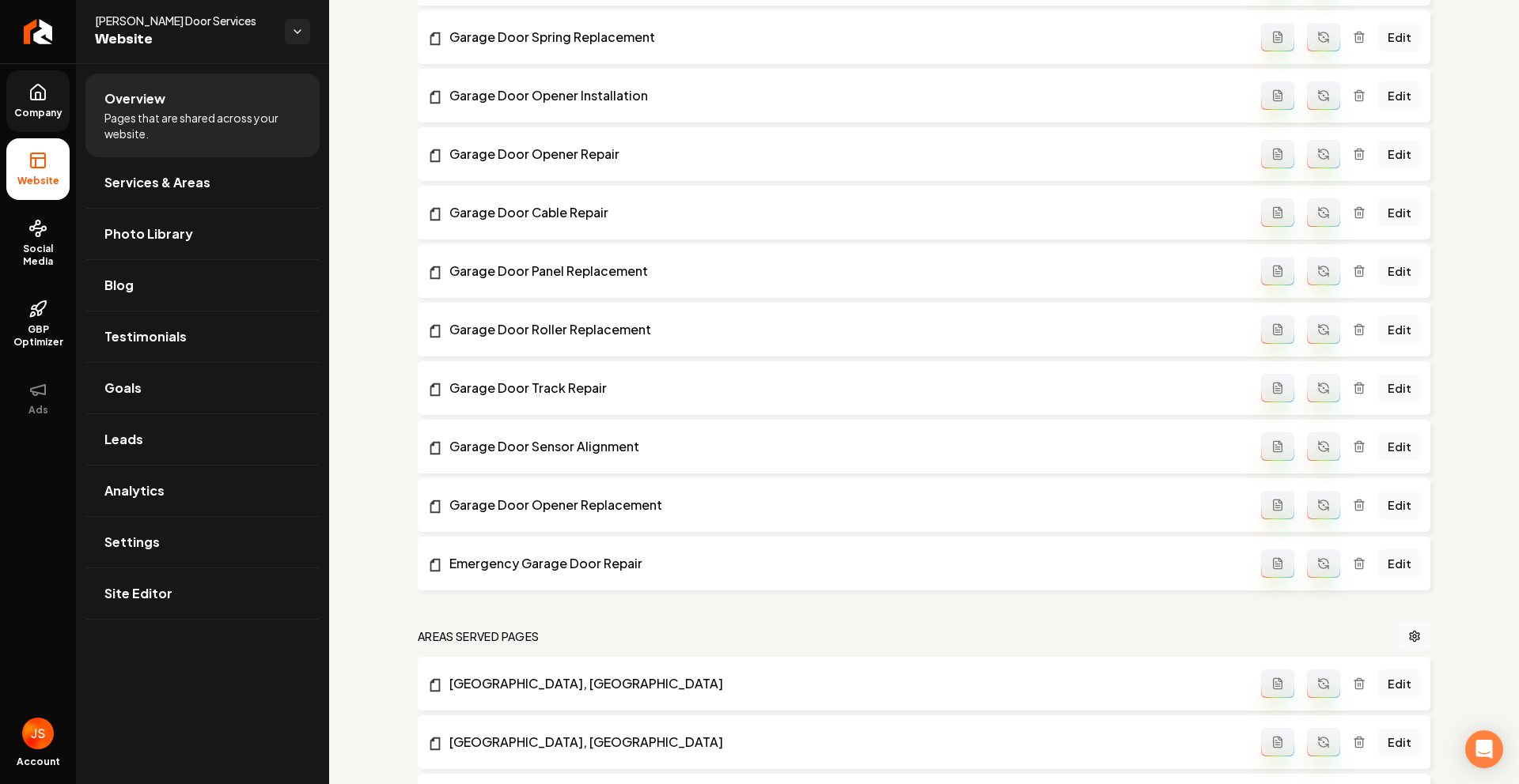
click at [9, 93] on link "Company" at bounding box center [38, 102] width 63 height 62
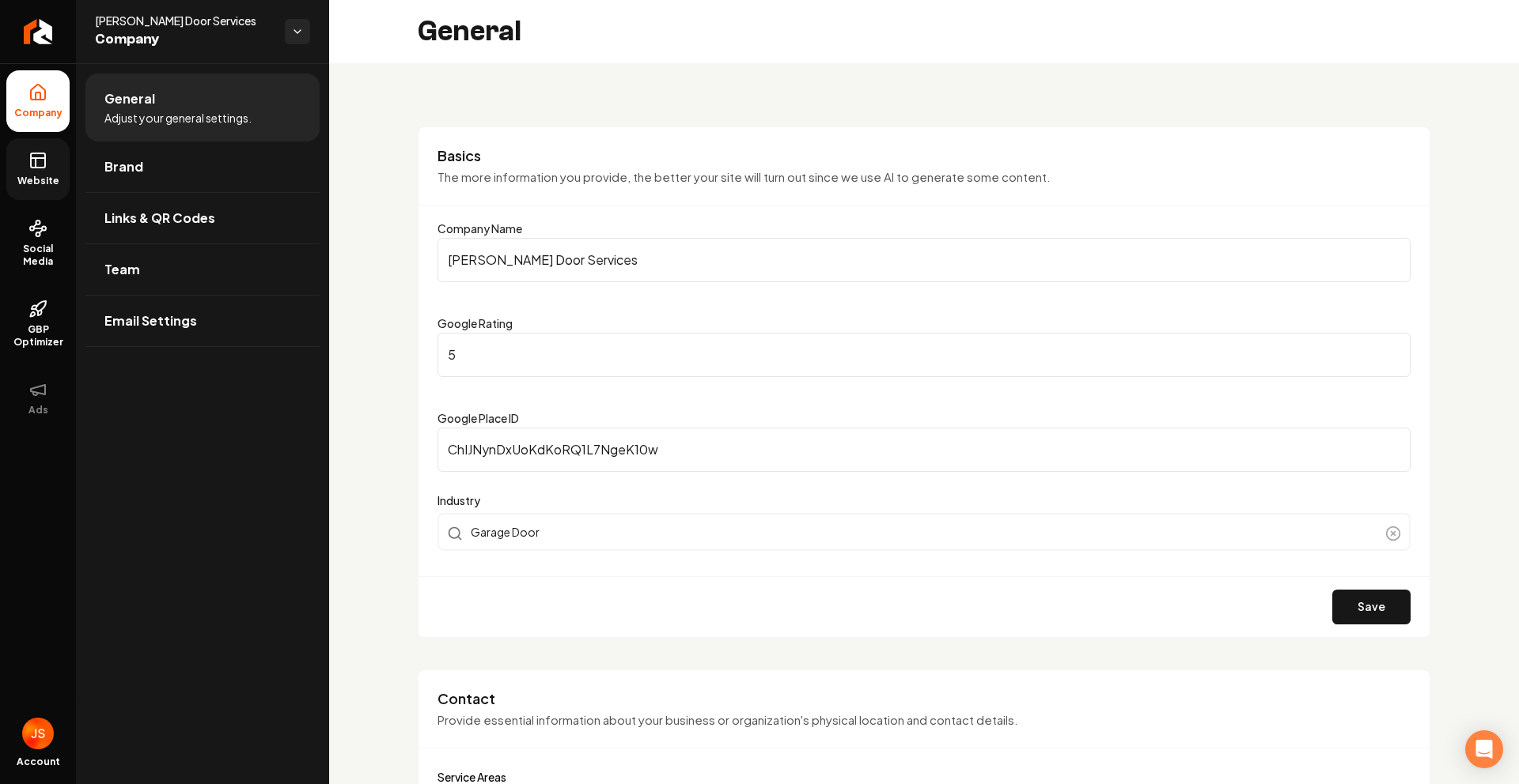
click at [31, 173] on link "Website" at bounding box center [38, 169] width 63 height 62
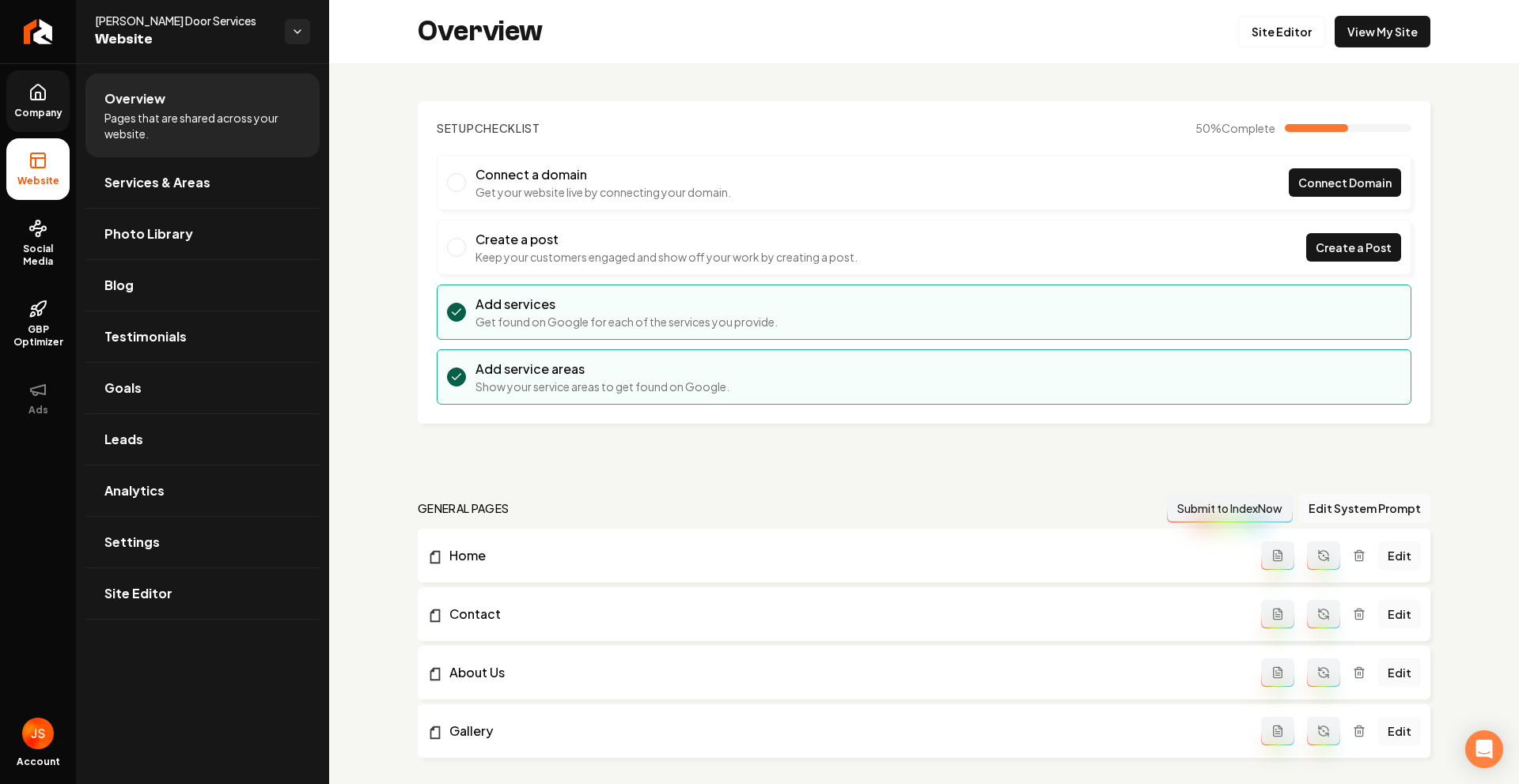
click at [52, 104] on link "Company" at bounding box center [38, 102] width 63 height 62
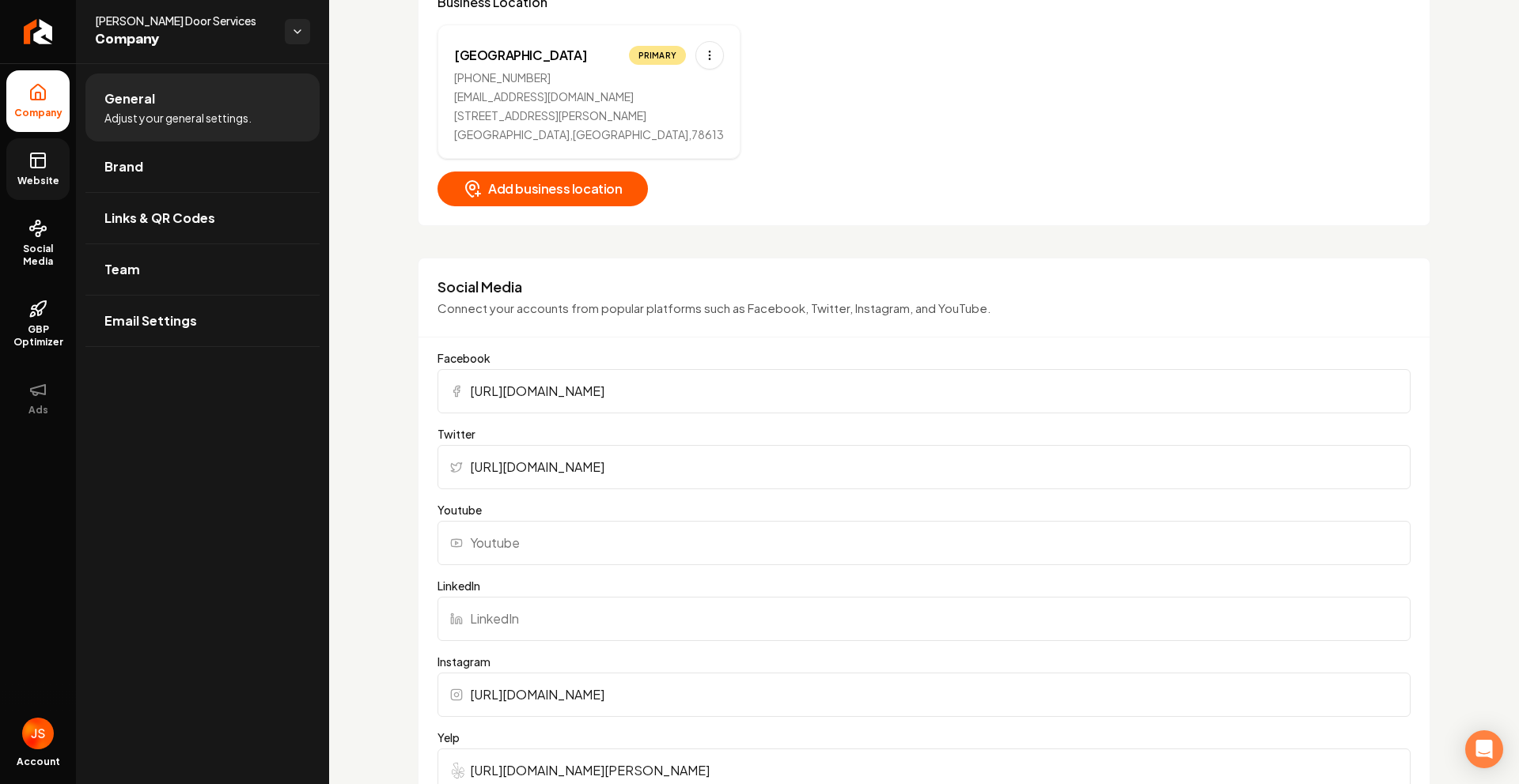
scroll to position [1195, 0]
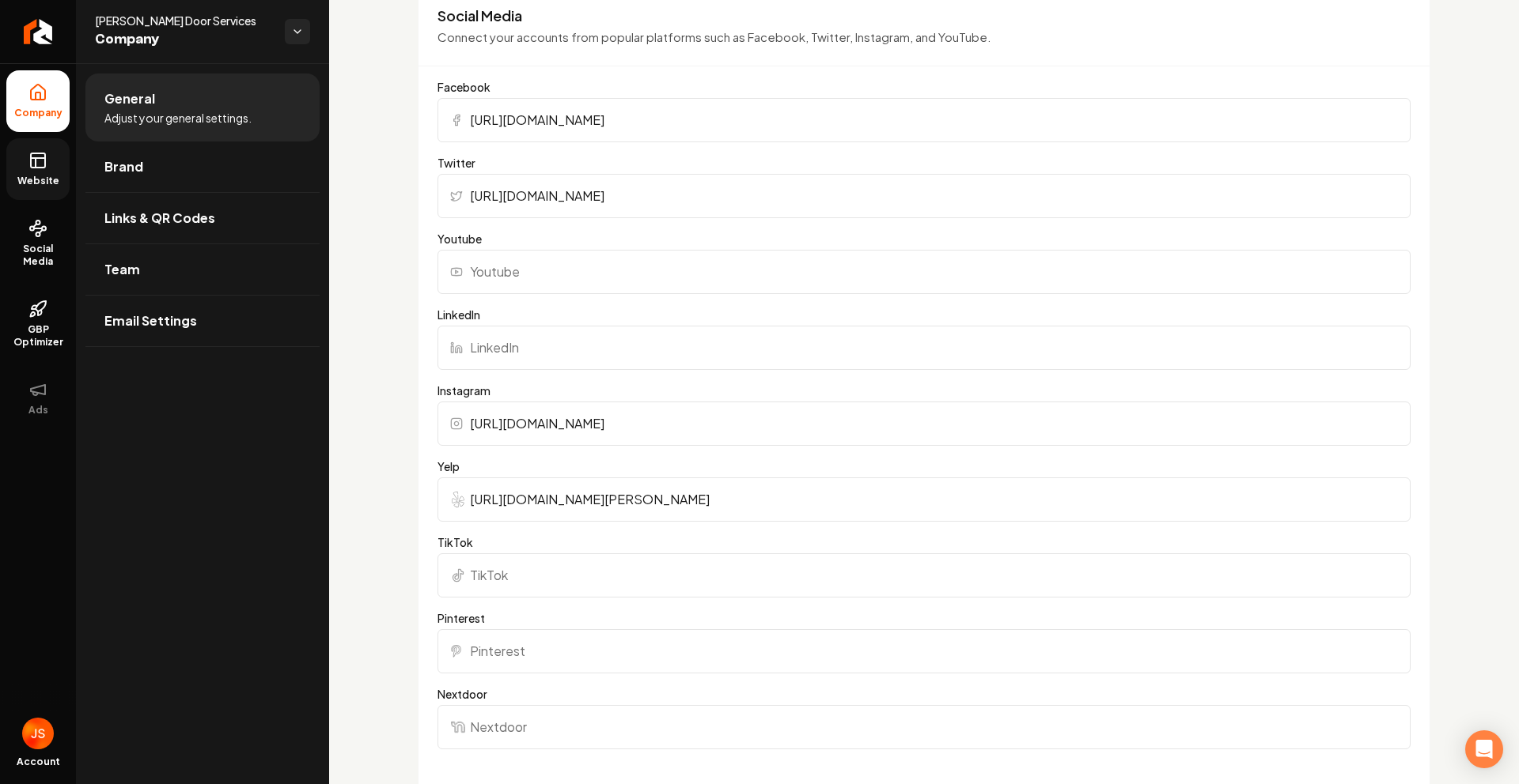
click at [548, 285] on input "Youtube" at bounding box center [924, 272] width 973 height 45
paste input "[URL][DOMAIN_NAME]"
type input "[URL][DOMAIN_NAME]"
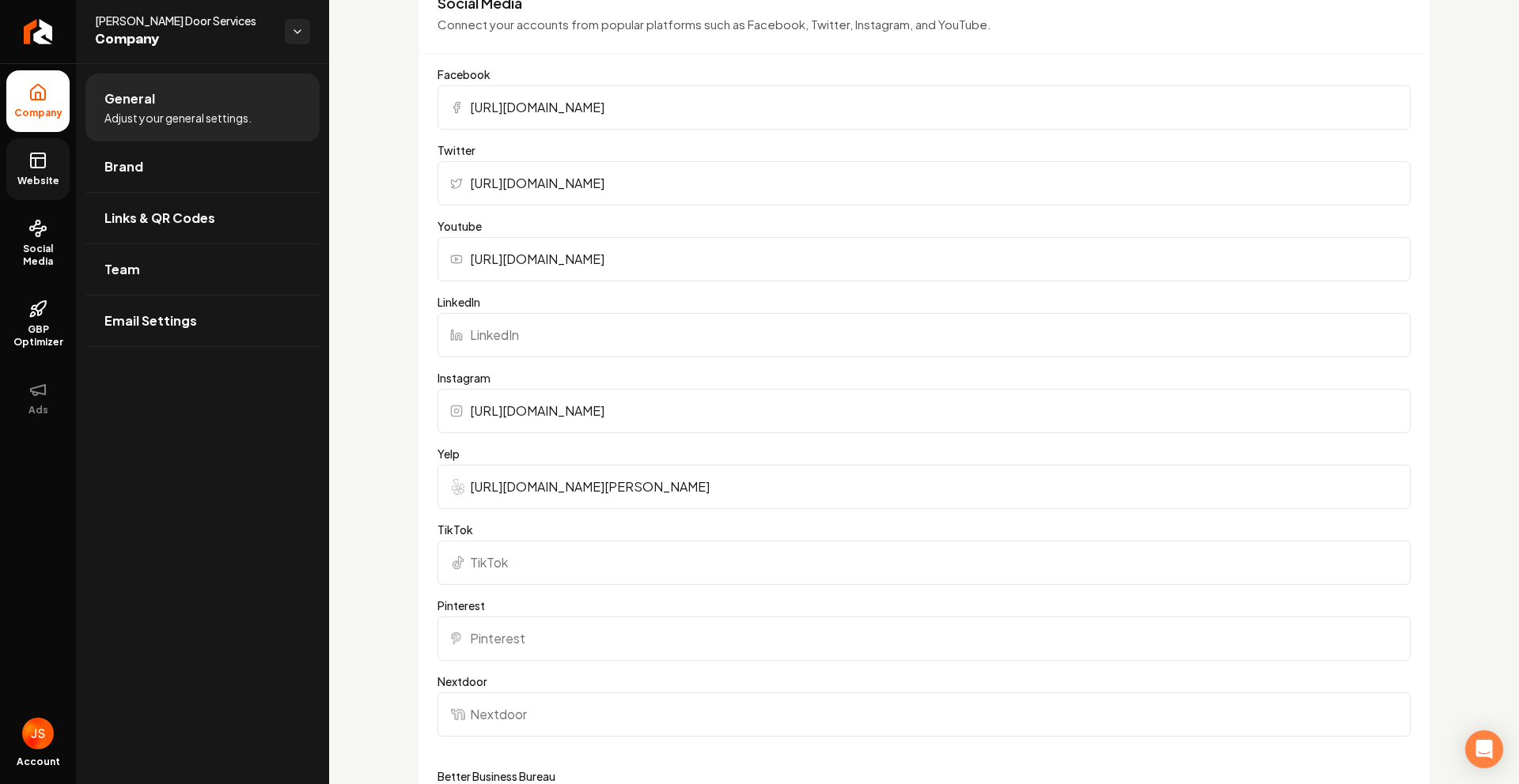
scroll to position [1225, 0]
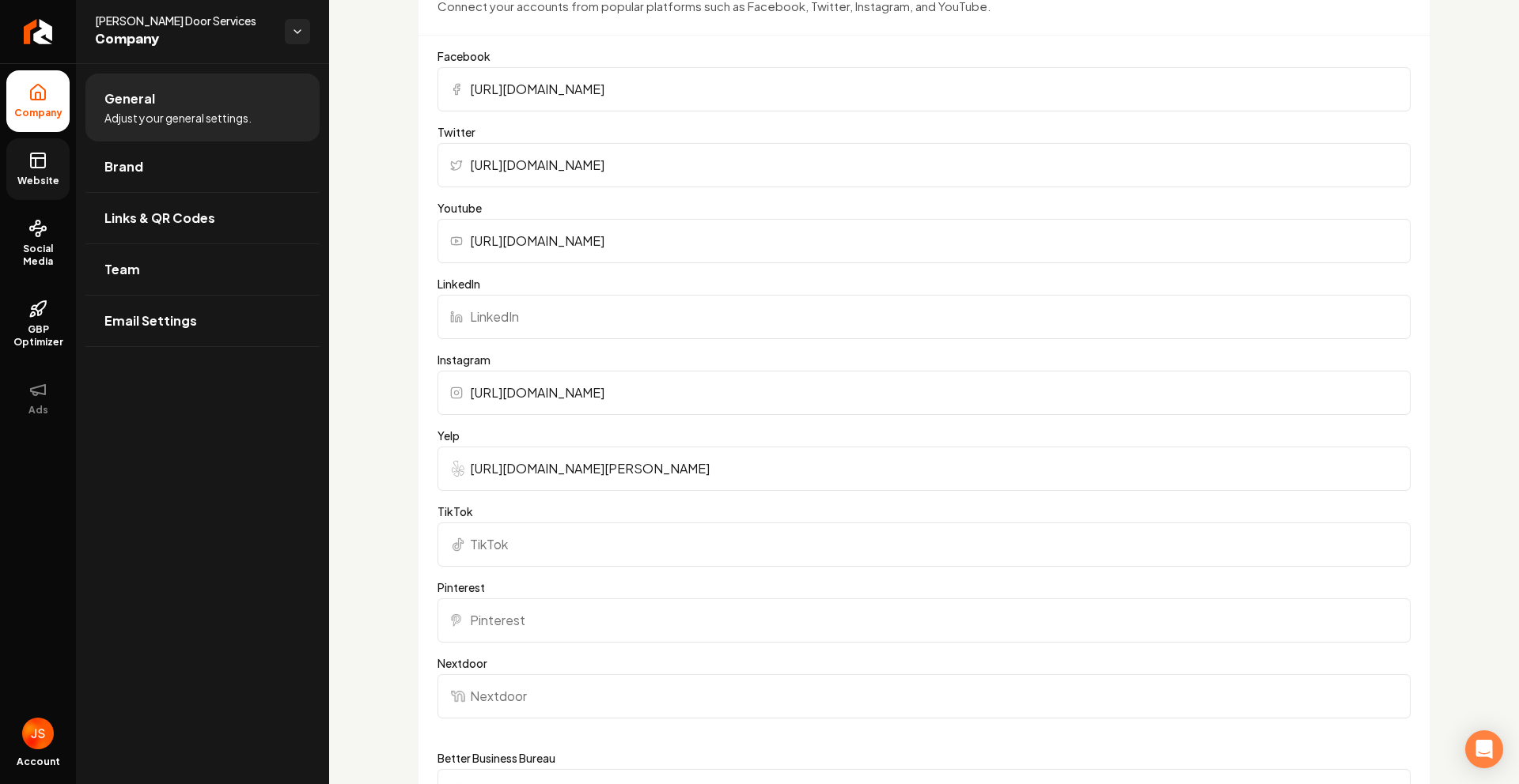
click at [400, 283] on div "Basics The more information you provide, the better your site will turn out sin…" at bounding box center [924, 265] width 1190 height 2855
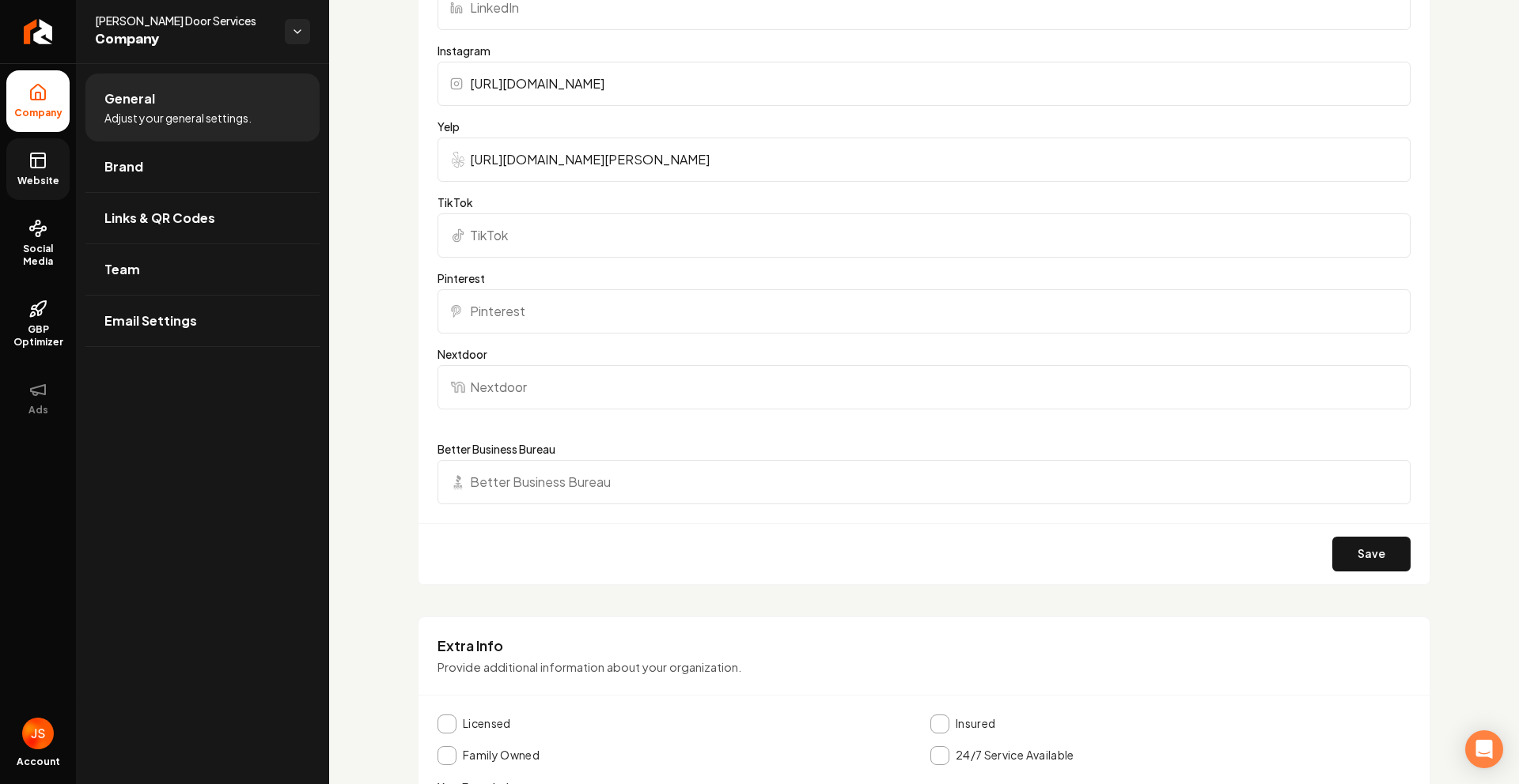
scroll to position [1734, 0]
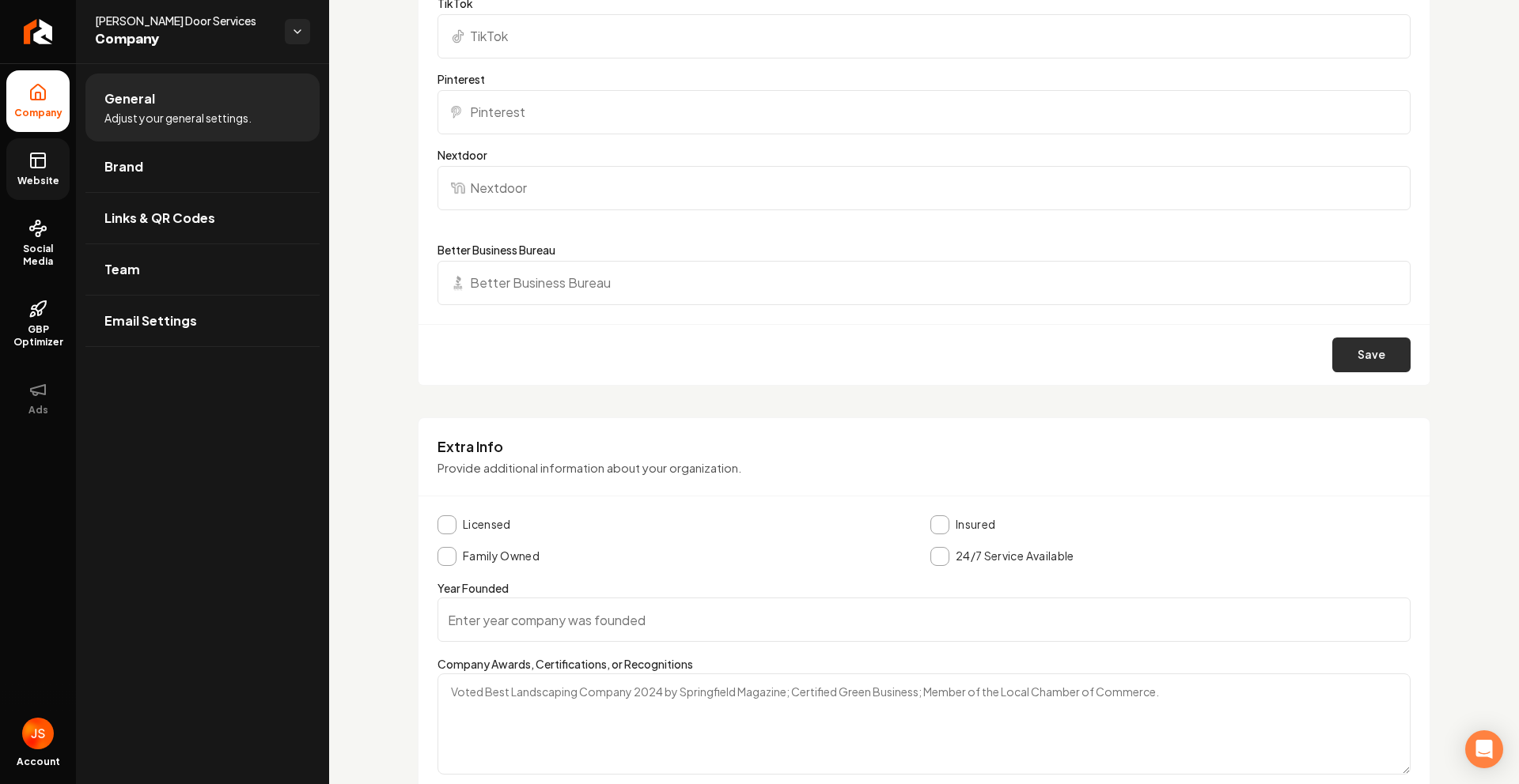
click at [1356, 352] on button "Save" at bounding box center [1371, 355] width 78 height 35
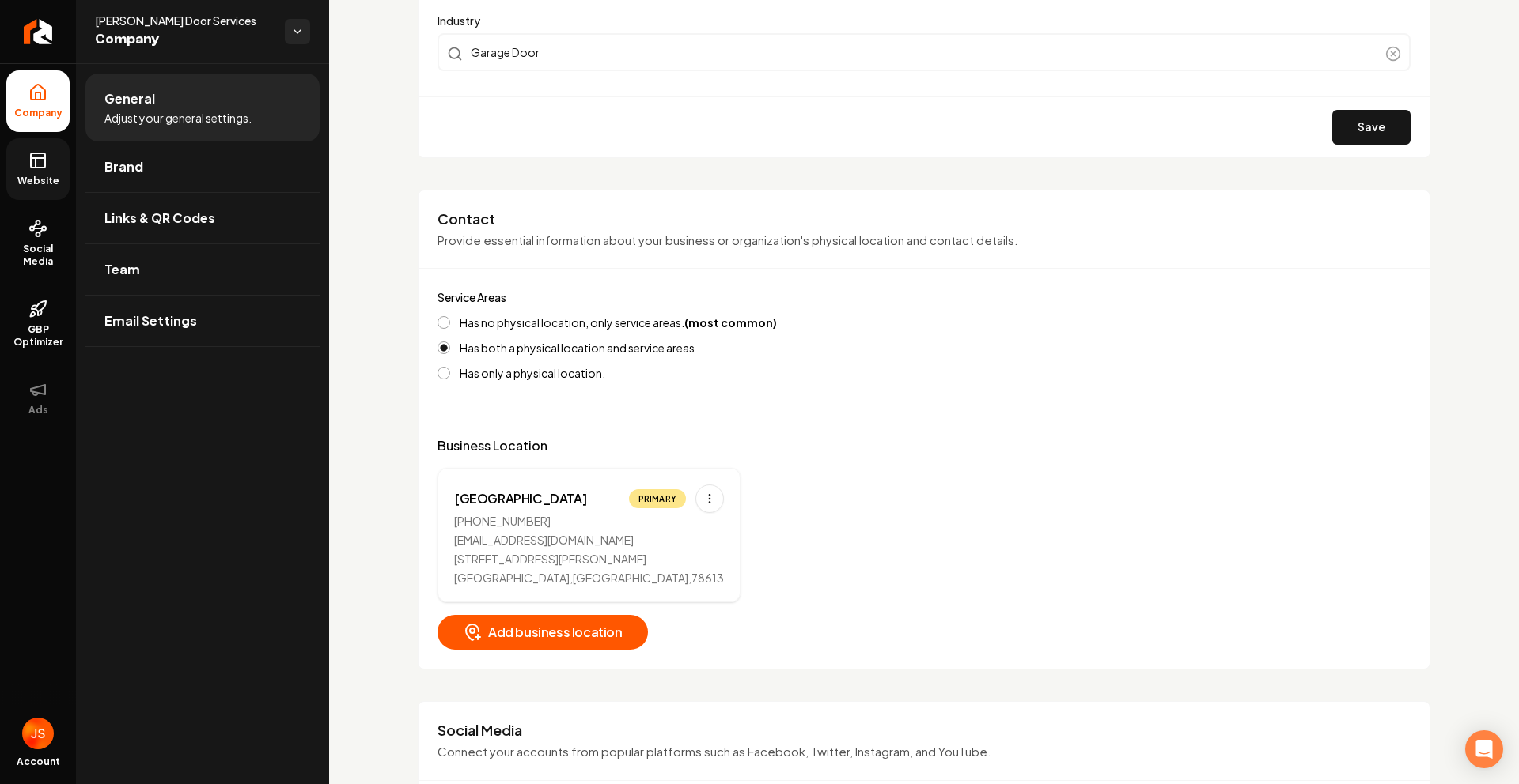
scroll to position [640, 0]
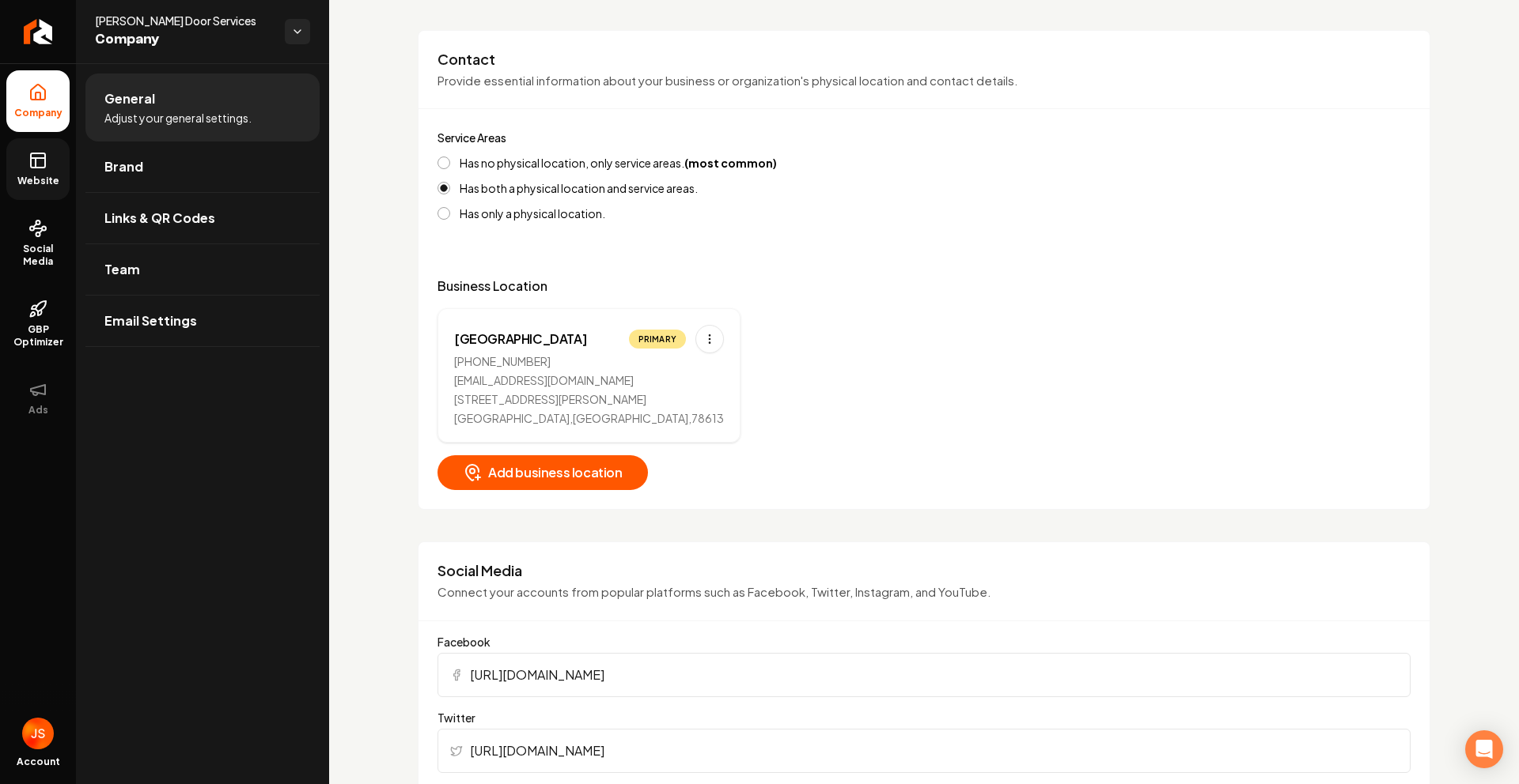
click at [31, 162] on rect at bounding box center [38, 160] width 15 height 15
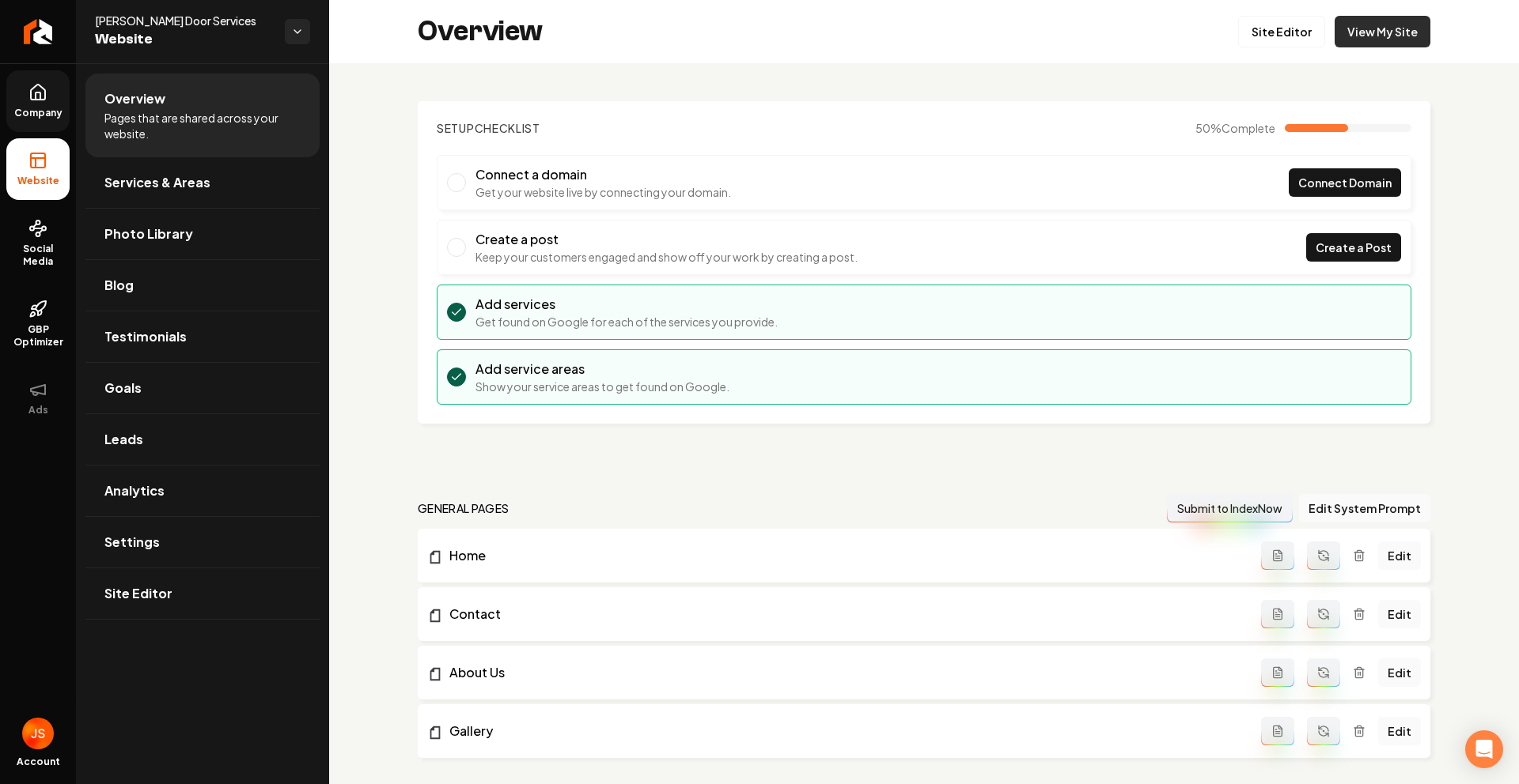
click at [1352, 37] on link "View My Site" at bounding box center [1382, 31] width 96 height 32
click at [51, 40] on link "Return to dashboard" at bounding box center [38, 31] width 76 height 63
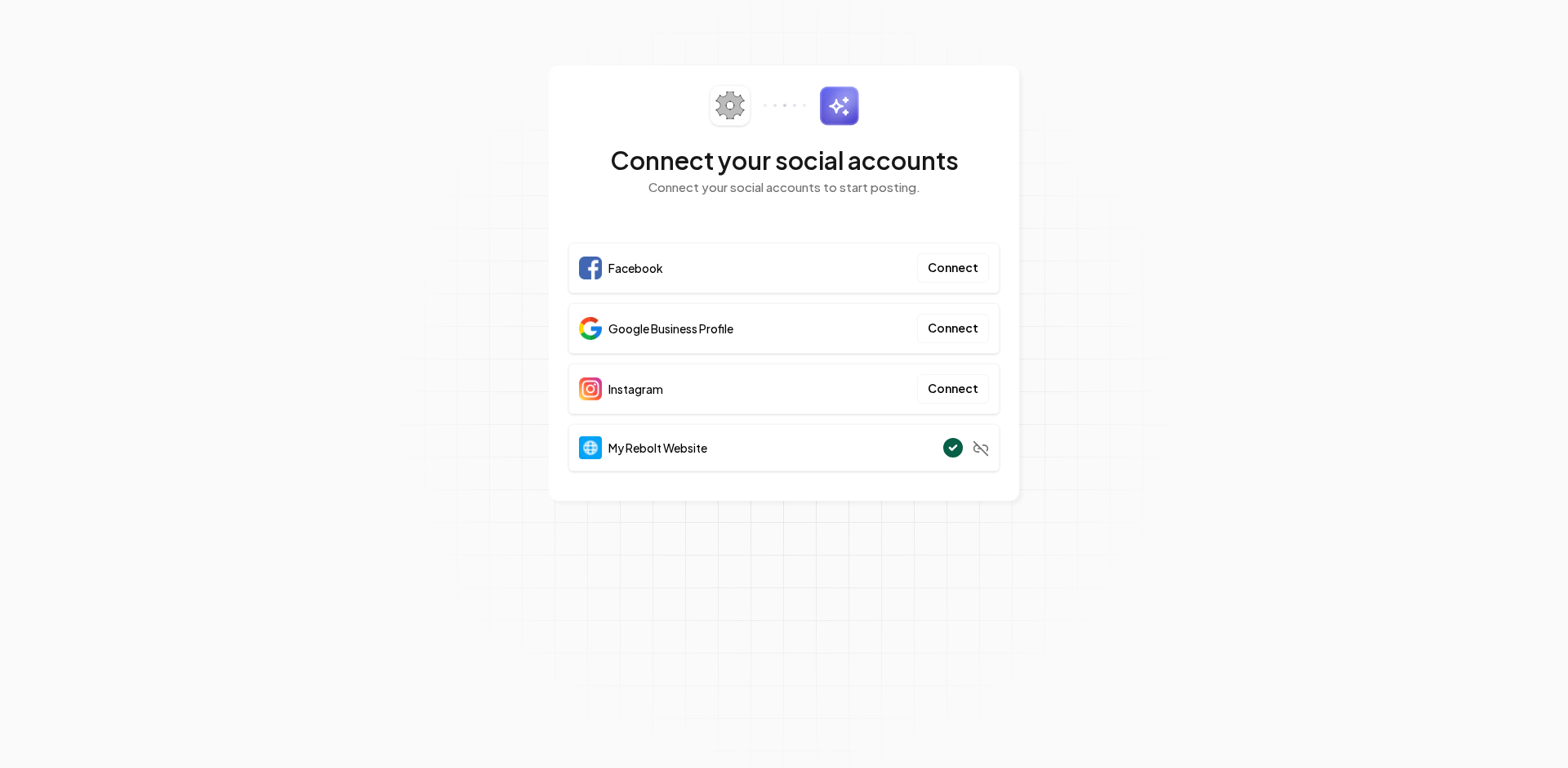
drag, startPoint x: 871, startPoint y: 480, endPoint x: 860, endPoint y: 481, distance: 11.0
click at [875, 482] on div "Connect your social accounts Connect your social accounts to start posting. Fac…" at bounding box center [784, 282] width 471 height 435
click at [1175, 240] on section "Connect your social accounts Connect your social accounts to start posting. Fac…" at bounding box center [784, 384] width 1568 height 768
drag, startPoint x: 775, startPoint y: 327, endPoint x: 611, endPoint y: 333, distance: 164.1
click at [611, 333] on div "Google Business Profile Connect" at bounding box center [784, 328] width 431 height 51
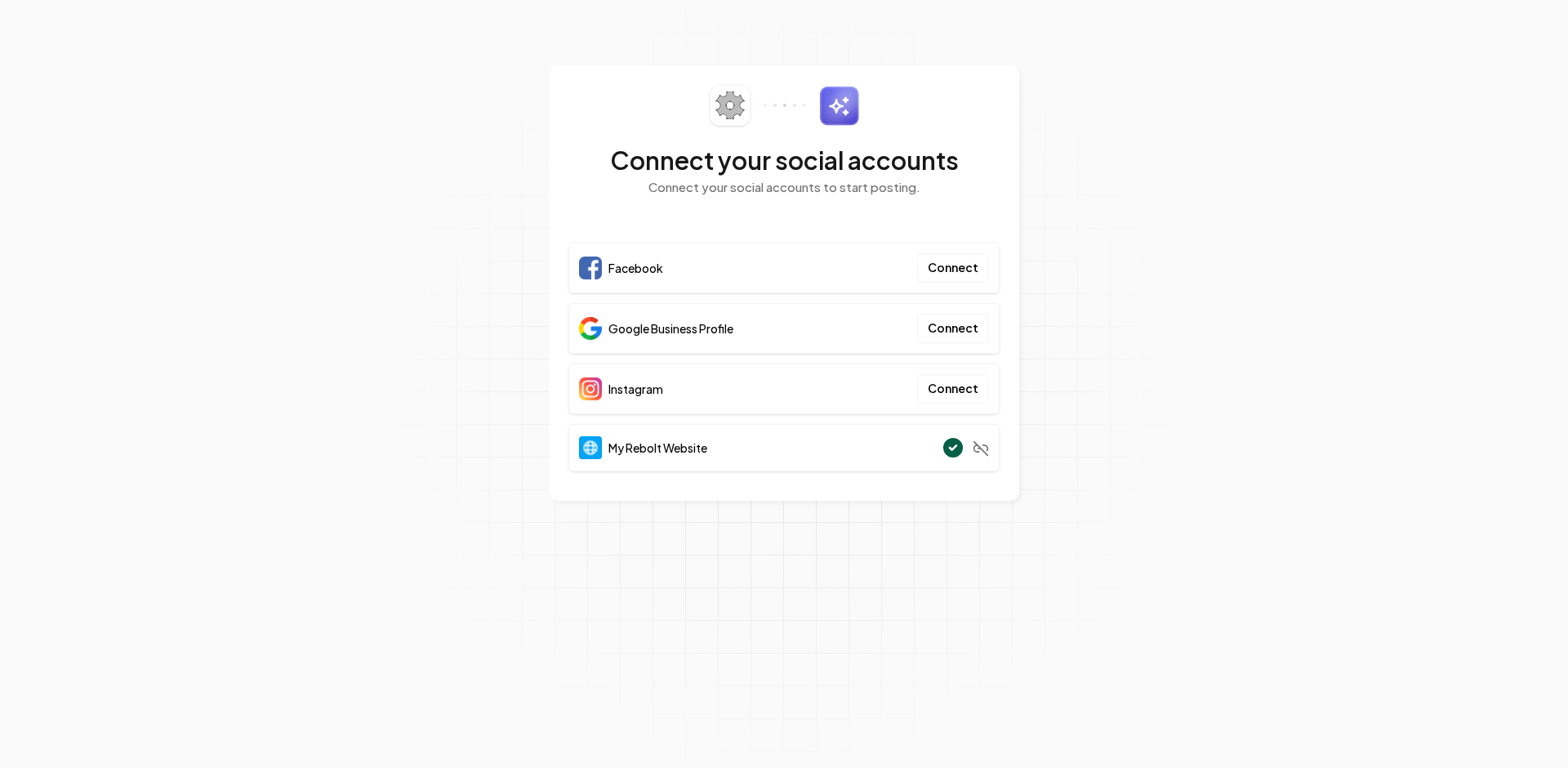
click at [611, 332] on span "Google Business Profile" at bounding box center [671, 328] width 125 height 16
drag, startPoint x: 611, startPoint y: 332, endPoint x: 857, endPoint y: 332, distance: 246.0
click at [857, 332] on div "Google Business Profile Connect" at bounding box center [784, 328] width 431 height 51
click at [683, 261] on div "Facebook Connect" at bounding box center [784, 268] width 431 height 51
click at [659, 395] on span "Instagram" at bounding box center [636, 389] width 55 height 16
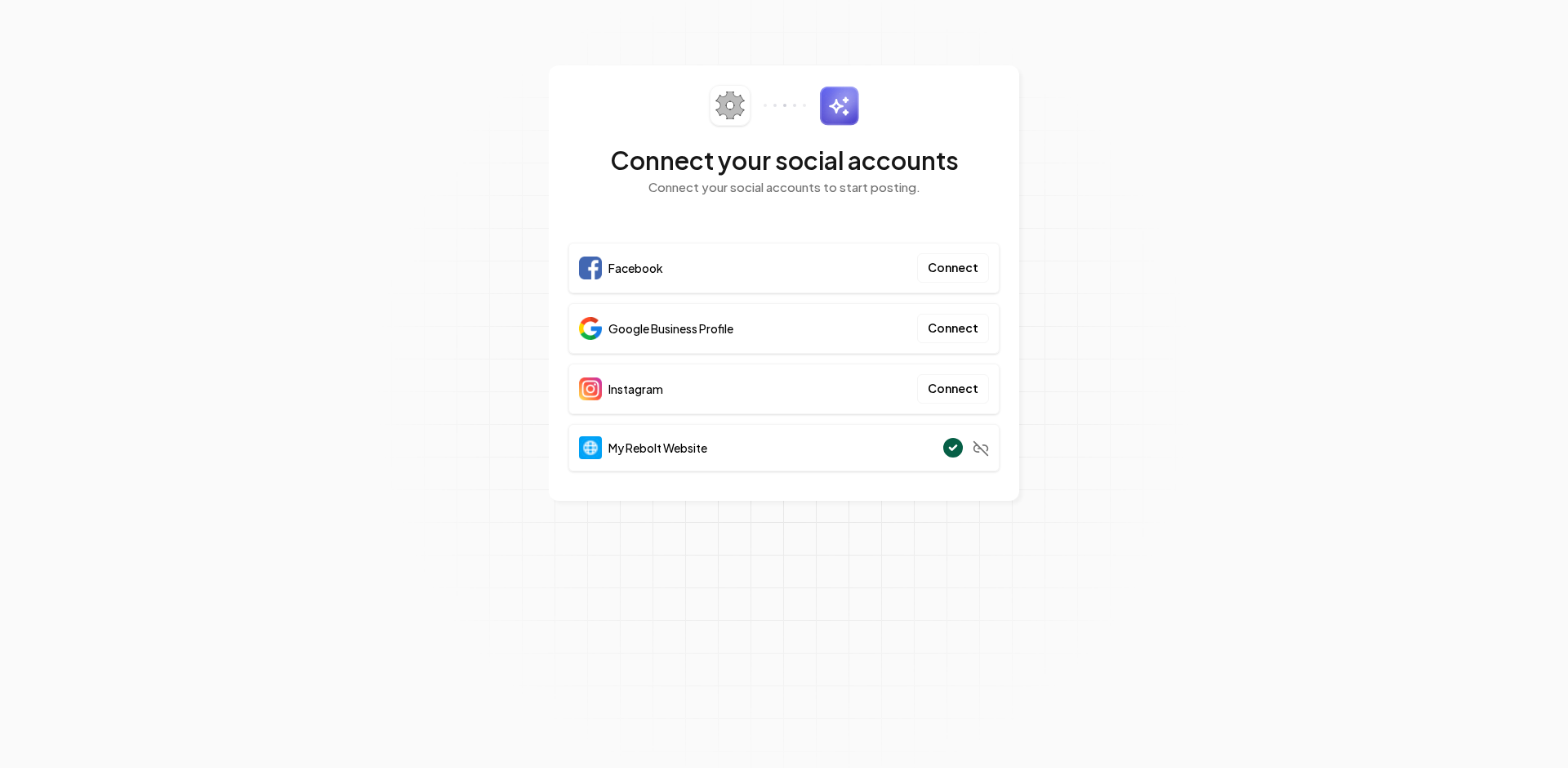
click at [660, 394] on span "Instagram" at bounding box center [636, 389] width 55 height 16
click at [660, 393] on span "Instagram" at bounding box center [636, 389] width 55 height 16
click at [660, 391] on span "Instagram" at bounding box center [636, 389] width 55 height 16
click at [710, 337] on div "Google Business Profile" at bounding box center [656, 328] width 154 height 23
click at [721, 328] on span "Google Business Profile" at bounding box center [671, 328] width 125 height 16
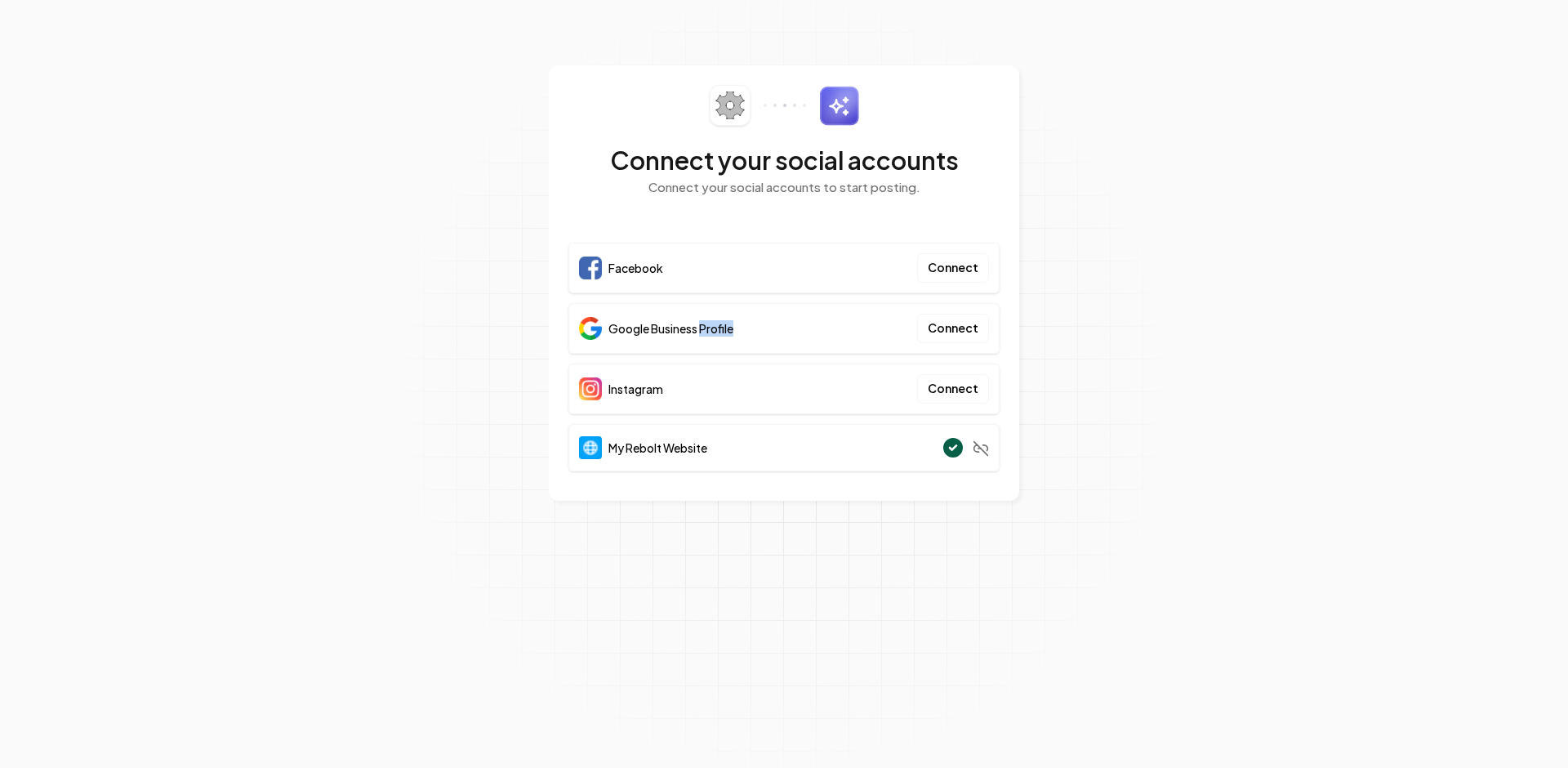
click at [722, 333] on span "Google Business Profile" at bounding box center [671, 328] width 125 height 16
click at [726, 333] on span "Google Business Profile" at bounding box center [671, 328] width 125 height 16
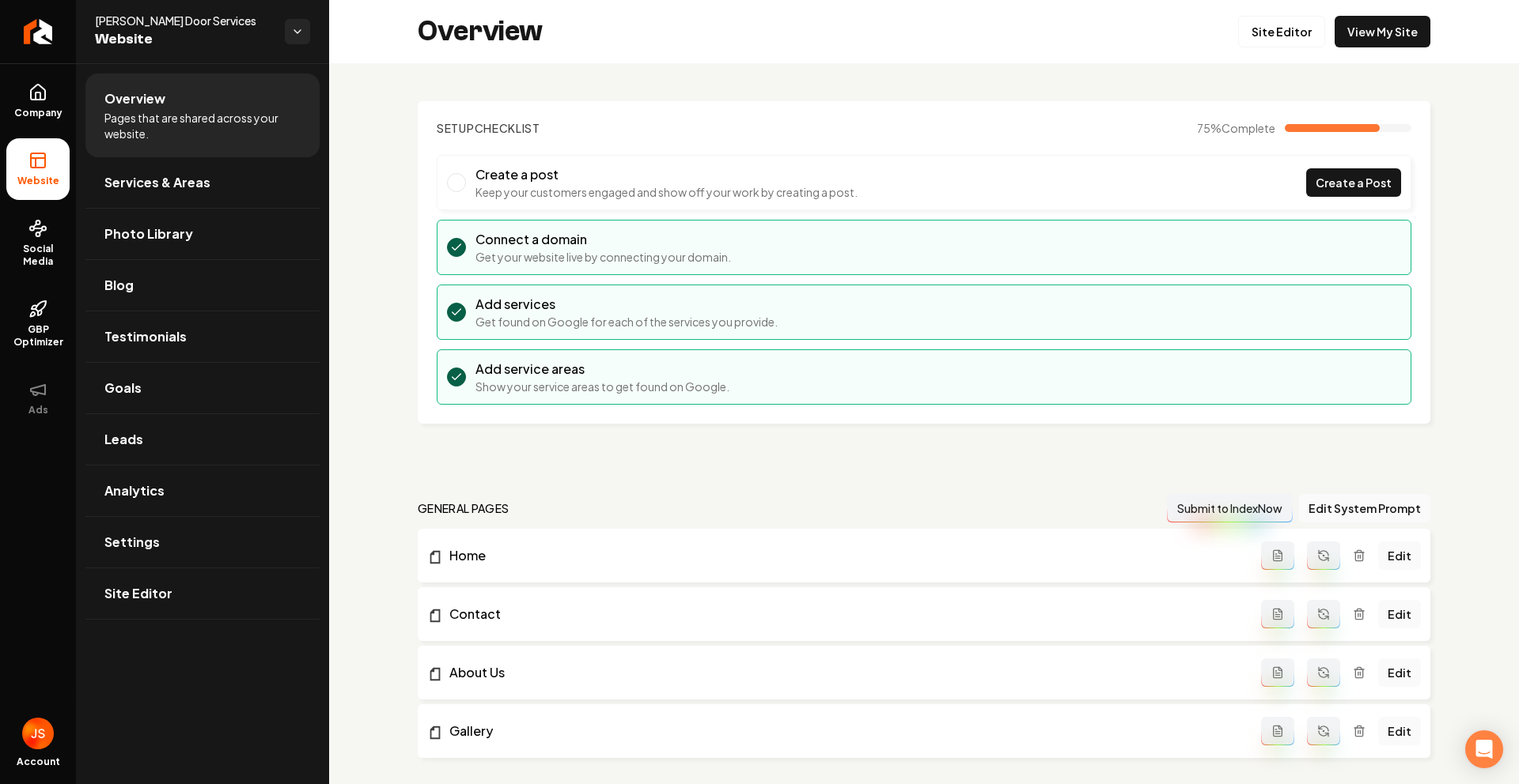
click at [1230, 37] on div "Overview Site Editor View My Site" at bounding box center [924, 31] width 1190 height 63
click at [1265, 26] on link "Site Editor" at bounding box center [1282, 31] width 87 height 32
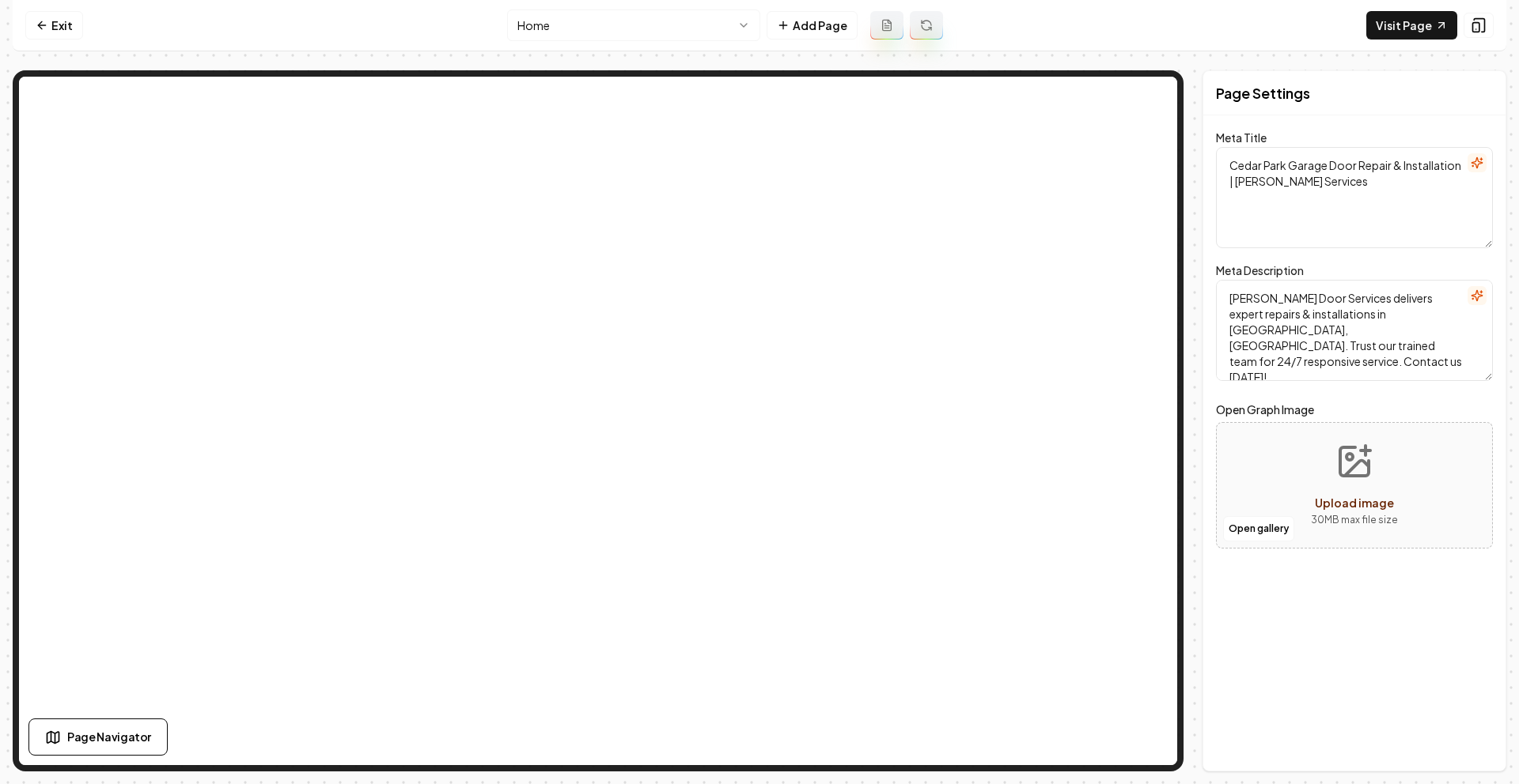
click at [1324, 646] on div "Page Settings Meta Title [GEOGRAPHIC_DATA] Garage Door Repair & Installation | …" at bounding box center [1354, 421] width 304 height 702
click at [52, 16] on link "Exit" at bounding box center [54, 24] width 58 height 28
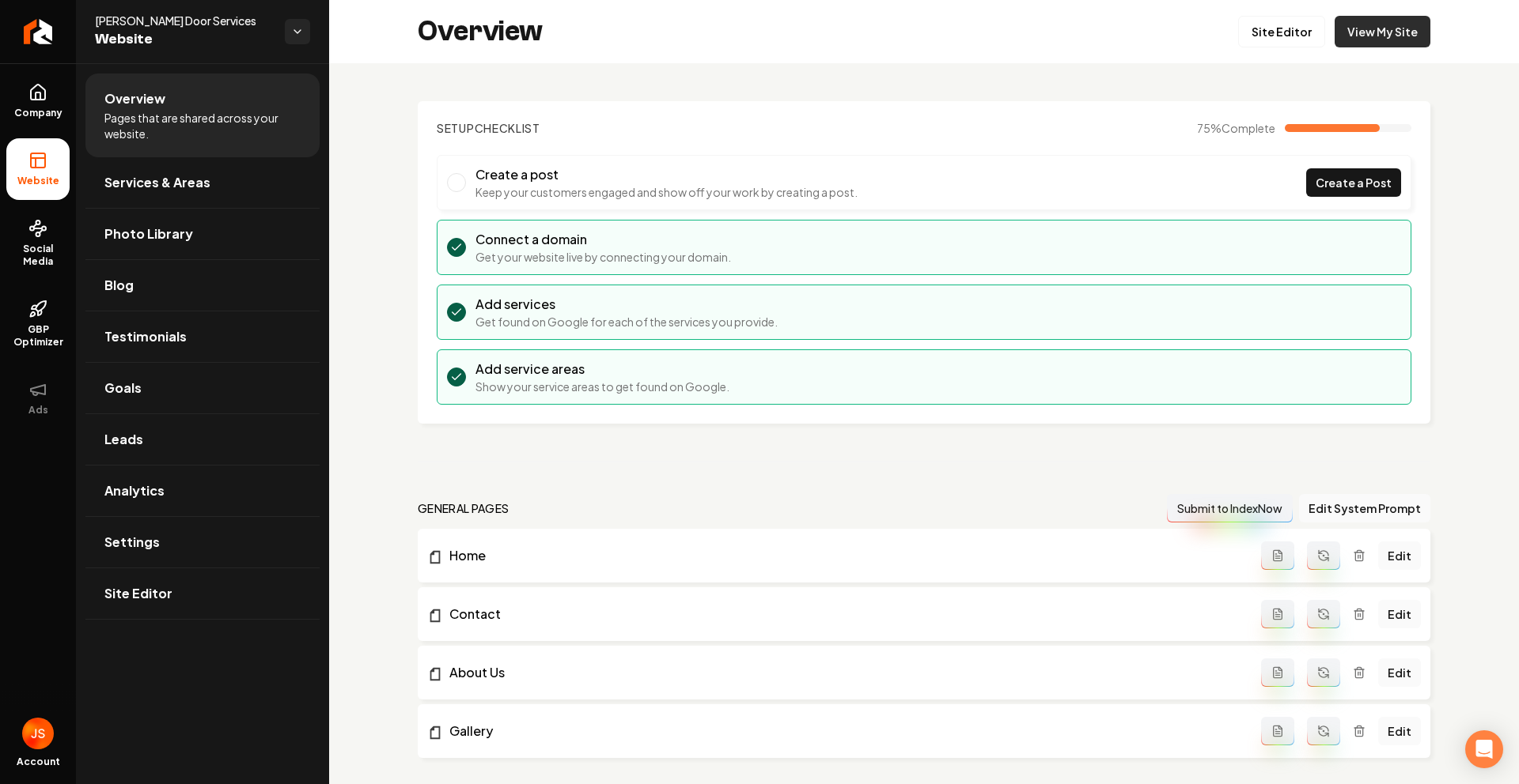
click at [1364, 25] on link "View My Site" at bounding box center [1382, 31] width 96 height 32
